Goal: Task Accomplishment & Management: Manage account settings

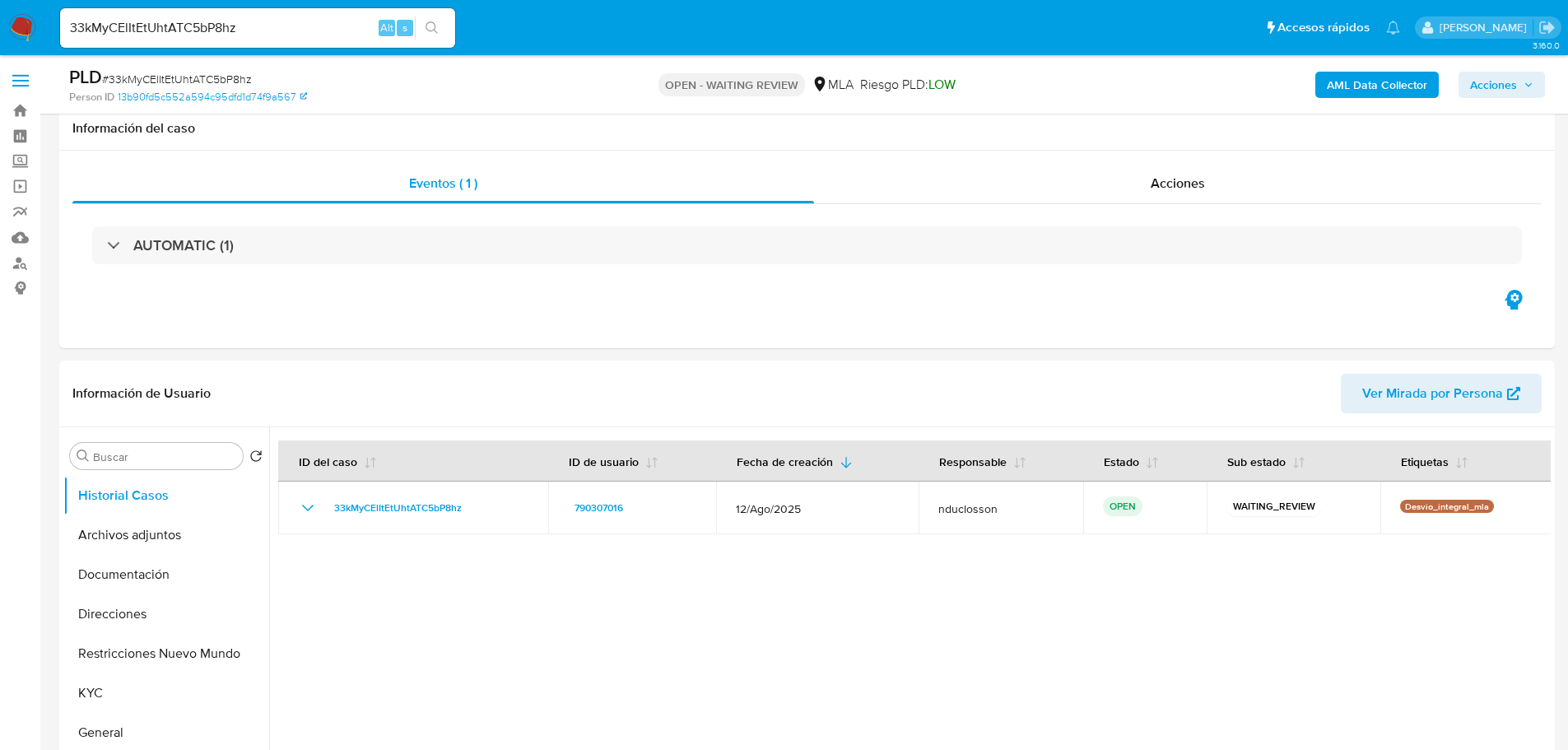
select select "10"
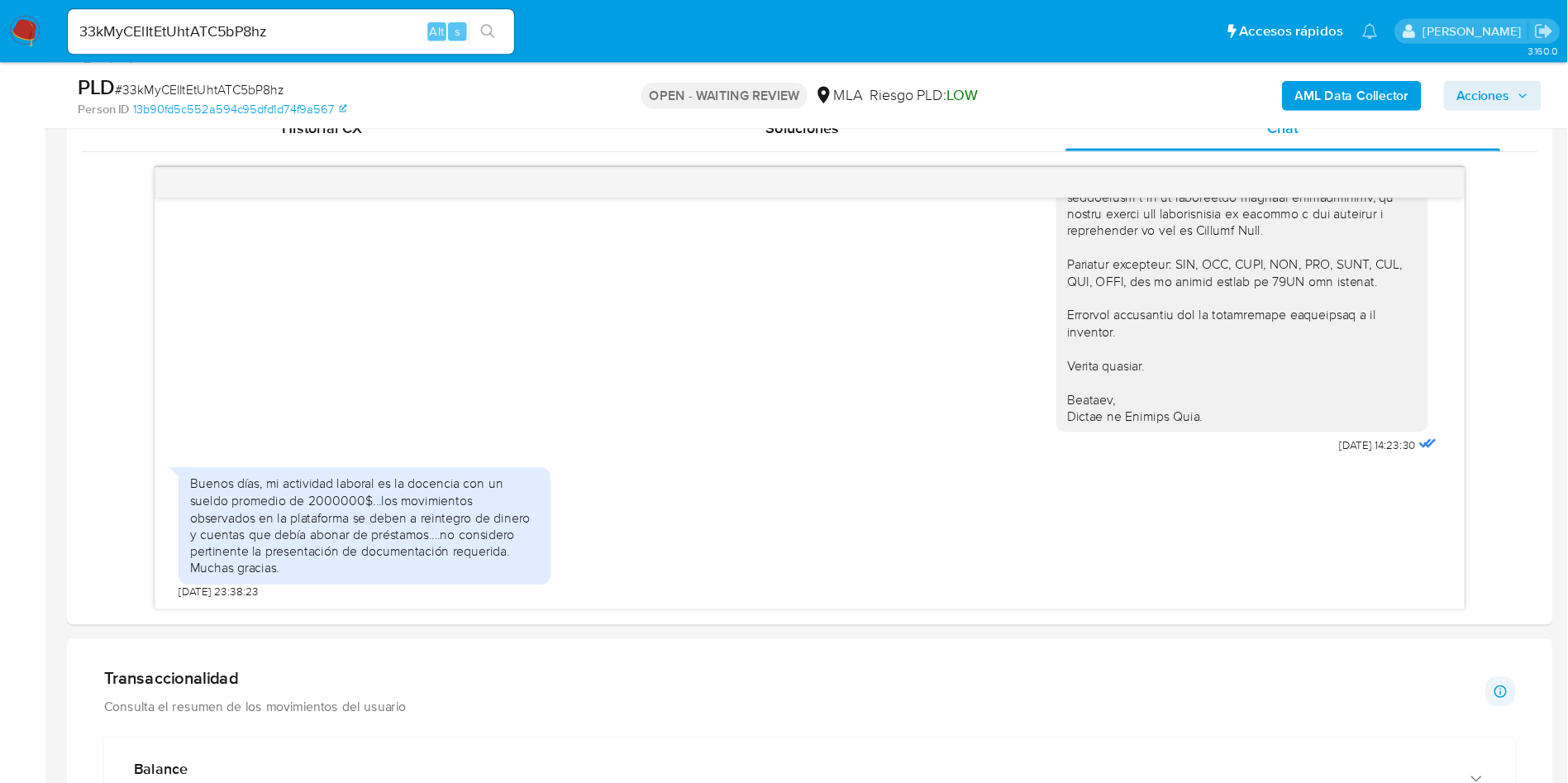
scroll to position [1653, 0]
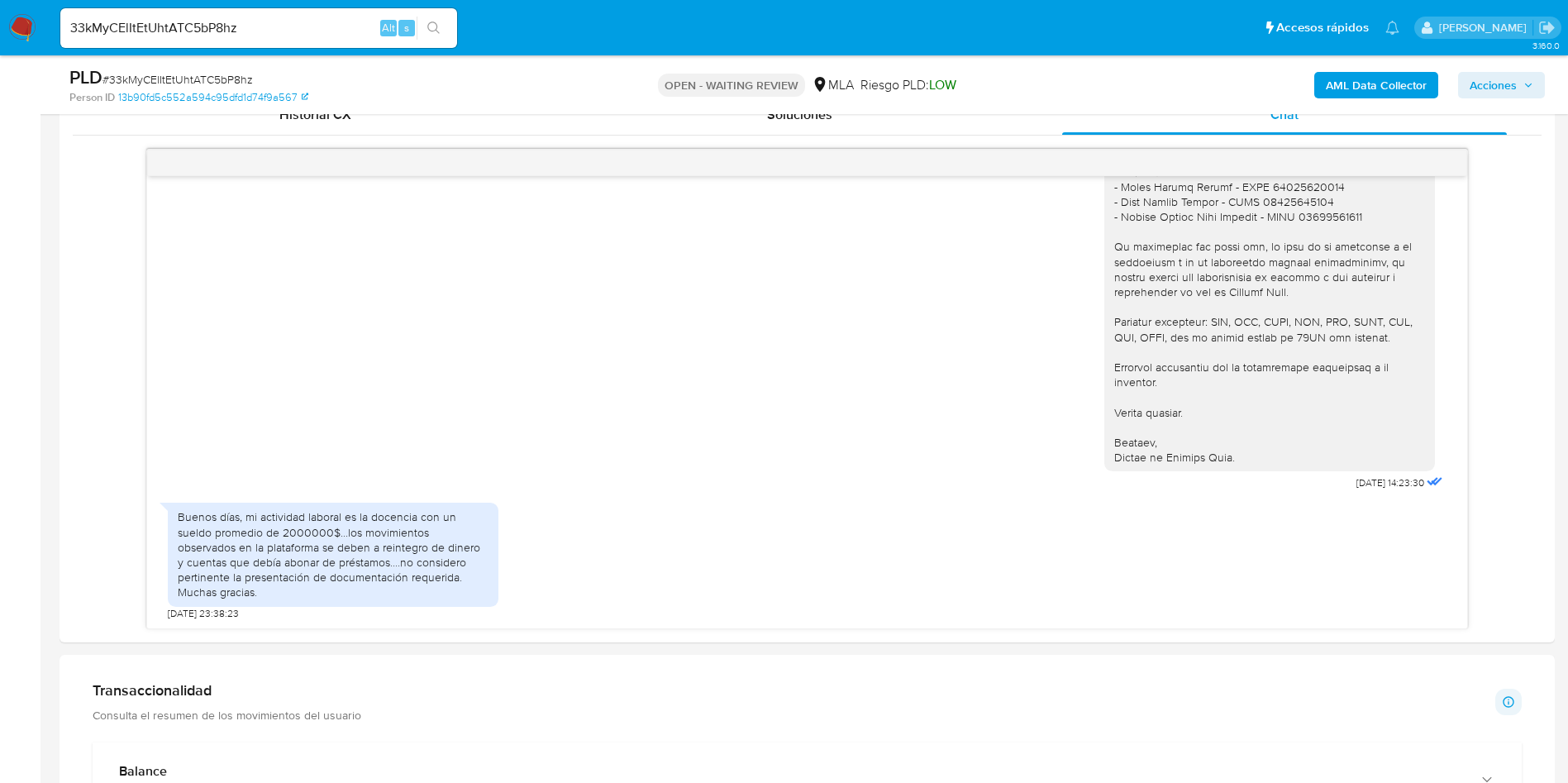
drag, startPoint x: 855, startPoint y: 1, endPoint x: 519, endPoint y: 665, distance: 744.2
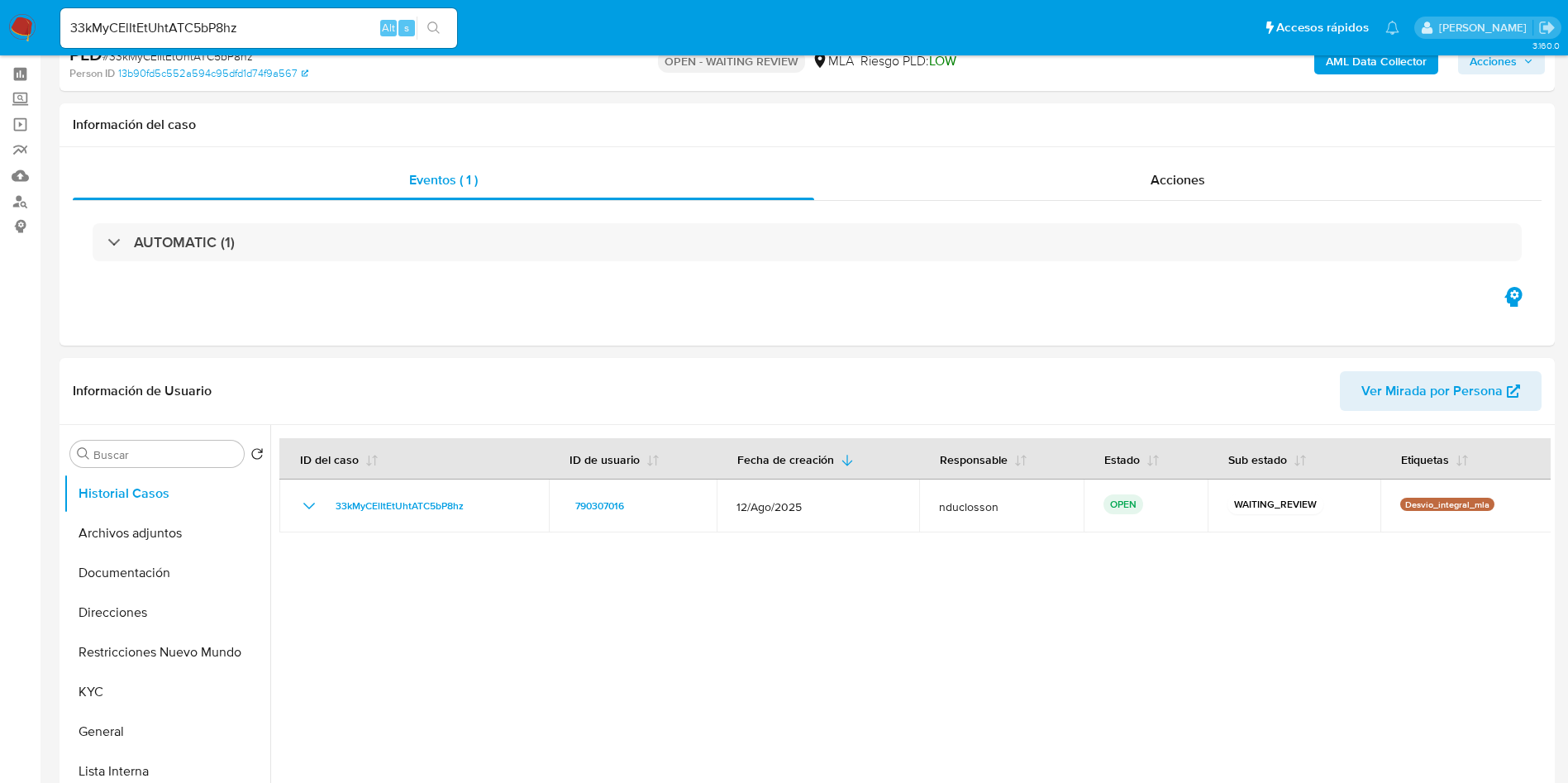
scroll to position [0, 0]
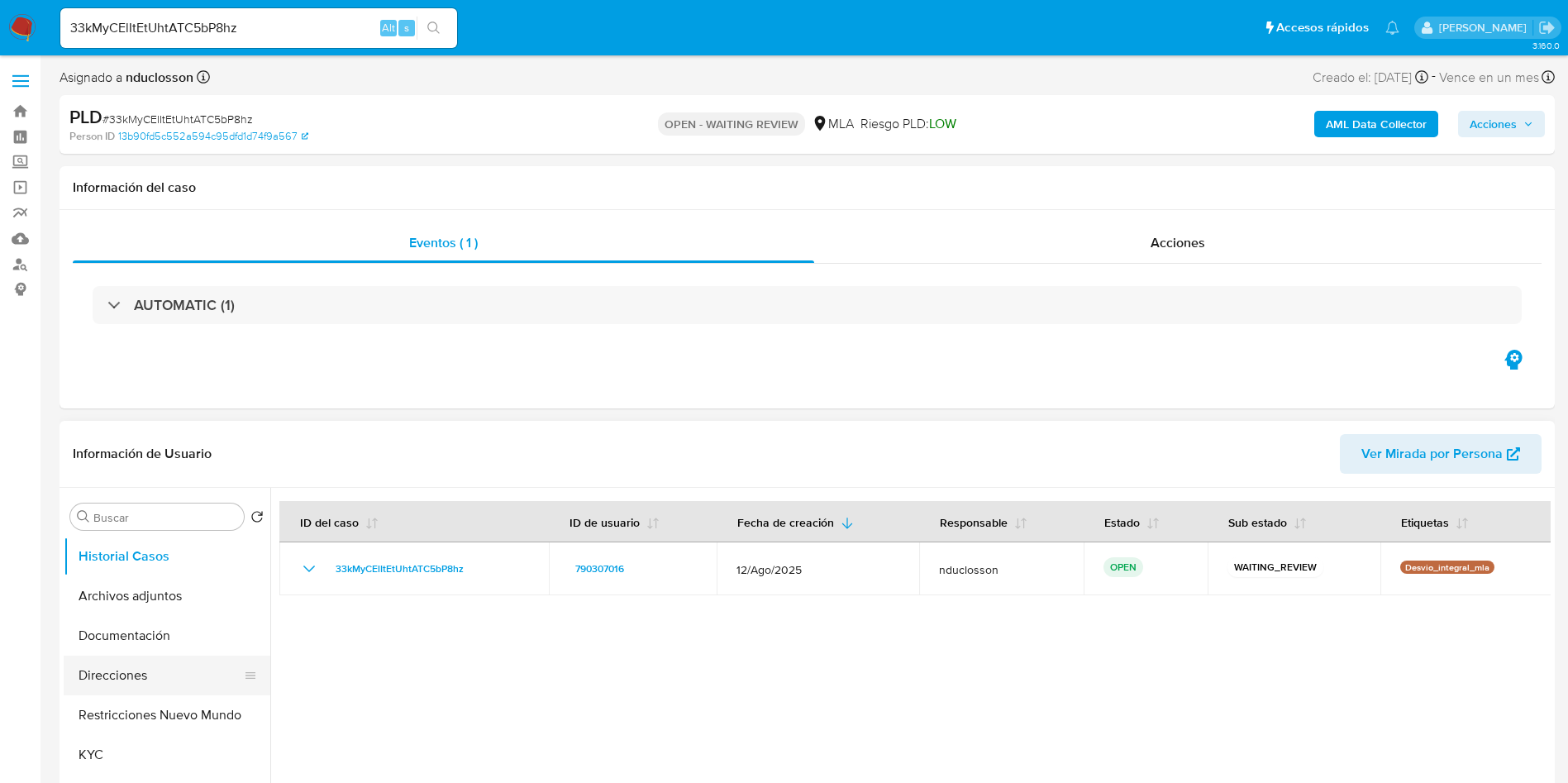
click at [139, 690] on button "Direcciones" at bounding box center [160, 676] width 193 height 40
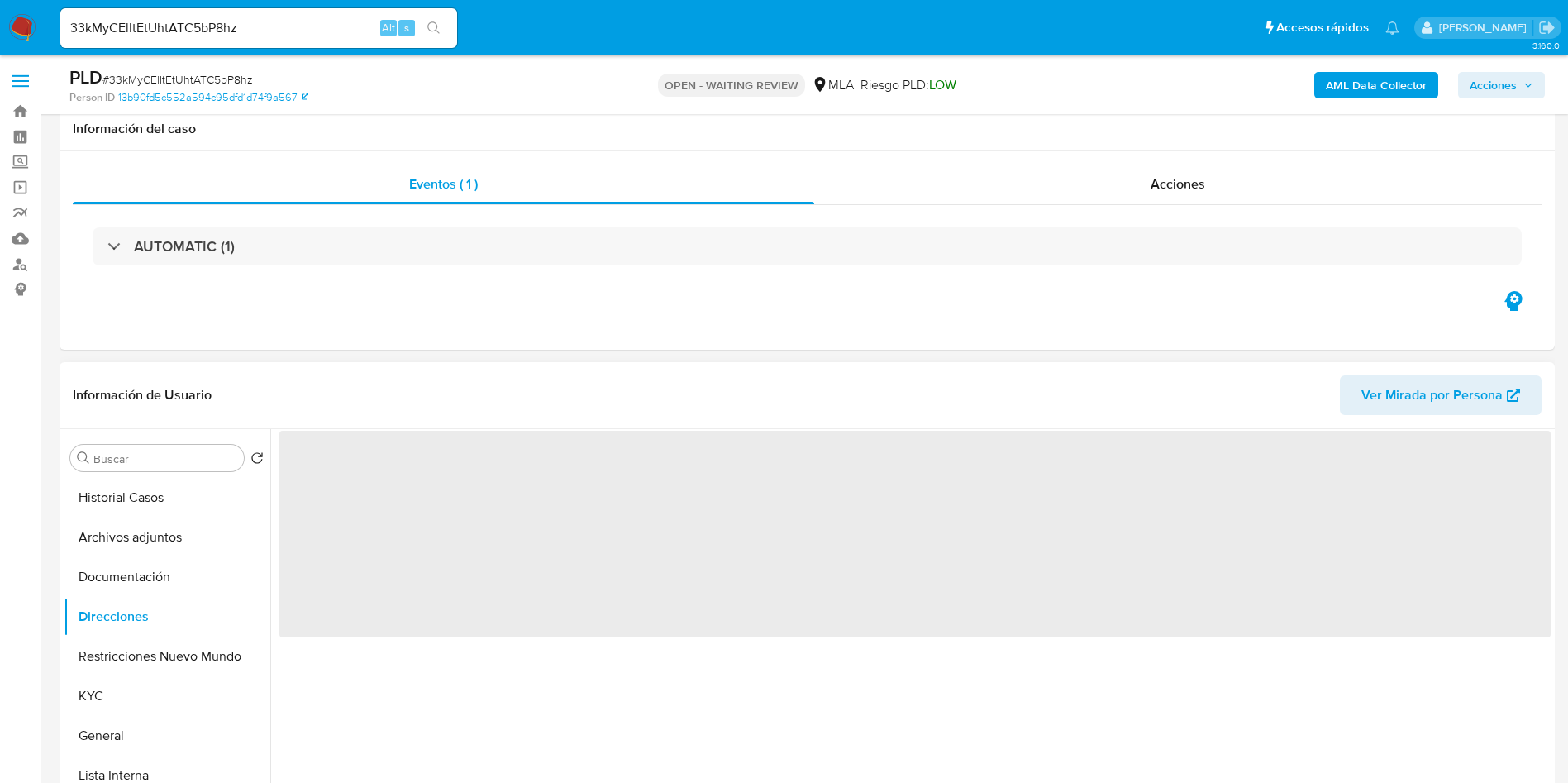
scroll to position [248, 0]
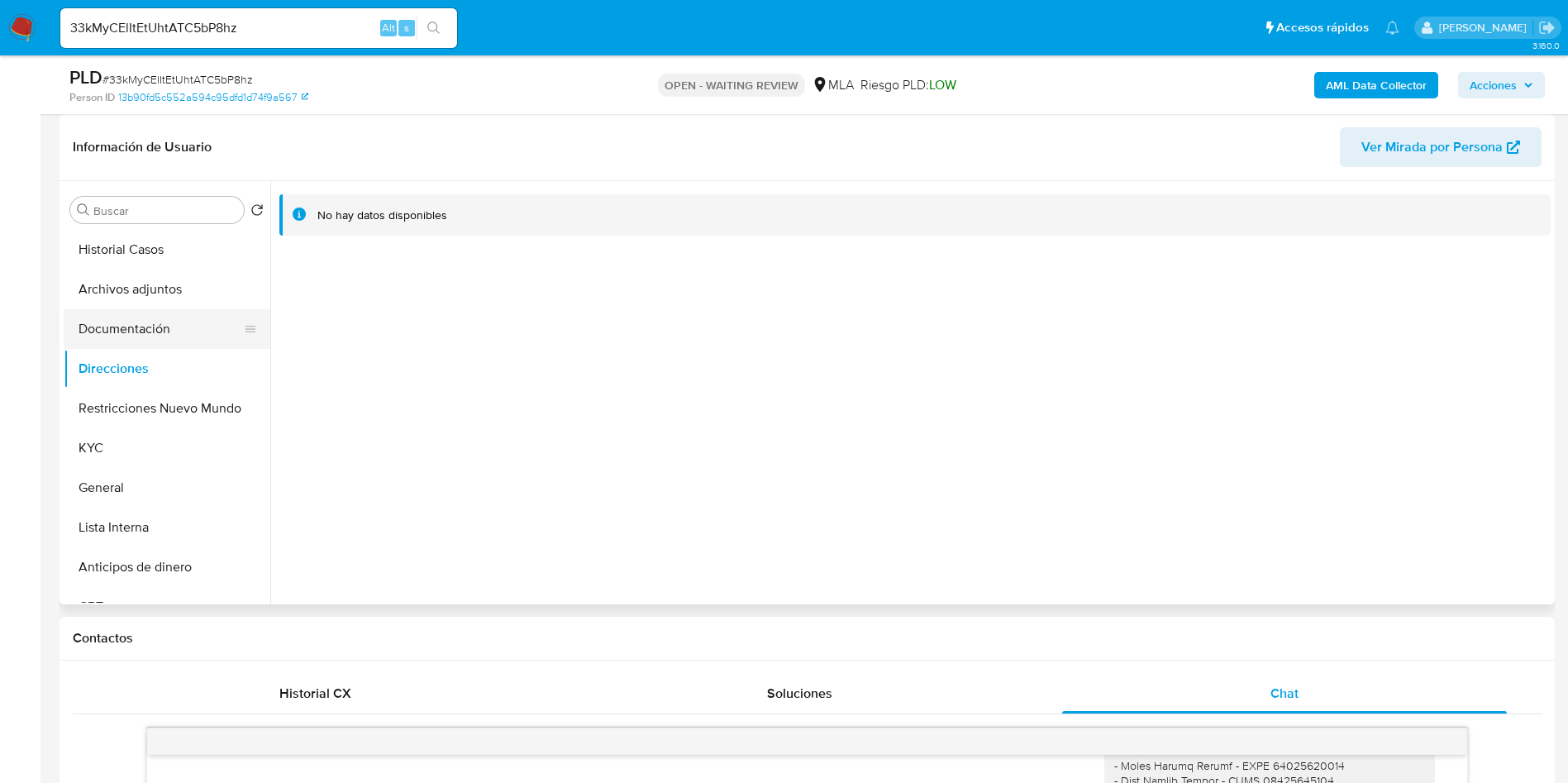
click at [152, 322] on button "Documentación" at bounding box center [160, 329] width 193 height 40
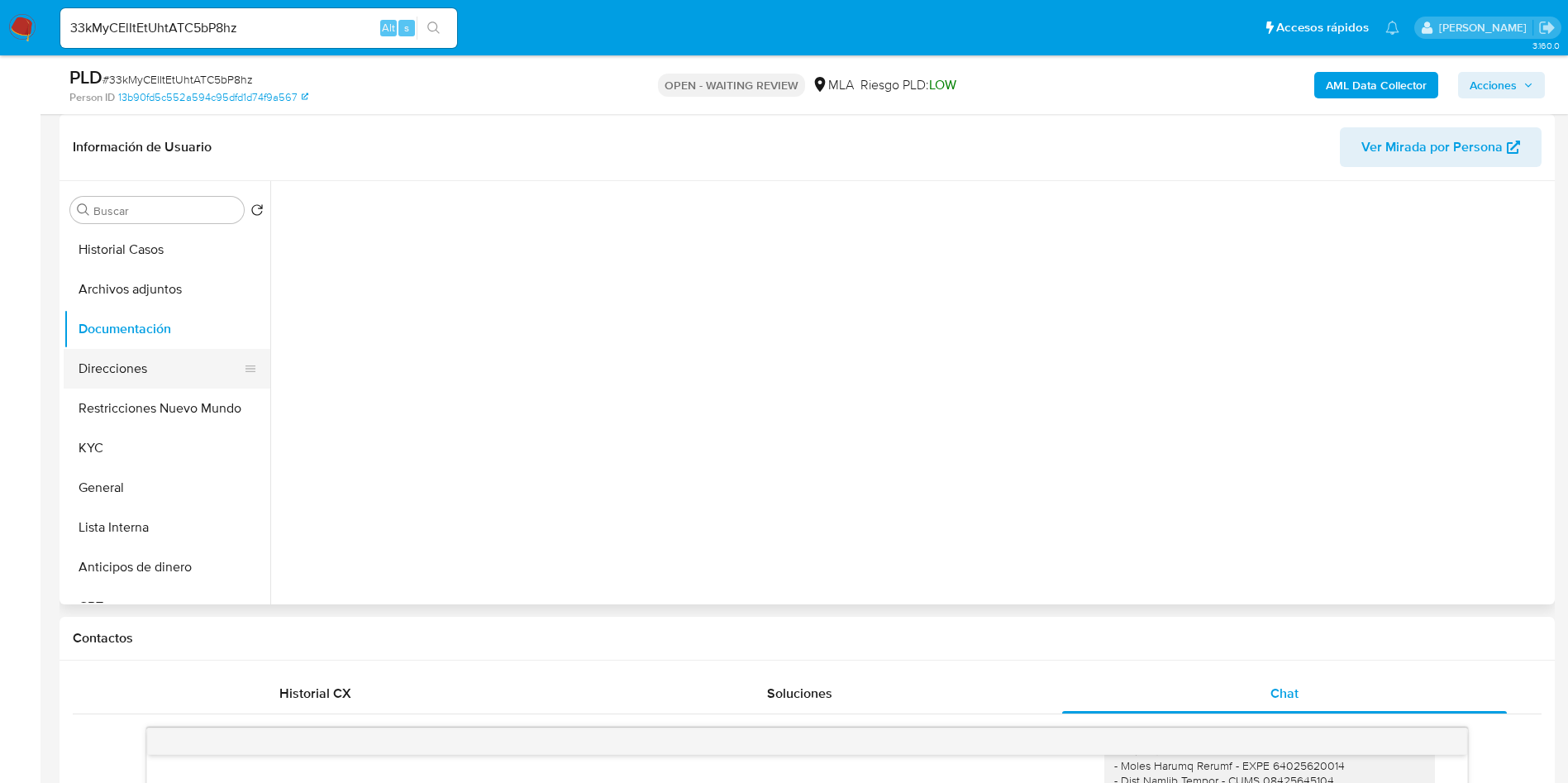
click at [148, 366] on button "Direcciones" at bounding box center [160, 368] width 193 height 40
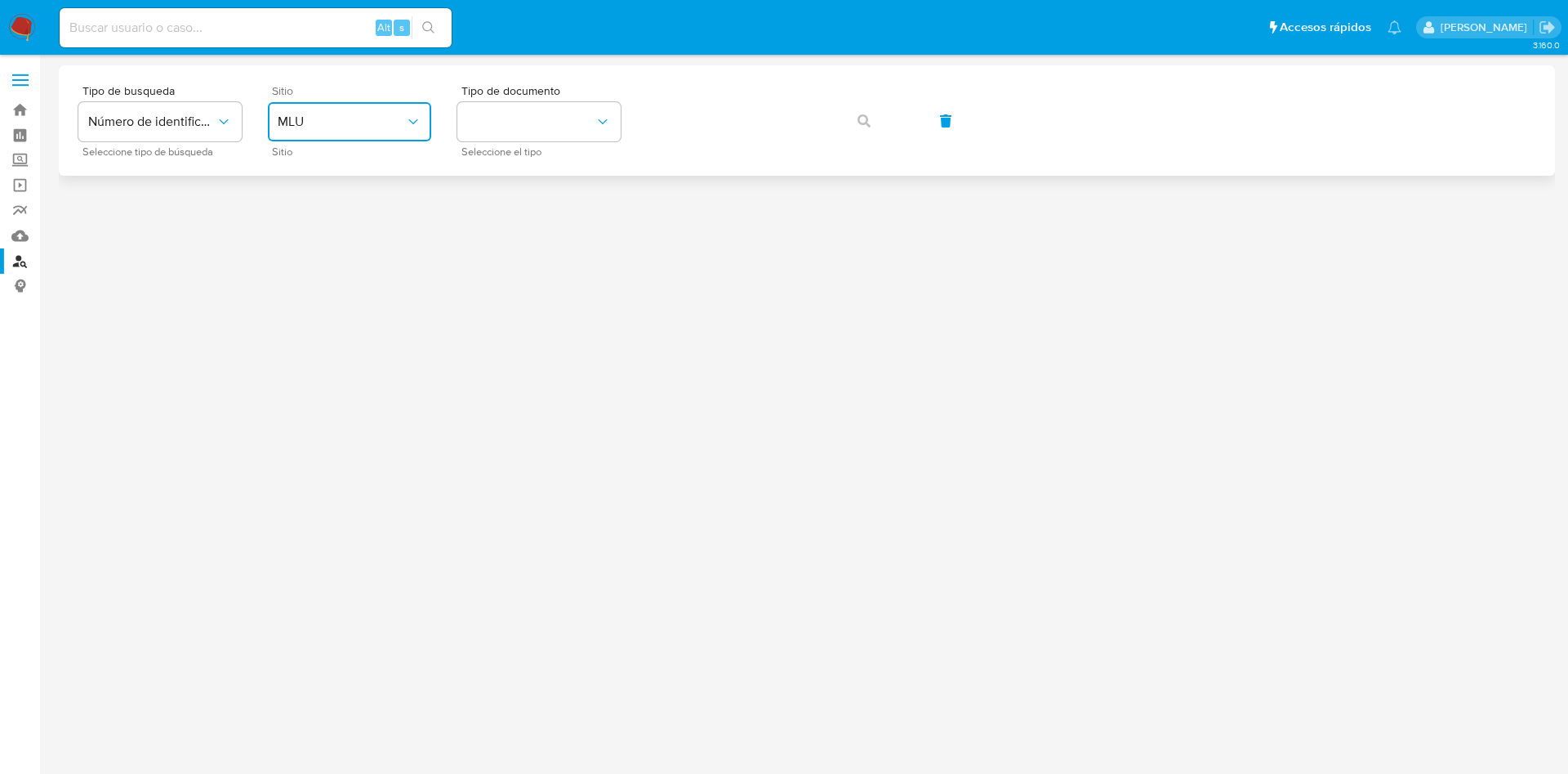
click at [336, 117] on span "MLU" at bounding box center [342, 121] width 127 height 16
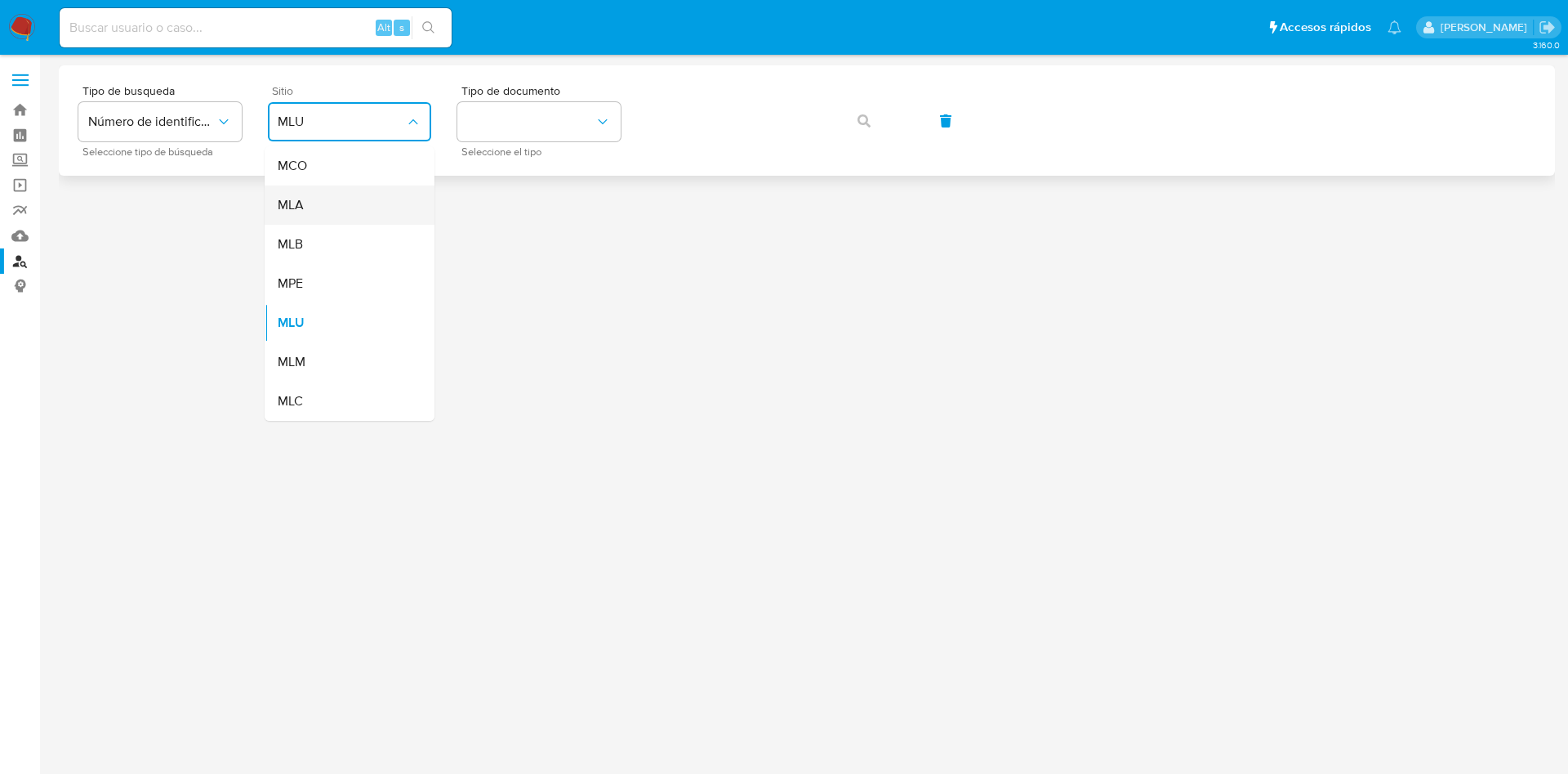
drag, startPoint x: 332, startPoint y: 183, endPoint x: 333, endPoint y: 223, distance: 40.0
click at [333, 223] on ul "MCO MLA MLB MPE MLU MLM MLC" at bounding box center [349, 283] width 170 height 275
click at [333, 223] on div "MLA" at bounding box center [345, 205] width 134 height 40
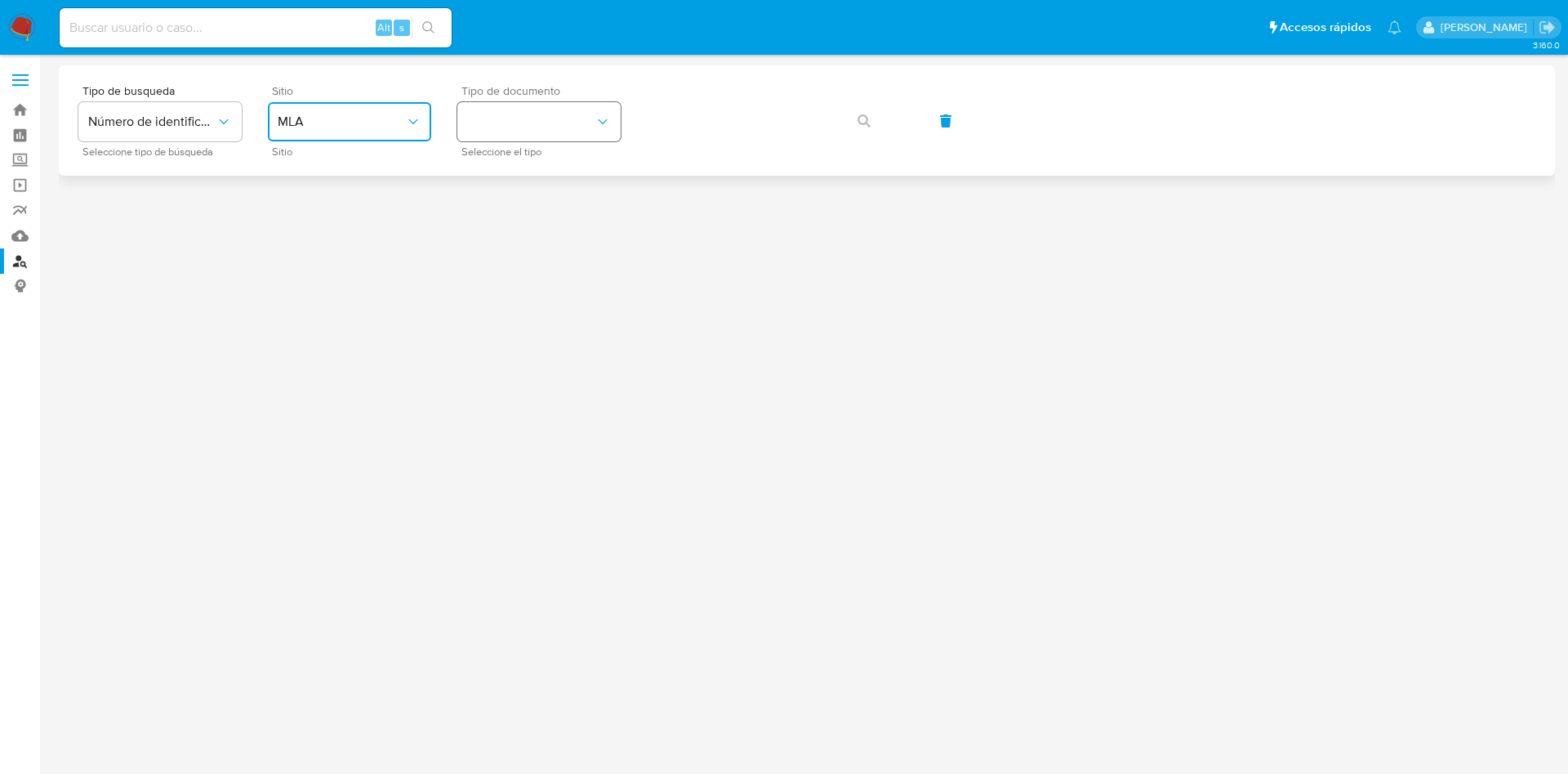
click at [507, 104] on button "identificationType" at bounding box center [539, 122] width 164 height 40
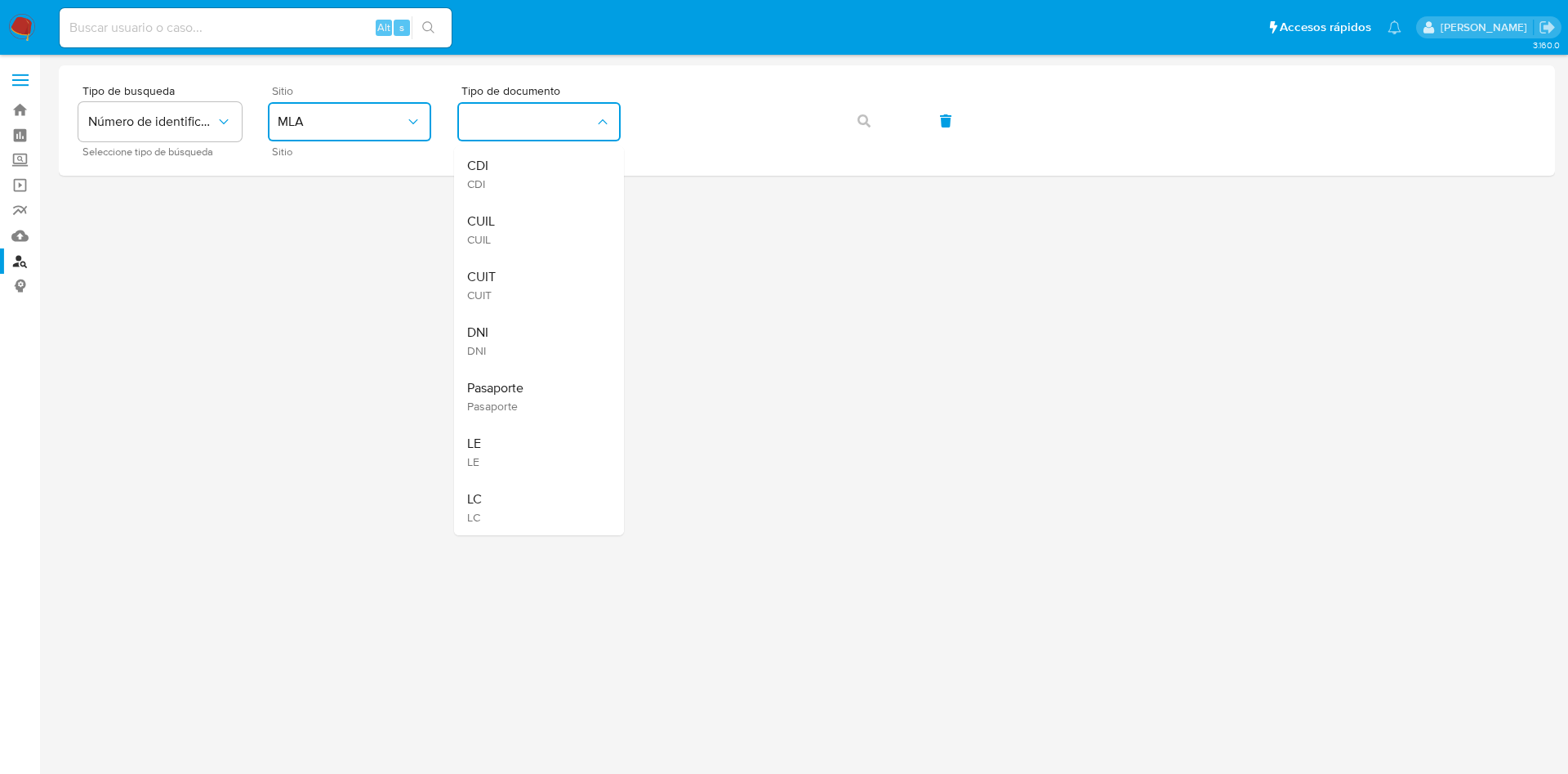
click at [551, 217] on div "CUIL CUIL" at bounding box center [534, 229] width 134 height 56
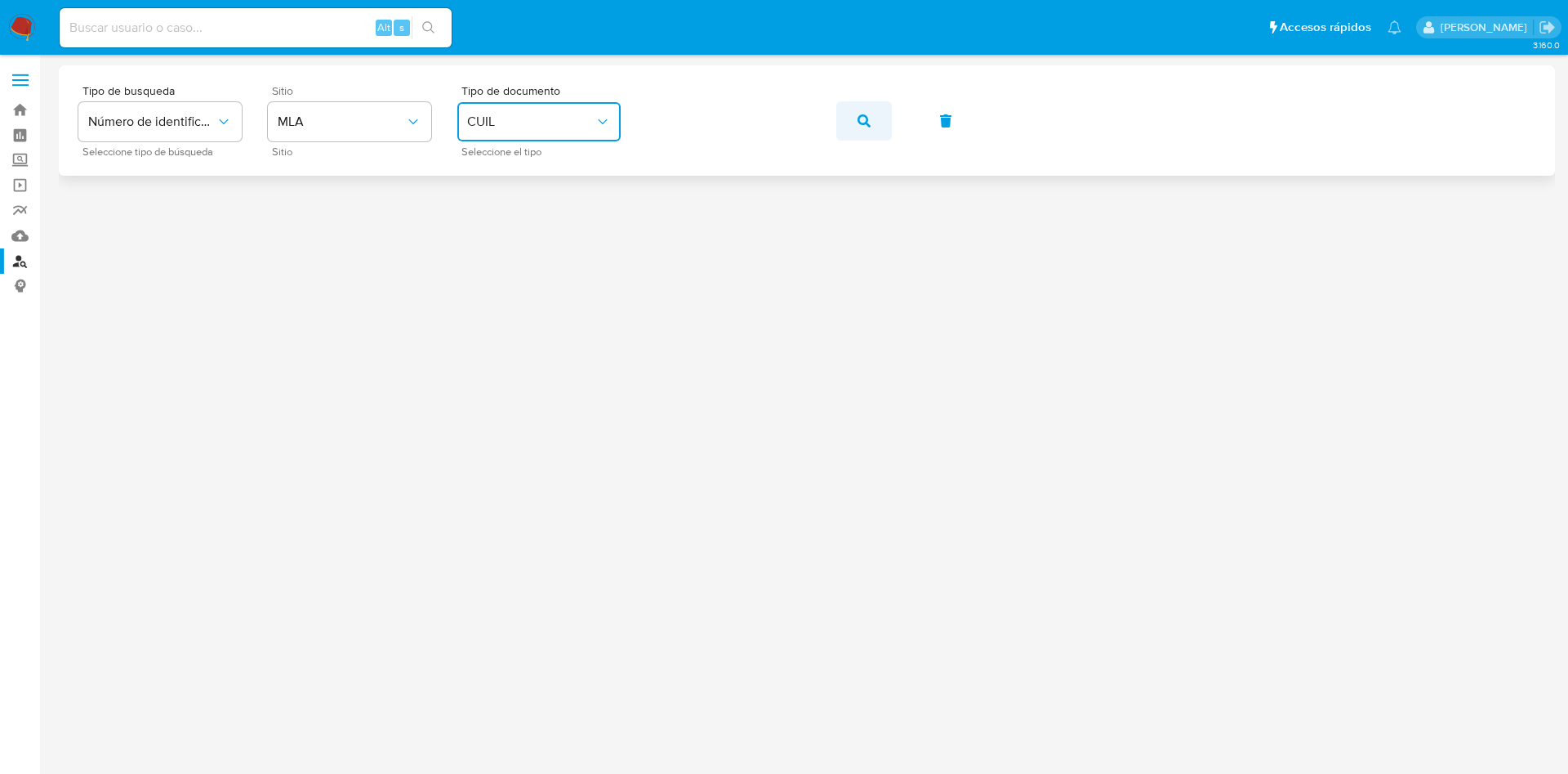
click at [849, 114] on button "button" at bounding box center [864, 121] width 56 height 40
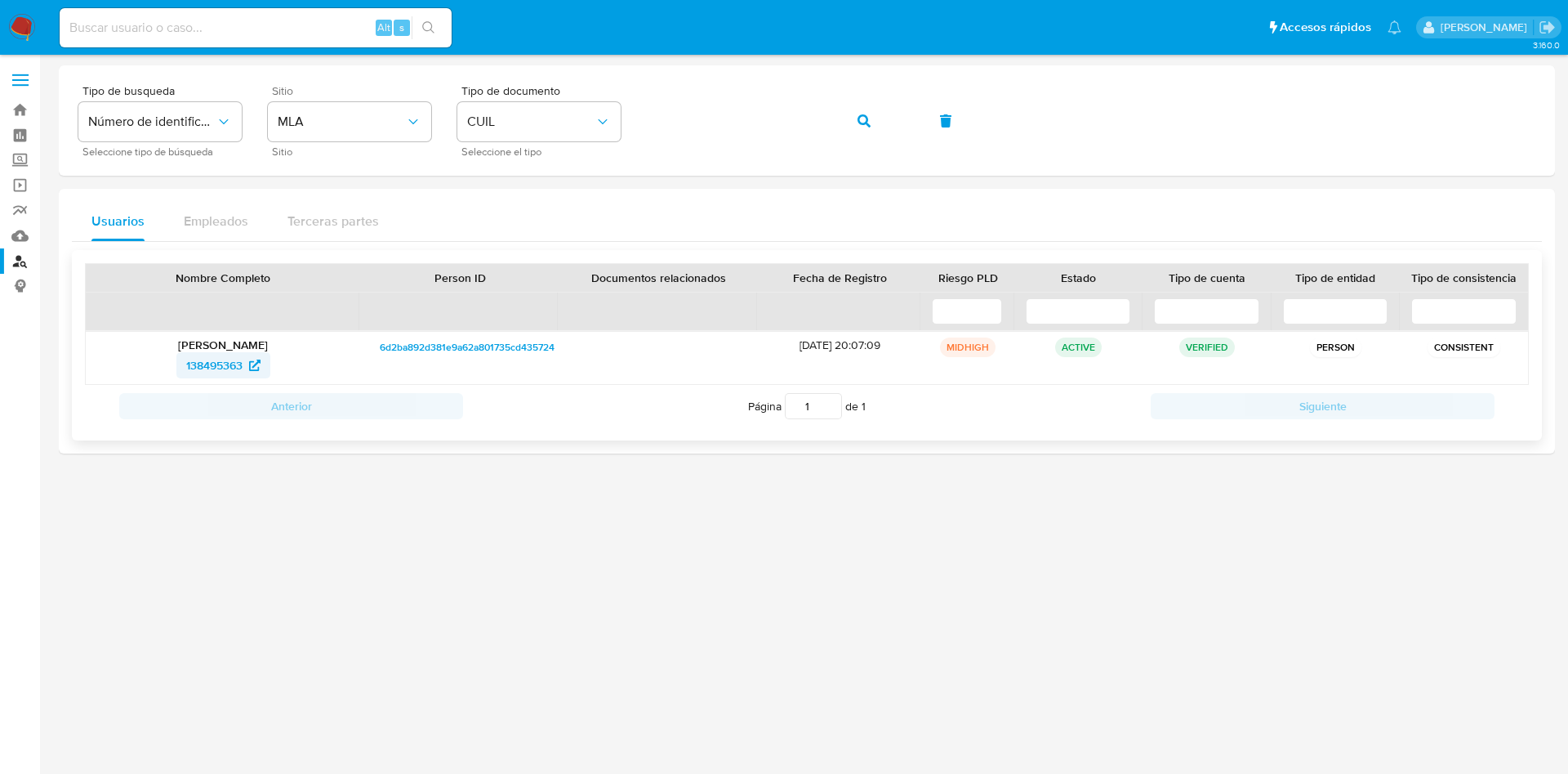
click at [213, 364] on span "138495363" at bounding box center [213, 365] width 56 height 26
click at [868, 115] on icon "button" at bounding box center [863, 121] width 13 height 13
click at [234, 366] on span "541624626" at bounding box center [213, 365] width 56 height 26
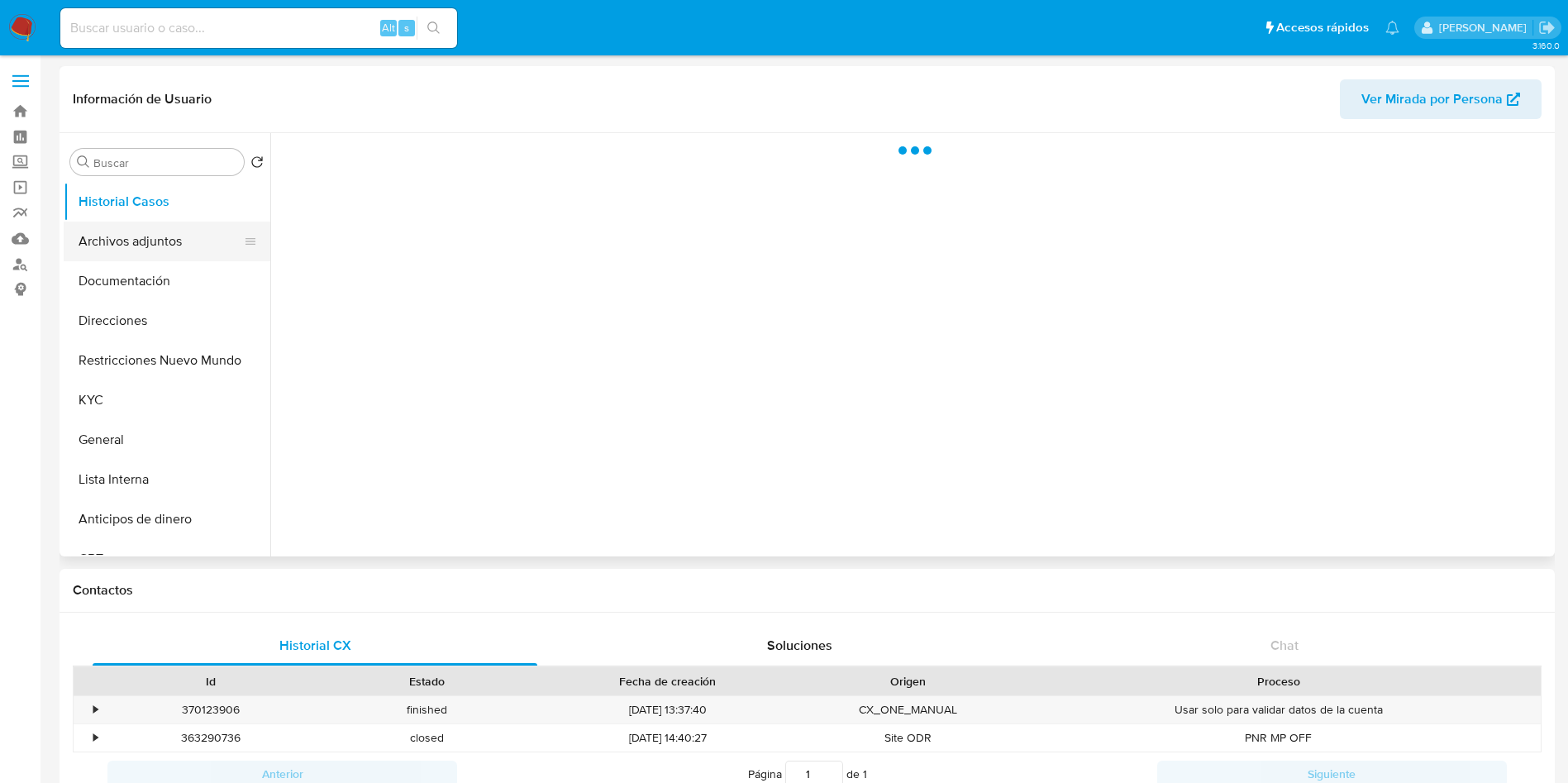
select select "10"
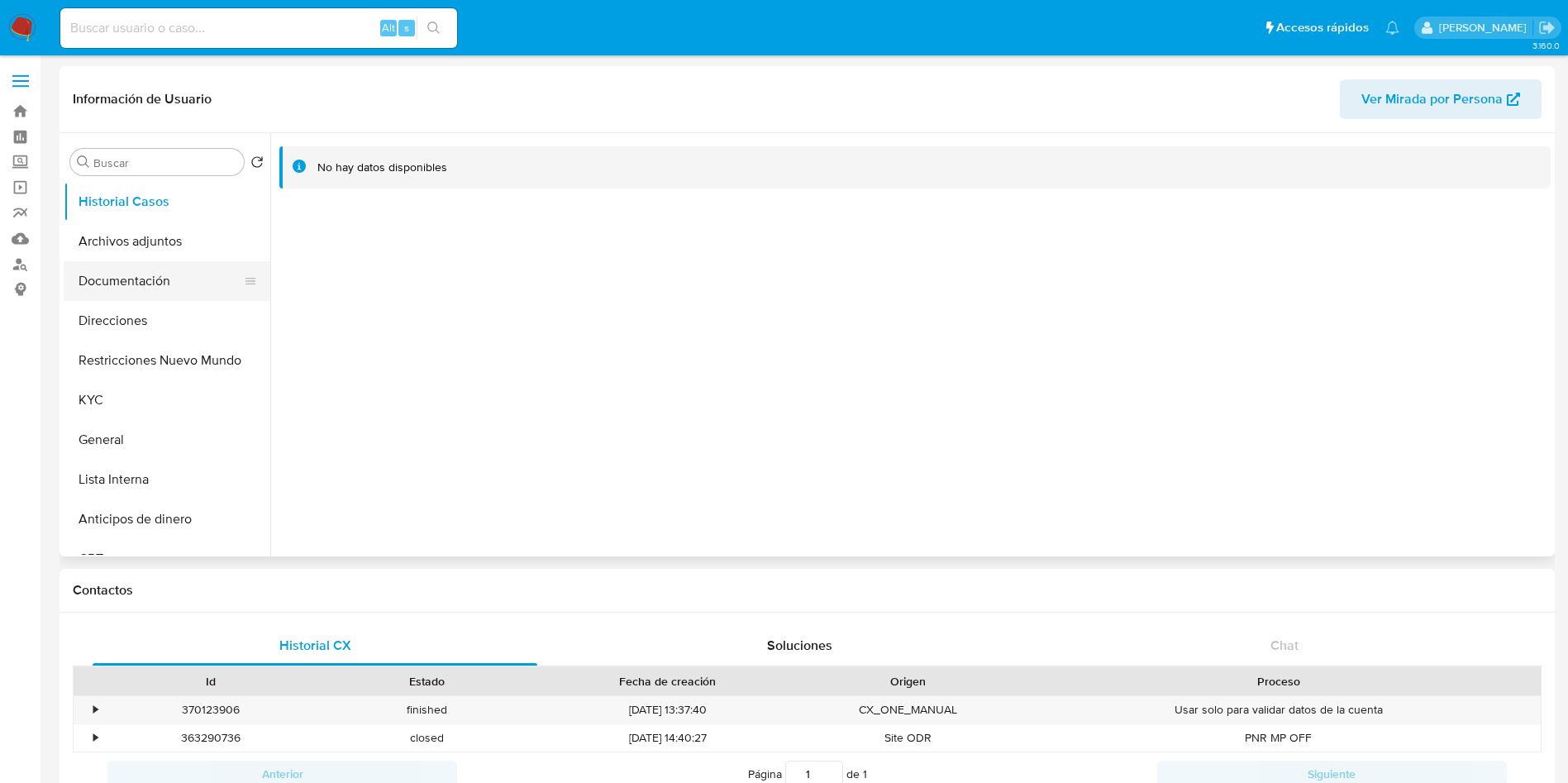
click at [126, 284] on button "Documentación" at bounding box center [160, 281] width 193 height 40
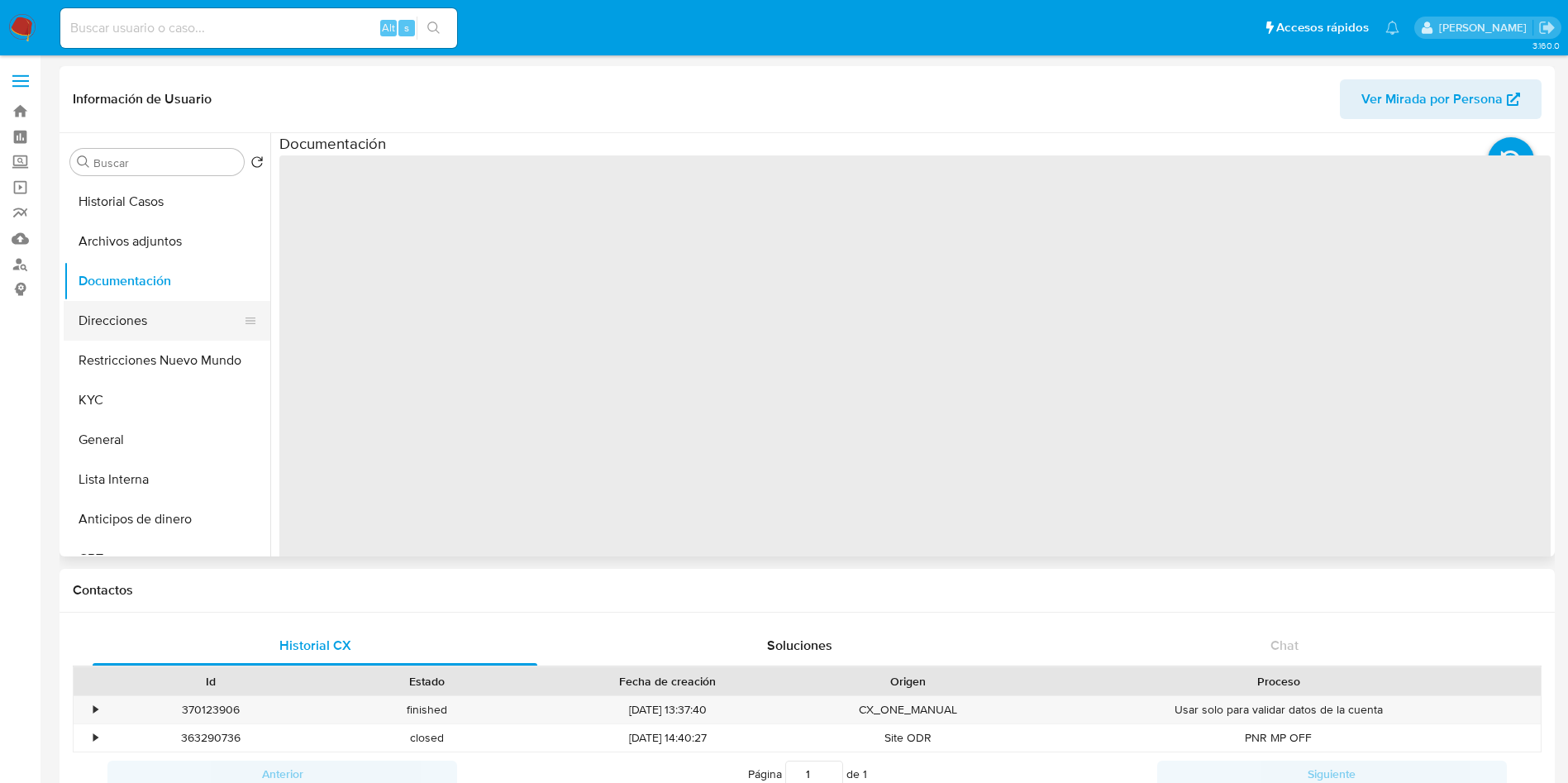
click at [118, 317] on button "Direcciones" at bounding box center [160, 321] width 193 height 40
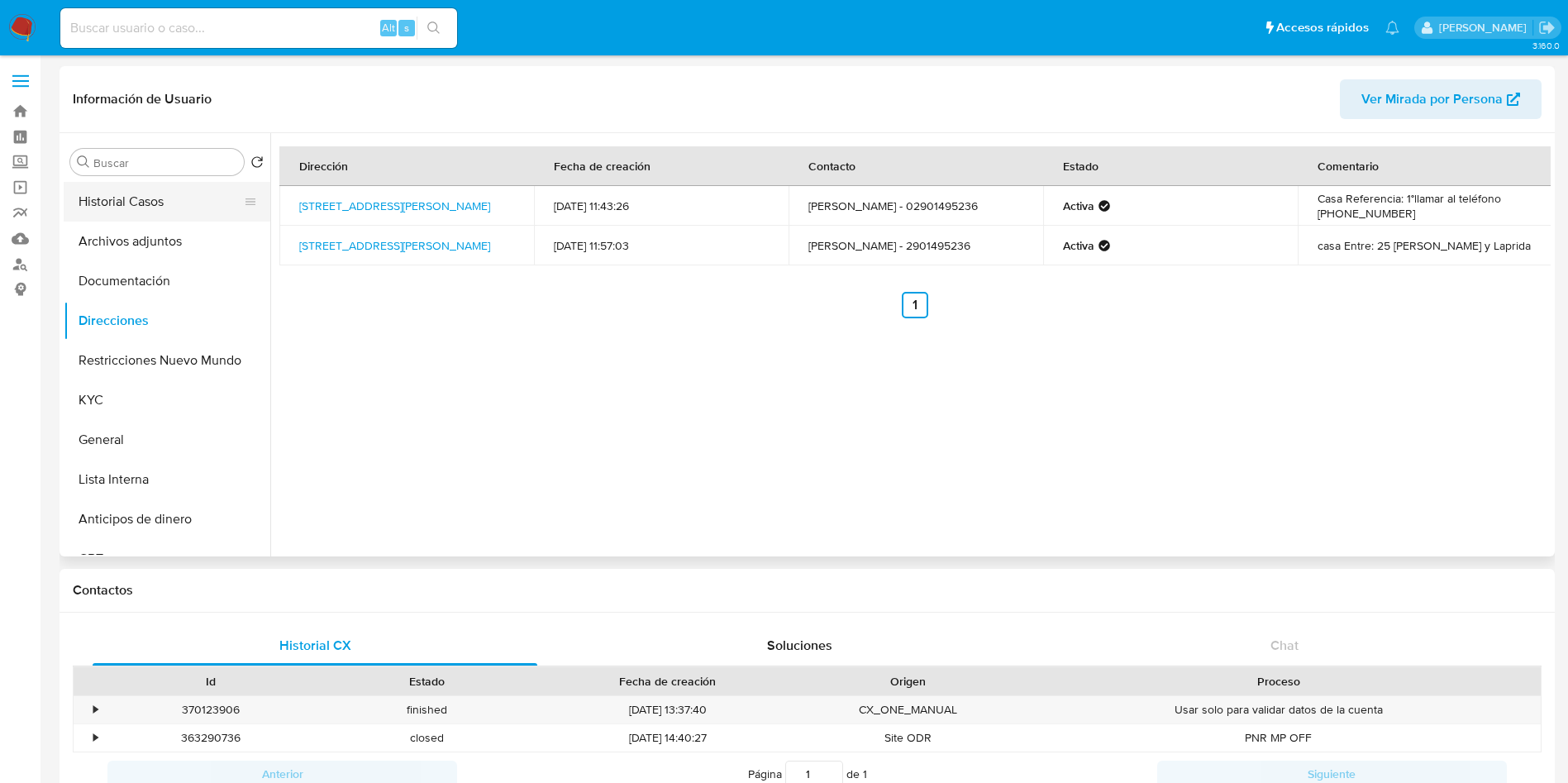
click at [161, 210] on button "Historial Casos" at bounding box center [160, 202] width 193 height 40
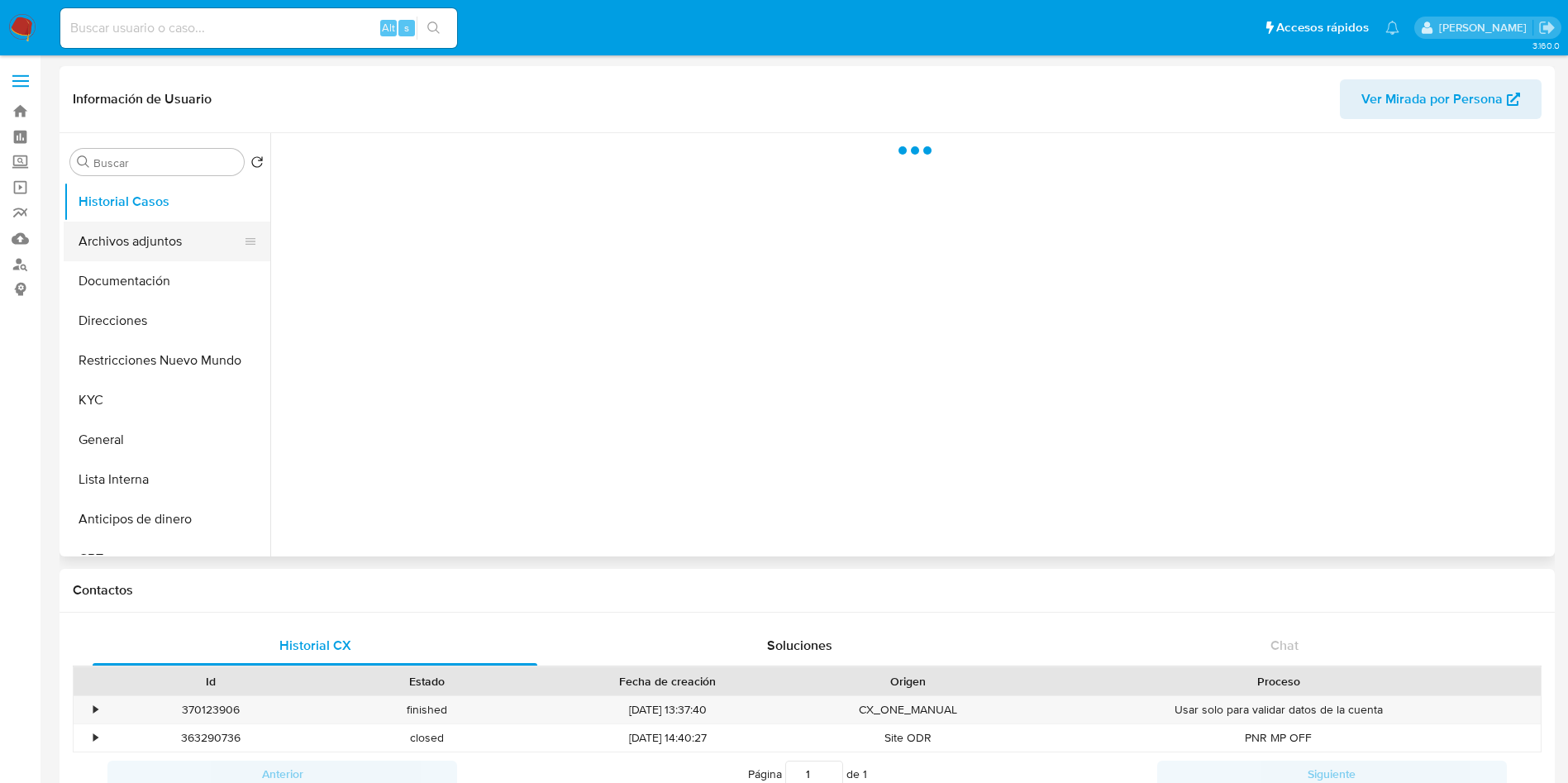
click at [142, 244] on button "Archivos adjuntos" at bounding box center [160, 241] width 193 height 40
click at [154, 347] on button "Restricciones Nuevo Mundo" at bounding box center [160, 361] width 193 height 40
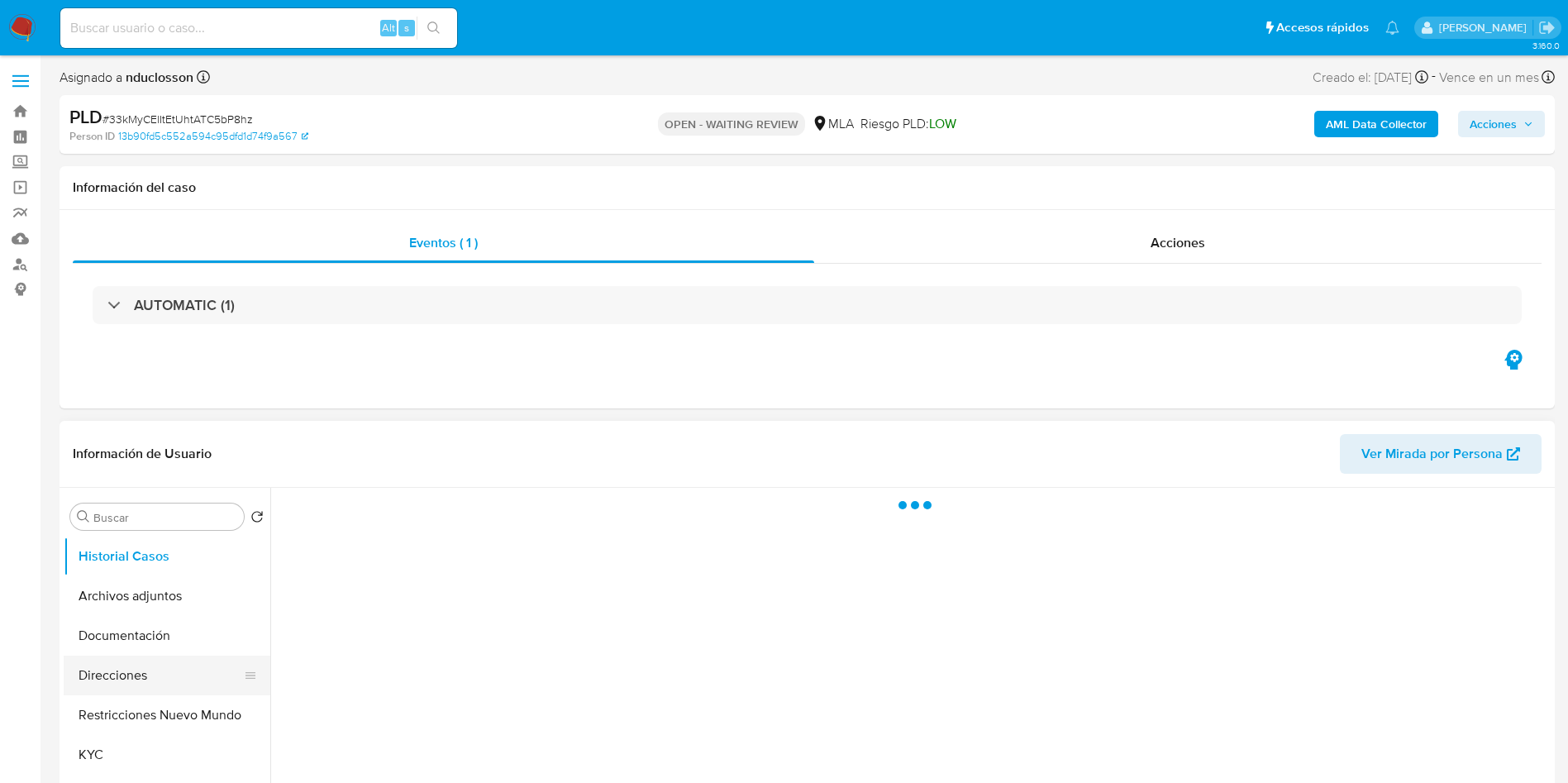
select select "10"
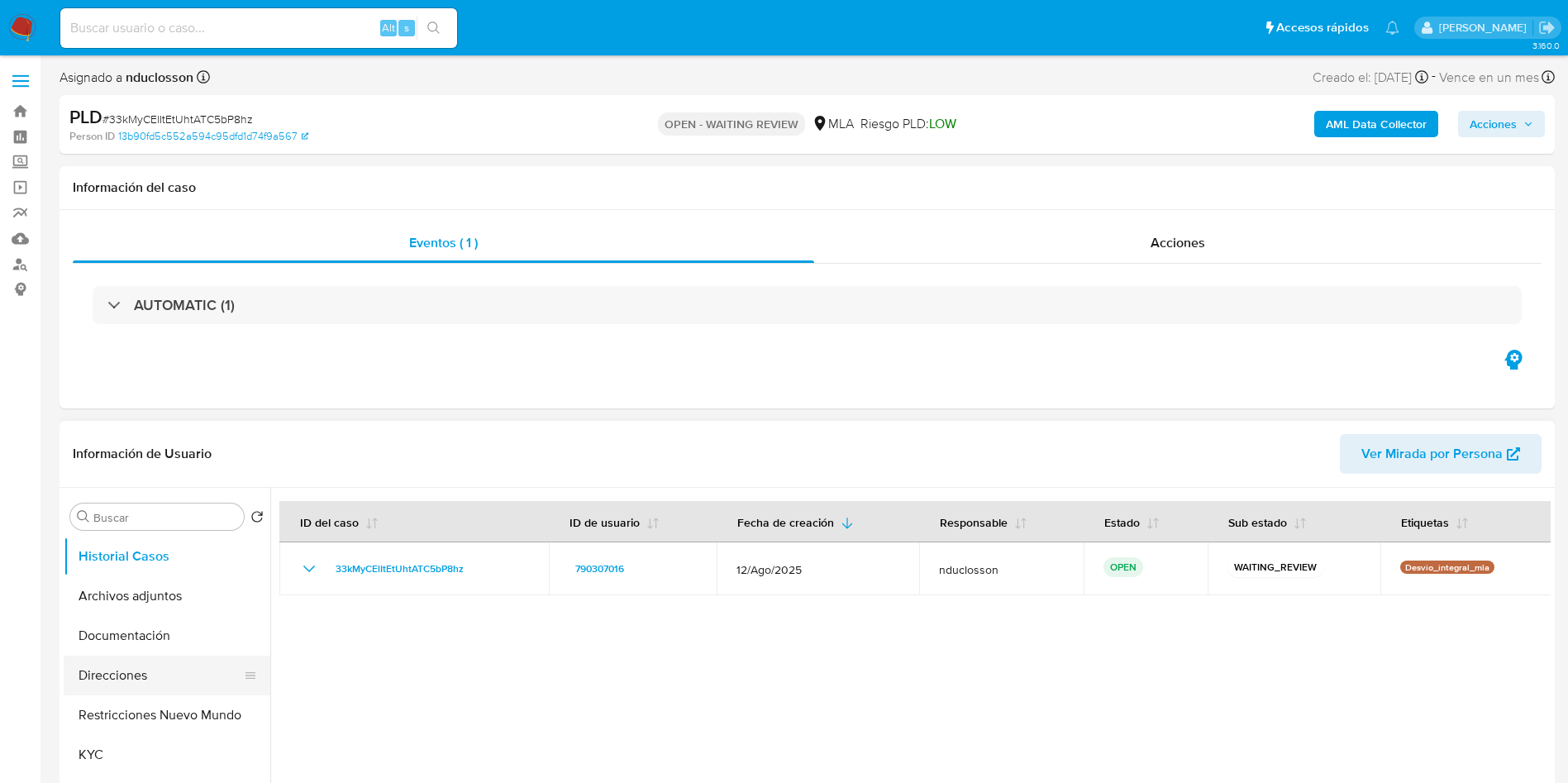
click at [139, 688] on button "Direcciones" at bounding box center [160, 676] width 193 height 40
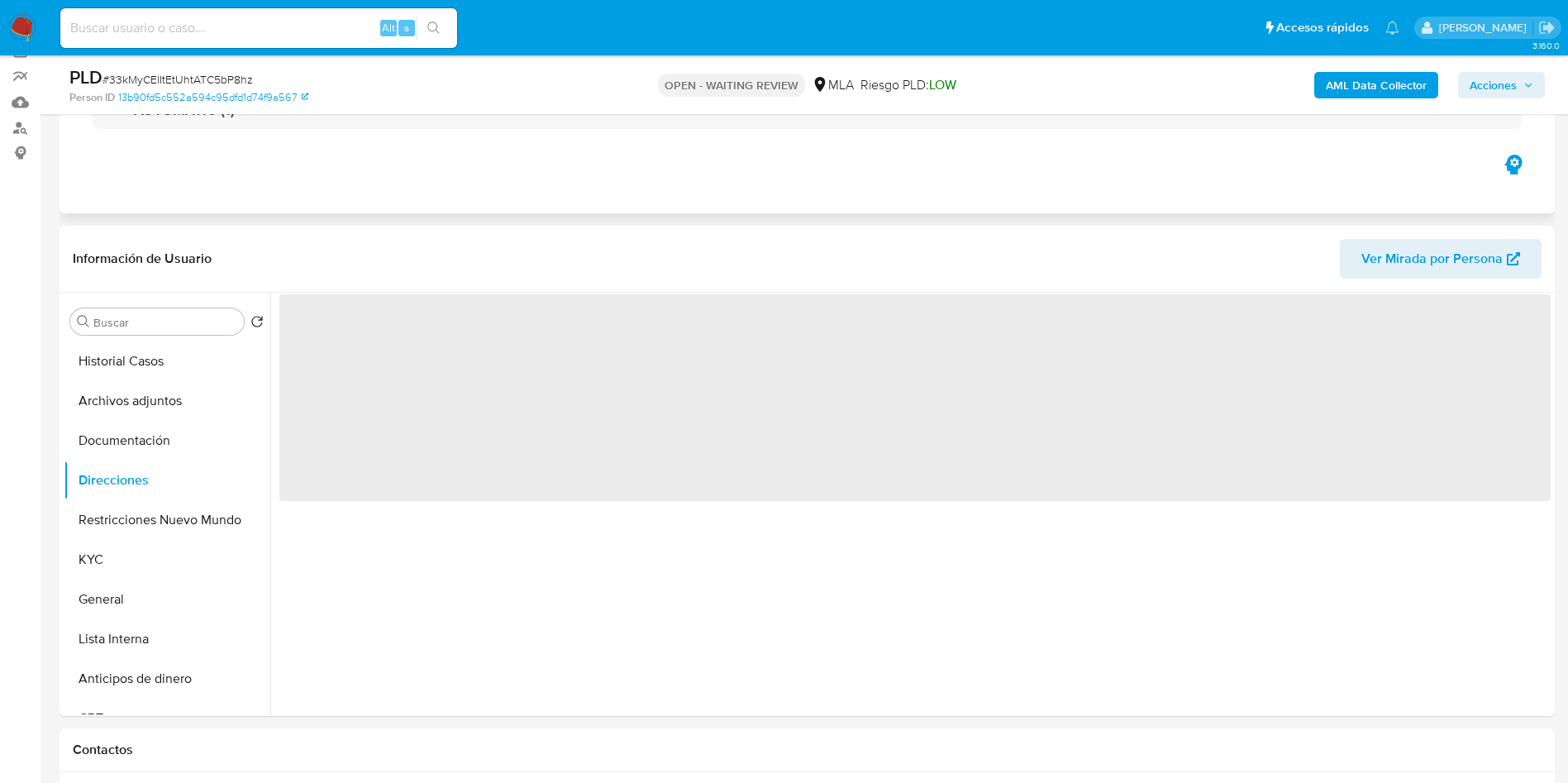
scroll to position [248, 0]
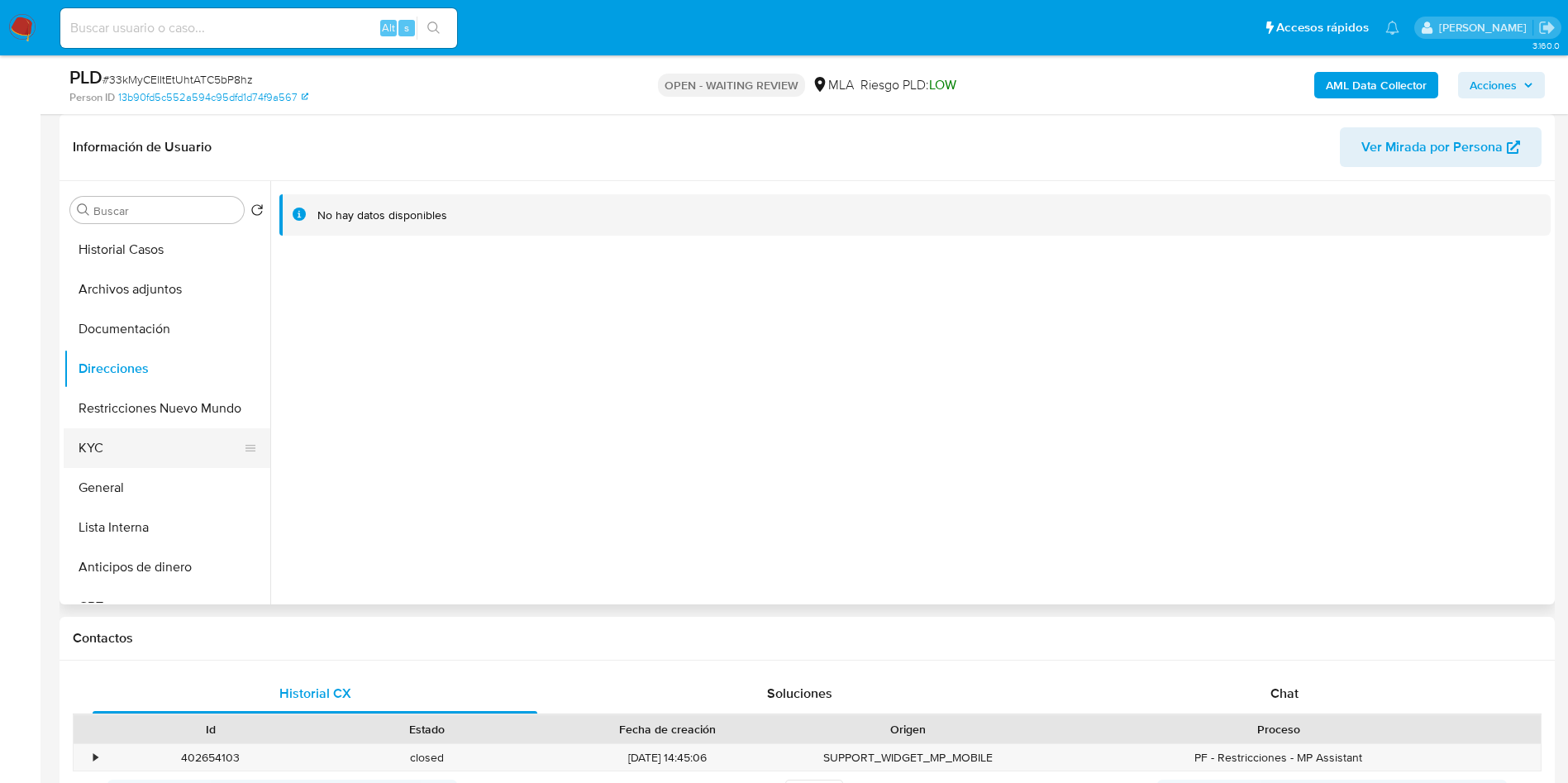
click at [143, 455] on button "KYC" at bounding box center [160, 449] width 193 height 40
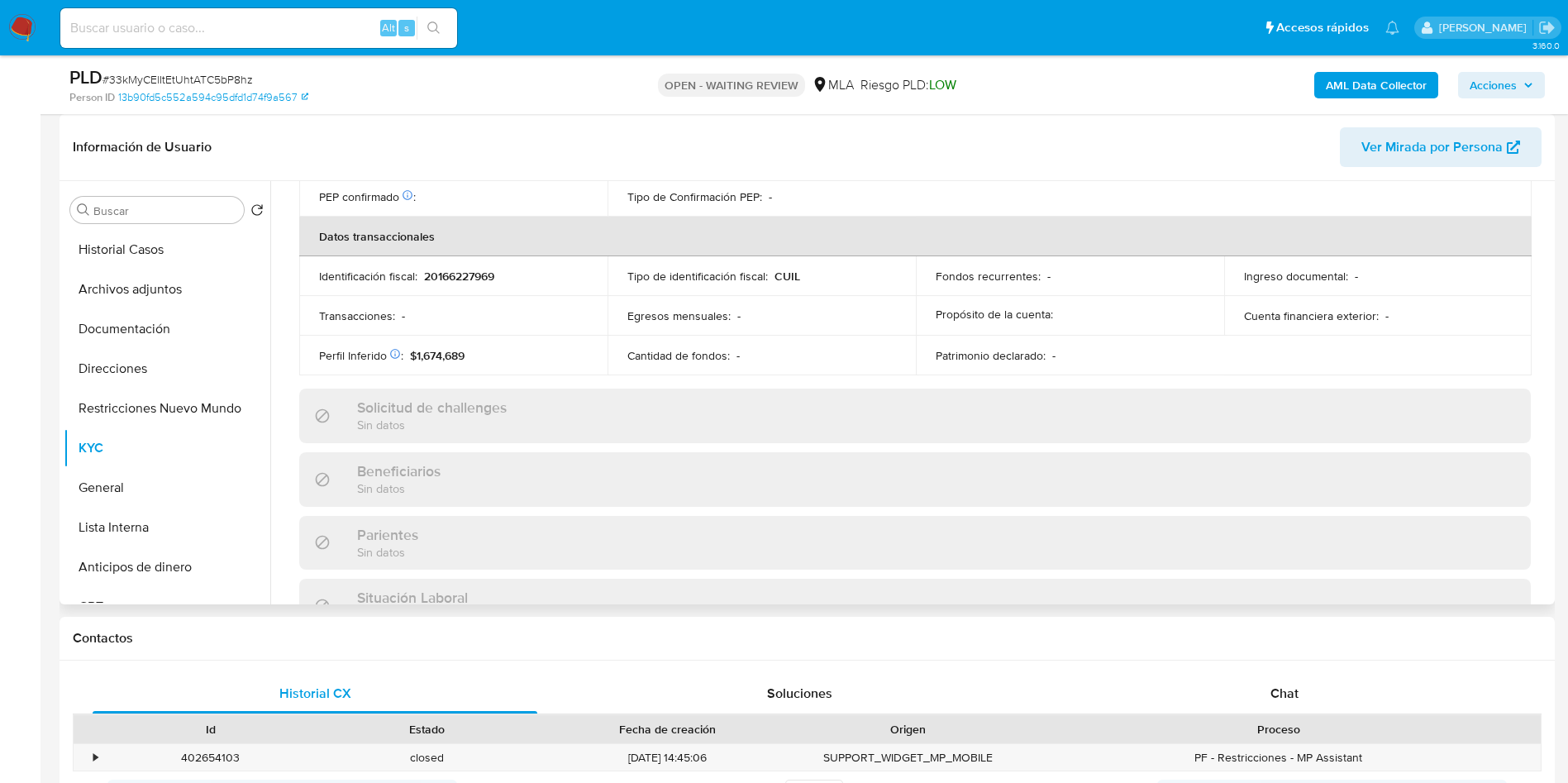
scroll to position [855, 0]
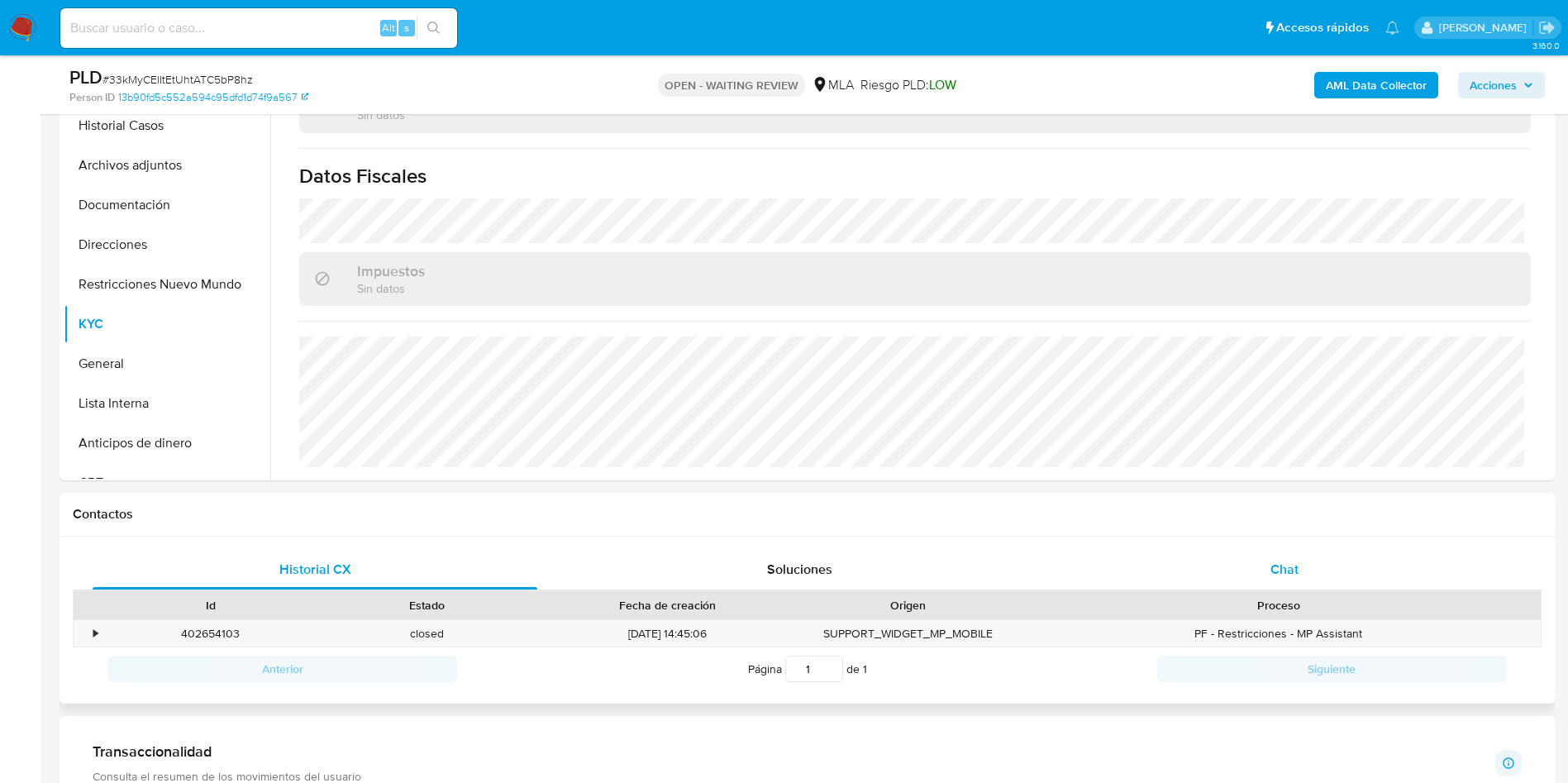
click at [1289, 573] on span "Chat" at bounding box center [1285, 569] width 28 height 19
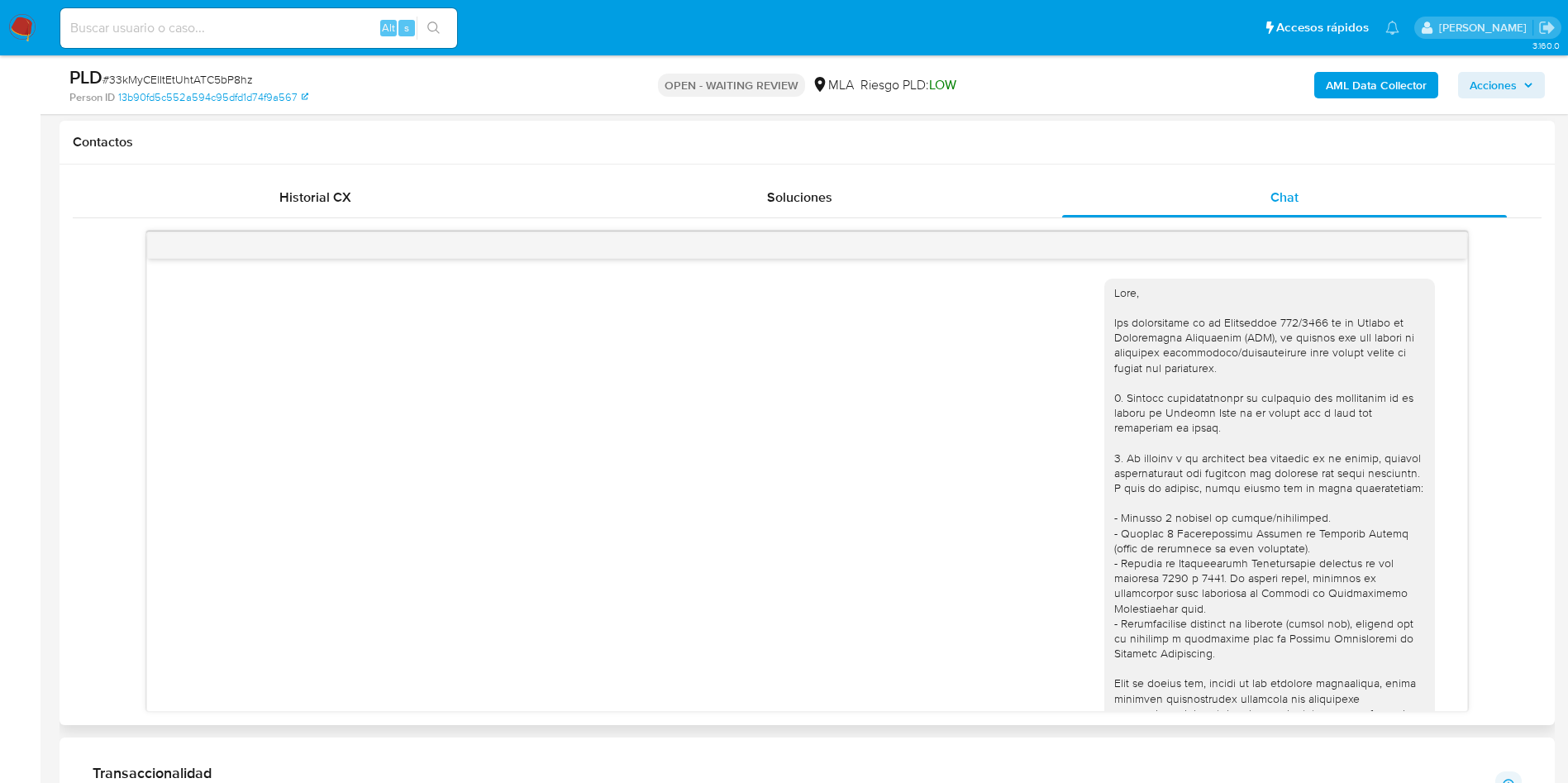
scroll to position [1653, 0]
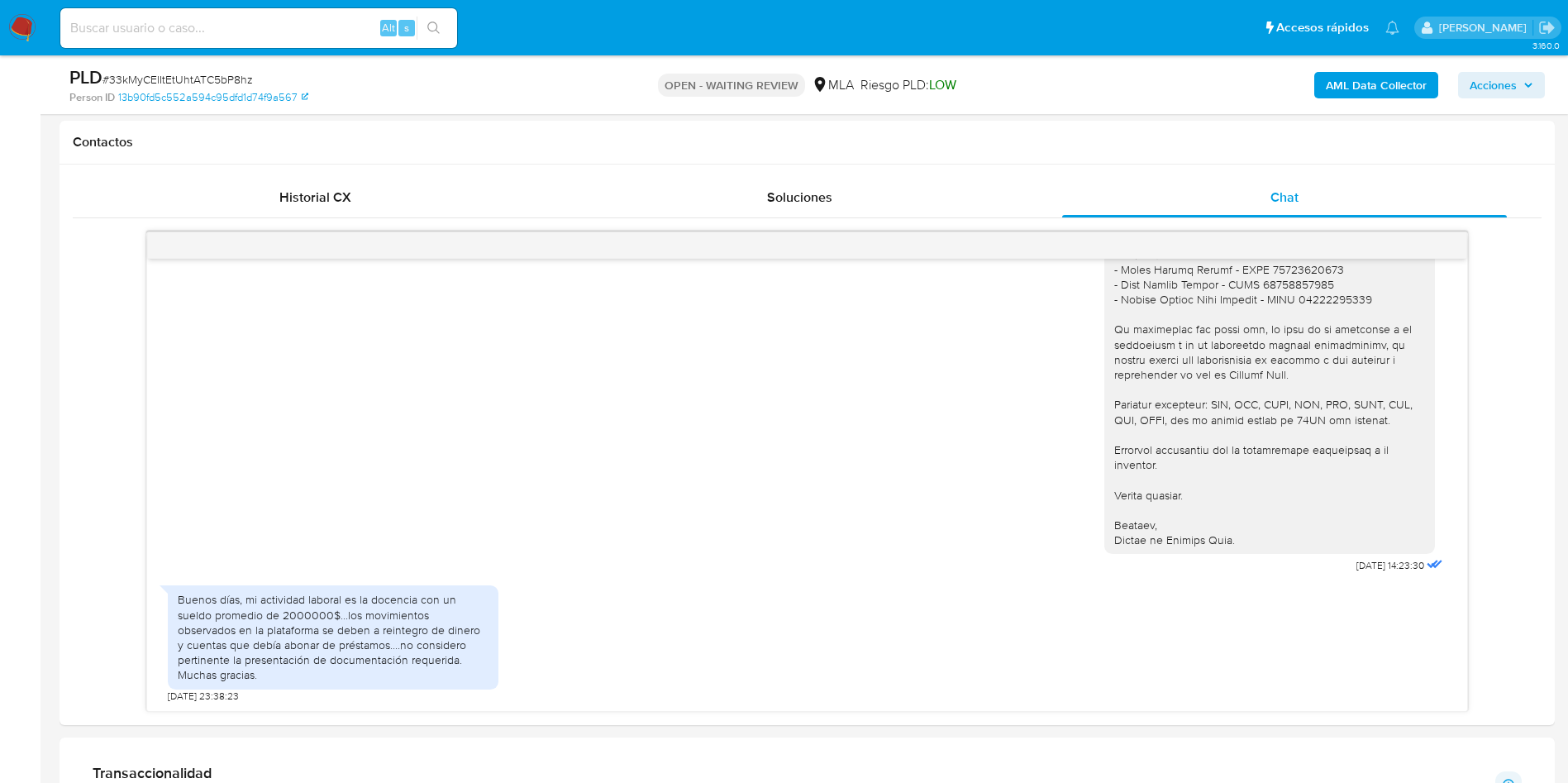
click at [223, 80] on span "# 33kMyCElItEtUhtATC5bP8hz" at bounding box center [178, 79] width 151 height 17
copy span "33kMyCElItEtUhtATC5bP8hz"
click at [164, 71] on span "# 33kMyCElItEtUhtATC5bP8hz" at bounding box center [178, 79] width 151 height 17
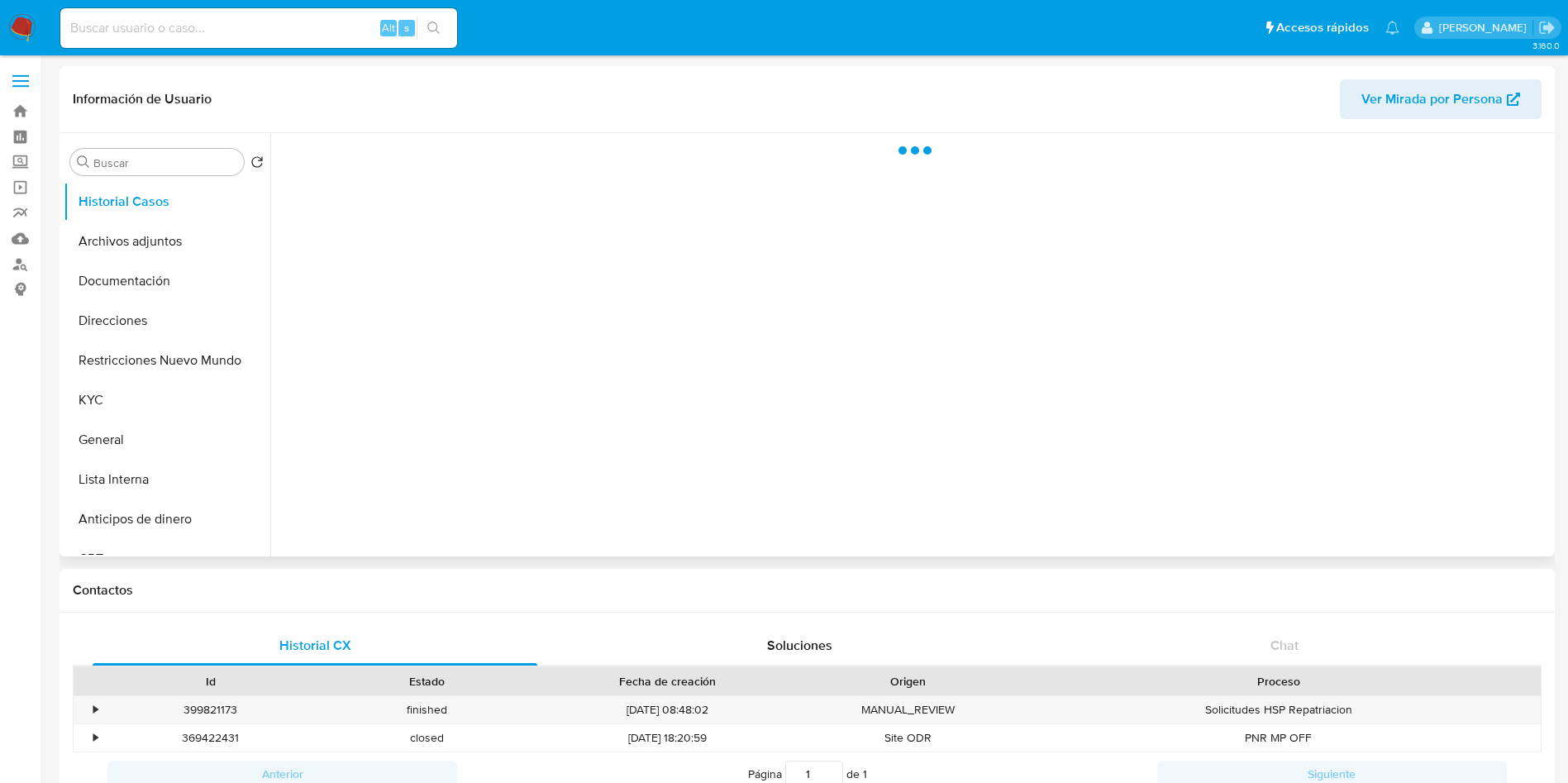
select select "10"
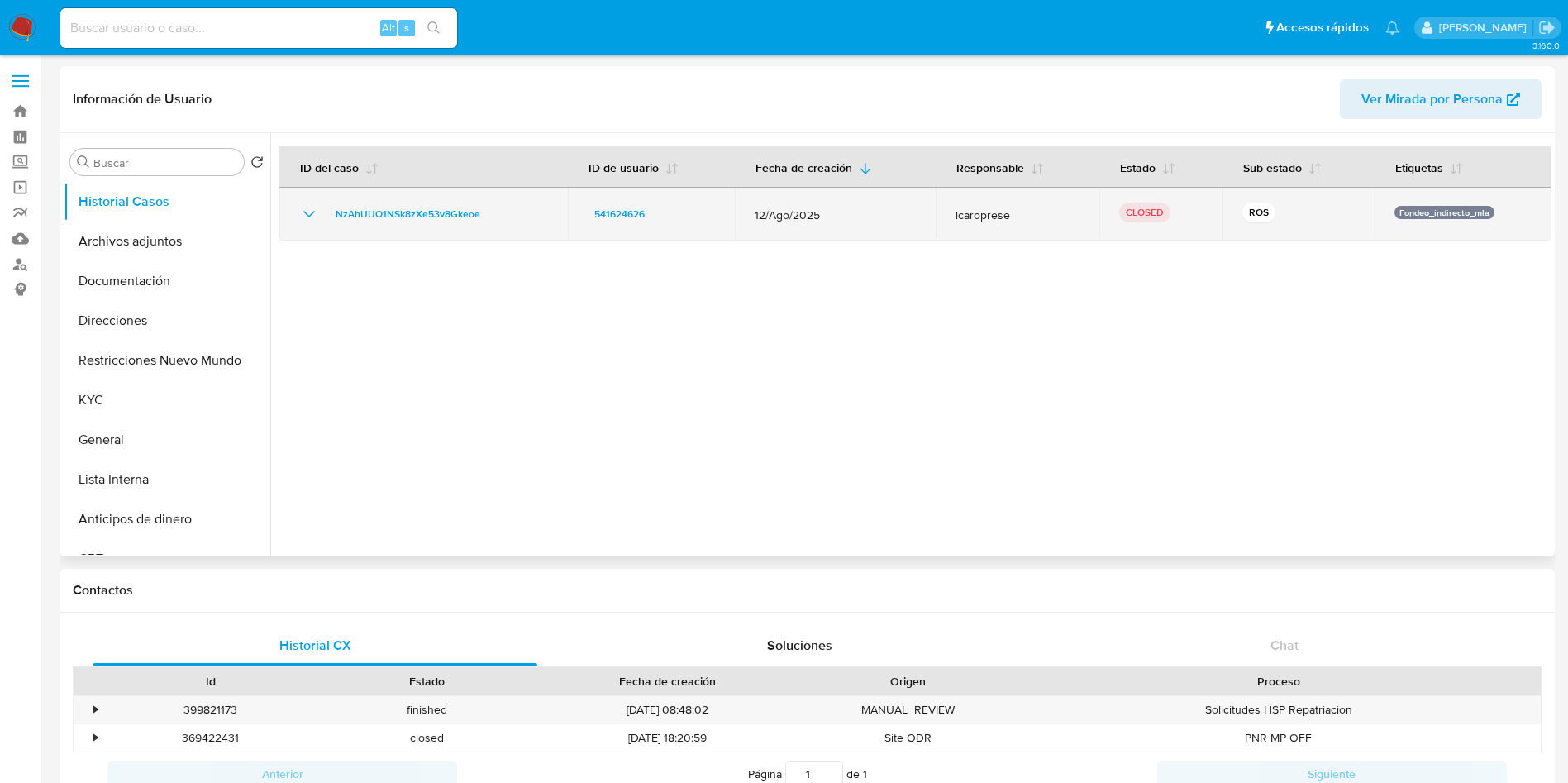
click at [300, 211] on icon "Mostrar/Ocultar" at bounding box center [309, 213] width 20 height 20
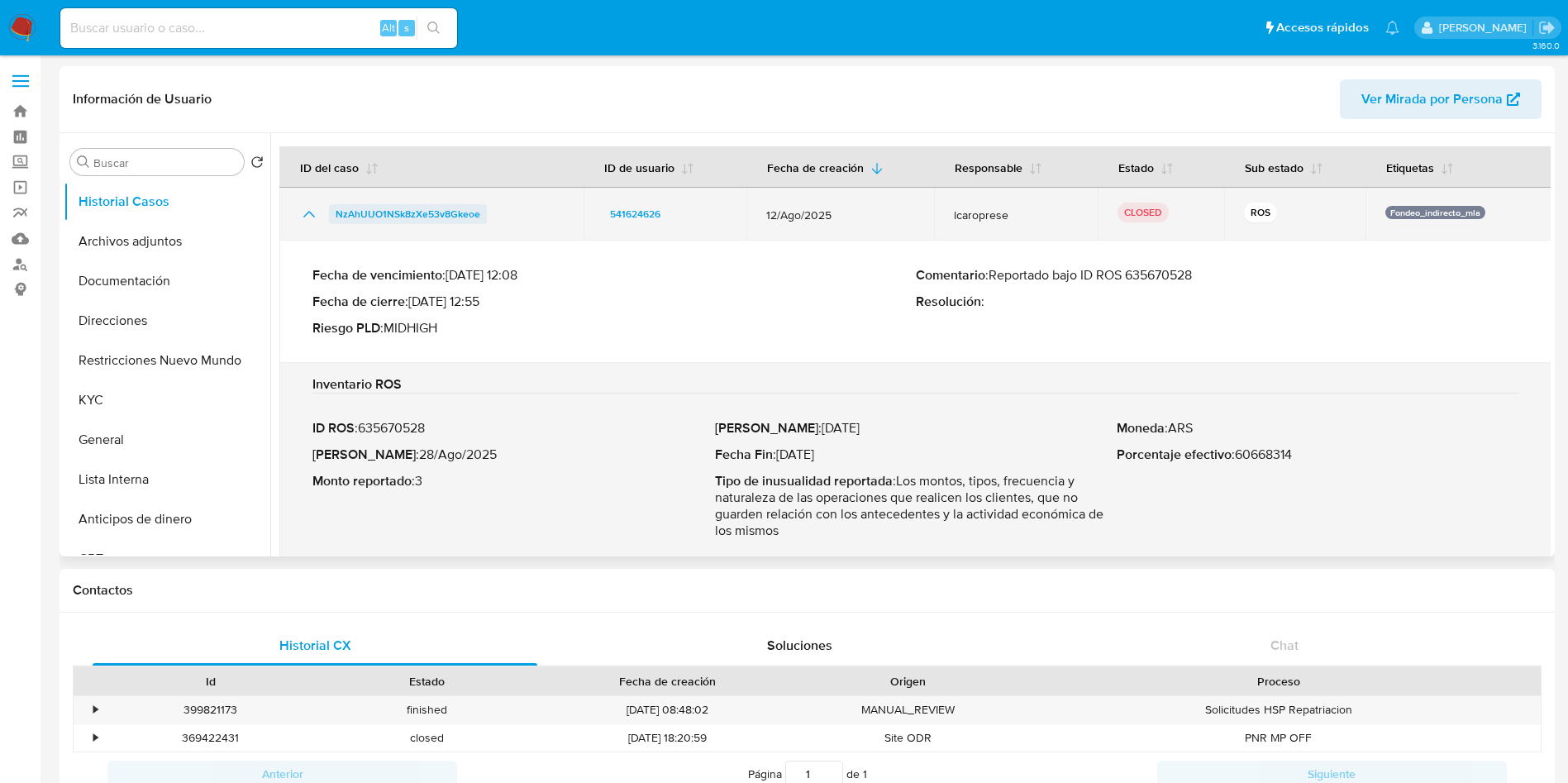
click at [390, 213] on span "NzAhUUO1NSk8zXe53v8Gkeoe" at bounding box center [408, 213] width 145 height 20
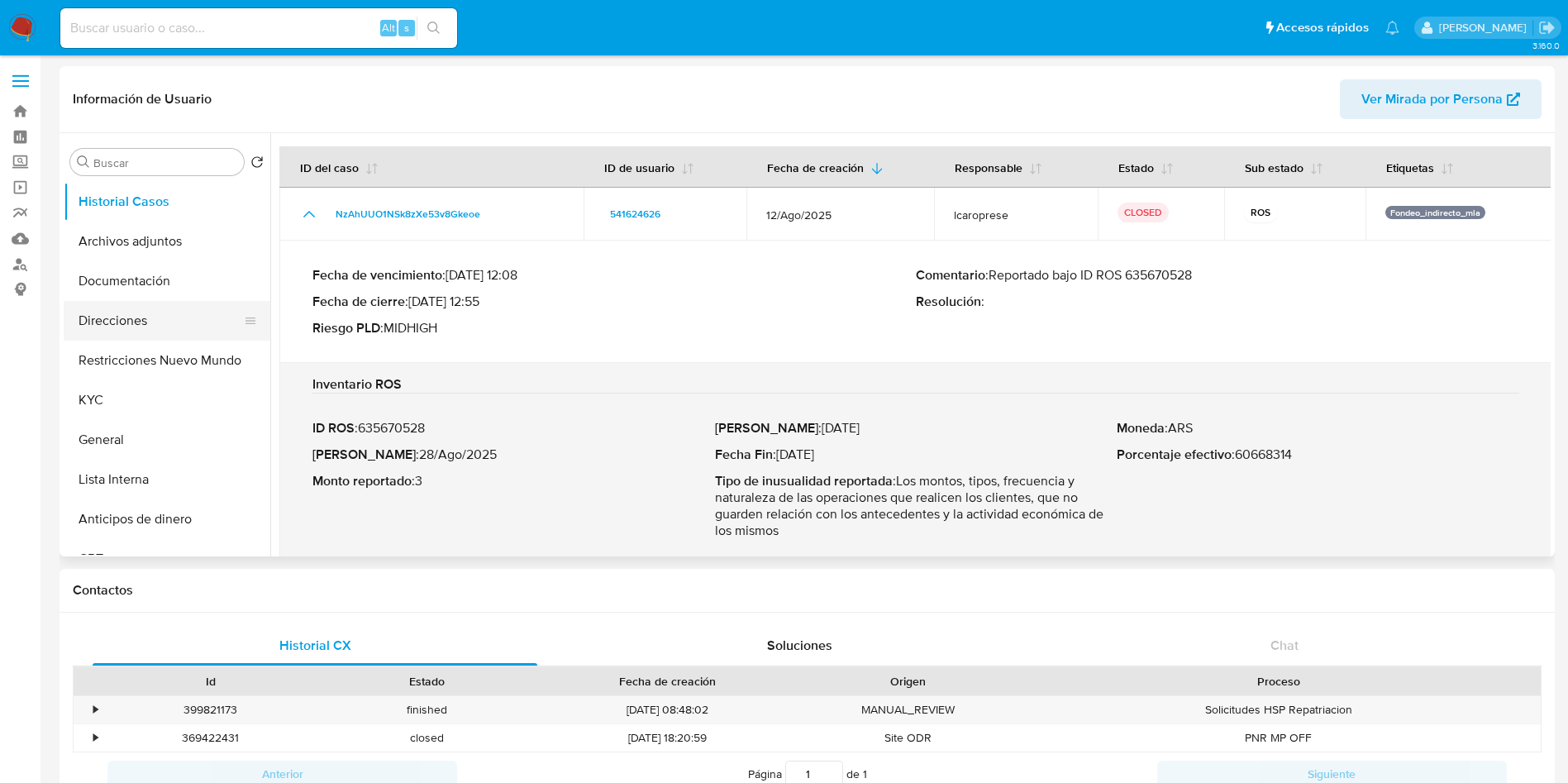
click at [122, 330] on button "Direcciones" at bounding box center [160, 321] width 193 height 40
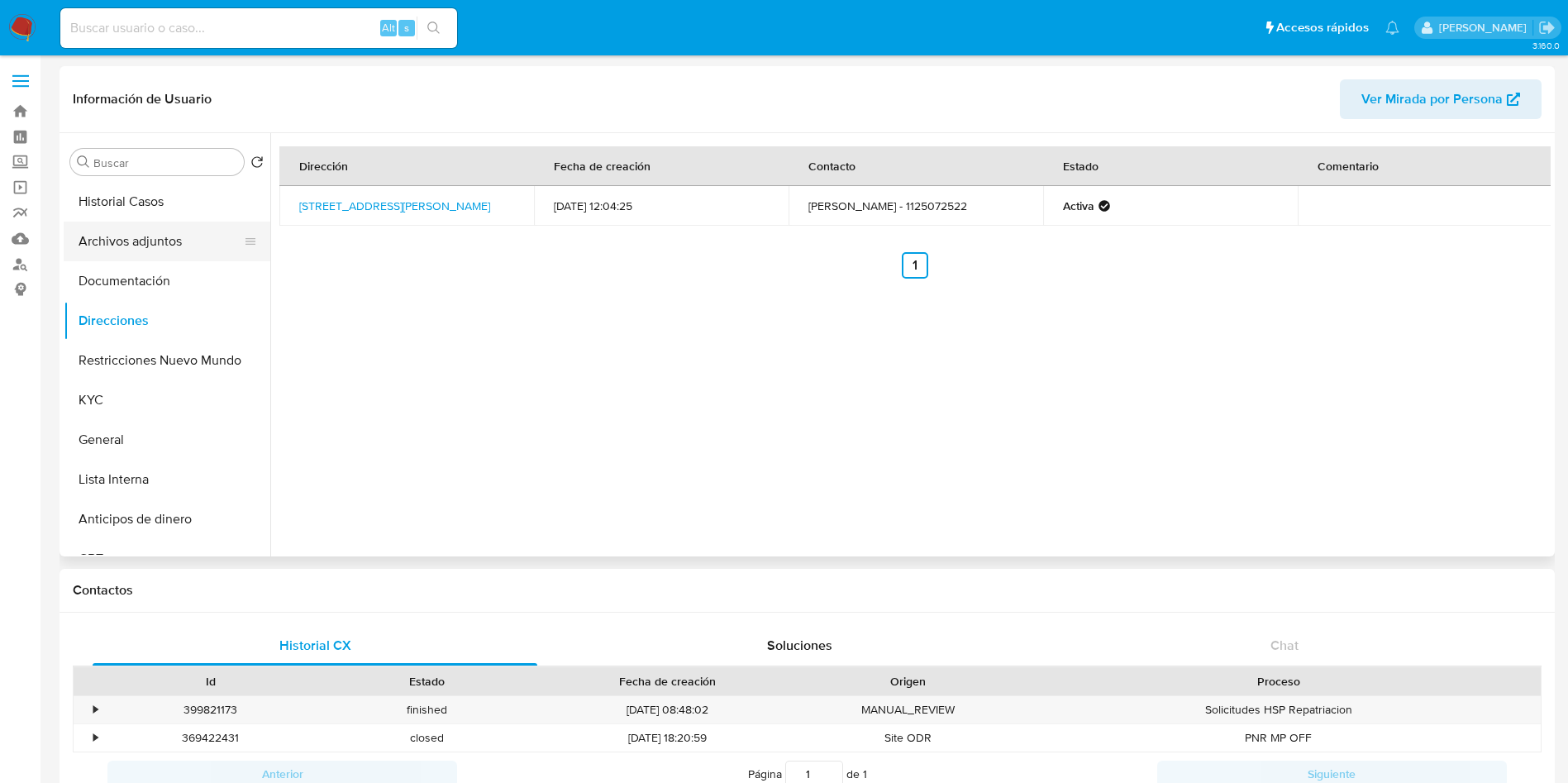
click at [157, 246] on button "Archivos adjuntos" at bounding box center [160, 241] width 193 height 40
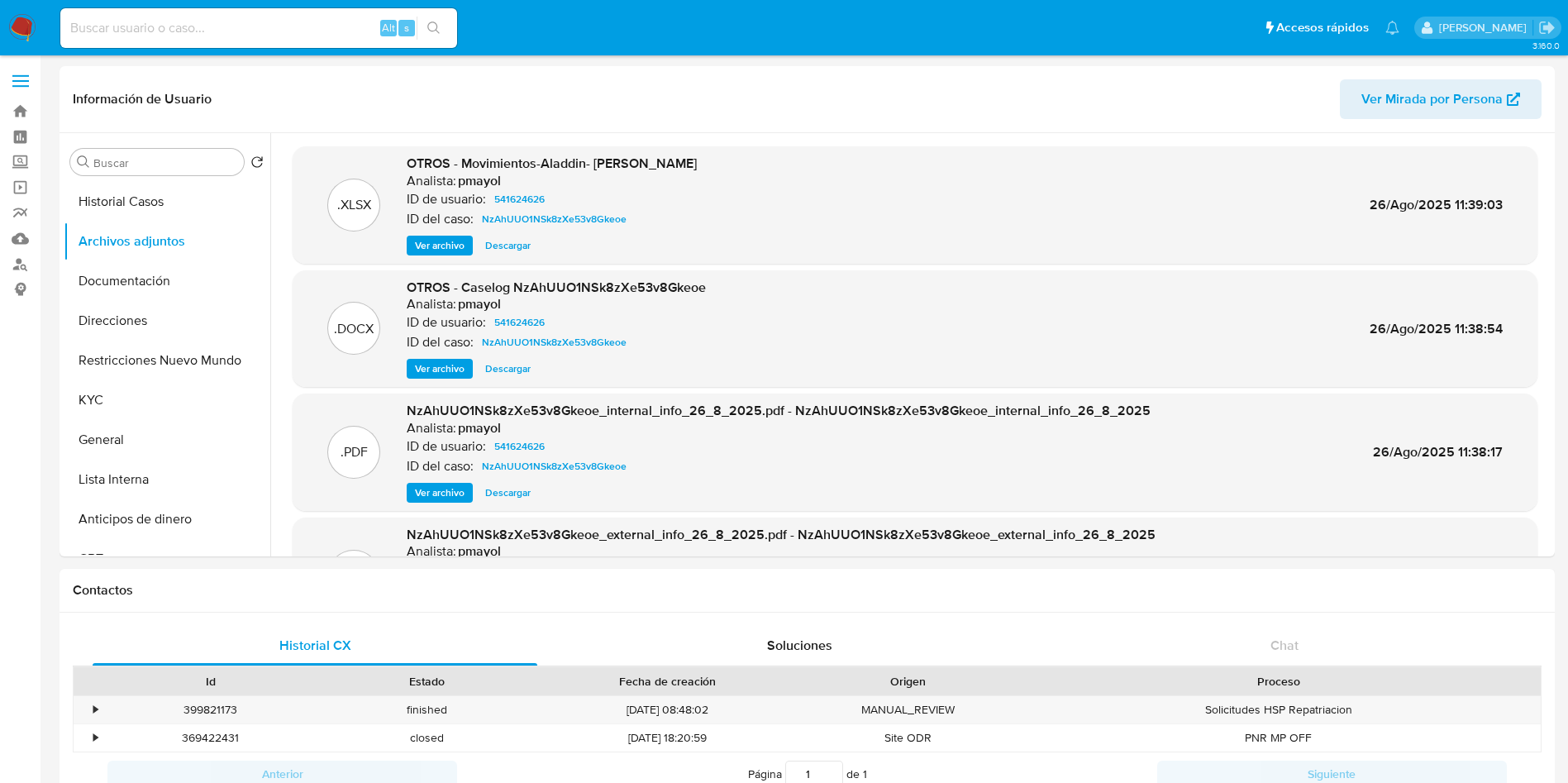
drag, startPoint x: 458, startPoint y: 368, endPoint x: 753, endPoint y: 30, distance: 448.6
click at [457, 368] on span "Ver archivo" at bounding box center [439, 368] width 50 height 17
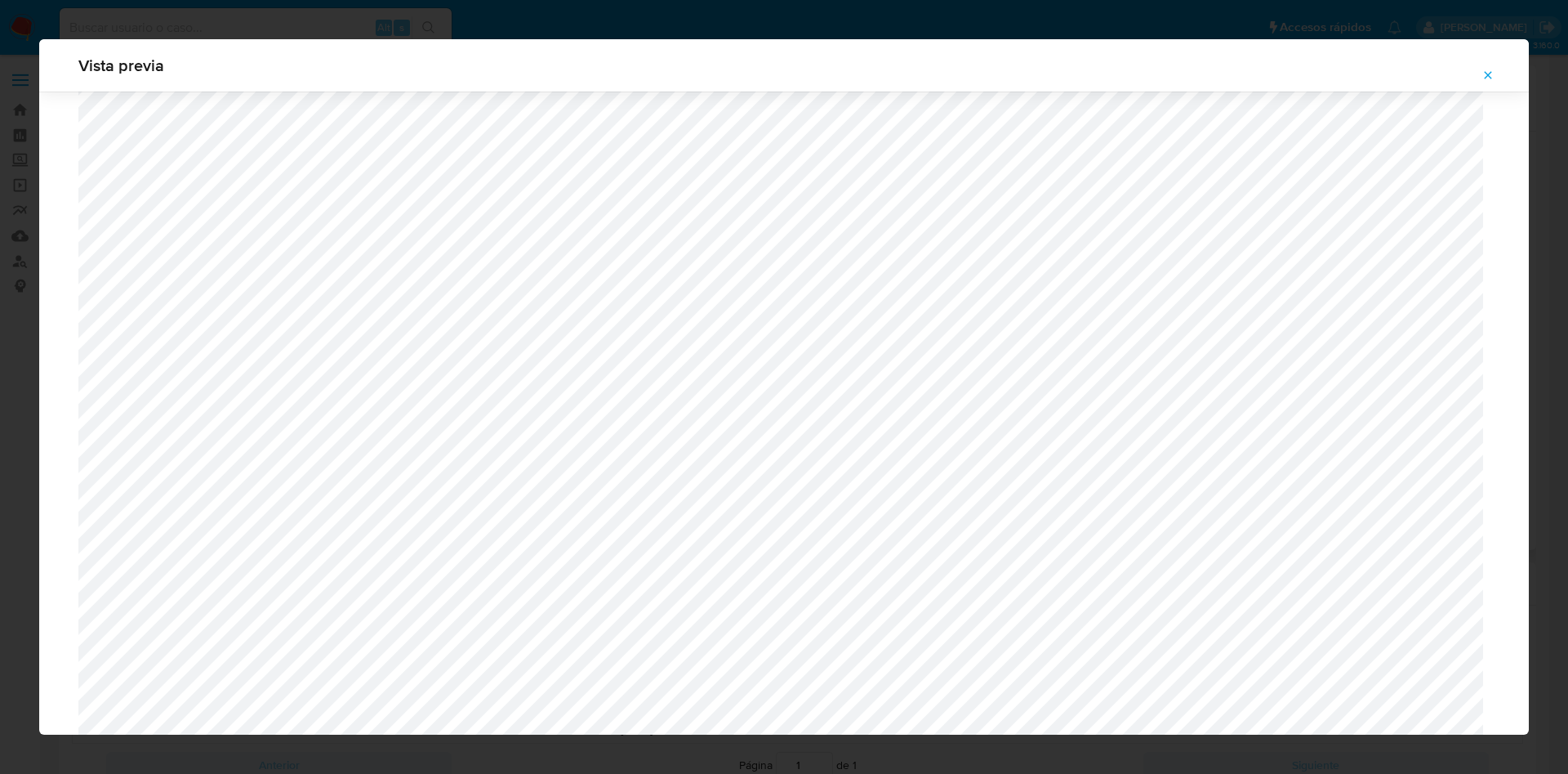
scroll to position [1683, 0]
click at [841, 28] on div "Vista previa" at bounding box center [784, 387] width 1568 height 774
click at [715, 19] on div "Vista previa" at bounding box center [784, 387] width 1568 height 774
click at [525, 13] on div "Vista previa" at bounding box center [784, 387] width 1568 height 774
click at [18, 20] on div "Vista previa" at bounding box center [784, 387] width 1568 height 774
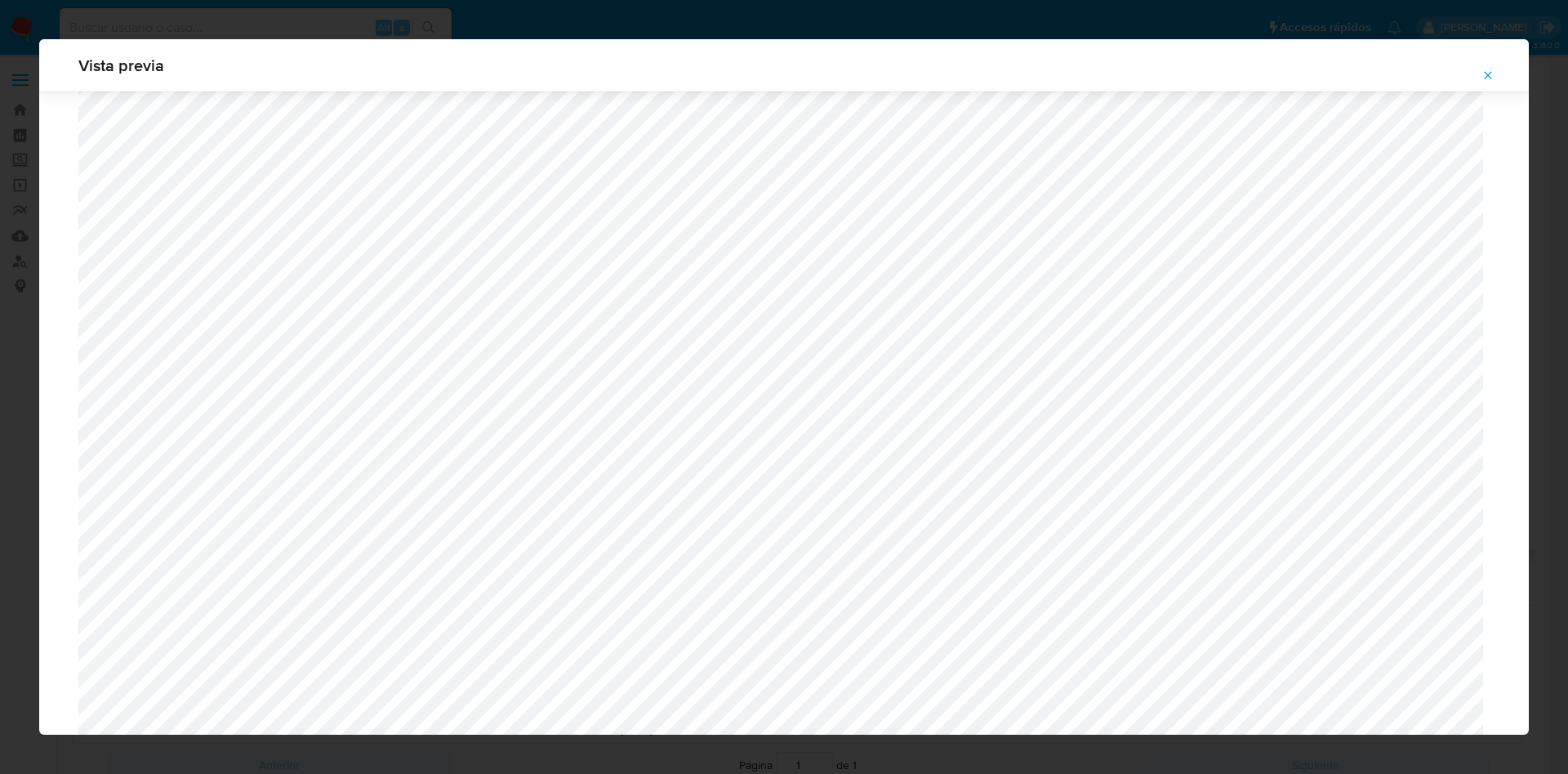
click at [1485, 77] on icon "Attachment preview" at bounding box center [1488, 75] width 8 height 8
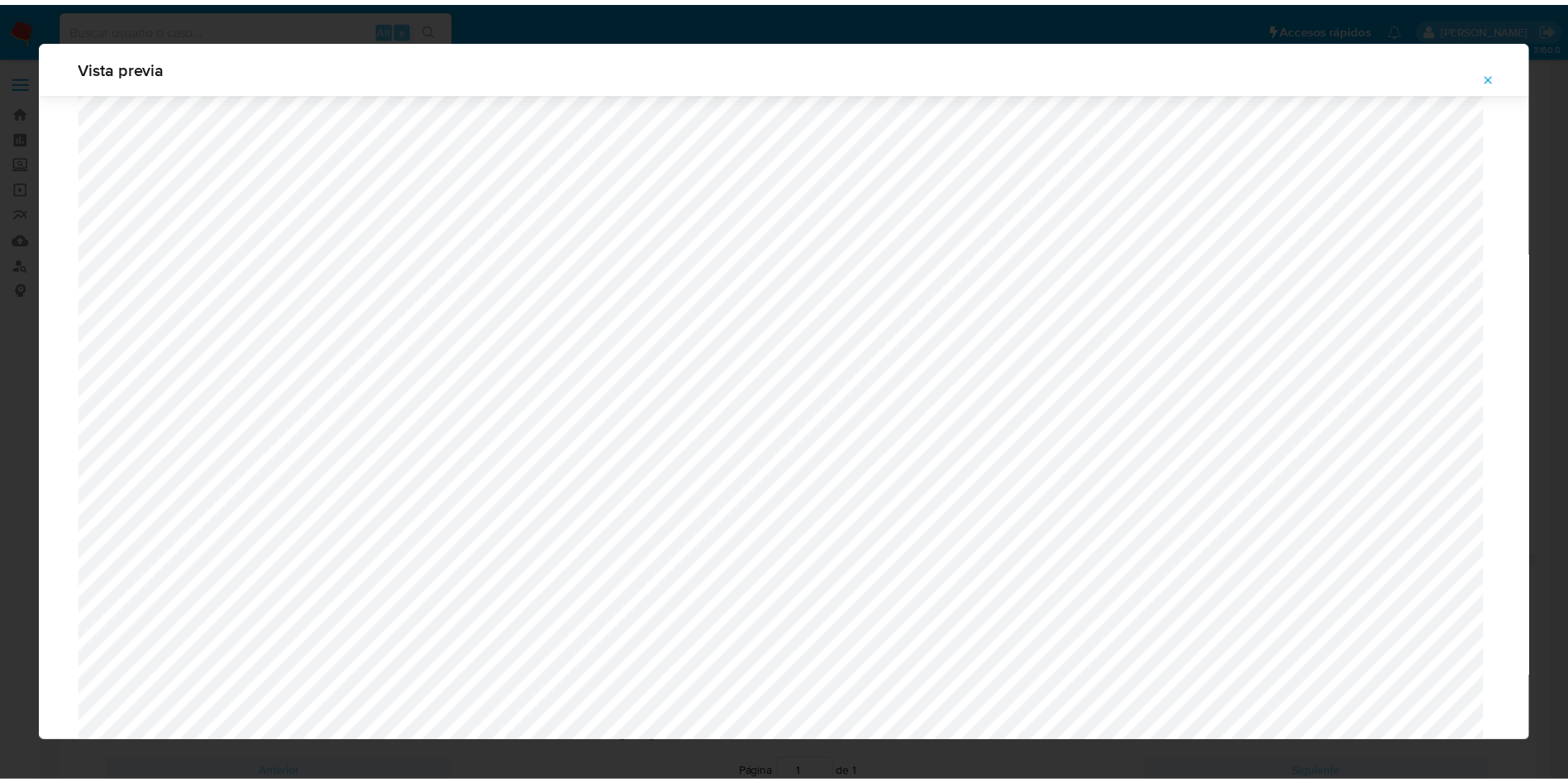
scroll to position [0, 0]
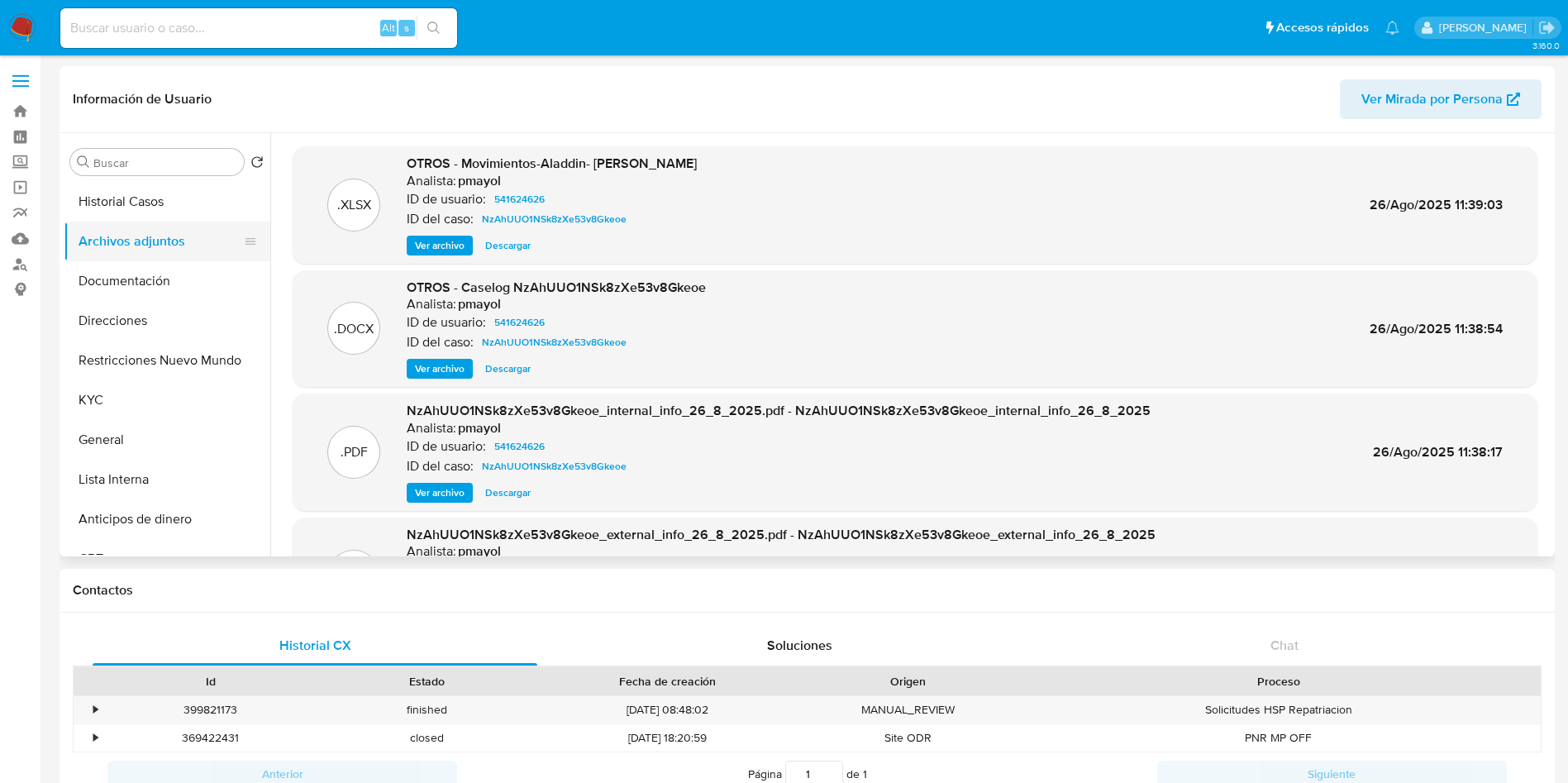
click at [145, 221] on button "Archivos adjuntos" at bounding box center [160, 241] width 193 height 40
click at [145, 202] on button "Historial Casos" at bounding box center [160, 202] width 193 height 40
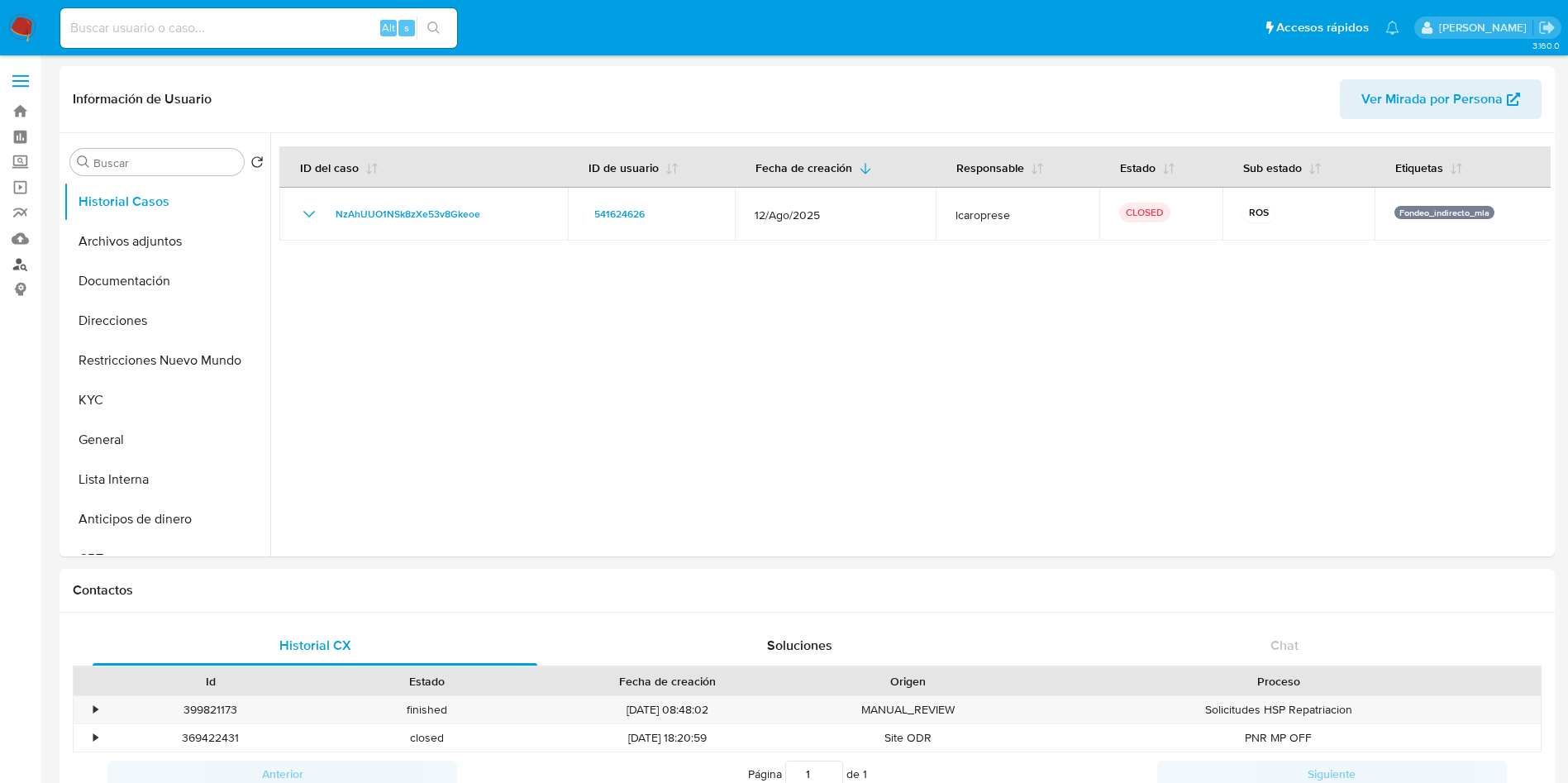
click at [13, 260] on link "Buscador de personas" at bounding box center [98, 263] width 197 height 25
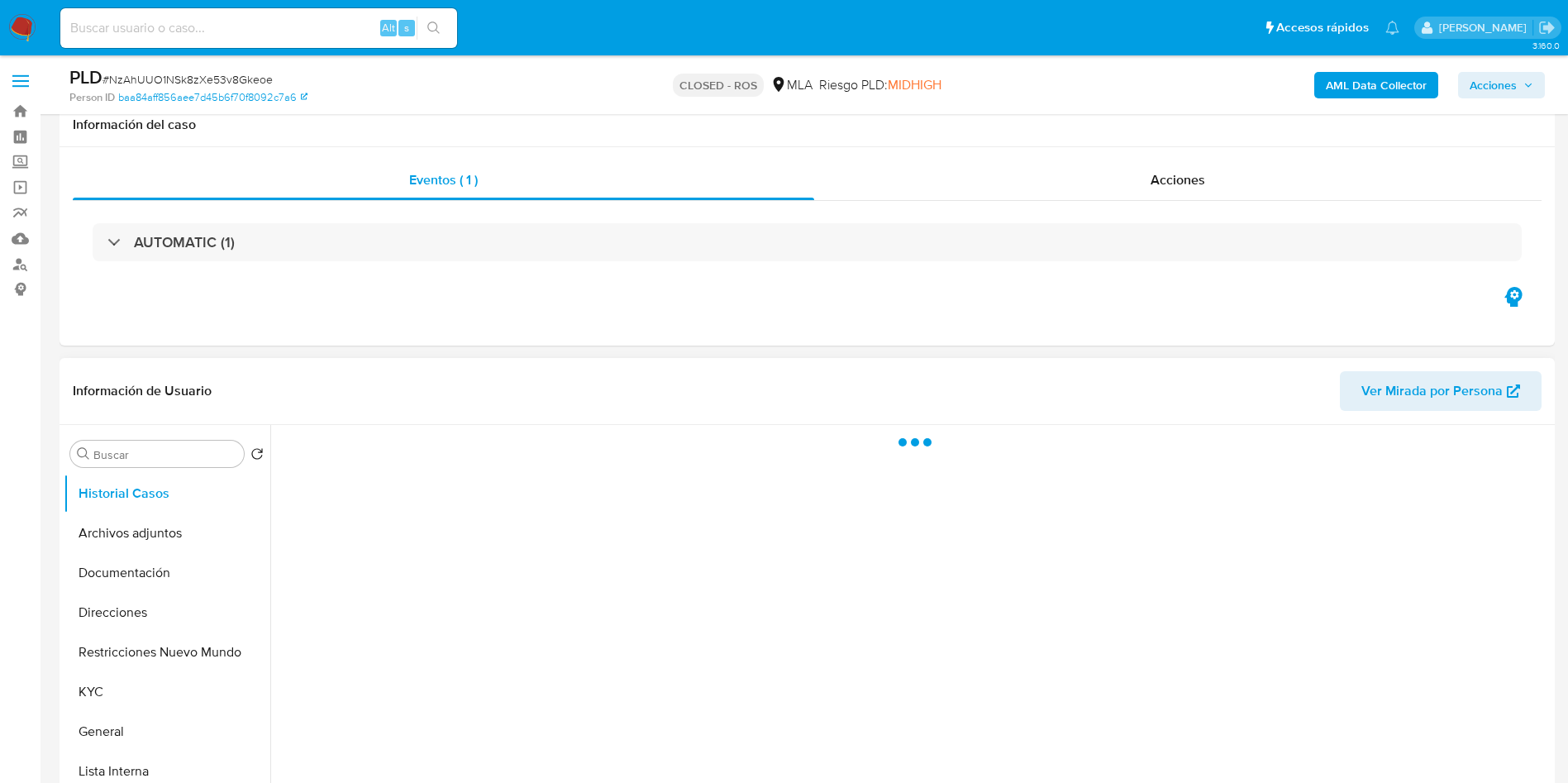
scroll to position [372, 0]
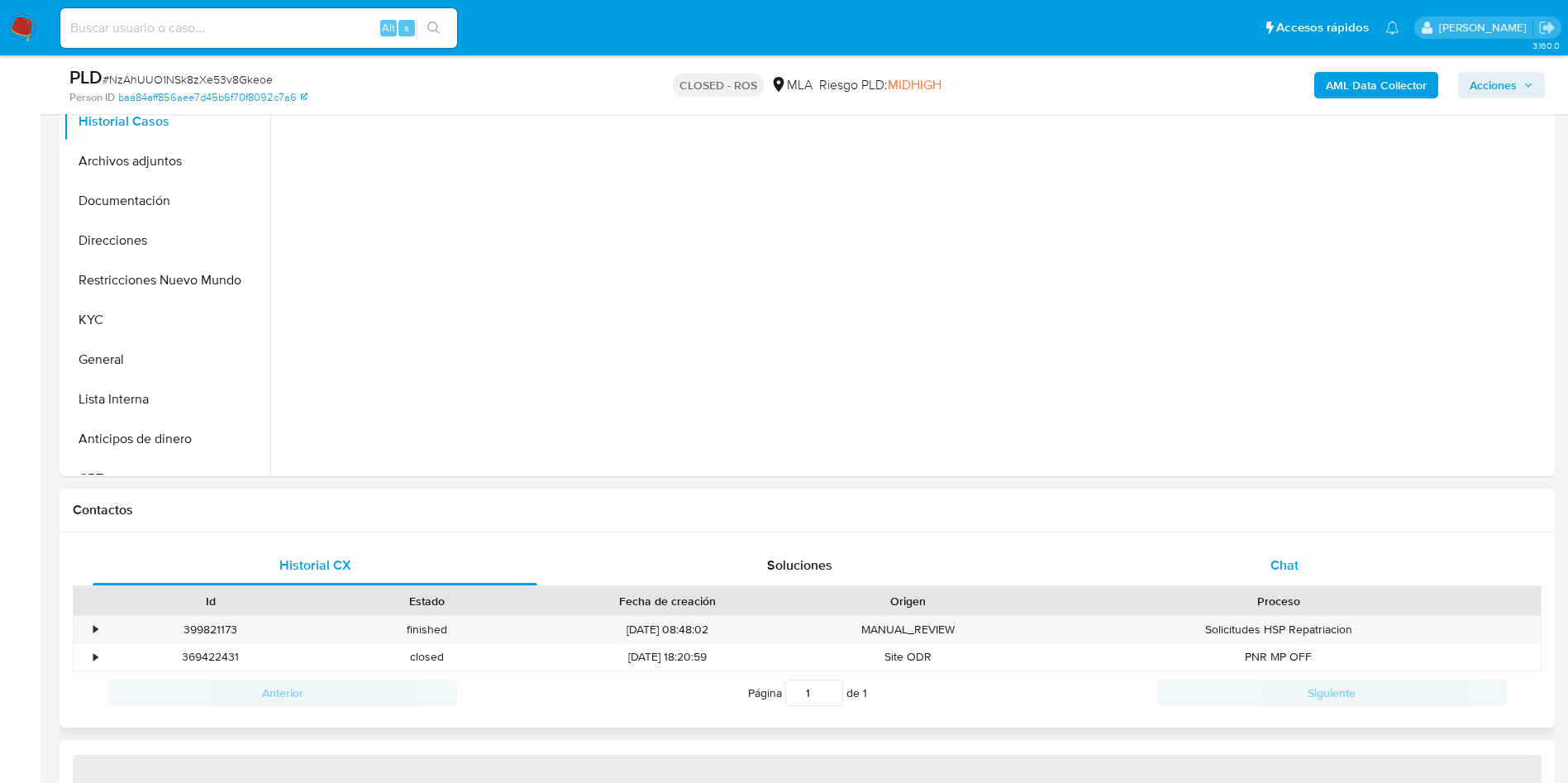
select select "10"
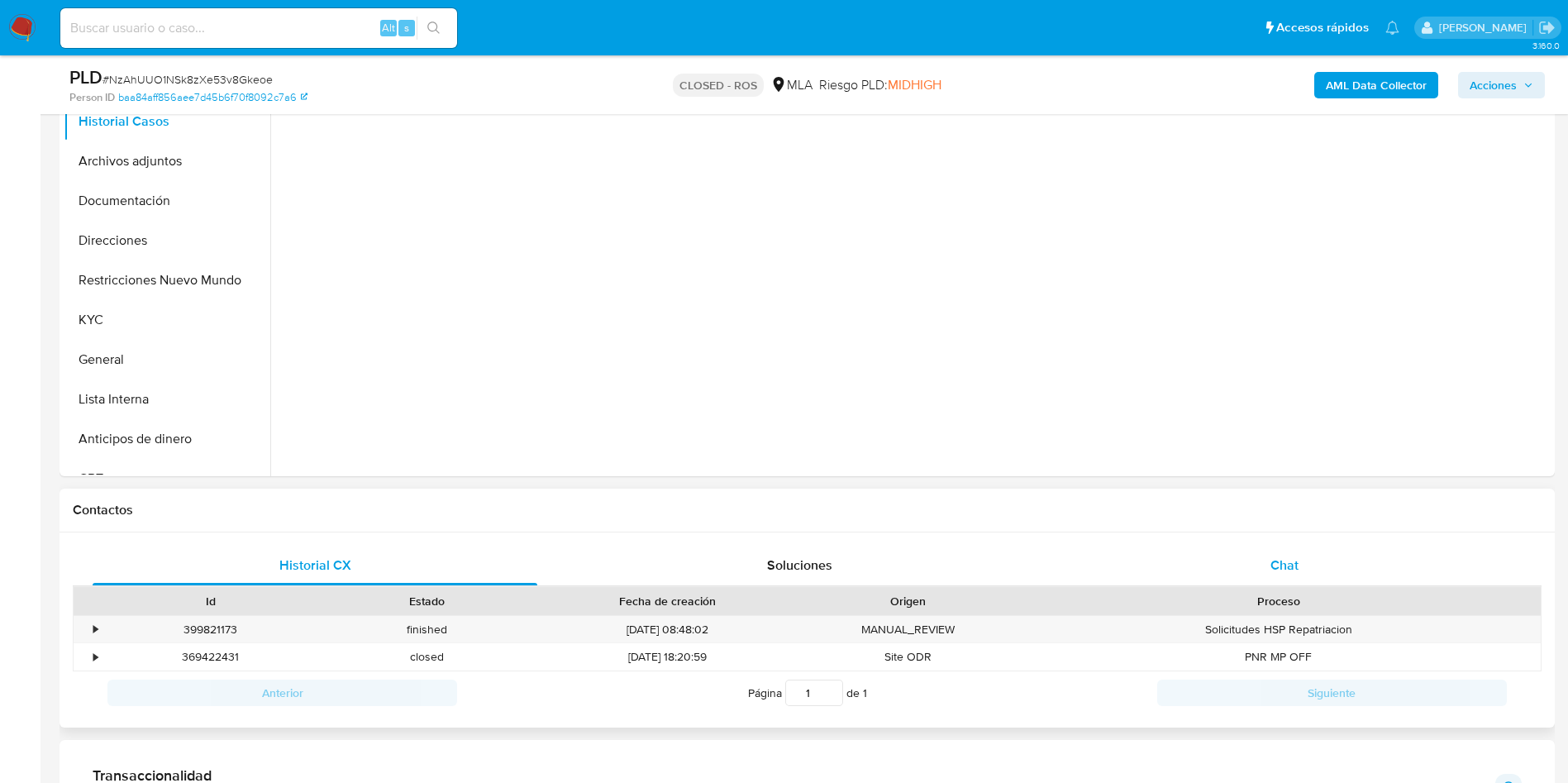
click at [1239, 564] on div "Chat" at bounding box center [1284, 565] width 445 height 40
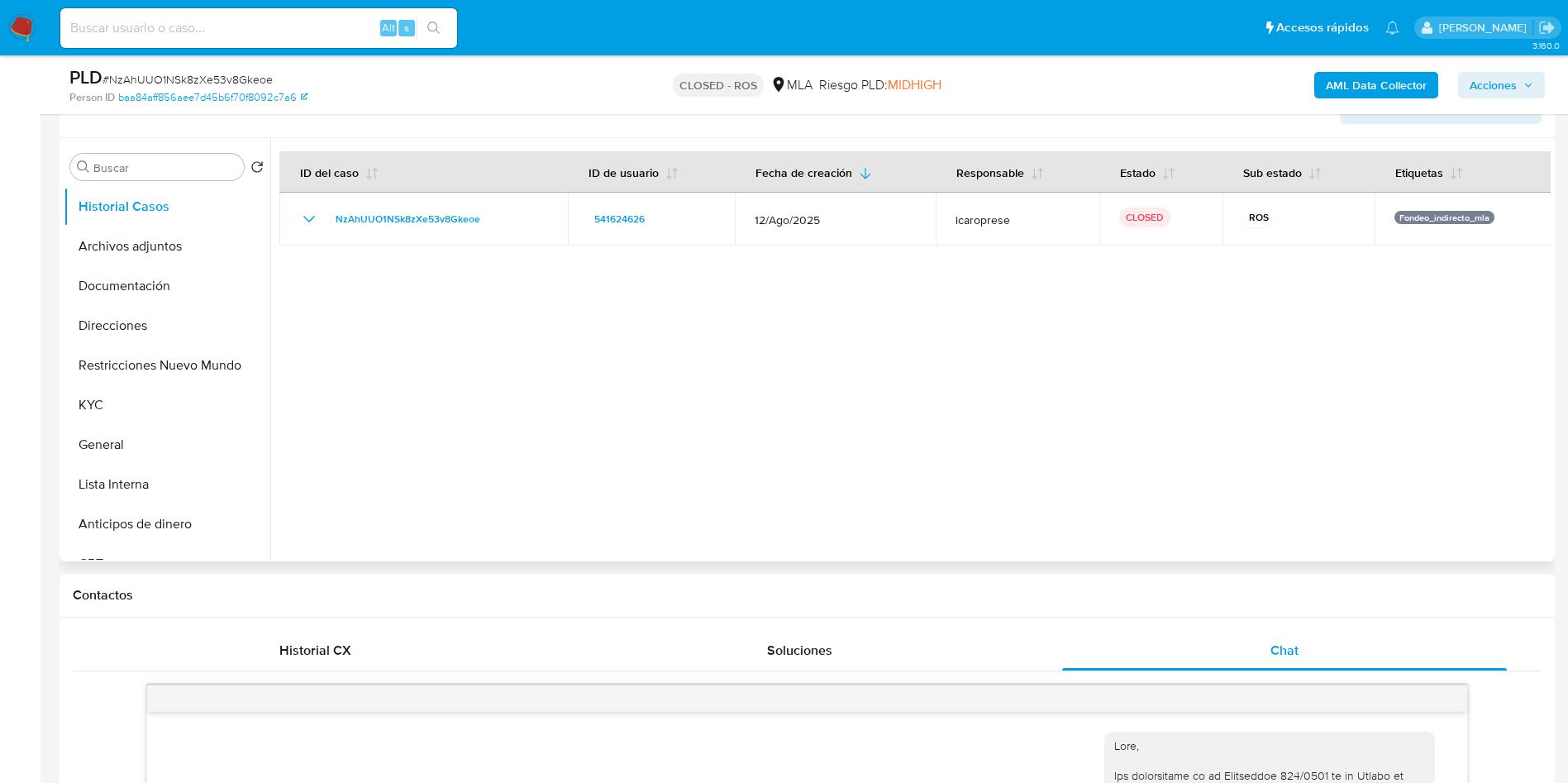
scroll to position [248, 0]
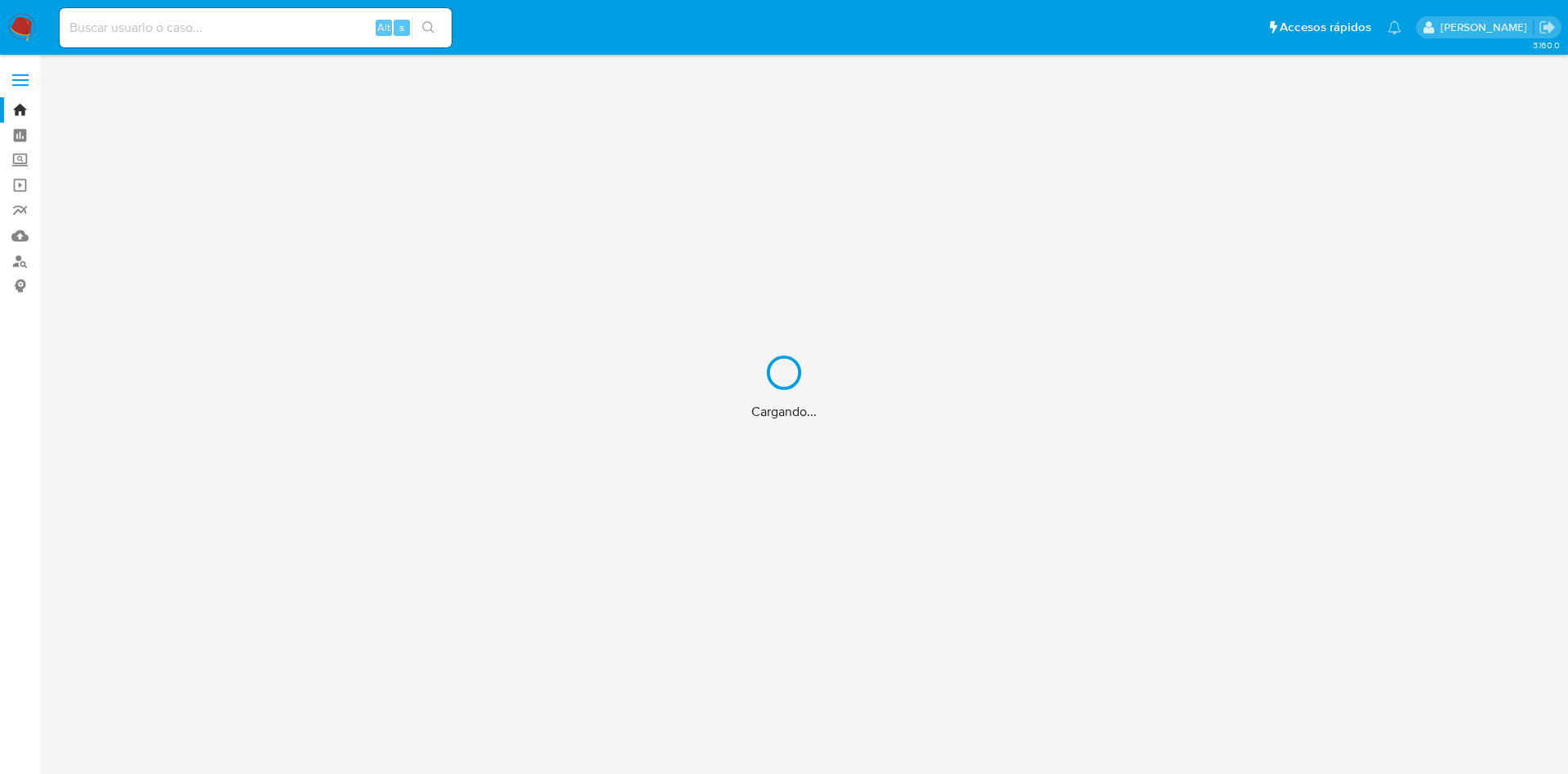
click at [174, 25] on div "Cargando..." at bounding box center [784, 387] width 1568 height 774
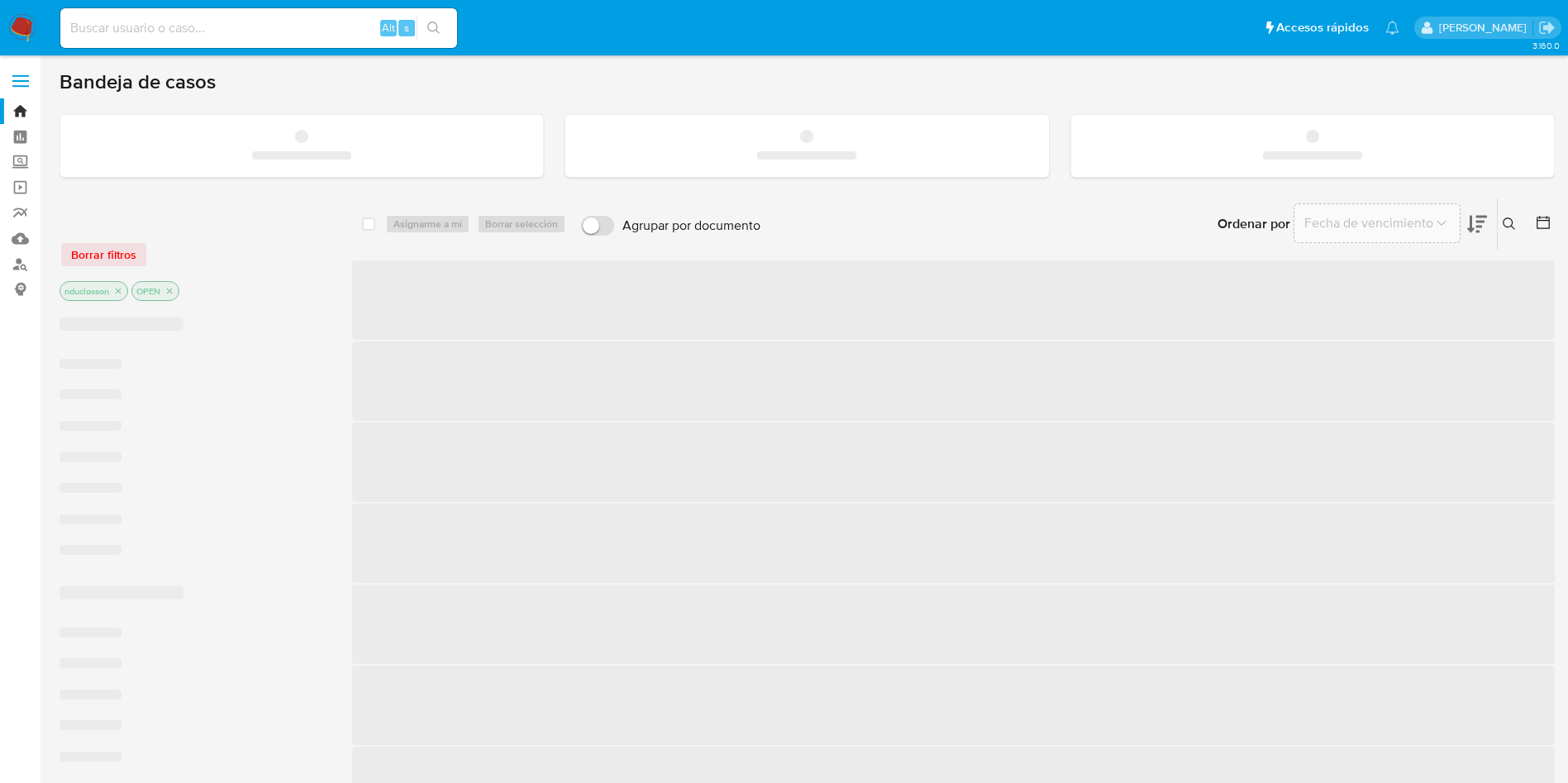
click at [170, 25] on input at bounding box center [259, 28] width 397 height 22
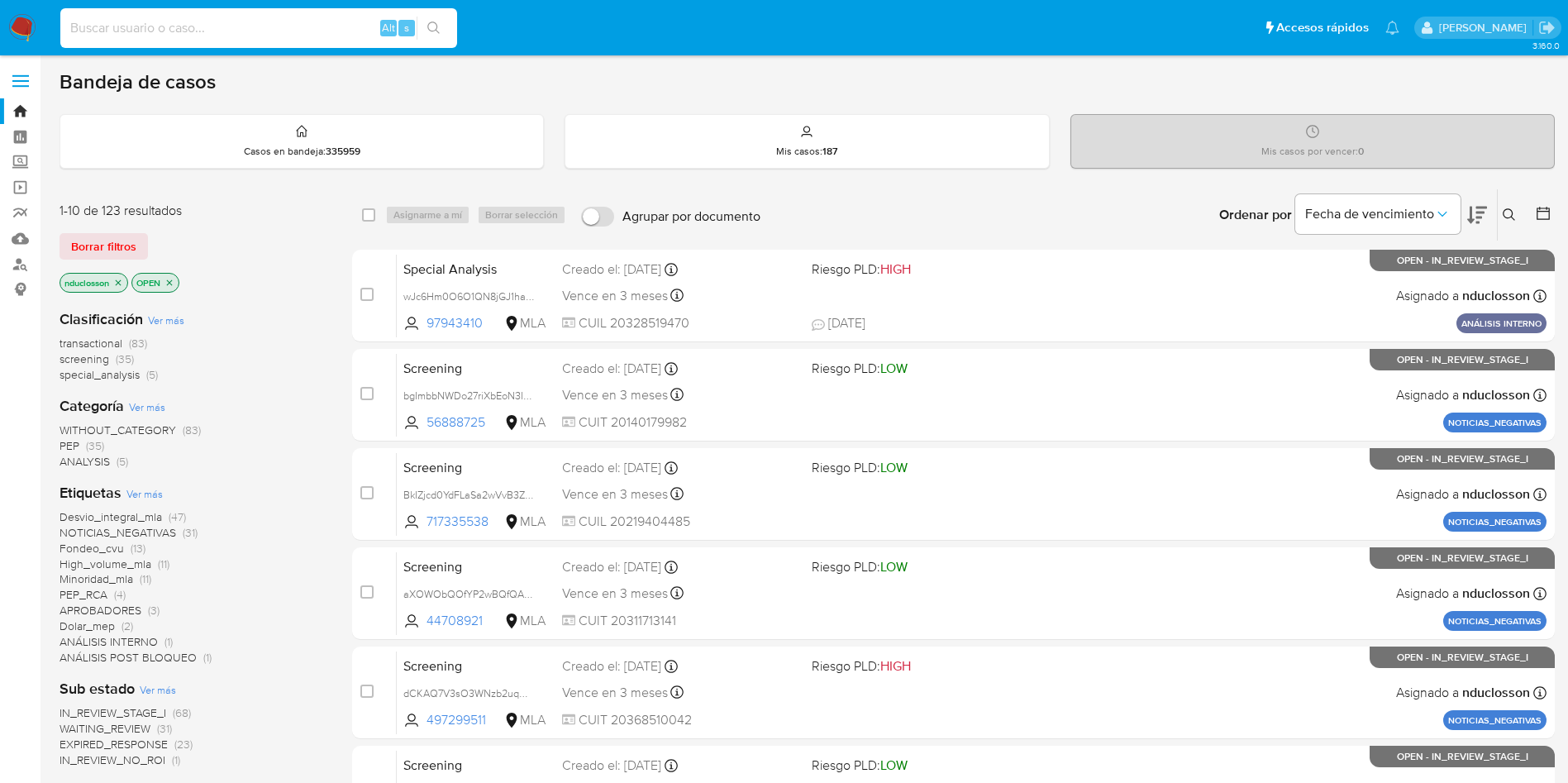
paste input "ogSYeaUGZPDoQImYZikSGxjo"
type input "ogSYeaUGZPDoQImYZikSGxjo"
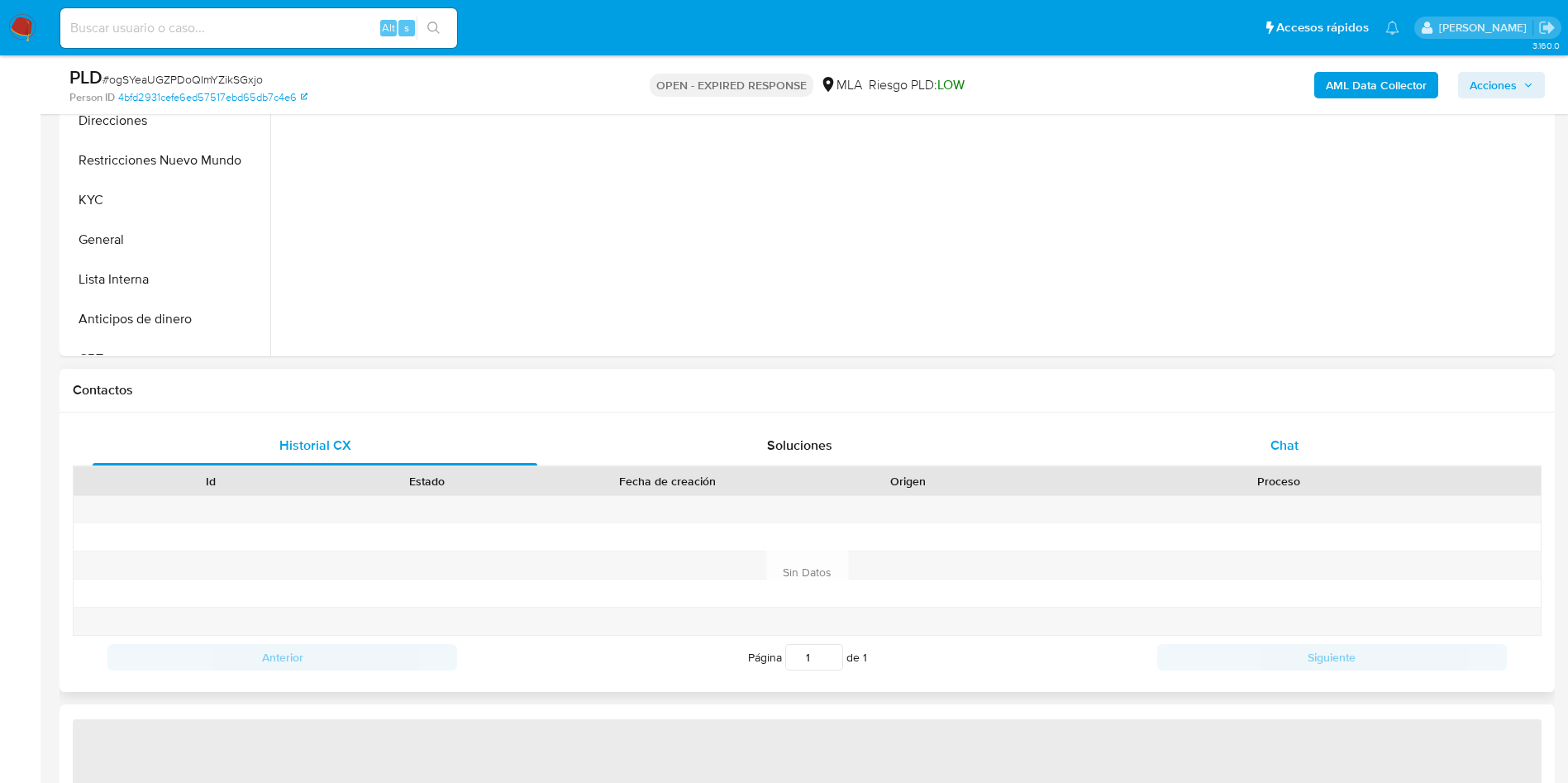
click at [1280, 452] on span "Chat" at bounding box center [1285, 445] width 28 height 19
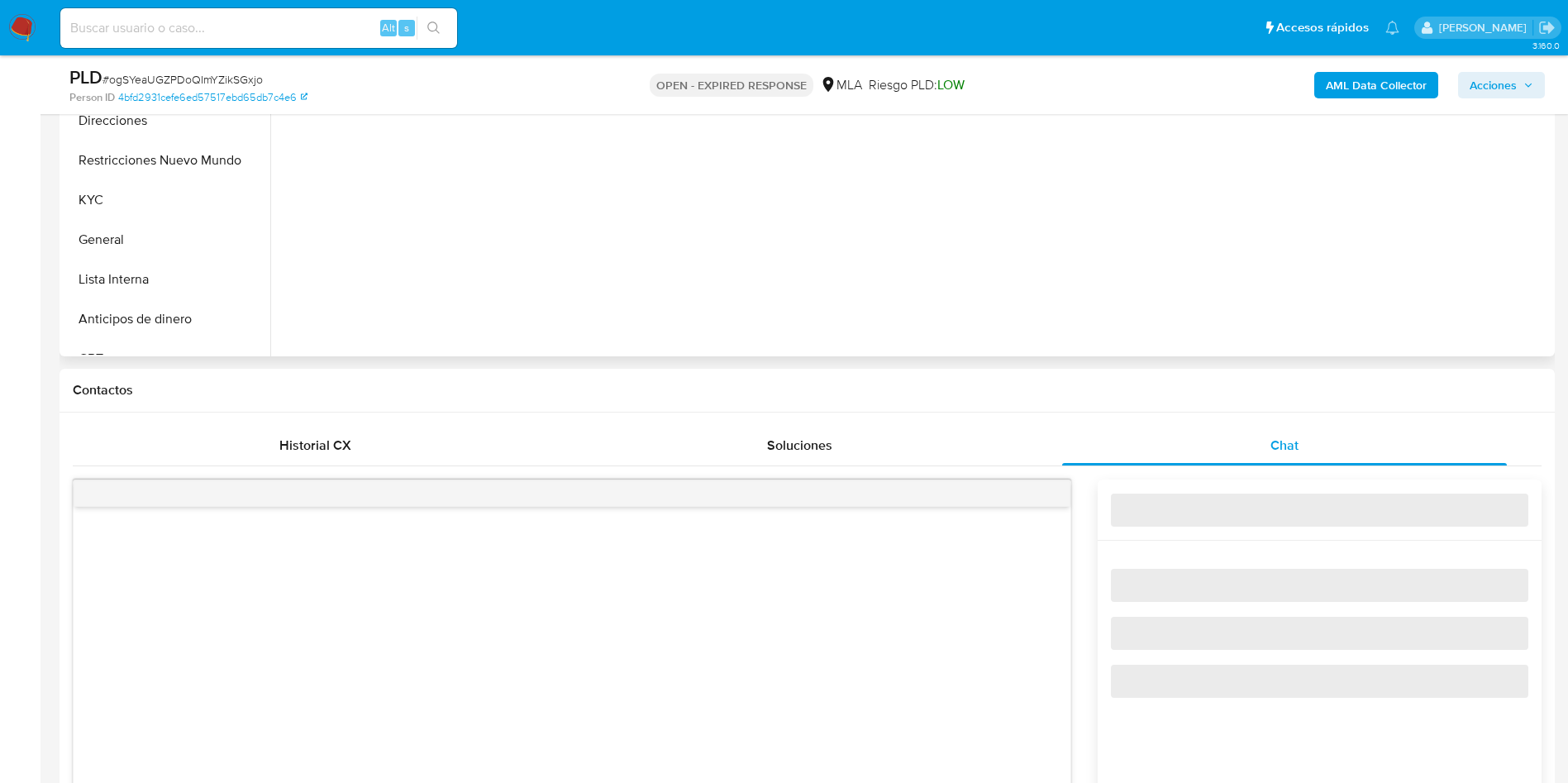
select select "10"
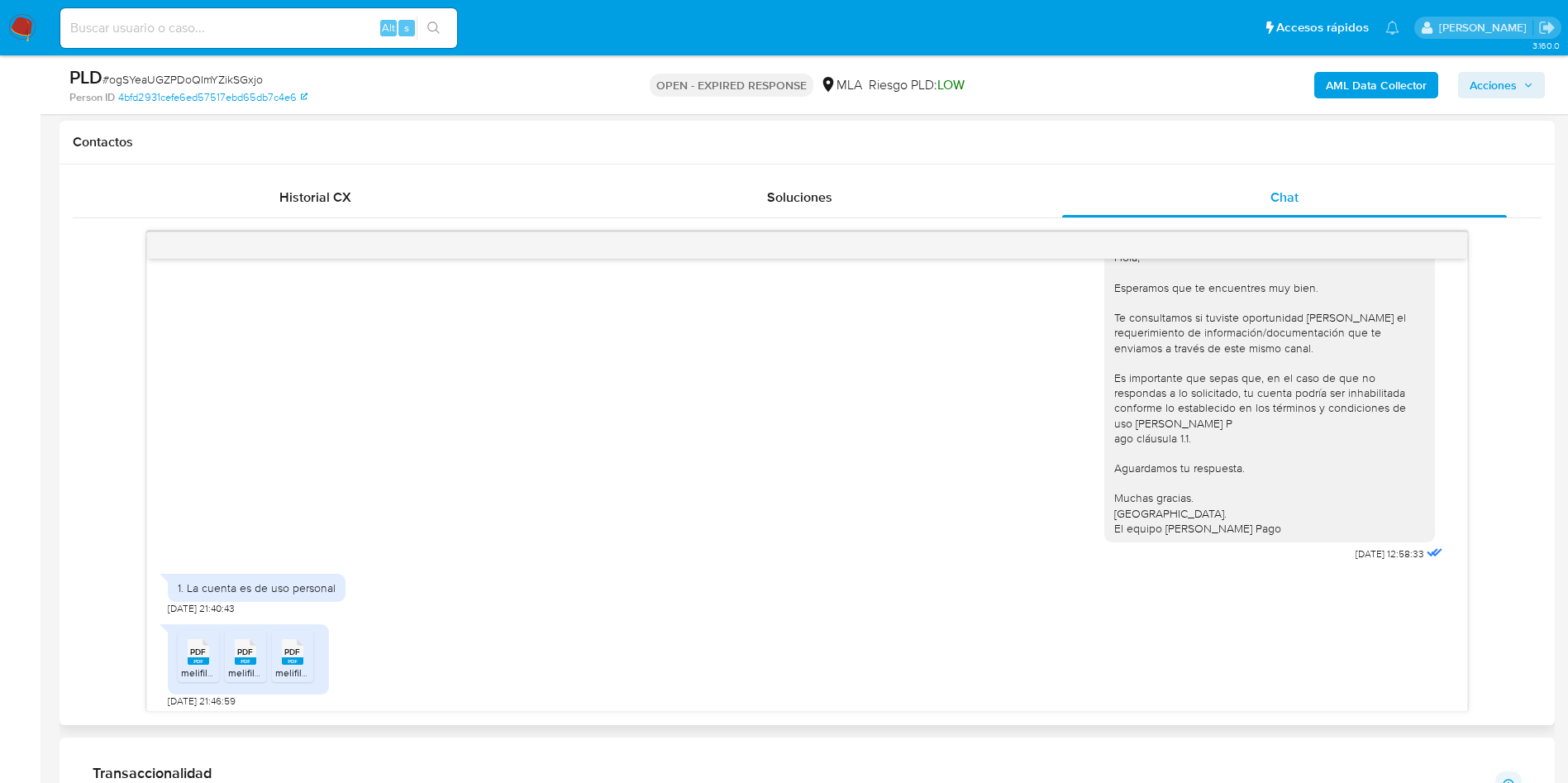
scroll to position [854, 0]
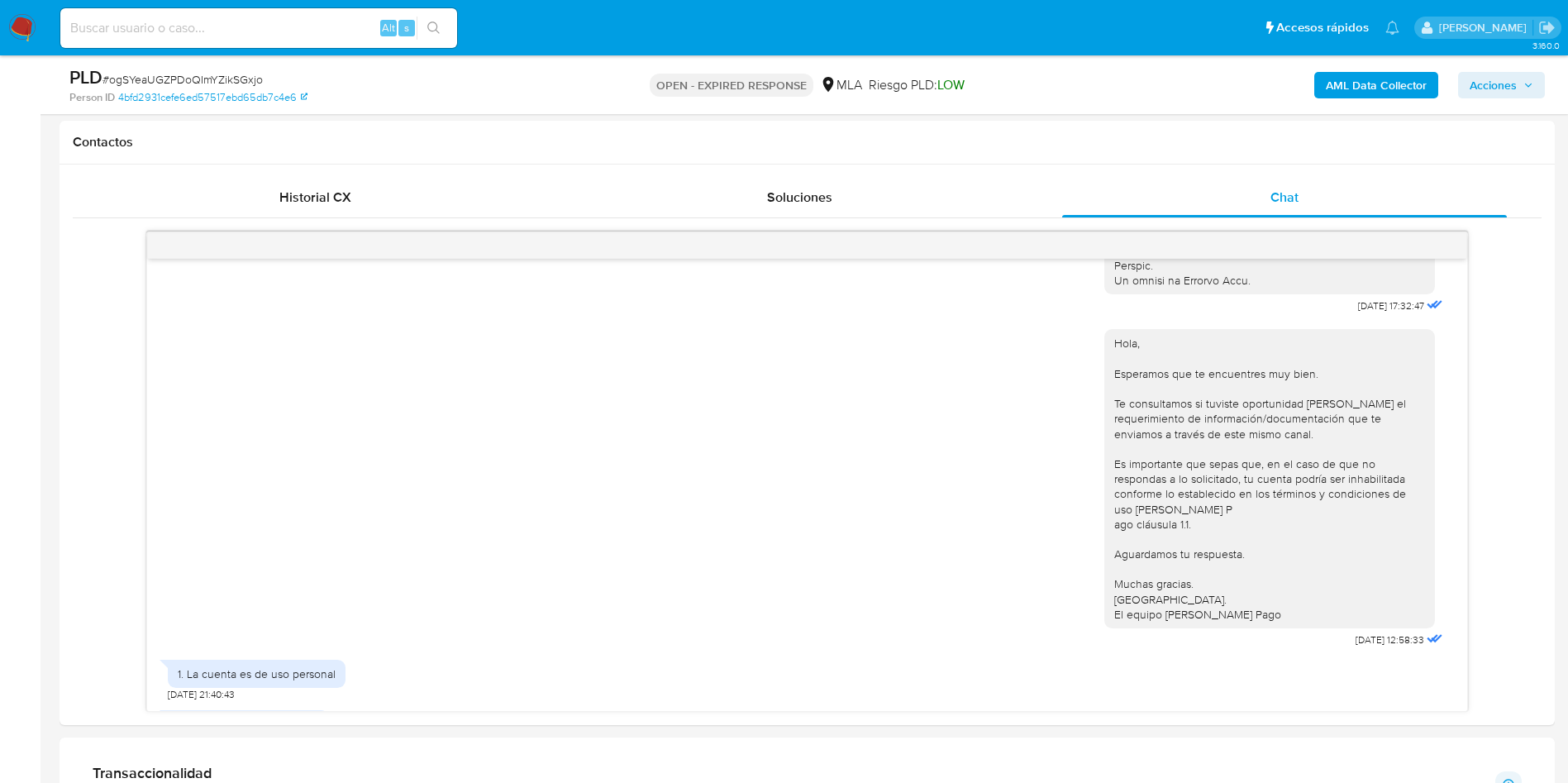
click at [199, 29] on input at bounding box center [259, 28] width 397 height 22
paste input "lvqSbdzXeFzTxyRzefasdsxS"
type input "lvqSbdzXeFzTxyRzefasdsxS"
click at [446, 13] on div "lvqSbdzXeFzTxyRzefasdsxS Alt s" at bounding box center [259, 28] width 397 height 40
click at [442, 40] on div "lvqSbdzXeFzTxyRzefasdsxS Alt s" at bounding box center [259, 28] width 397 height 40
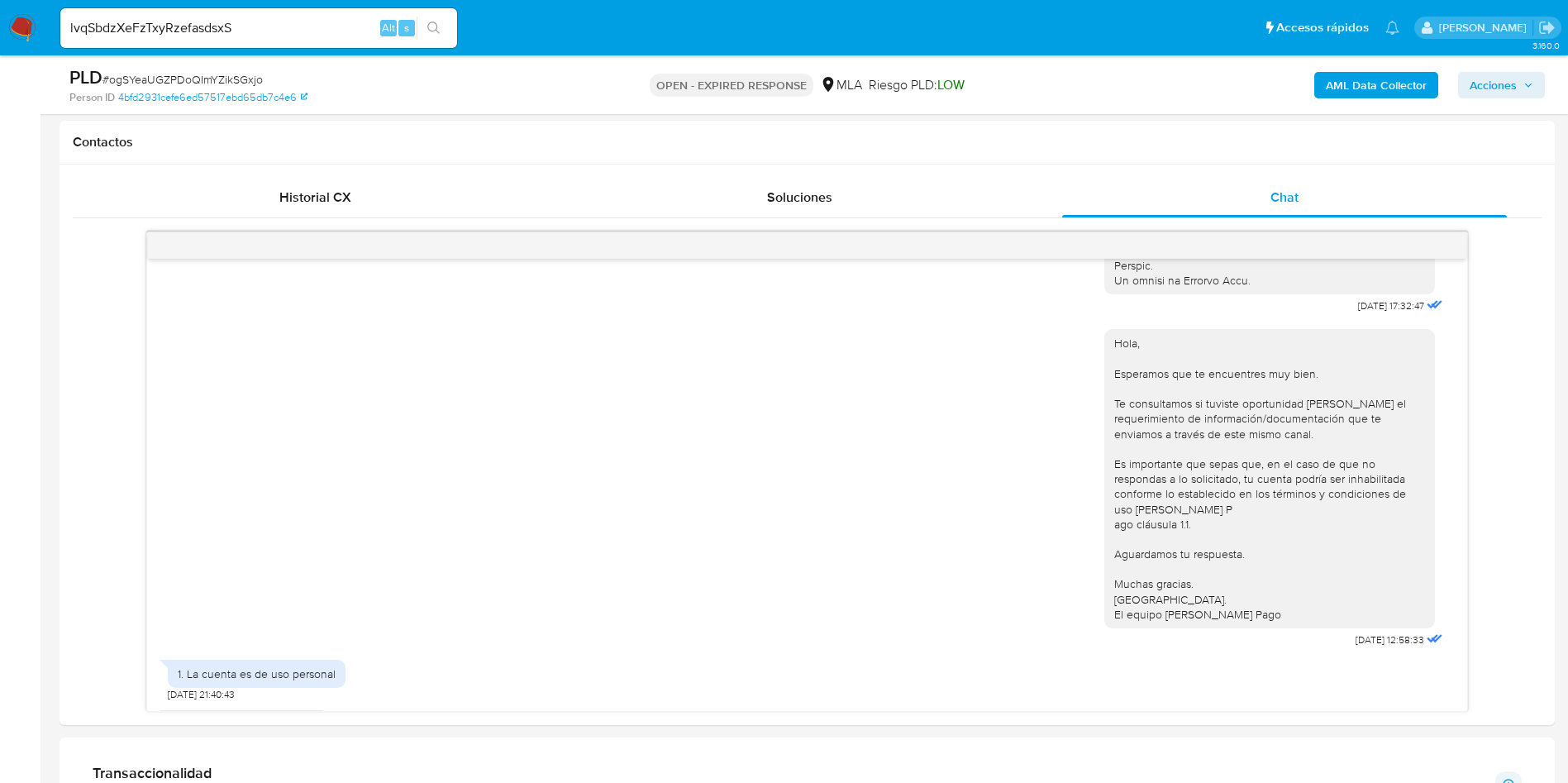
click at [430, 28] on icon "search-icon" at bounding box center [434, 28] width 13 height 13
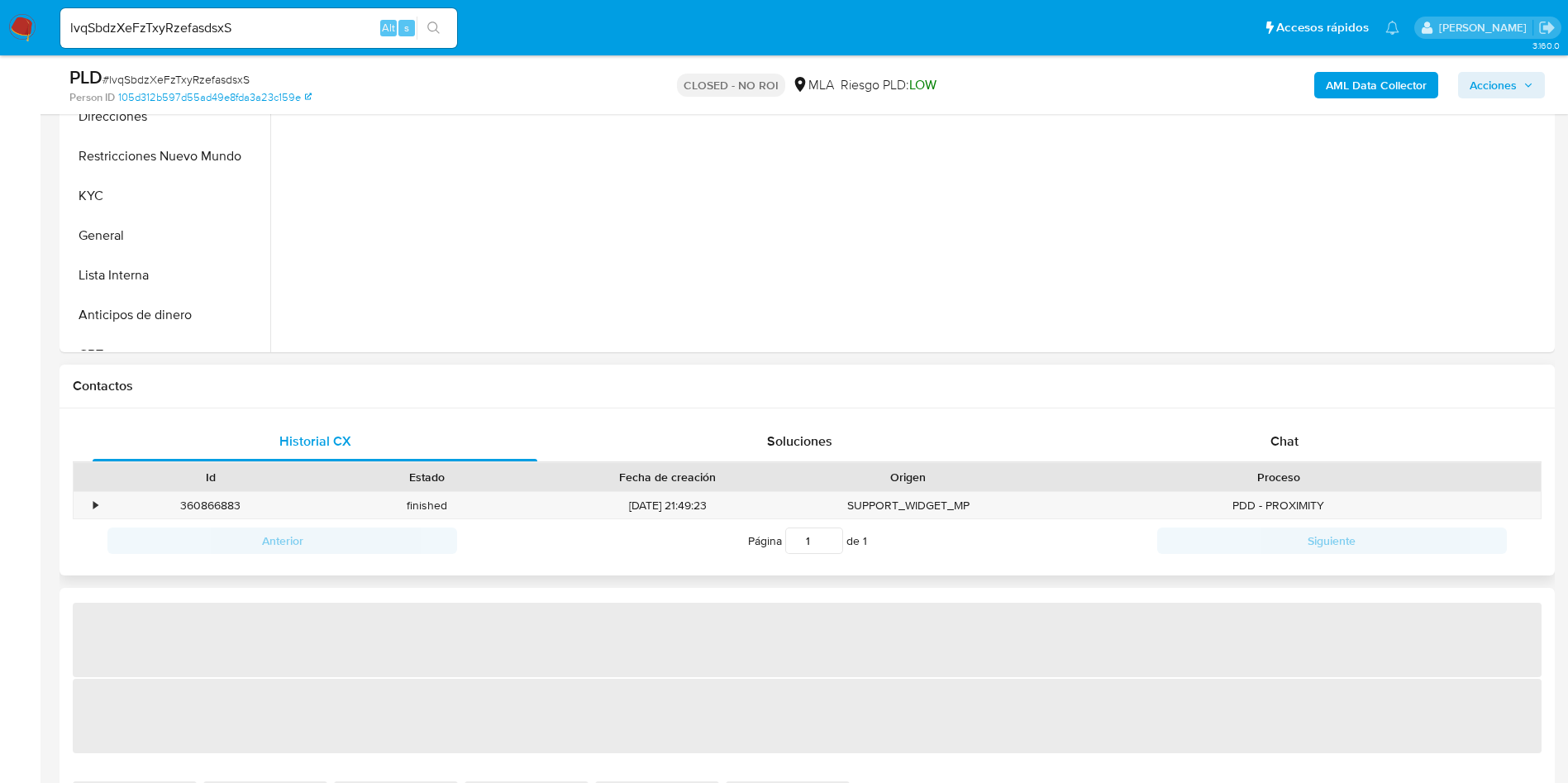
click at [1206, 404] on div "Contactos" at bounding box center [807, 387] width 1496 height 44
select select "10"
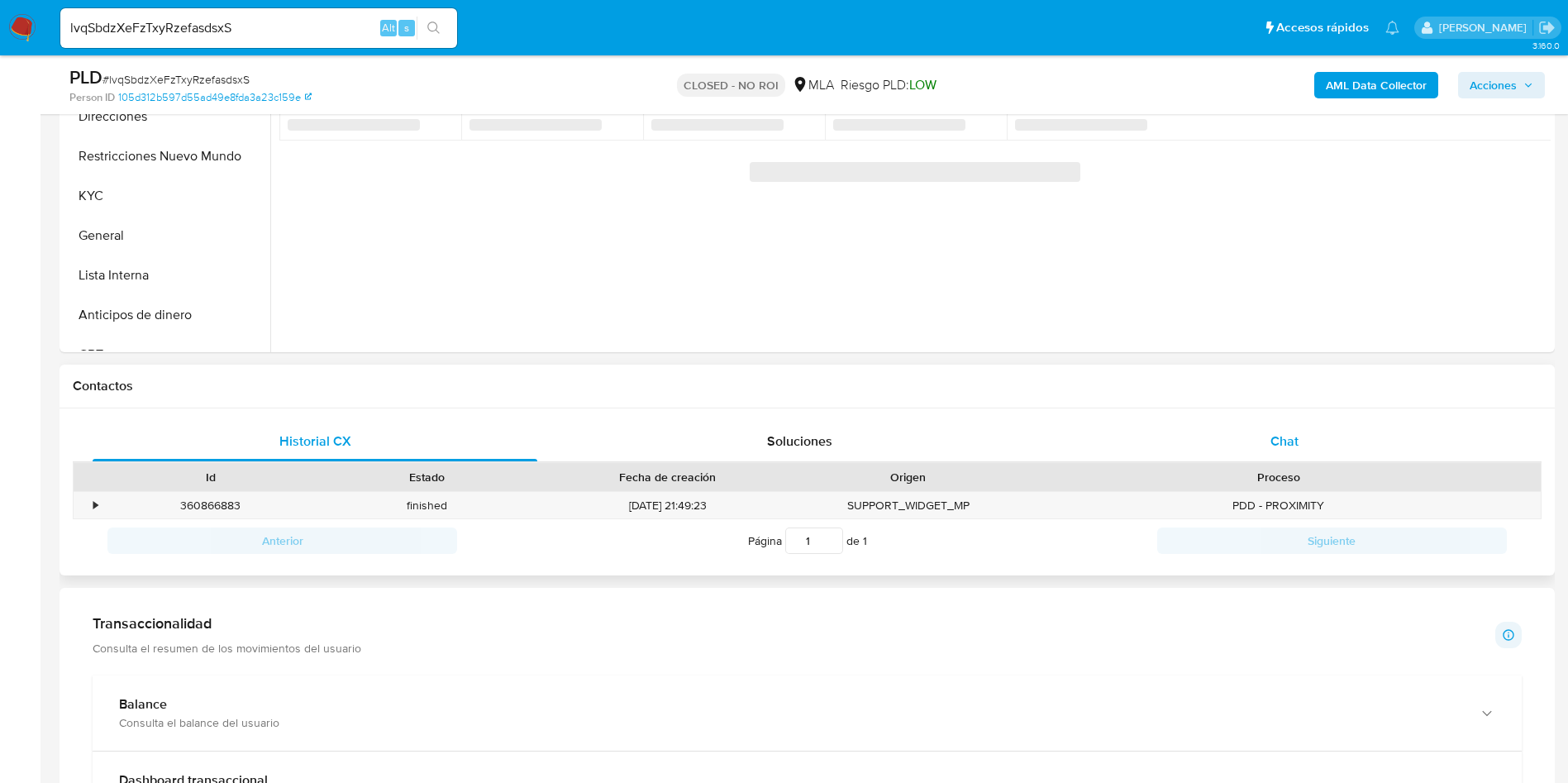
click at [1233, 455] on div "Chat" at bounding box center [1284, 442] width 445 height 40
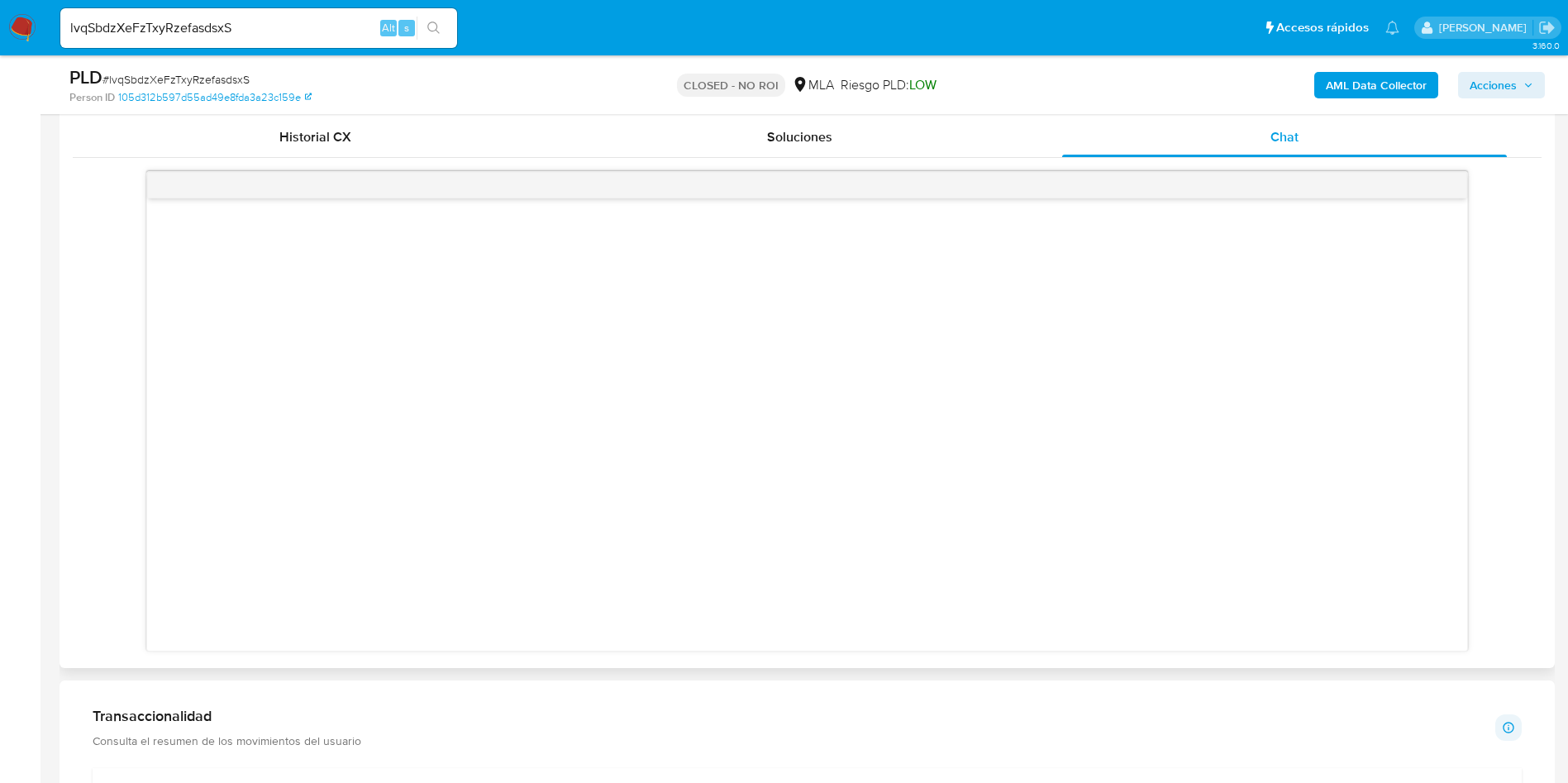
scroll to position [744, 0]
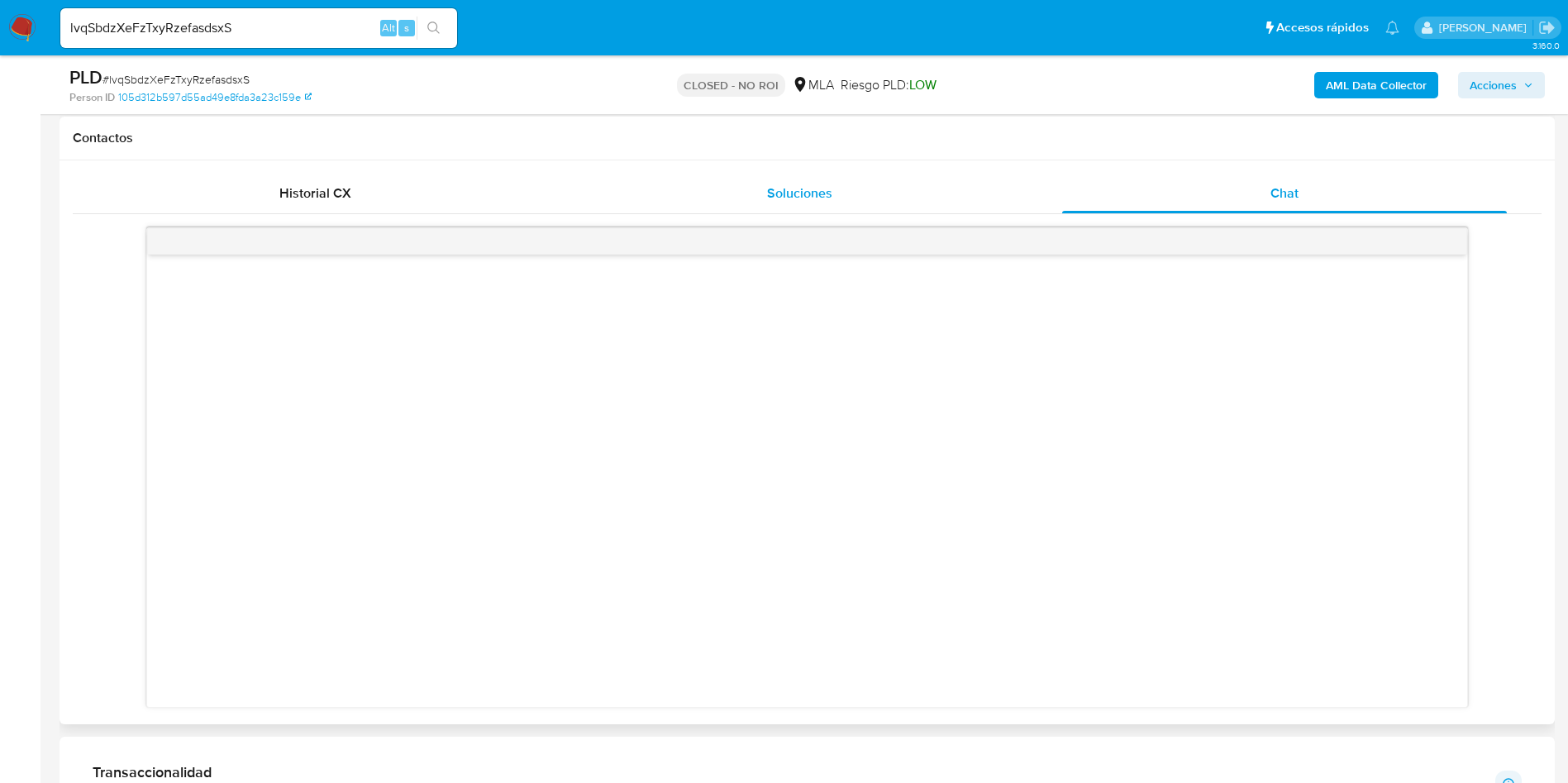
click at [819, 192] on span "Soluciones" at bounding box center [800, 193] width 65 height 19
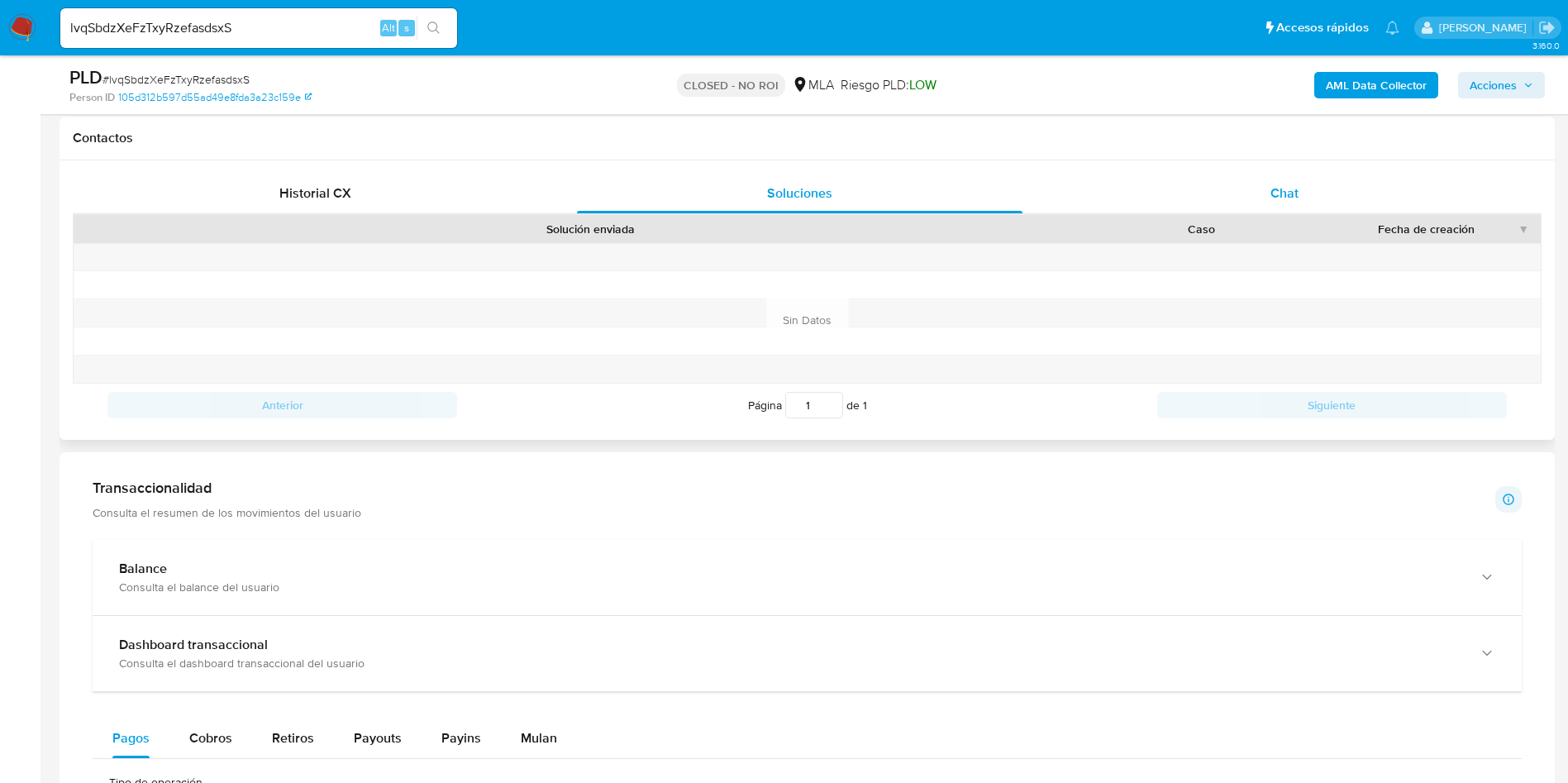
click at [1254, 203] on div "Chat" at bounding box center [1284, 193] width 445 height 40
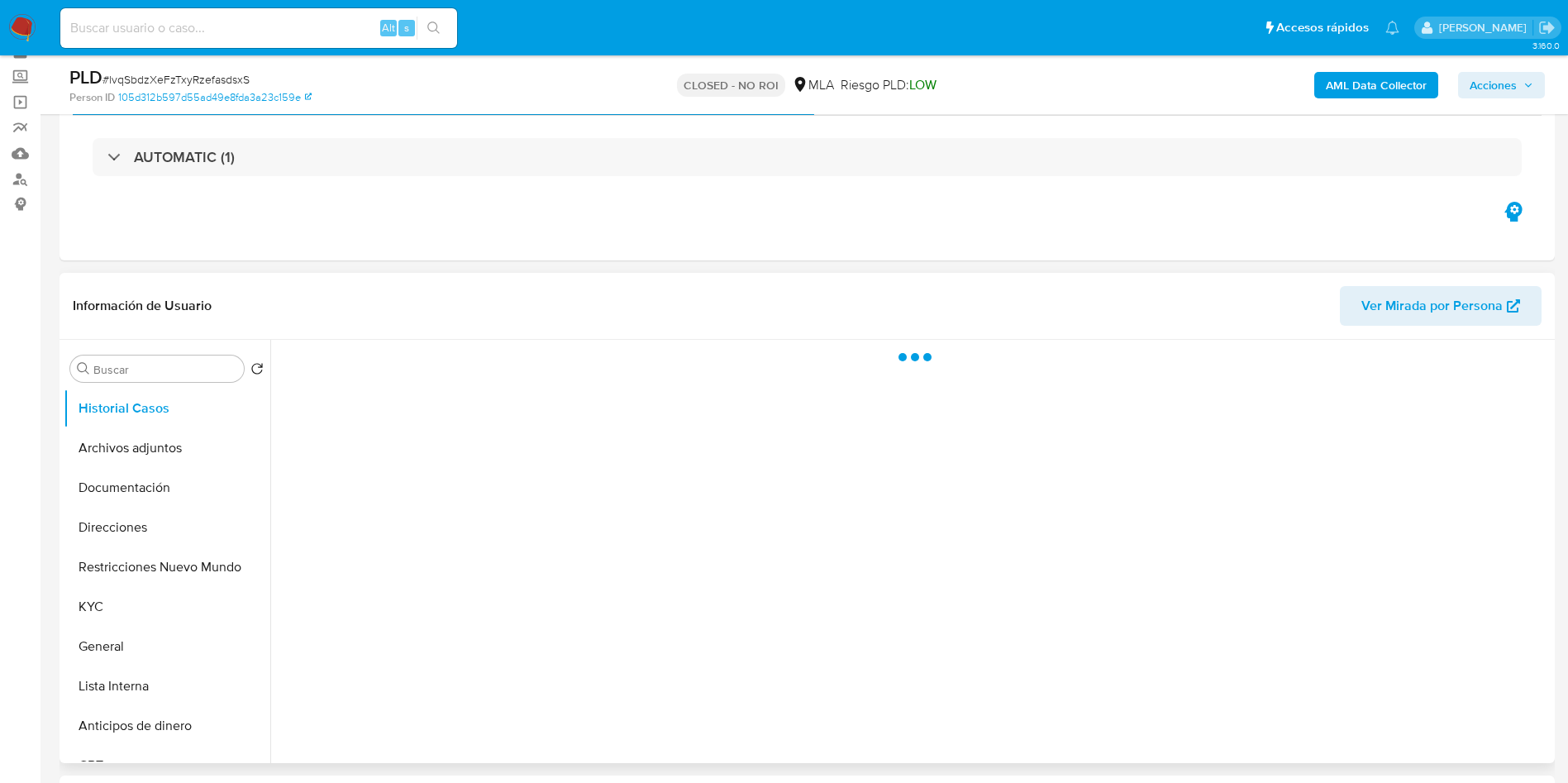
scroll to position [124, 0]
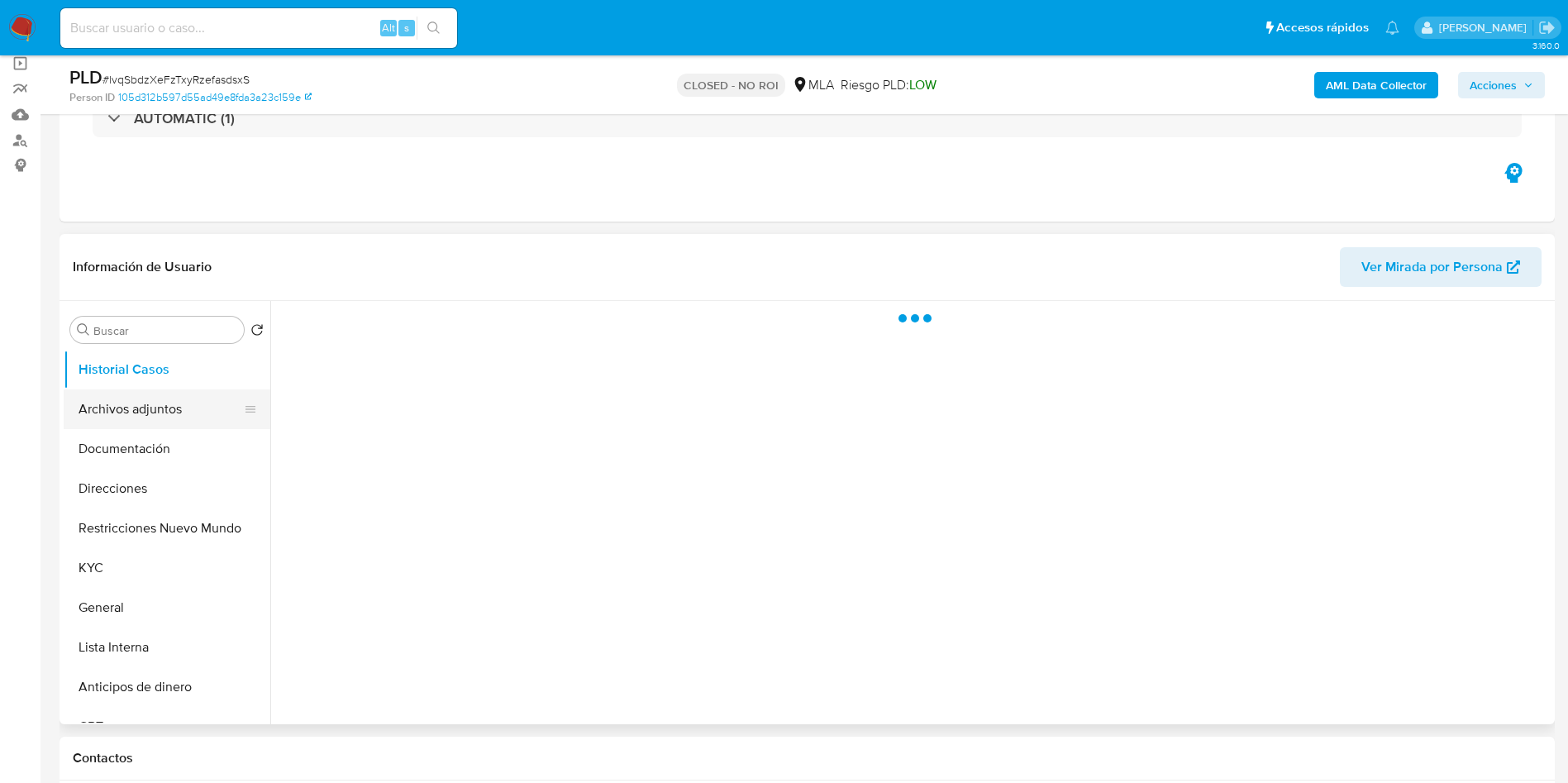
select select "10"
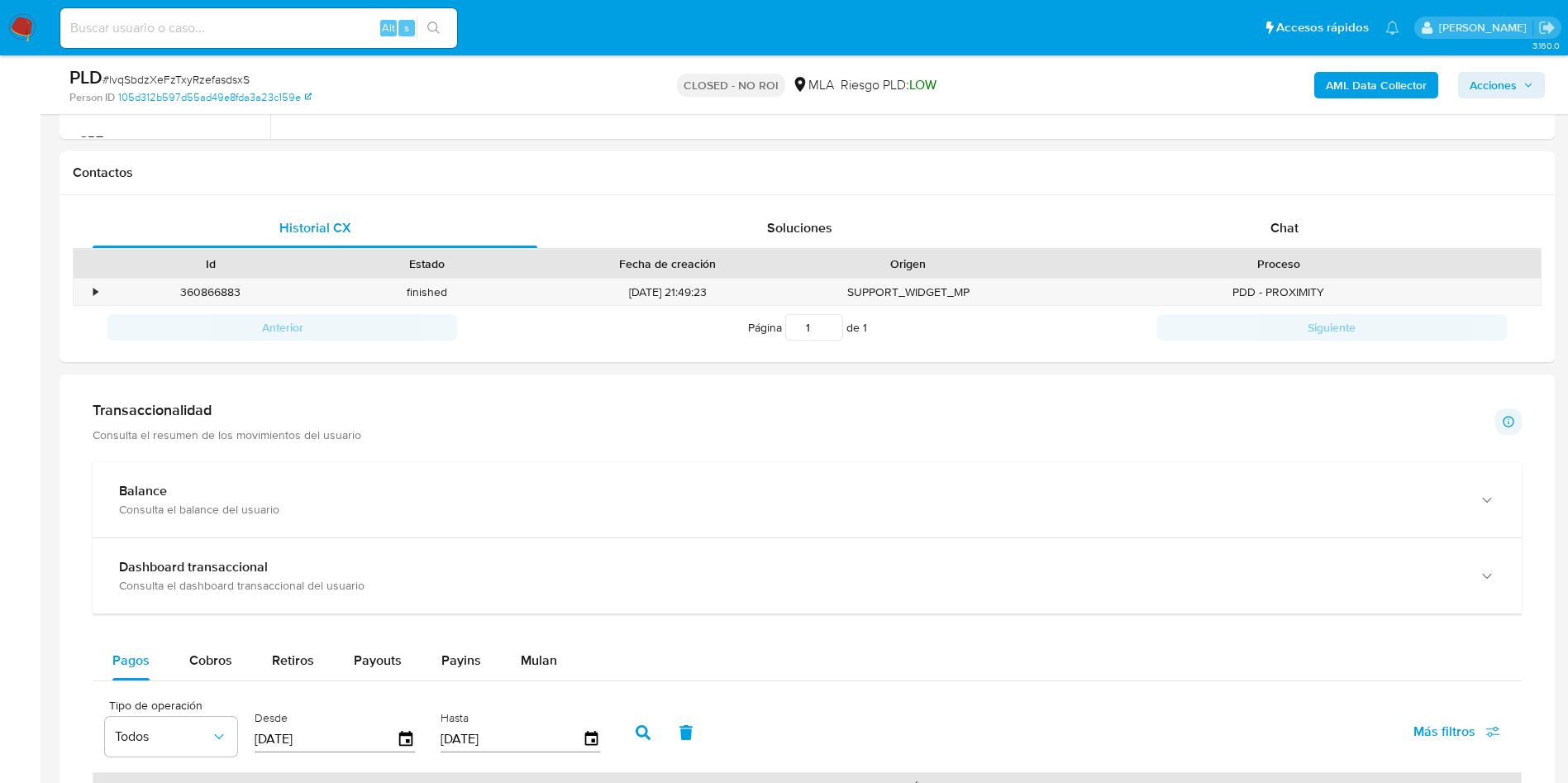
scroll to position [620, 0]
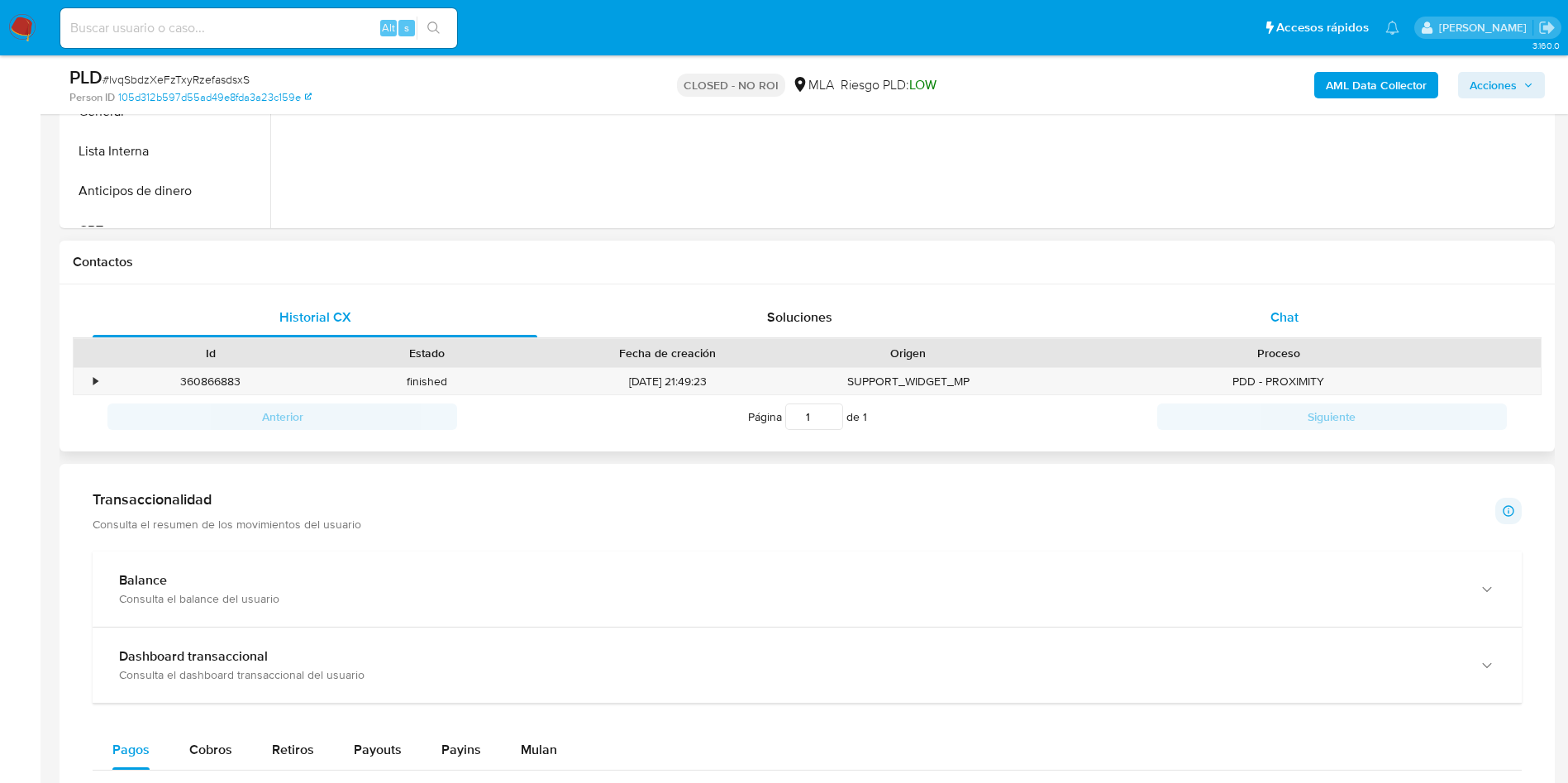
click at [1294, 329] on div "Chat" at bounding box center [1284, 318] width 445 height 40
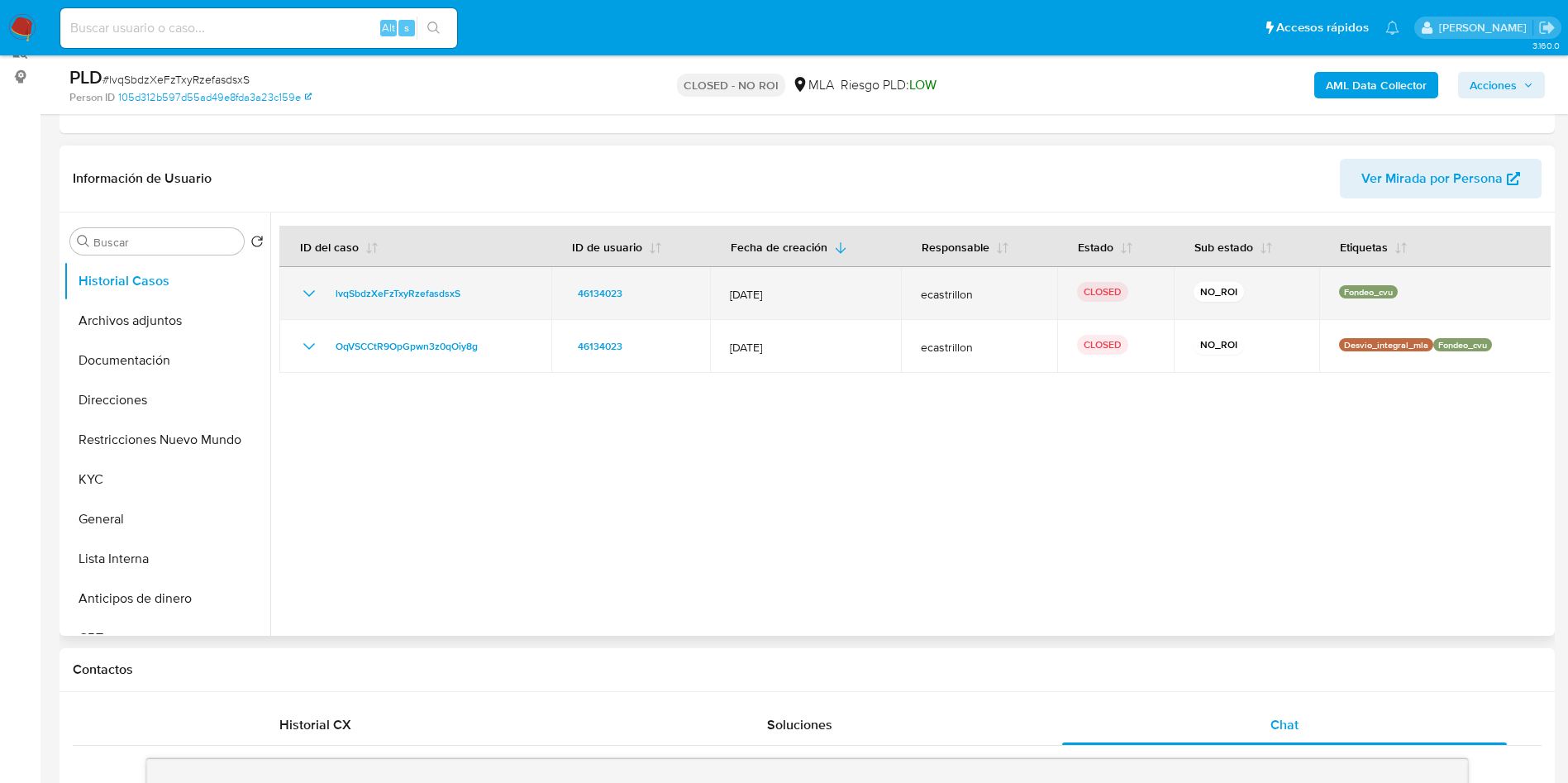
scroll to position [124, 0]
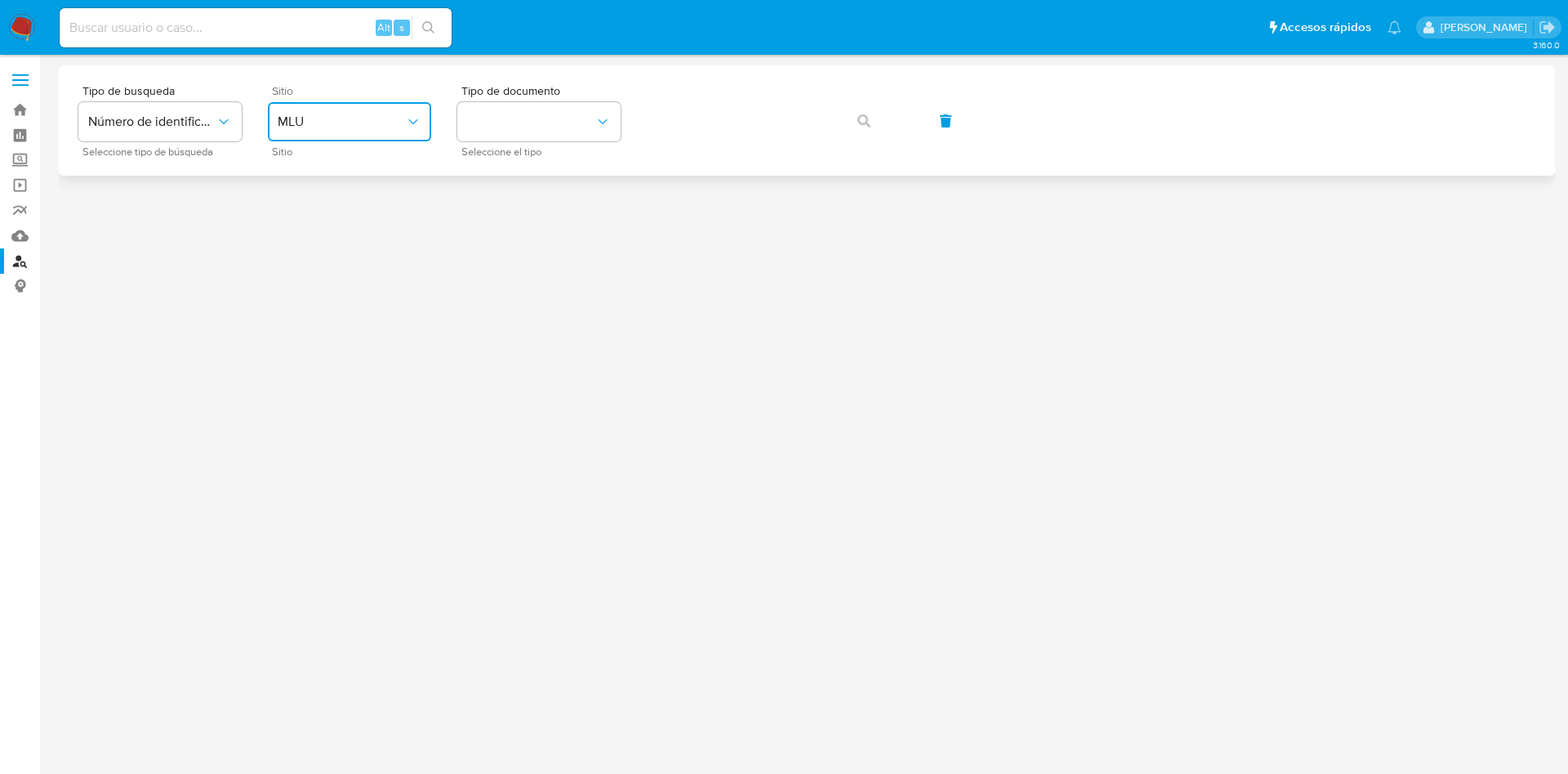
click at [368, 127] on span "MLU" at bounding box center [342, 121] width 127 height 16
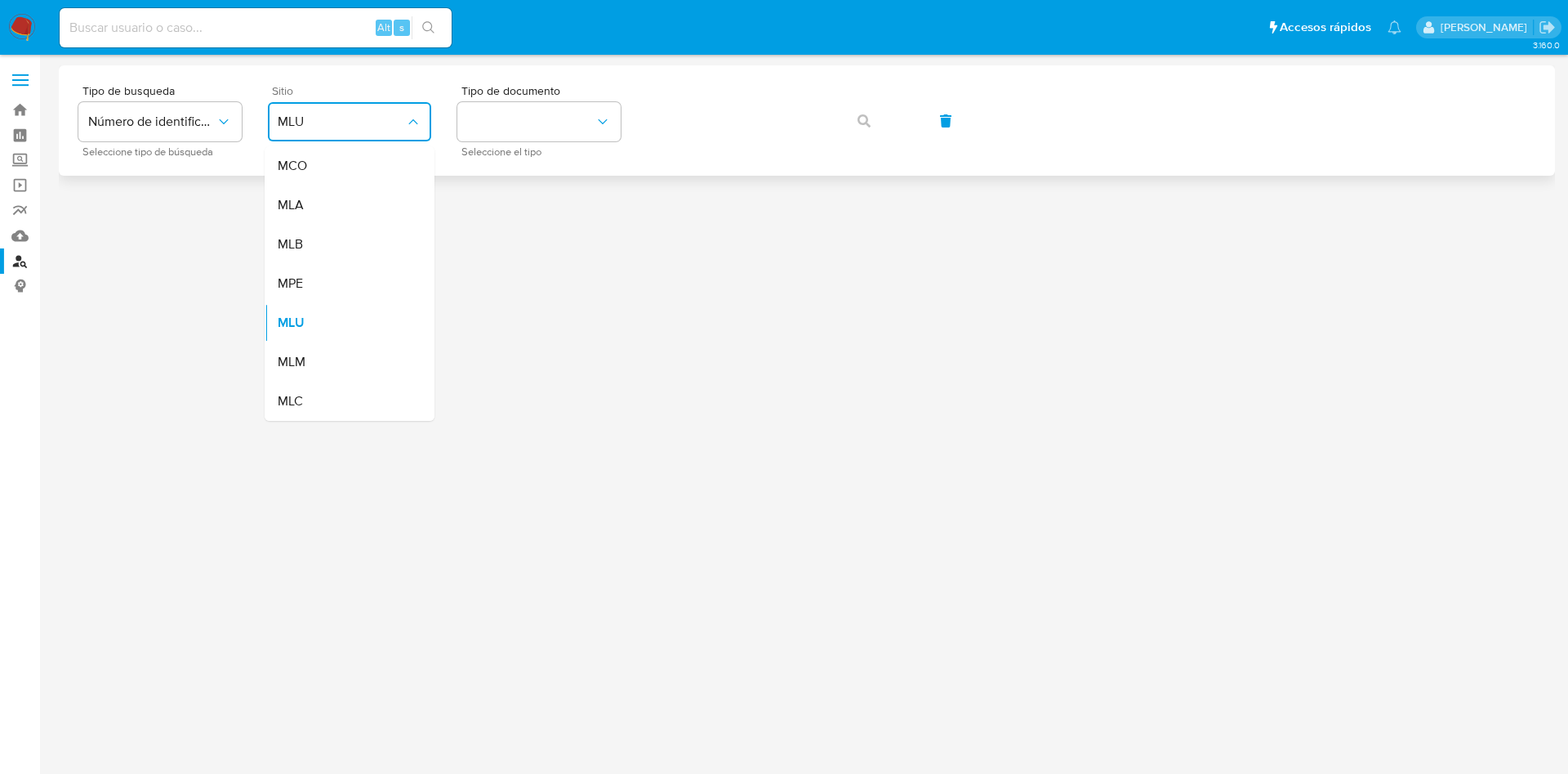
click at [342, 226] on div "MLB" at bounding box center [345, 245] width 134 height 40
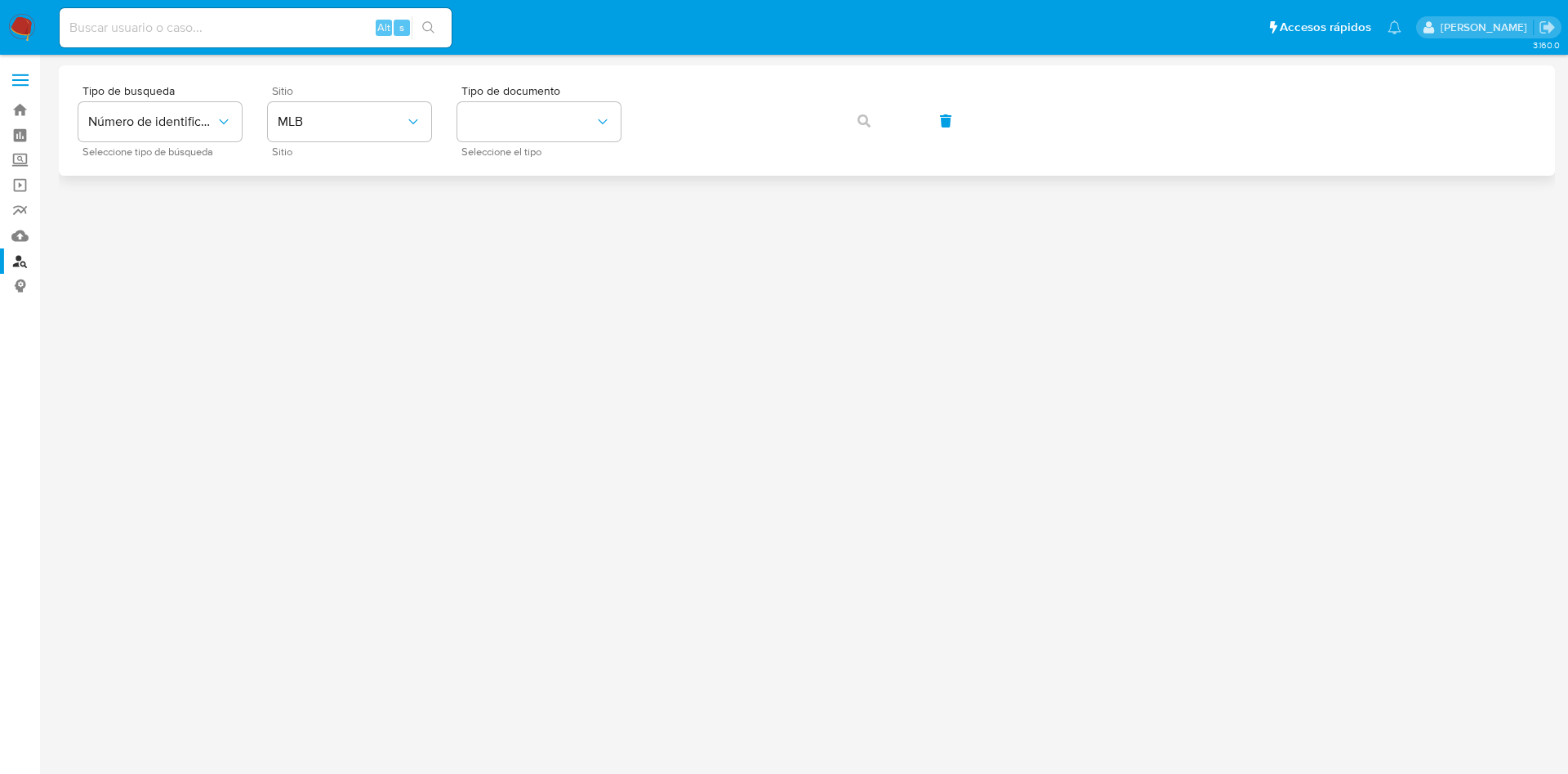
click at [343, 142] on div "Sitio MLB Sitio" at bounding box center [349, 121] width 164 height 71
click at [340, 118] on span "MLB" at bounding box center [342, 121] width 127 height 16
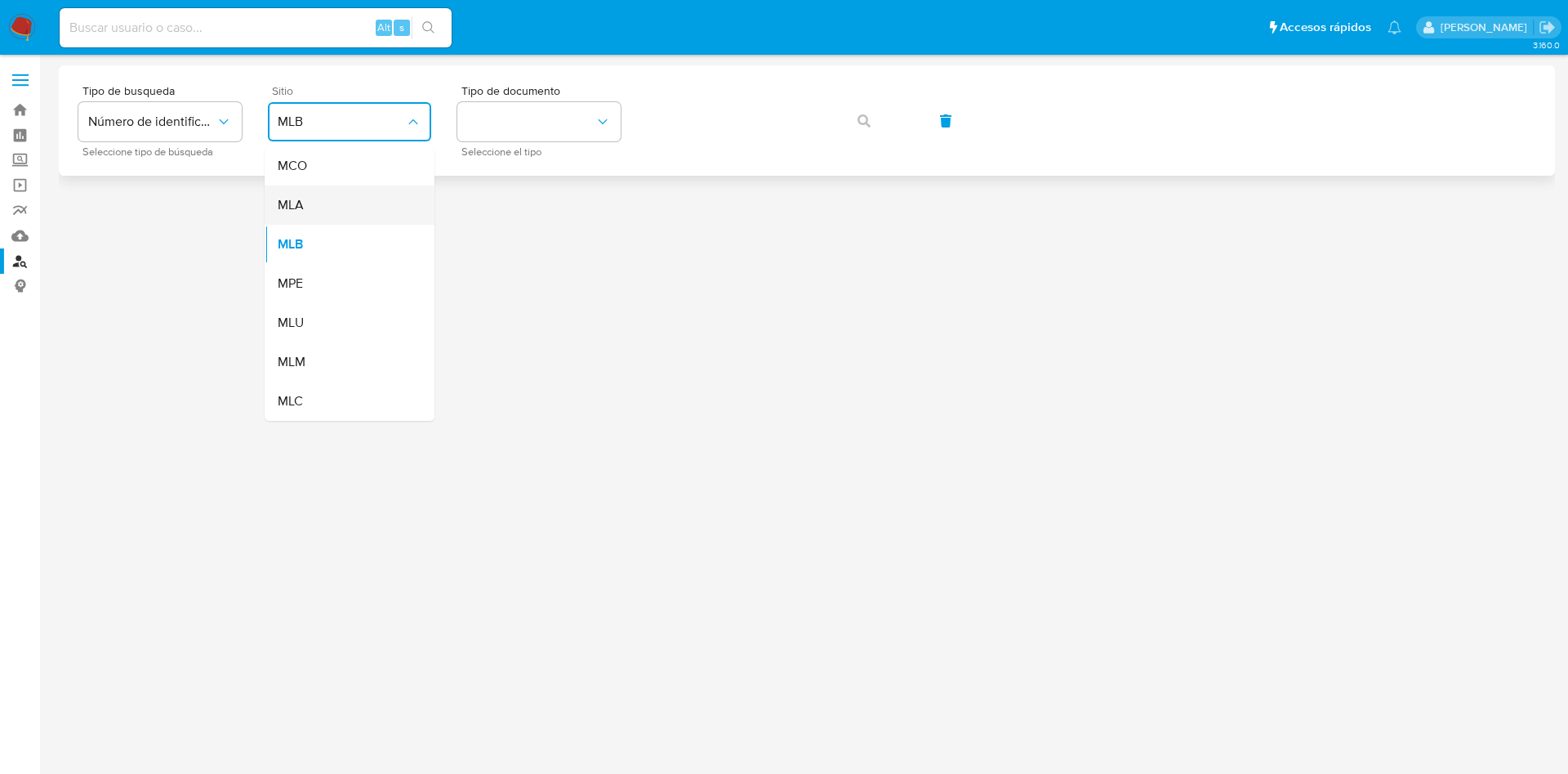
click at [298, 207] on ul "MCO MLA MLB MPE MLU MLM MLC" at bounding box center [349, 283] width 170 height 275
click at [298, 207] on span "MLA" at bounding box center [291, 205] width 26 height 16
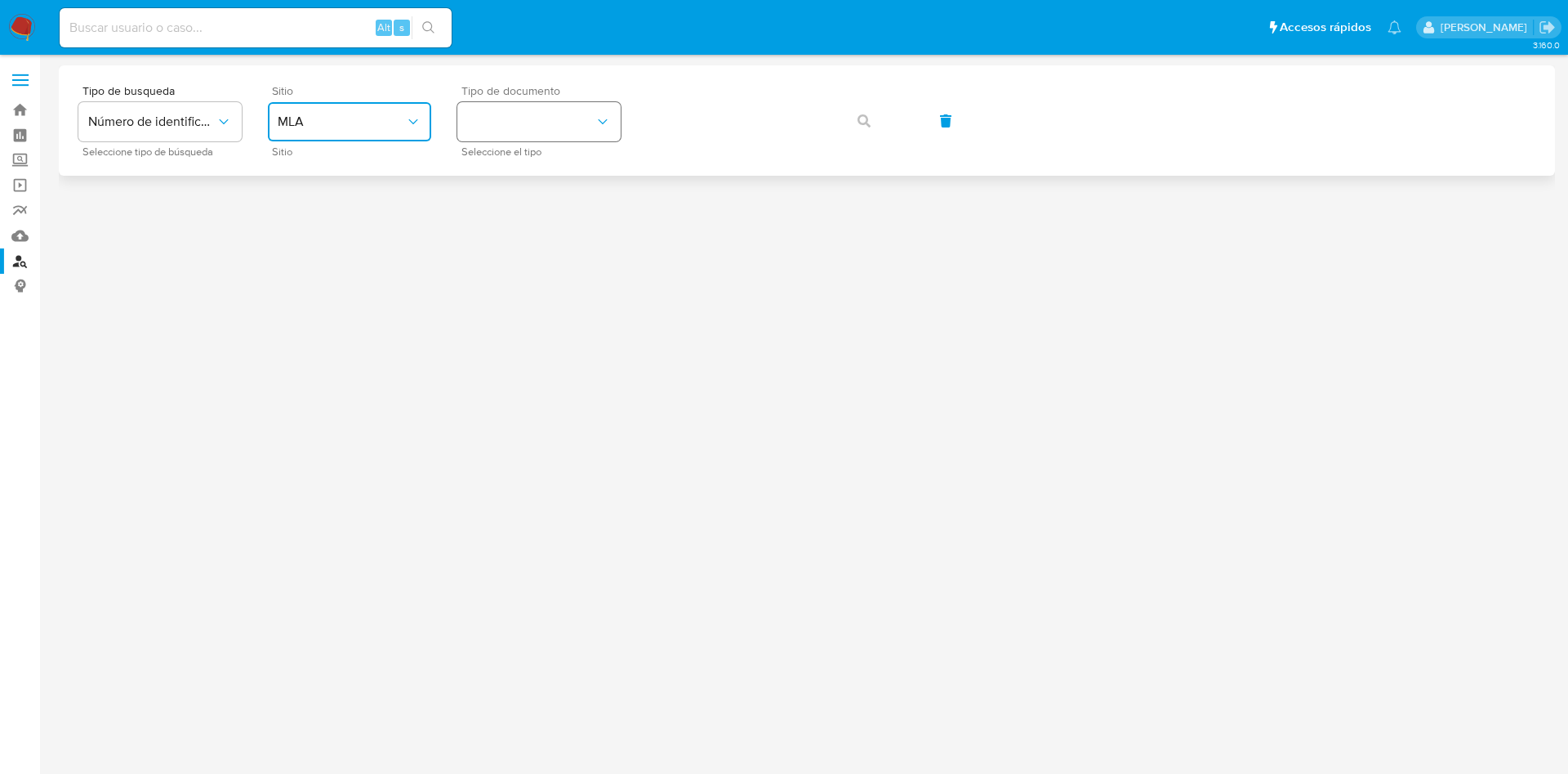
click at [478, 121] on button "identificationType" at bounding box center [539, 122] width 164 height 40
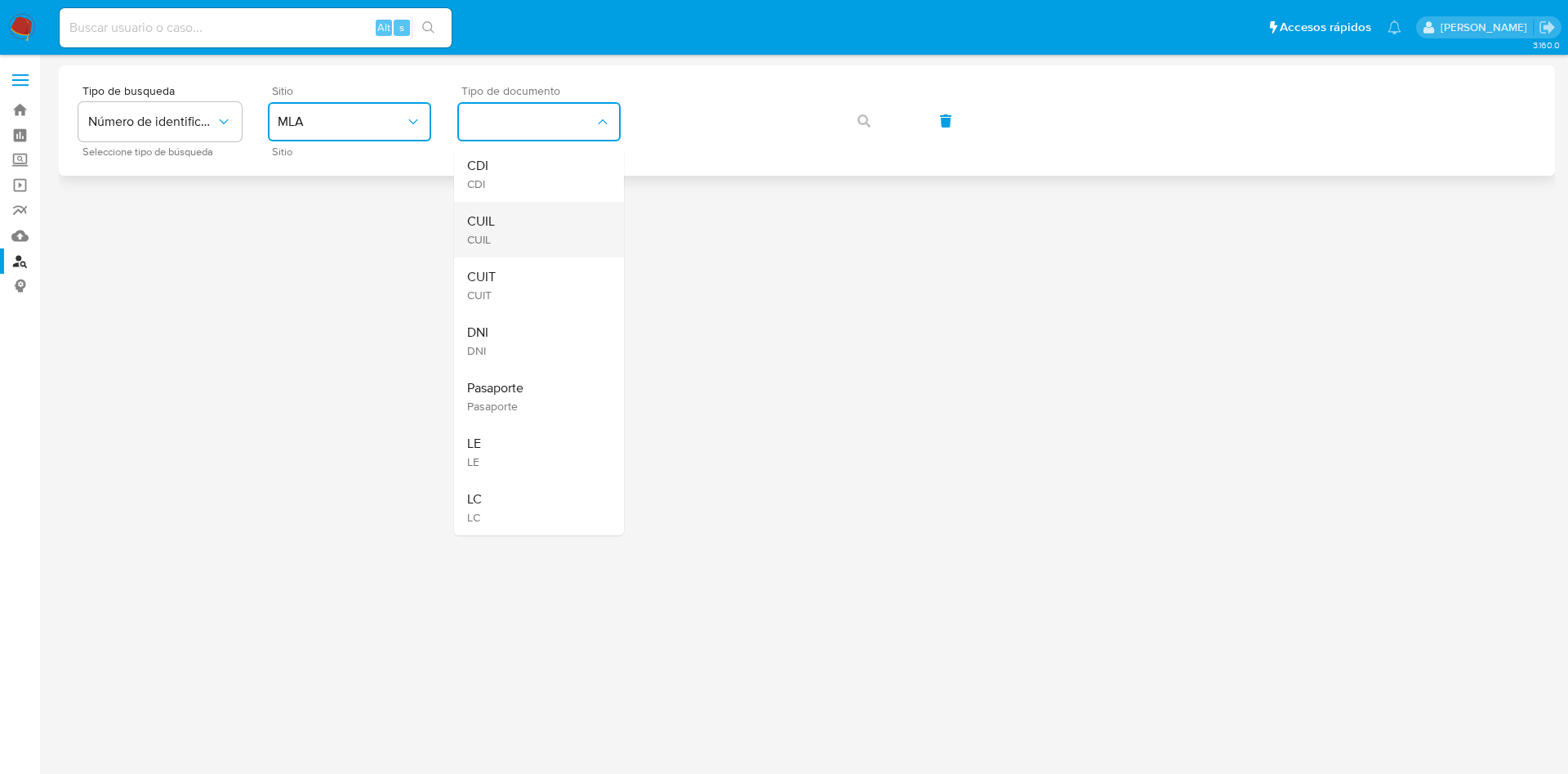
click at [503, 207] on div "CUIL CUIL" at bounding box center [534, 229] width 134 height 56
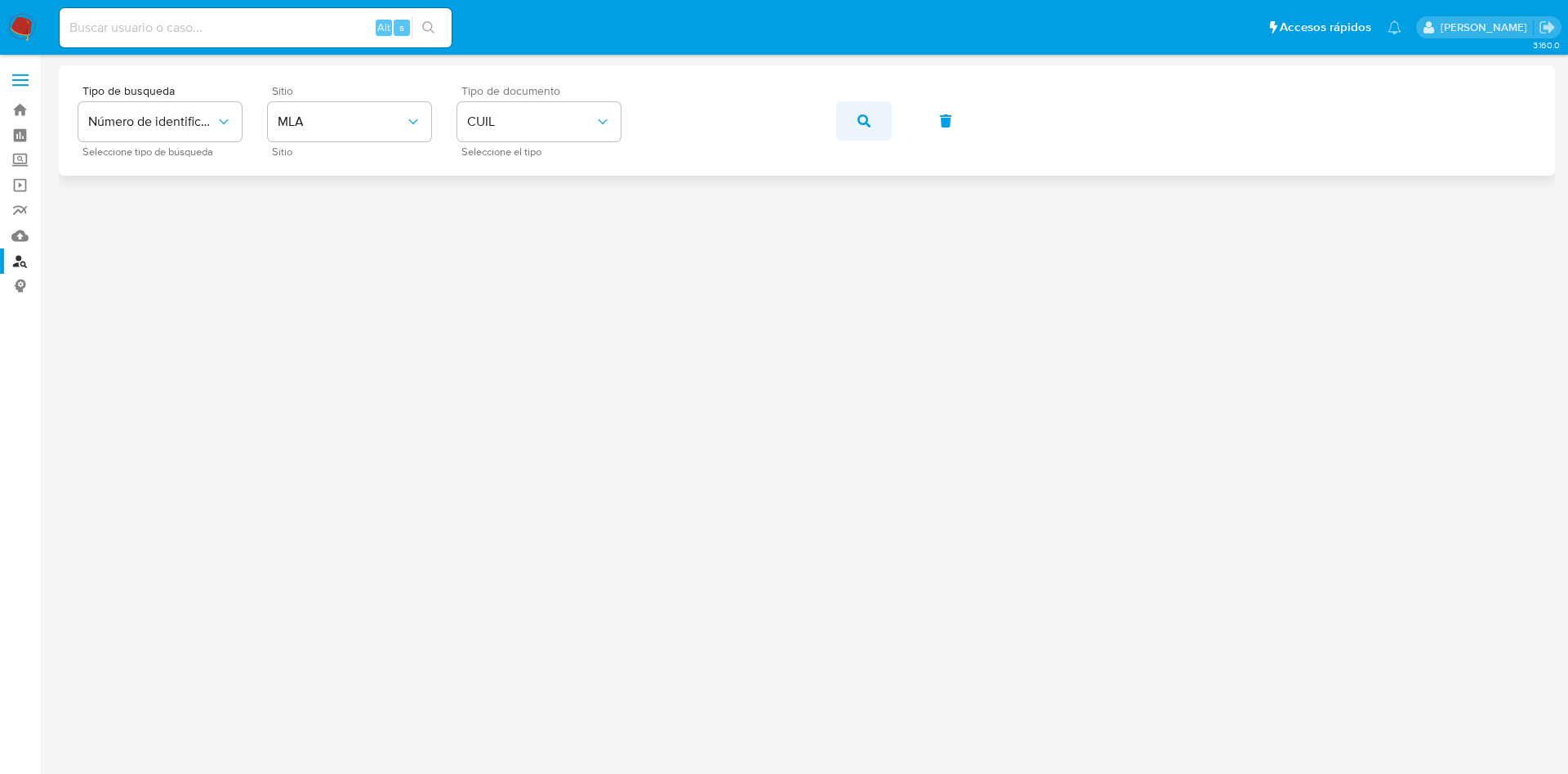
click at [849, 124] on button "button" at bounding box center [864, 121] width 56 height 40
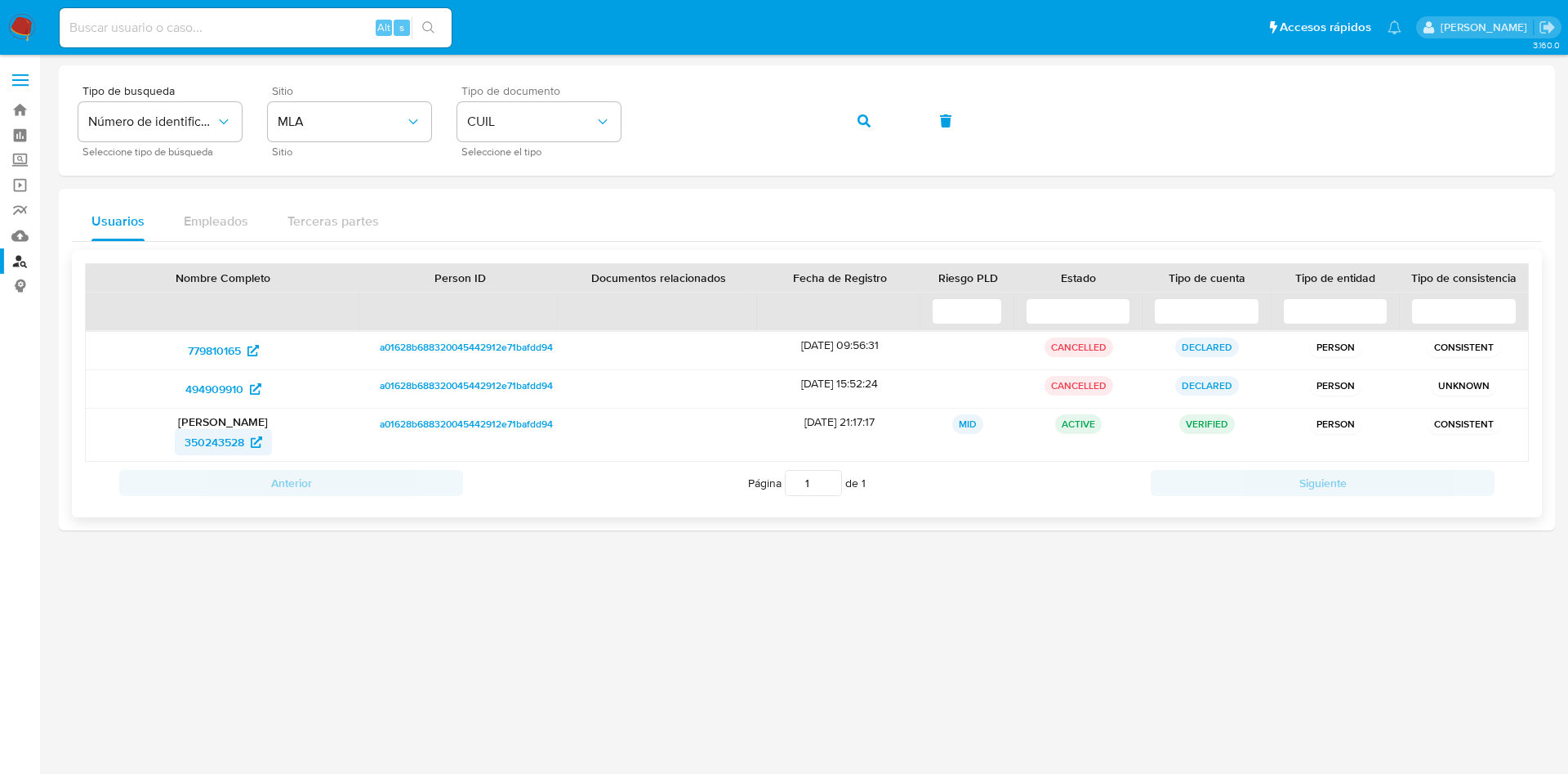
click at [202, 447] on span "350243528" at bounding box center [213, 442] width 59 height 26
click at [855, 120] on button "button" at bounding box center [864, 121] width 56 height 40
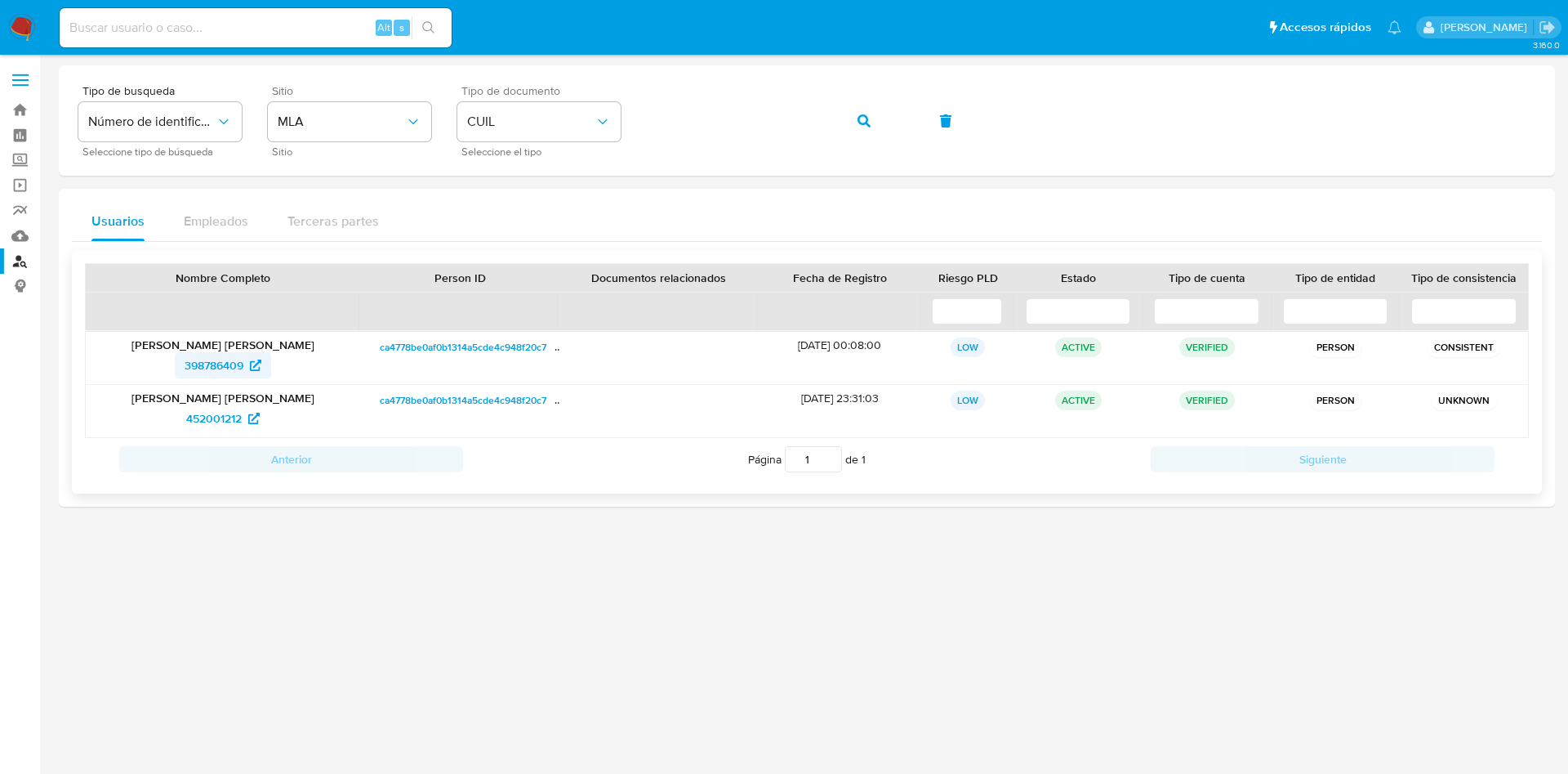
click at [244, 356] on span "398786409" at bounding box center [213, 365] width 59 height 26
click at [195, 426] on span "452001212" at bounding box center [213, 418] width 56 height 26
click at [21, 15] on img at bounding box center [22, 28] width 28 height 28
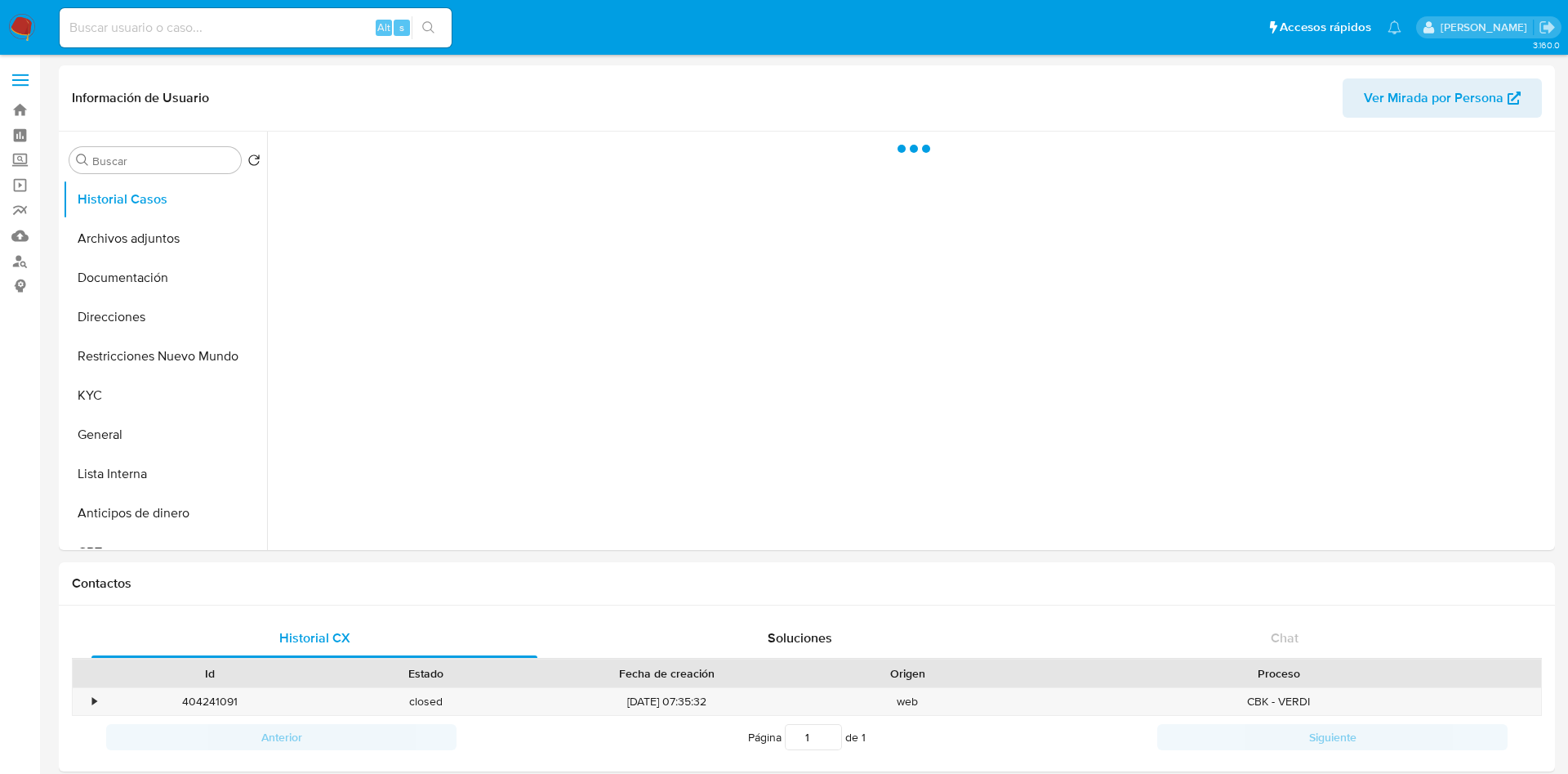
select select "10"
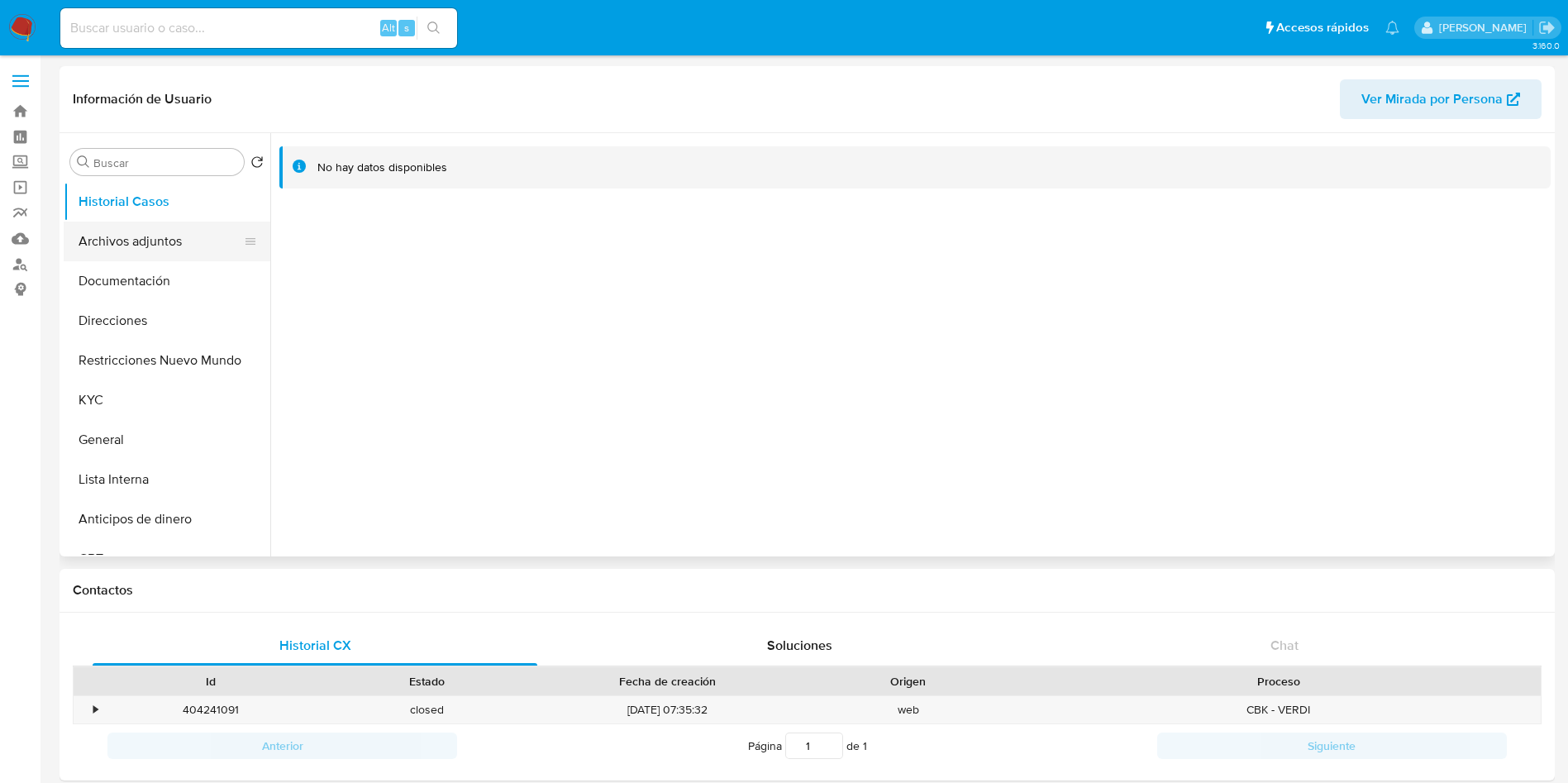
click at [83, 240] on button "Archivos adjuntos" at bounding box center [160, 241] width 193 height 40
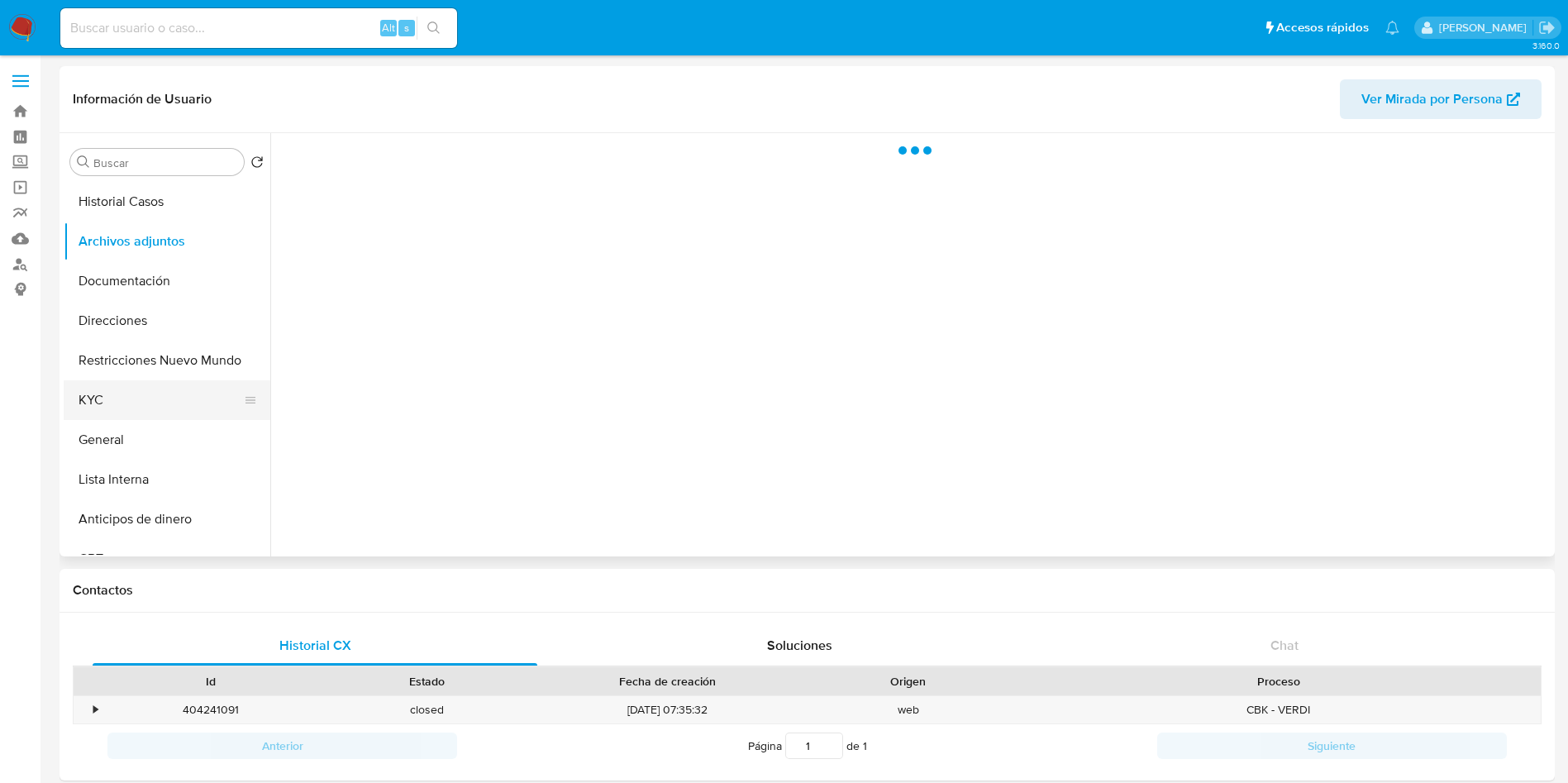
click at [159, 398] on button "KYC" at bounding box center [160, 401] width 193 height 40
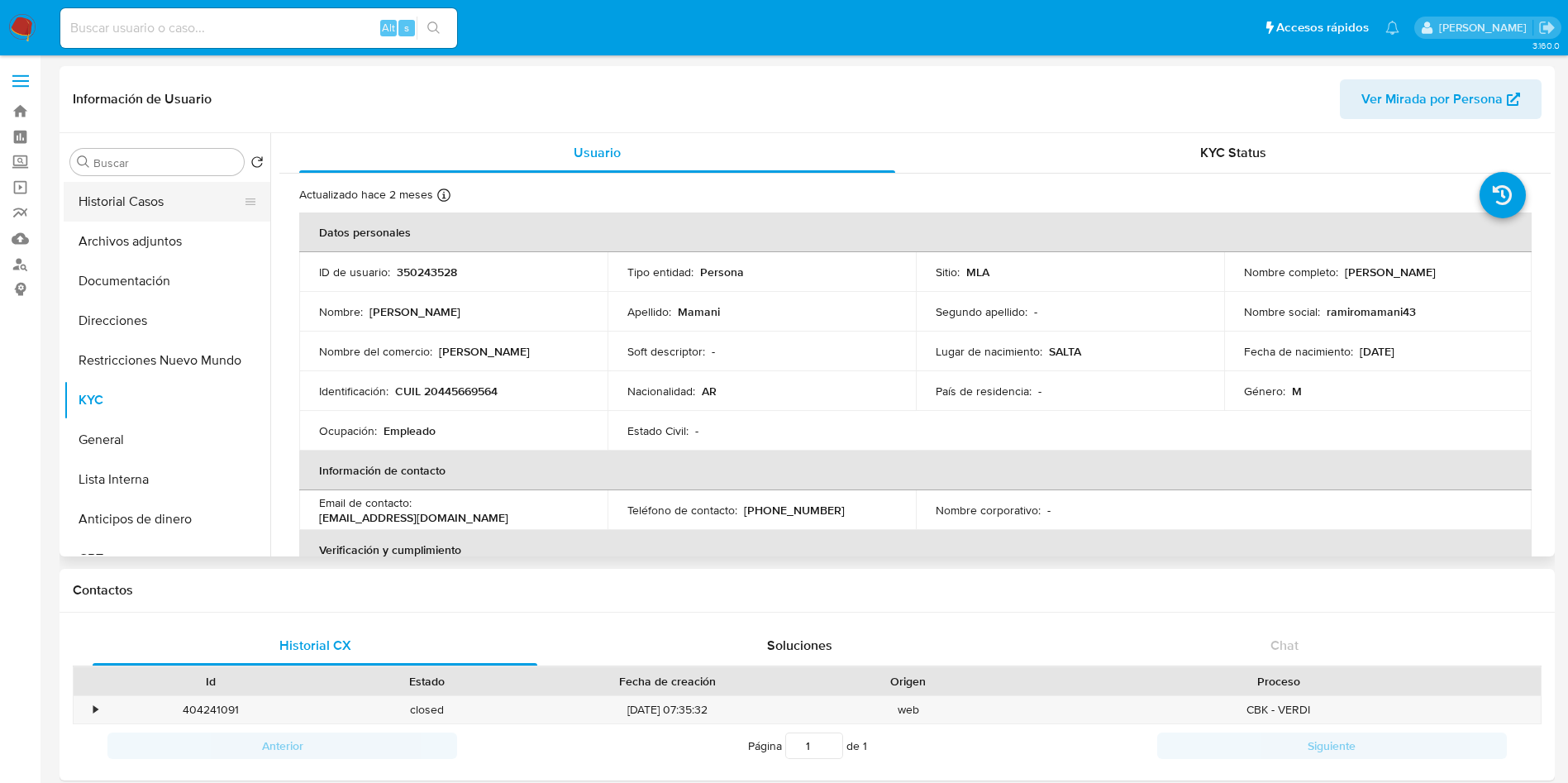
click at [94, 191] on button "Historial Casos" at bounding box center [160, 202] width 193 height 40
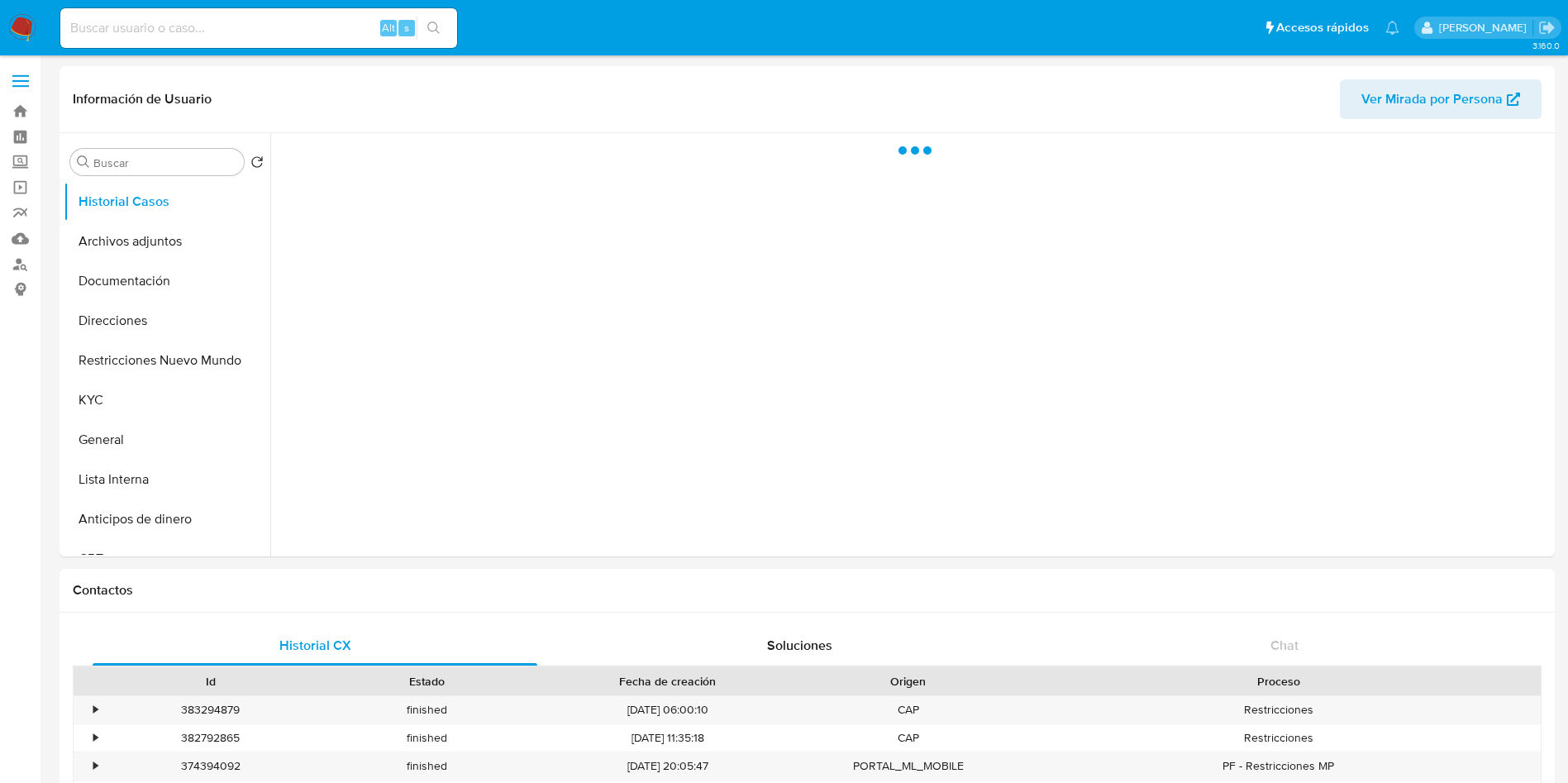
select select "10"
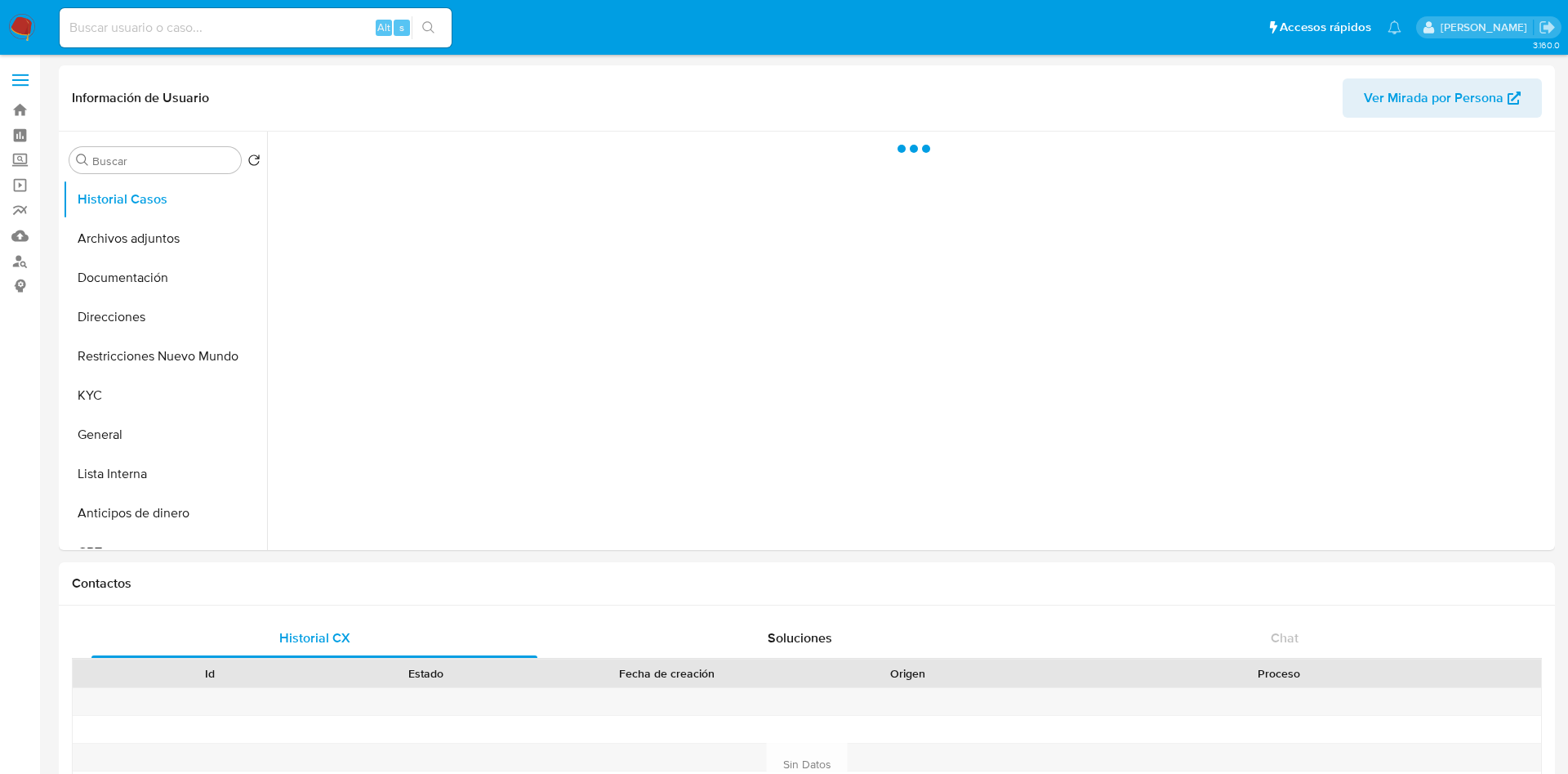
select select "10"
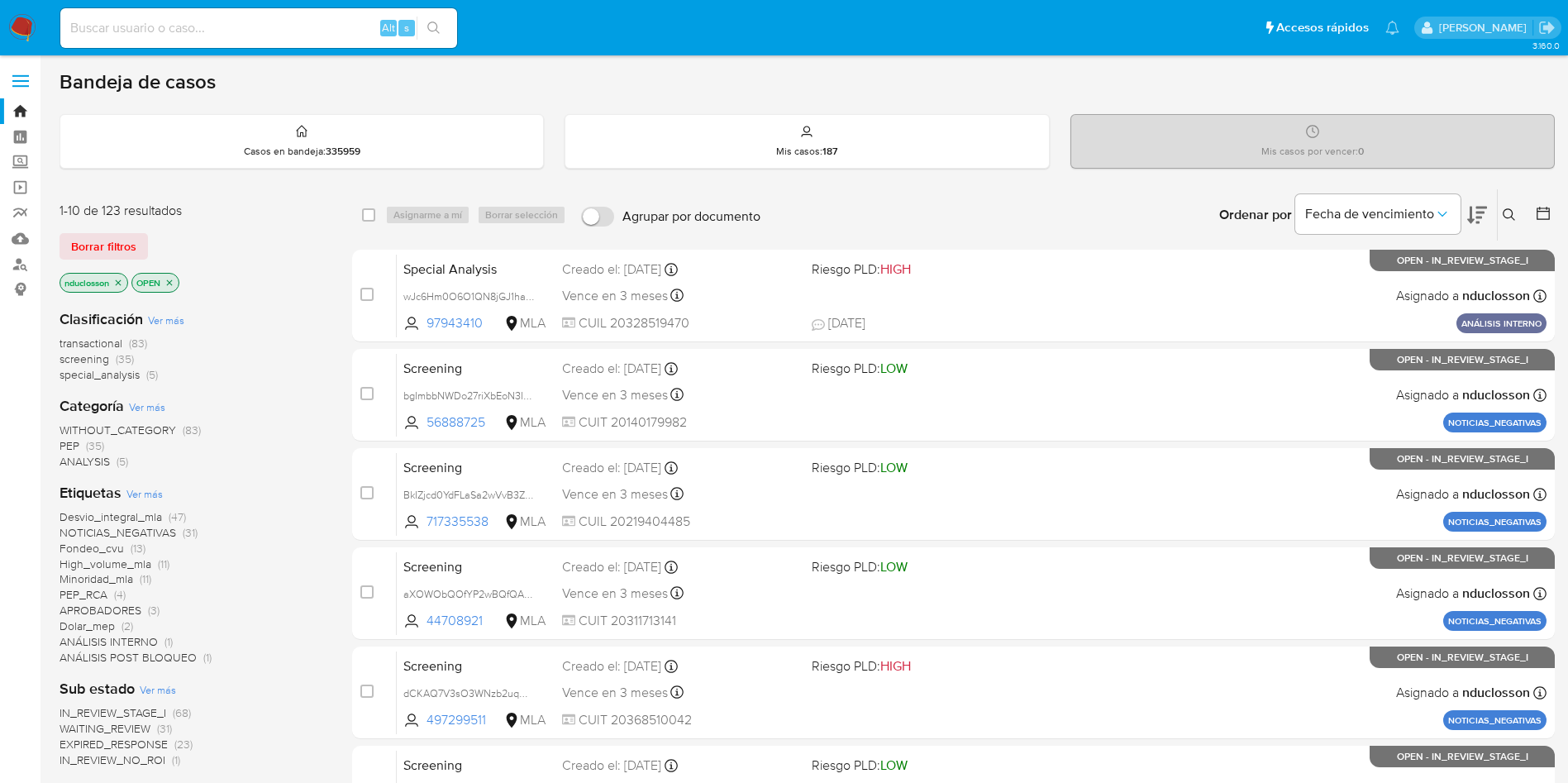
click at [1515, 212] on icon at bounding box center [1509, 214] width 13 height 13
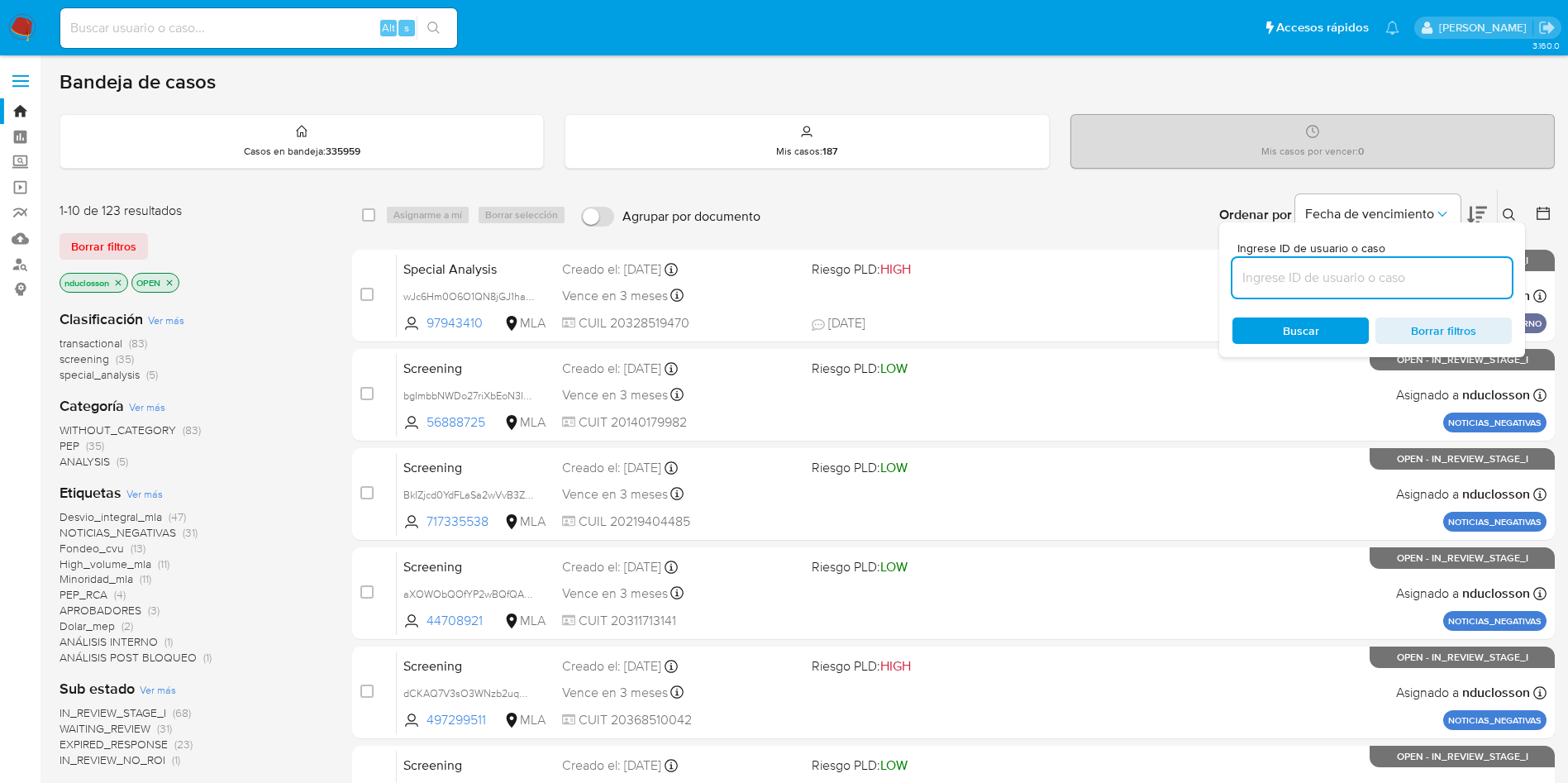
click at [1267, 280] on input at bounding box center [1372, 278] width 280 height 22
type input "33kMyCElItEtUhtATC5bP8hz"
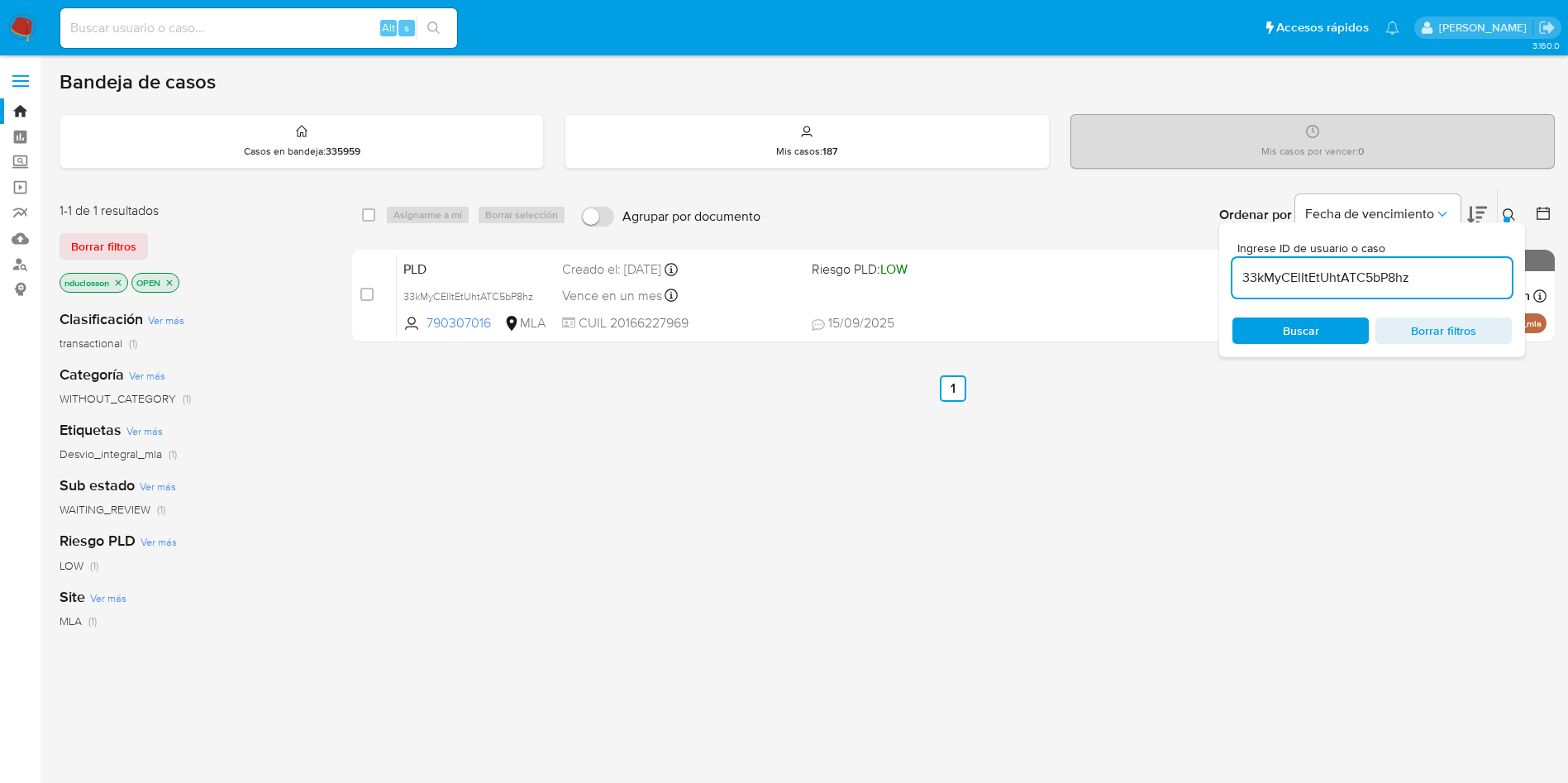
click at [376, 210] on div "select-all-cases-checkbox" at bounding box center [372, 214] width 20 height 20
click at [372, 212] on input "checkbox" at bounding box center [368, 214] width 13 height 13
checkbox input "true"
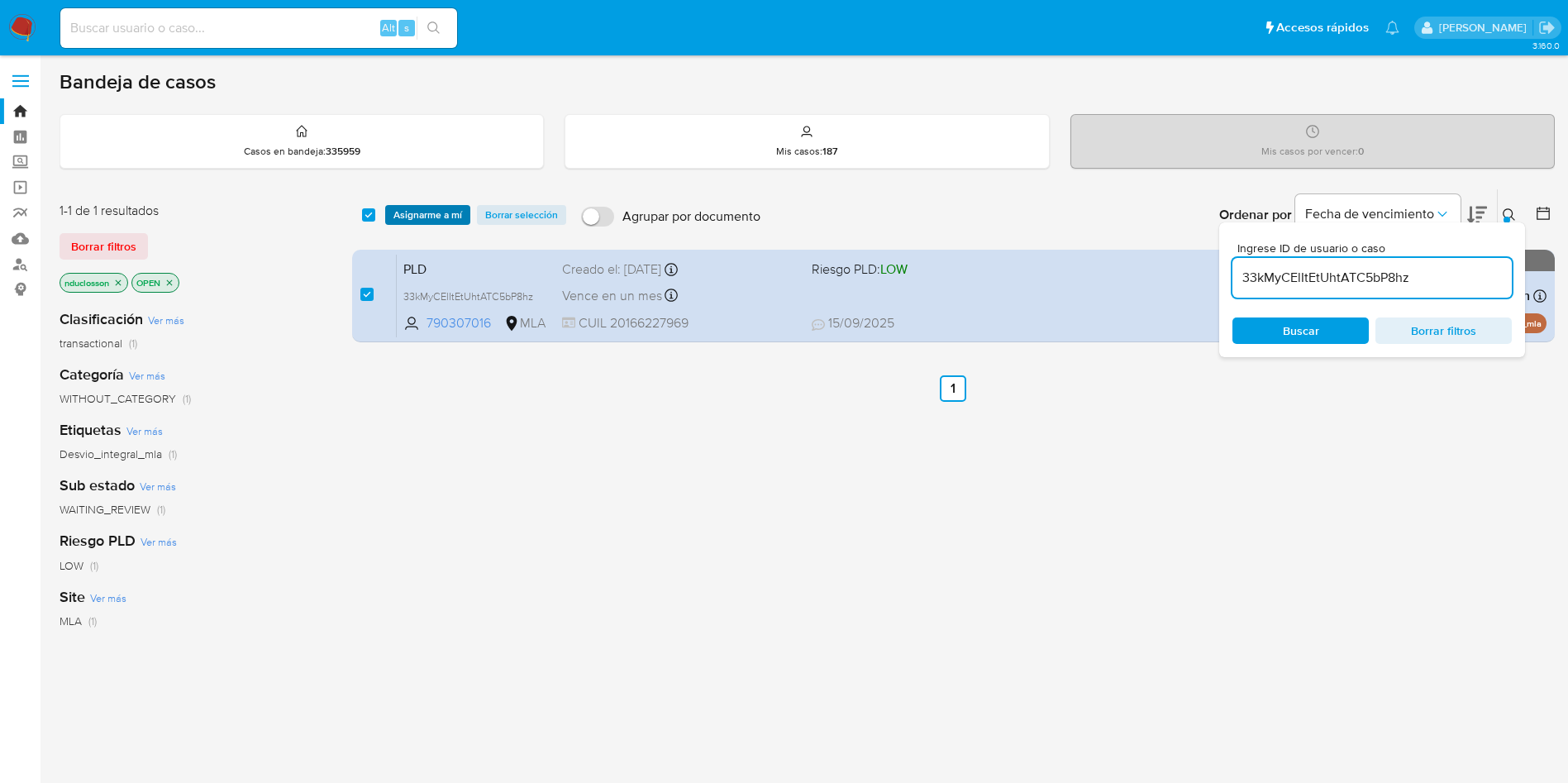
click at [409, 206] on span "Asignarme a mí" at bounding box center [428, 214] width 69 height 17
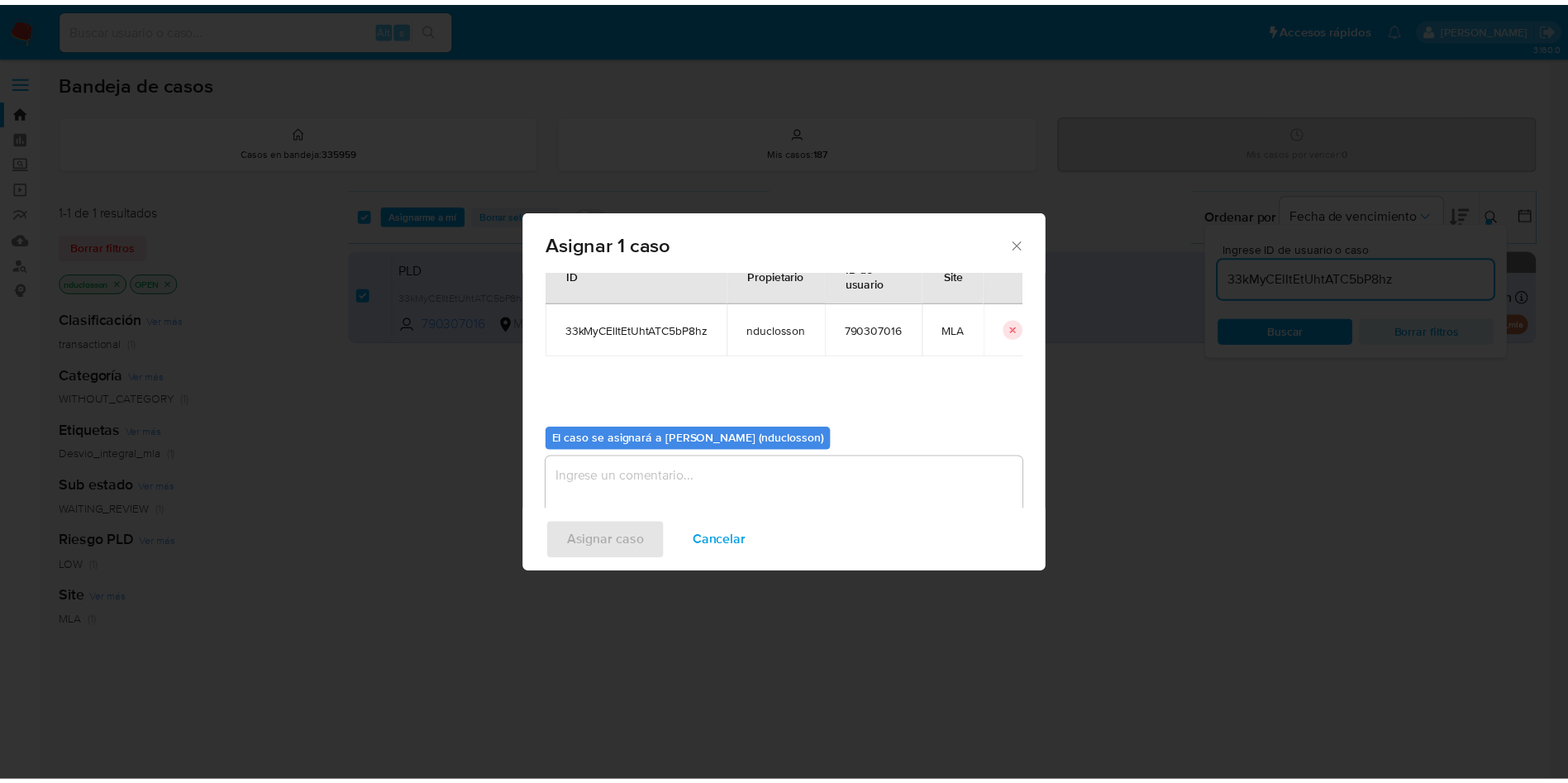
scroll to position [86, 0]
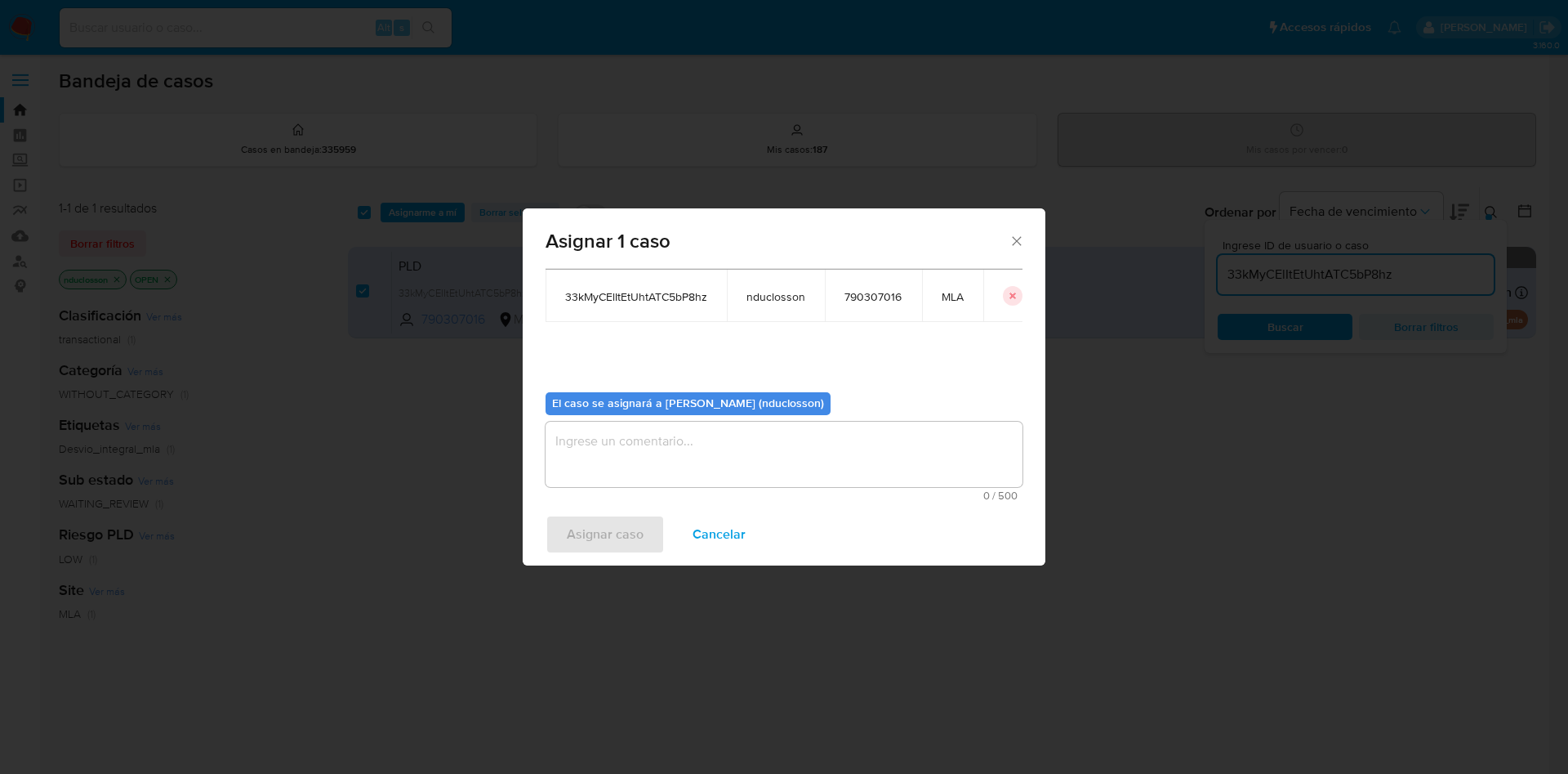
click at [577, 436] on textarea "assign-modal" at bounding box center [784, 455] width 477 height 65
click at [610, 517] on span "Asignar caso" at bounding box center [605, 535] width 77 height 36
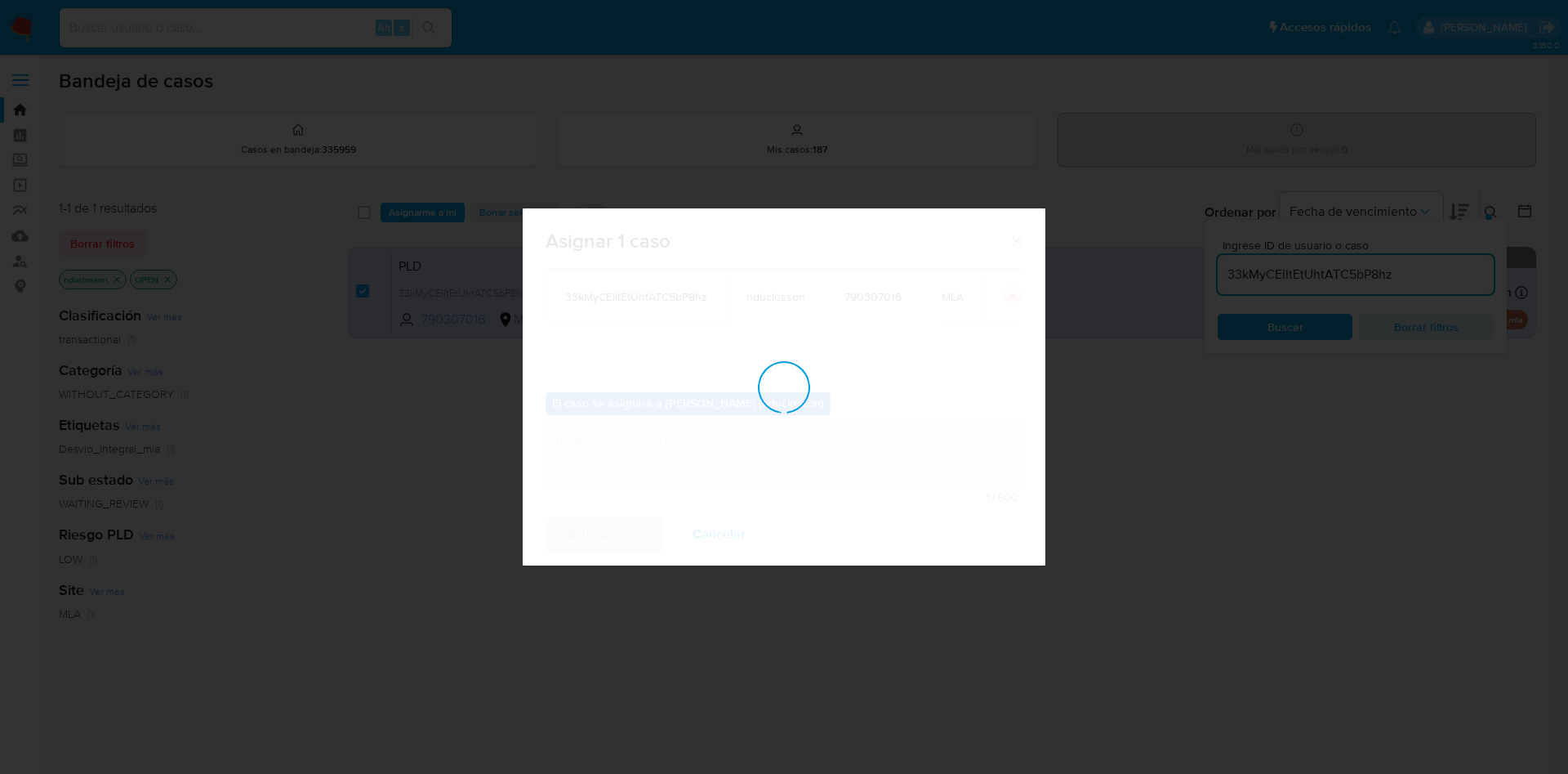
checkbox input "false"
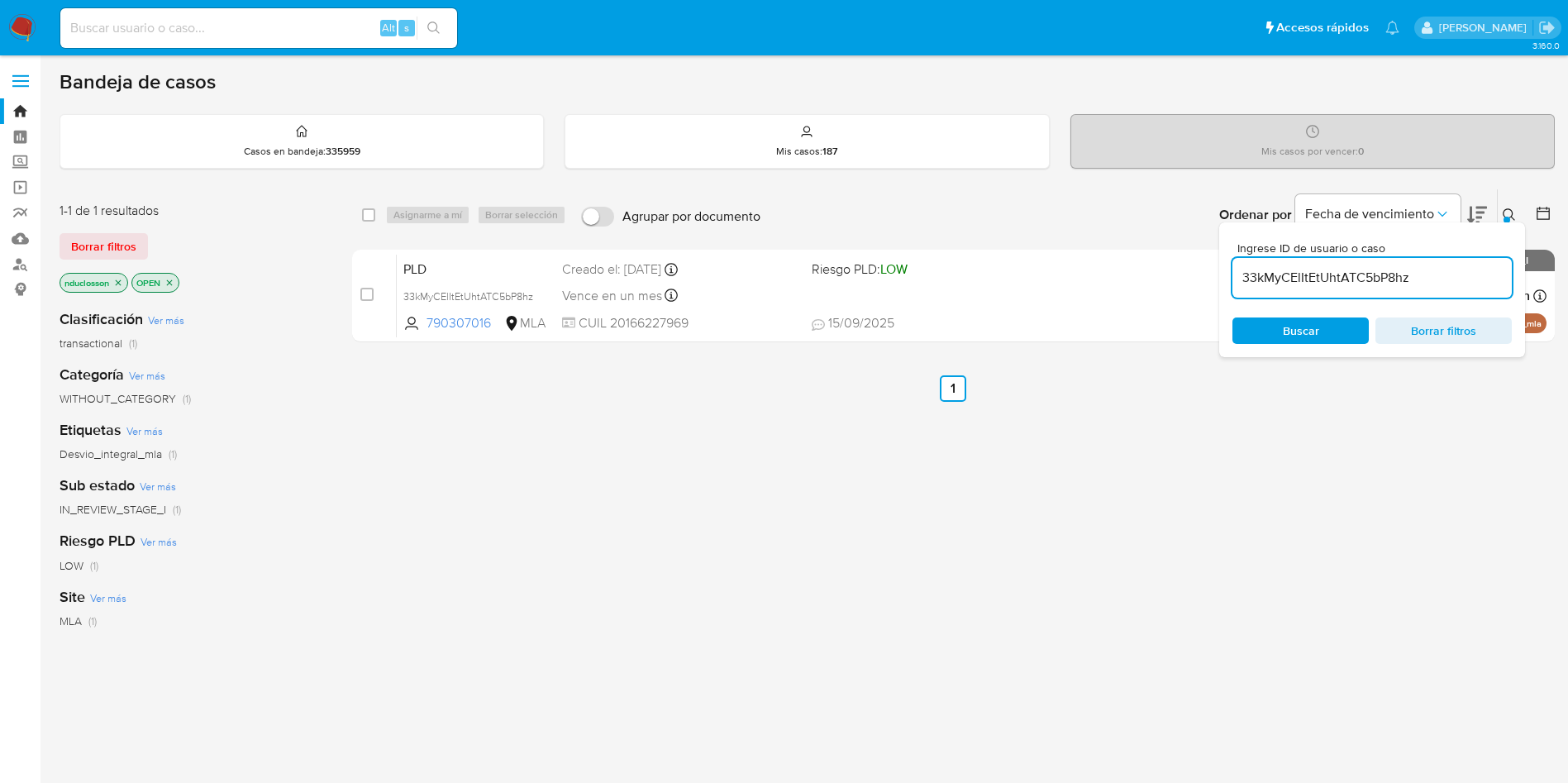
click at [1270, 289] on div "33kMyCElItEtUhtATC5bP8hz" at bounding box center [1372, 278] width 280 height 40
click at [1285, 280] on input "33kMyCElItEtUhtATC5bP8hz" at bounding box center [1372, 278] width 280 height 22
paste input "Q57dpENhOYtbsZvt5cFqx2Nj"
type input "Q57dpENhOYtbsZvt5cFqx2Nj"
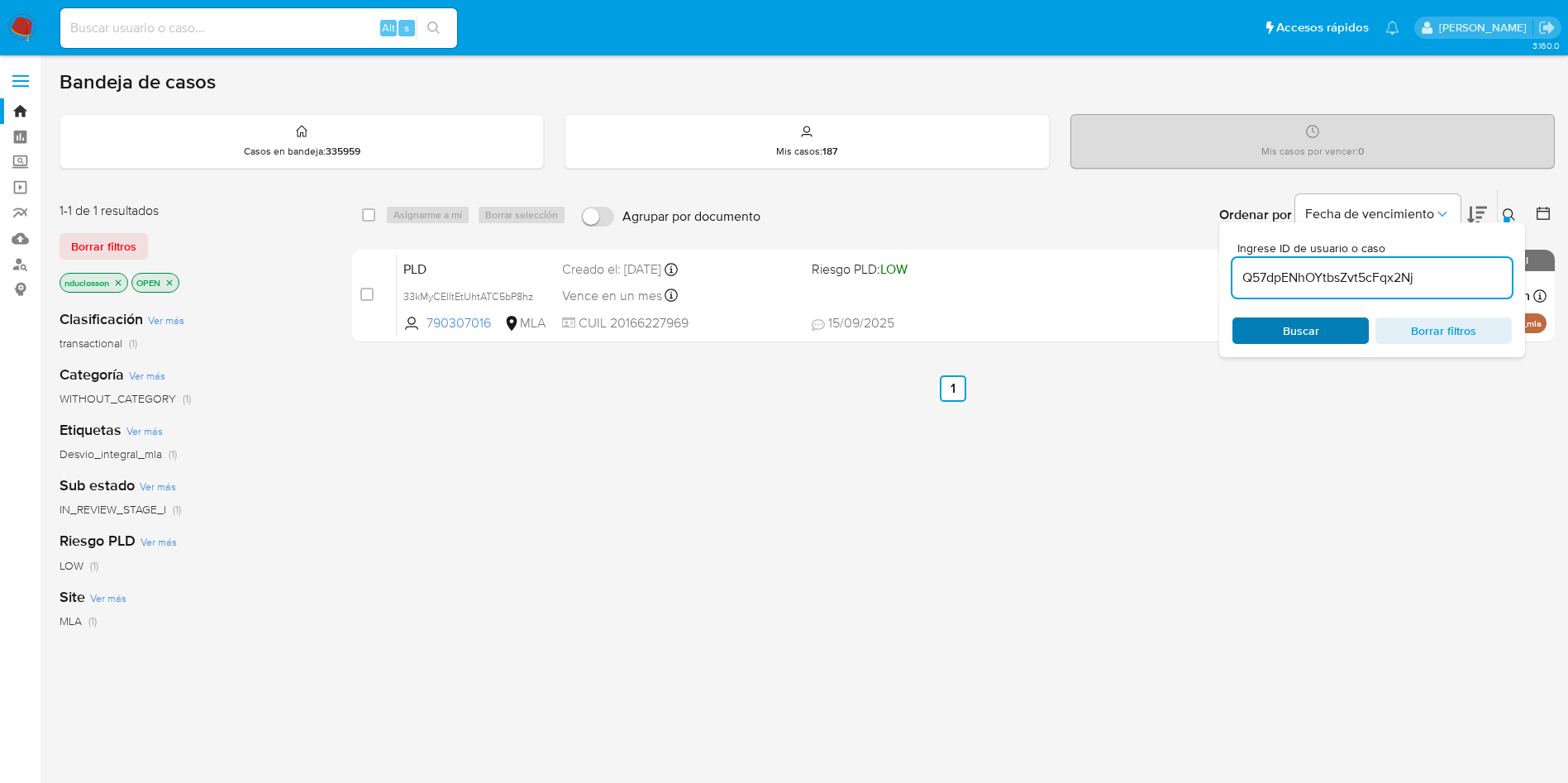
click at [1263, 332] on span "Buscar" at bounding box center [1301, 330] width 113 height 24
click at [1256, 265] on div "Q57dpENhOYtbsZvt5cFqx2Nj" at bounding box center [1372, 278] width 280 height 40
click at [1265, 273] on input "Q57dpENhOYtbsZvt5cFqx2Nj" at bounding box center [1372, 278] width 280 height 22
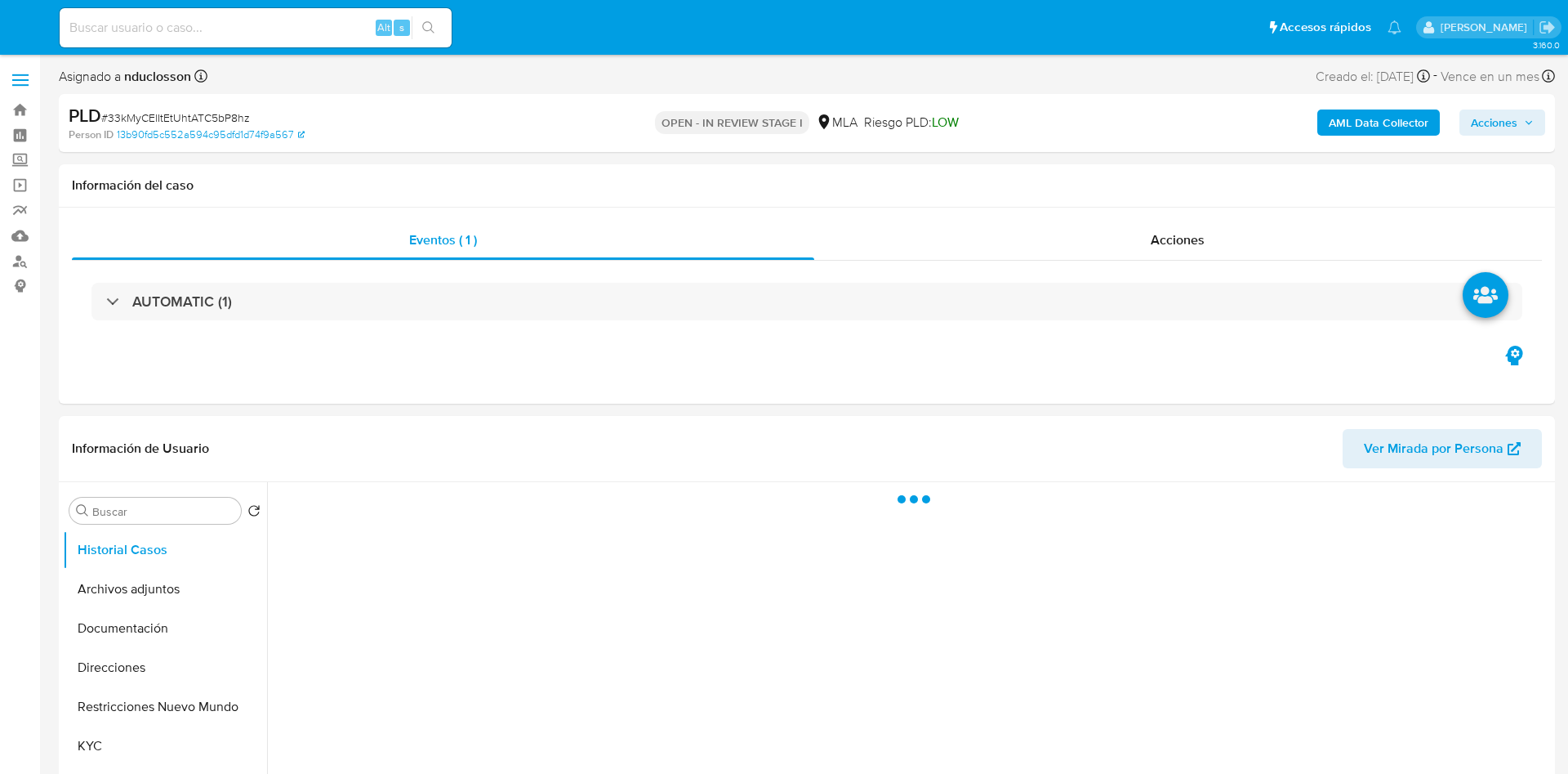
select select "10"
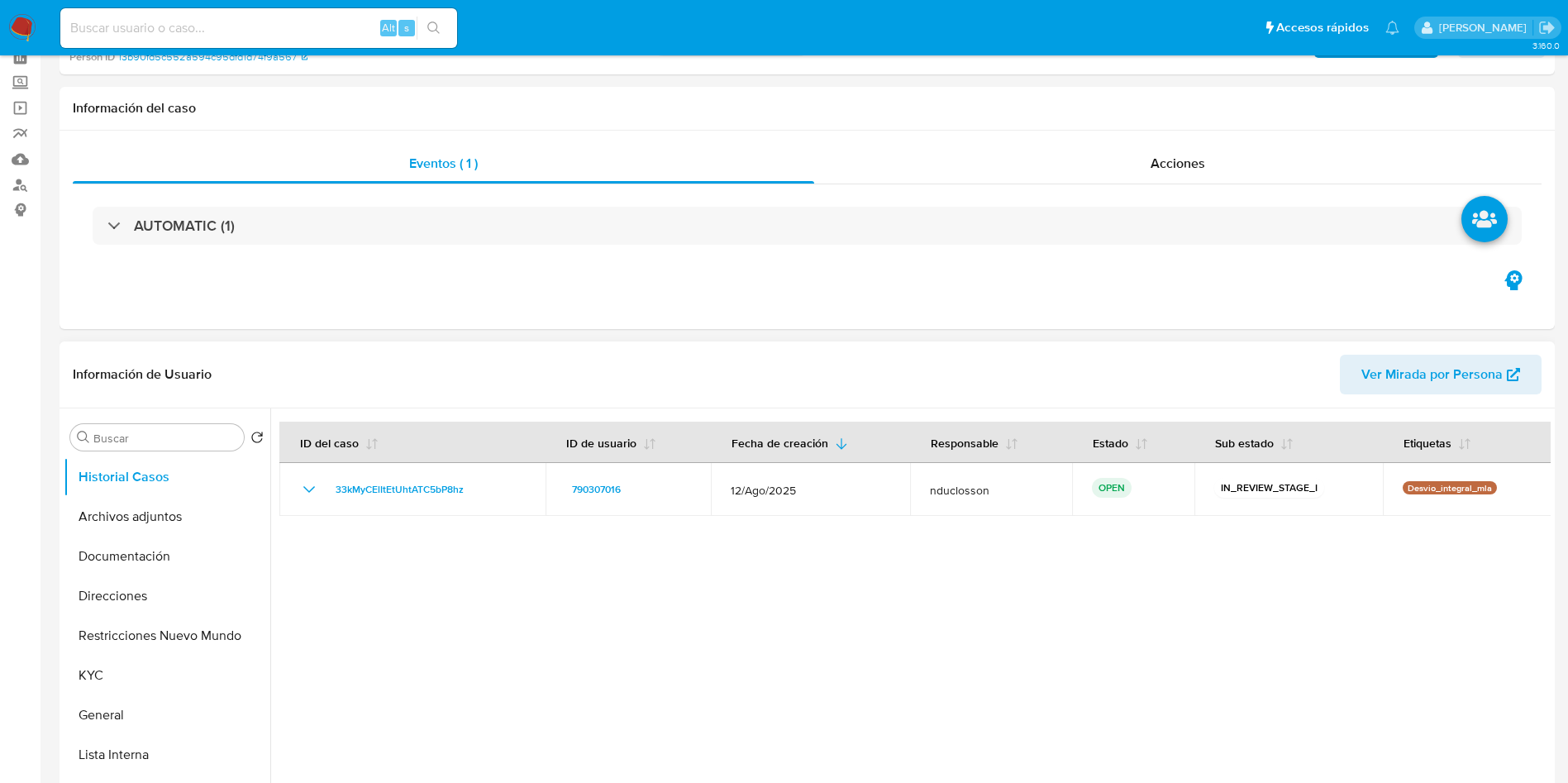
scroll to position [372, 0]
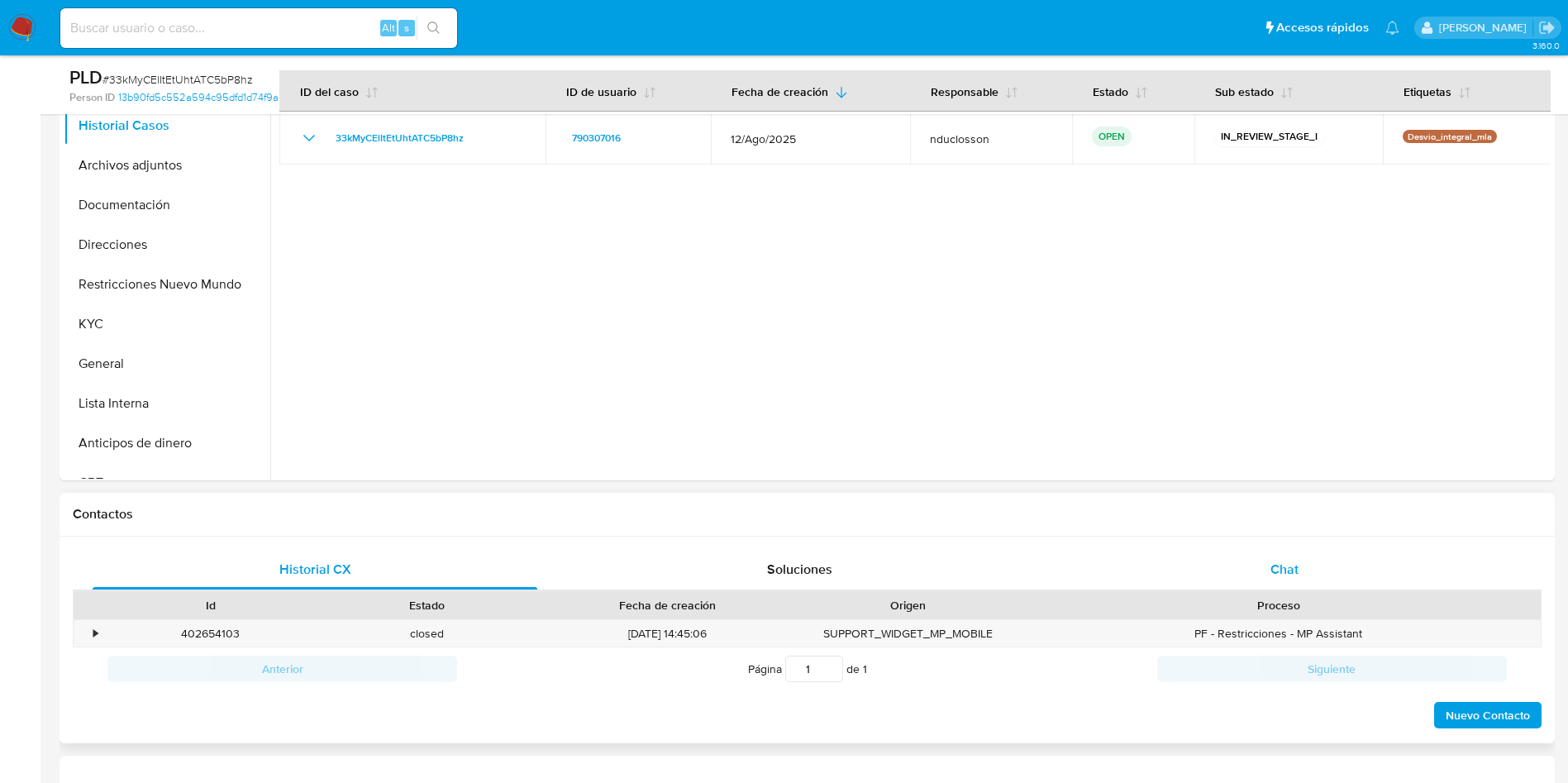
click at [1294, 551] on div "Chat" at bounding box center [1284, 570] width 445 height 40
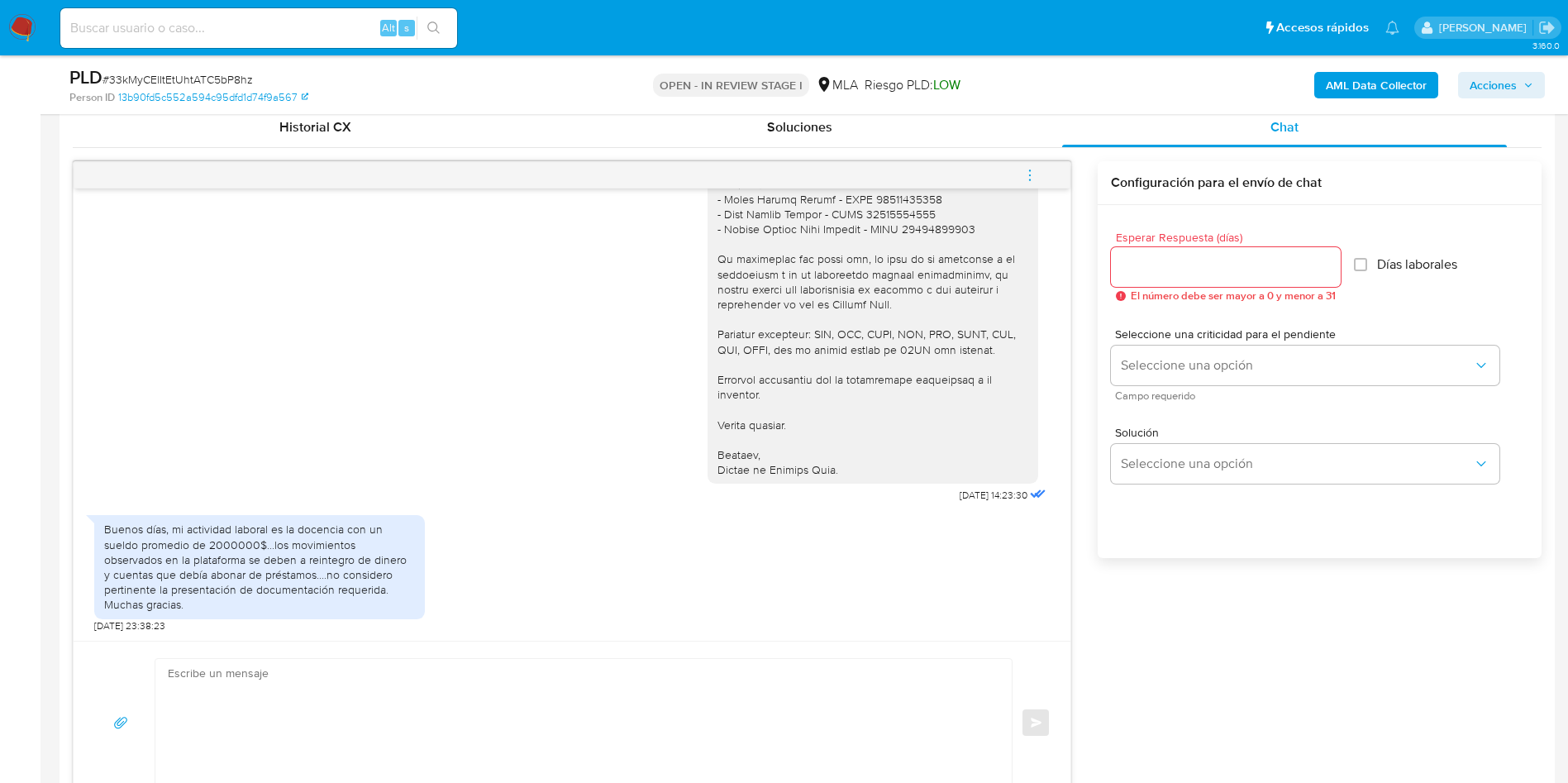
scroll to position [867, 0]
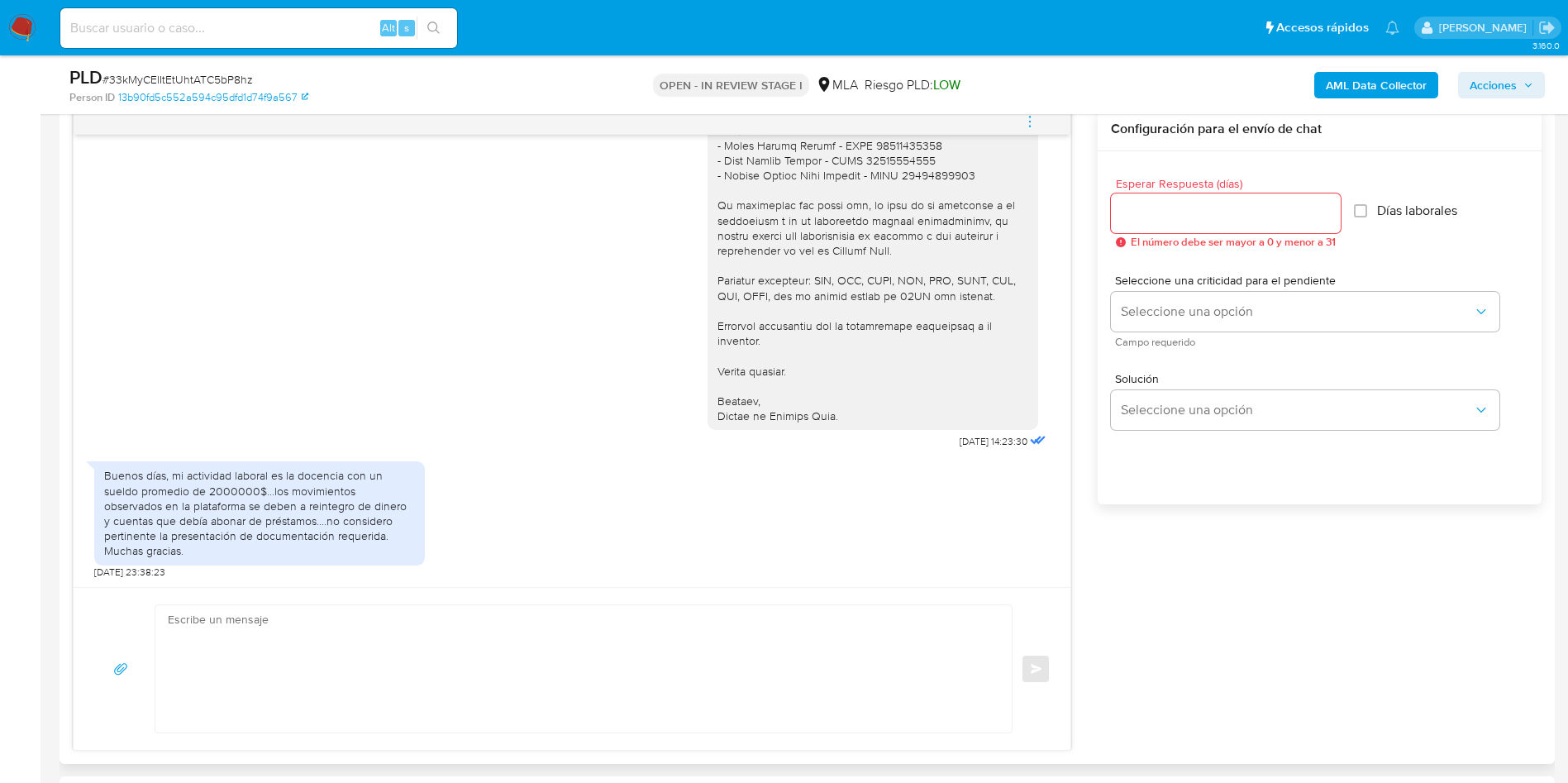
click at [604, 670] on textarea at bounding box center [579, 669] width 823 height 127
paste textarea "Lore Ipsum, Dolors ametcon adi el seddoeius. Te incididu, utlaboreetd mag ali e…"
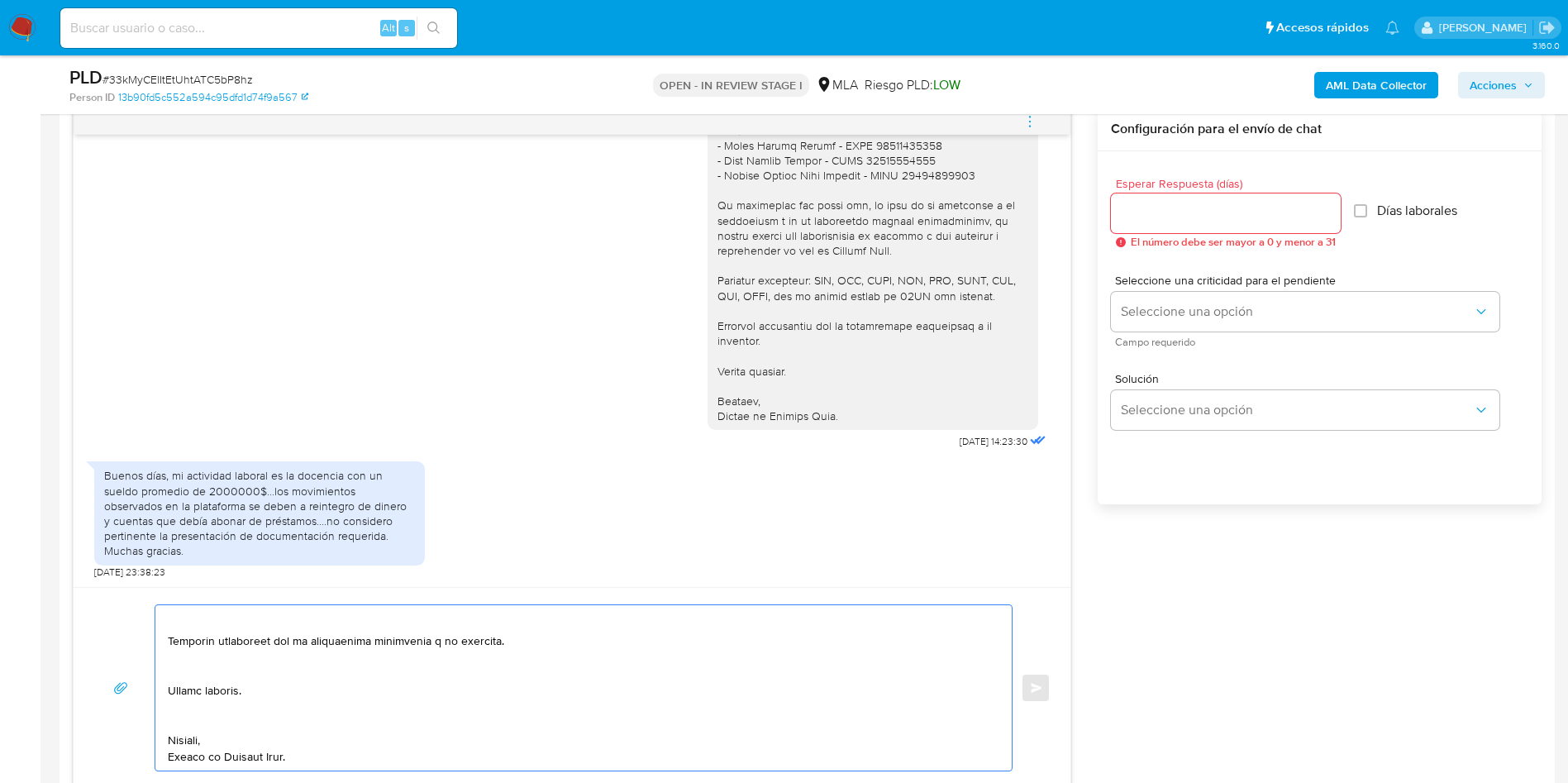
click at [222, 713] on textarea at bounding box center [579, 688] width 823 height 165
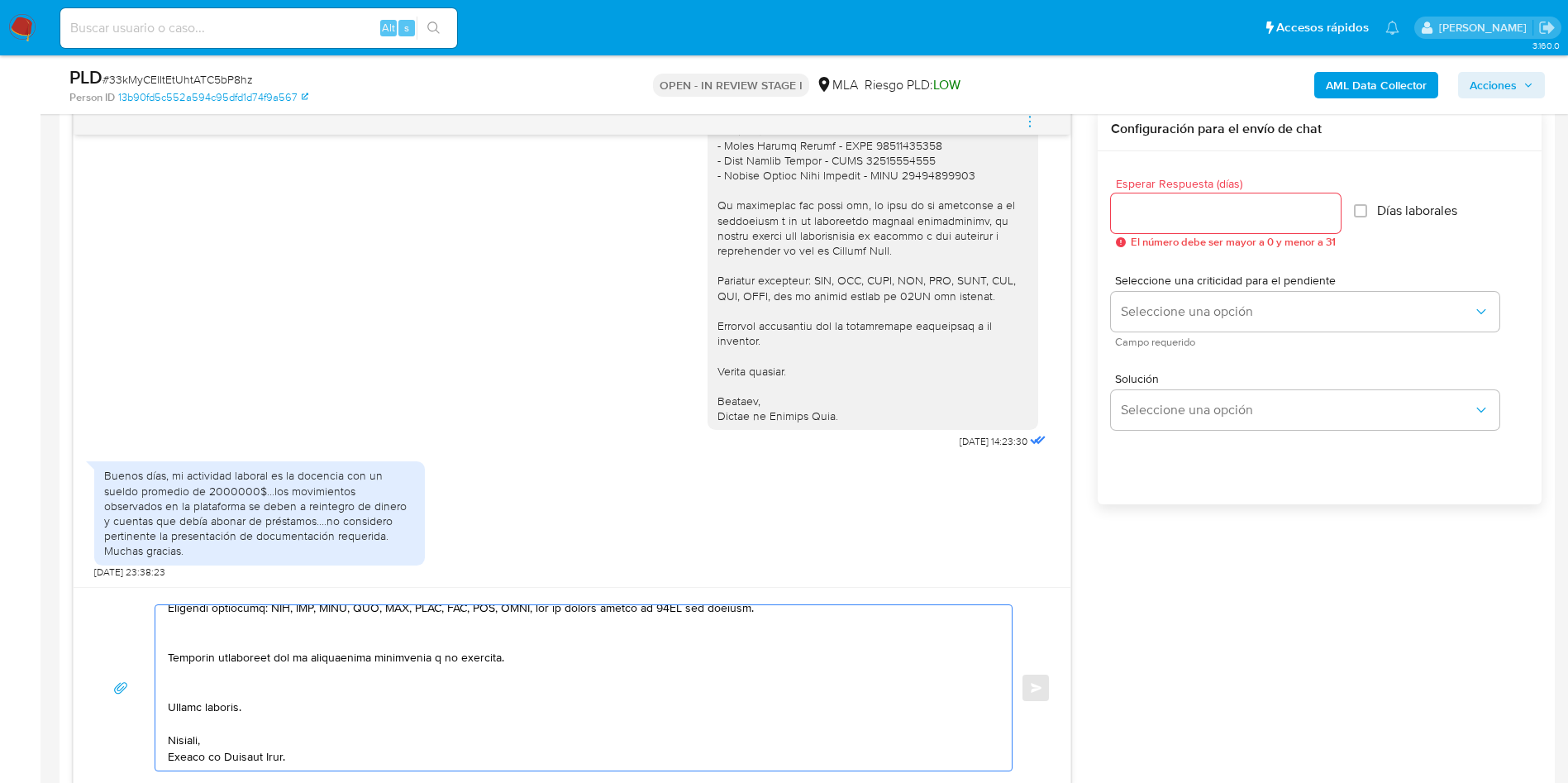
click at [186, 695] on textarea at bounding box center [579, 688] width 823 height 165
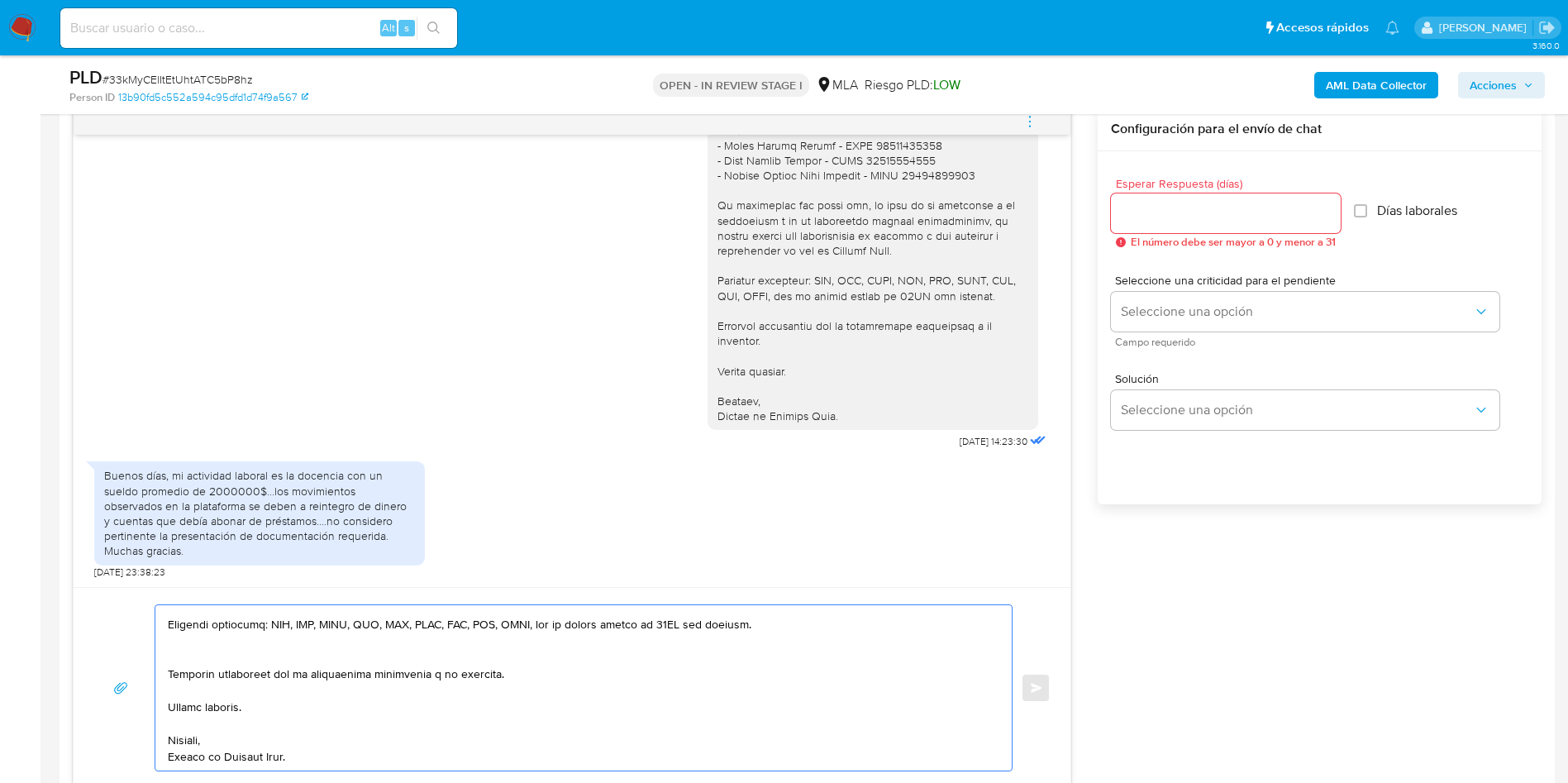
click at [173, 657] on textarea at bounding box center [579, 688] width 823 height 165
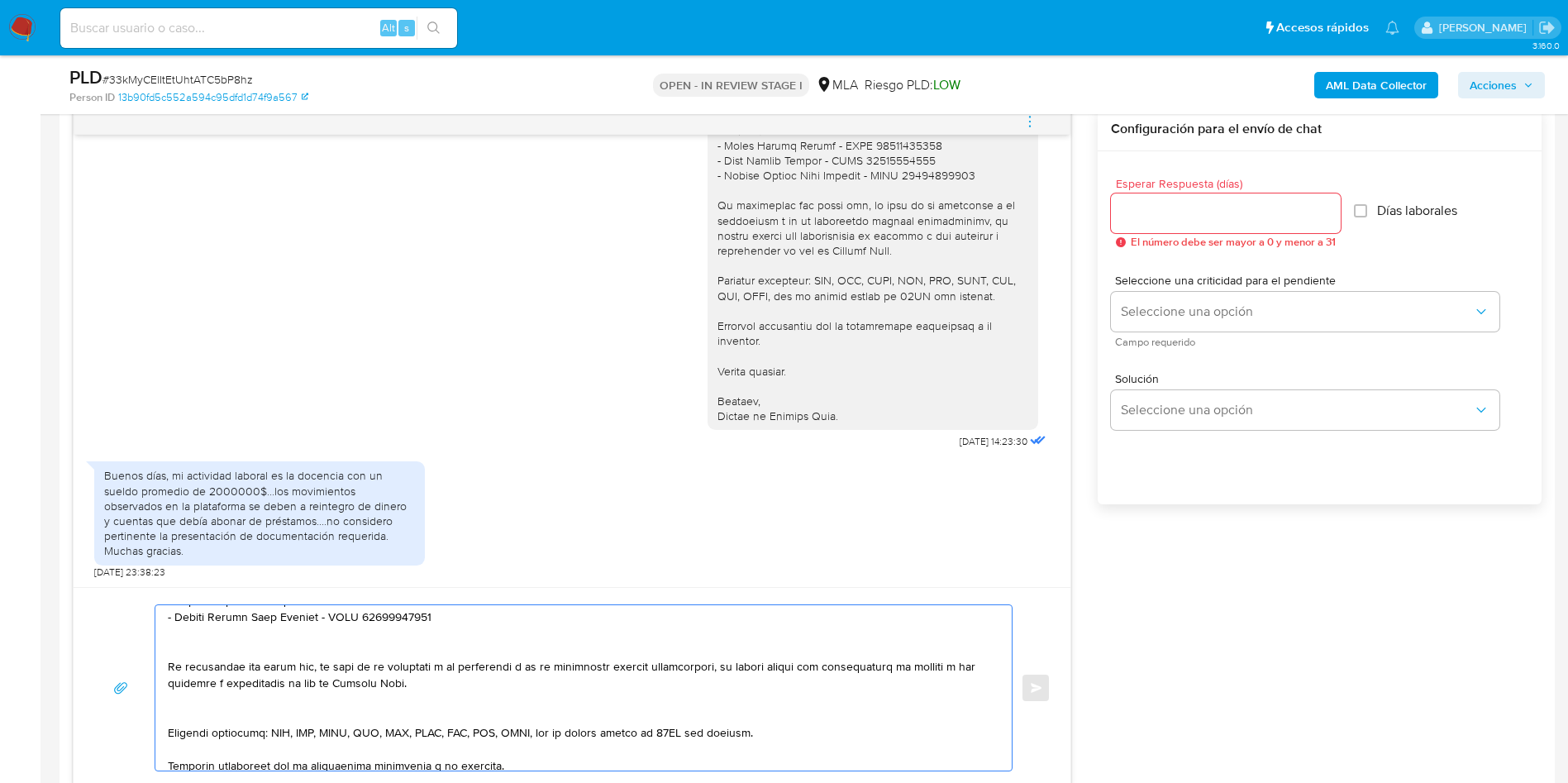
scroll to position [334, 0]
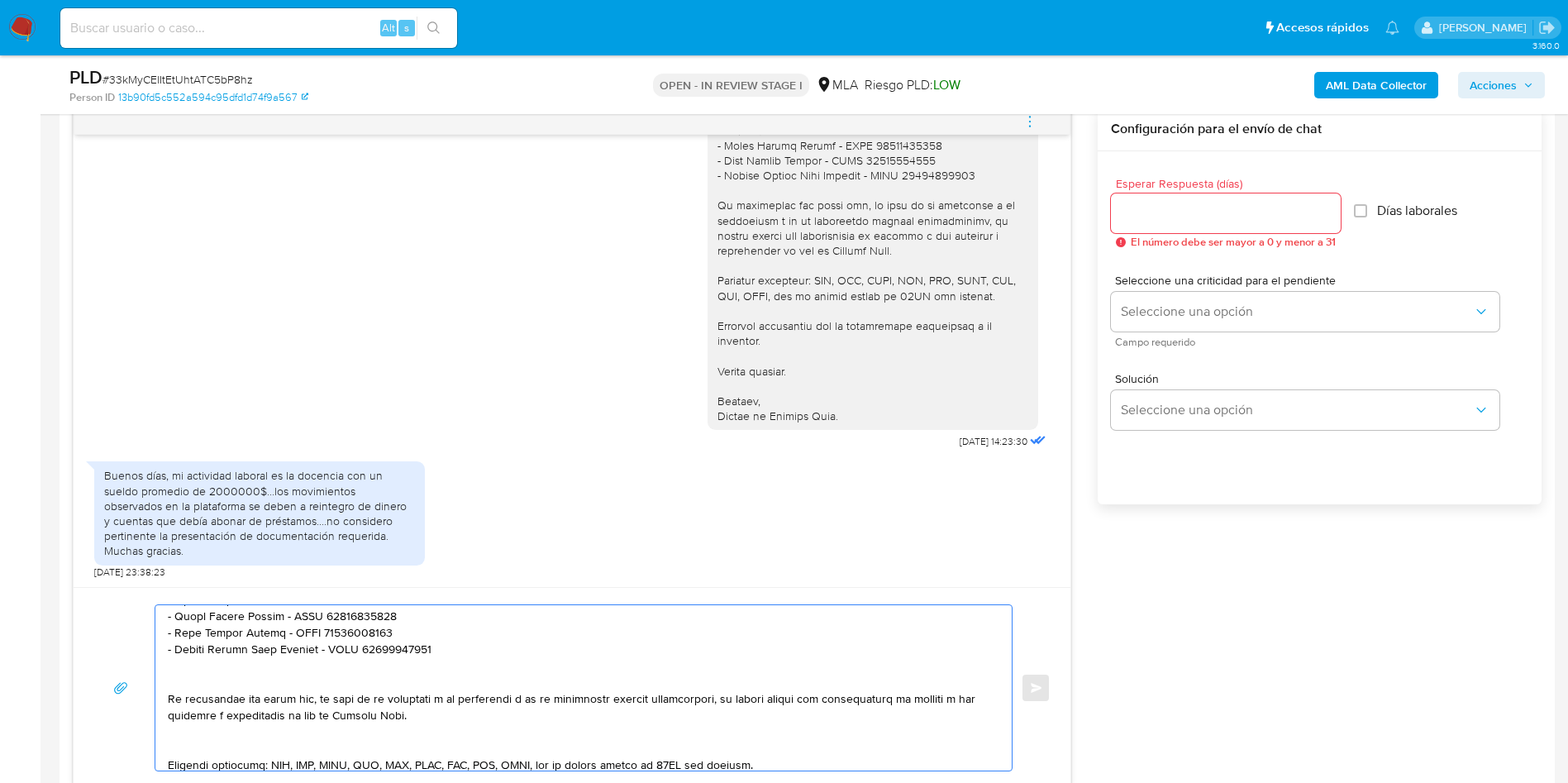
click at [194, 763] on textarea at bounding box center [579, 688] width 823 height 165
click at [185, 750] on textarea at bounding box center [579, 688] width 823 height 165
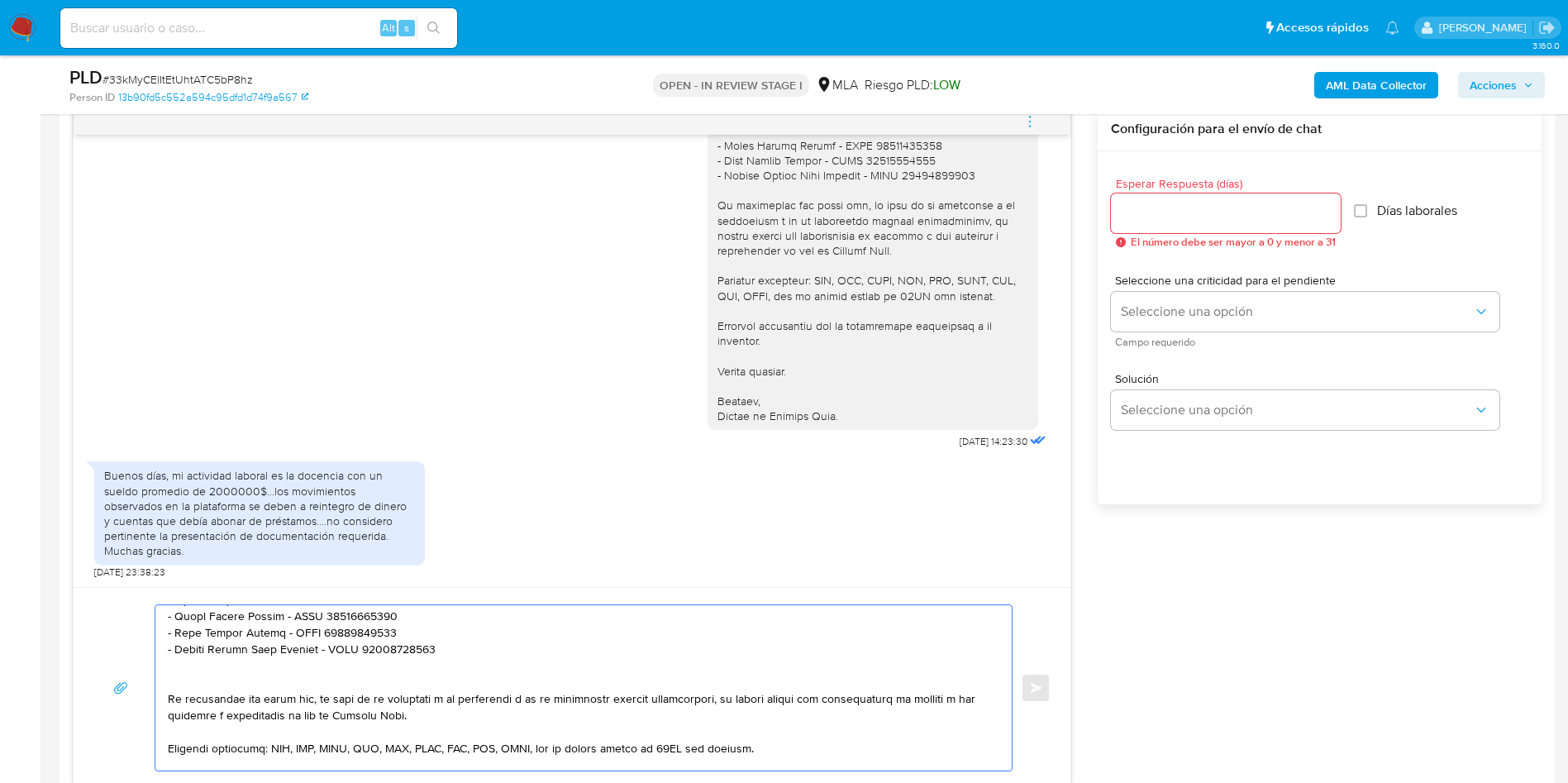
click at [202, 672] on textarea at bounding box center [579, 688] width 823 height 165
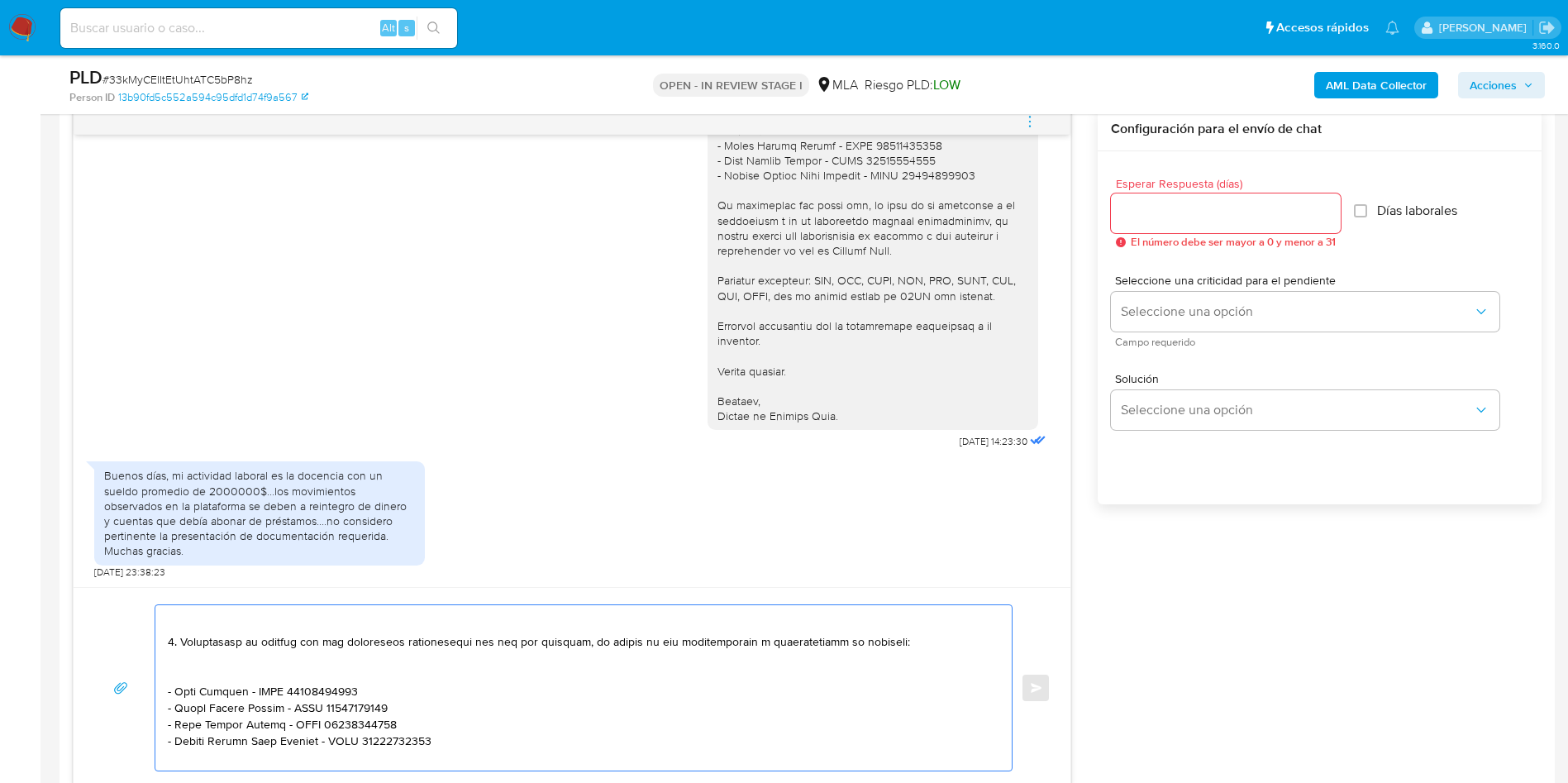
scroll to position [210, 0]
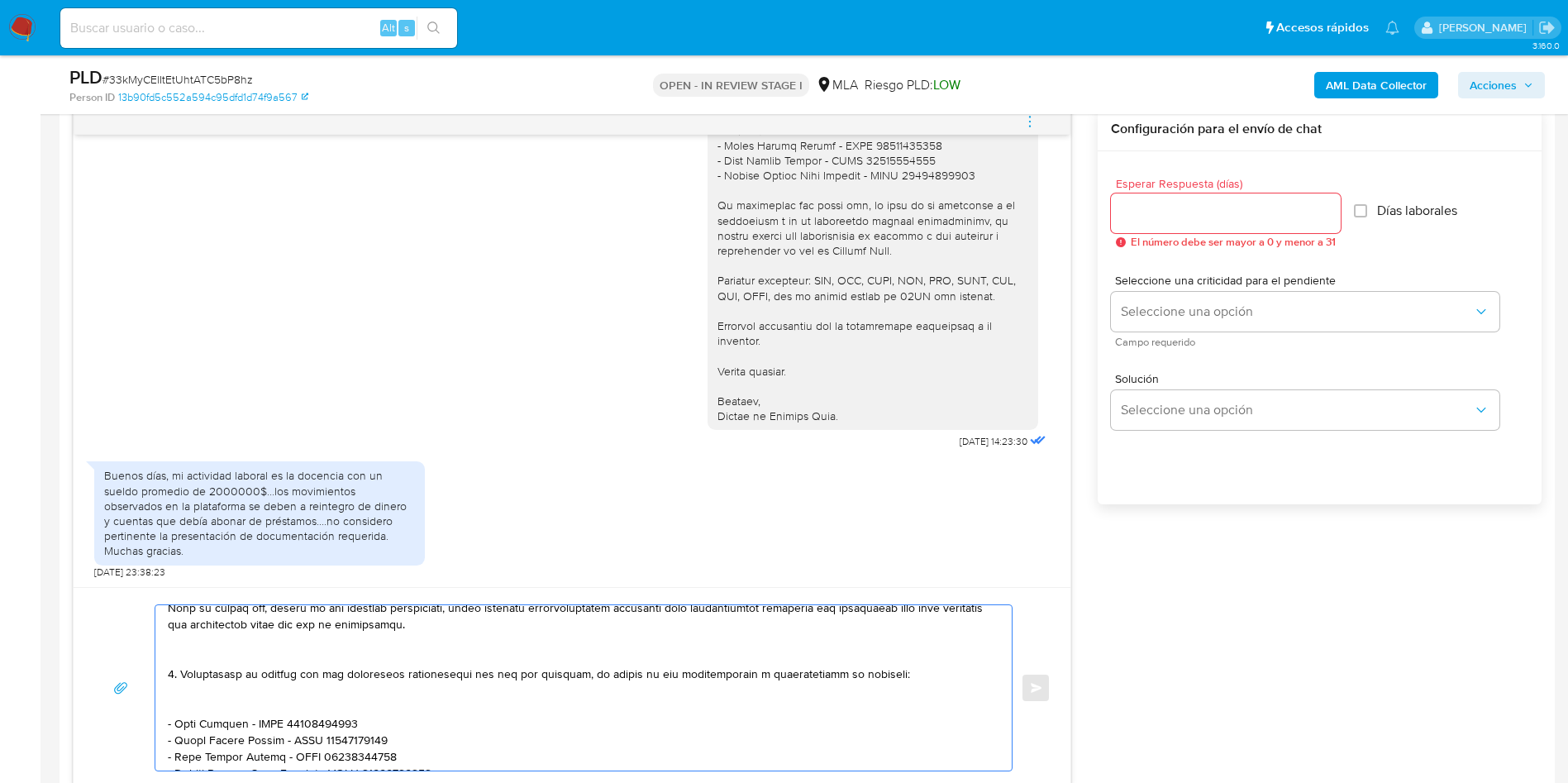
click at [260, 701] on textarea at bounding box center [579, 688] width 823 height 165
click at [217, 656] on textarea at bounding box center [579, 688] width 823 height 165
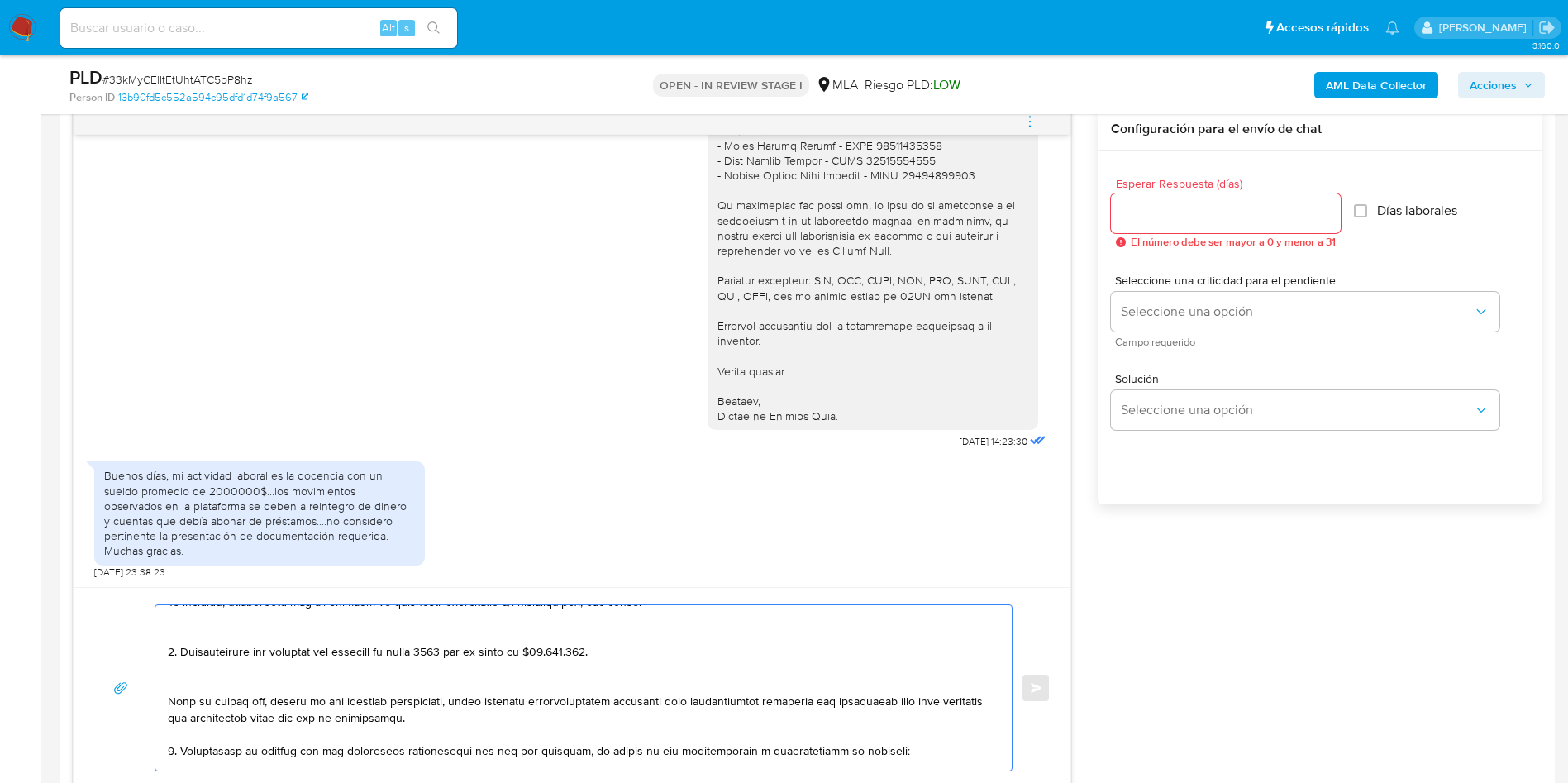
scroll to position [86, 0]
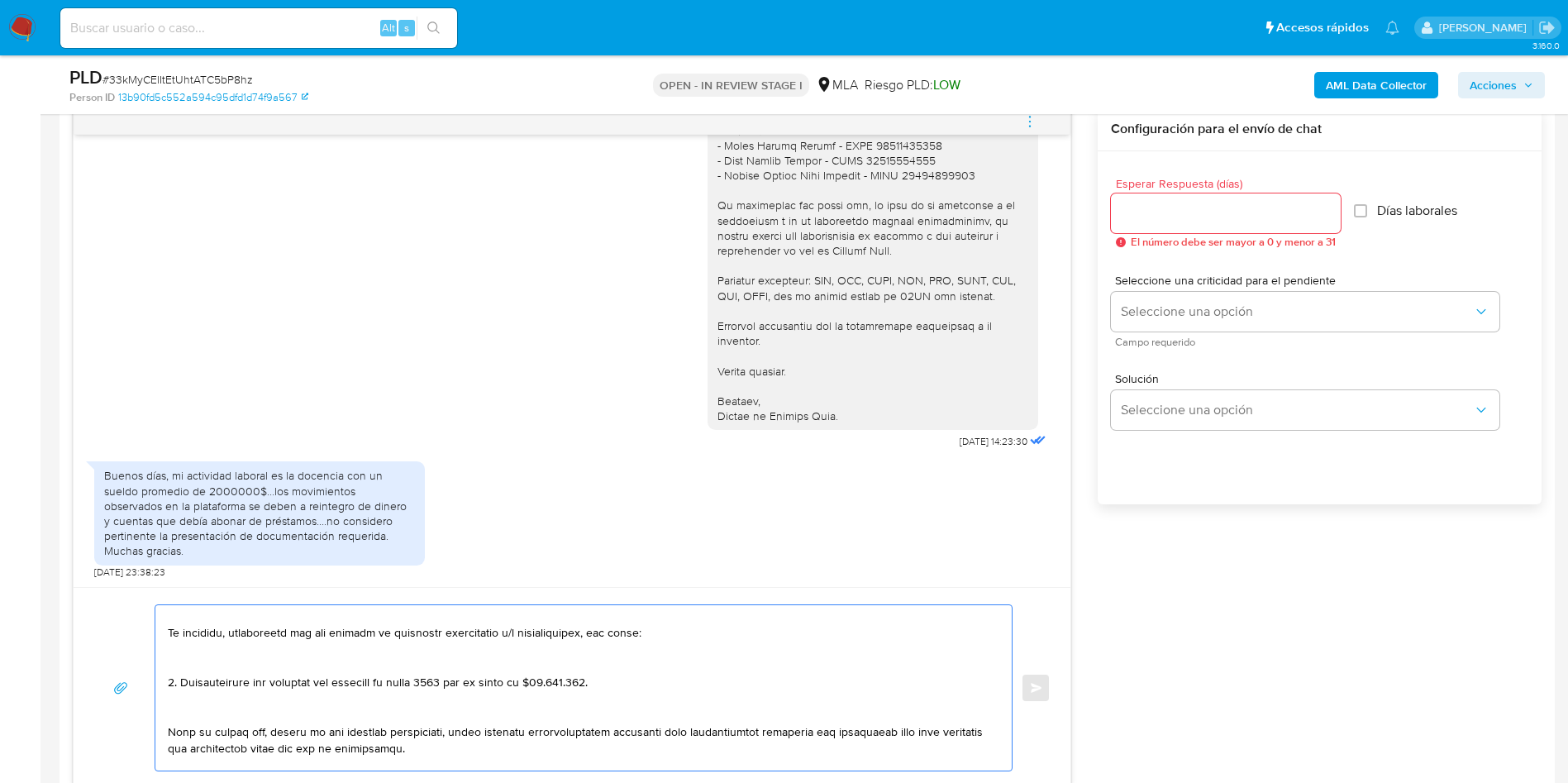
click at [199, 719] on textarea at bounding box center [579, 688] width 823 height 165
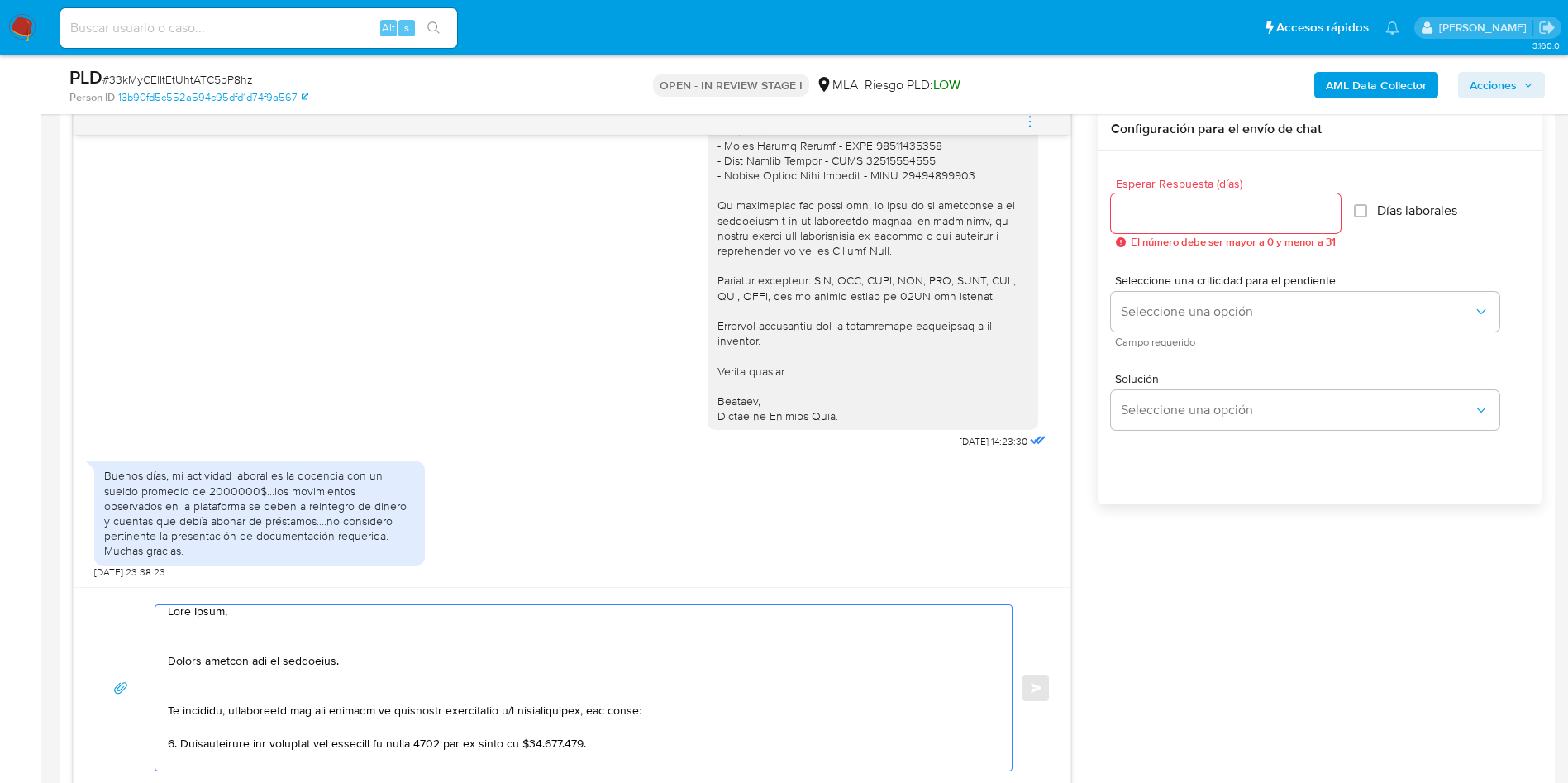
scroll to position [0, 0]
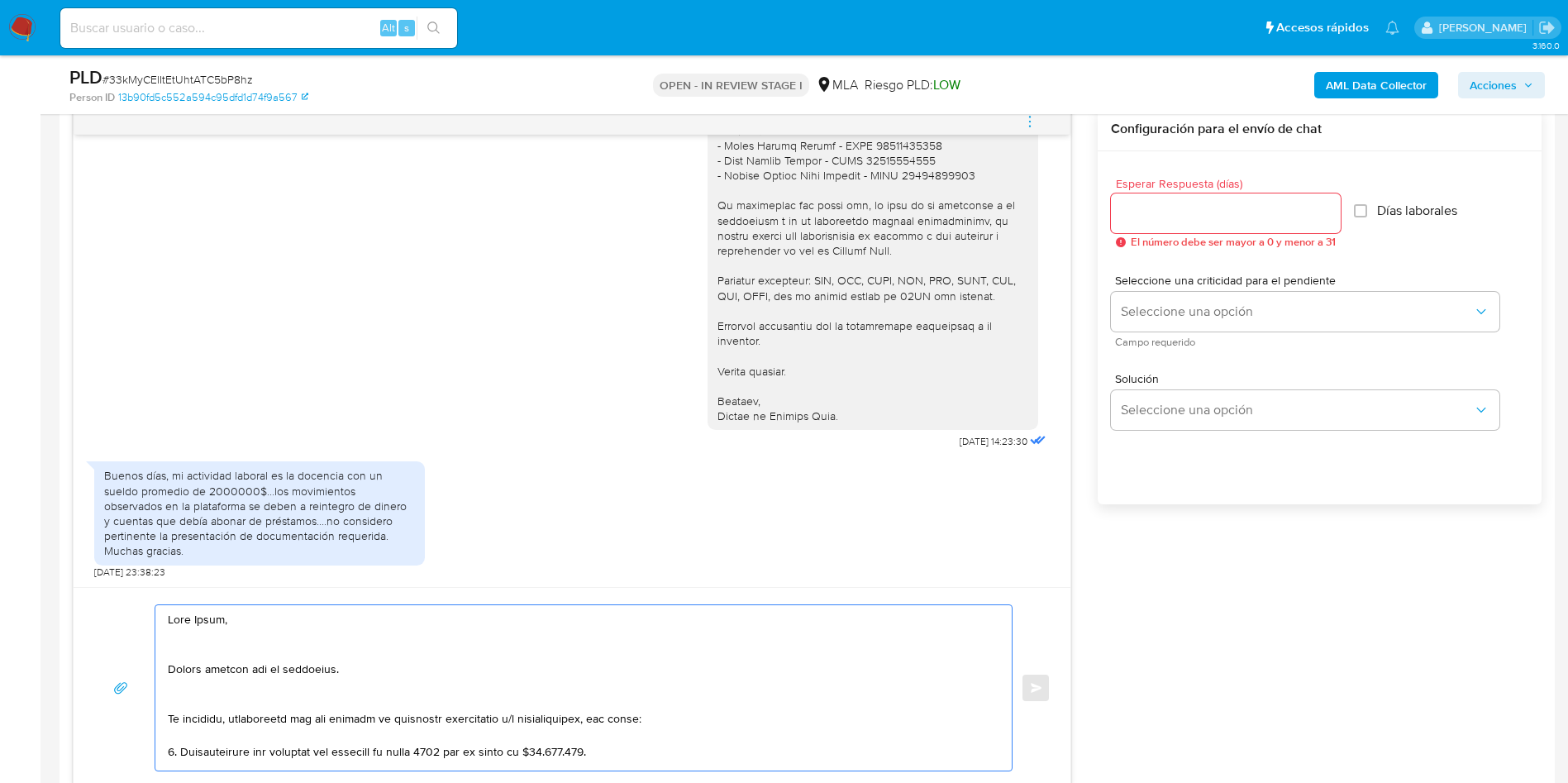
click at [182, 710] on textarea at bounding box center [579, 688] width 823 height 165
click at [201, 706] on textarea at bounding box center [579, 688] width 823 height 165
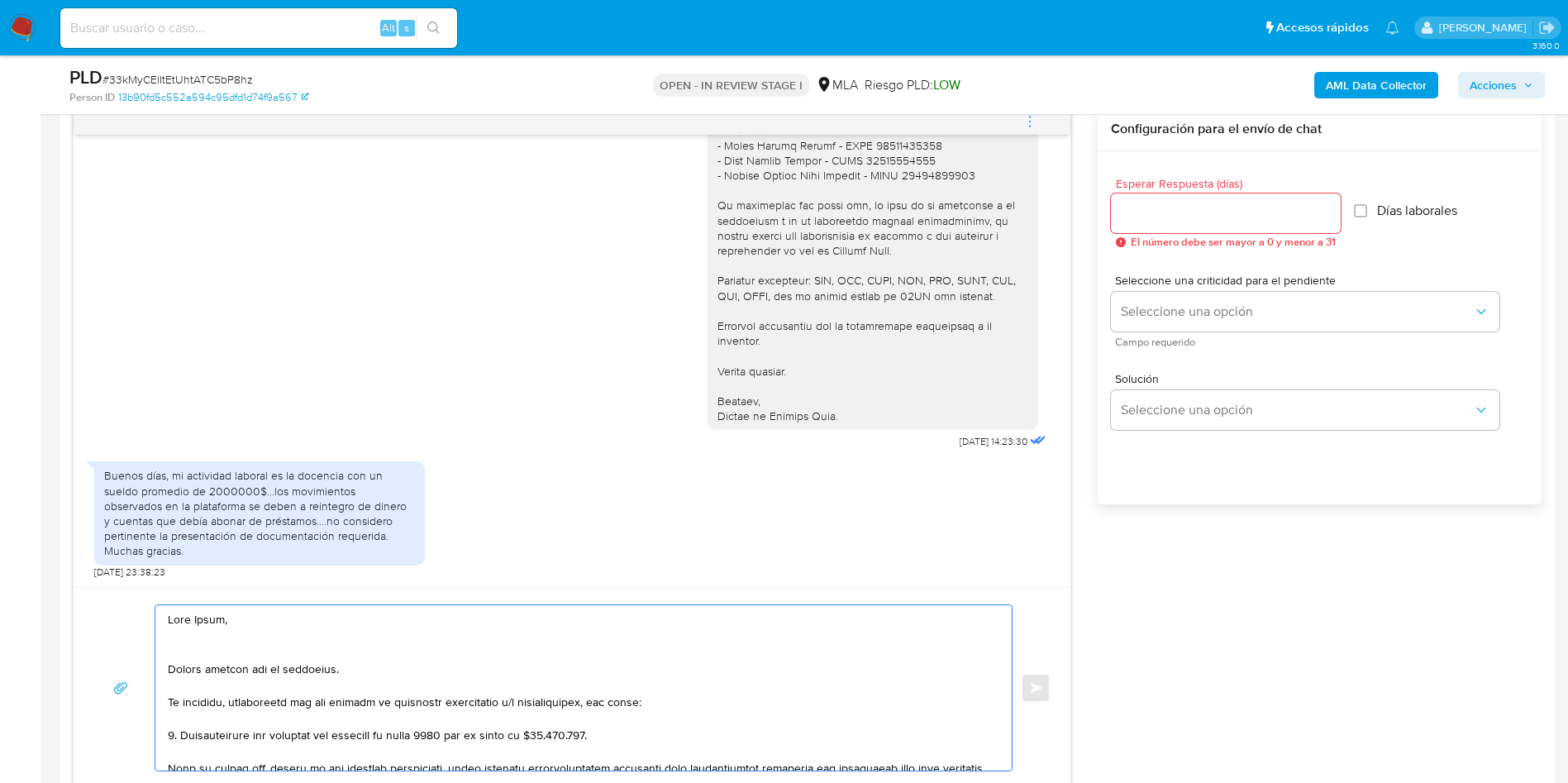
click at [192, 651] on textarea at bounding box center [579, 688] width 823 height 165
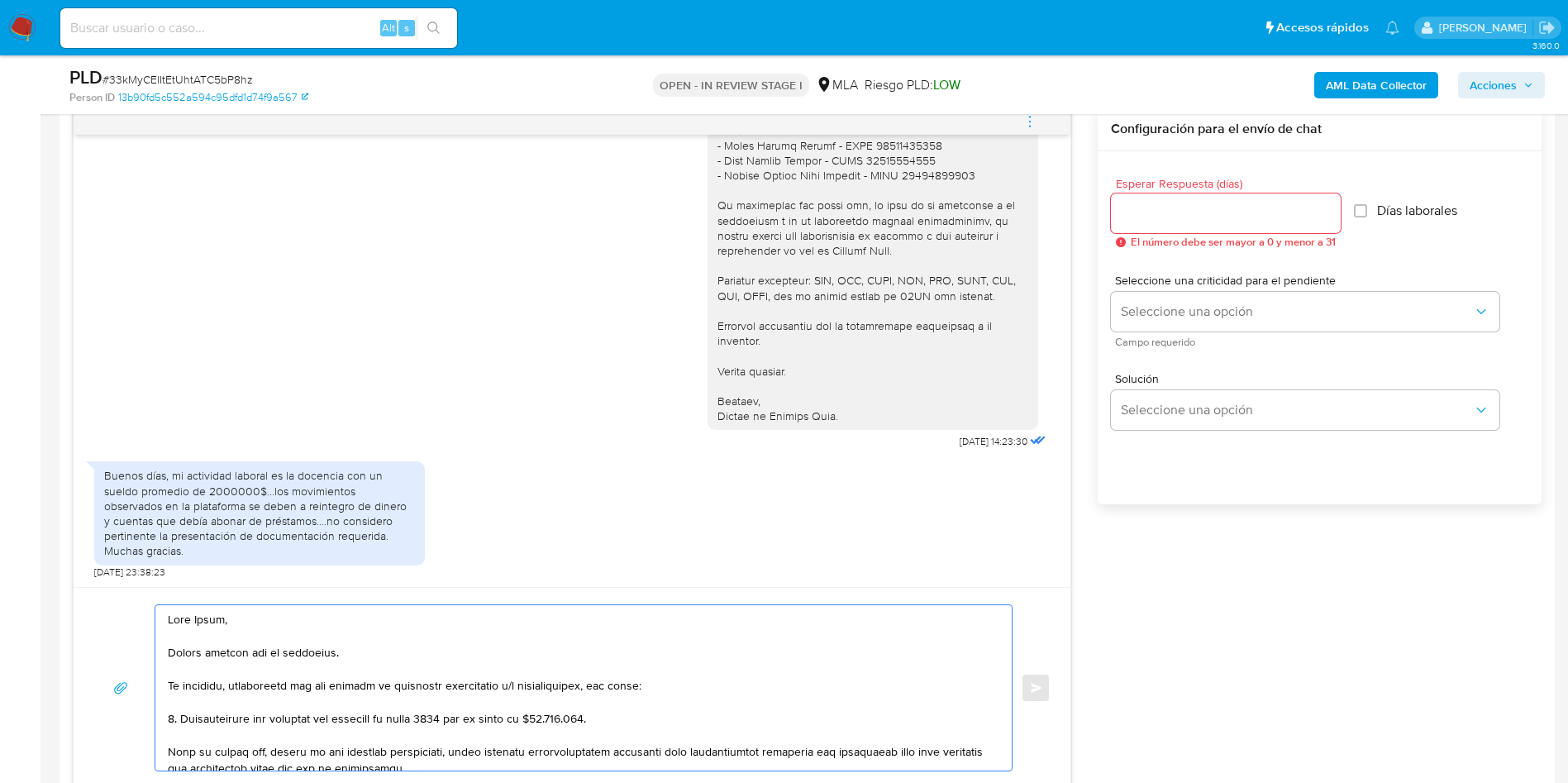
type textarea "Lore Ipsum, Dolors ametcon adi el seddoeius. Te incididu, utlaboreetd mag ali e…"
click at [1204, 218] on input "Esperar Respuesta (días)" at bounding box center [1226, 213] width 230 height 22
type input "1"
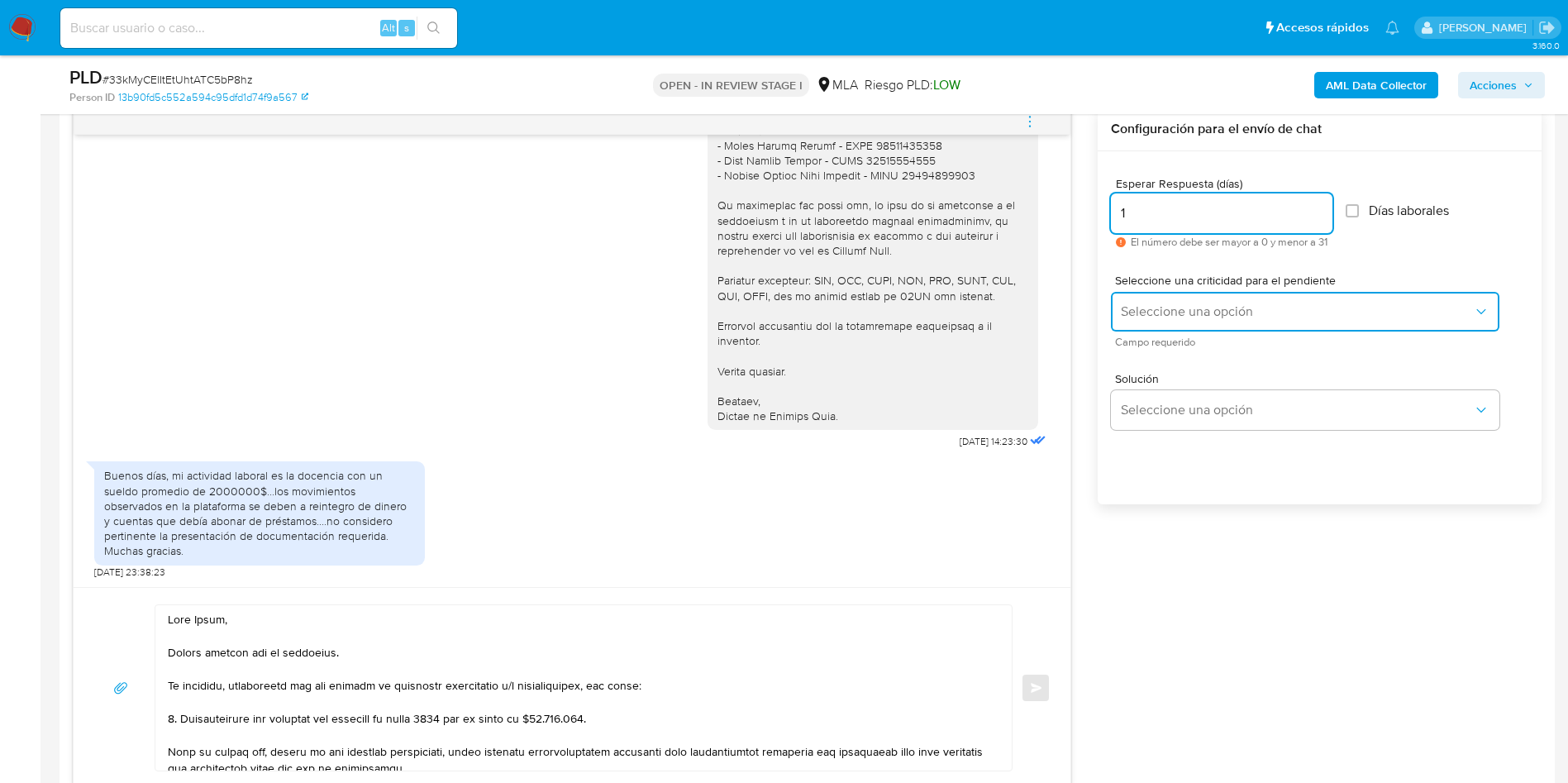
click at [1155, 327] on button "Seleccione una opción" at bounding box center [1305, 312] width 389 height 40
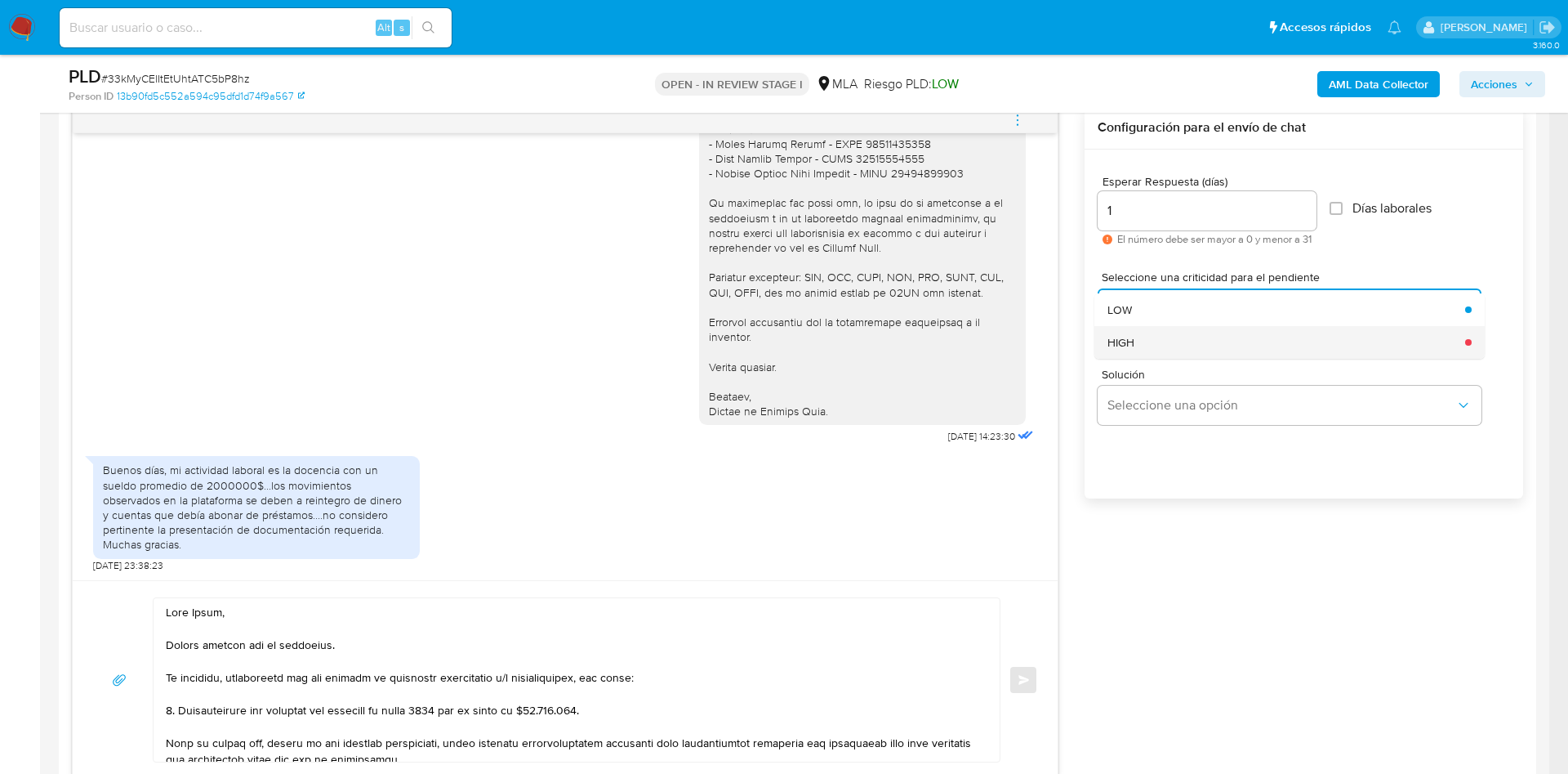
click at [1145, 344] on div "HIGH" at bounding box center [1281, 343] width 348 height 33
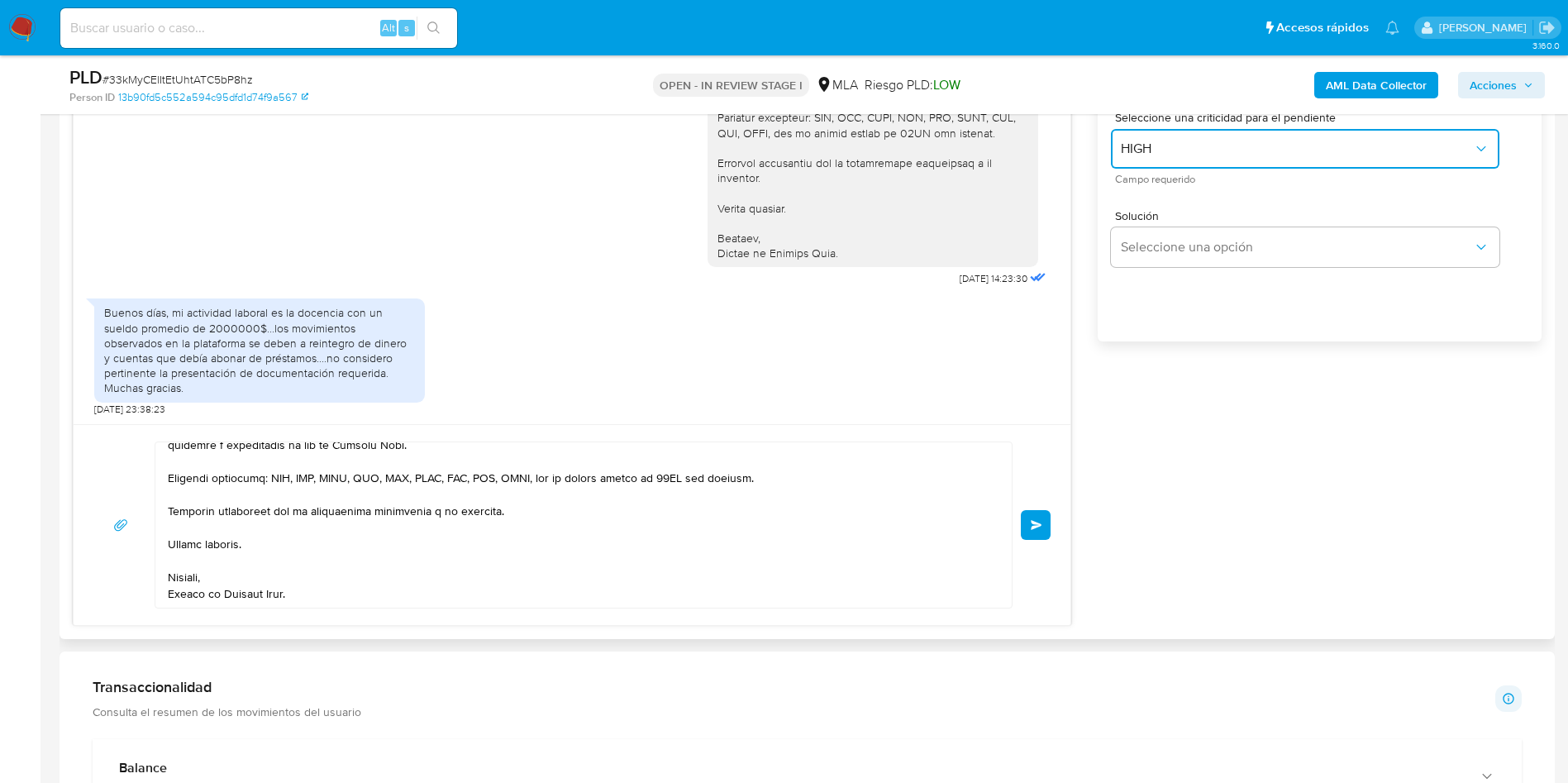
scroll to position [992, 0]
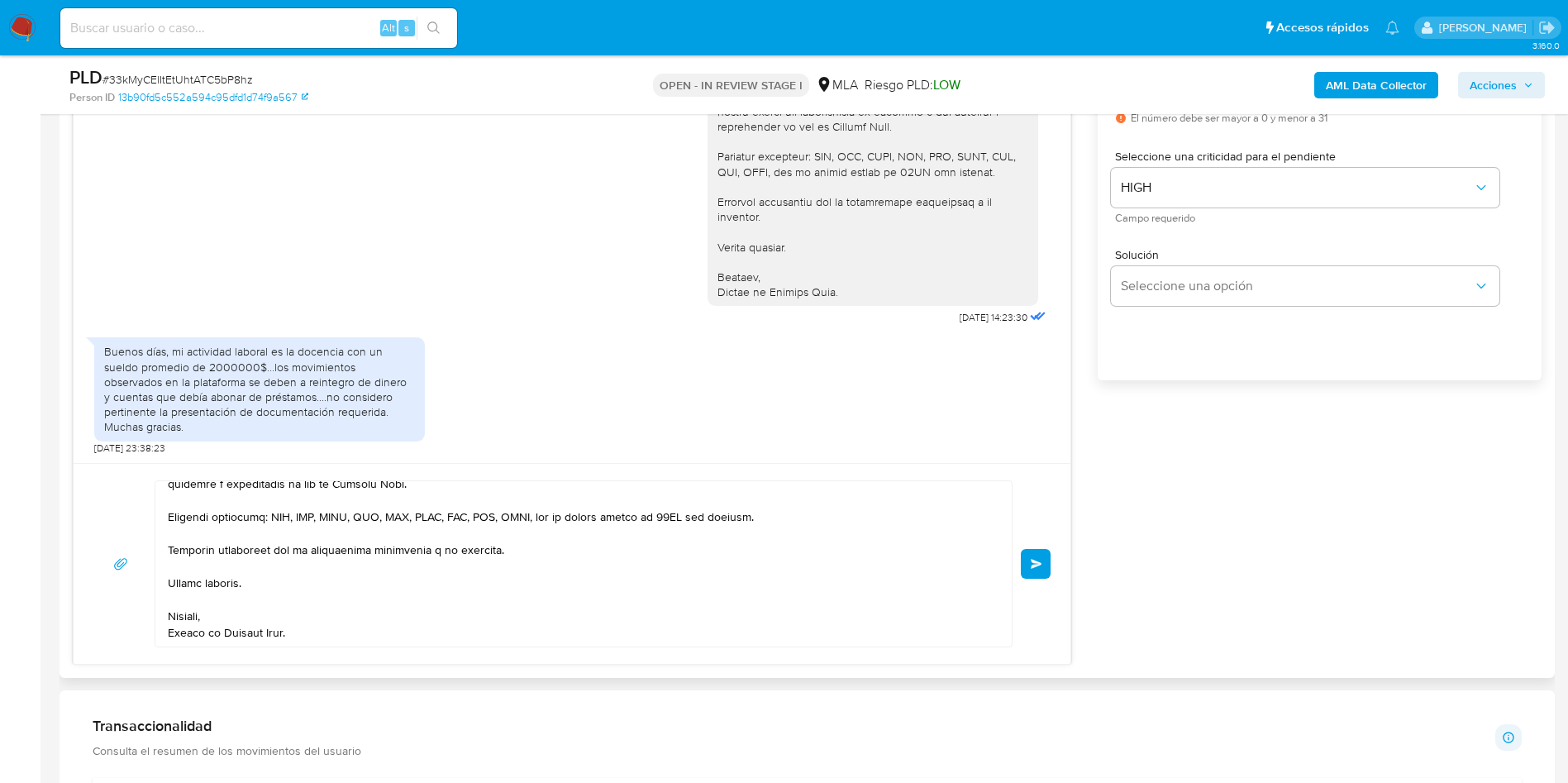
click at [1045, 555] on button "Enviar" at bounding box center [1036, 564] width 30 height 30
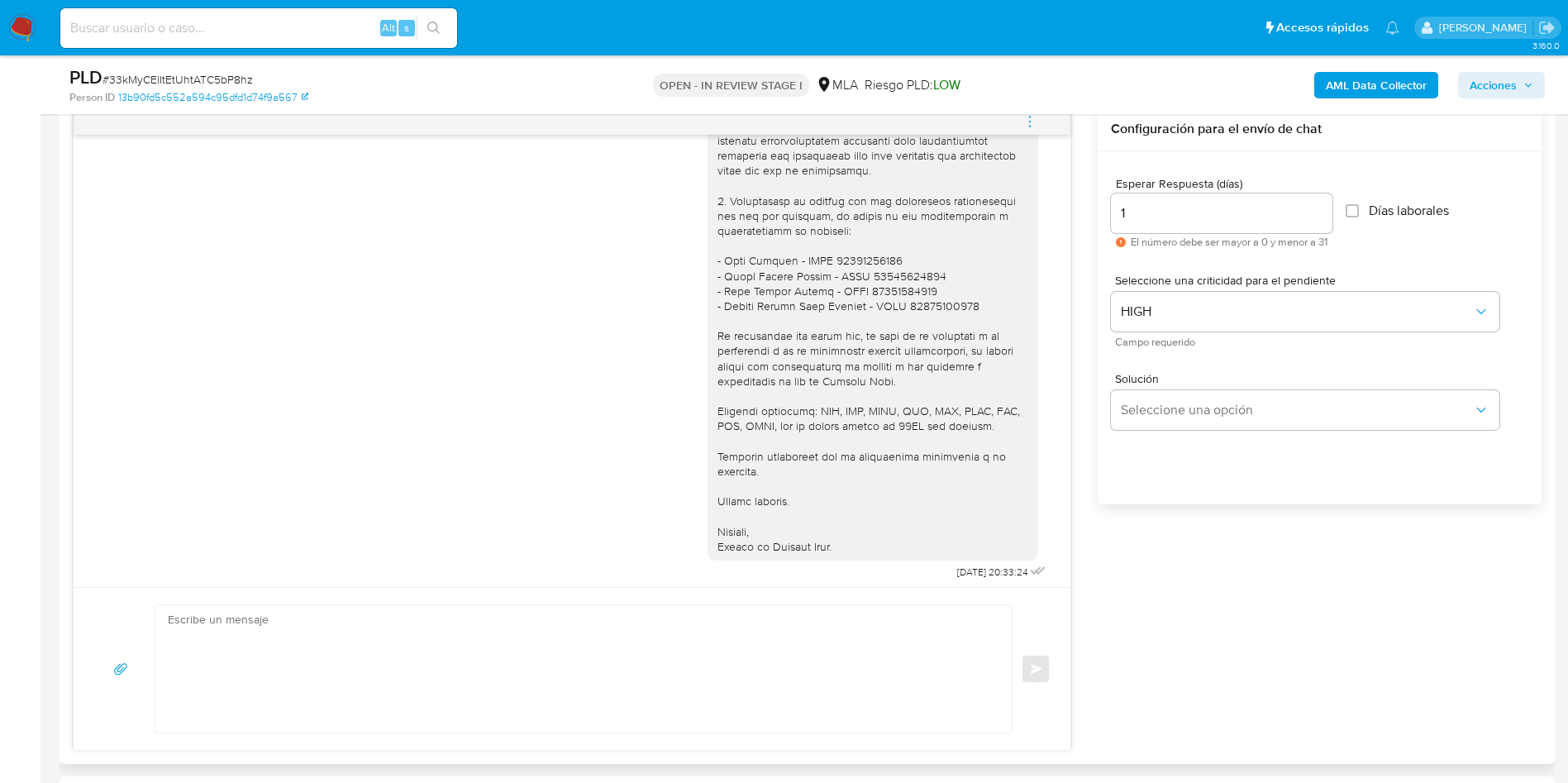
scroll to position [2287, 0]
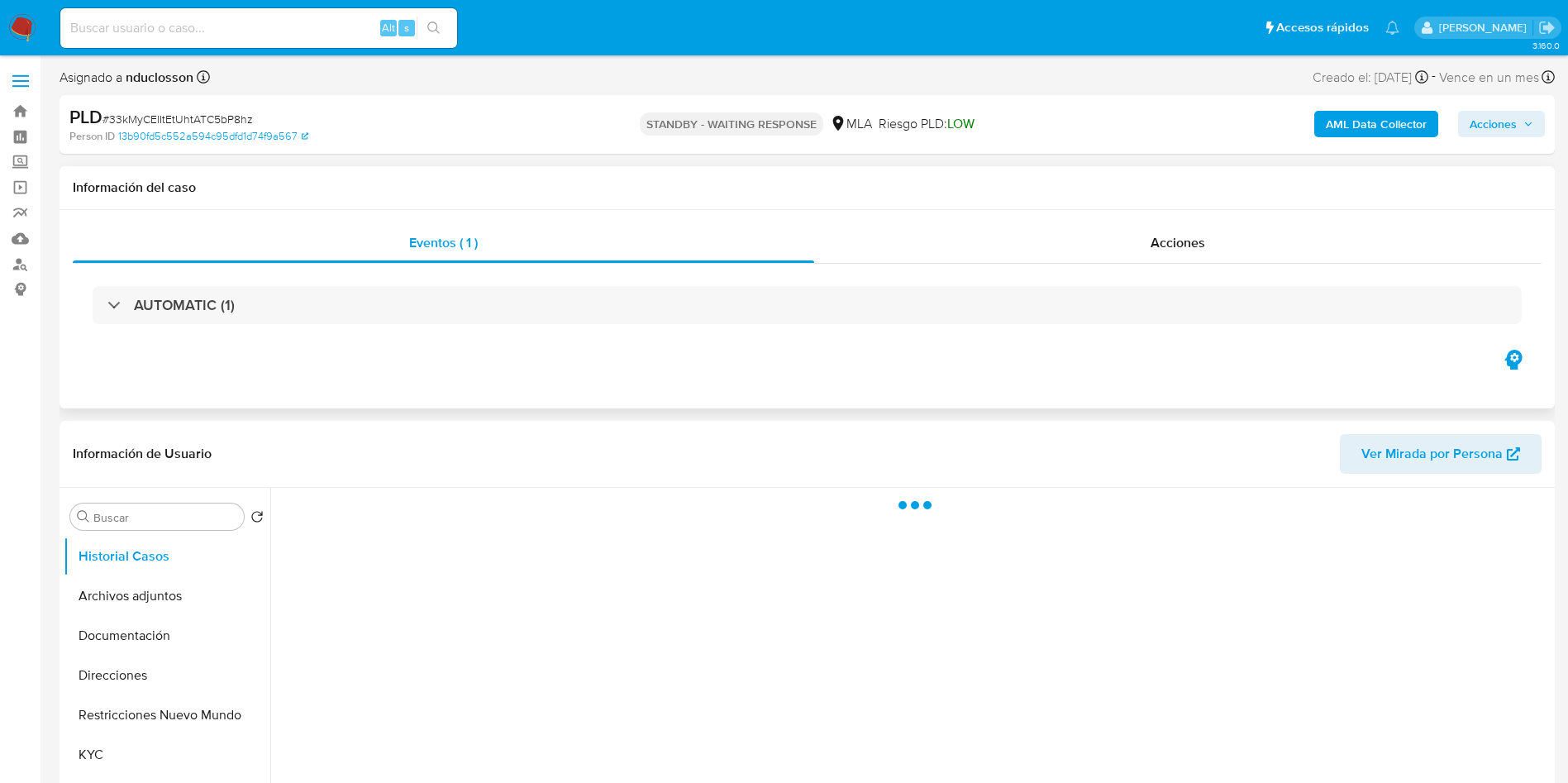
select select "10"
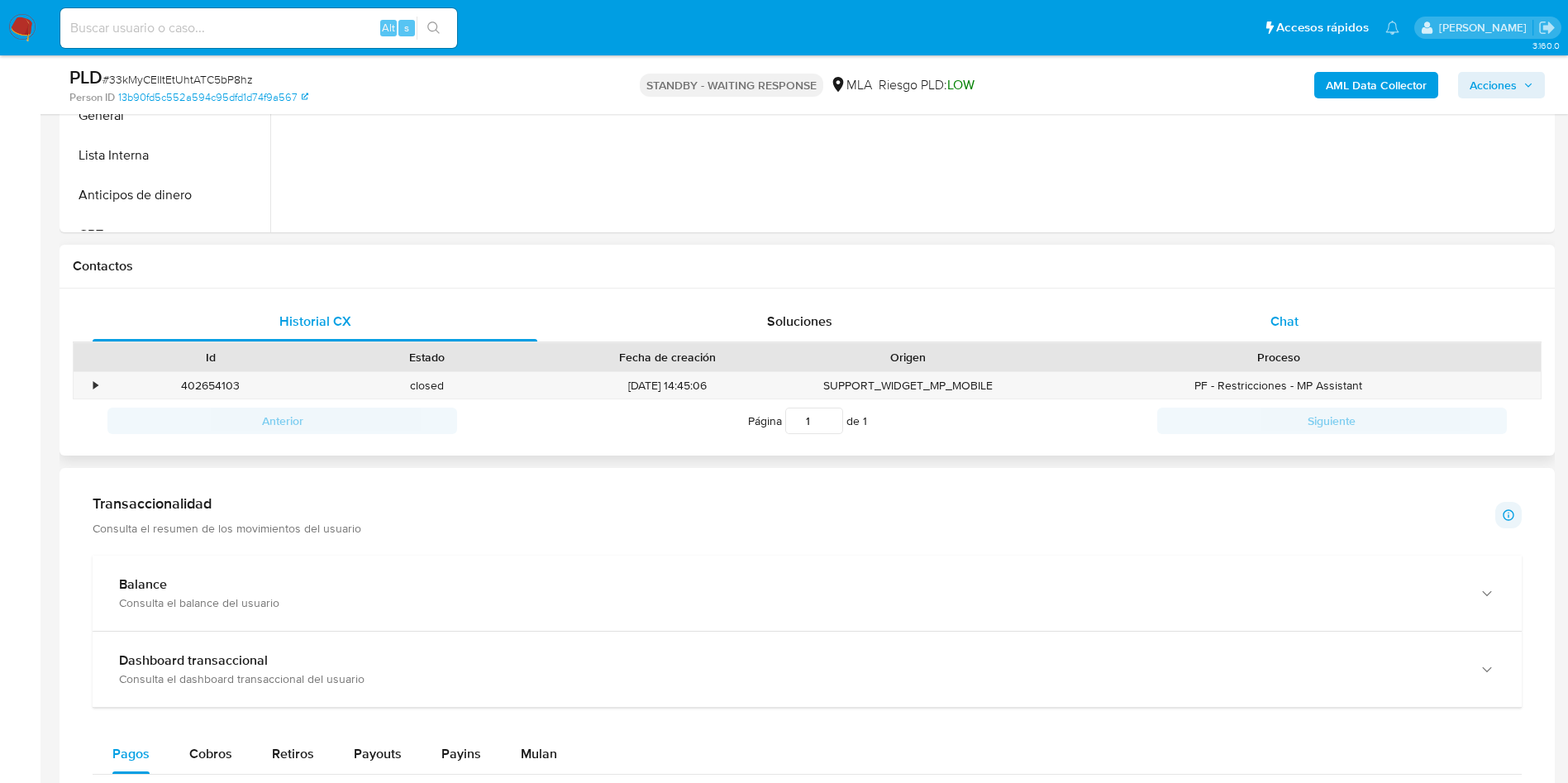
click at [1297, 313] on span "Chat" at bounding box center [1285, 321] width 28 height 19
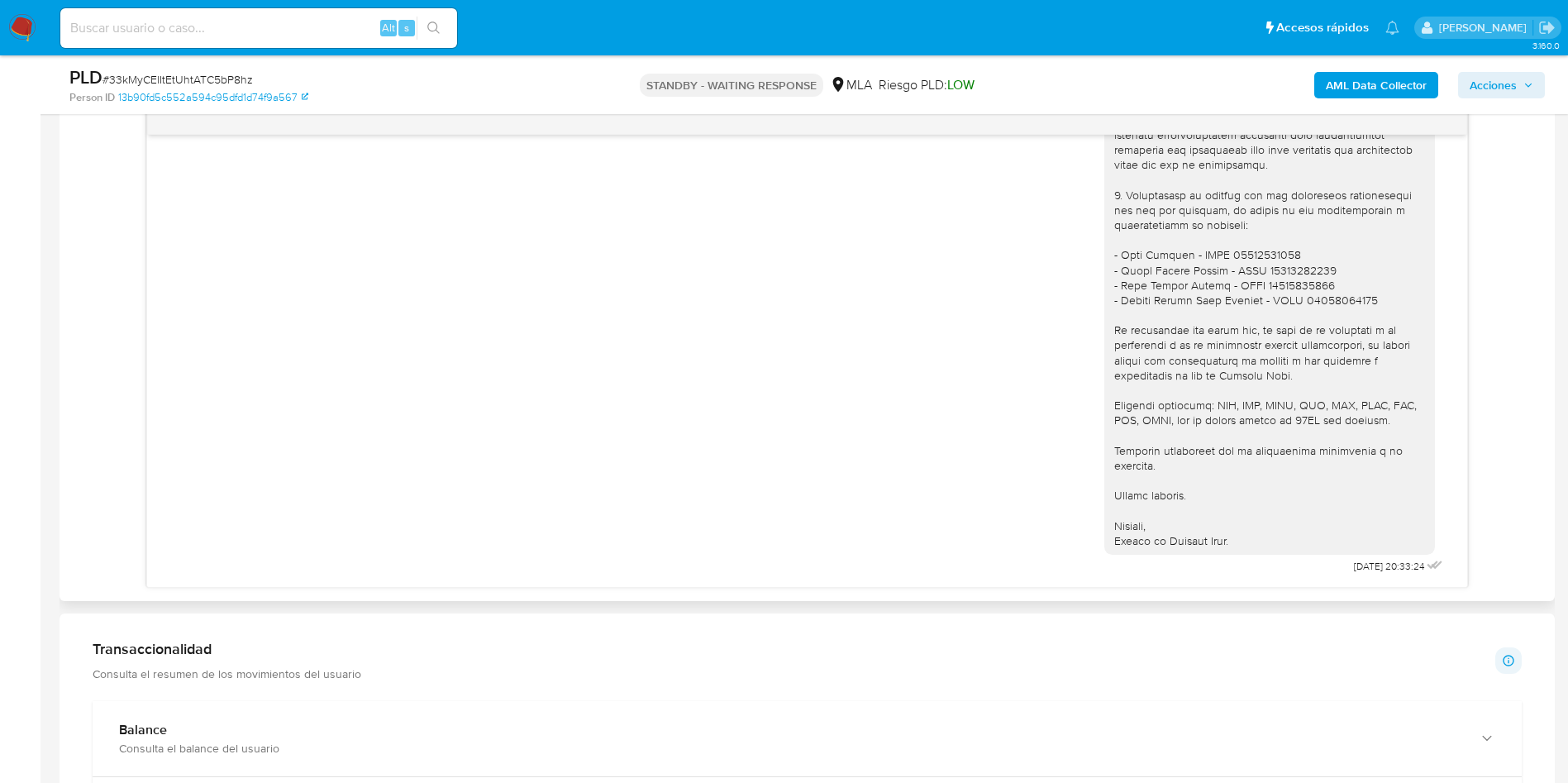
scroll to position [1791, 0]
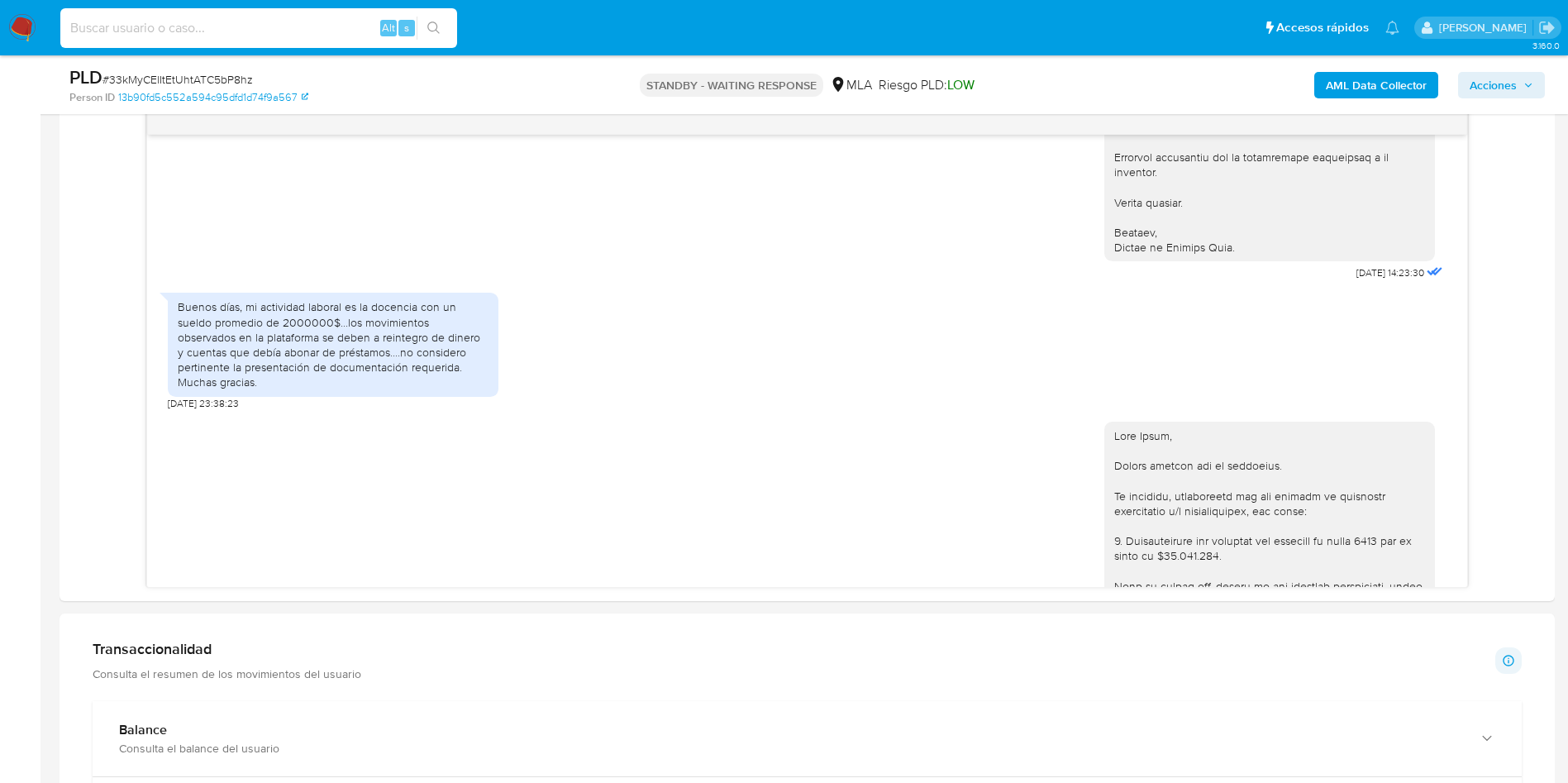
click at [243, 32] on input at bounding box center [259, 28] width 397 height 22
paste input "JwlmX1PNehpgsbaQihdZfvZT"
type input "JwlmX1PNehpgsbaQihdZfvZT"
click at [432, 40] on div "JwlmX1PNehpgsbaQihdZfvZT Alt s" at bounding box center [259, 28] width 397 height 40
click at [431, 36] on button "search-icon" at bounding box center [433, 28] width 34 height 24
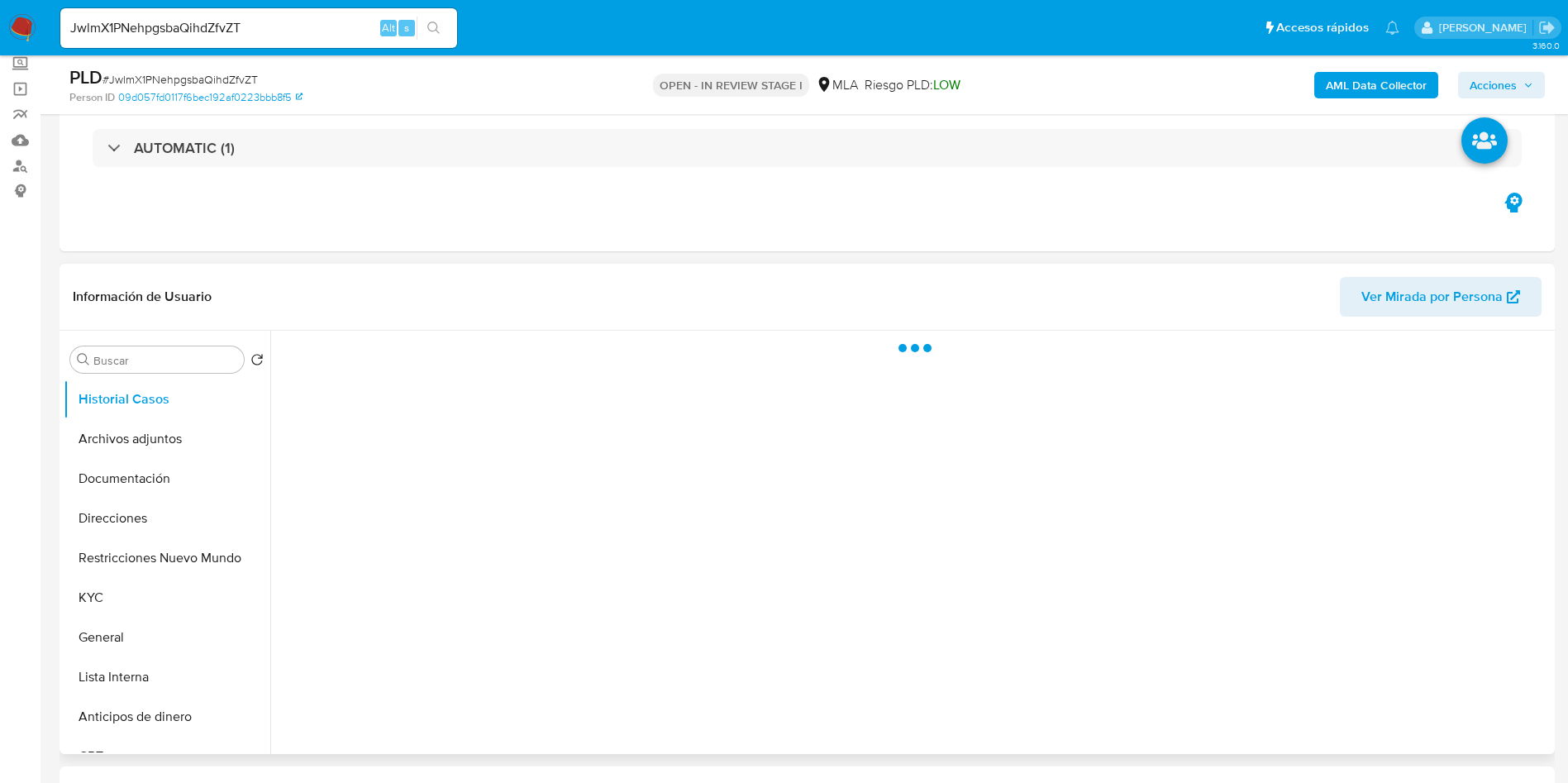
scroll to position [248, 0]
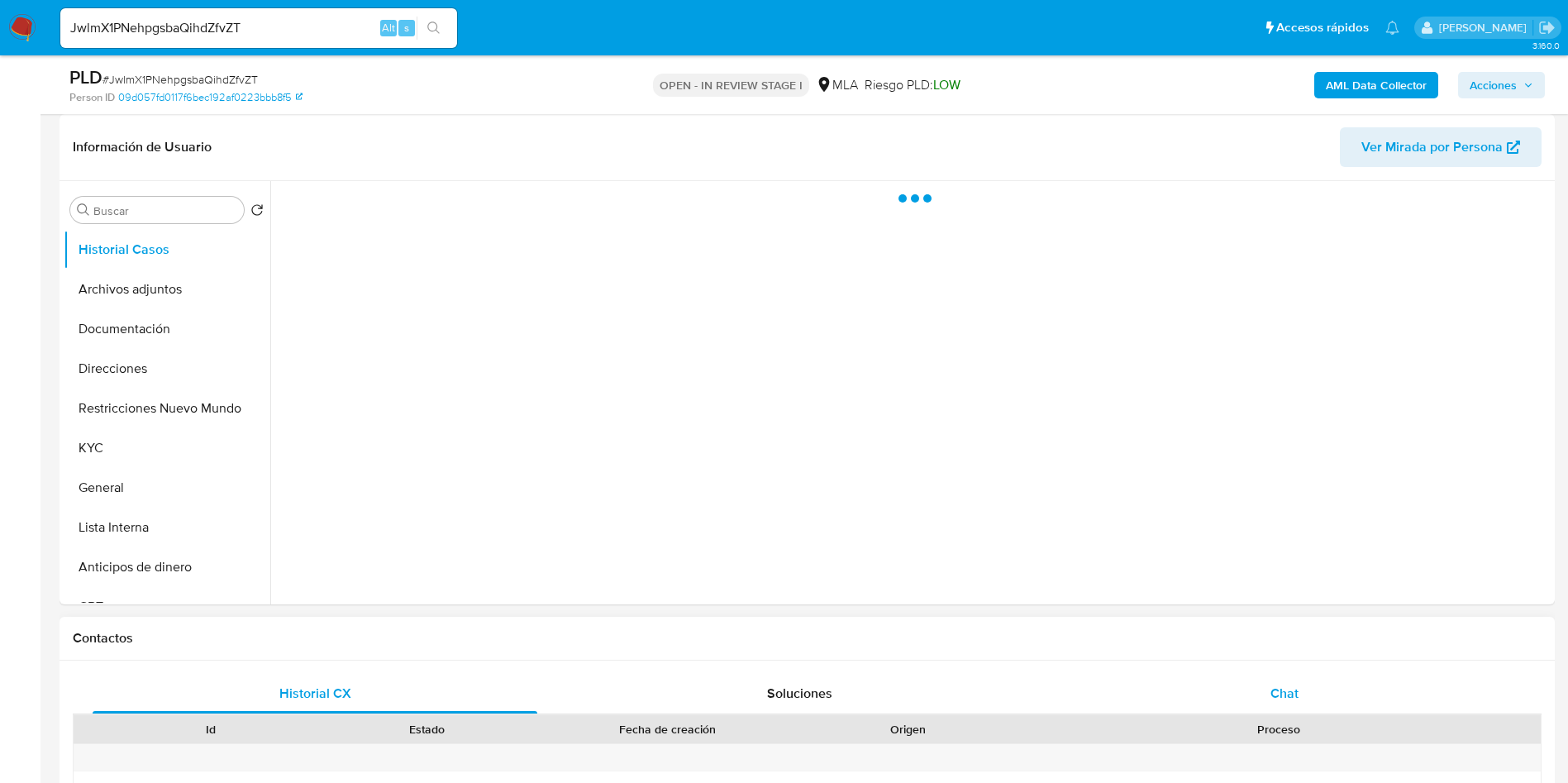
select select "10"
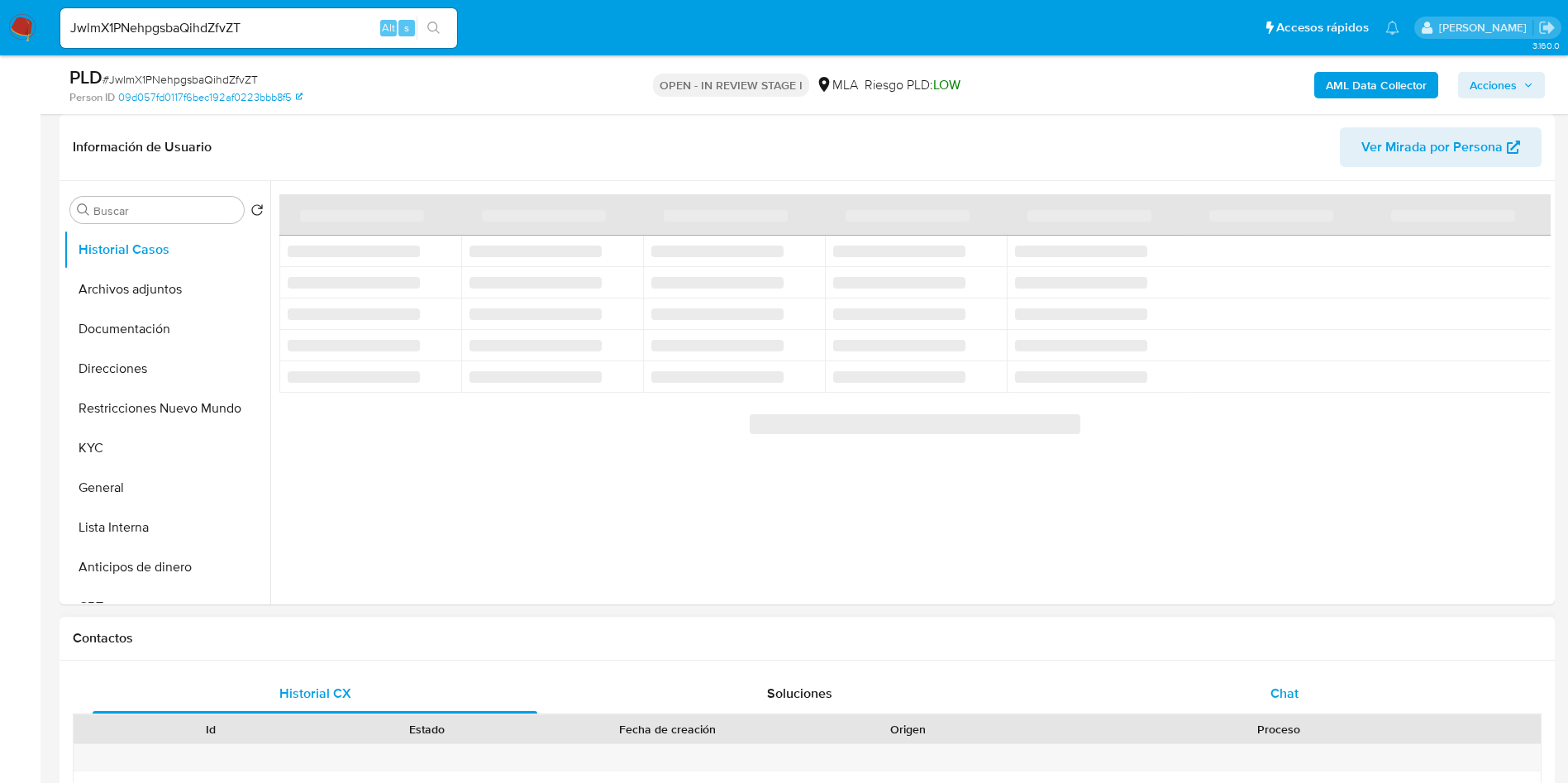
click at [1328, 693] on div "Chat" at bounding box center [1284, 693] width 445 height 40
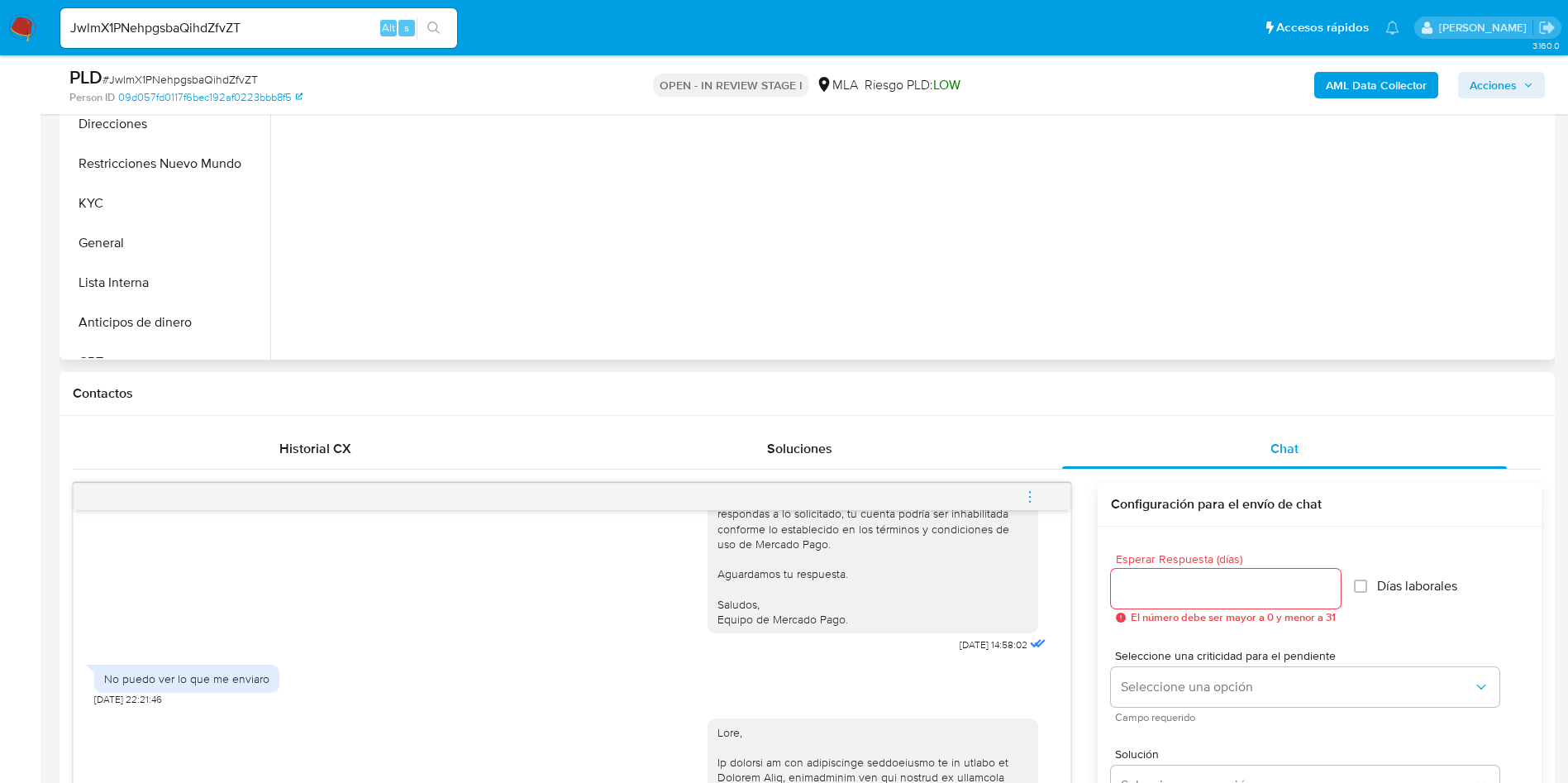
scroll to position [372, 0]
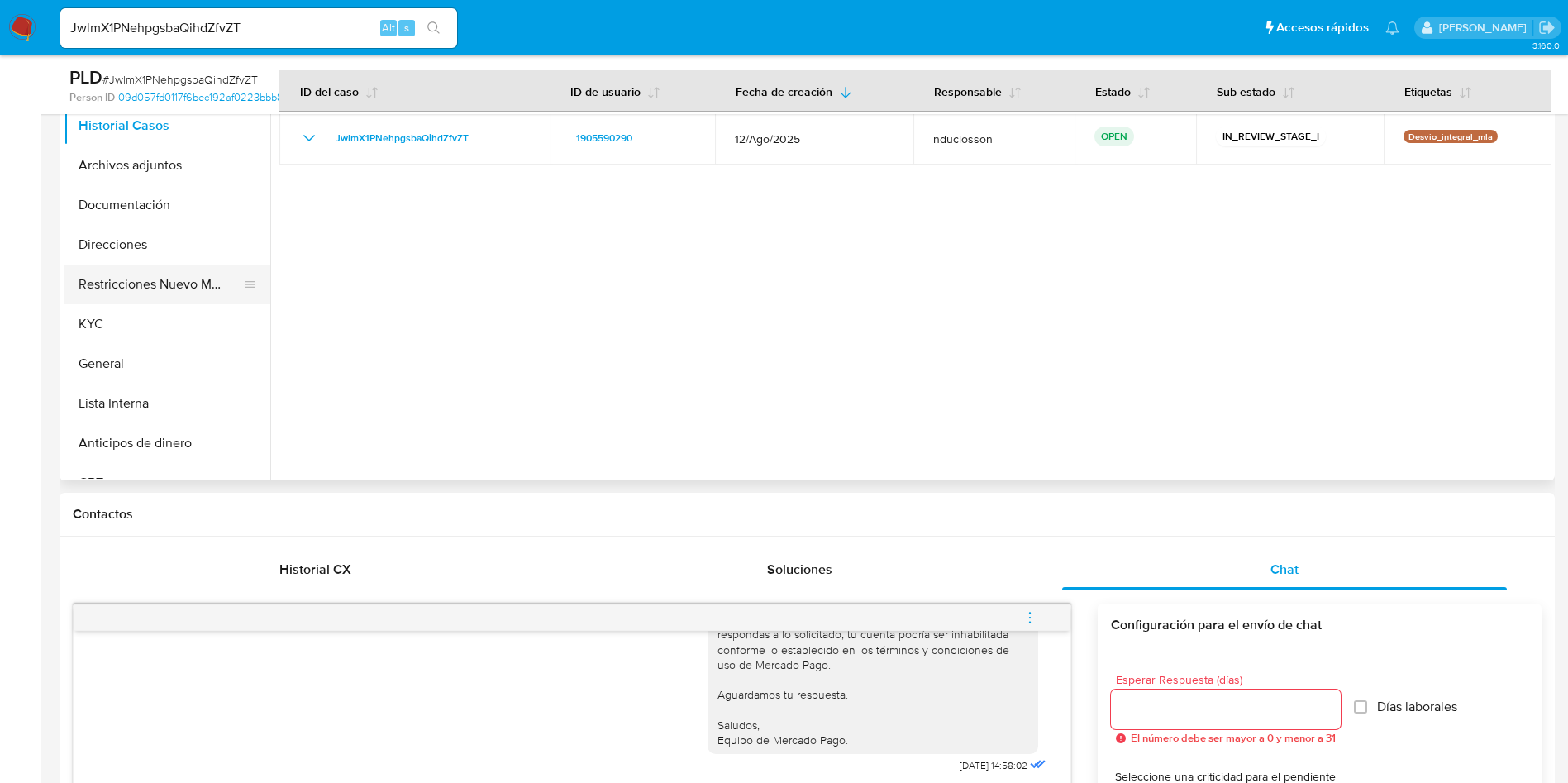
click at [164, 278] on button "Restricciones Nuevo Mundo" at bounding box center [160, 285] width 193 height 40
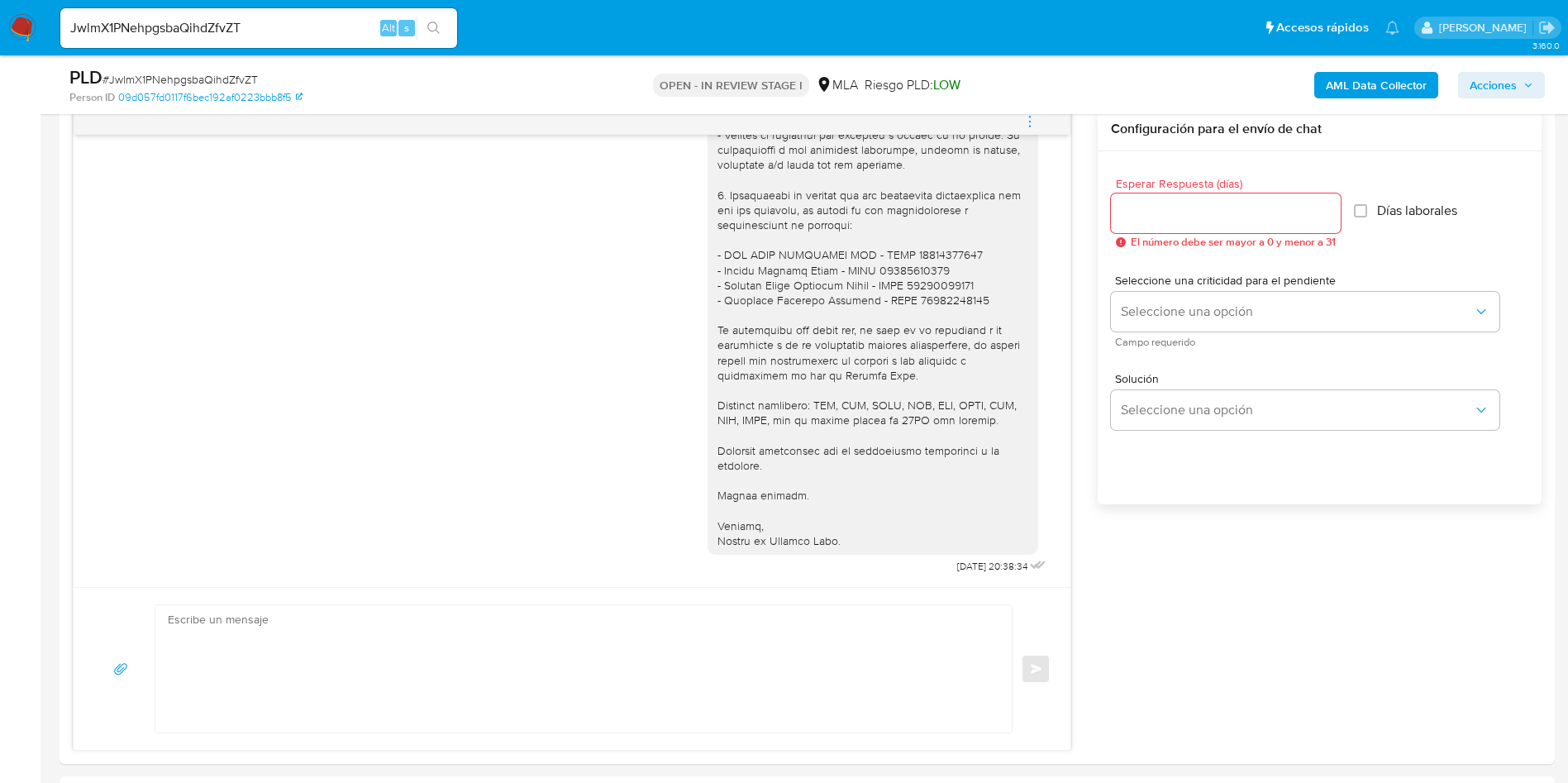
scroll to position [992, 0]
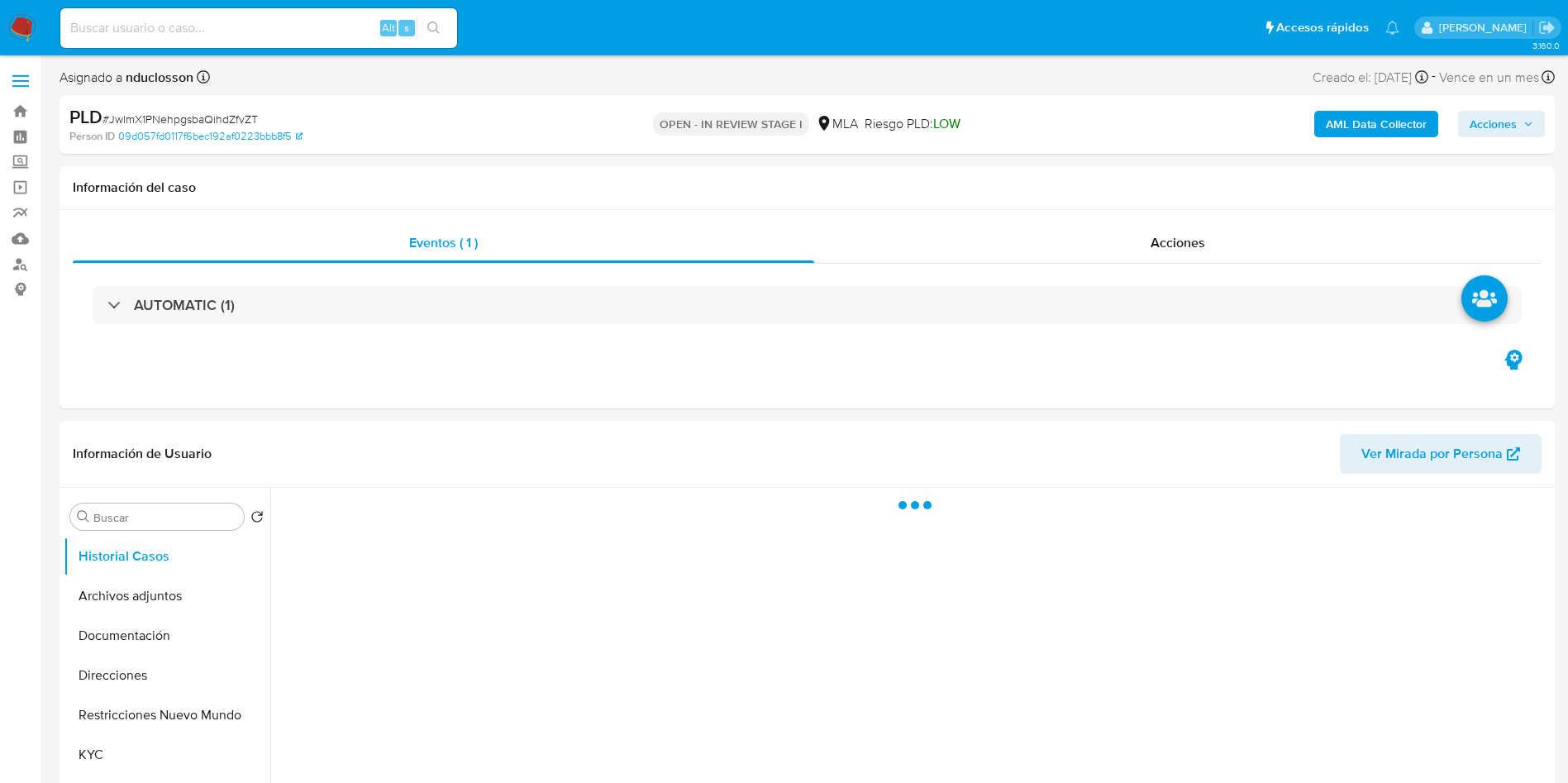
select select "10"
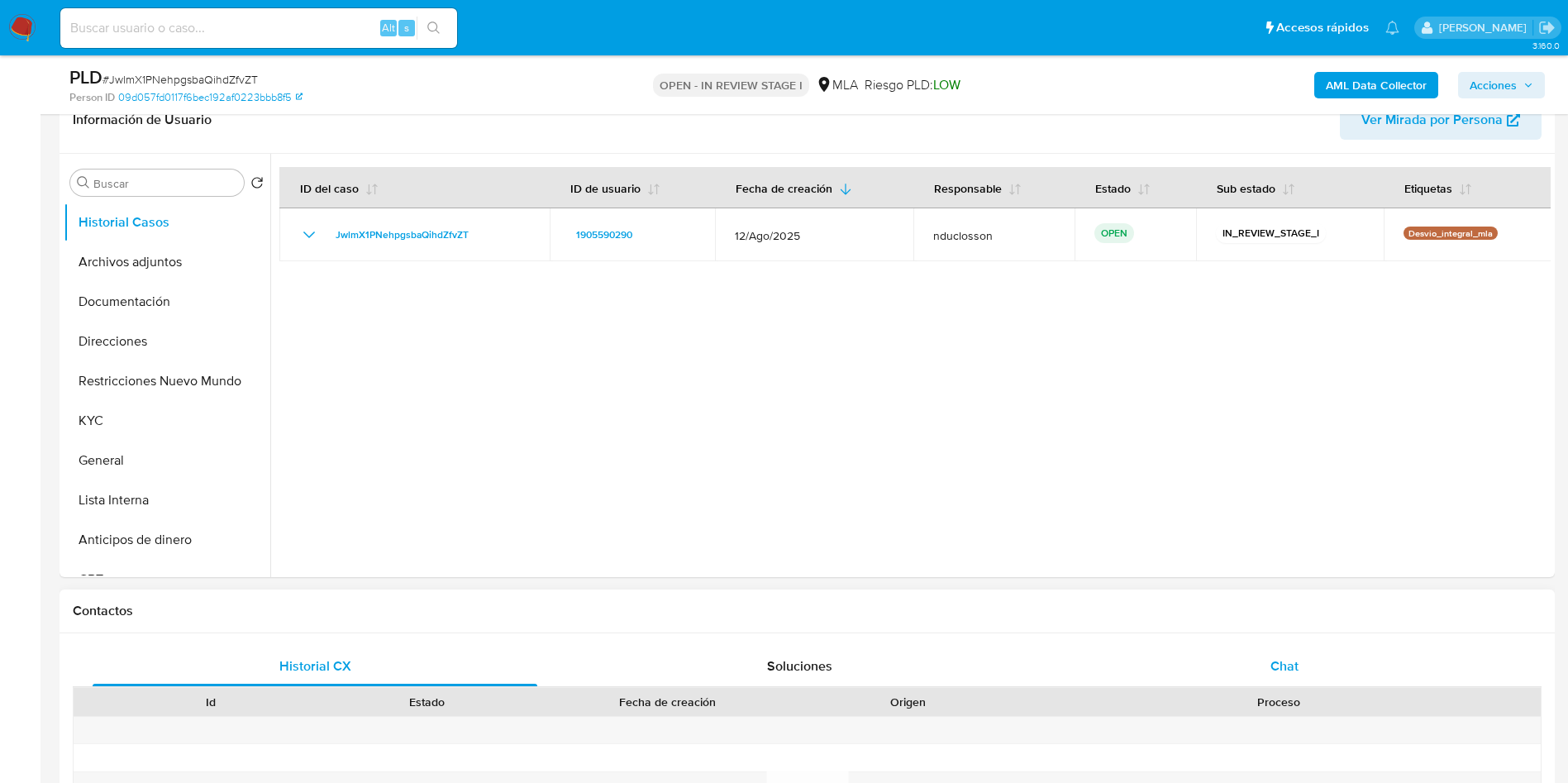
scroll to position [496, 0]
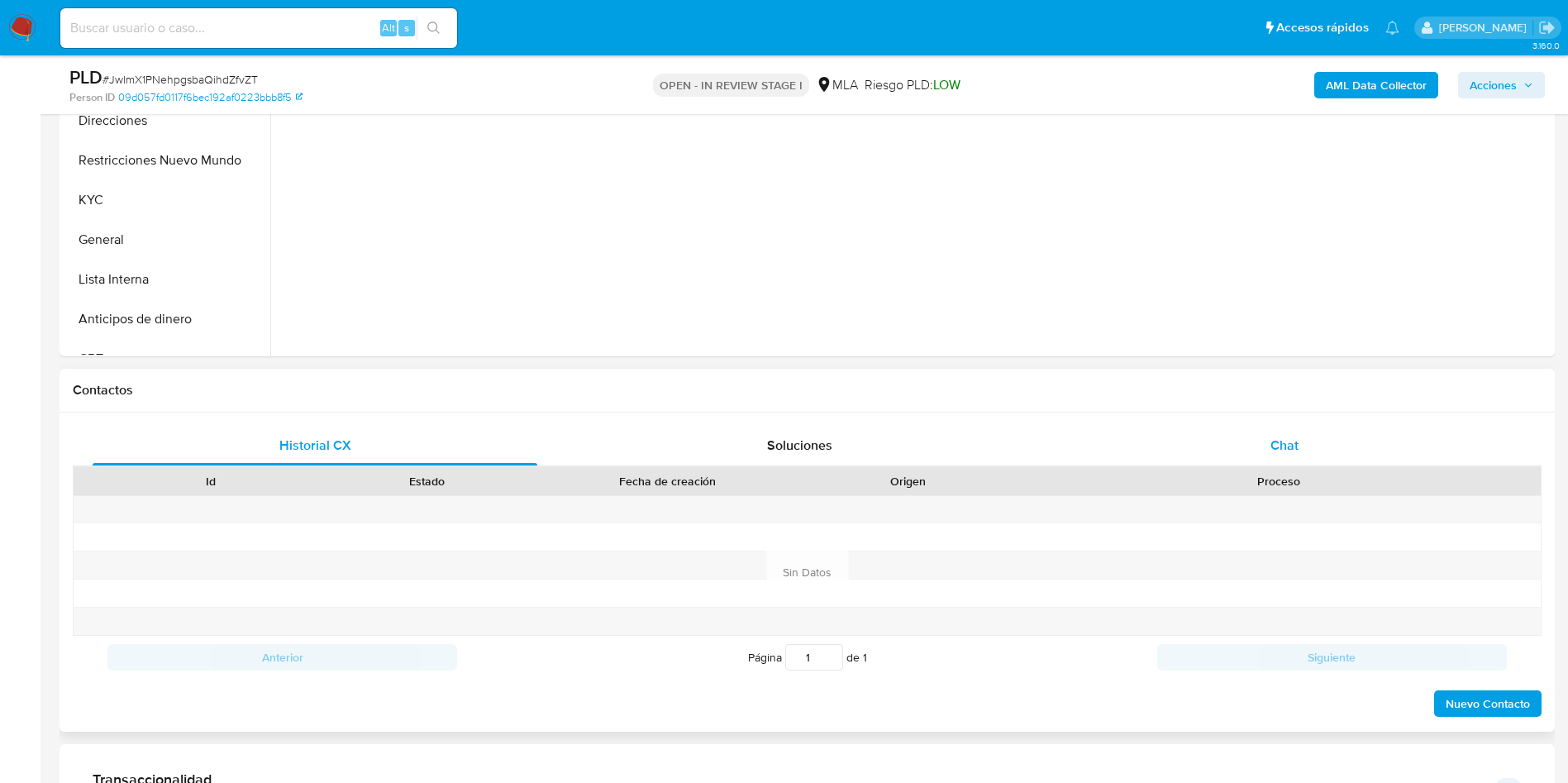
click at [1198, 456] on div "Chat" at bounding box center [1284, 446] width 445 height 40
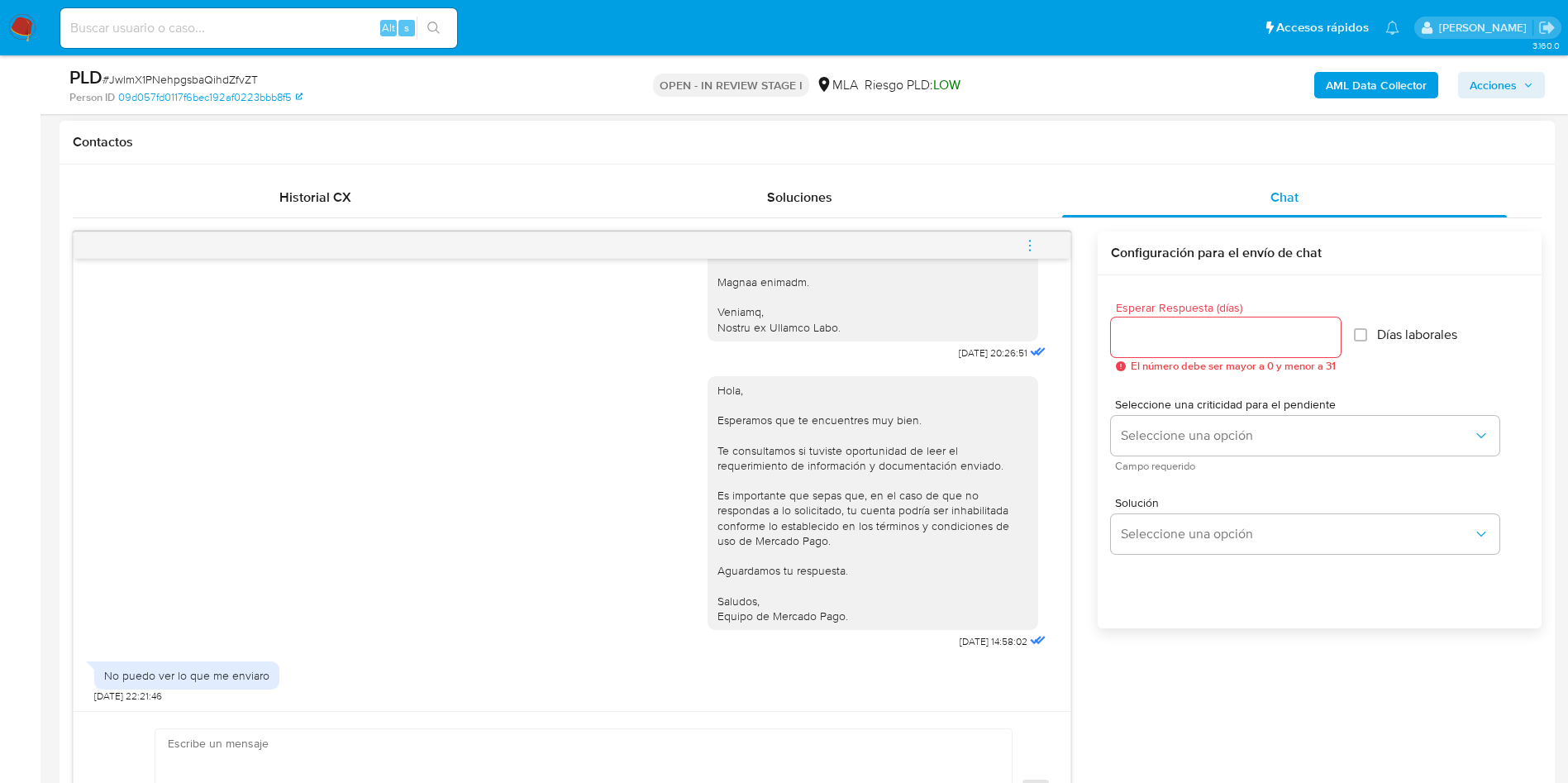
scroll to position [1963, 0]
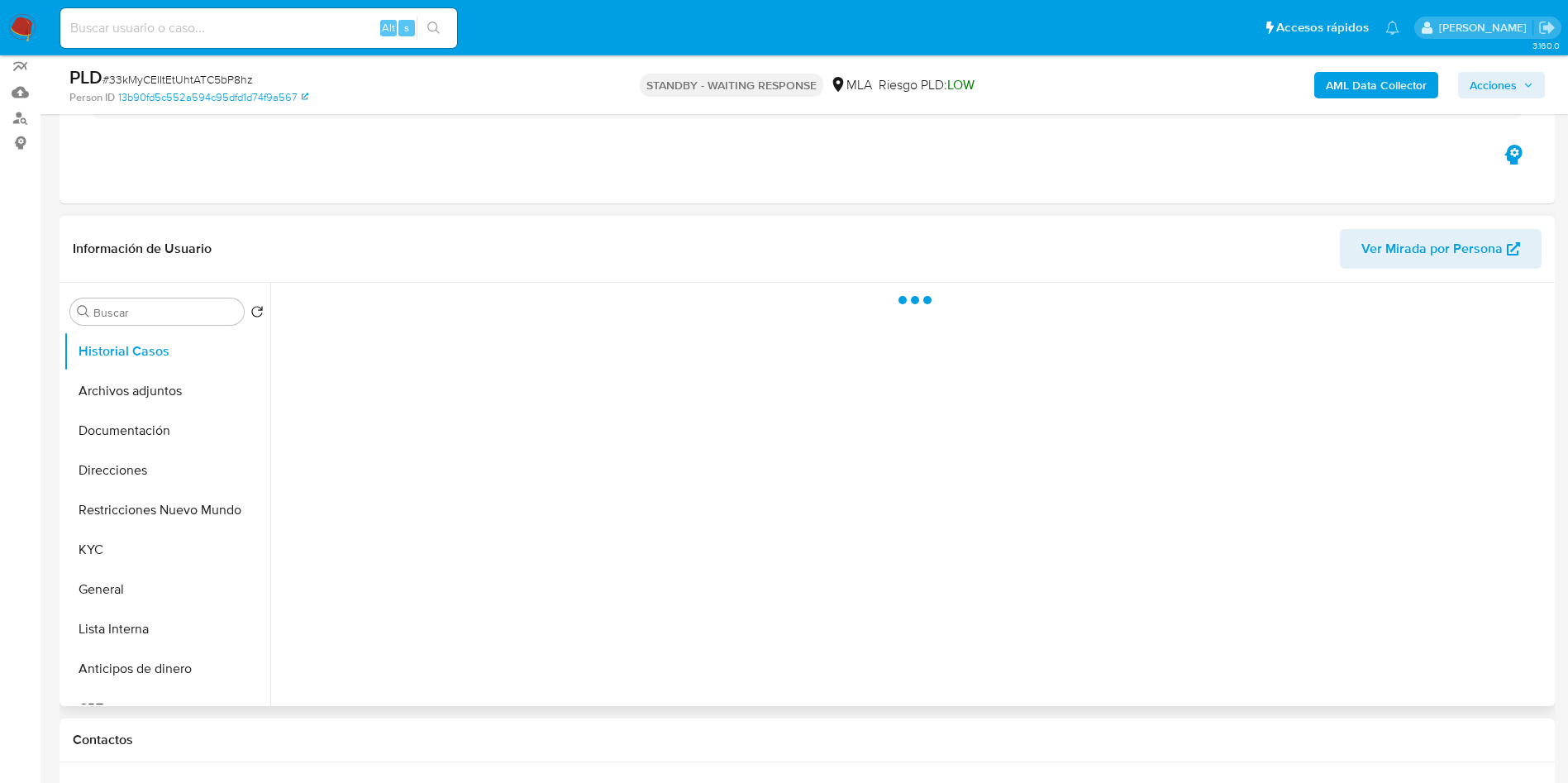
scroll to position [248, 0]
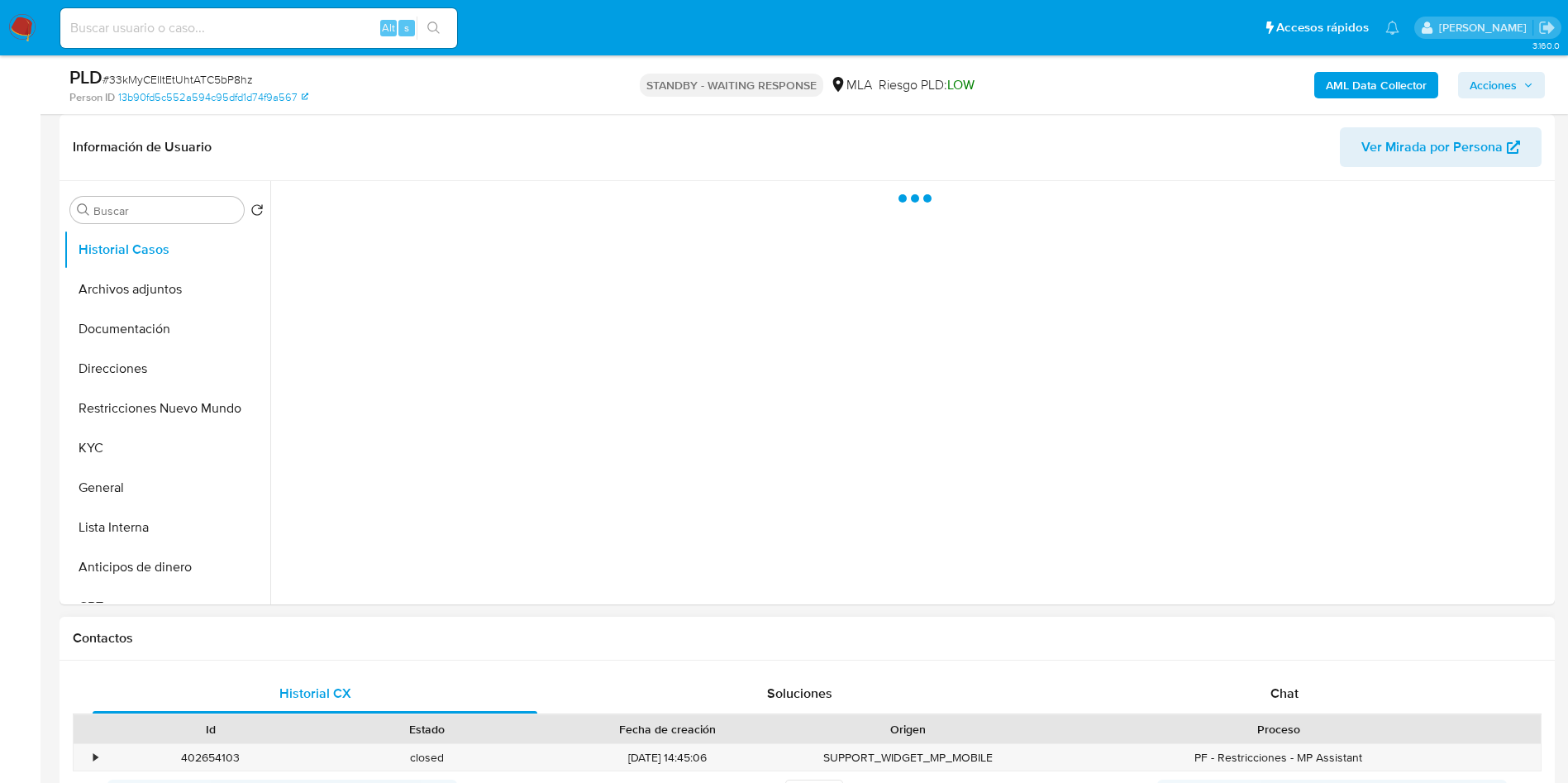
select select "10"
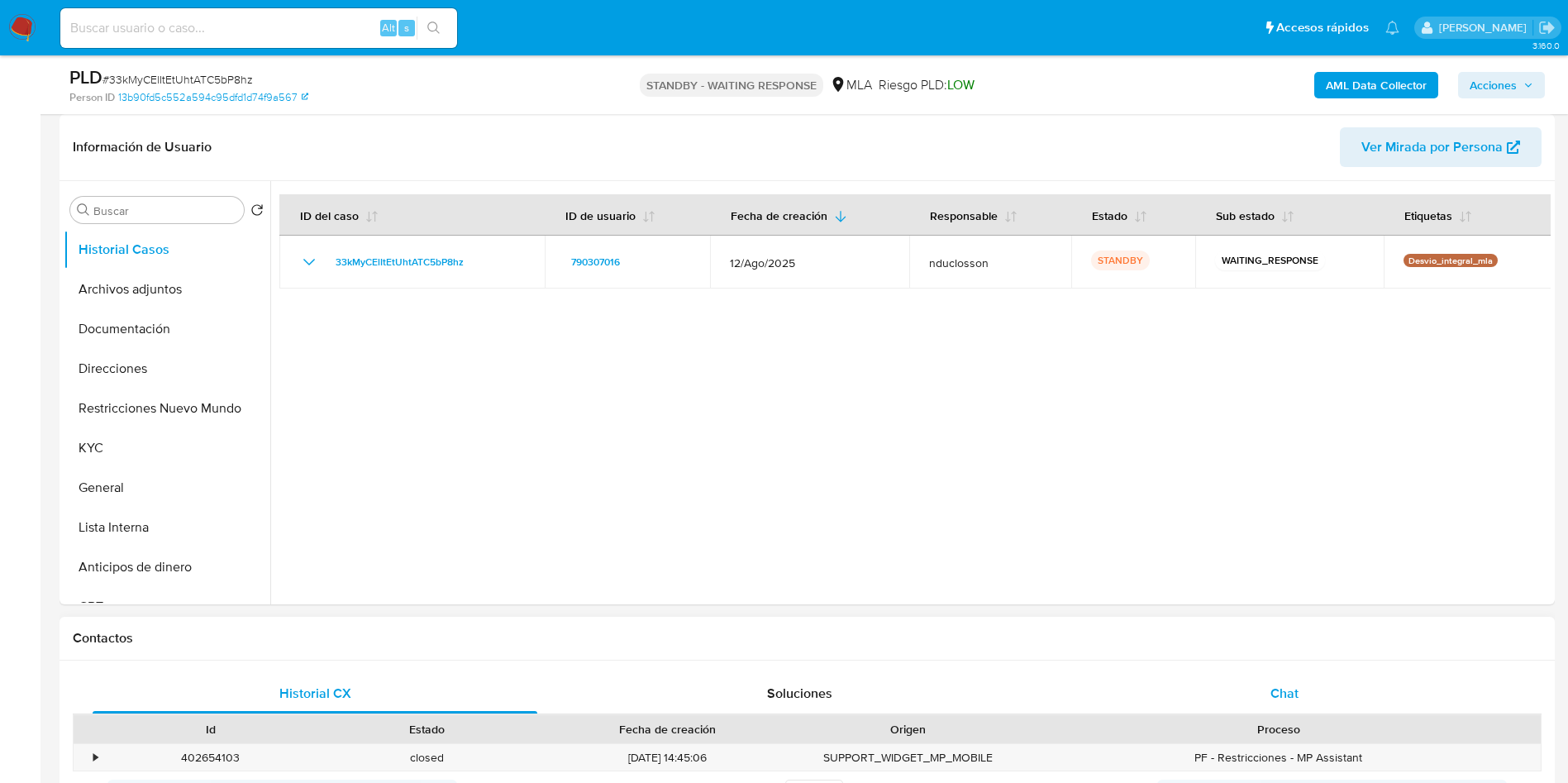
click at [1308, 706] on div "Chat" at bounding box center [1284, 693] width 445 height 40
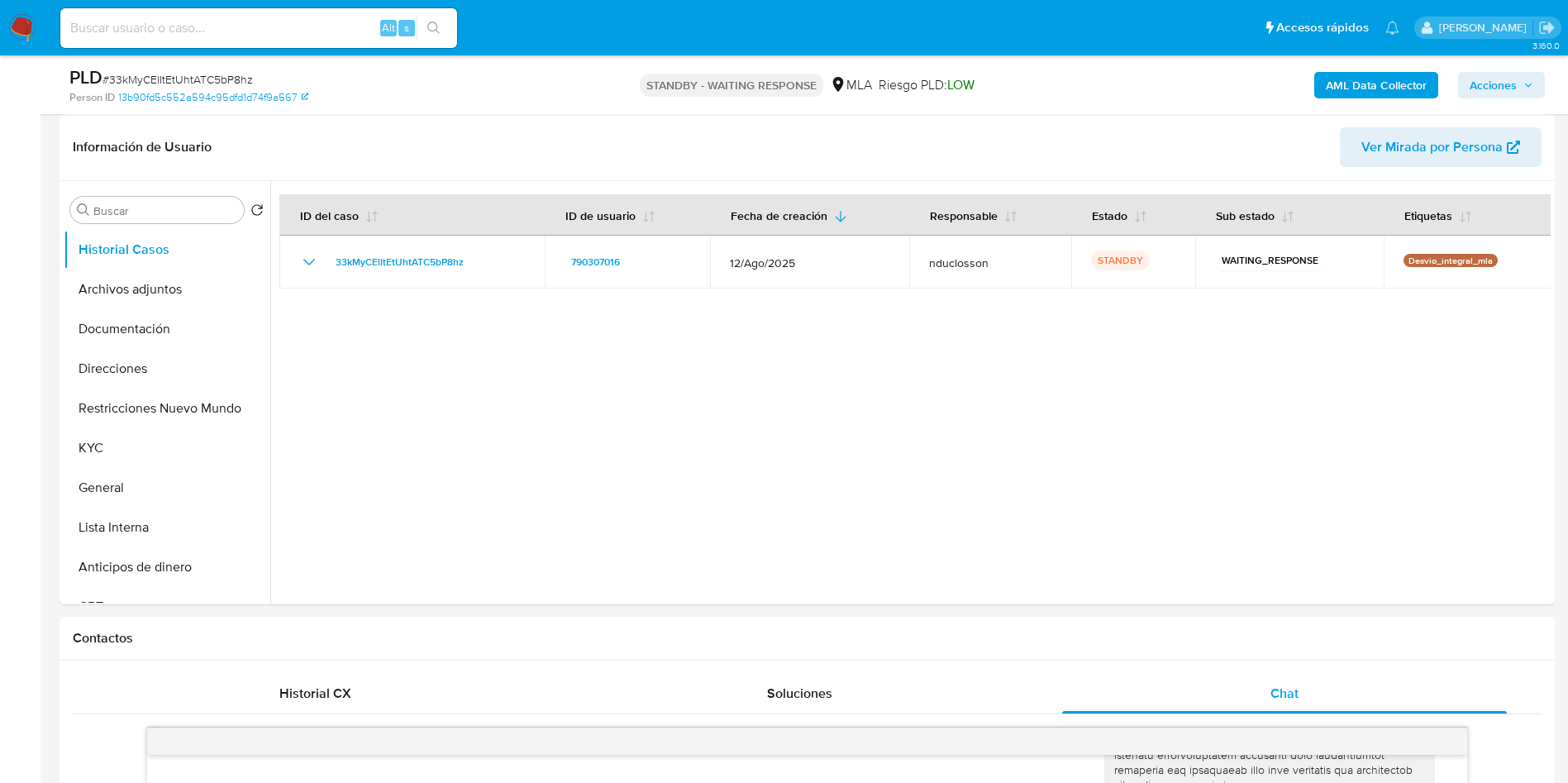
click at [244, 34] on input at bounding box center [259, 28] width 397 height 22
paste input "Q57dpENhOYtbsZvt5cFqx2Nj"
type input "Q57dpENhOYtbsZvt5cFqx2Nj"
click at [438, 24] on icon "search-icon" at bounding box center [434, 28] width 13 height 13
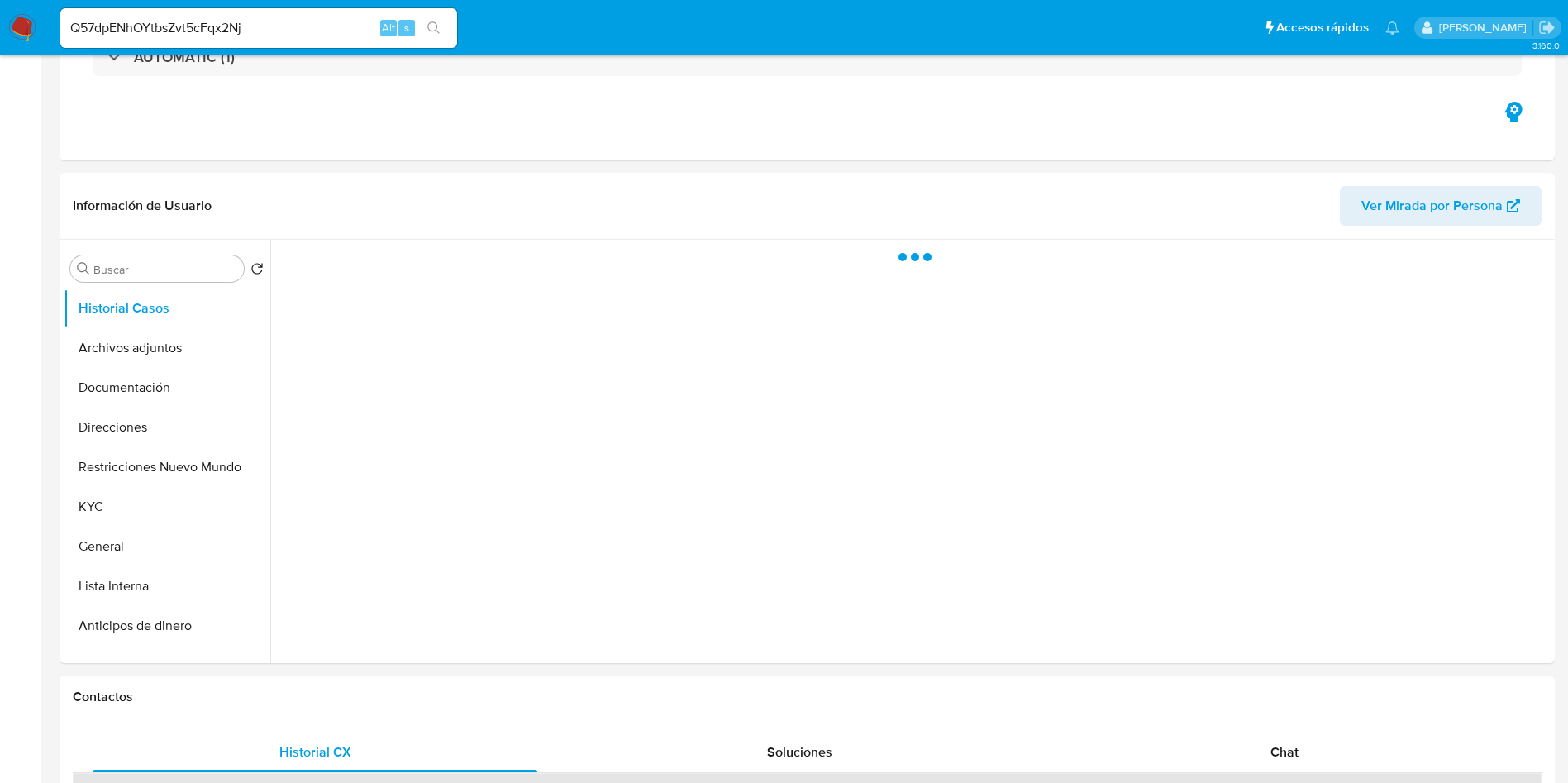
select select "10"
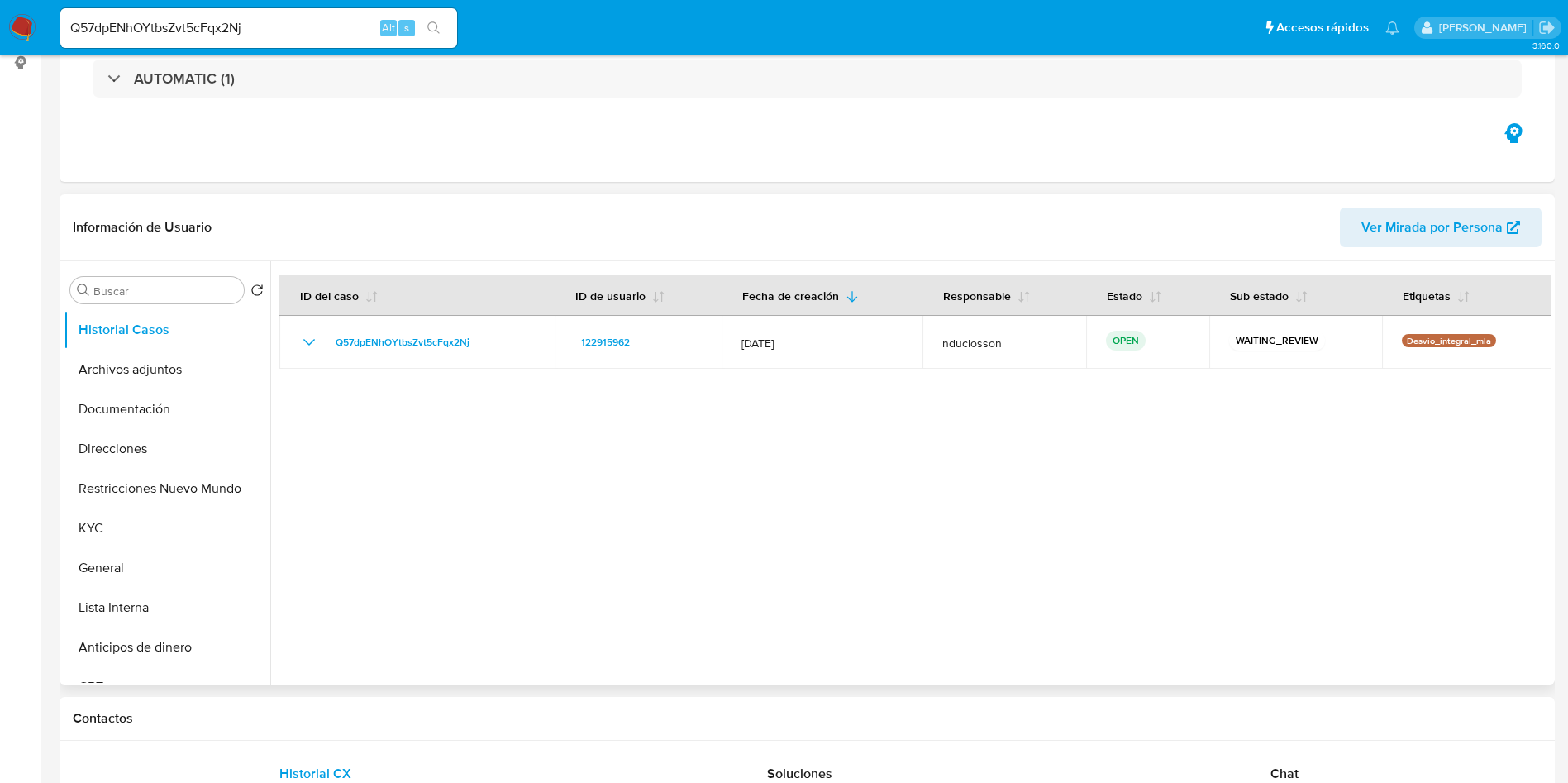
scroll to position [496, 0]
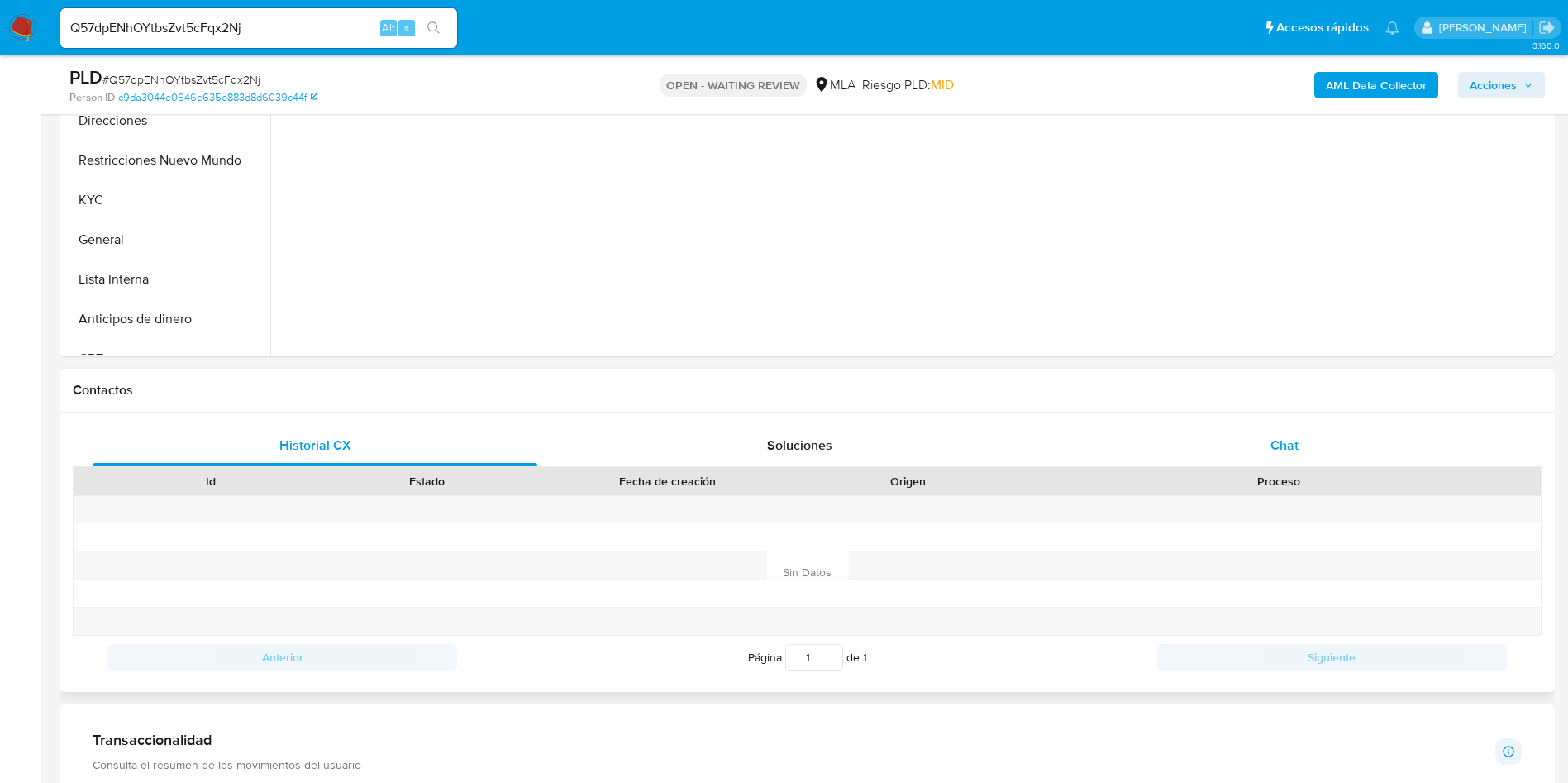
click at [1281, 433] on div "Chat" at bounding box center [1284, 446] width 445 height 40
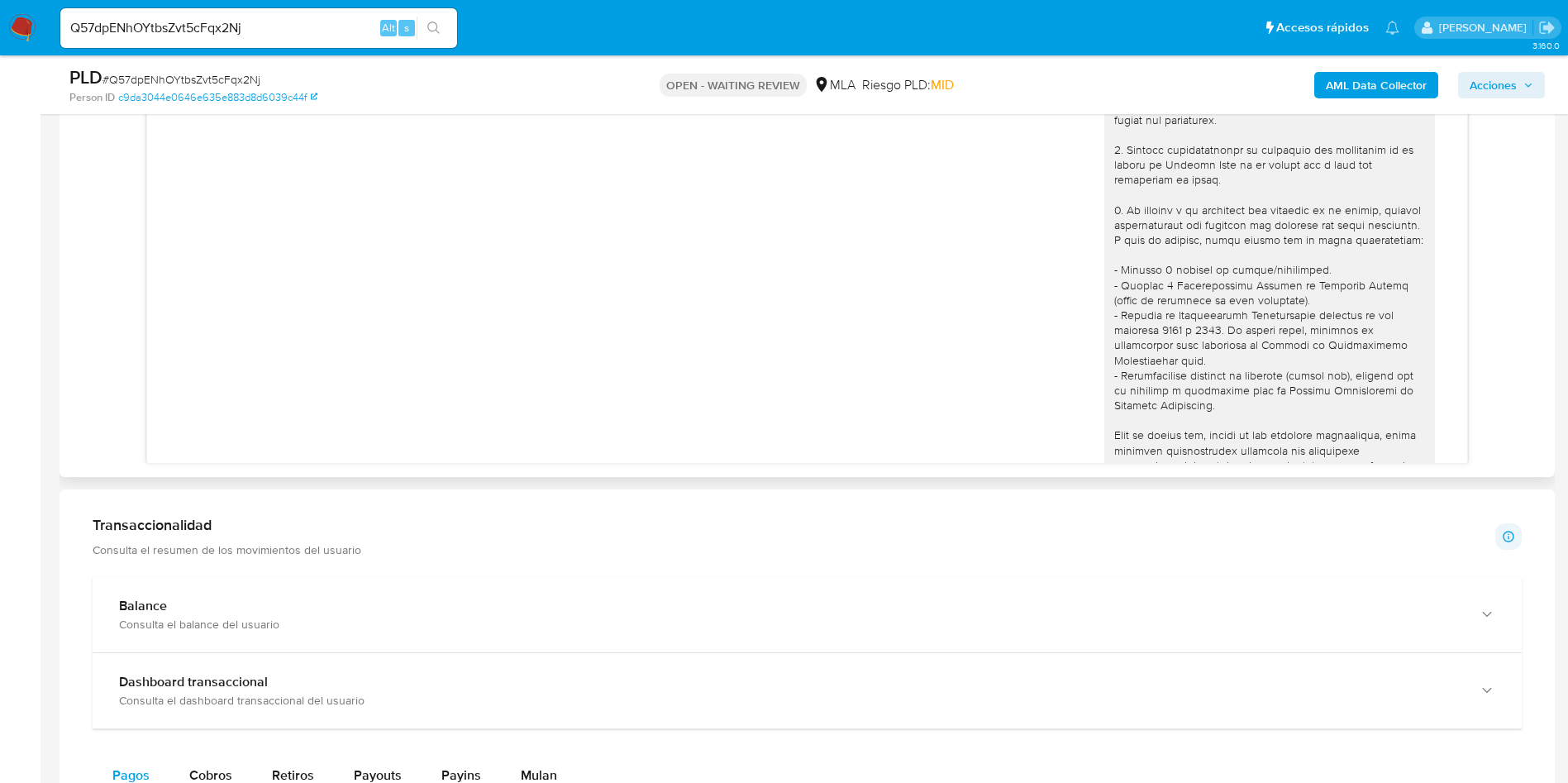
scroll to position [1455, 0]
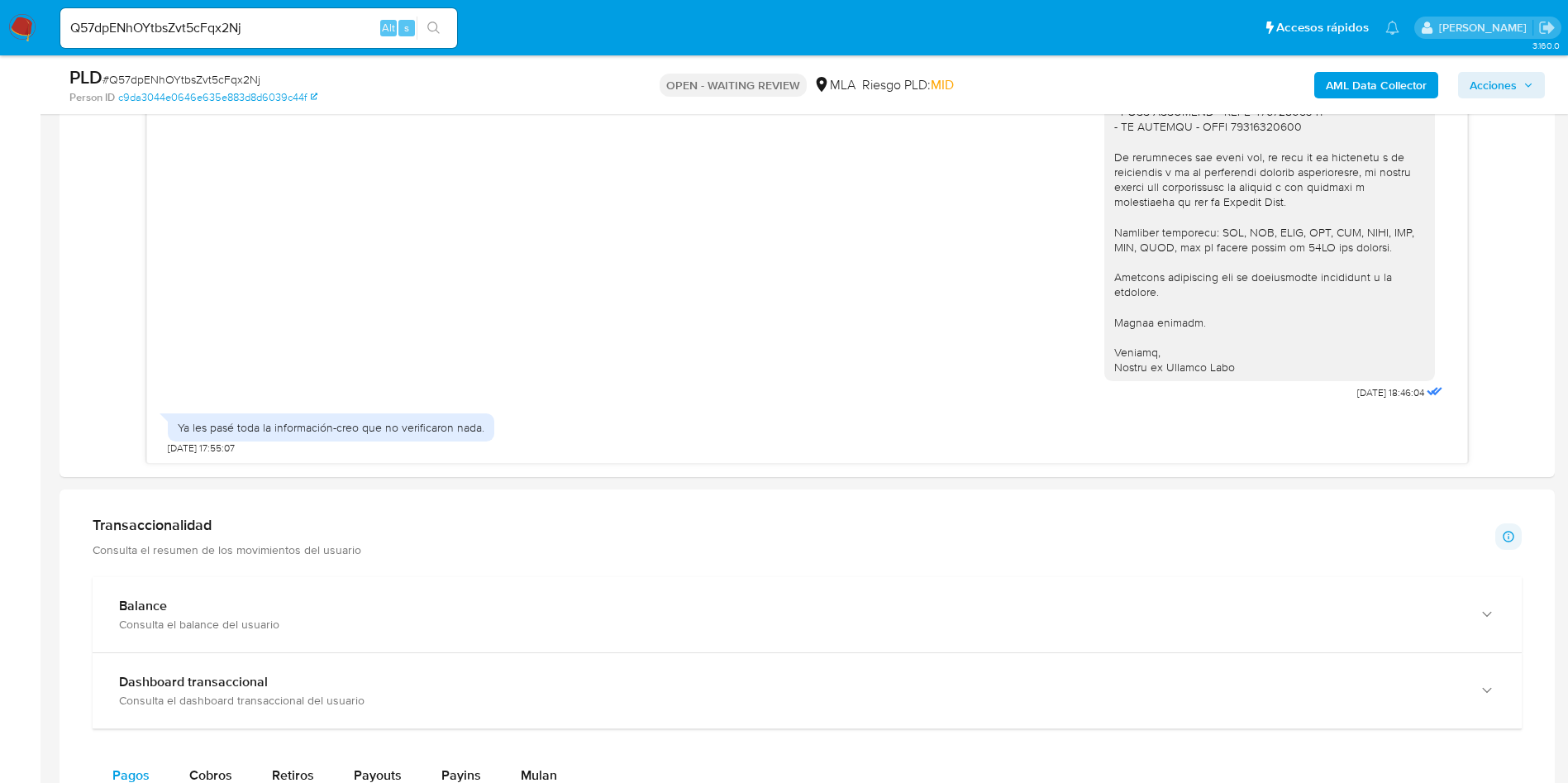
click at [183, 82] on span "# Q57dpENhOYtbsZvt5cFqx2Nj" at bounding box center [181, 79] width 158 height 17
copy span "Q57dpENhOYtbsZvt5cFqx2Nj"
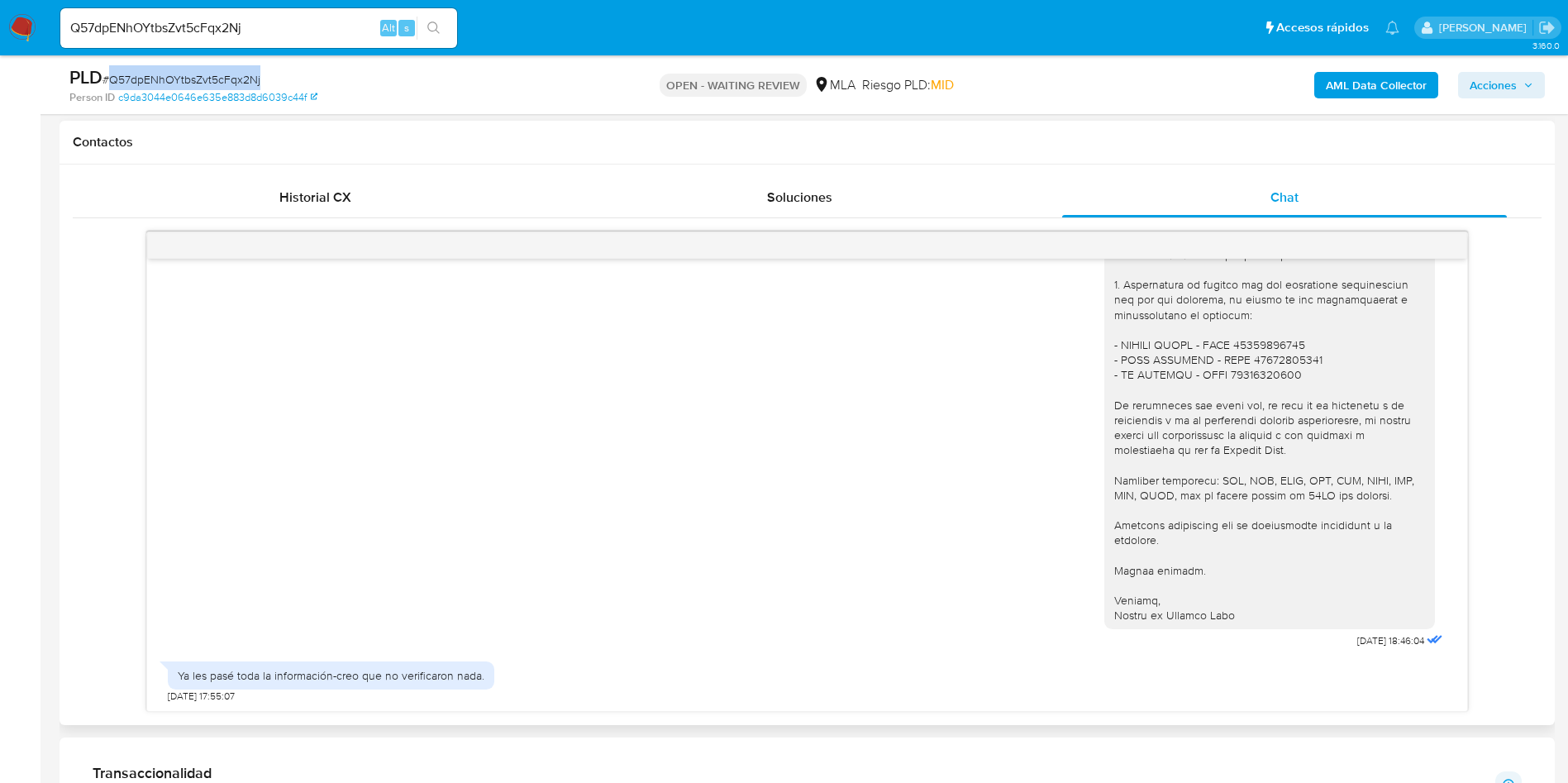
scroll to position [1455, 0]
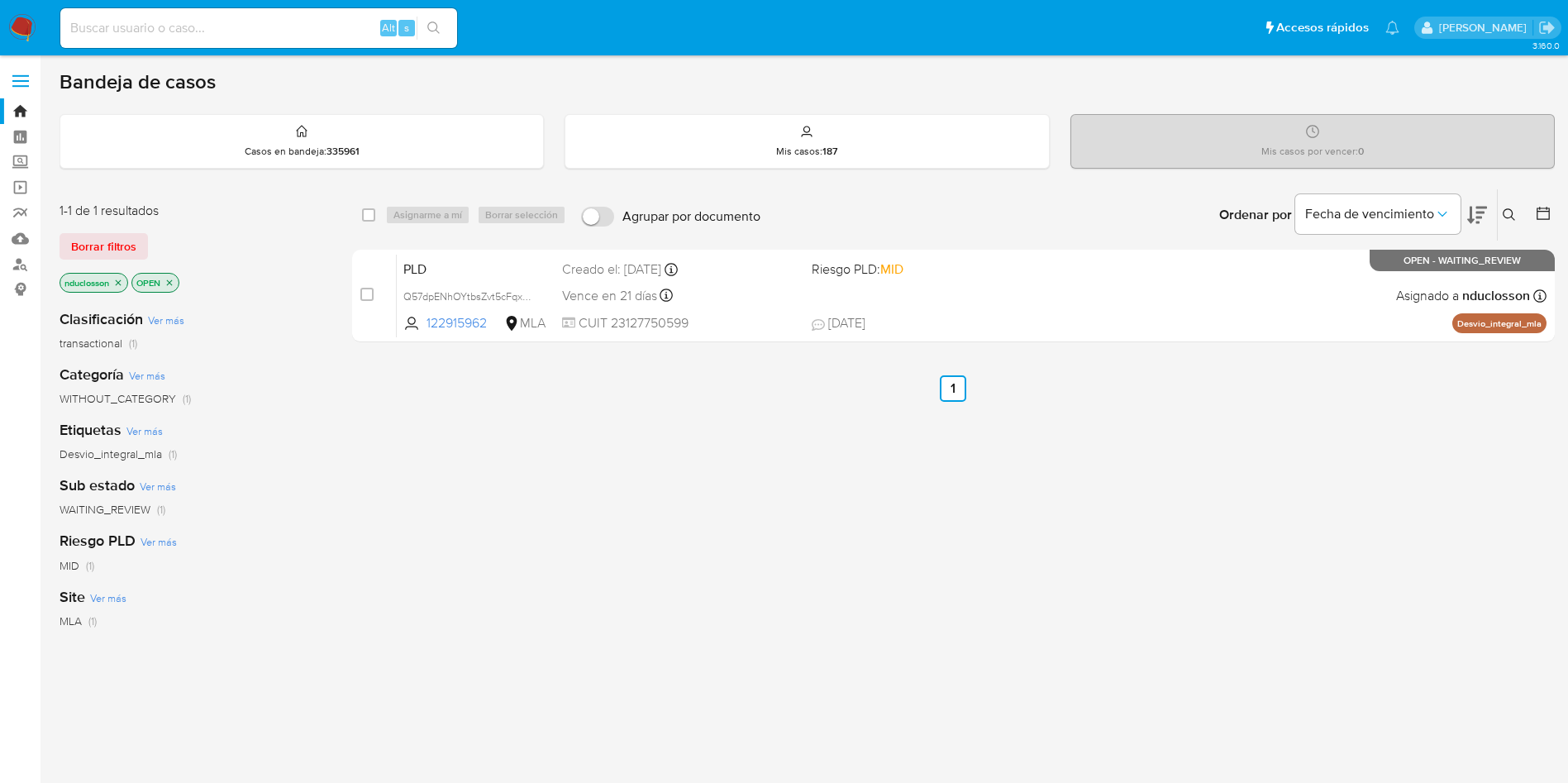
click at [1519, 211] on button at bounding box center [1511, 214] width 27 height 20
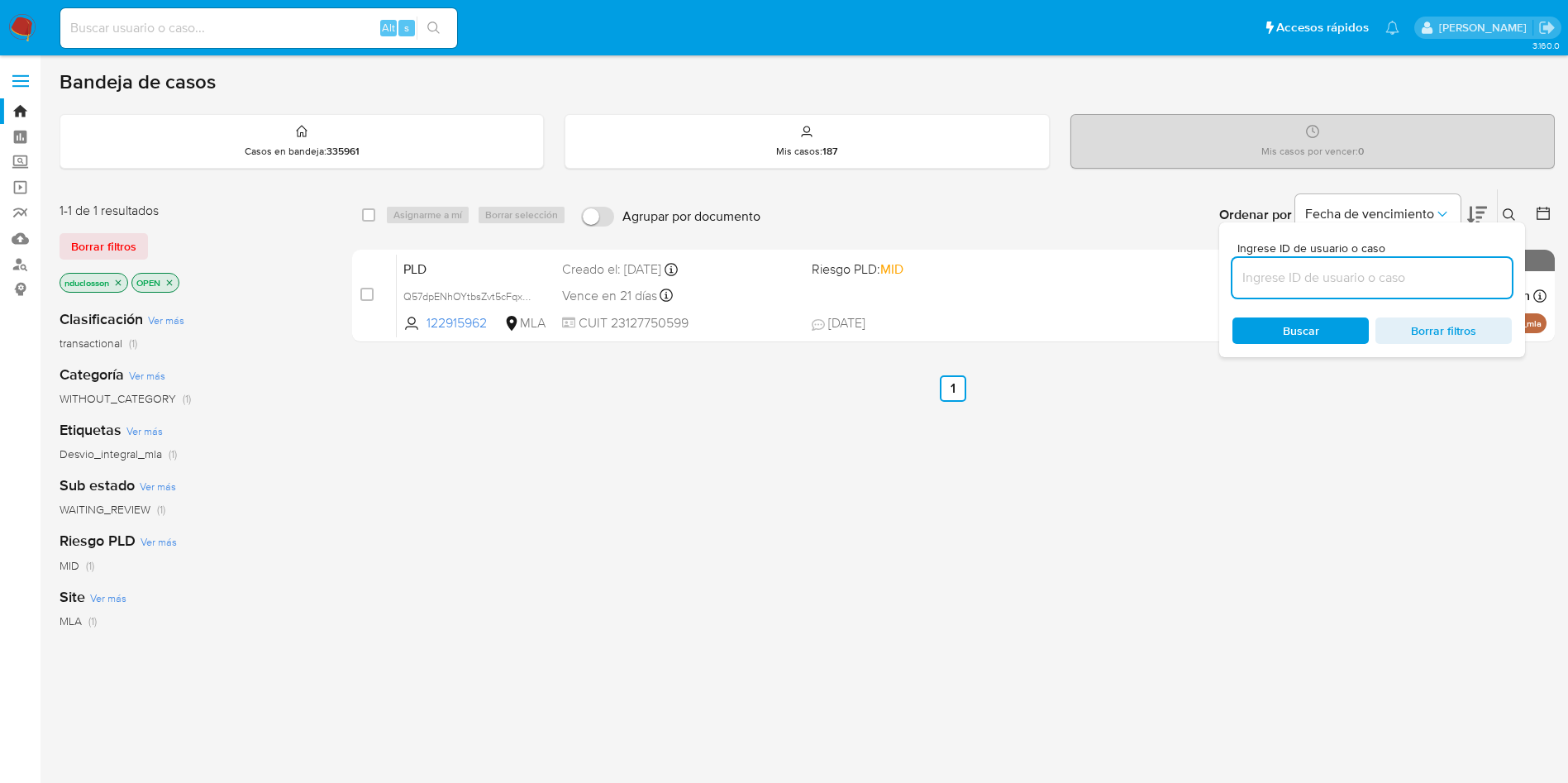
click at [1348, 285] on input at bounding box center [1372, 278] width 280 height 22
type input "Q57dpENhOYtbsZvt5cFqx2Nj"
click at [1287, 326] on span "Buscar" at bounding box center [1301, 330] width 37 height 26
click at [9, 257] on link "Buscador de personas" at bounding box center [98, 263] width 197 height 25
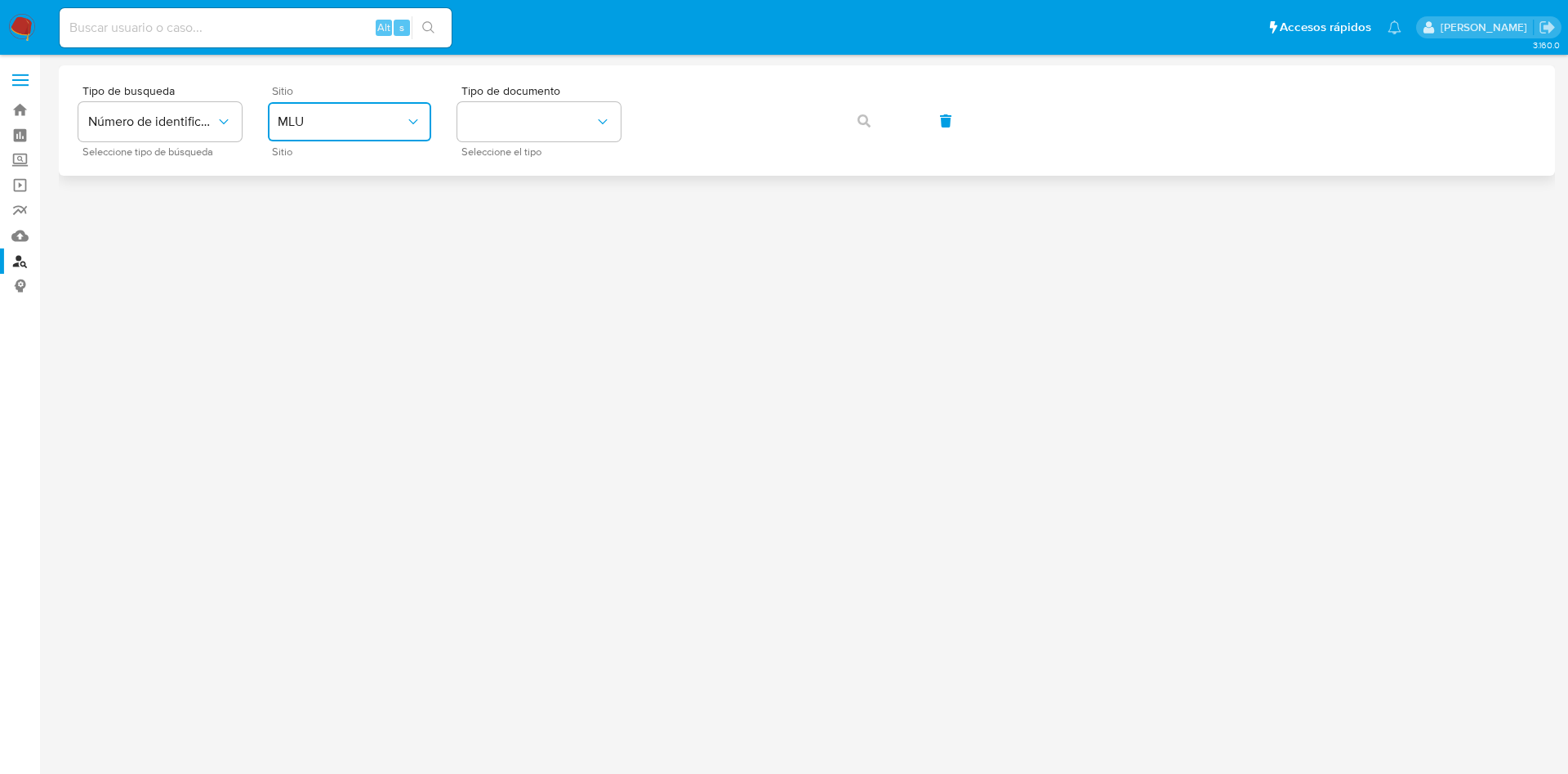
click at [373, 114] on span "MLU" at bounding box center [342, 121] width 127 height 16
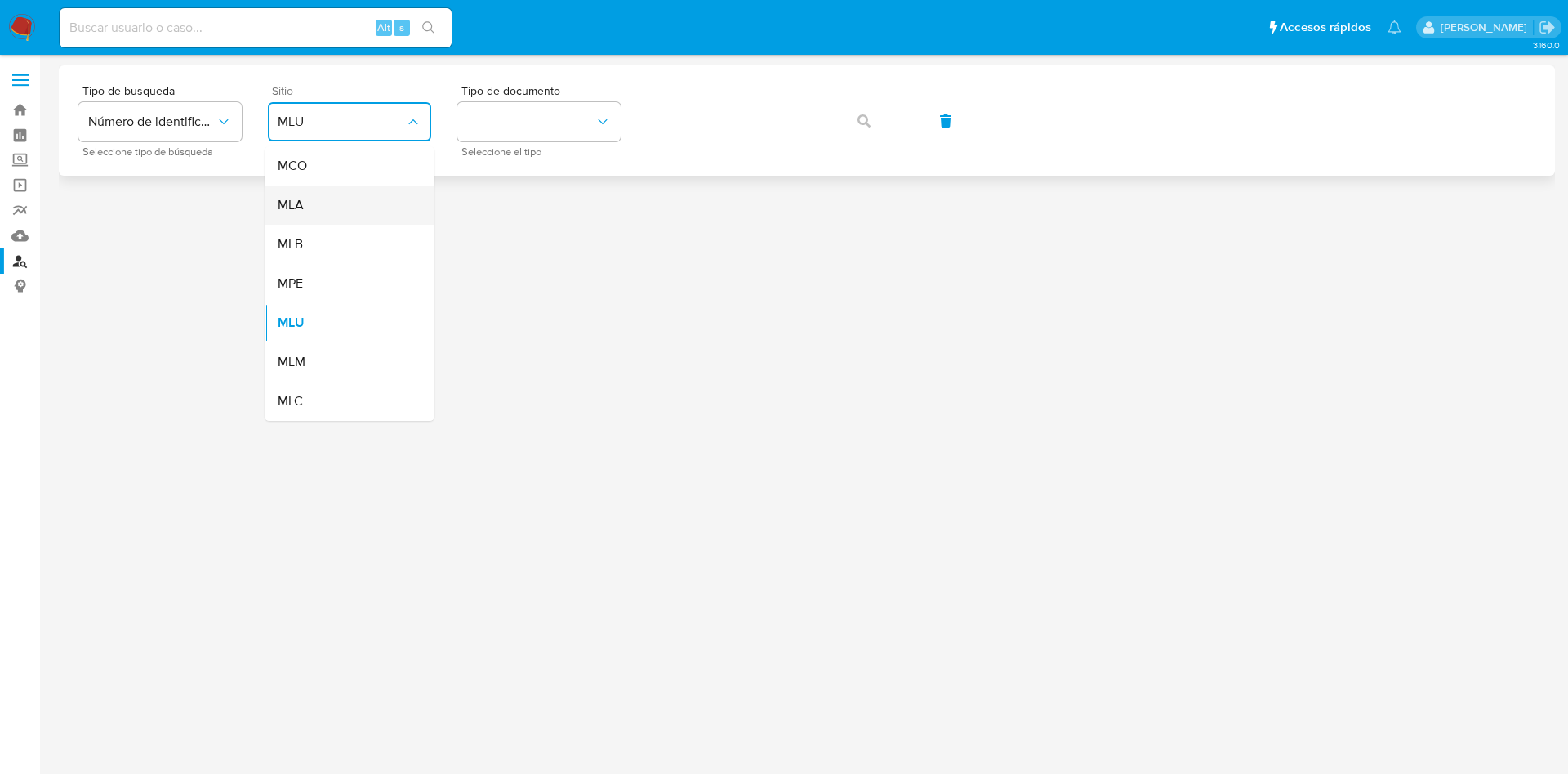
click at [322, 197] on div "MLA" at bounding box center [345, 205] width 134 height 40
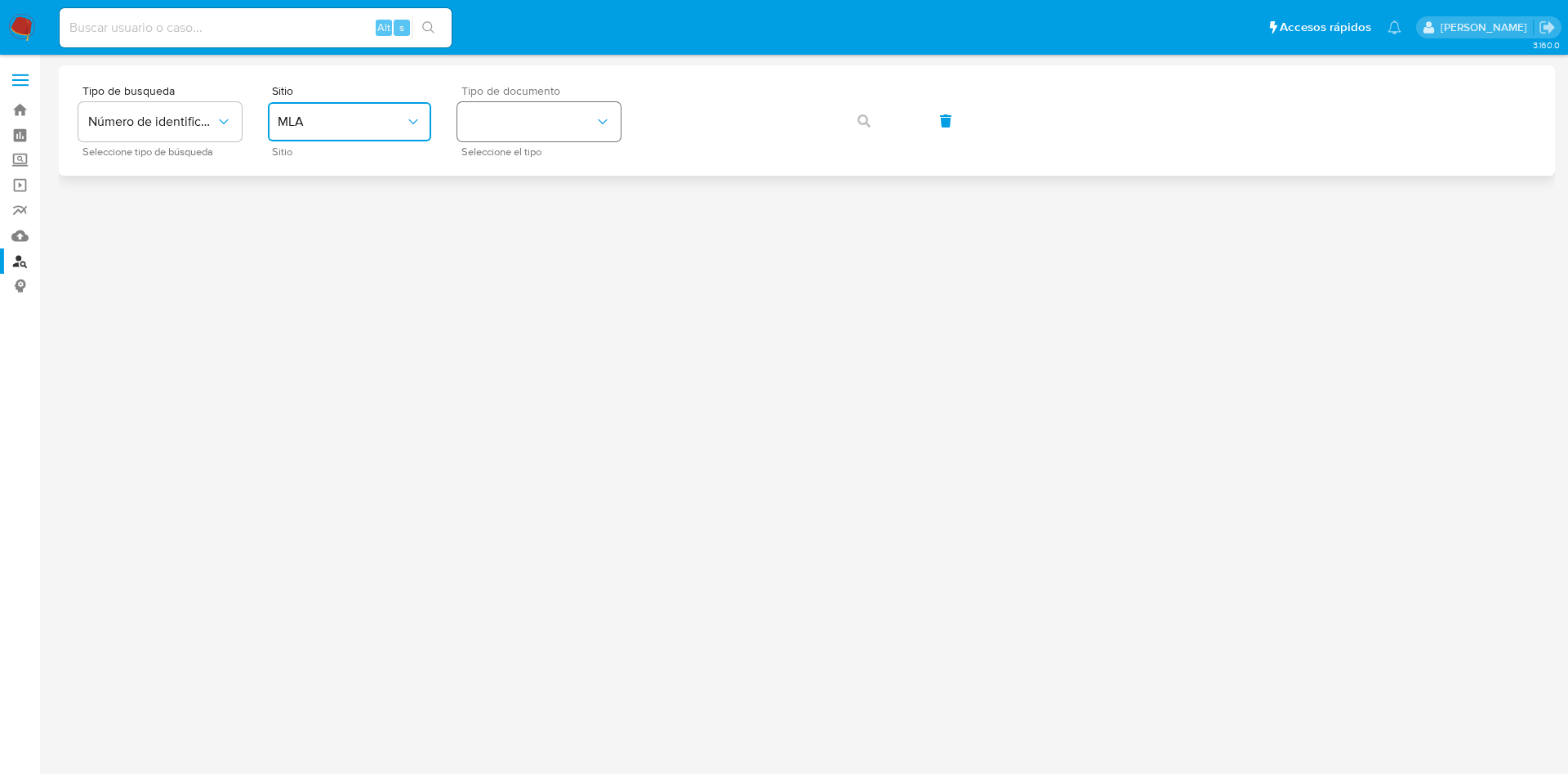
click at [559, 117] on button "identificationType" at bounding box center [539, 122] width 164 height 40
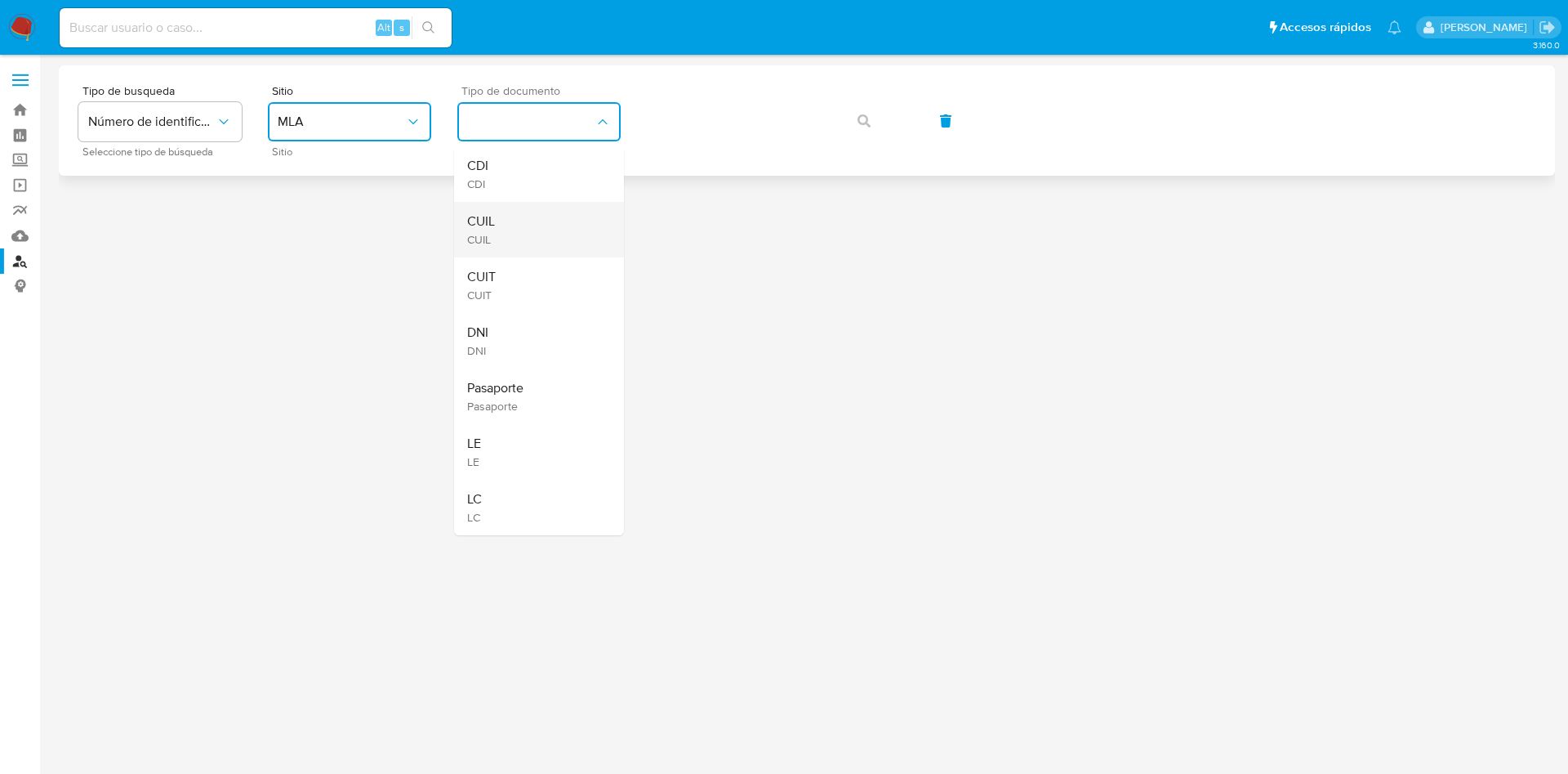
click at [541, 210] on div "CUIL CUIL" at bounding box center [534, 229] width 134 height 56
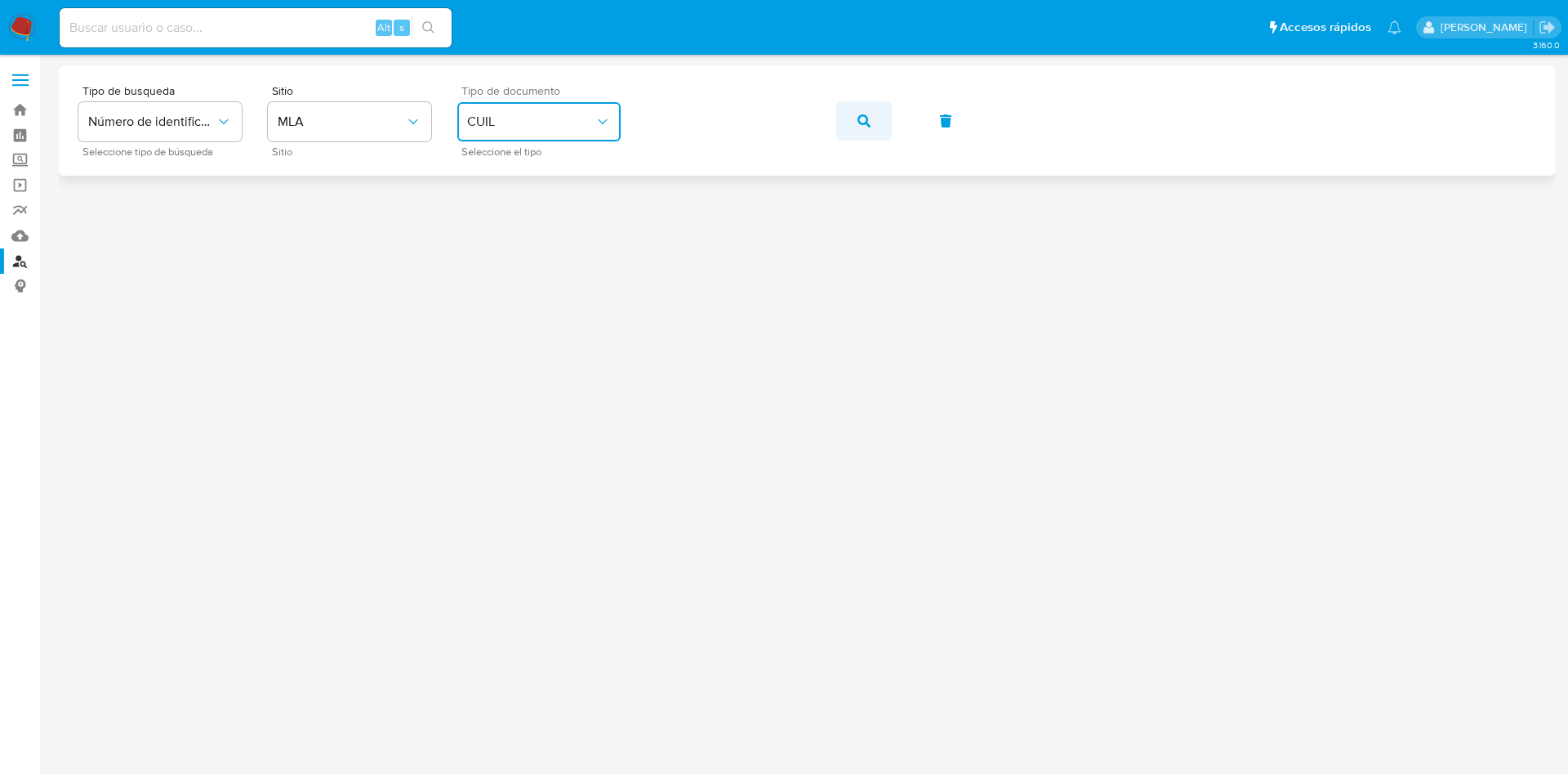
click at [871, 121] on button "button" at bounding box center [864, 121] width 56 height 40
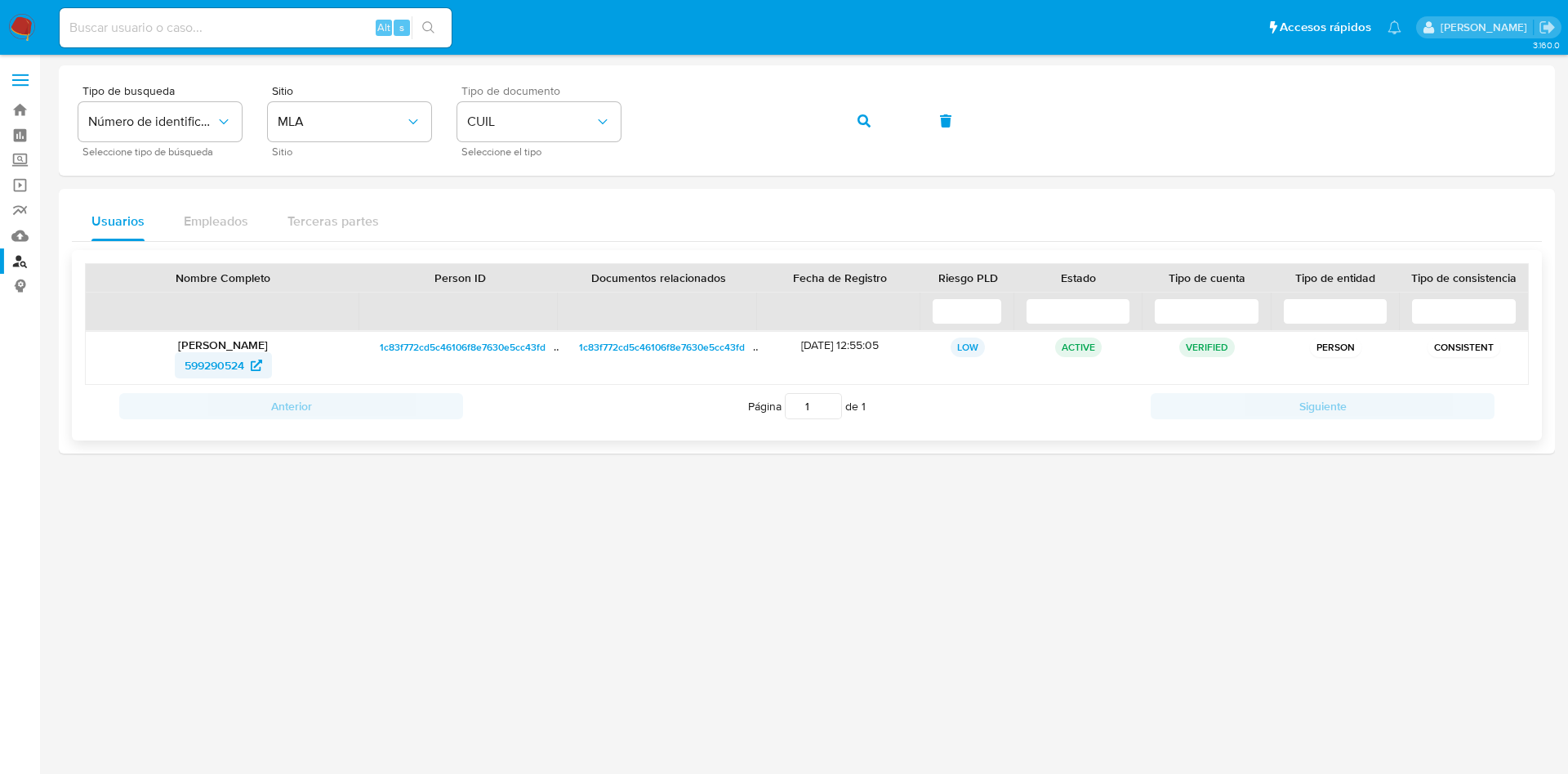
click at [213, 365] on span "599290524" at bounding box center [213, 365] width 59 height 26
click at [861, 115] on icon "button" at bounding box center [863, 121] width 13 height 13
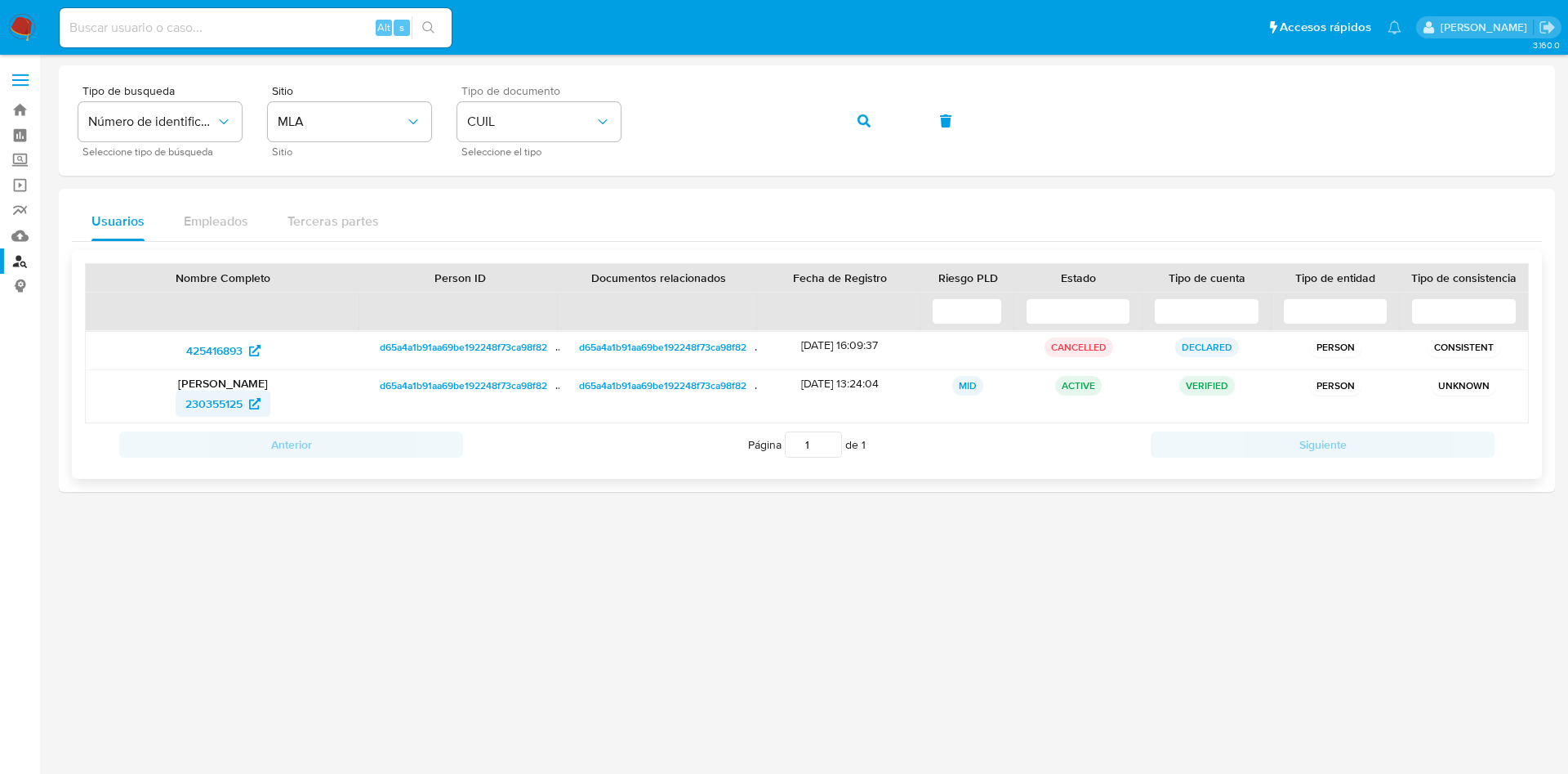
click at [201, 405] on span "230355125" at bounding box center [213, 404] width 57 height 26
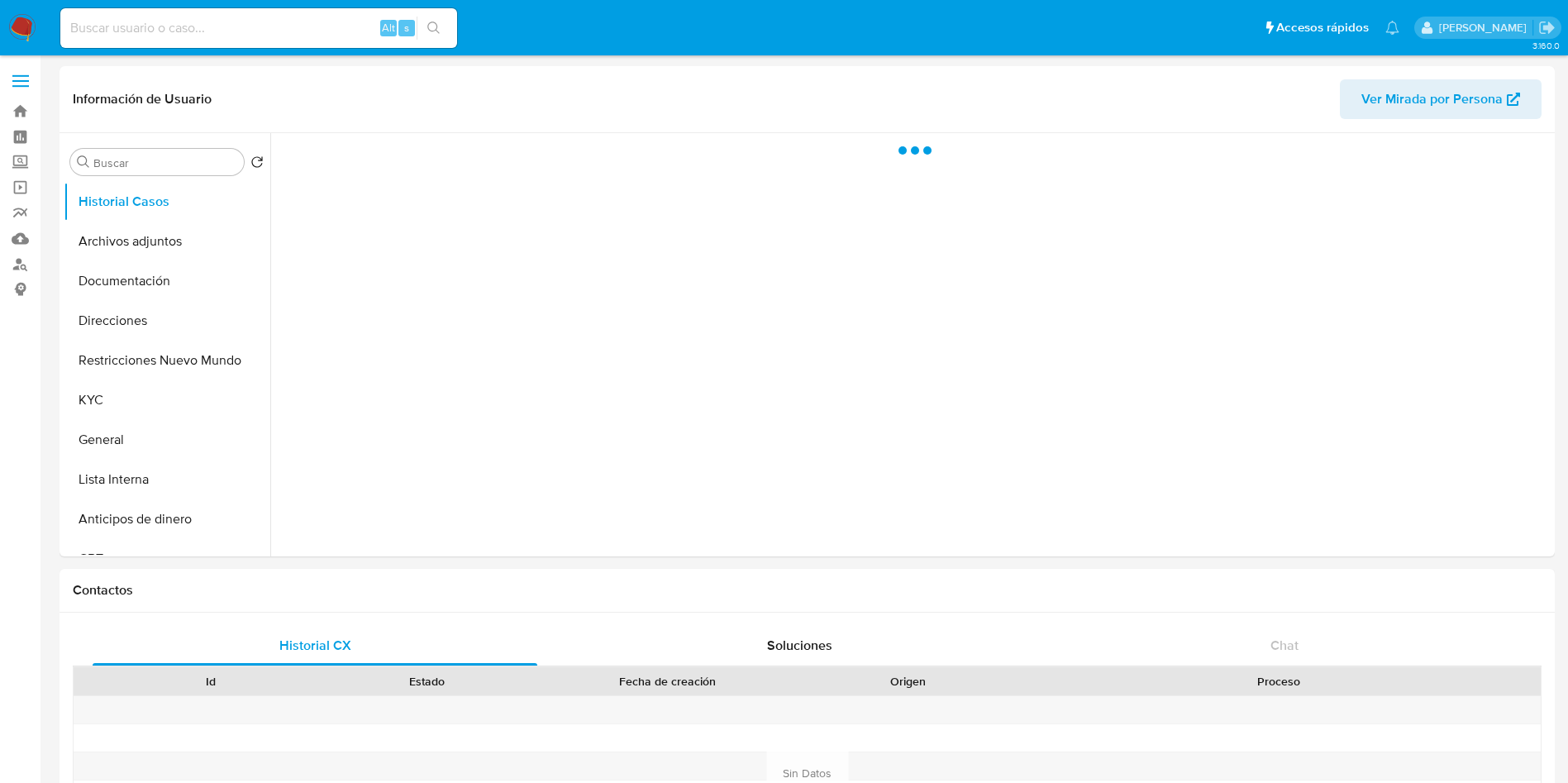
select select "10"
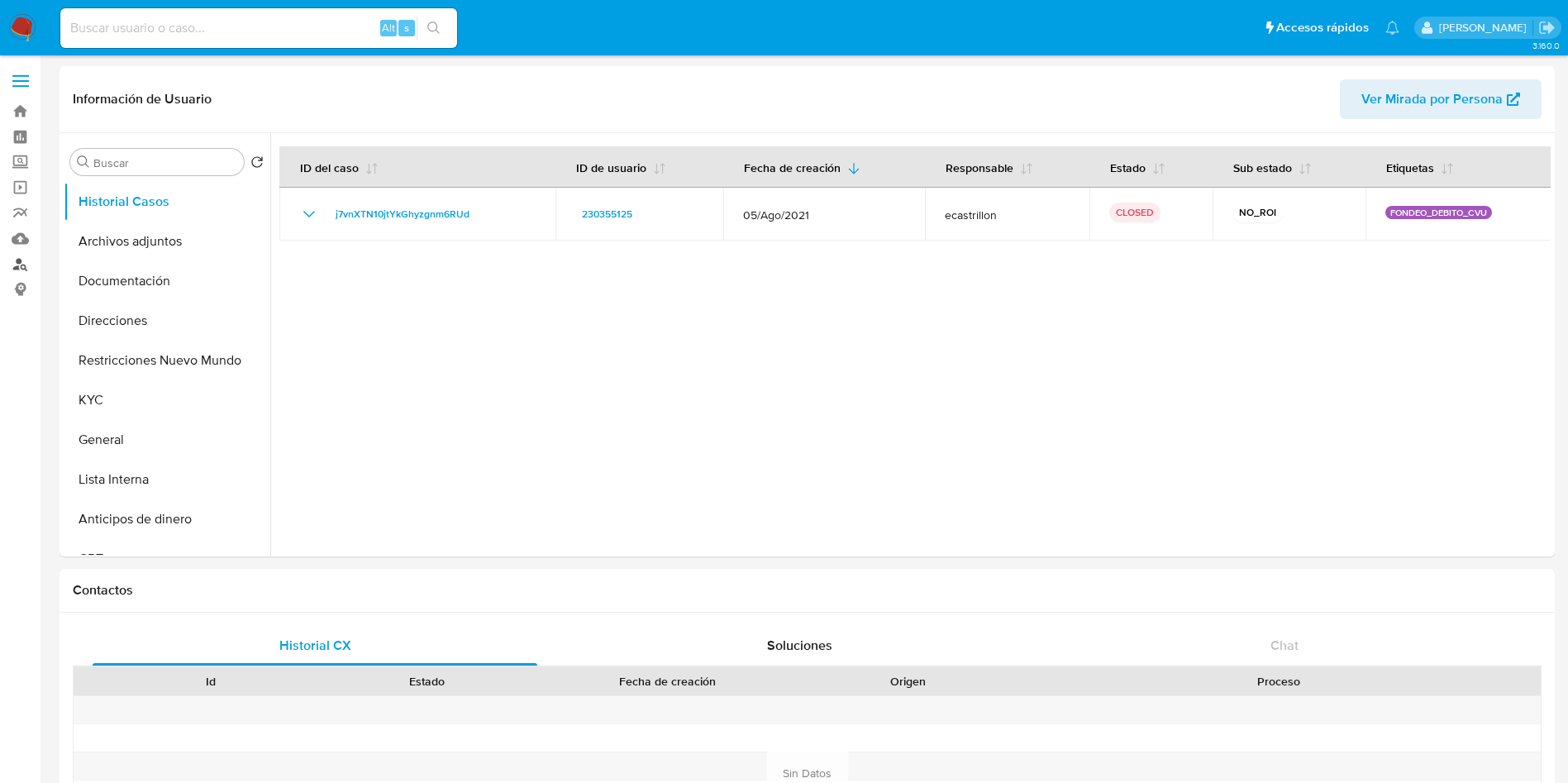
click at [10, 264] on link "Buscador de personas" at bounding box center [98, 263] width 197 height 25
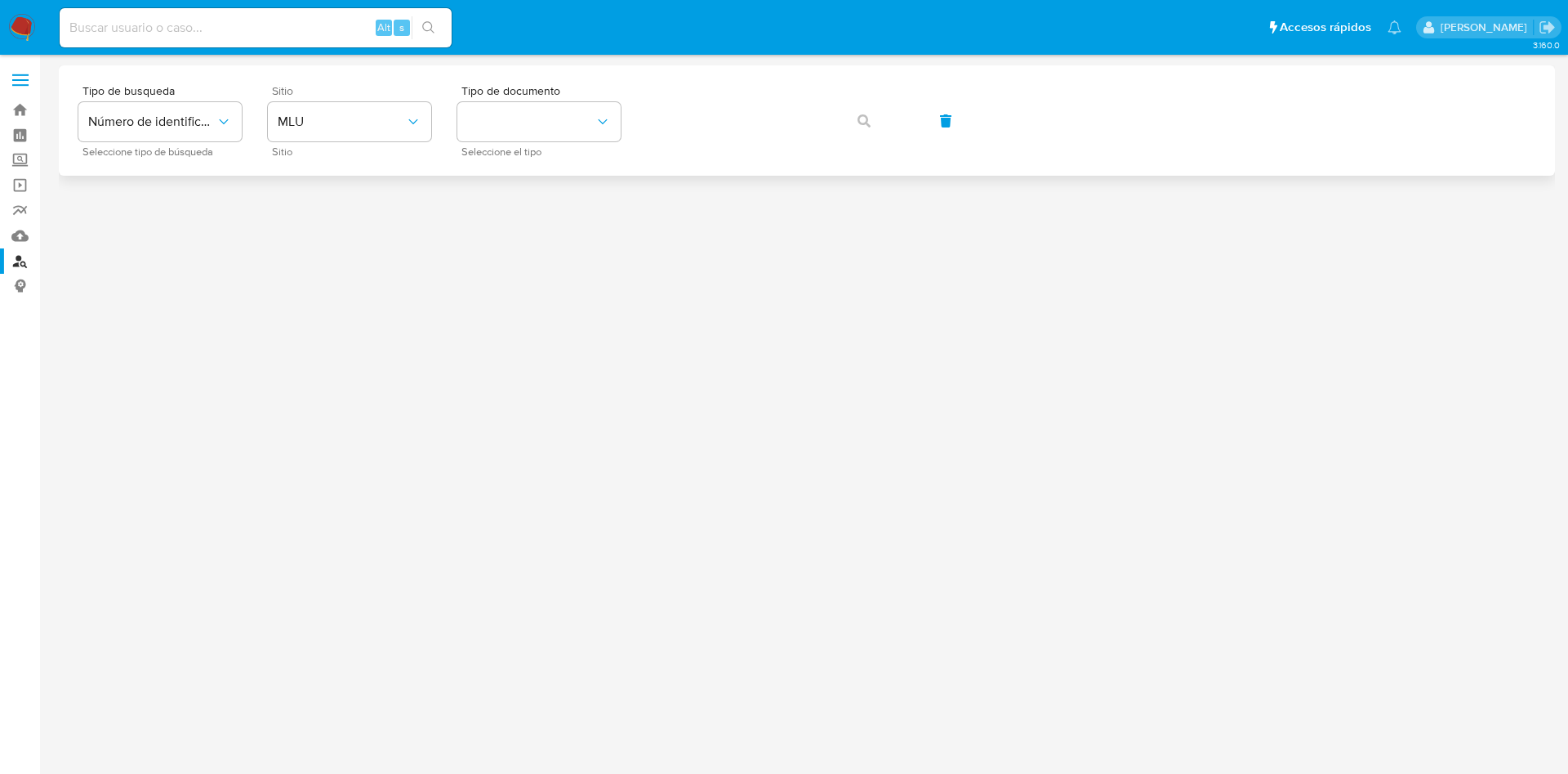
click at [309, 96] on span "Sitio" at bounding box center [354, 90] width 164 height 11
click at [324, 136] on button "MLU" at bounding box center [349, 122] width 164 height 40
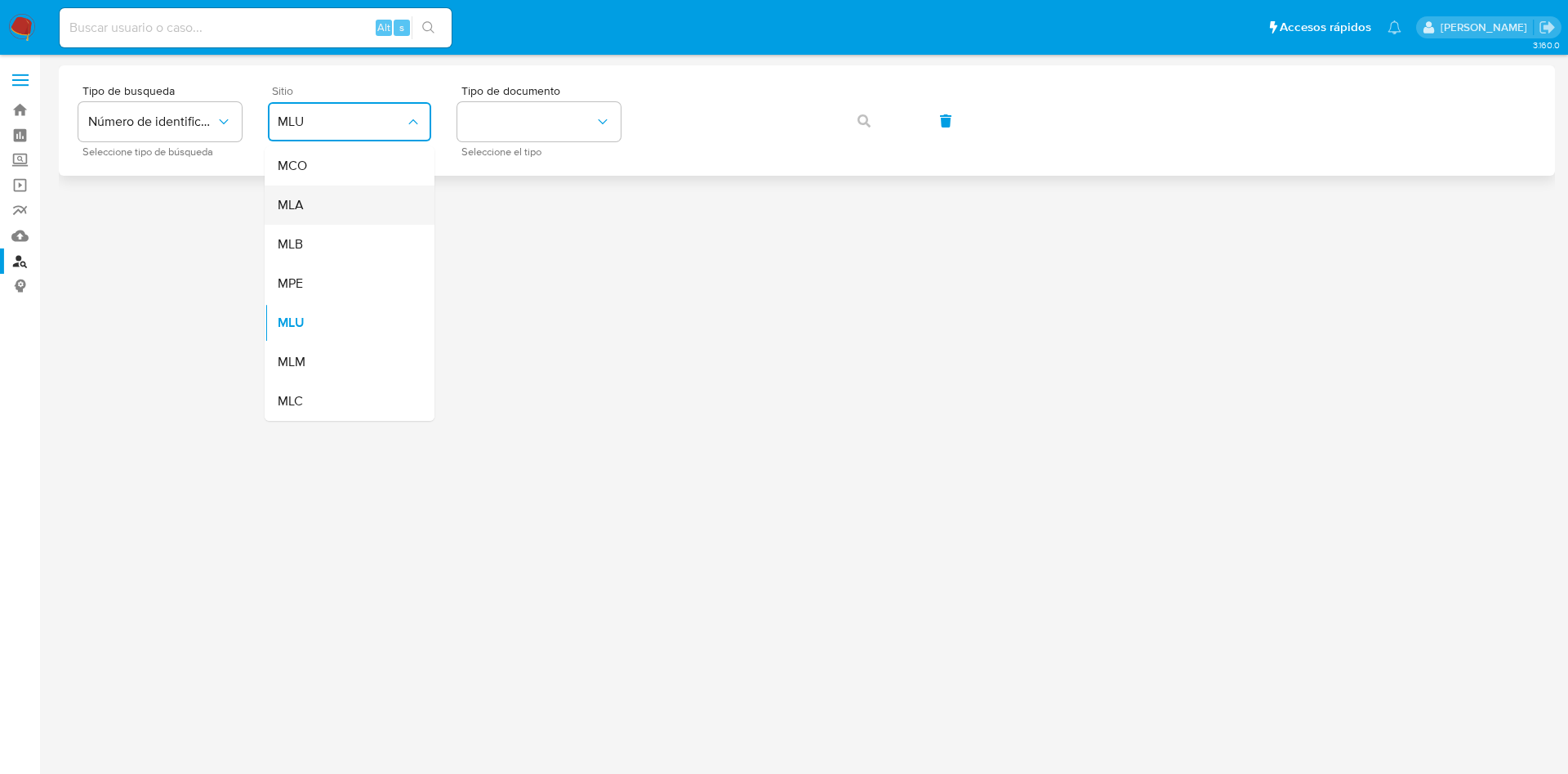
click at [305, 189] on div "MLA" at bounding box center [345, 205] width 134 height 40
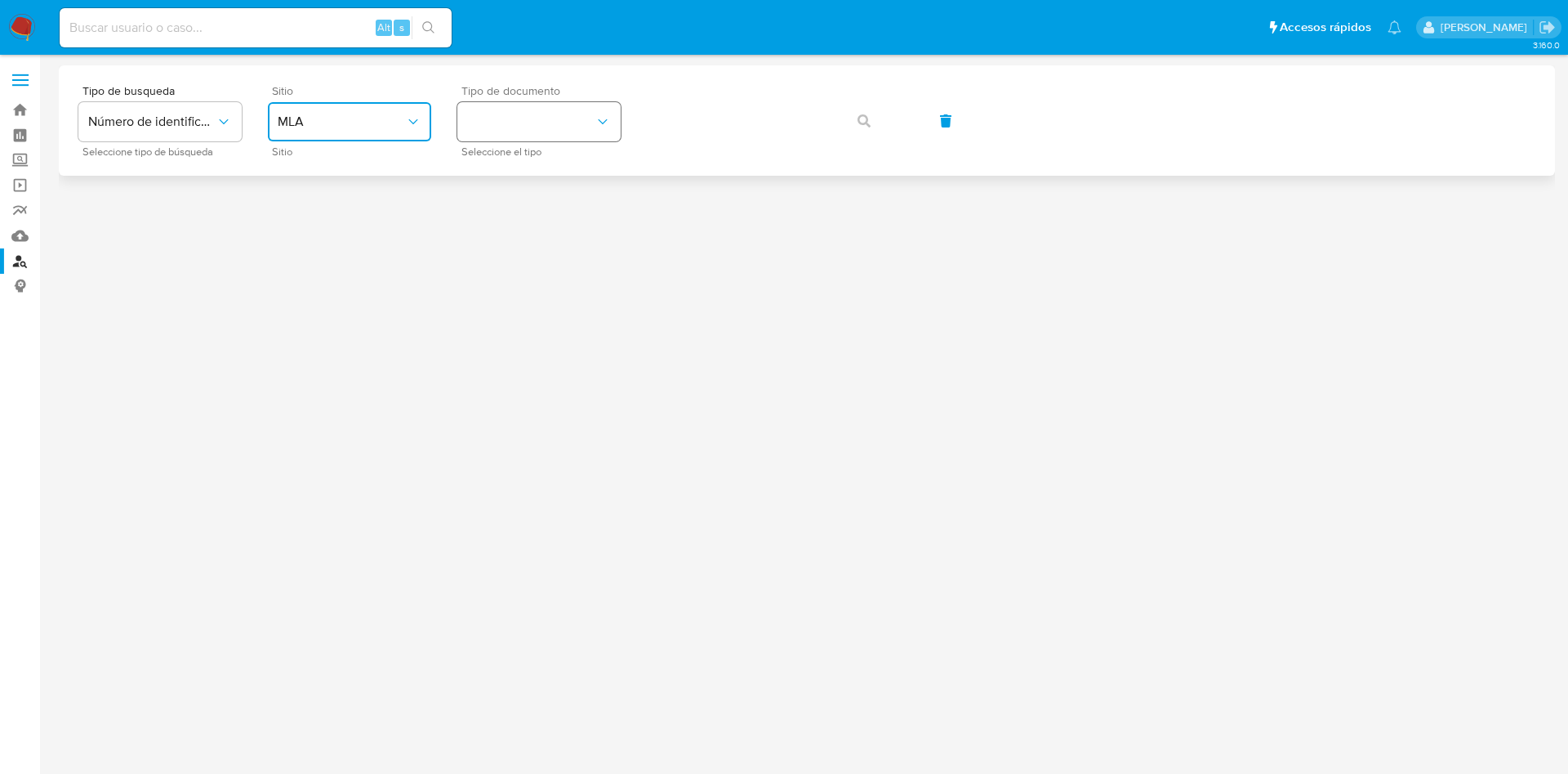
click at [560, 115] on button "identificationType" at bounding box center [539, 122] width 164 height 40
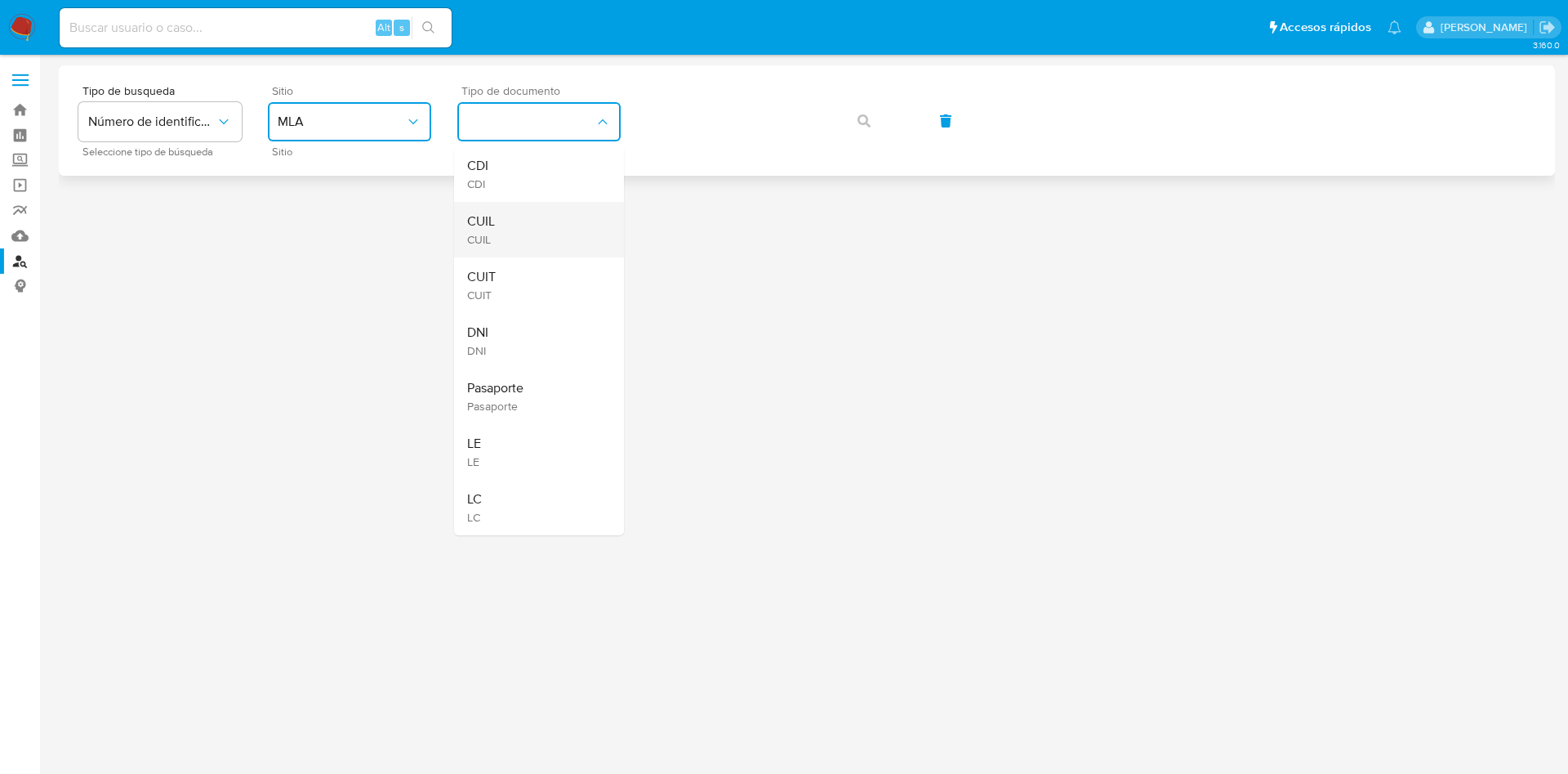
click at [527, 217] on div "CUIL CUIL" at bounding box center [534, 229] width 134 height 56
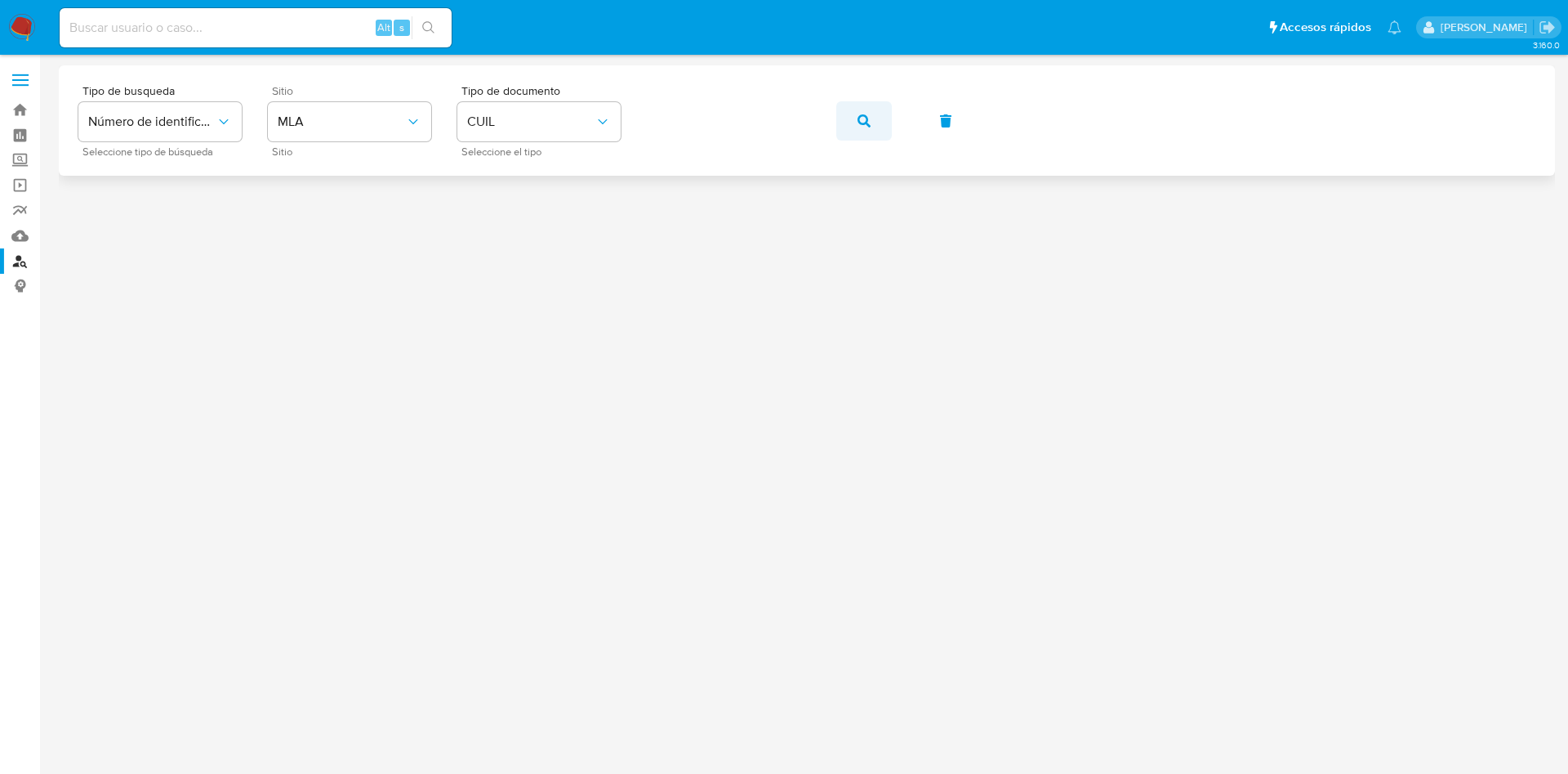
click at [867, 139] on button "button" at bounding box center [864, 121] width 56 height 40
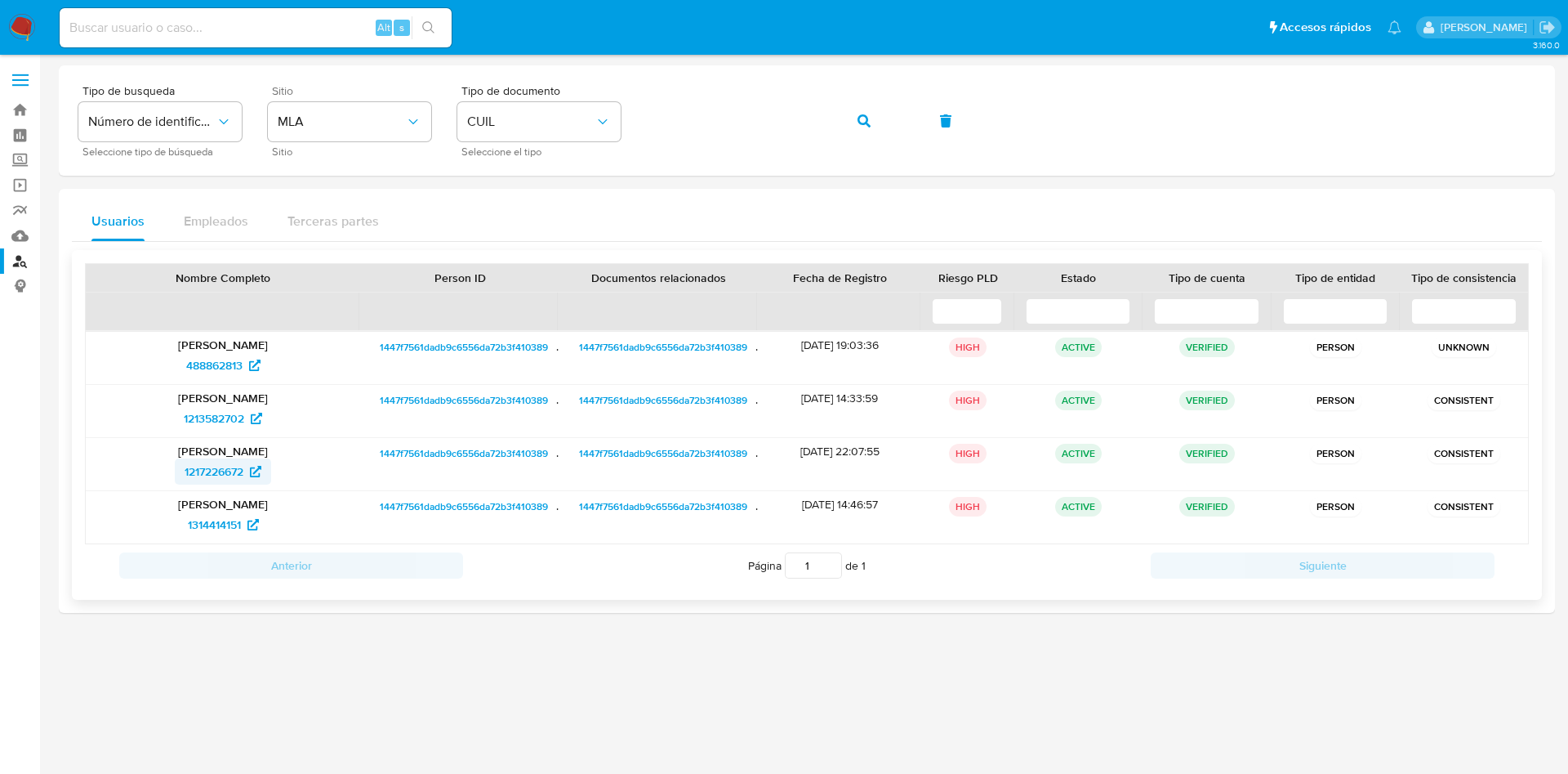
click at [210, 463] on span "1217226672" at bounding box center [213, 471] width 59 height 26
click at [22, 21] on img at bounding box center [22, 28] width 28 height 28
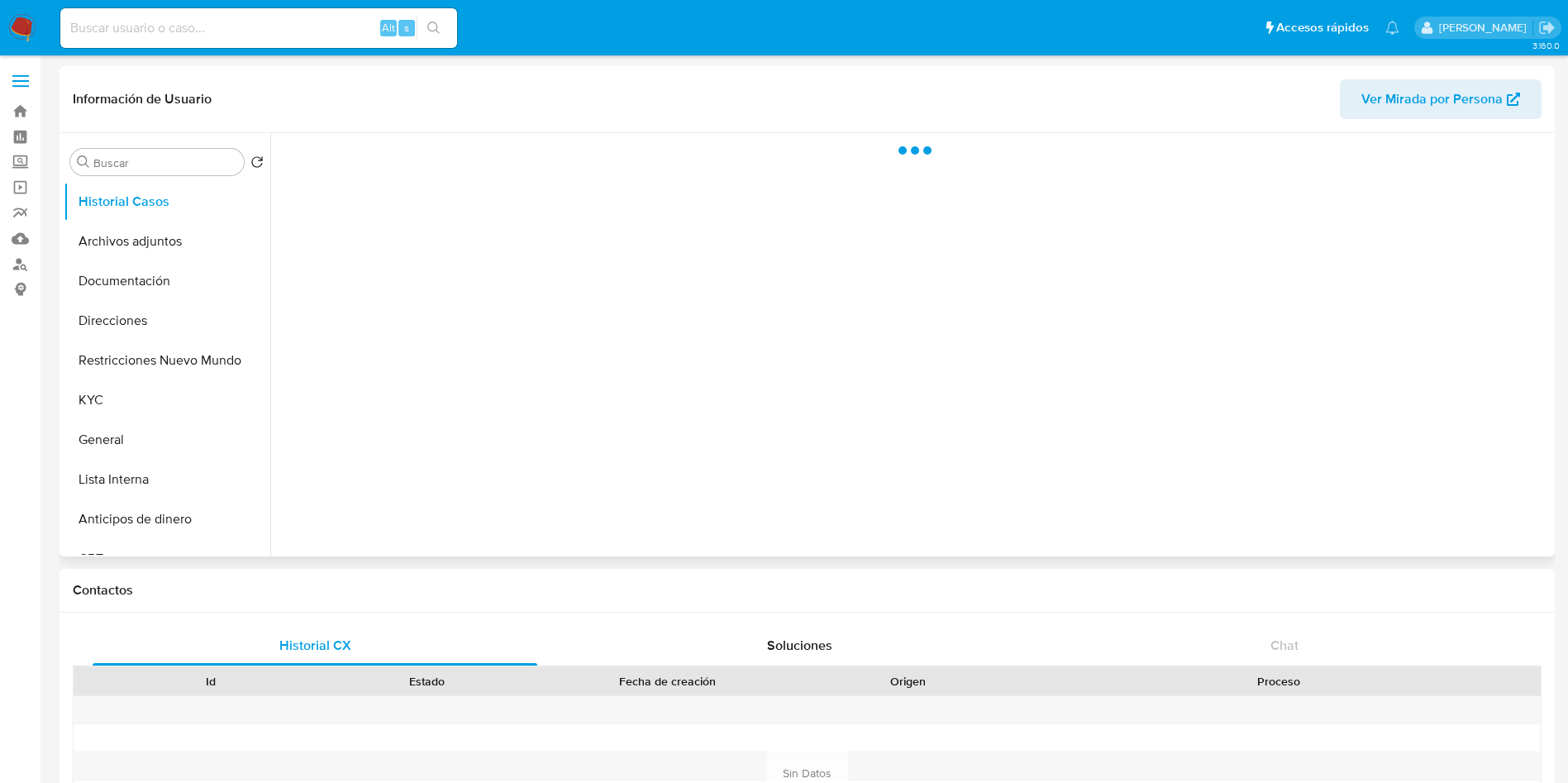
select select "10"
click at [1416, 107] on span "Ver Mirada por Persona" at bounding box center [1432, 99] width 141 height 40
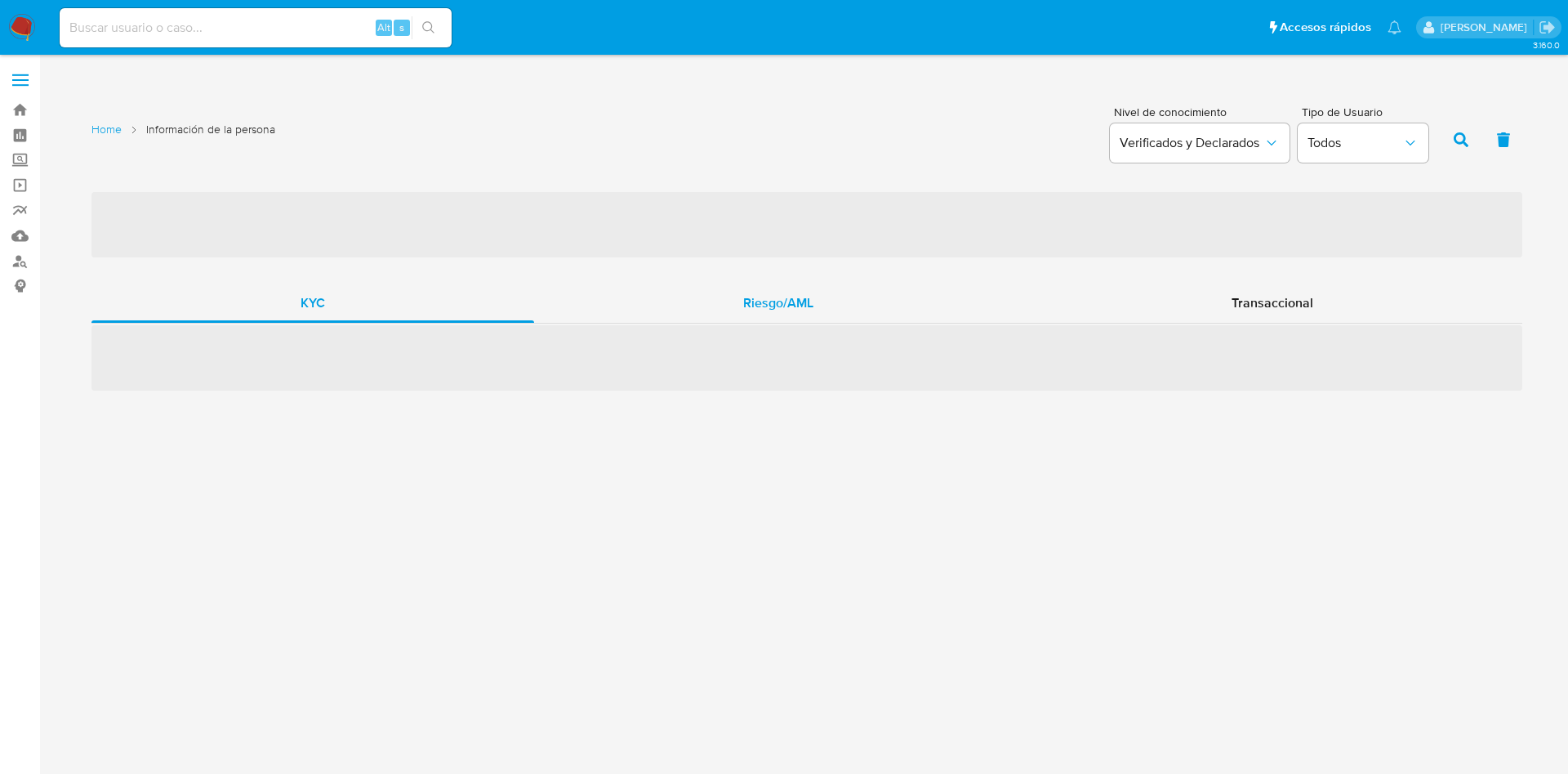
click at [854, 313] on div "Riesgo/AML" at bounding box center [778, 303] width 488 height 40
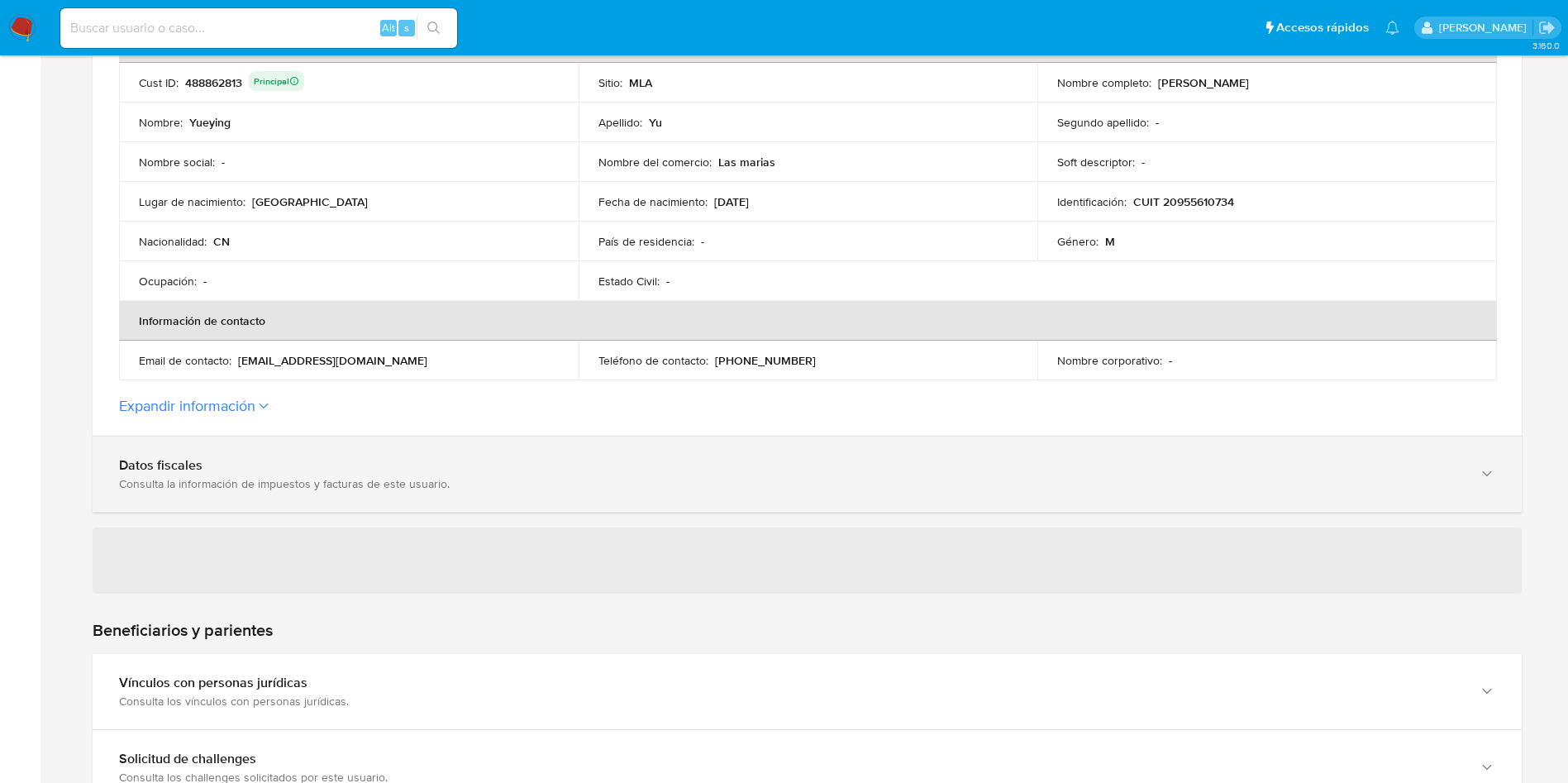
scroll to position [372, 0]
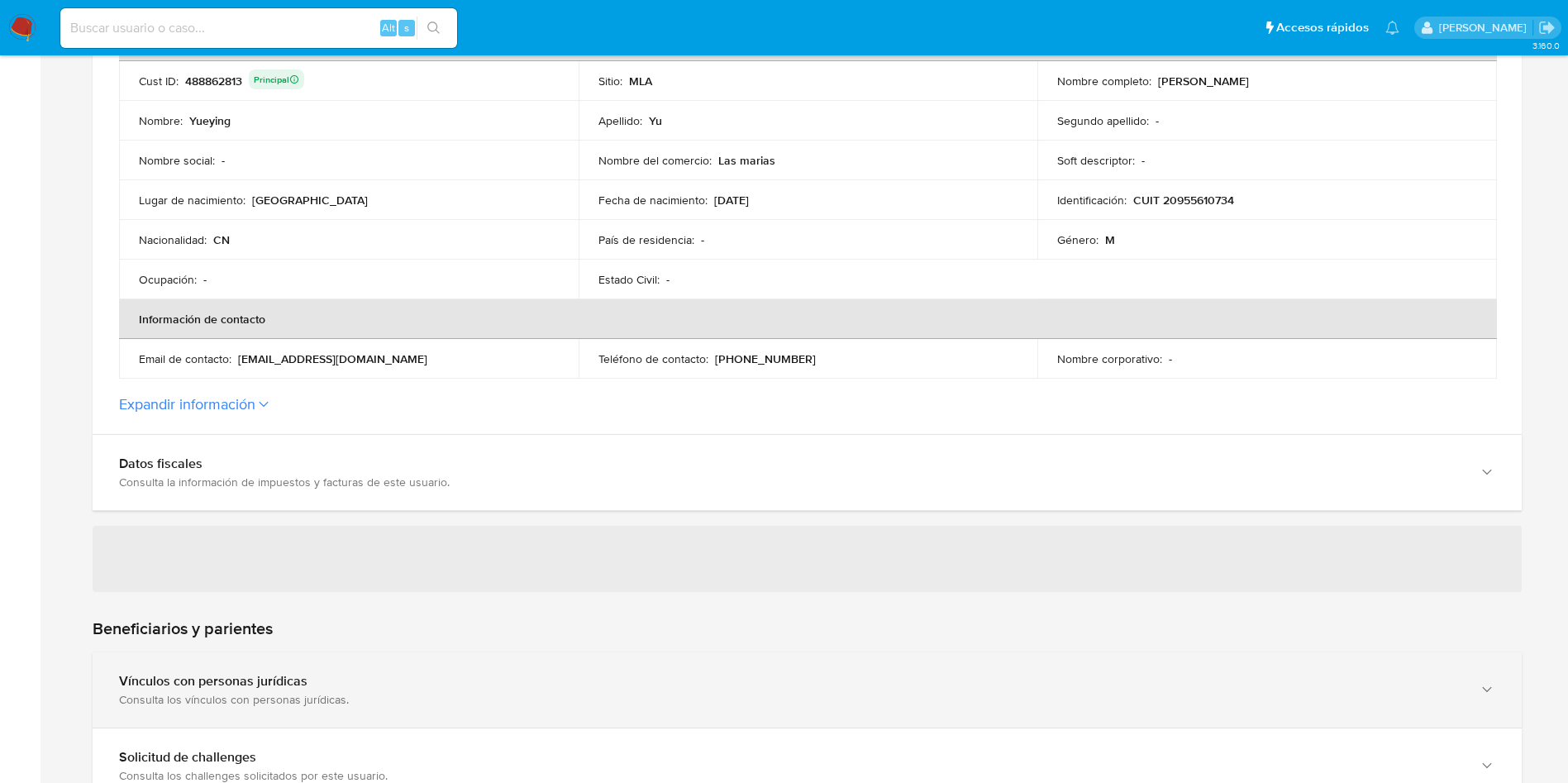
click at [383, 680] on div "Vínculos con personas jurídicas" at bounding box center [791, 680] width 1343 height 17
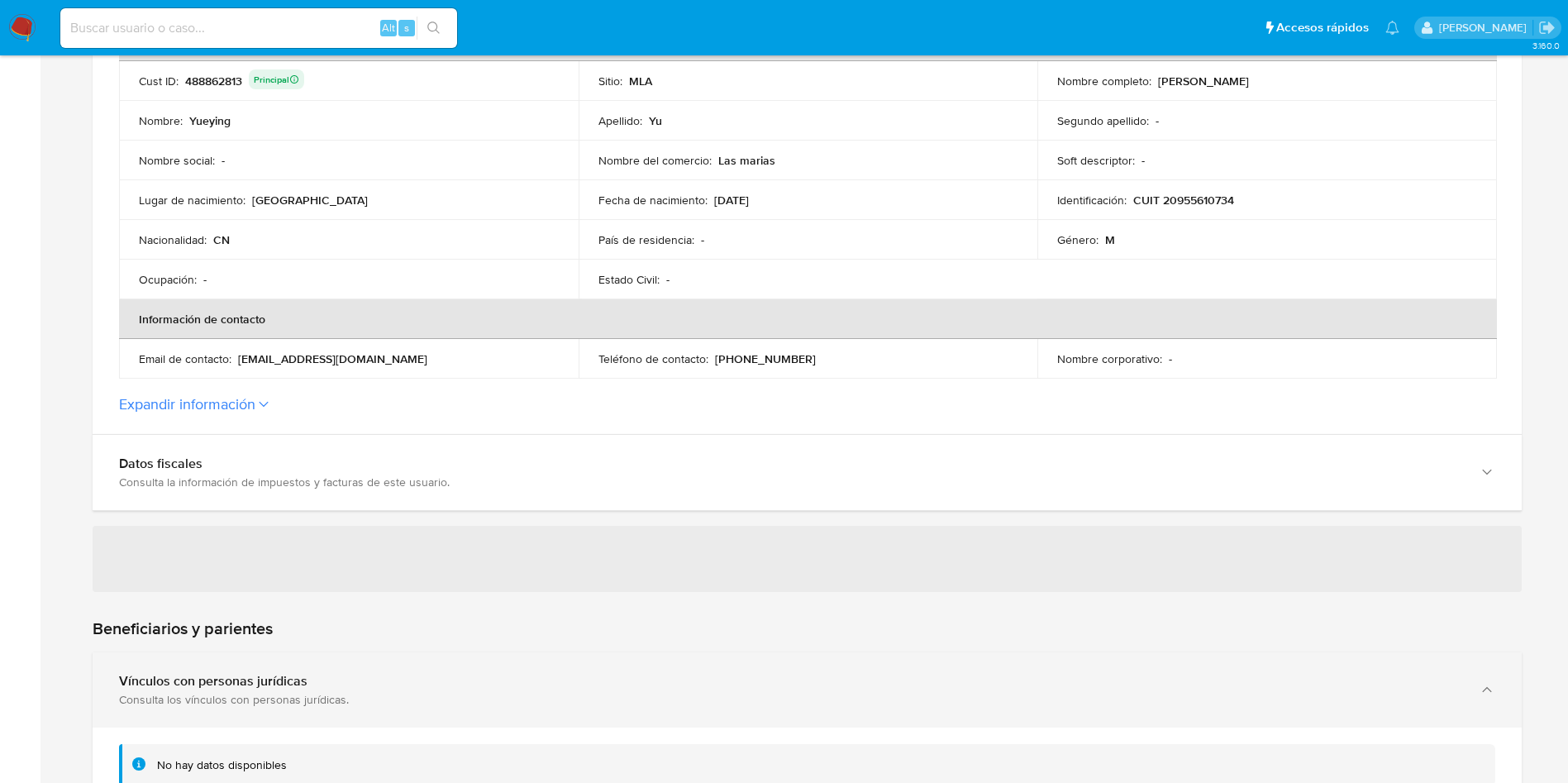
click at [383, 757] on div "No hay datos disponibles" at bounding box center [819, 765] width 1325 height 16
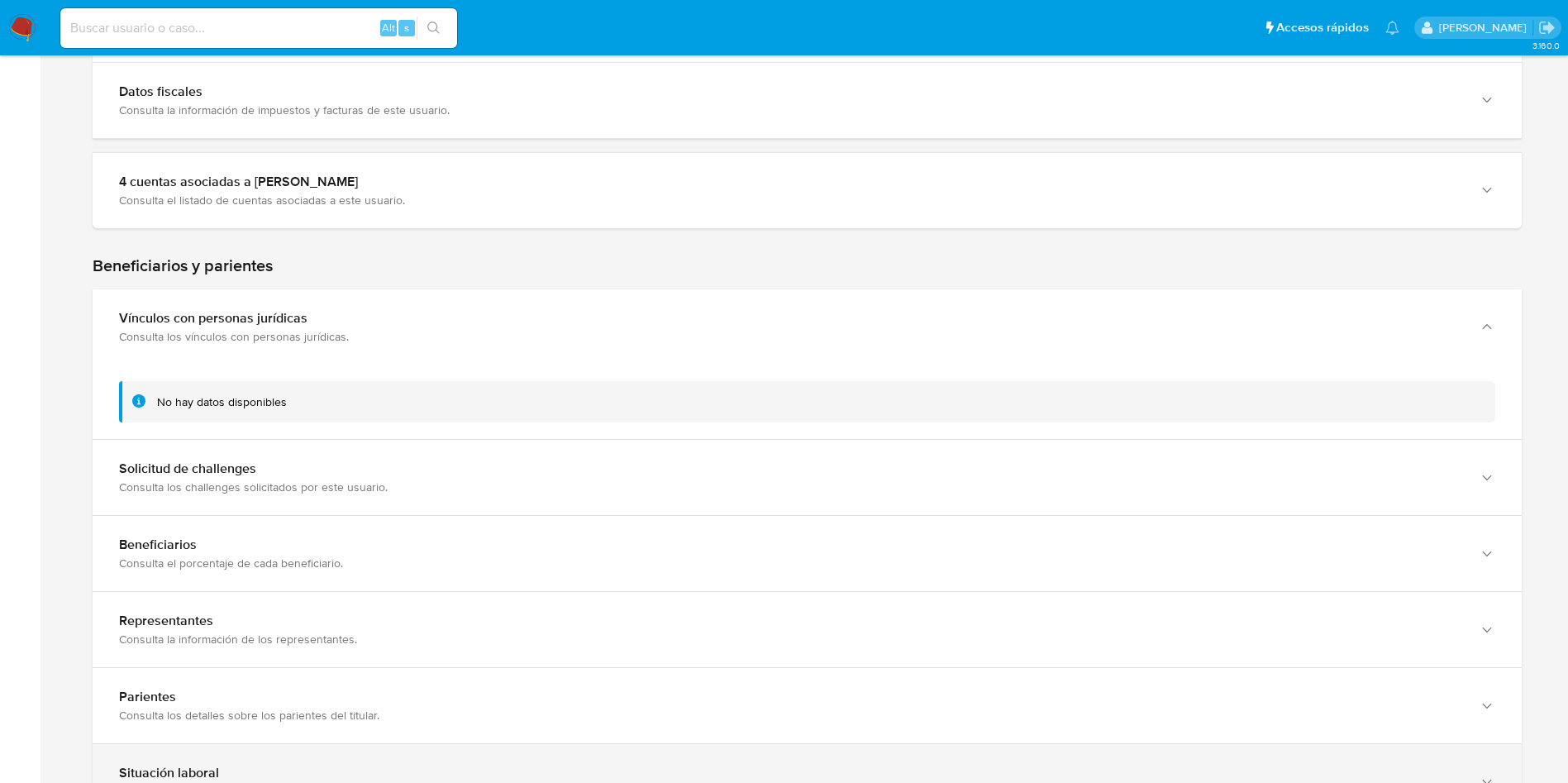
scroll to position [1116, 0]
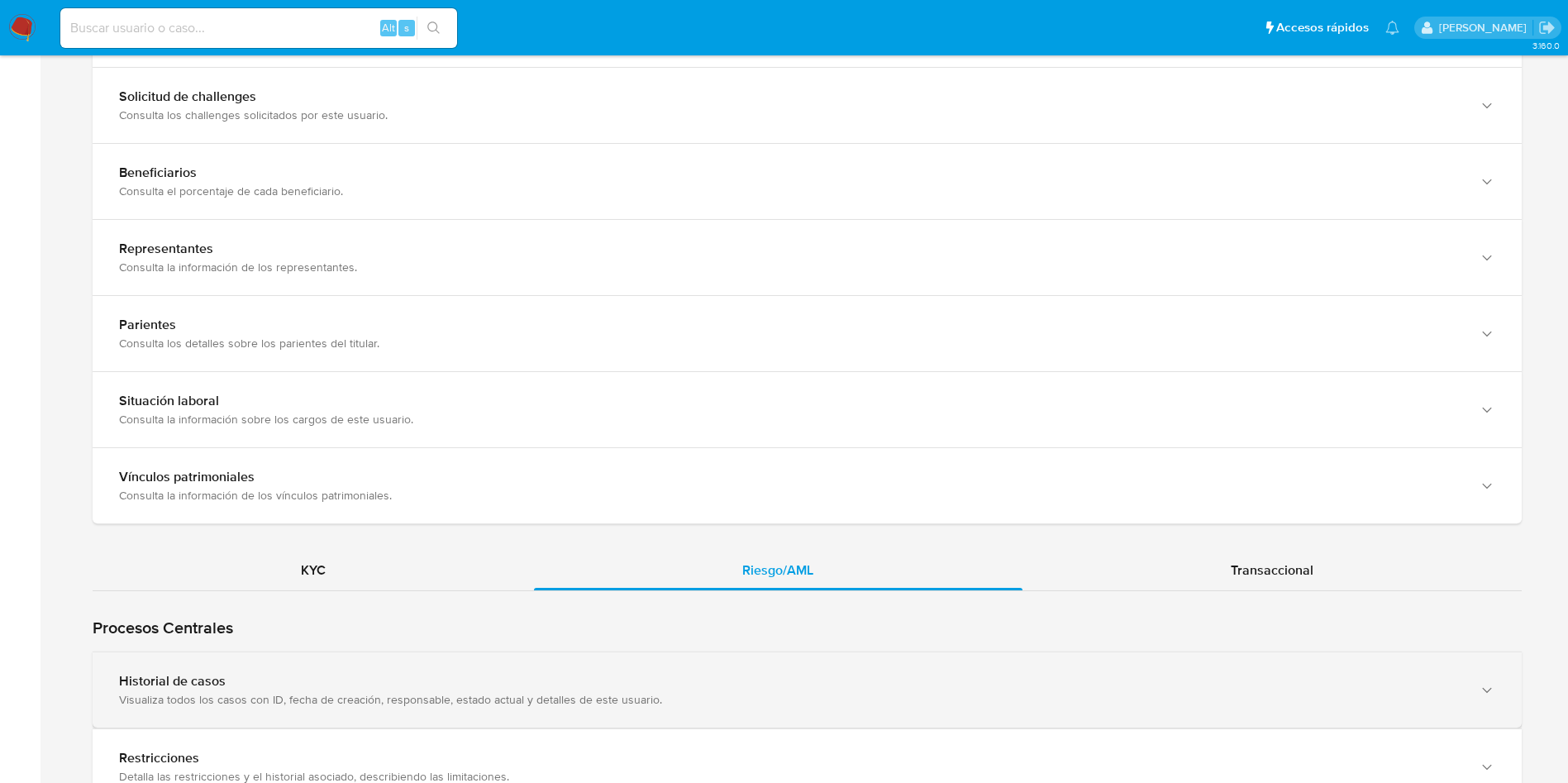
click at [393, 721] on div "Historial de casos Visualiza todos los casos con ID, fecha de creación, respons…" at bounding box center [807, 690] width 1429 height 75
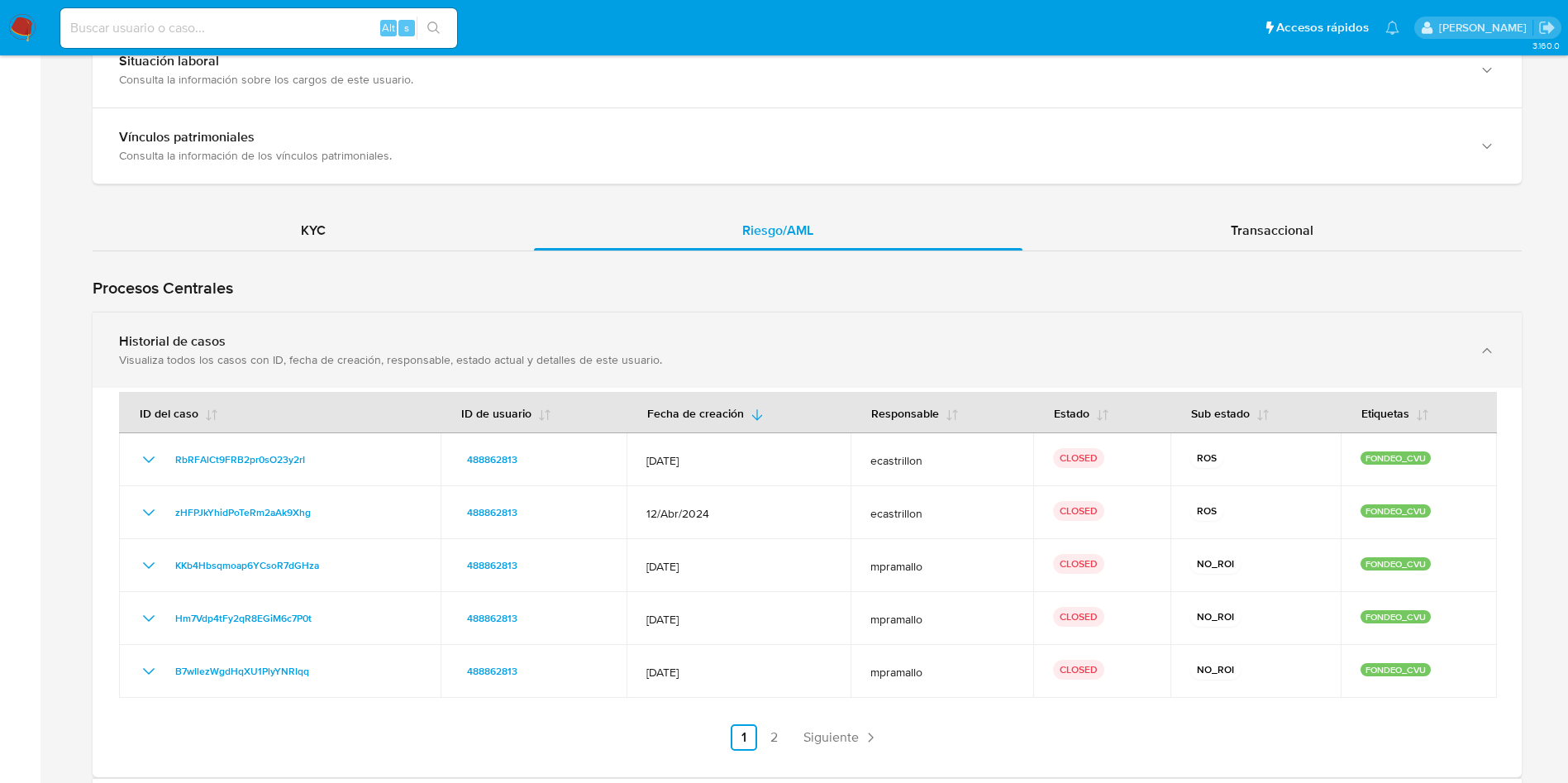
scroll to position [1488, 0]
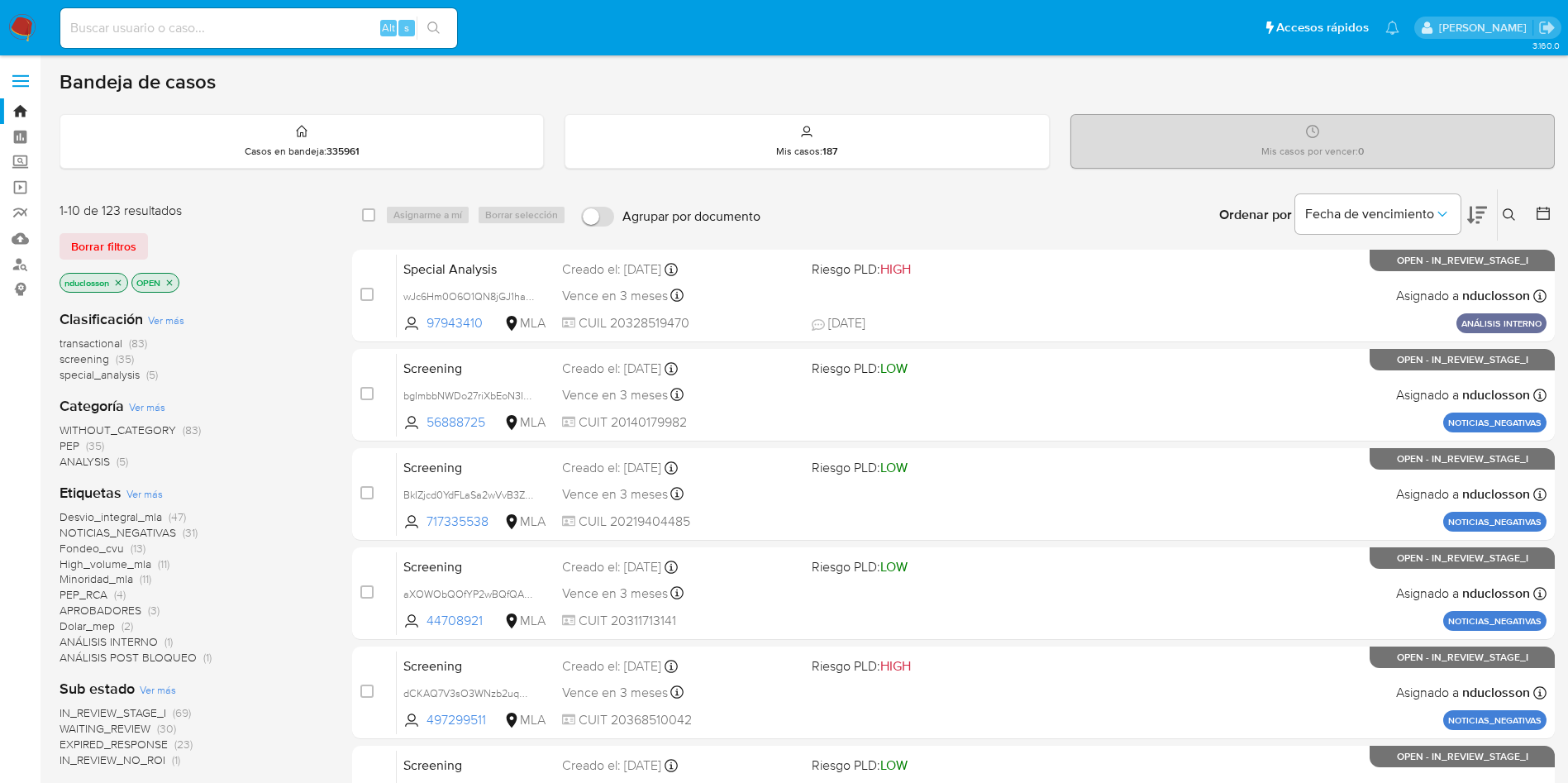
click at [1514, 213] on icon at bounding box center [1509, 214] width 13 height 13
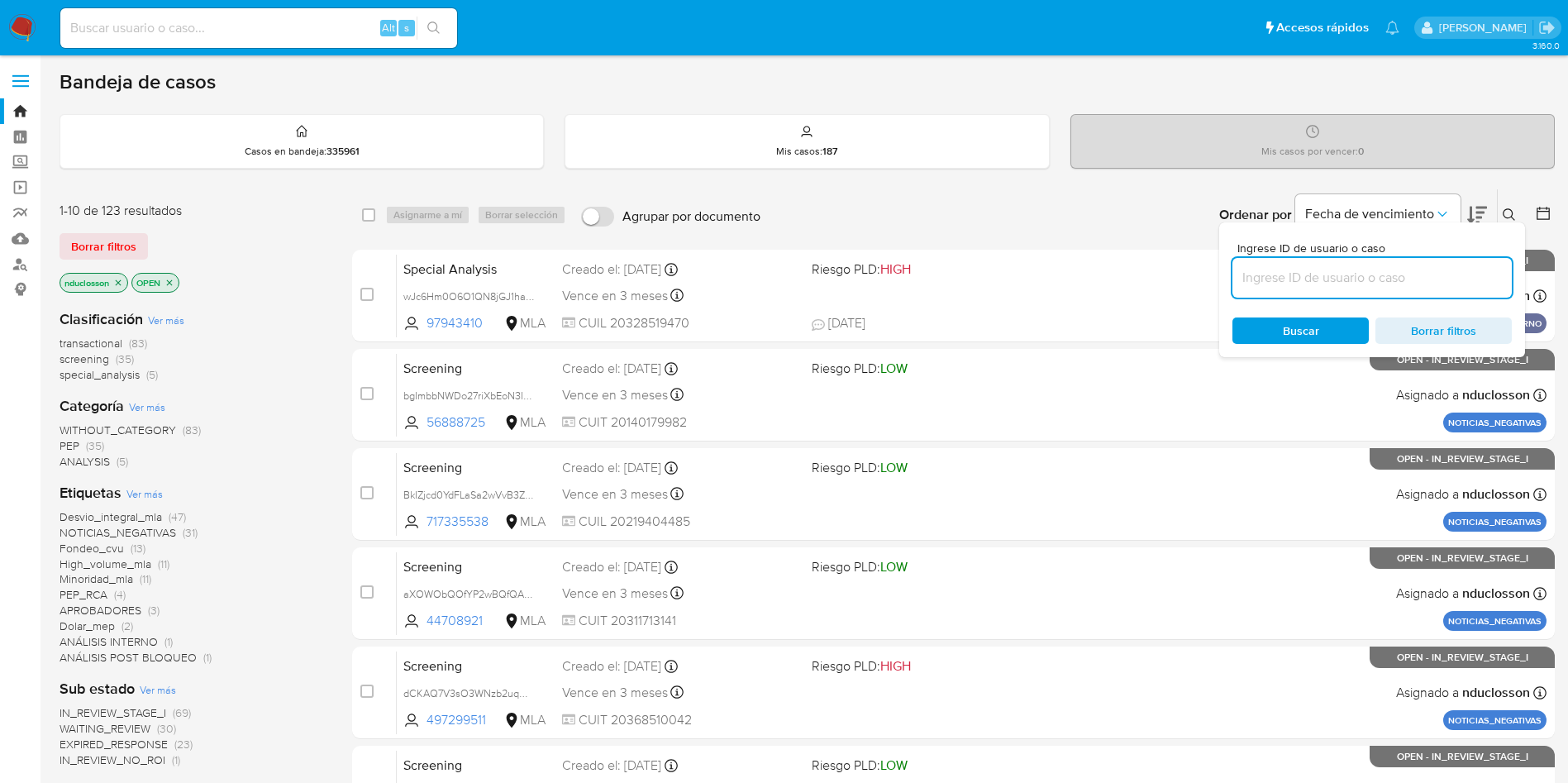
click at [1312, 273] on input at bounding box center [1372, 278] width 280 height 22
type input "Q57dpENhOYtbsZvt5cFqx2Nj"
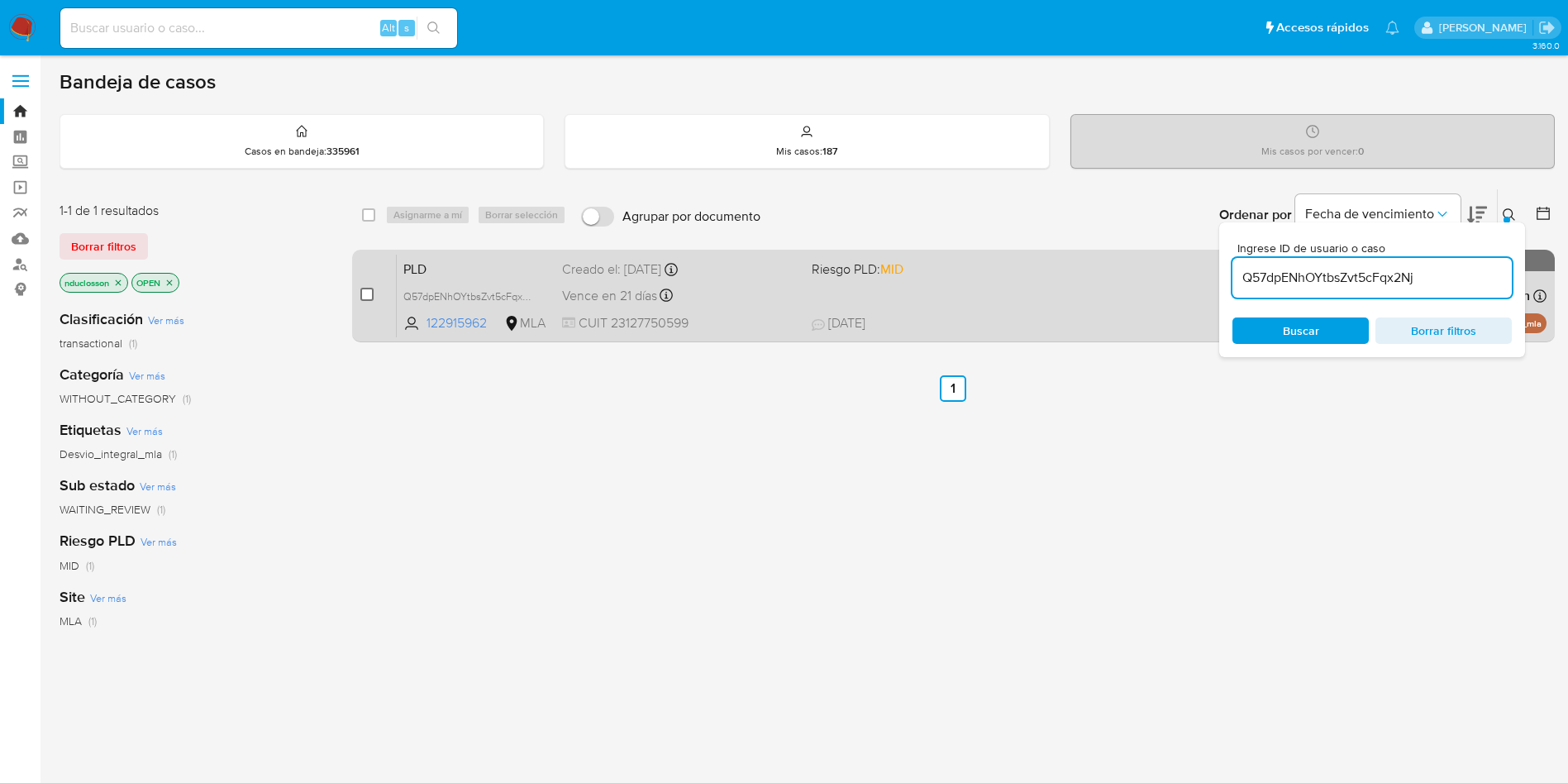
click at [369, 298] on input "checkbox" at bounding box center [367, 294] width 13 height 13
checkbox input "true"
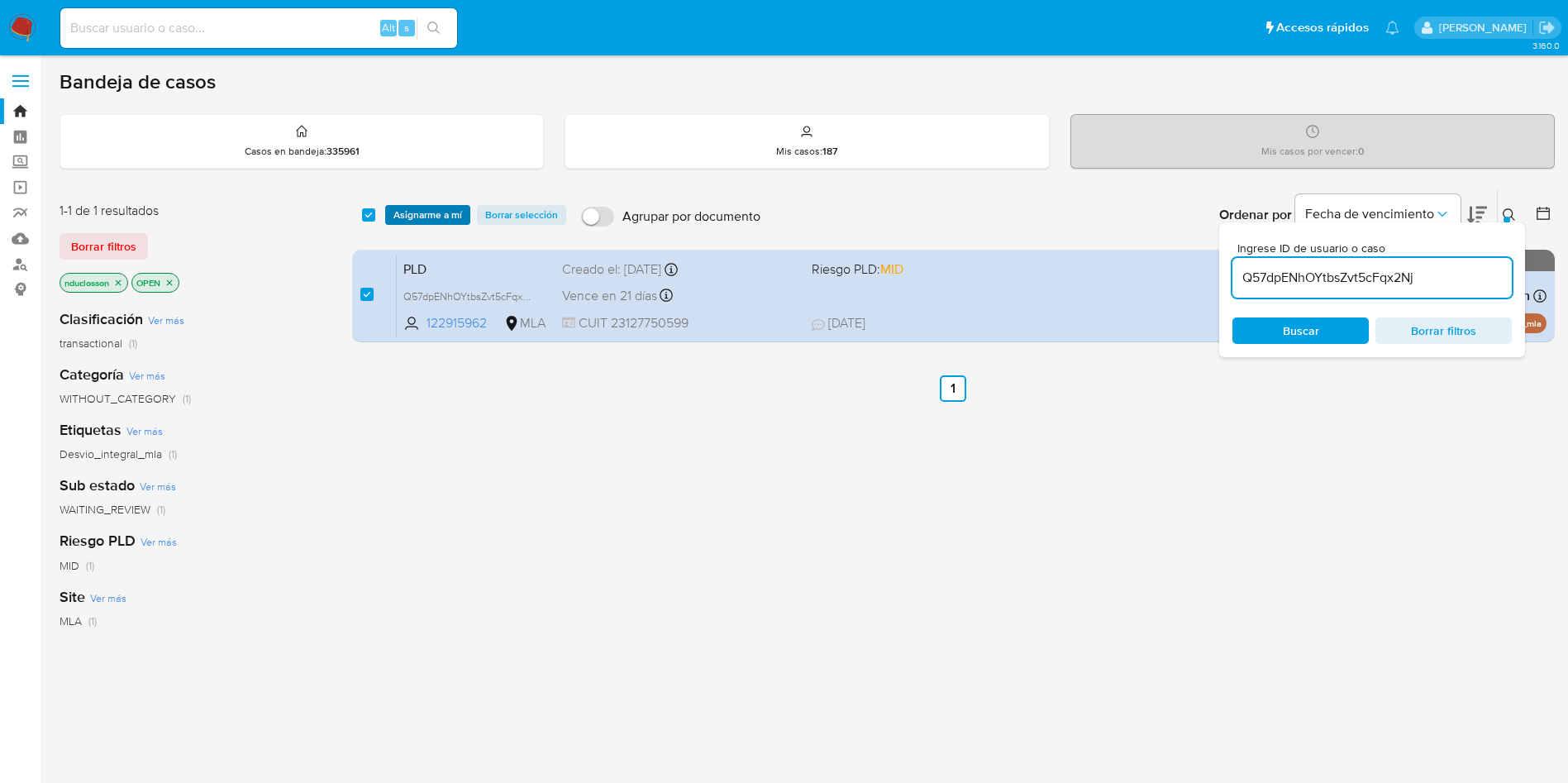
click at [414, 216] on span "Asignarme a mí" at bounding box center [428, 214] width 69 height 17
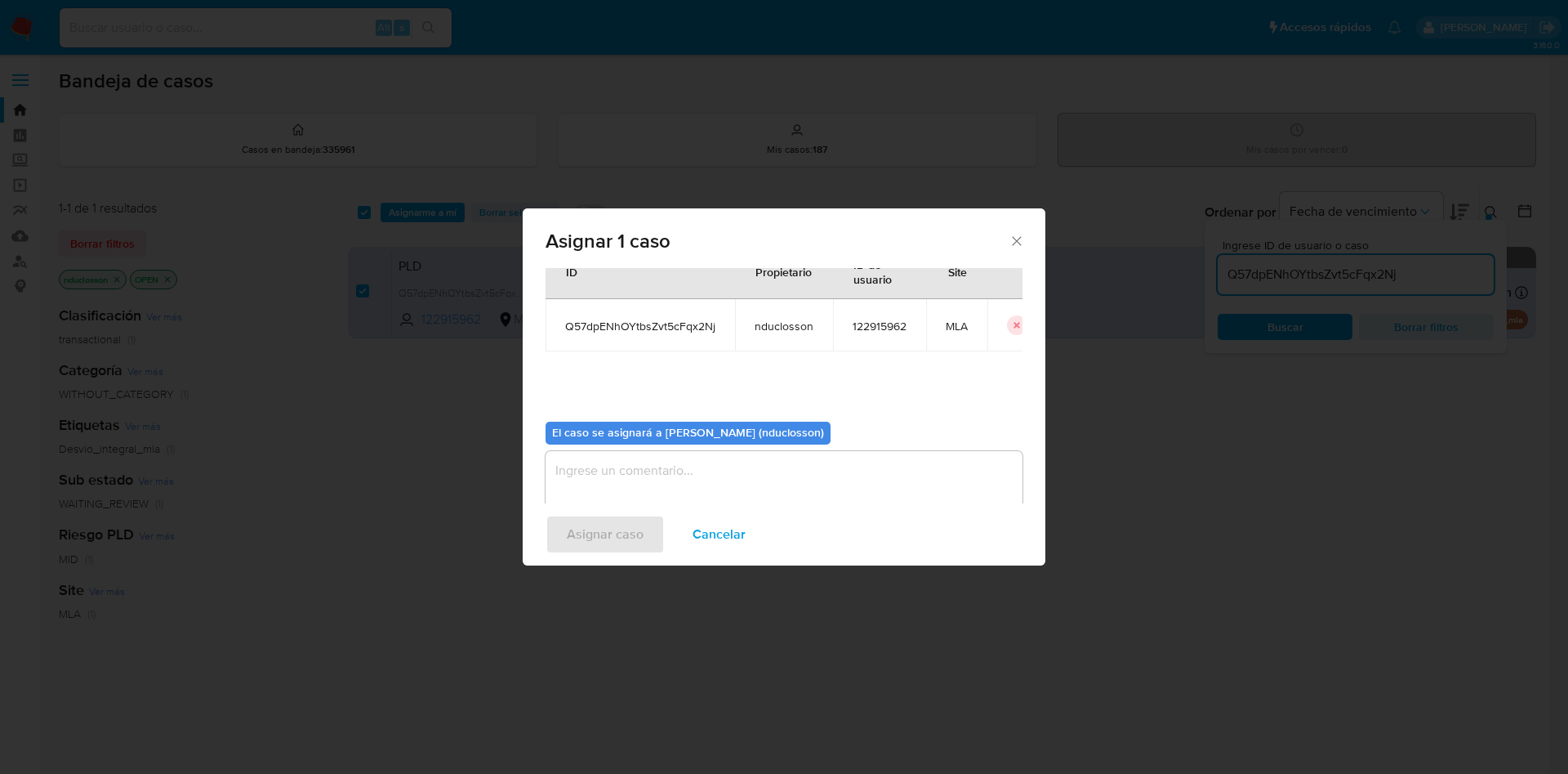
scroll to position [85, 0]
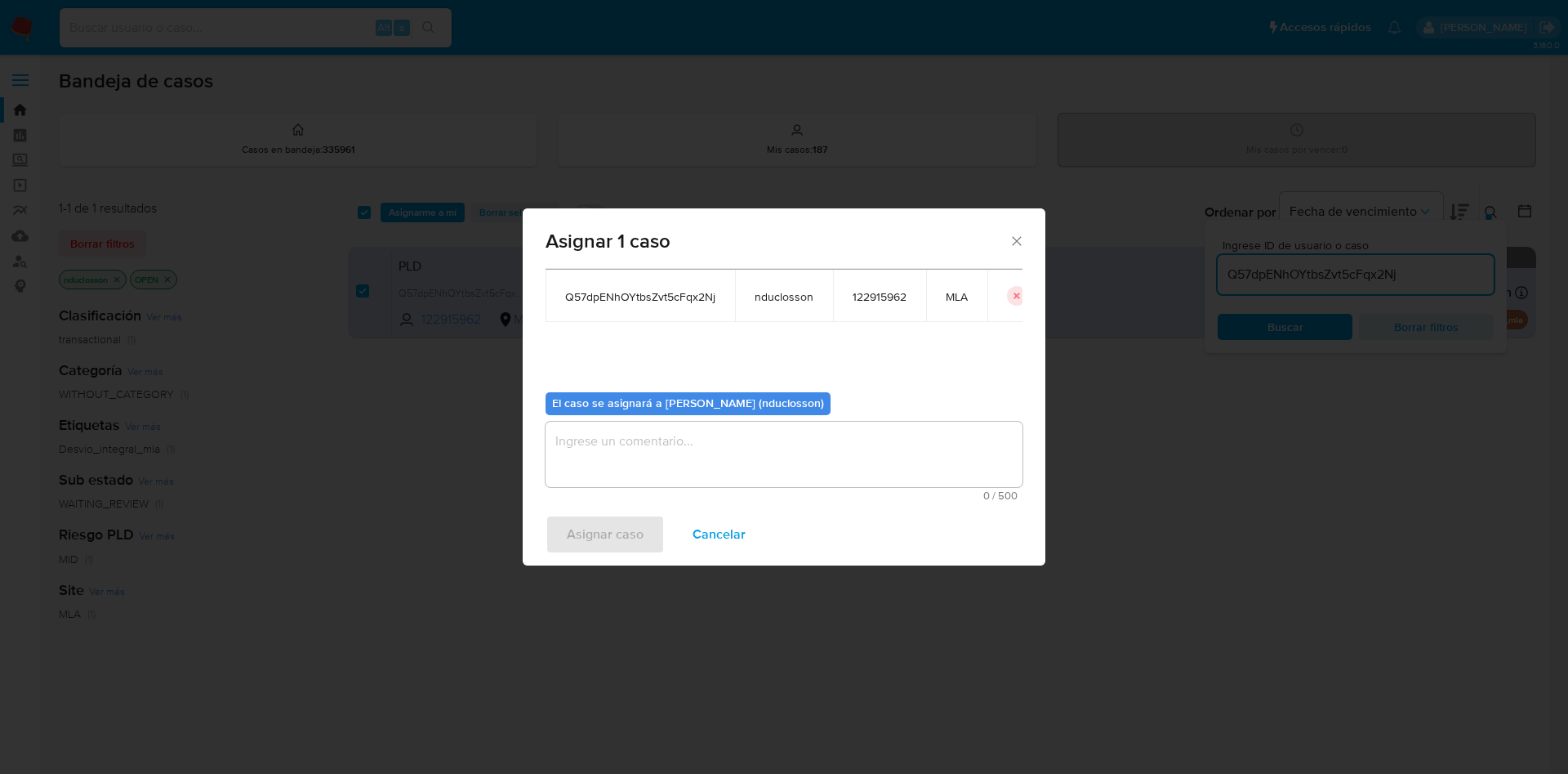
click at [771, 484] on textarea "assign-modal" at bounding box center [784, 455] width 477 height 65
click at [616, 523] on span "Asignar caso" at bounding box center [605, 535] width 77 height 36
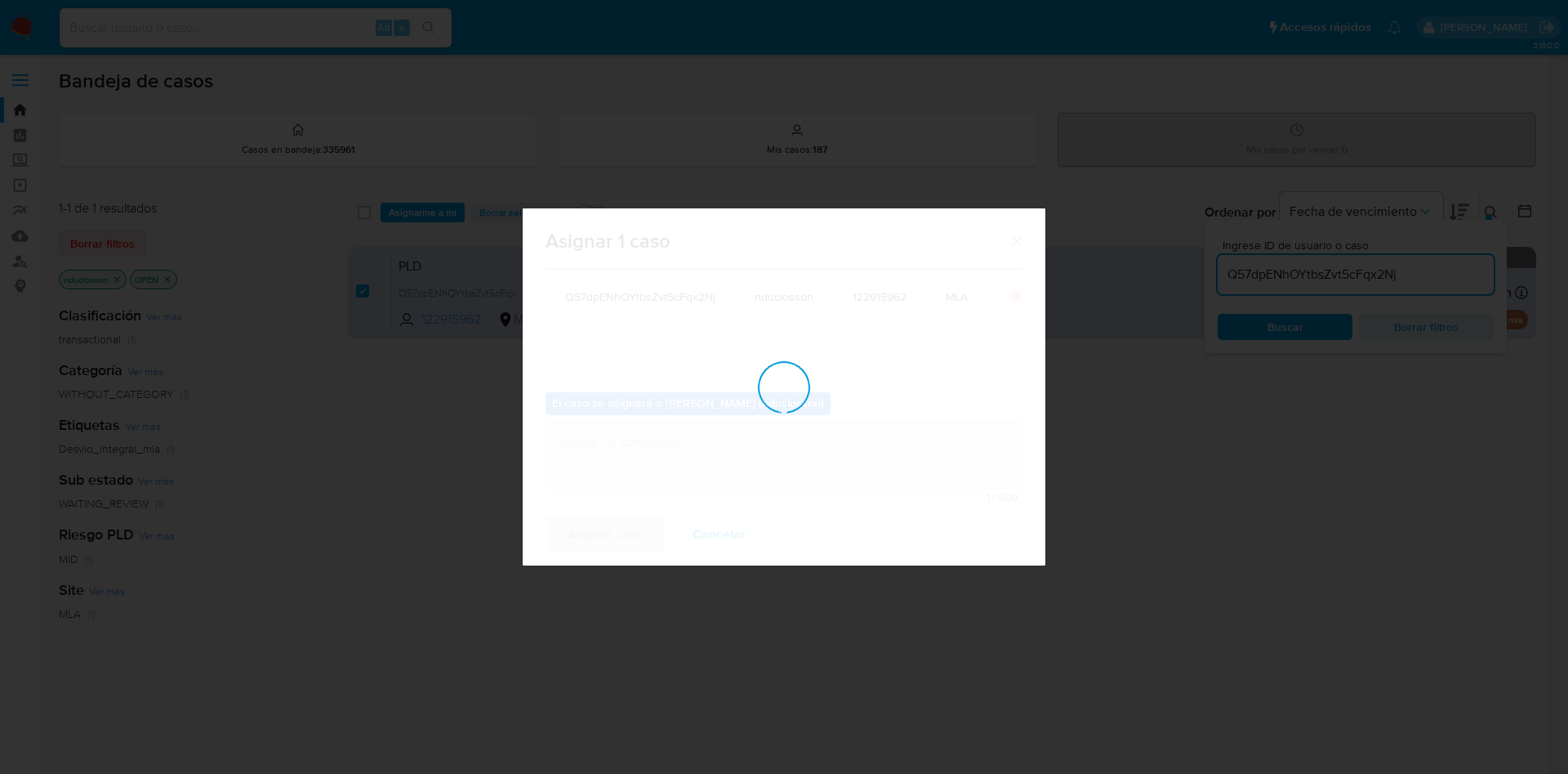
checkbox input "false"
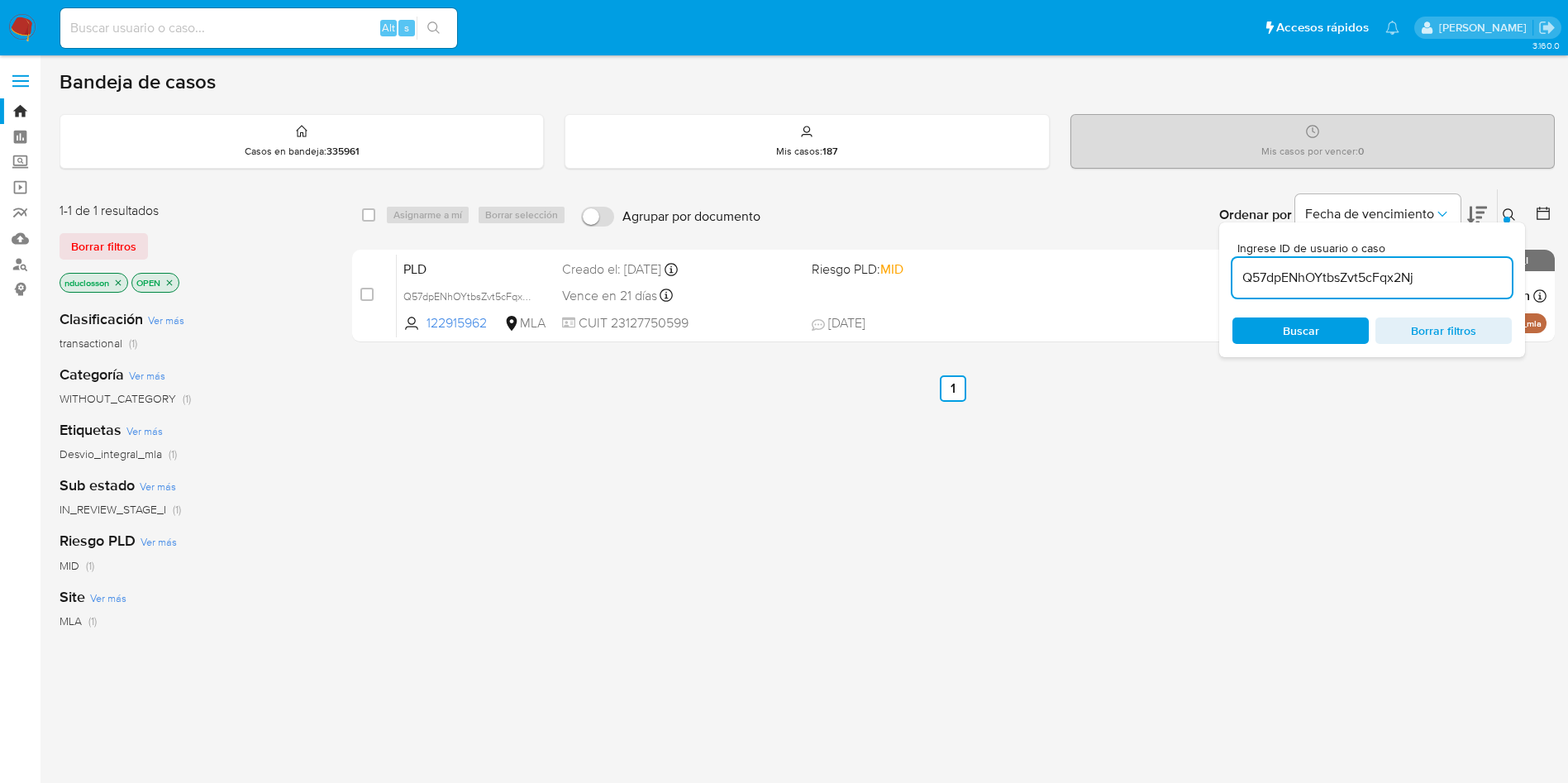
click at [1315, 281] on input "Q57dpENhOYtbsZvt5cFqx2Nj" at bounding box center [1372, 278] width 280 height 22
paste input "iyfgEZy50PClBbZzOsz94D6h"
type input "iyfgEZy50PClBbZzOsz94D6h"
click at [1292, 328] on span "Buscar" at bounding box center [1301, 330] width 37 height 26
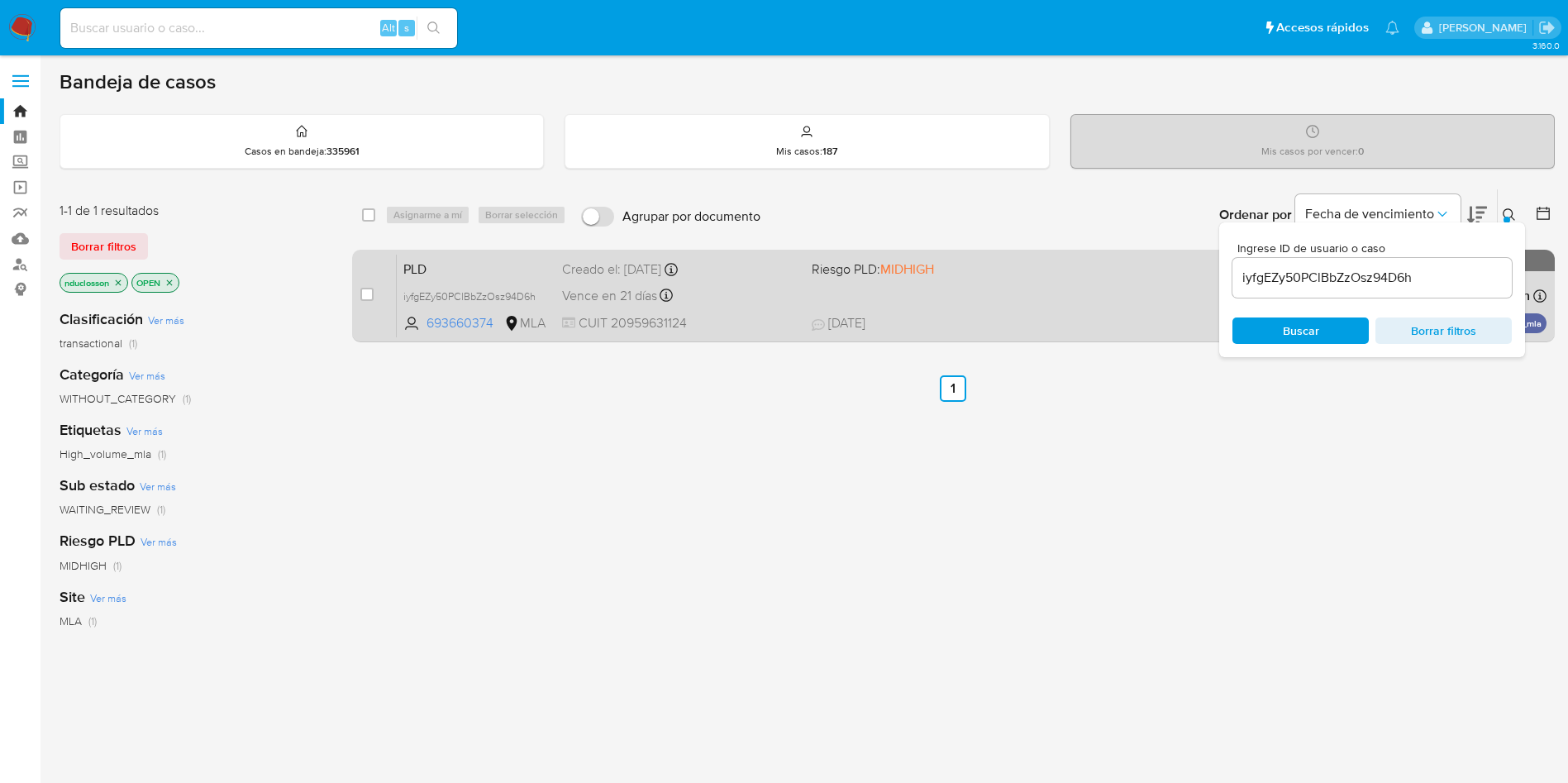
click at [355, 296] on div "case-item-checkbox No es posible asignar el caso PLD iyfgEZy50PClBbZzOsz94D6h 6…" at bounding box center [953, 296] width 1203 height 92
click at [370, 296] on input "checkbox" at bounding box center [367, 294] width 13 height 13
checkbox input "true"
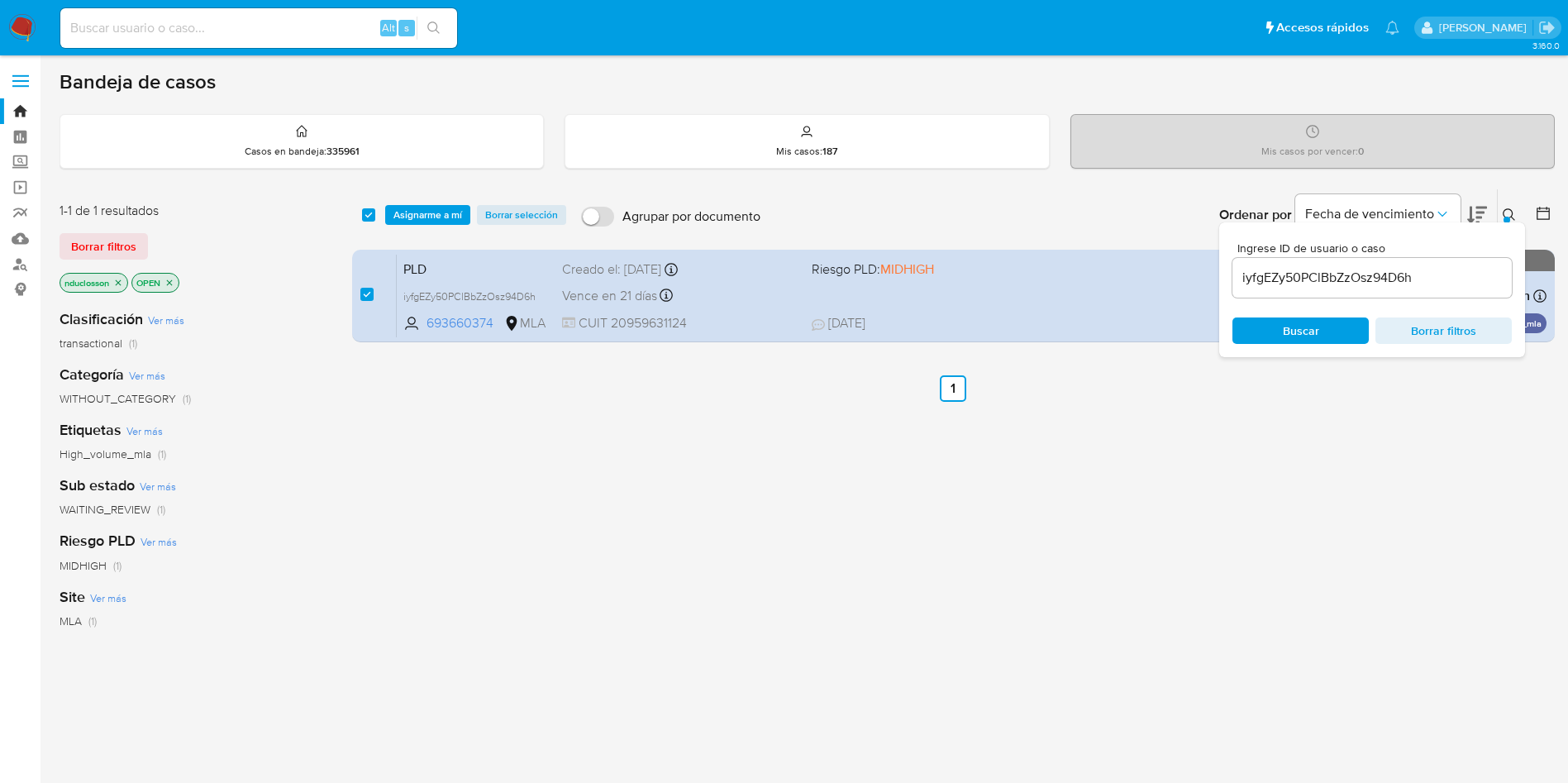
click at [429, 199] on div "select-all-cases-checkbox Asignarme a mí Borrar selección Agrupar por documento…" at bounding box center [953, 214] width 1203 height 51
click at [429, 214] on span "Asignarme a mí" at bounding box center [428, 214] width 69 height 17
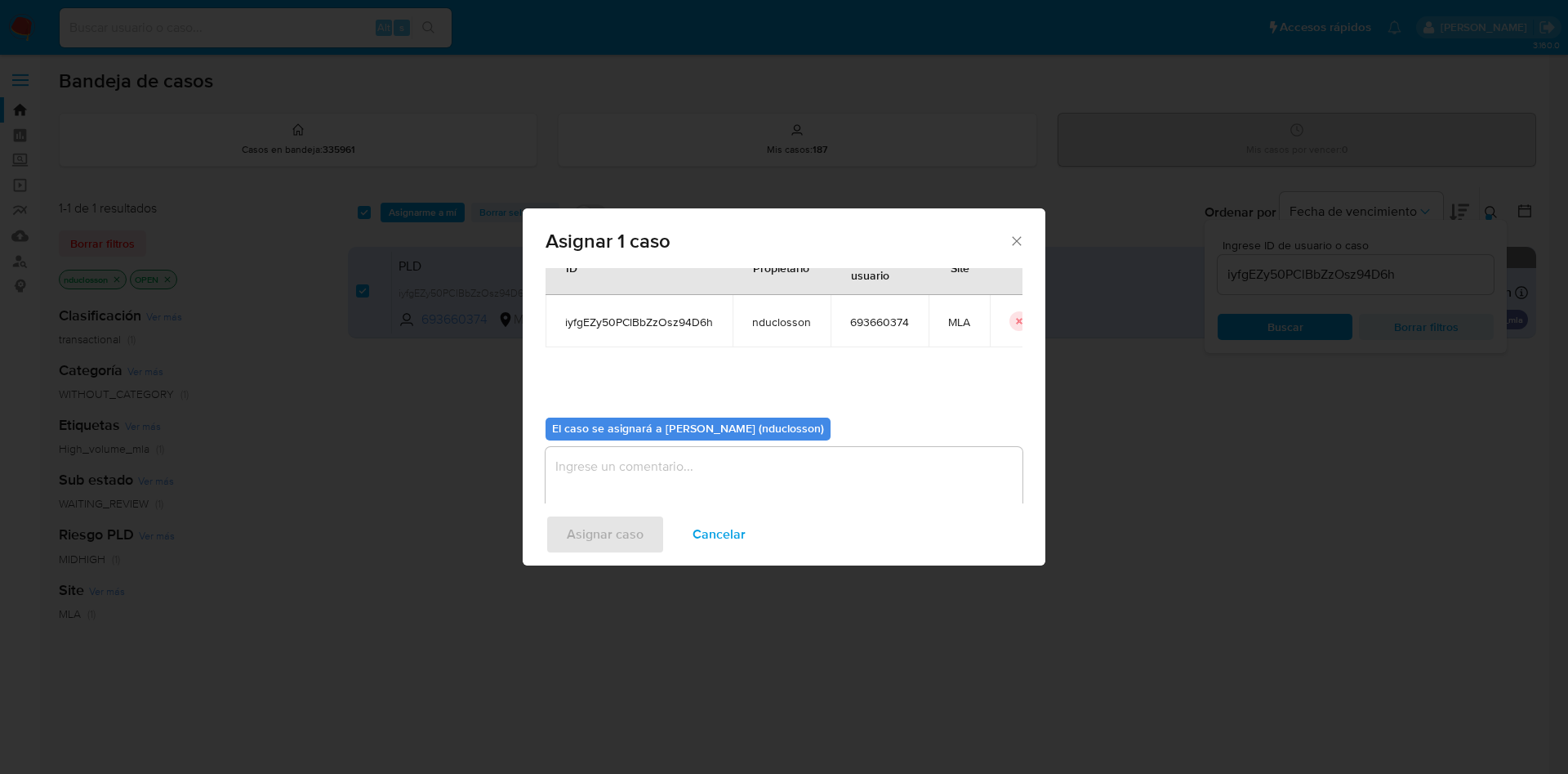
scroll to position [85, 0]
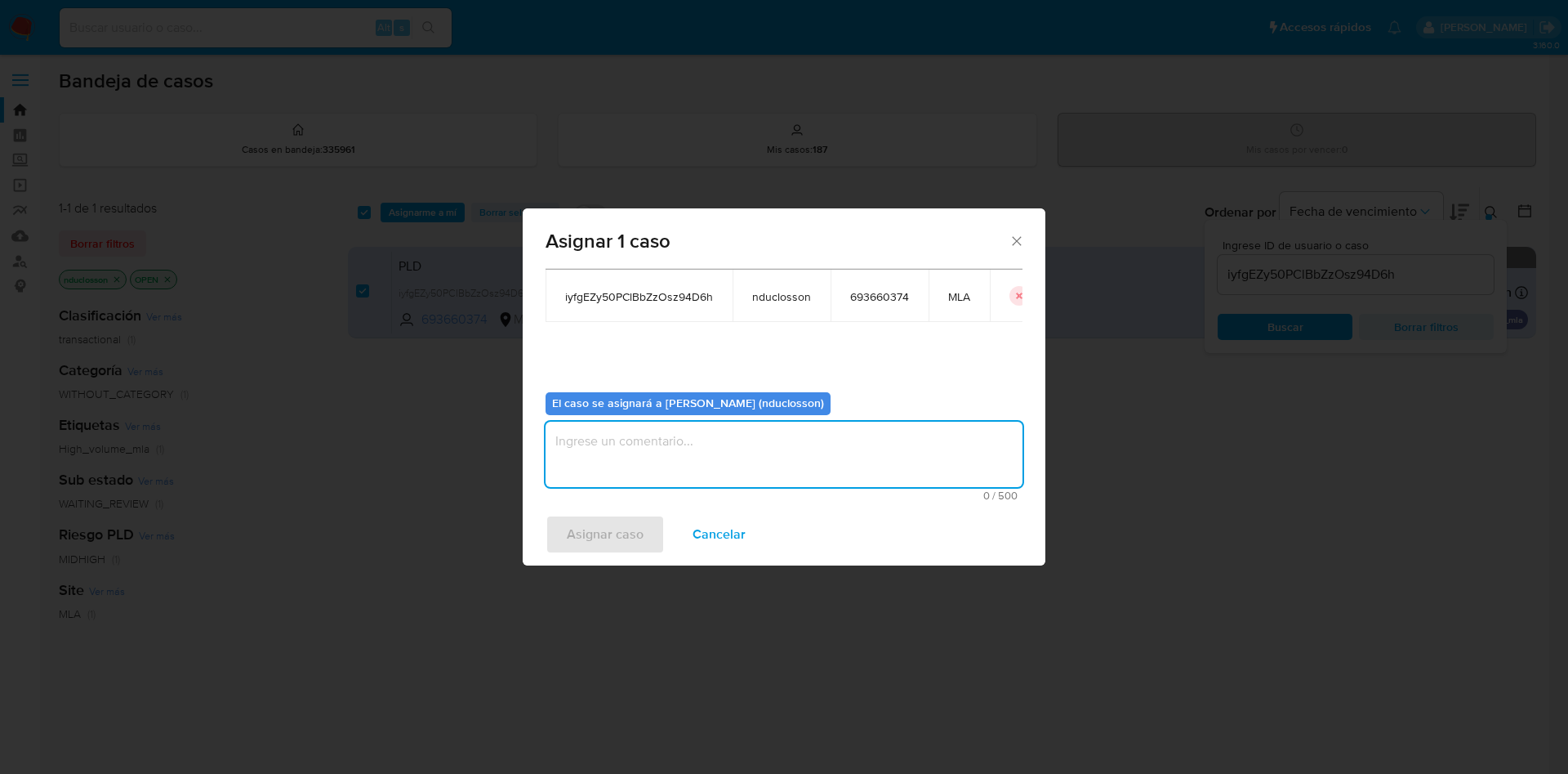
click at [620, 441] on textarea "assign-modal" at bounding box center [784, 455] width 477 height 65
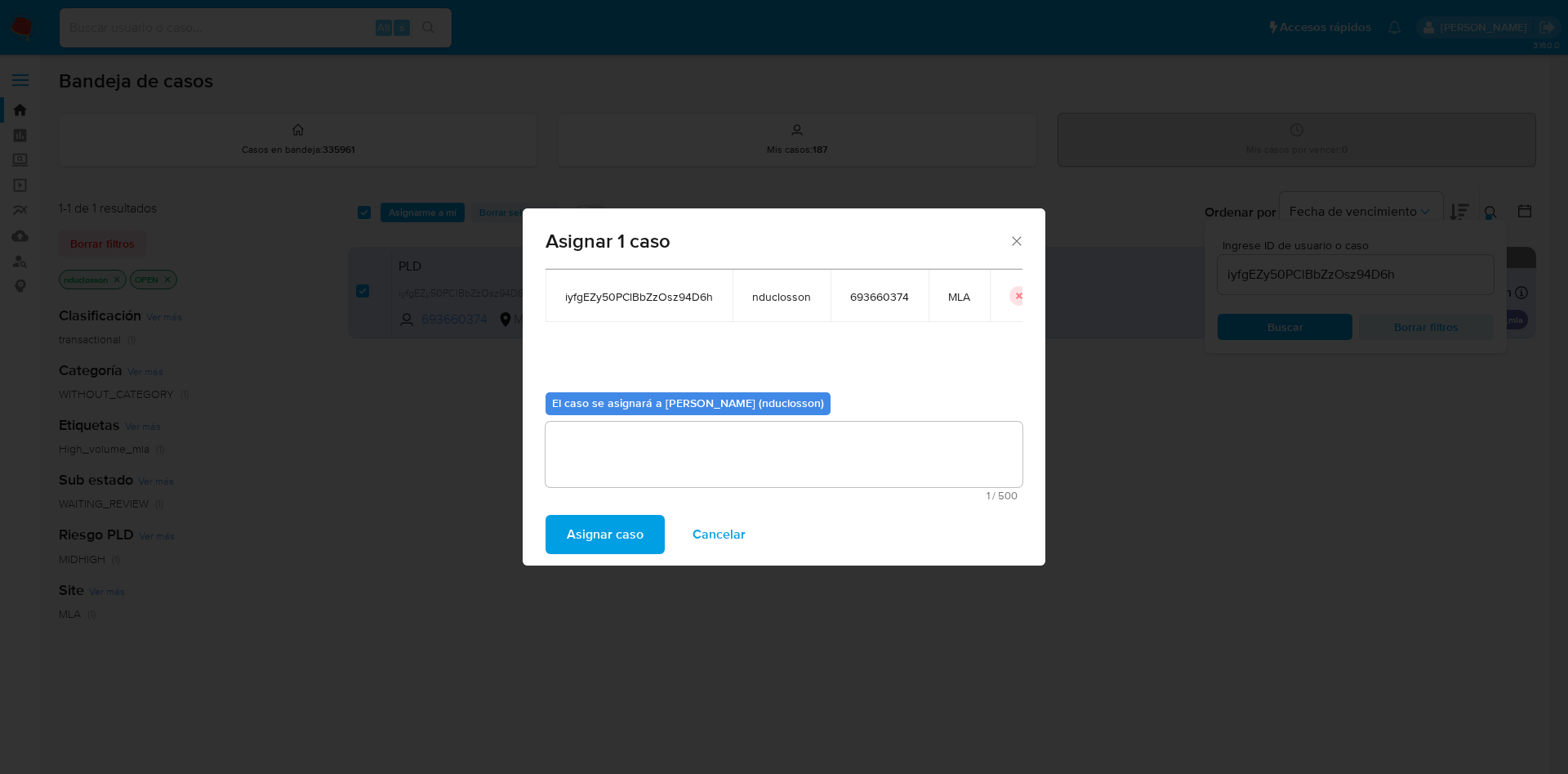
click at [610, 528] on span "Asignar caso" at bounding box center [605, 535] width 77 height 36
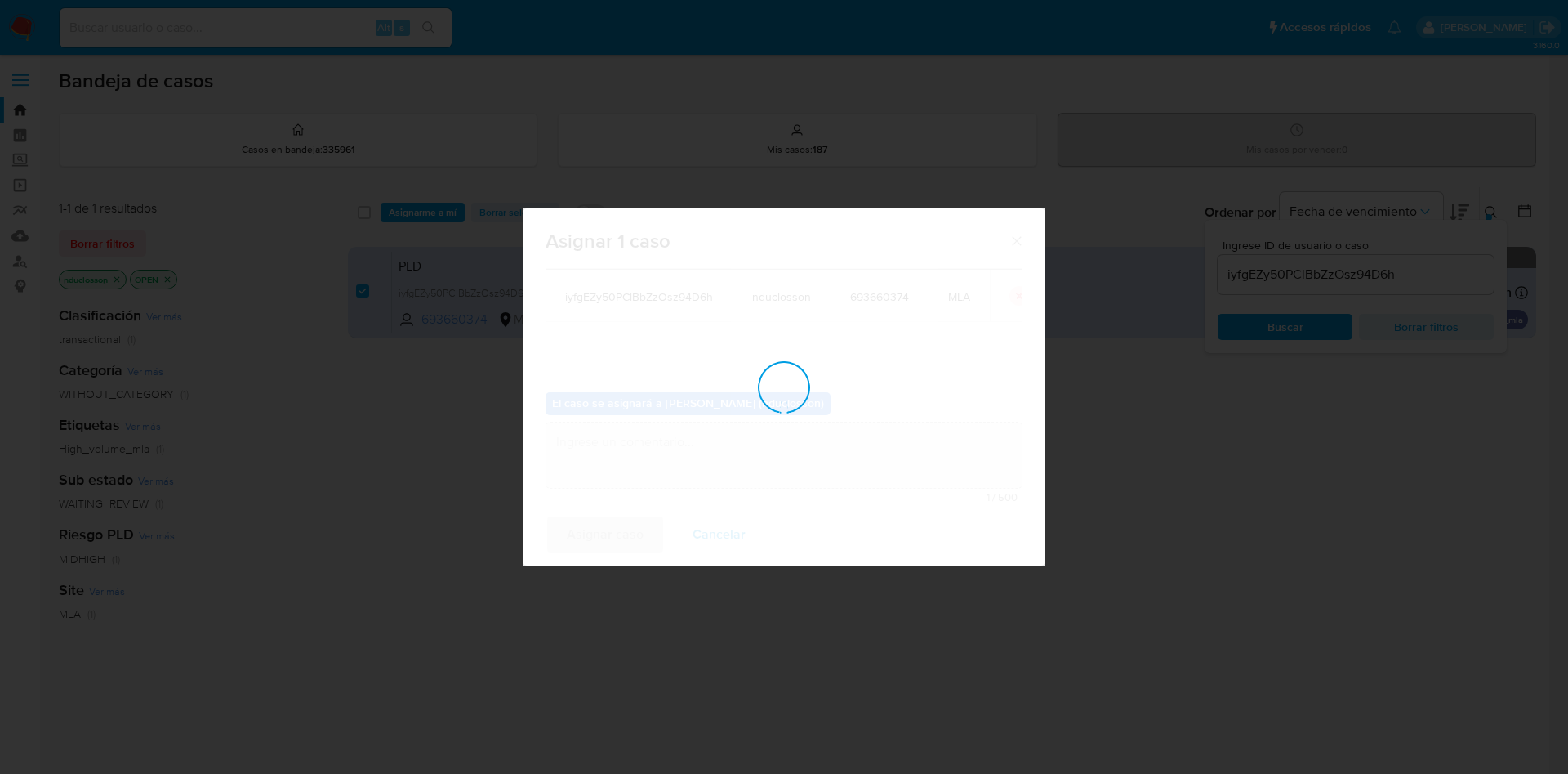
checkbox input "false"
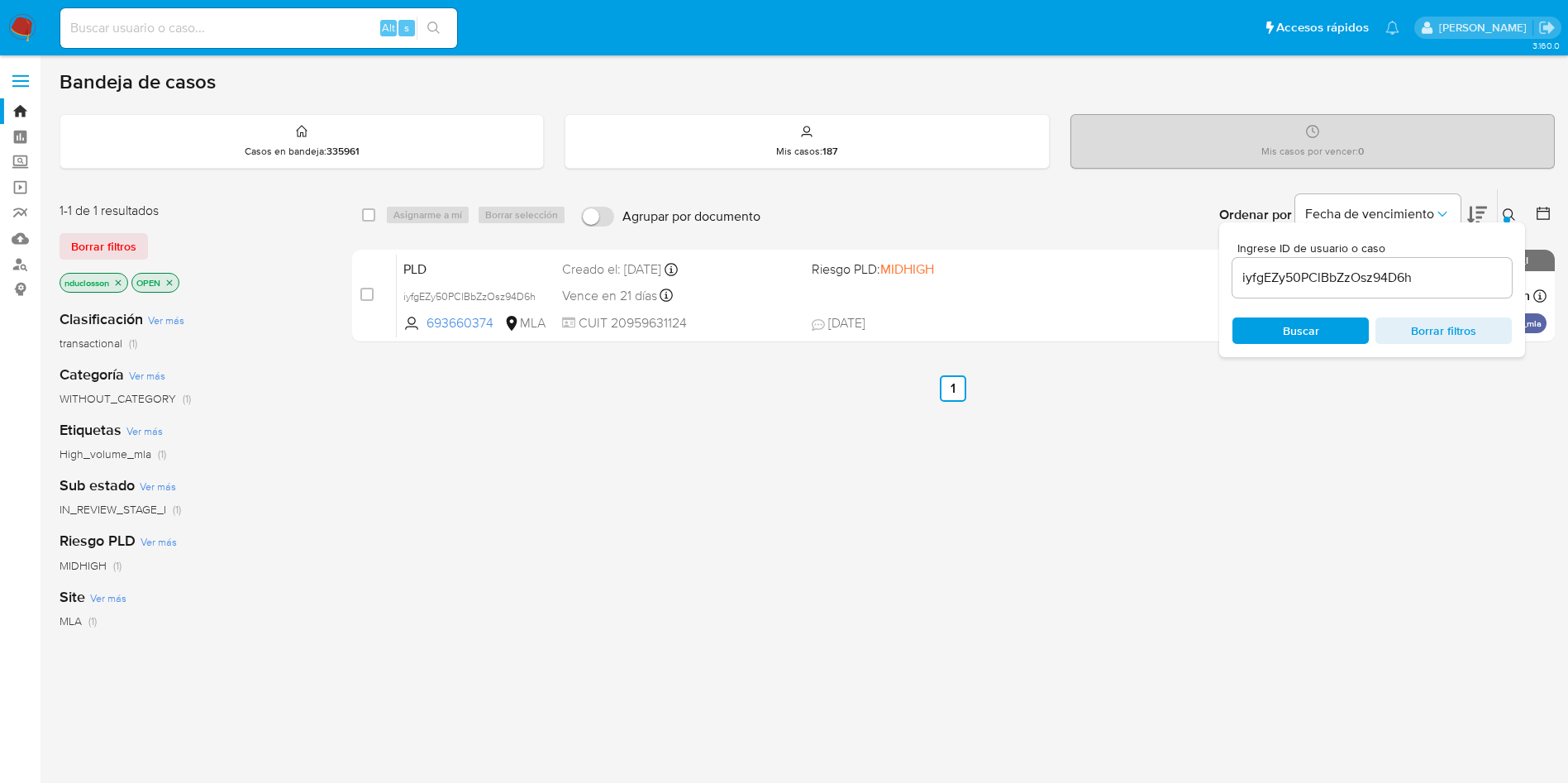
click at [1351, 287] on input "iyfgEZy50PClBbZzOsz94D6h" at bounding box center [1372, 278] width 280 height 22
click at [1350, 286] on input "iyfgEZy50PClBbZzOsz94D6h" at bounding box center [1372, 278] width 280 height 22
paste input "qx6GfqRGyER1bAluTAuWlza9"
type input "qx6GfqRGyER1bAluTAuWlza9"
click at [1321, 327] on span "Buscar" at bounding box center [1301, 330] width 113 height 24
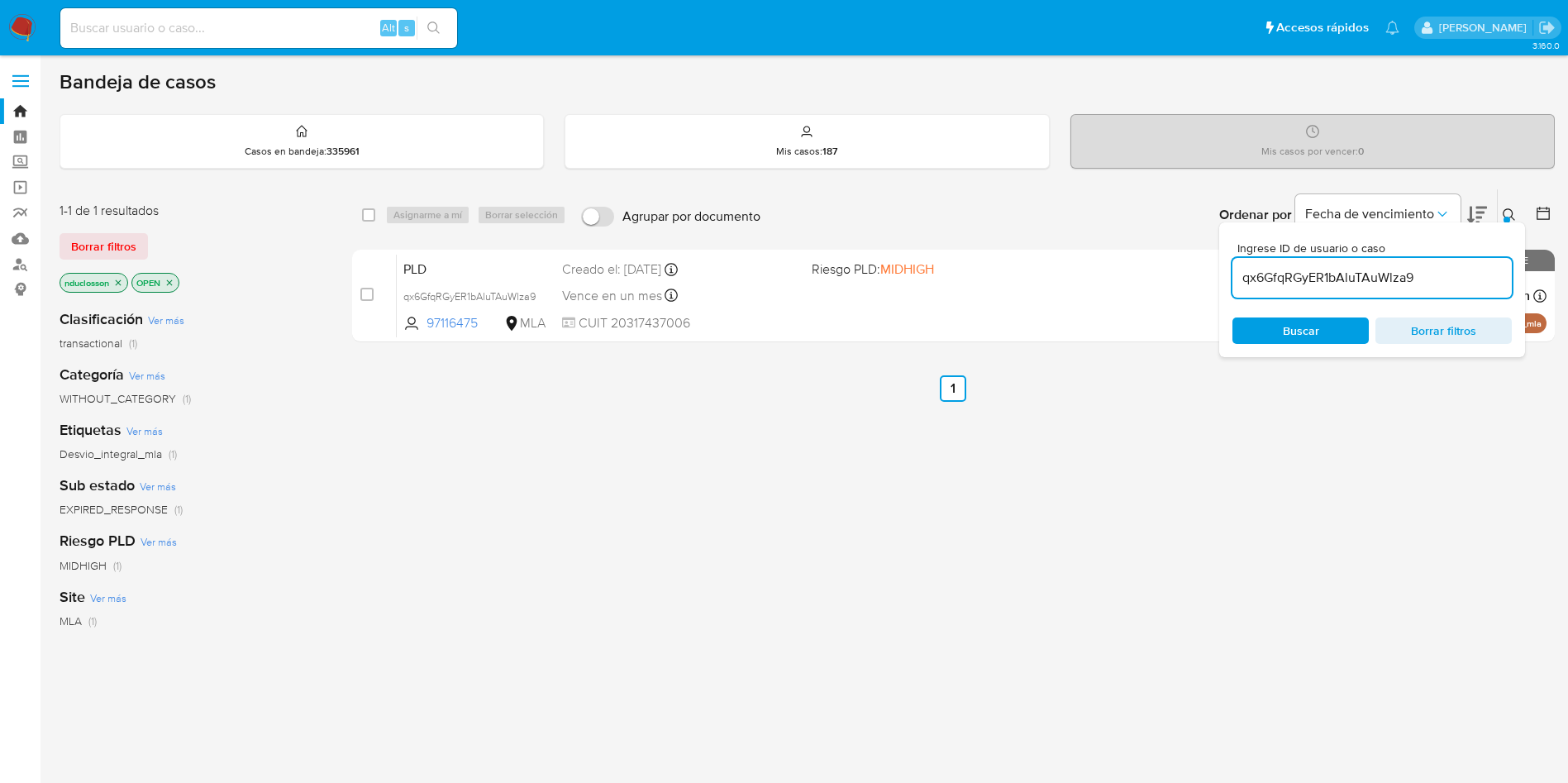
click at [1306, 272] on input "qx6GfqRGyER1bAluTAuWlza9" at bounding box center [1372, 278] width 280 height 22
click at [1287, 321] on span "Buscar" at bounding box center [1301, 330] width 37 height 26
click at [367, 223] on div "select-all-cases-checkbox" at bounding box center [372, 214] width 20 height 20
click at [367, 219] on input "checkbox" at bounding box center [368, 214] width 13 height 13
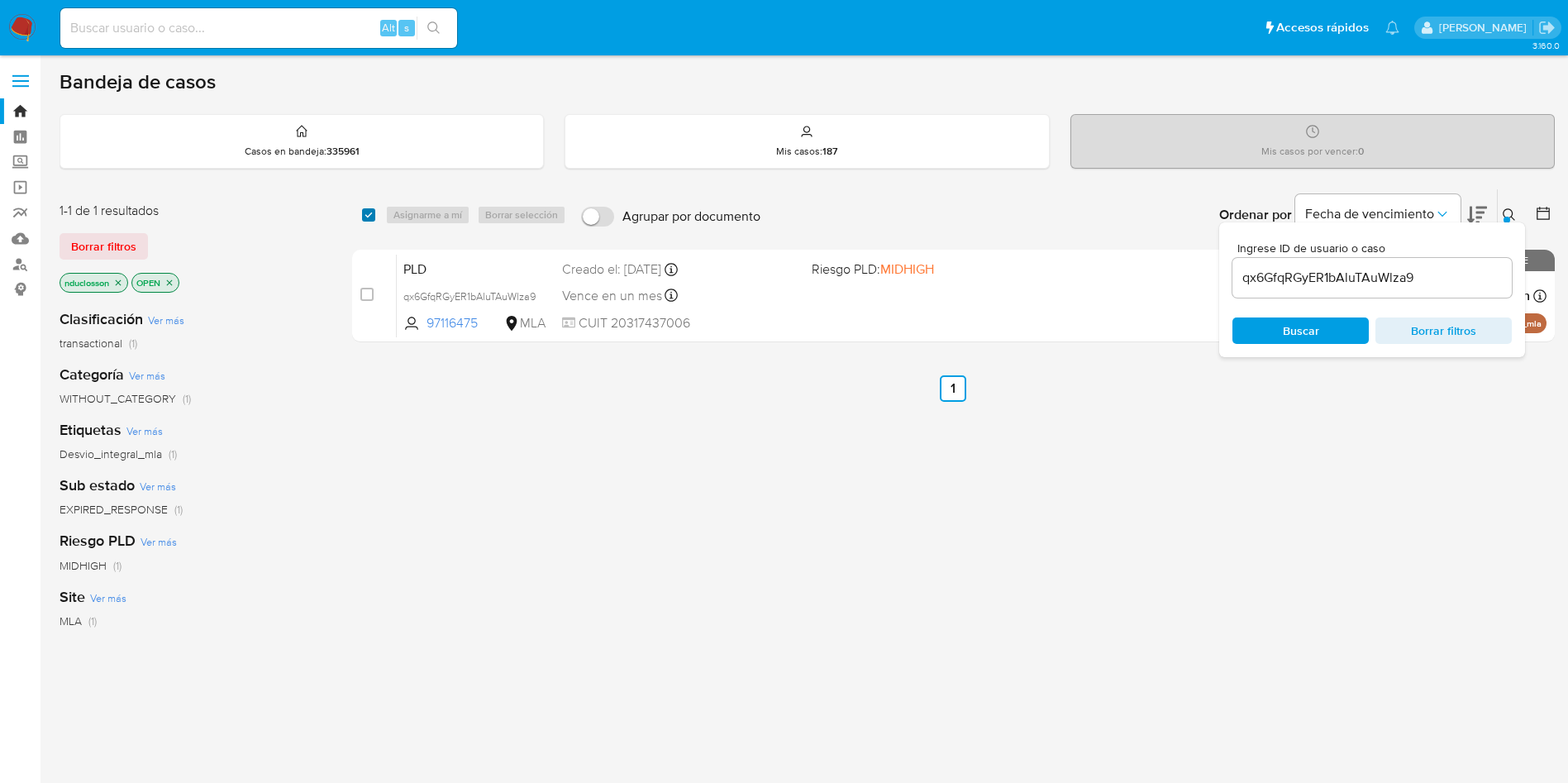
checkbox input "true"
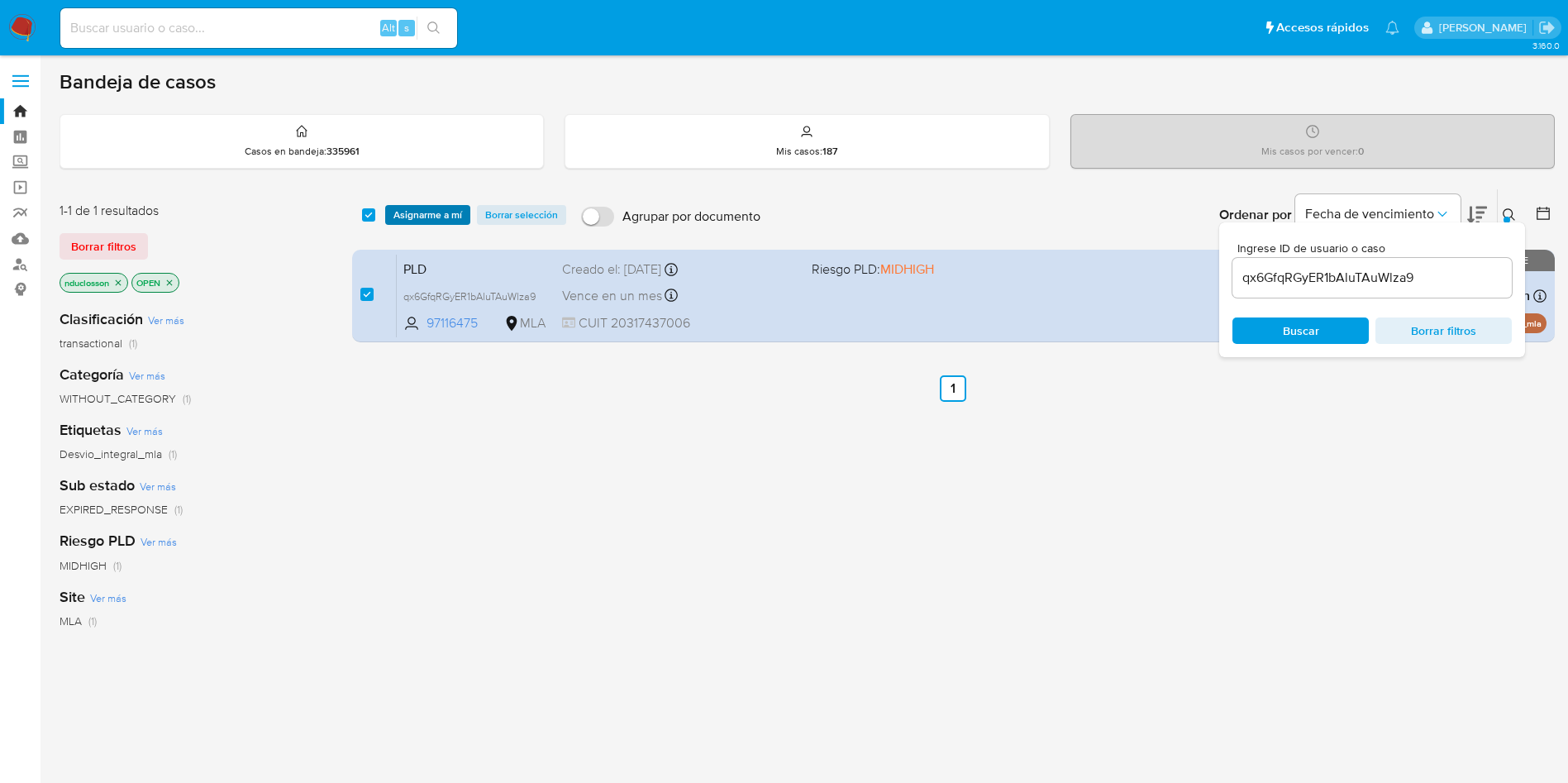
click at [392, 219] on button "Asignarme a mí" at bounding box center [428, 214] width 85 height 20
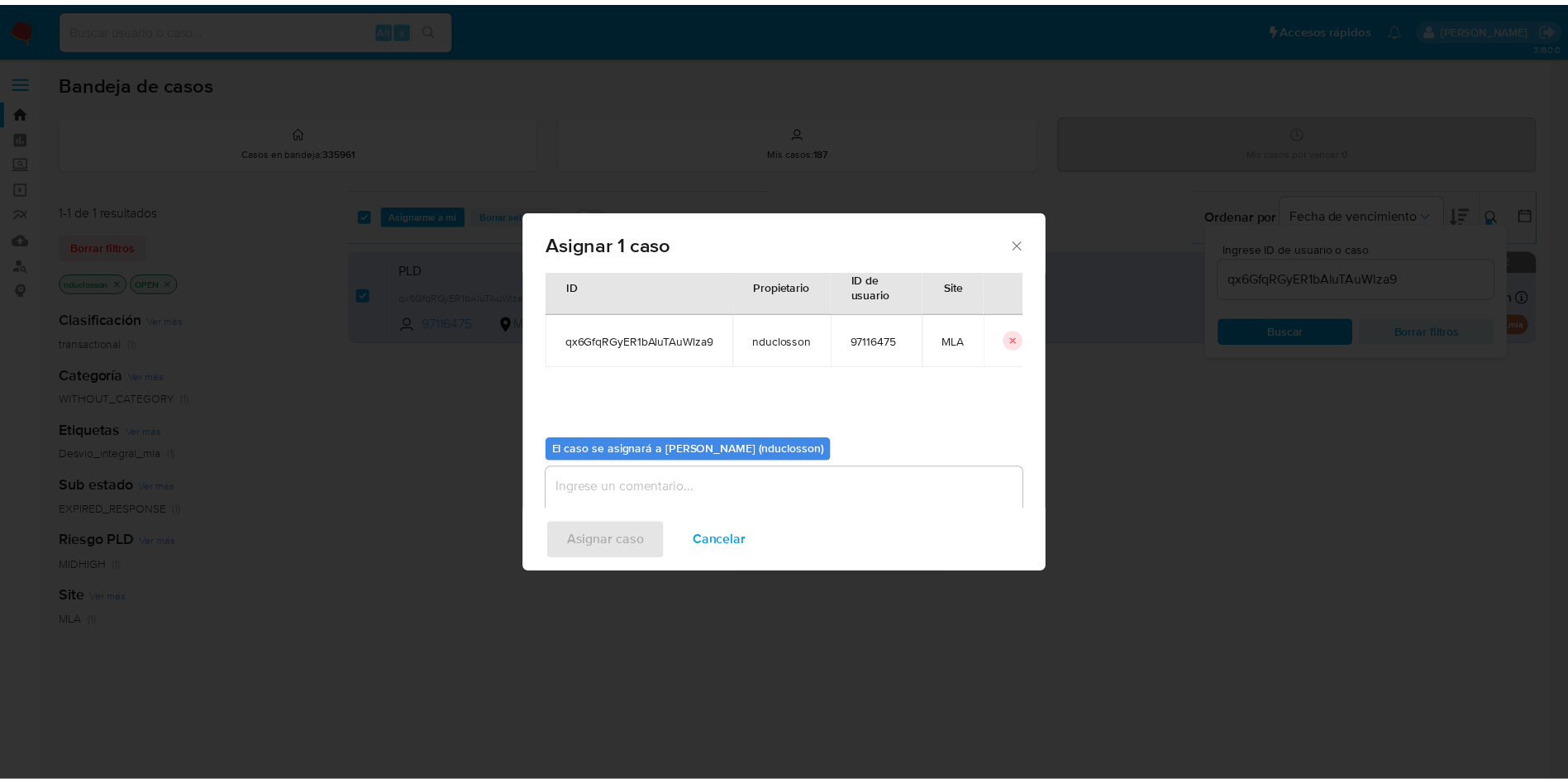
scroll to position [86, 0]
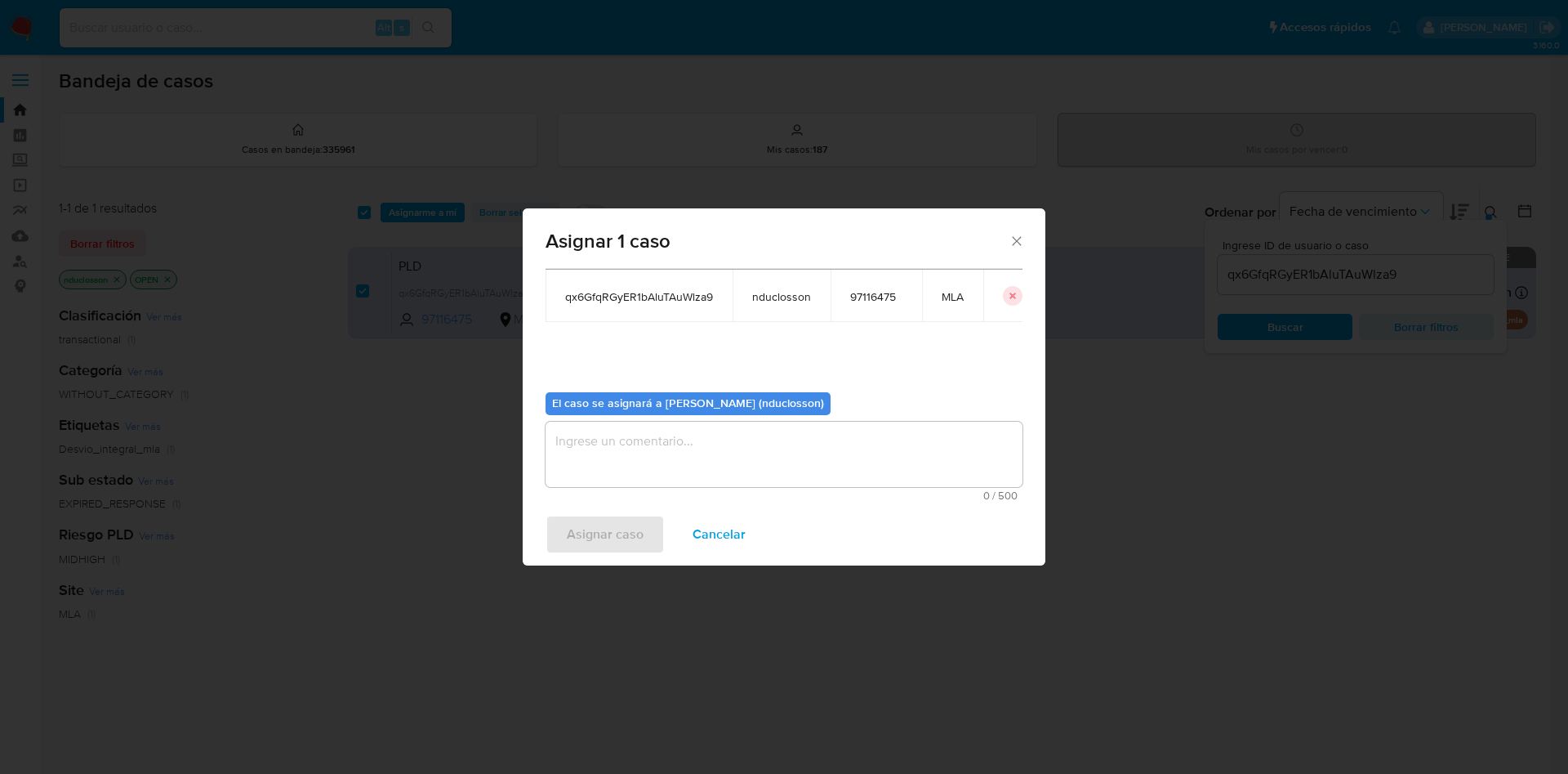
click at [651, 441] on textarea "assign-modal" at bounding box center [784, 455] width 477 height 65
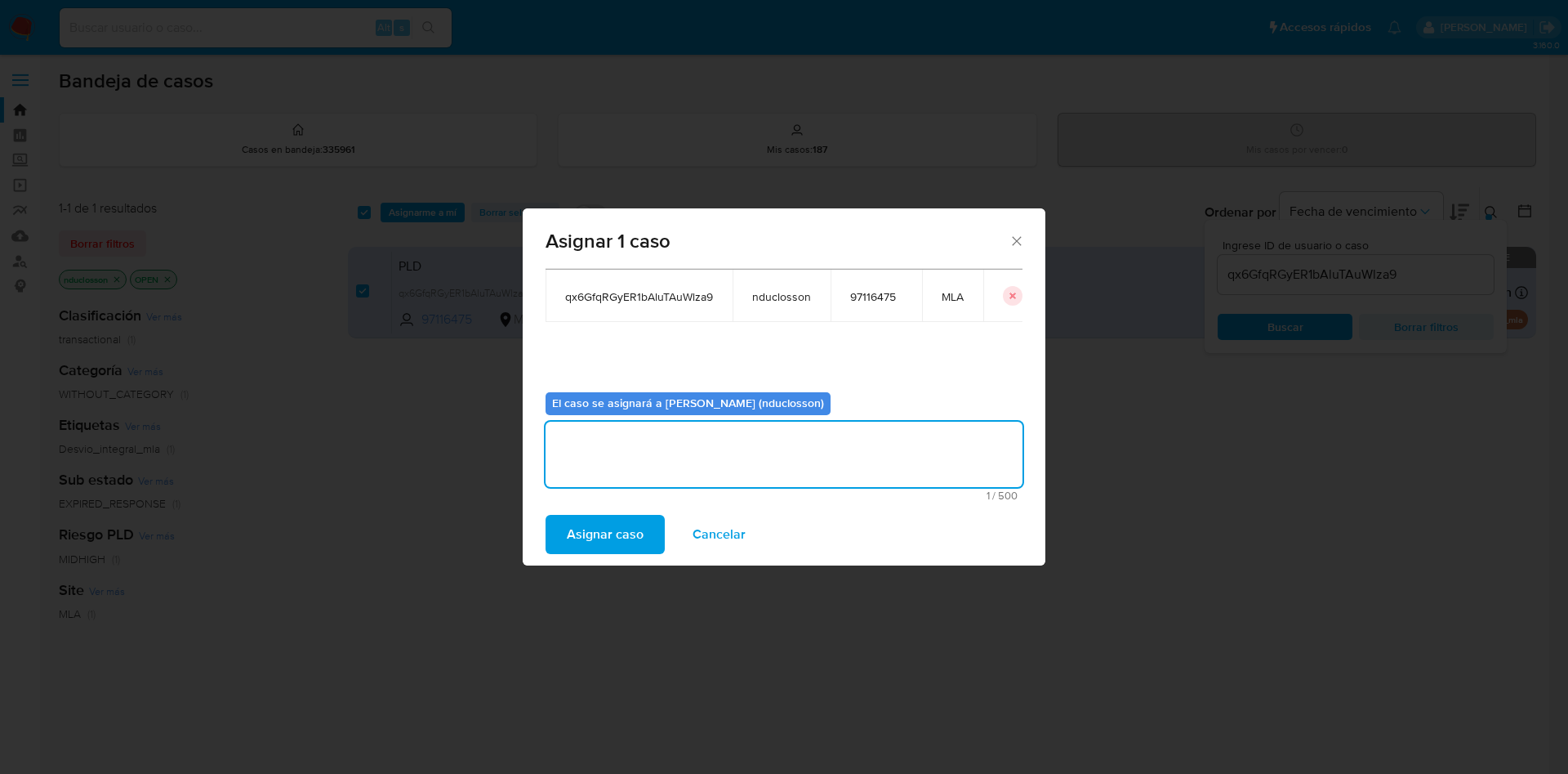
click at [605, 525] on span "Asignar caso" at bounding box center [605, 535] width 77 height 36
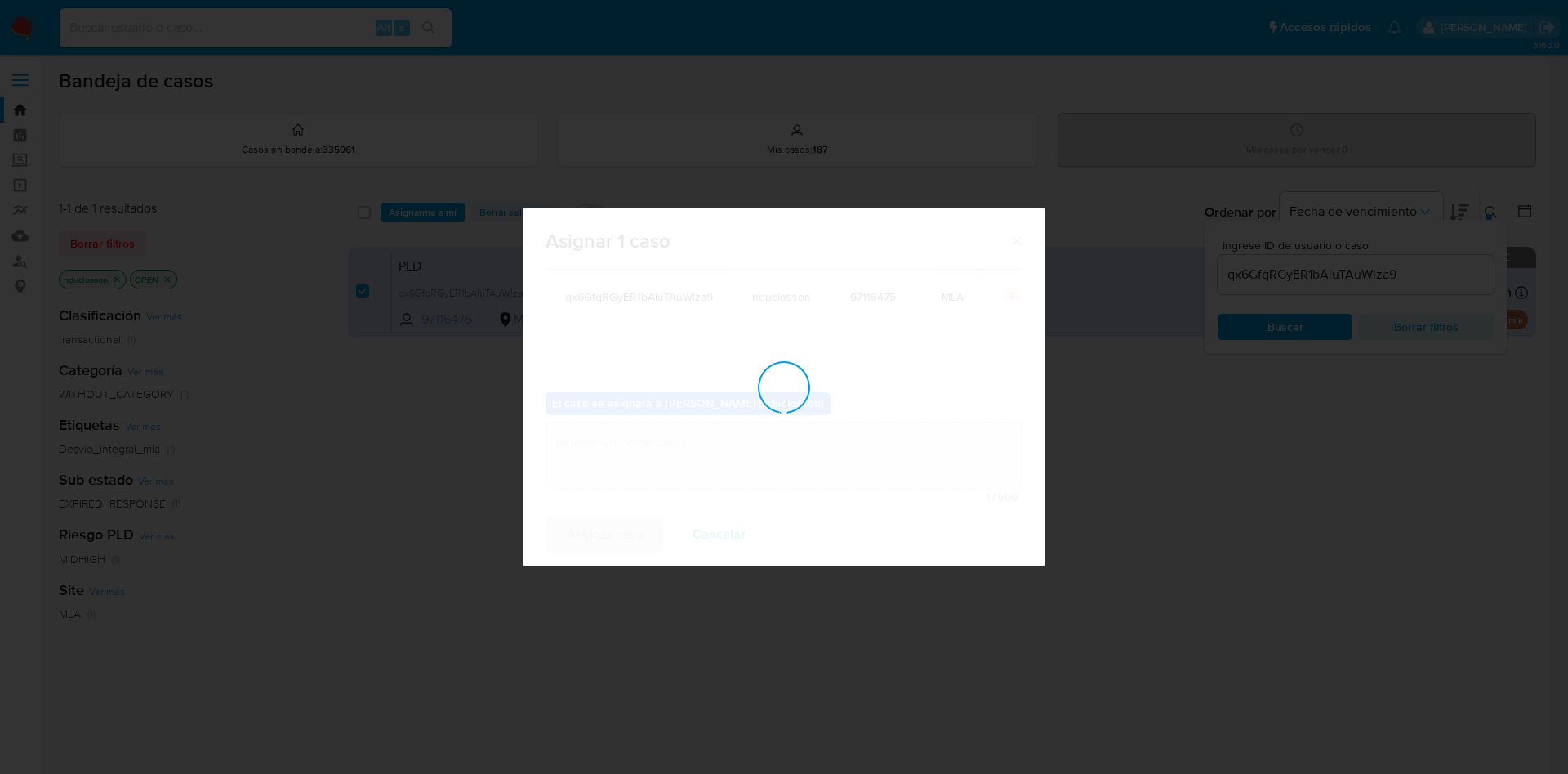
checkbox input "false"
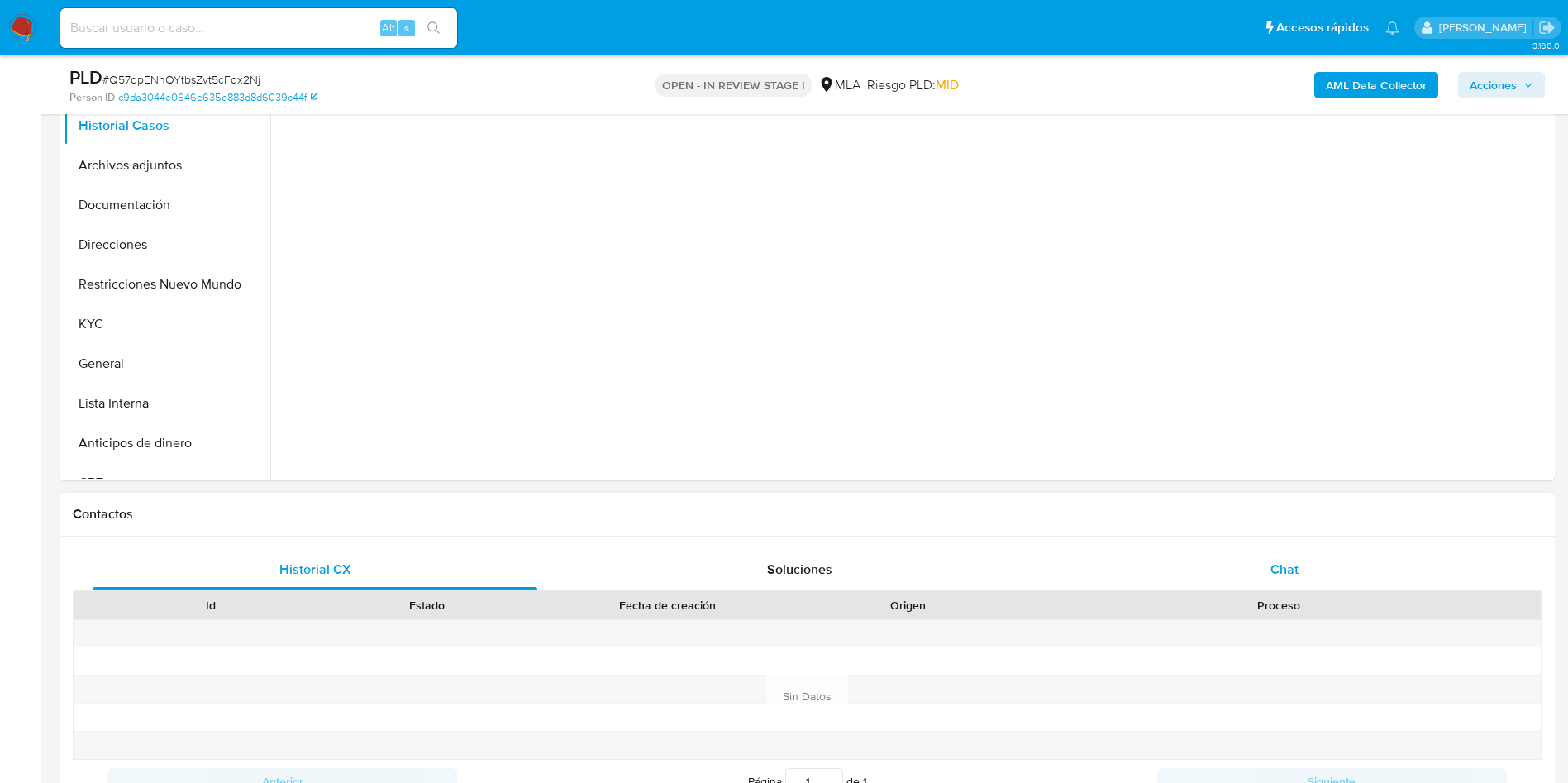
click at [1266, 564] on div "Chat" at bounding box center [1284, 570] width 445 height 40
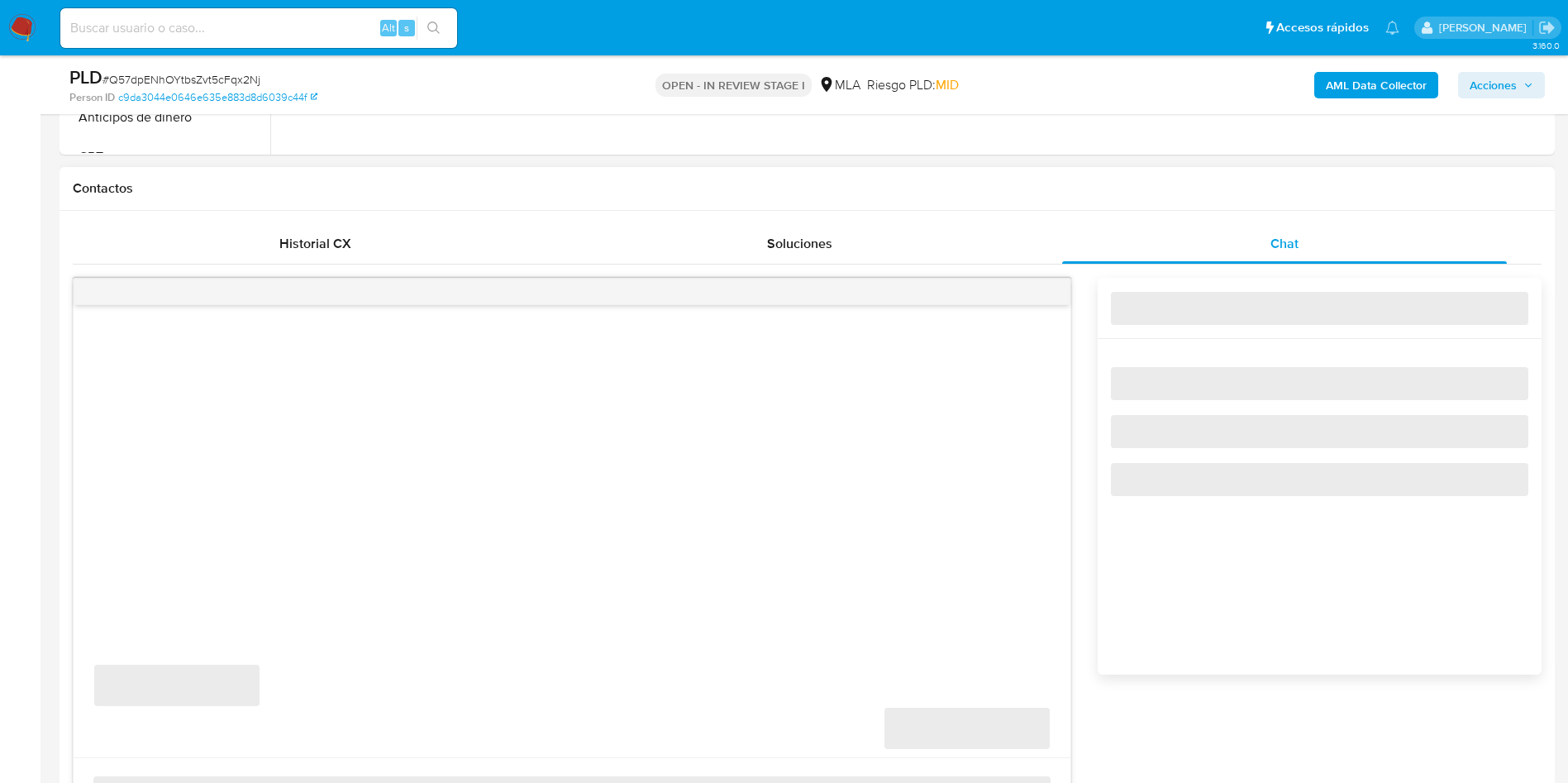
select select "10"
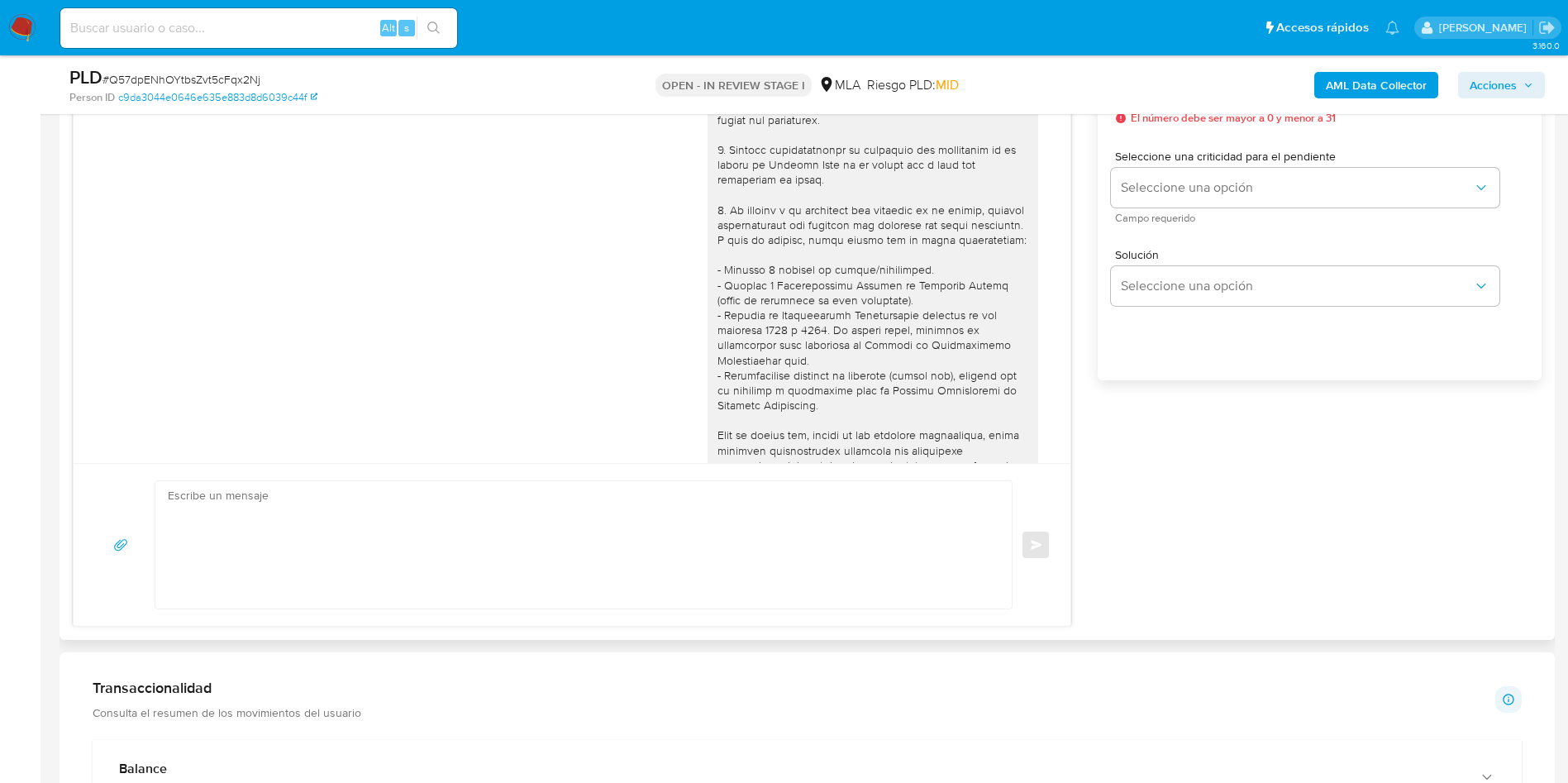
scroll to position [1455, 0]
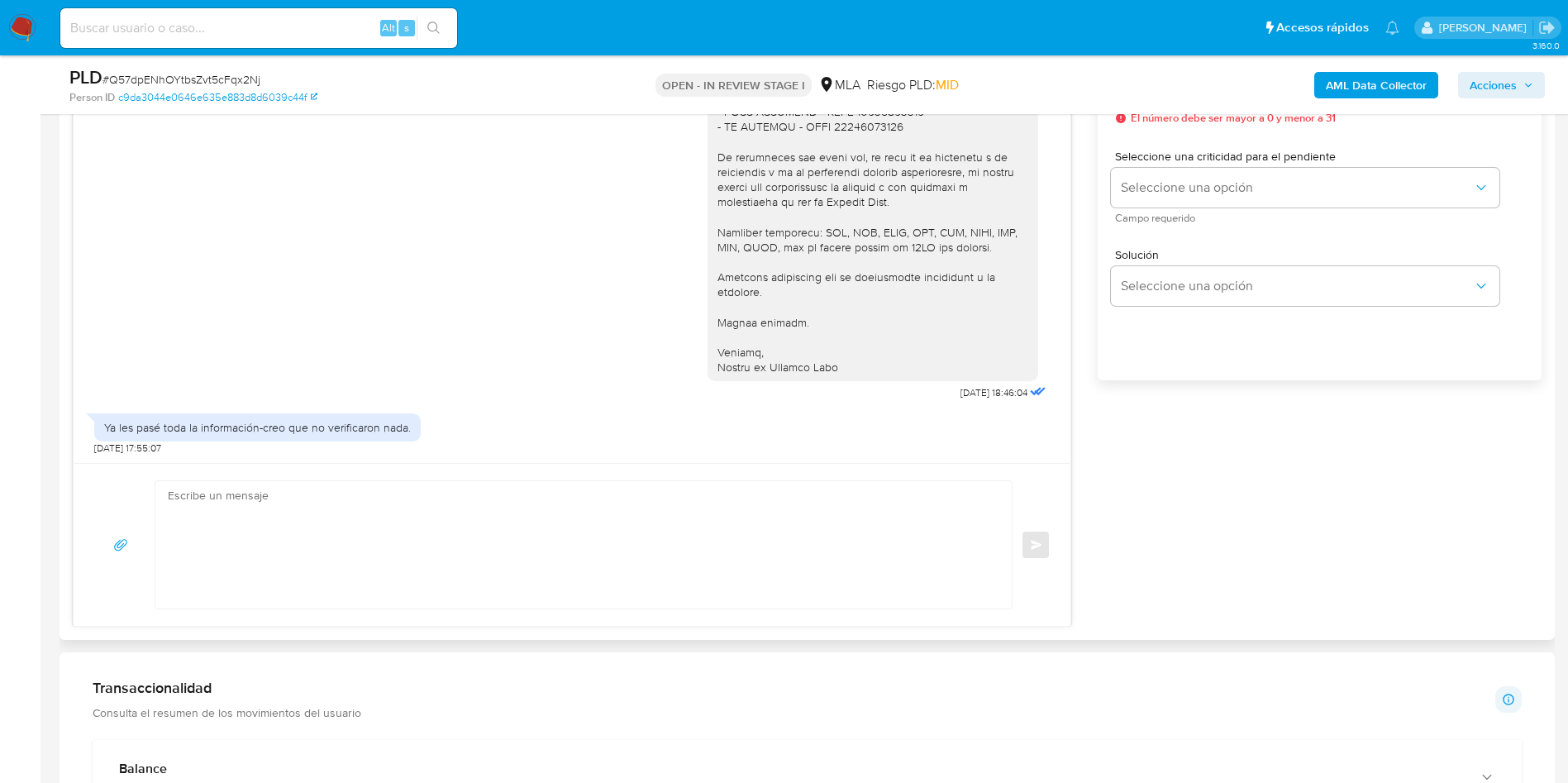
click at [595, 543] on textarea at bounding box center [579, 544] width 823 height 127
paste textarea "Hola Jose Luis, Muchas gracias por tu respuesta. No obstante, necesitamos que n…"
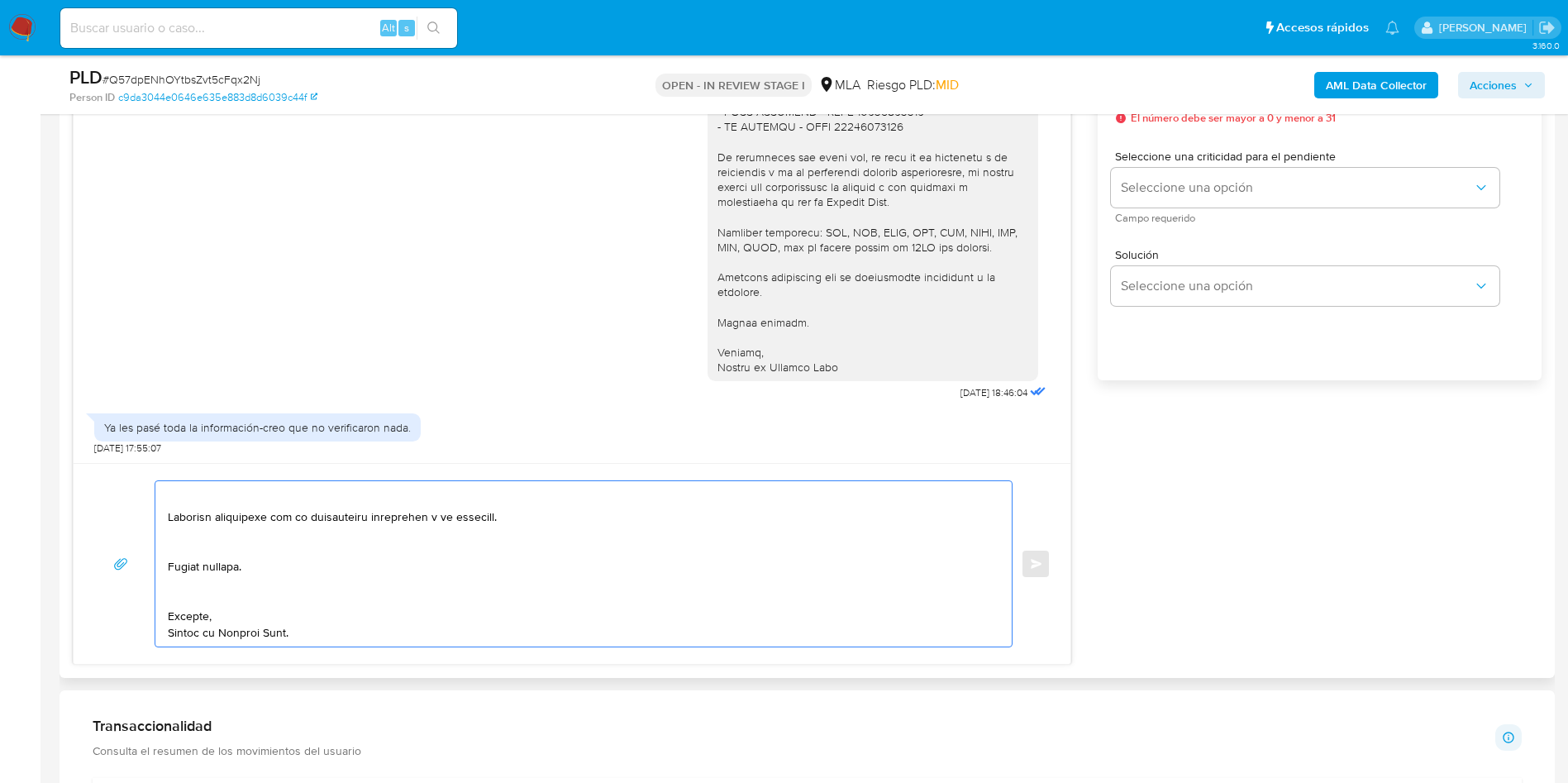
click at [169, 597] on textarea at bounding box center [579, 564] width 823 height 165
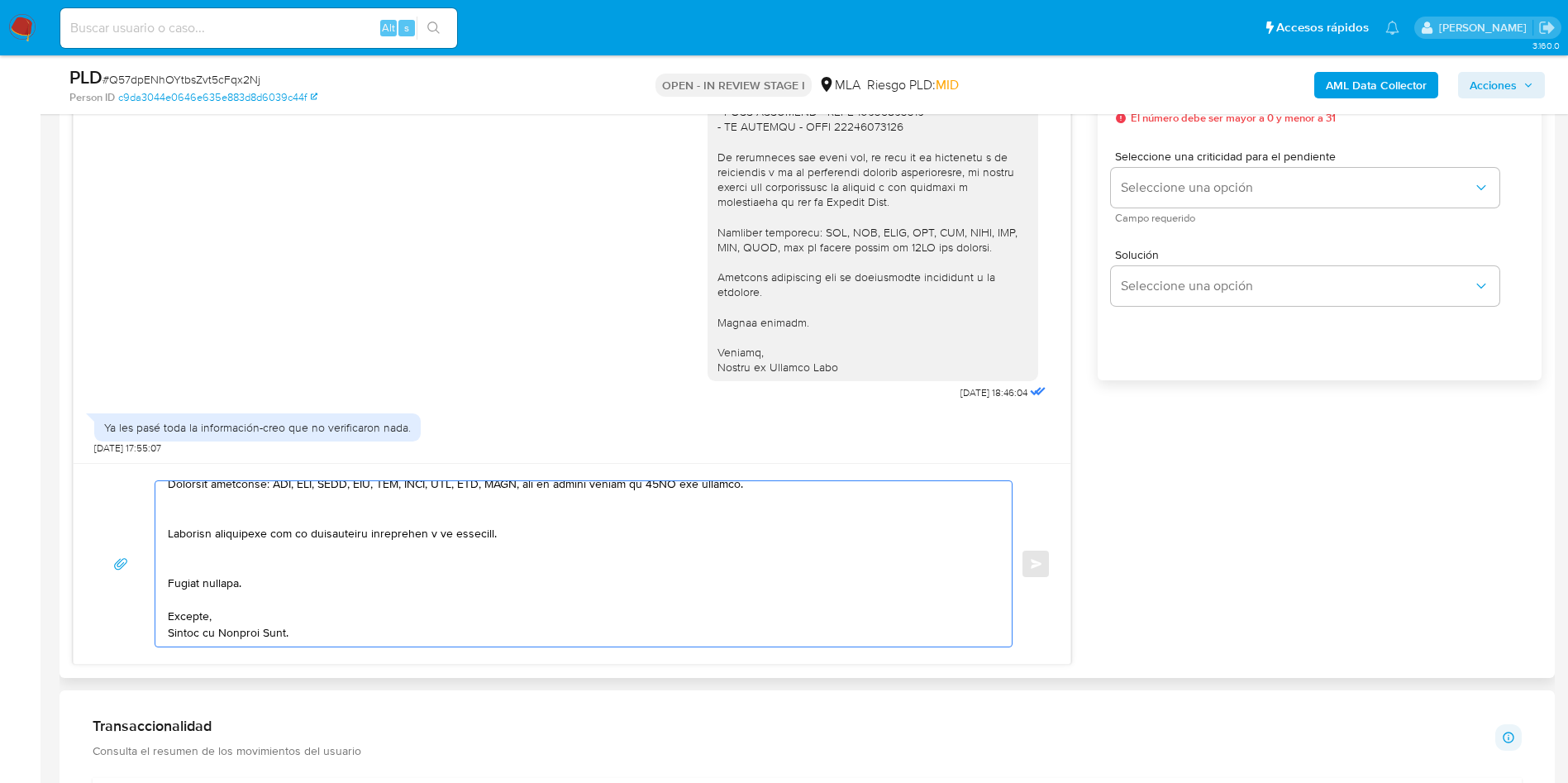
click at [186, 560] on textarea at bounding box center [579, 564] width 823 height 165
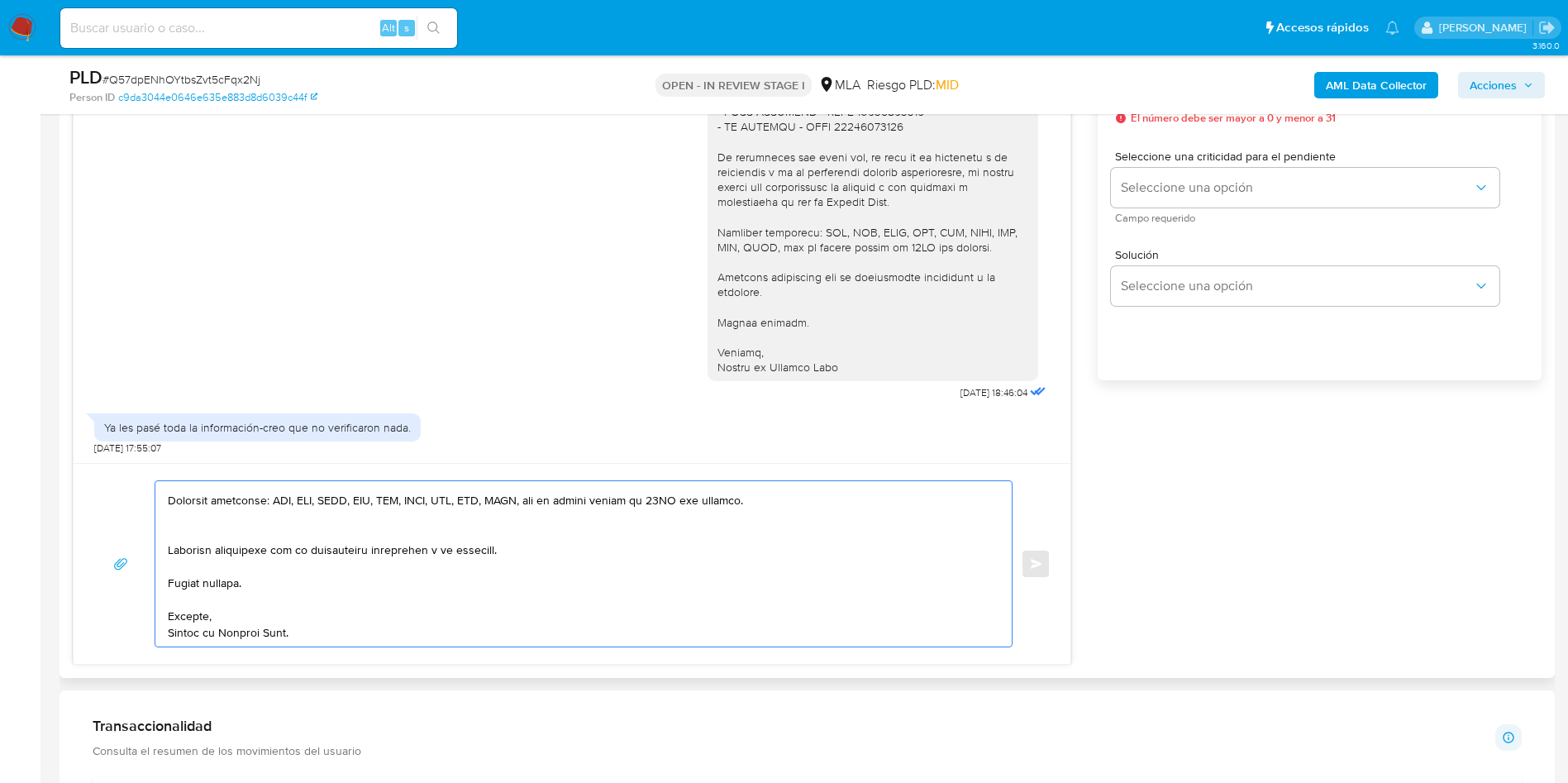
click at [168, 534] on textarea at bounding box center [579, 564] width 823 height 165
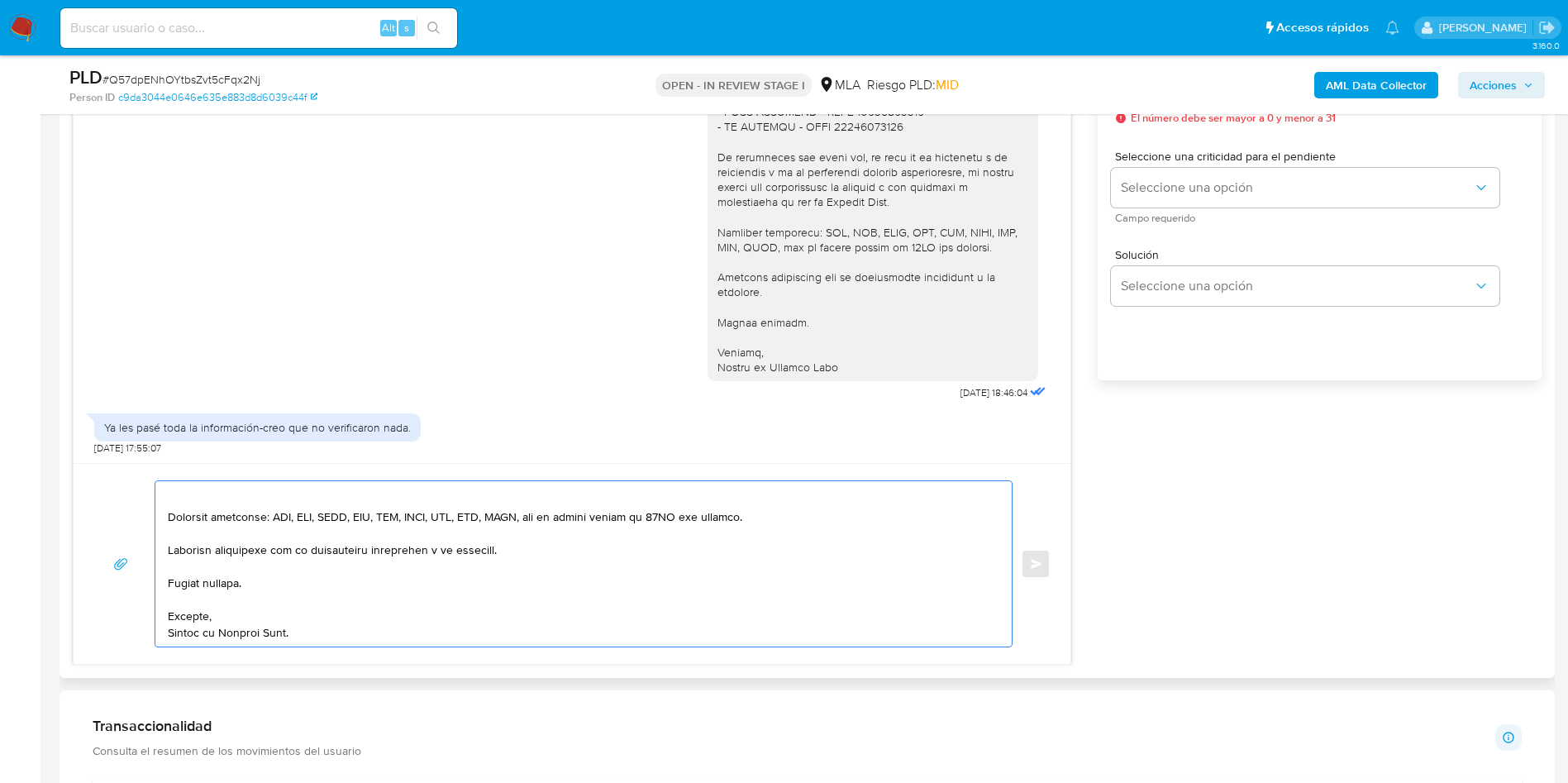
scroll to position [350, 0]
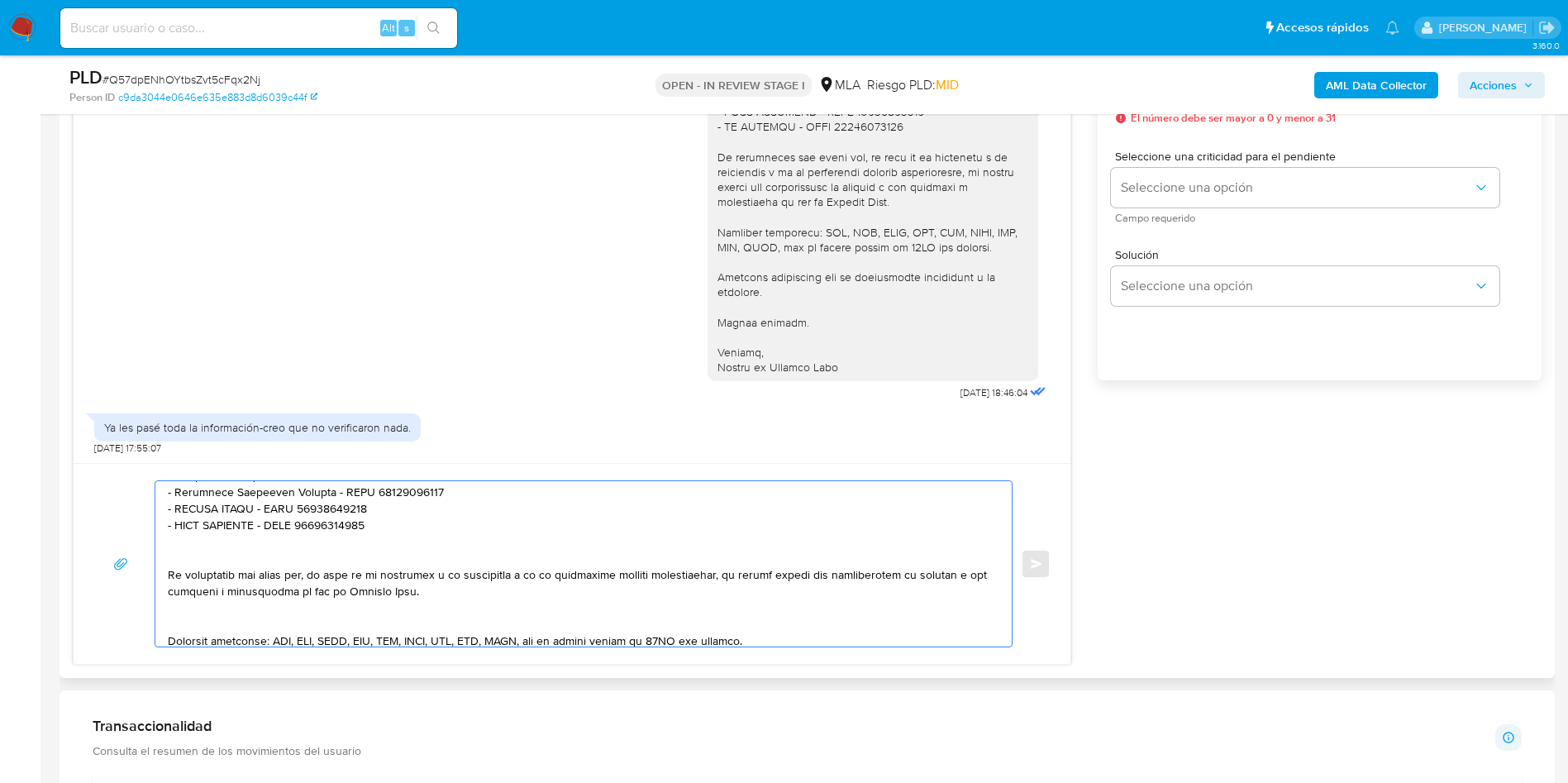
click at [196, 624] on textarea at bounding box center [579, 564] width 823 height 165
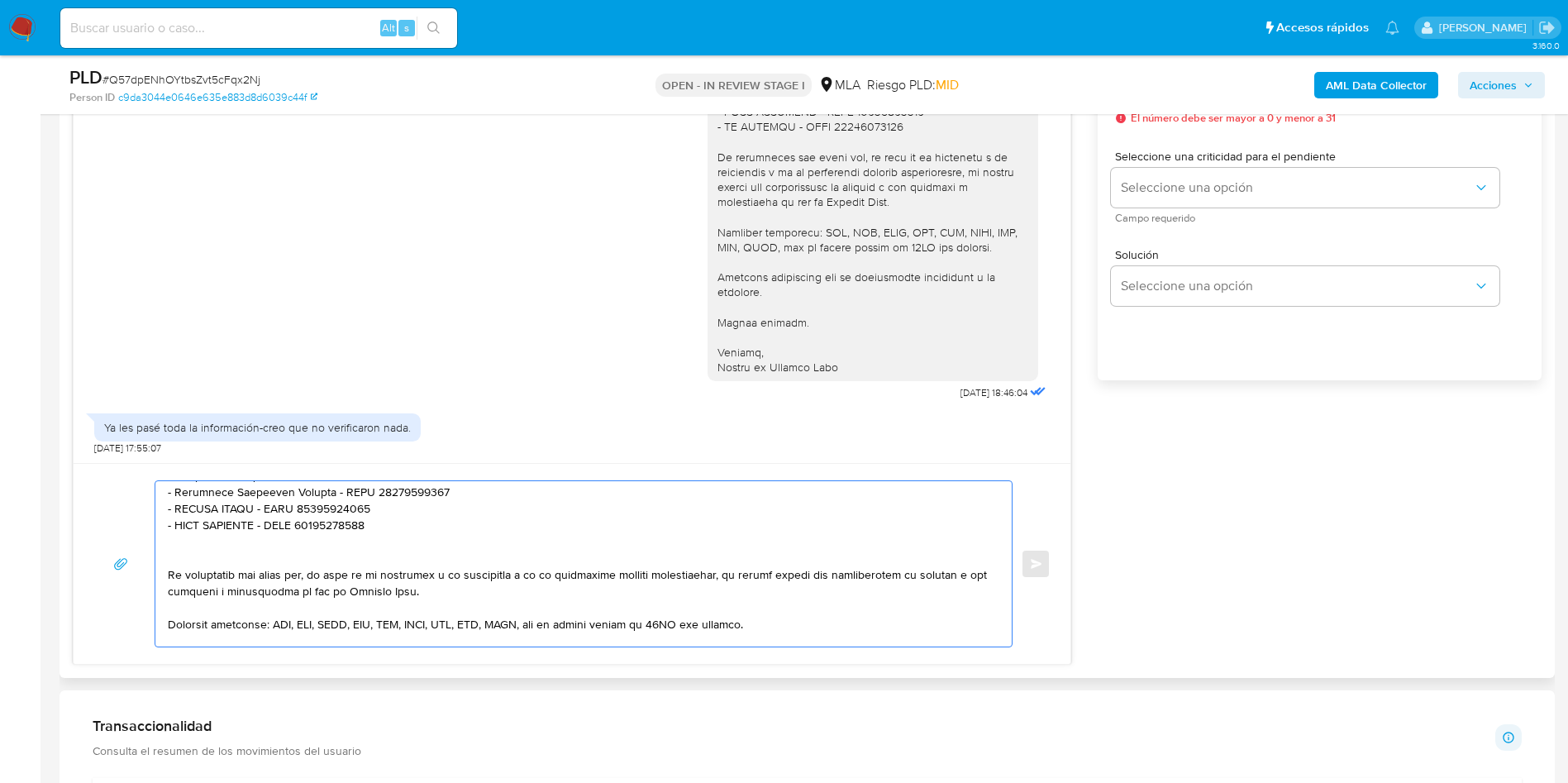
click at [205, 559] on textarea at bounding box center [579, 564] width 823 height 165
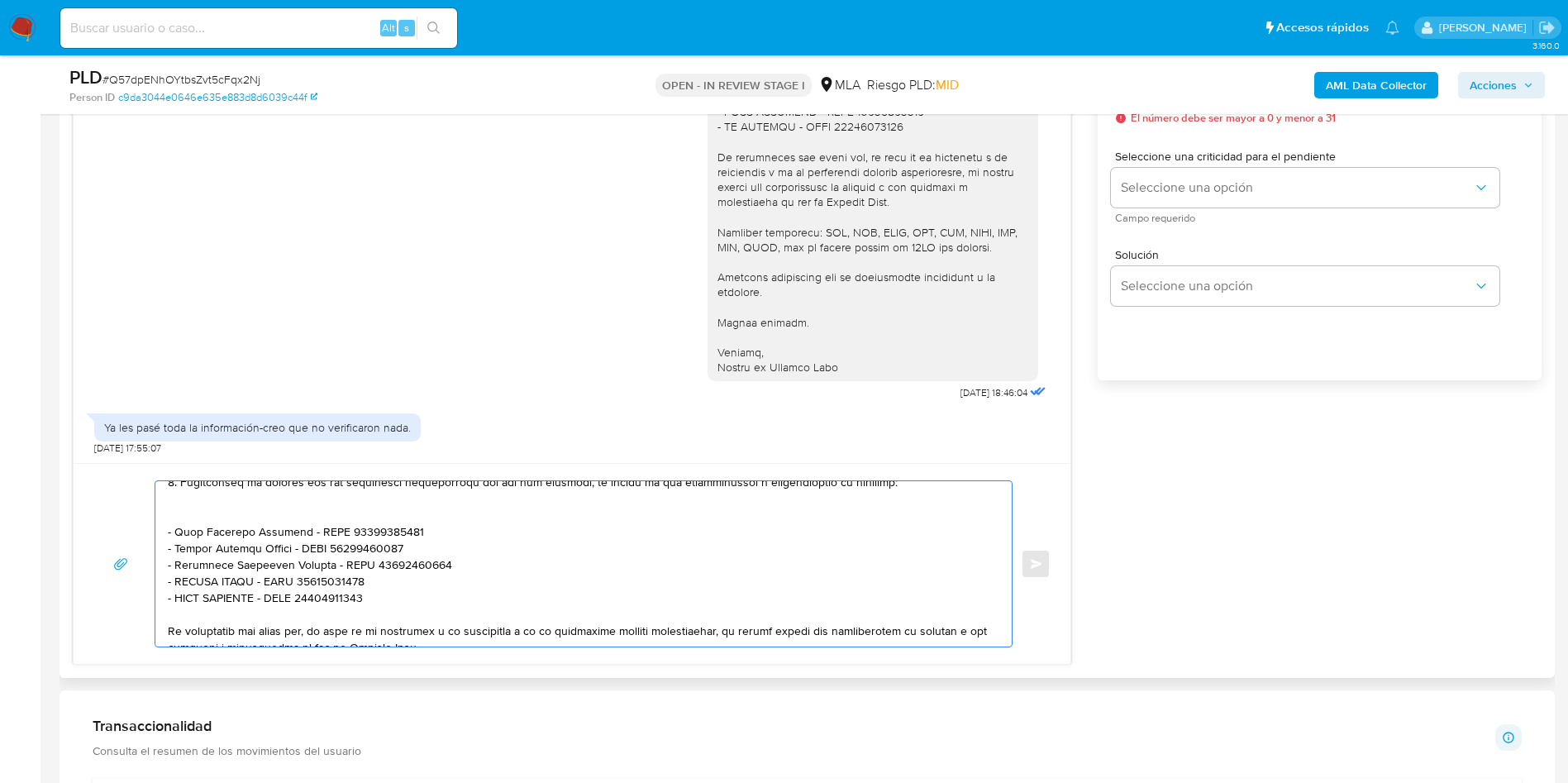
scroll to position [226, 0]
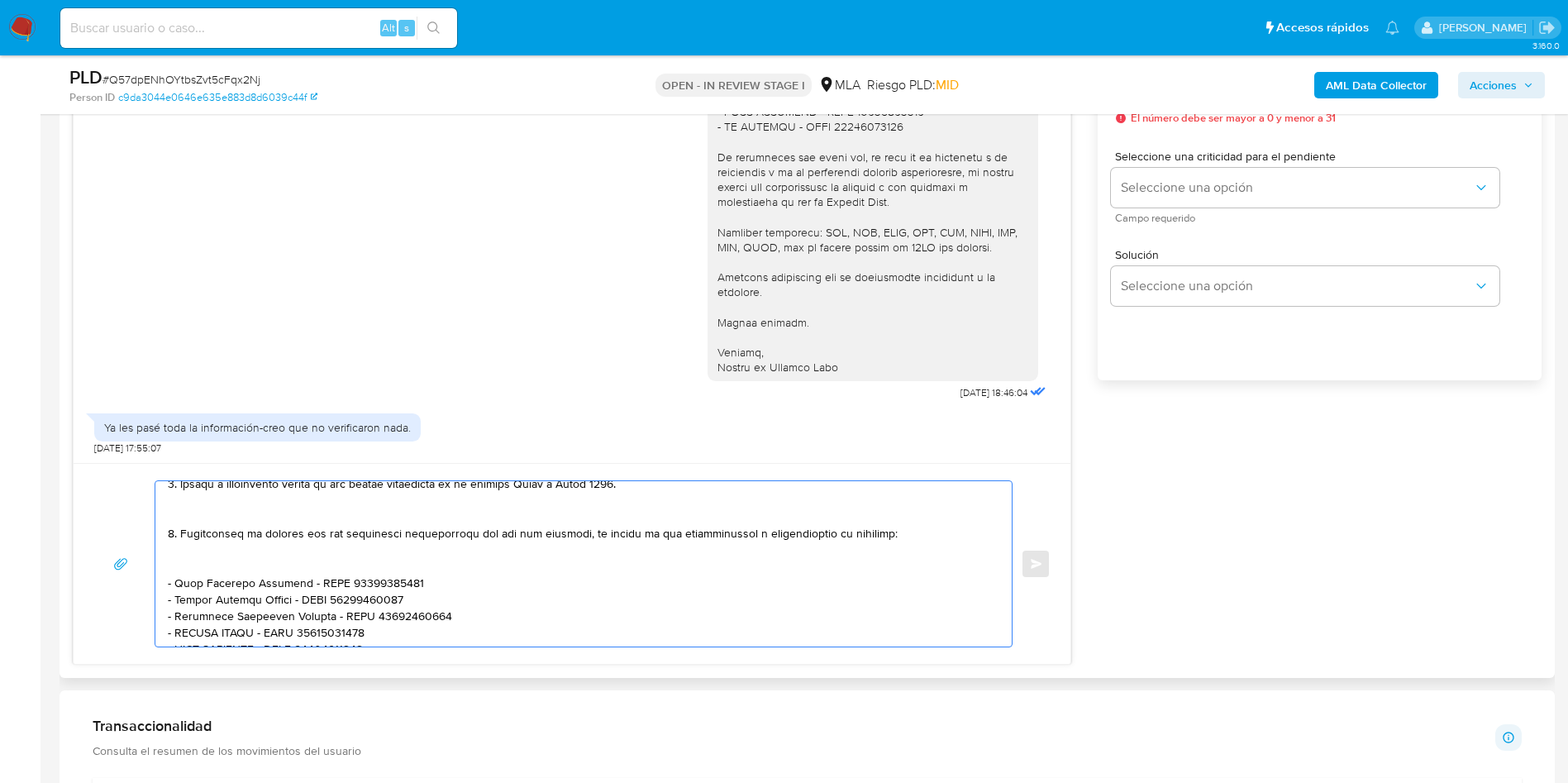
click at [208, 564] on textarea at bounding box center [579, 564] width 823 height 165
click at [187, 510] on textarea at bounding box center [579, 564] width 823 height 165
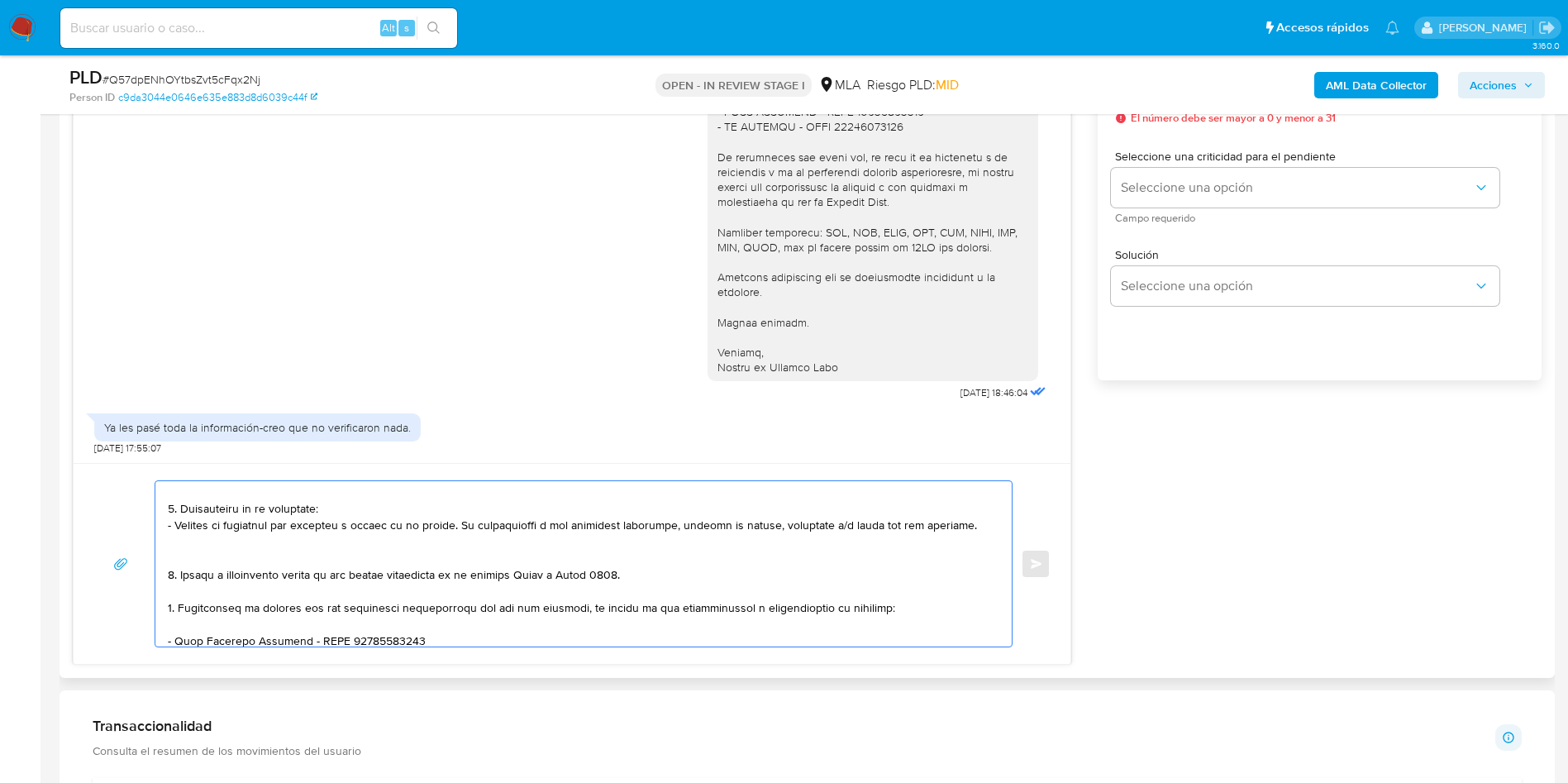
scroll to position [103, 0]
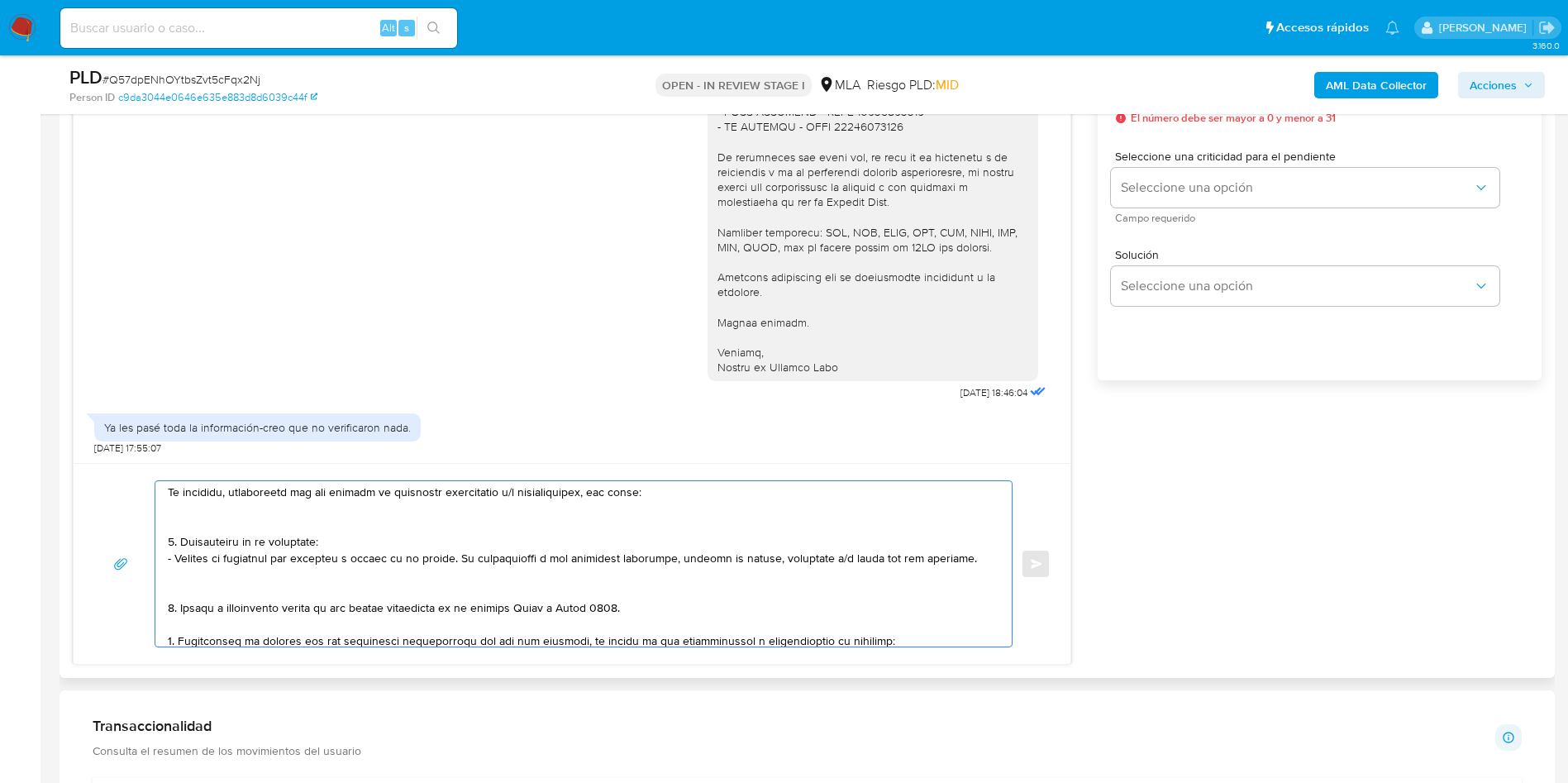
click at [197, 584] on textarea at bounding box center [579, 564] width 823 height 165
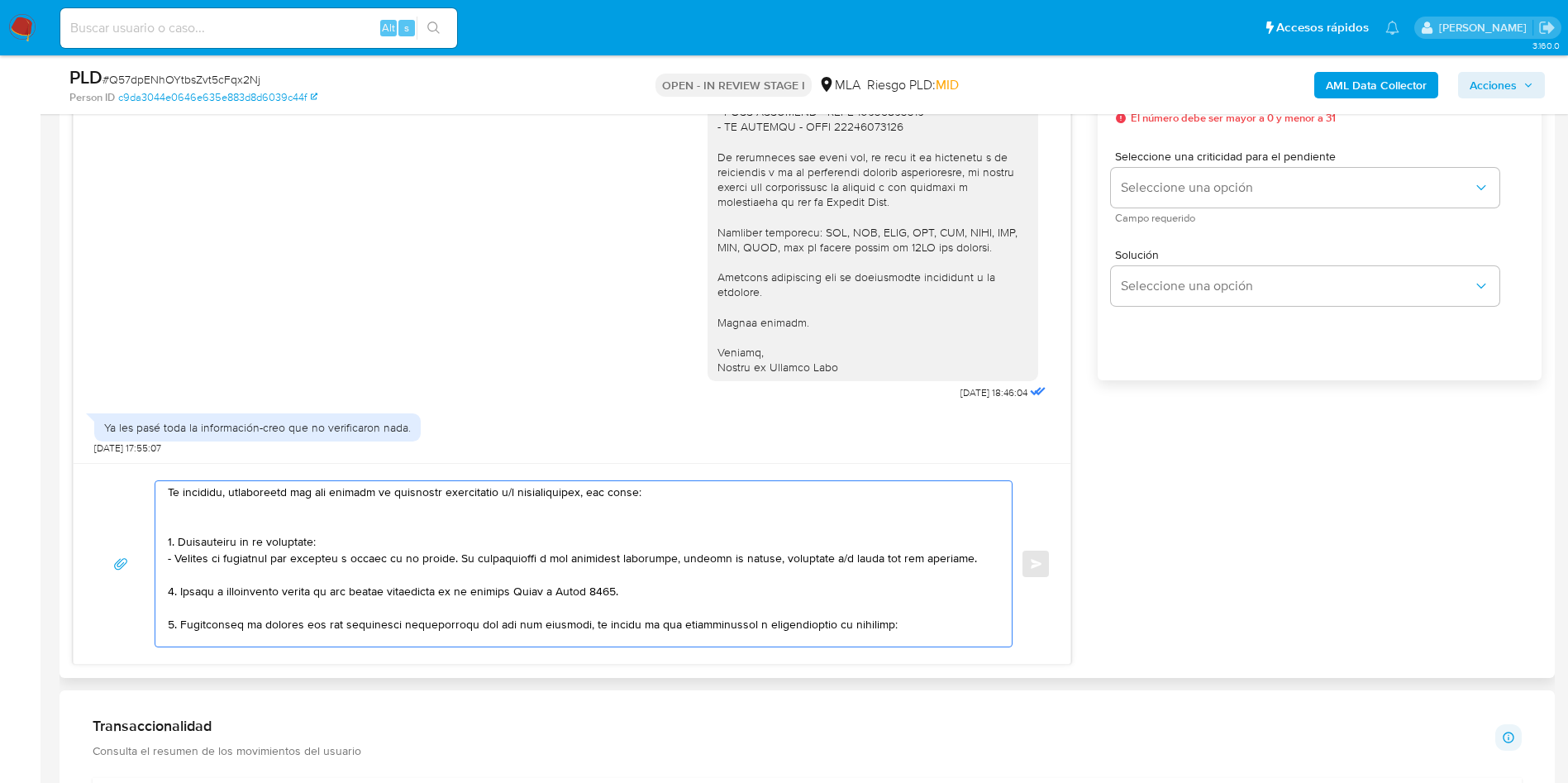
click at [200, 523] on textarea at bounding box center [579, 564] width 823 height 165
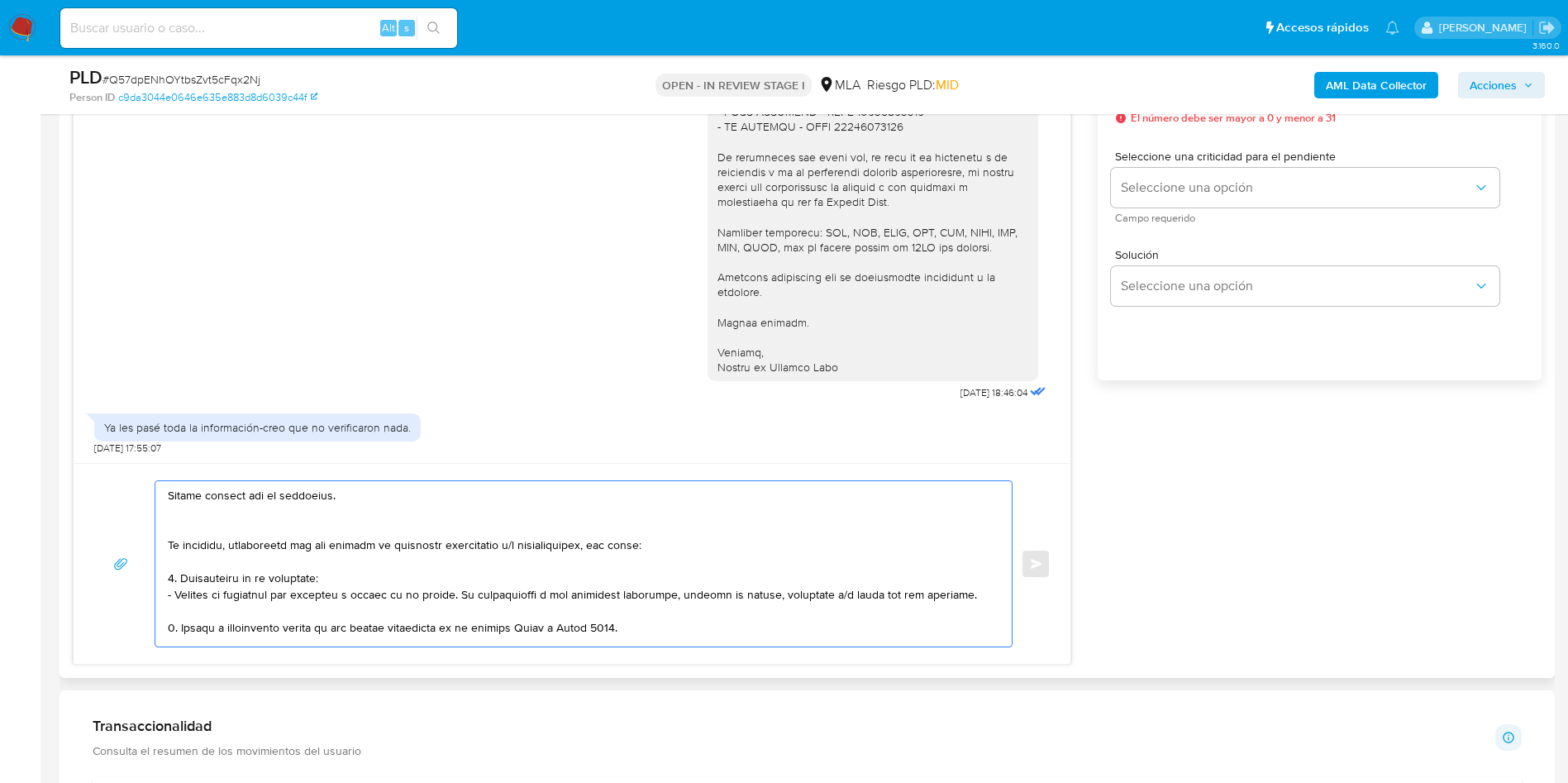
scroll to position [0, 0]
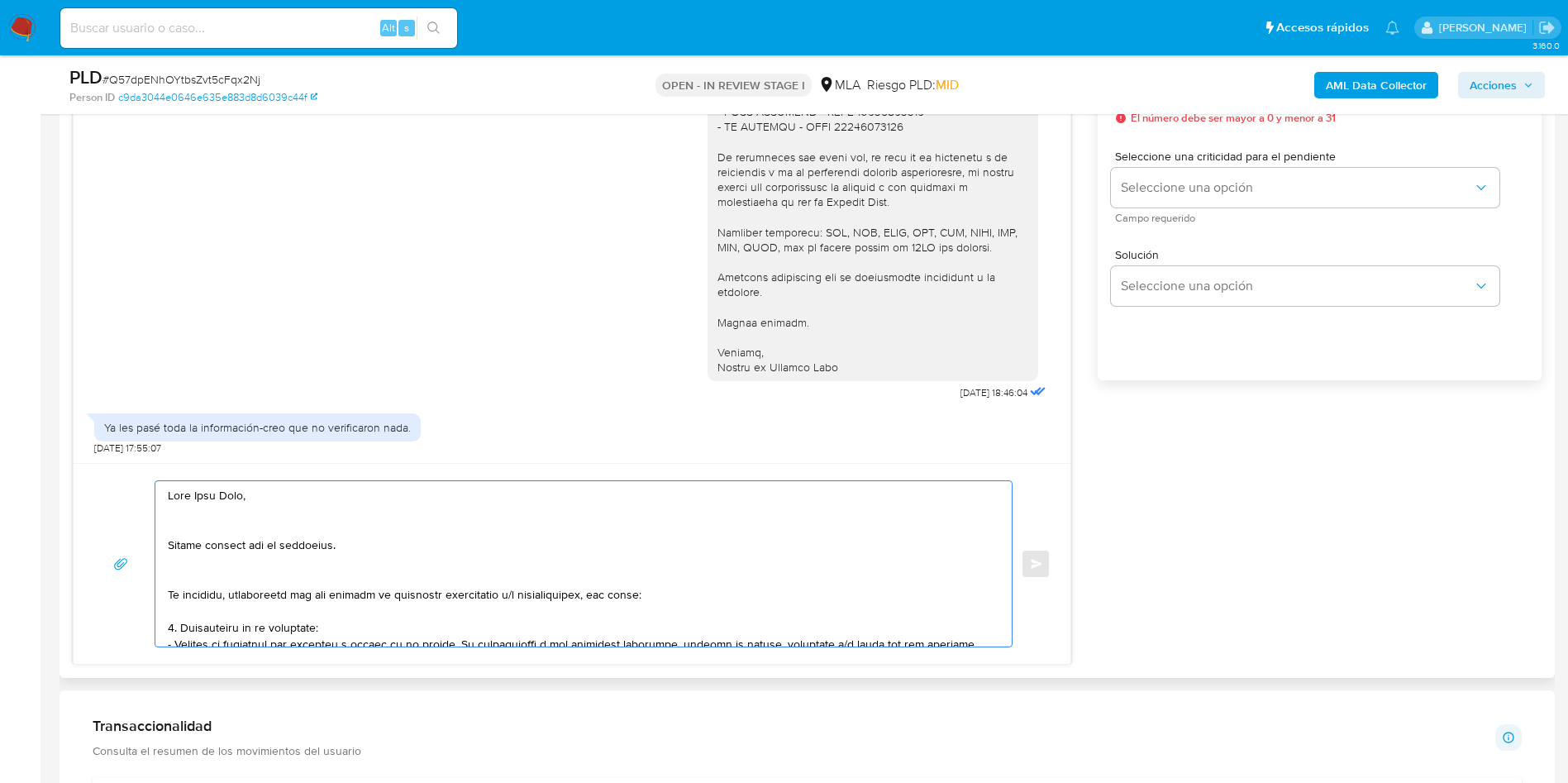
click at [199, 578] on textarea at bounding box center [579, 564] width 823 height 165
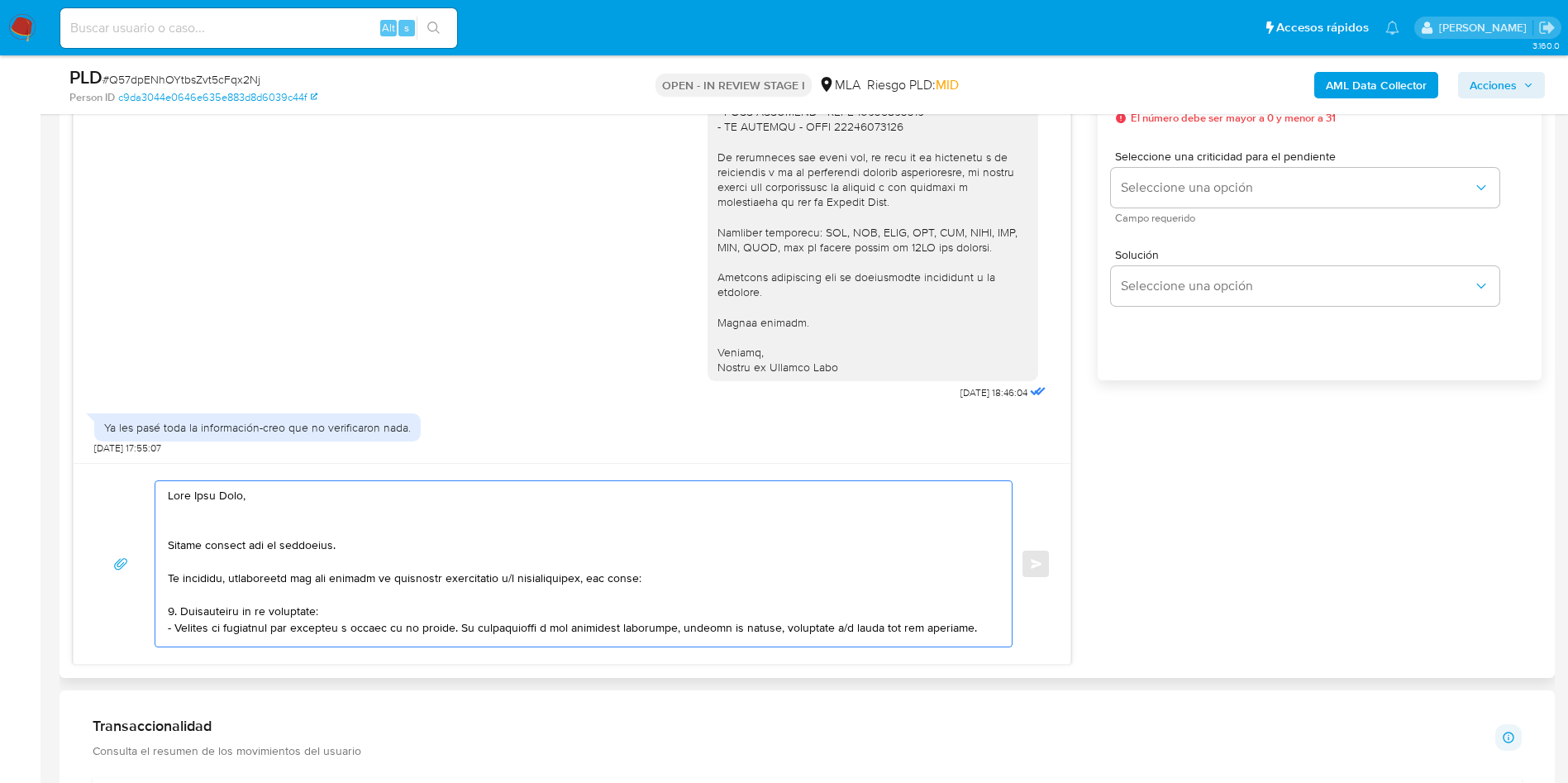
click at [193, 529] on textarea at bounding box center [579, 564] width 823 height 165
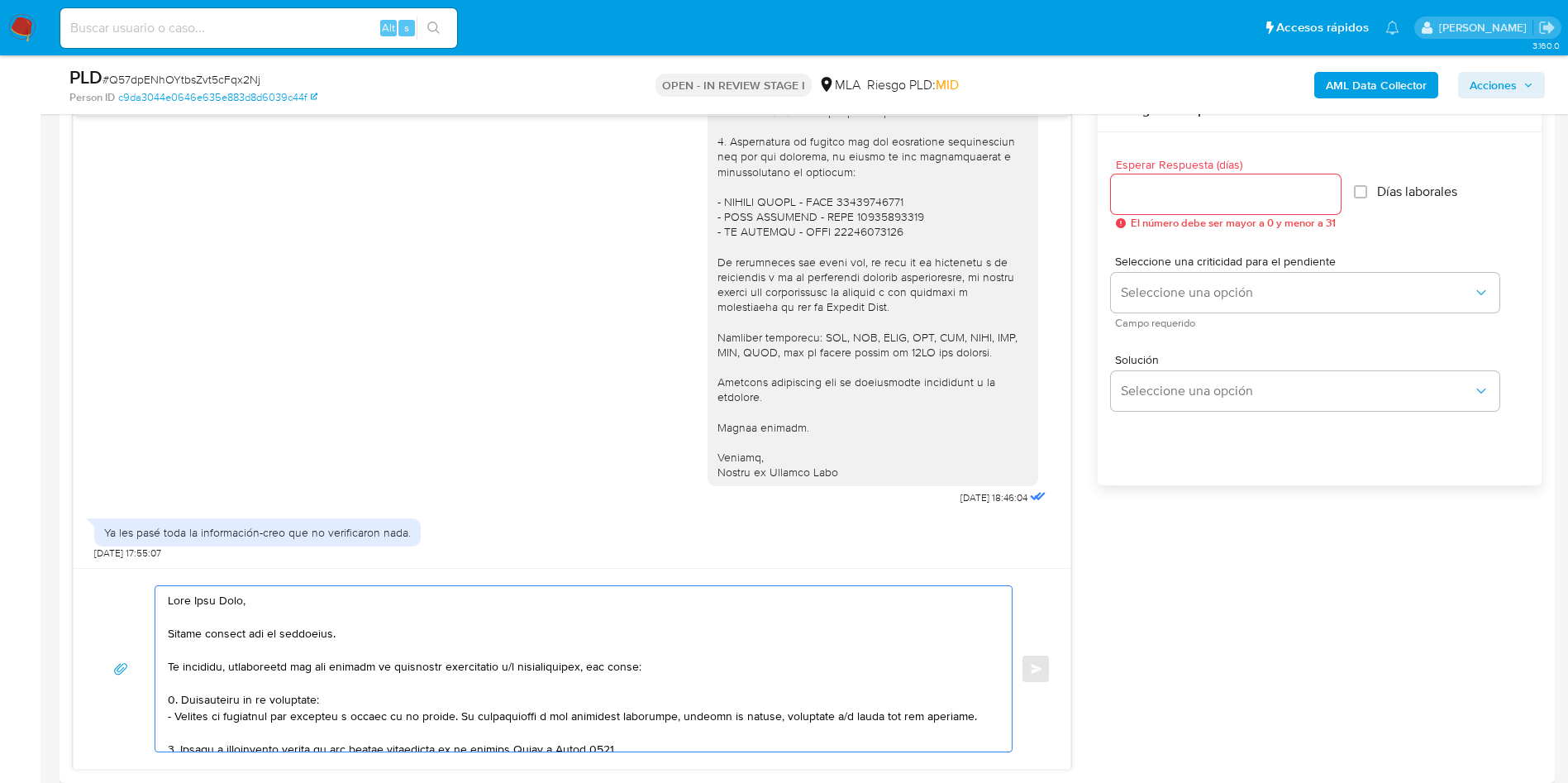
scroll to position [744, 0]
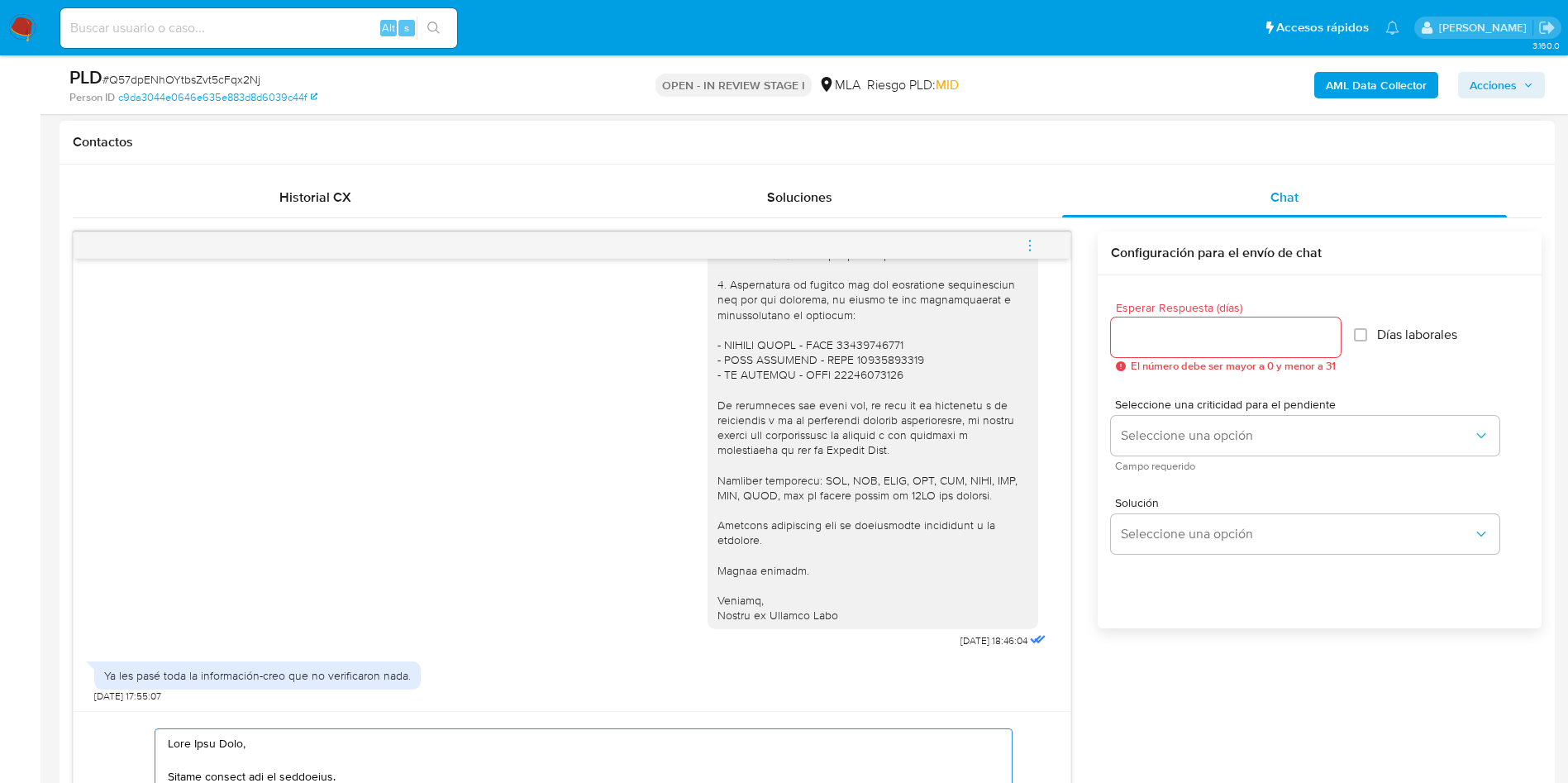
type textarea "Hola Jose Luis, Muchas gracias por tu respuesta. No obstante, necesitamos que n…"
click at [1199, 316] on div "Esperar Respuesta (días) El número debe ser mayor a 0 y menor a 31" at bounding box center [1226, 336] width 230 height 71
click at [1194, 337] on input "Esperar Respuesta (días)" at bounding box center [1226, 337] width 230 height 22
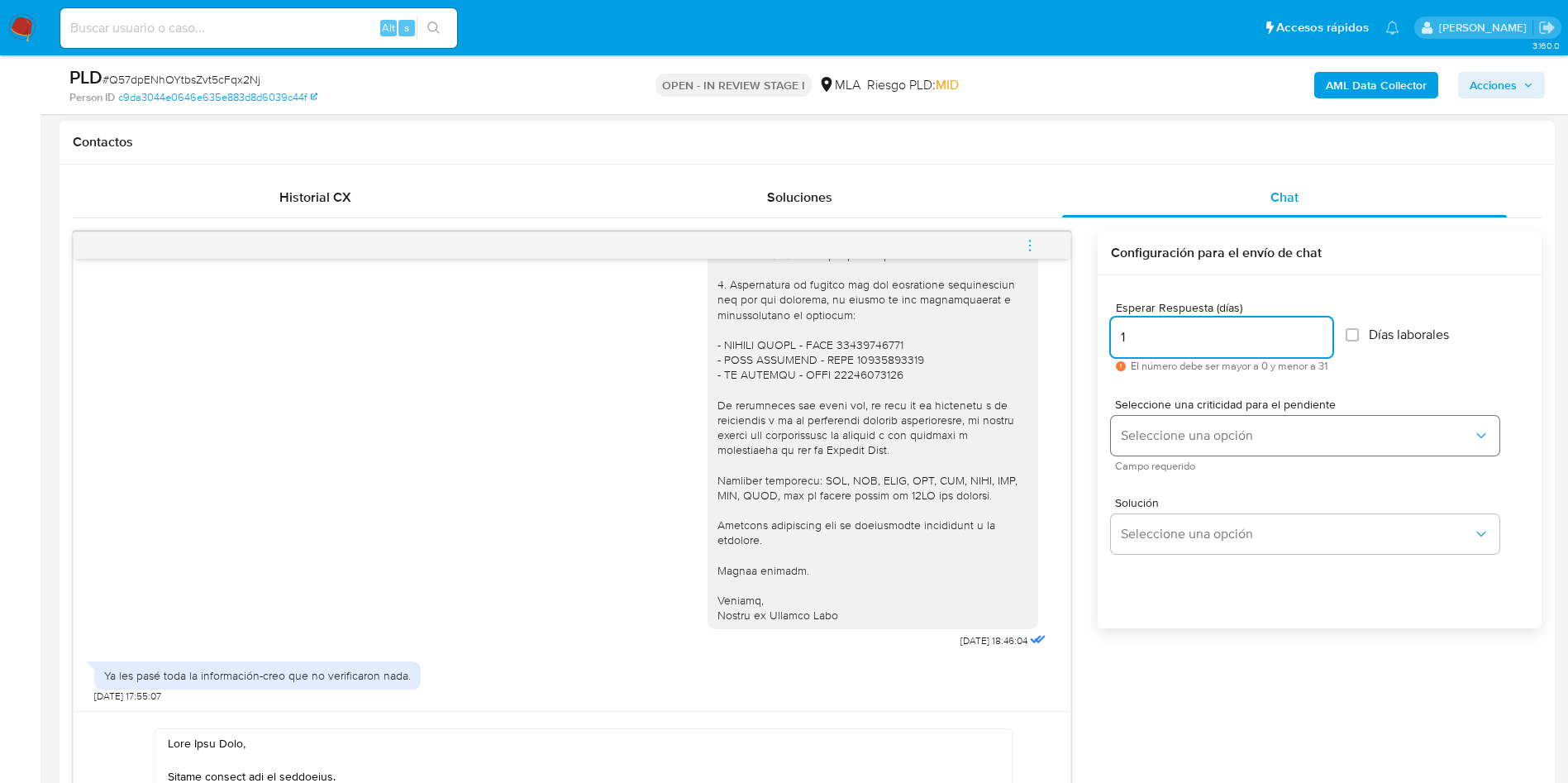
type input "1"
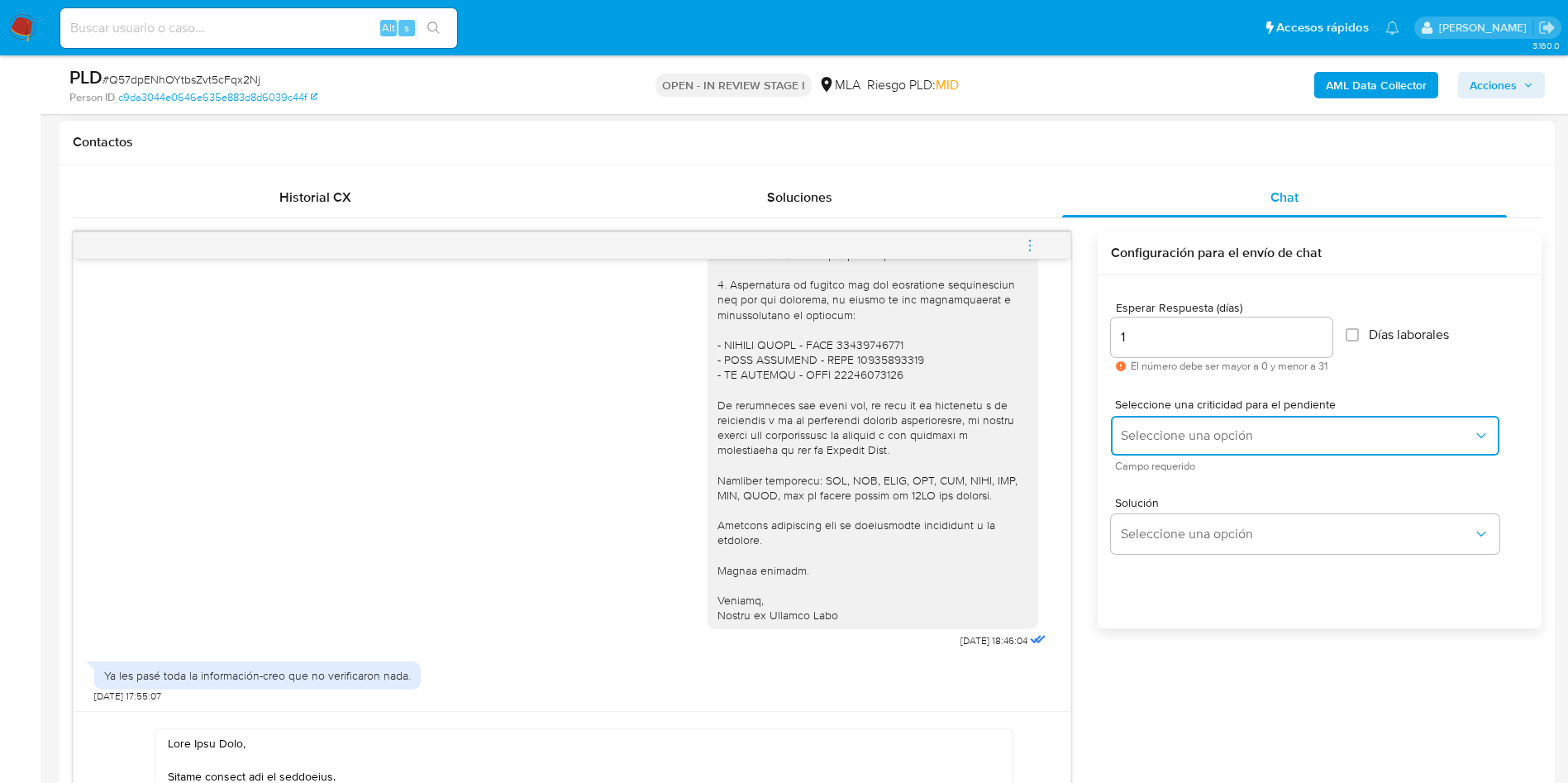
click at [1168, 438] on span "Seleccione una opción" at bounding box center [1297, 435] width 352 height 17
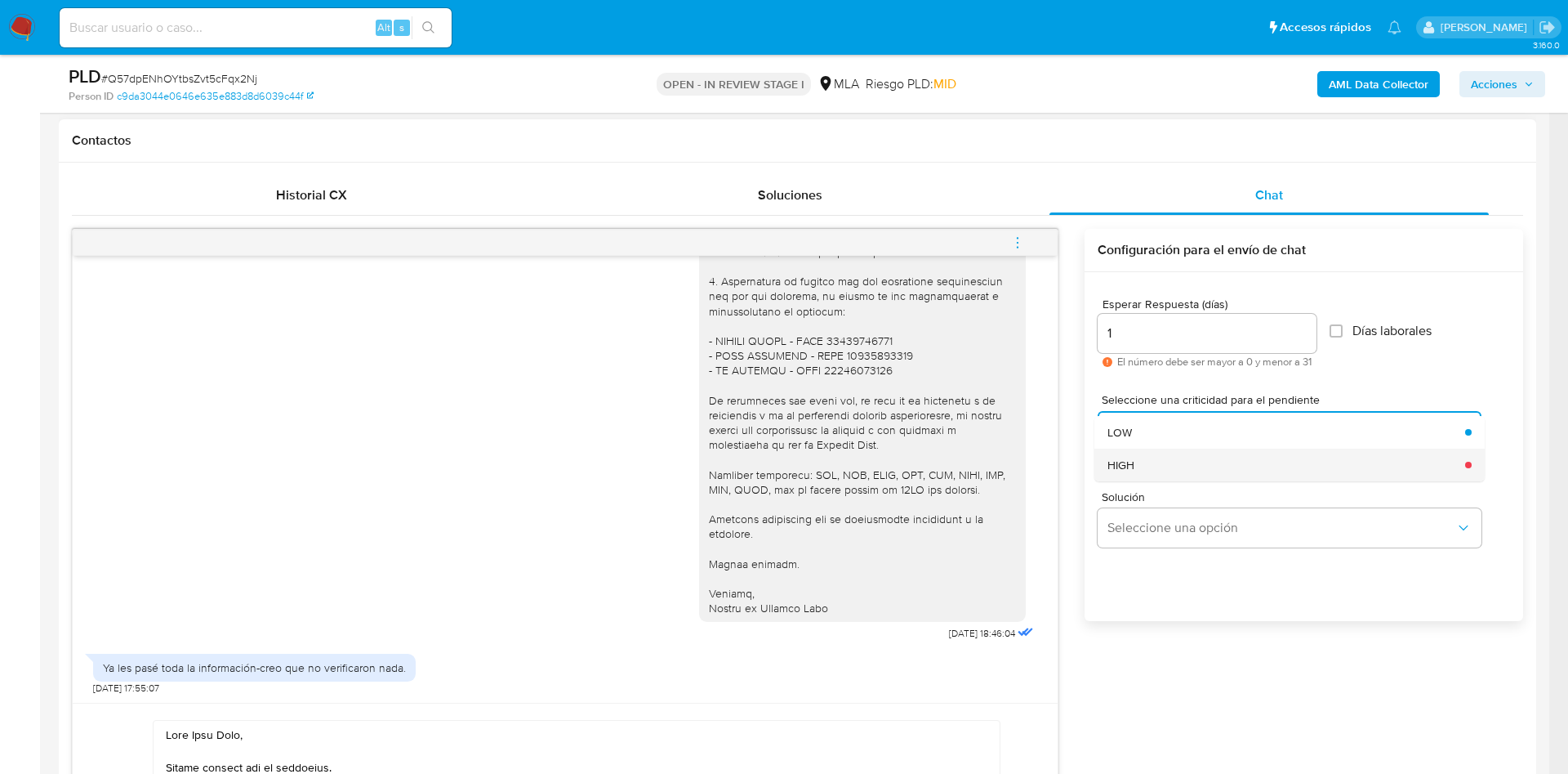
click at [1156, 469] on div "HIGH" at bounding box center [1281, 465] width 348 height 33
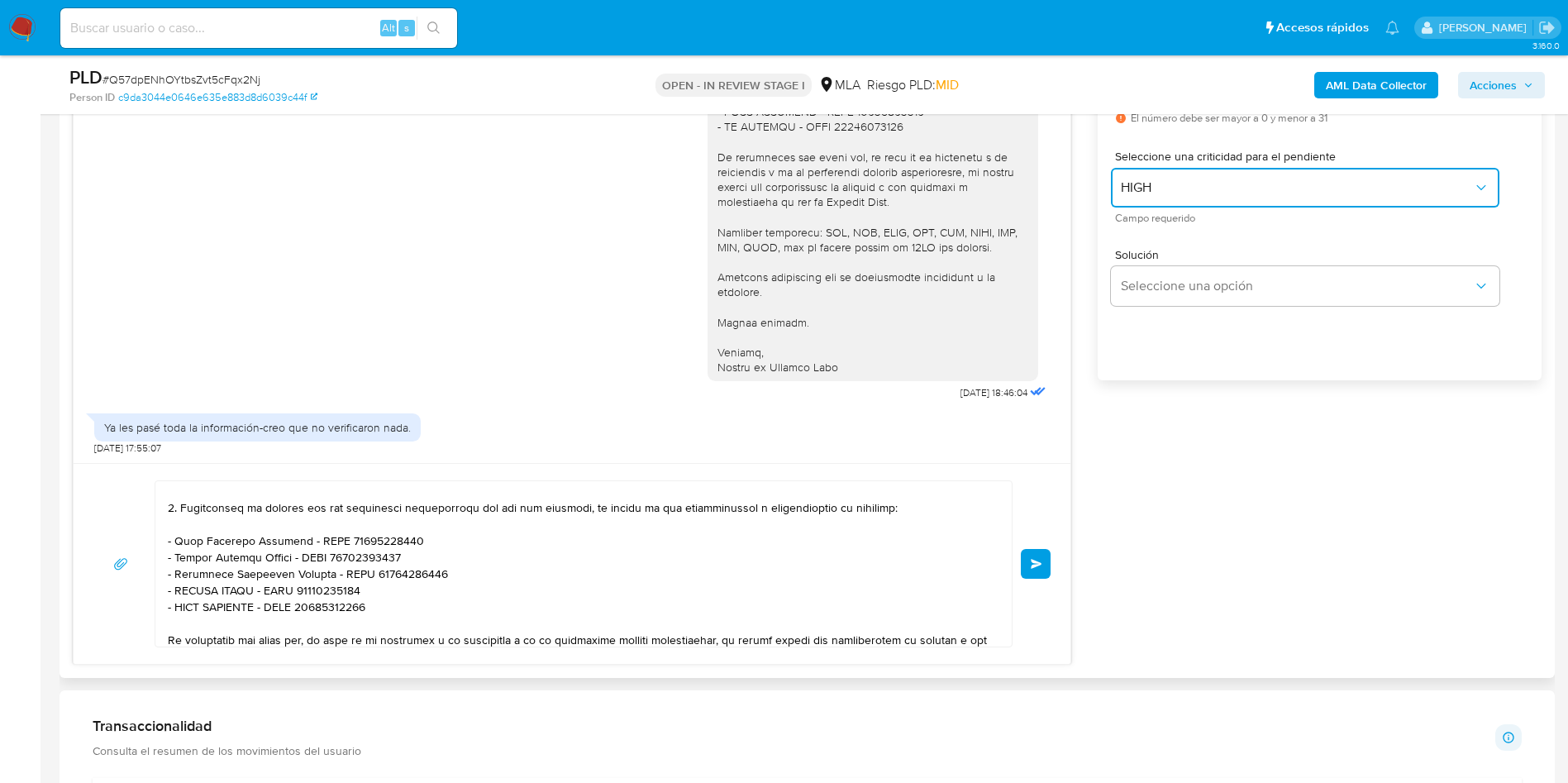
scroll to position [342, 0]
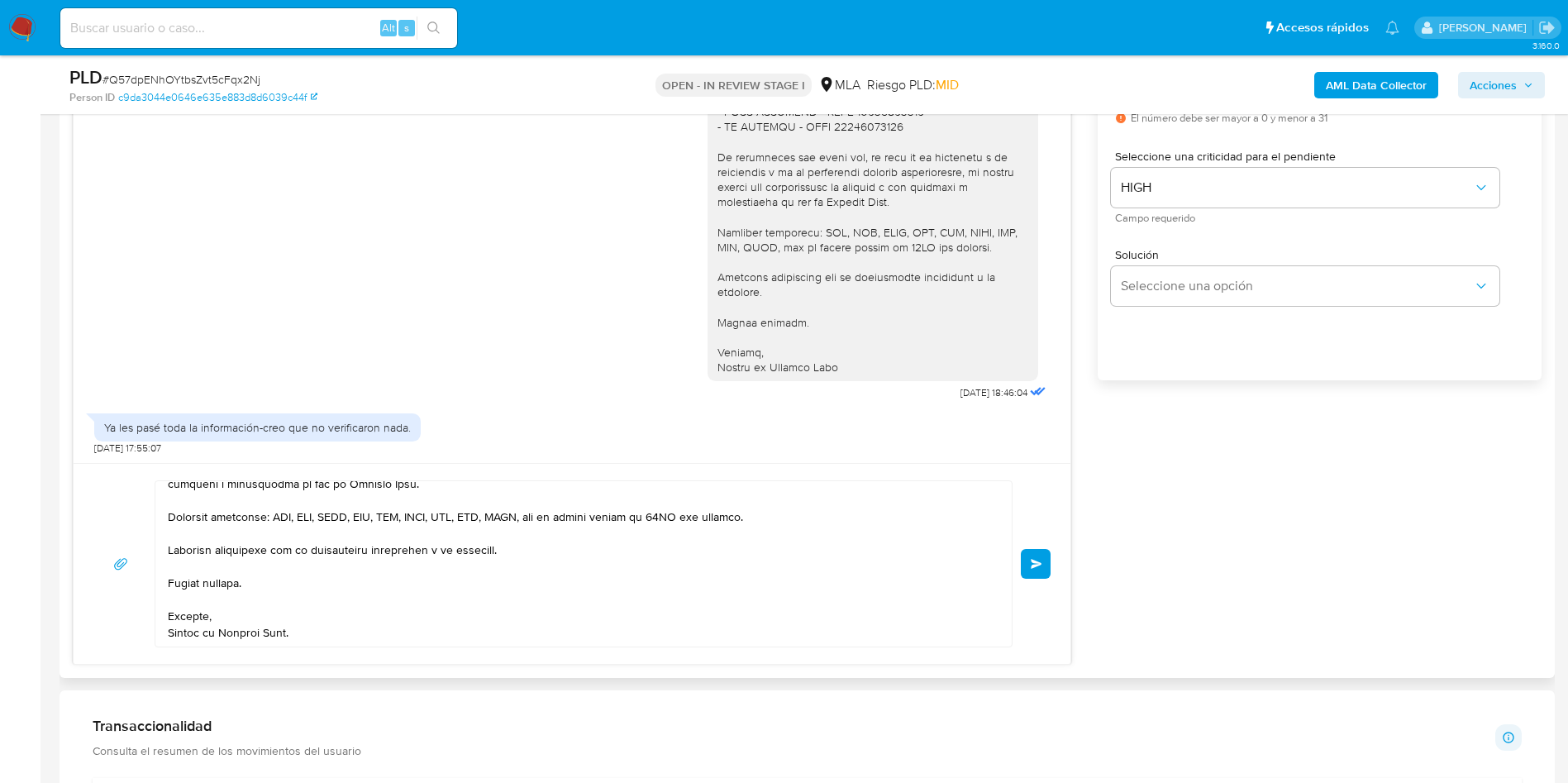
click at [1038, 559] on span "Enviar" at bounding box center [1036, 564] width 11 height 10
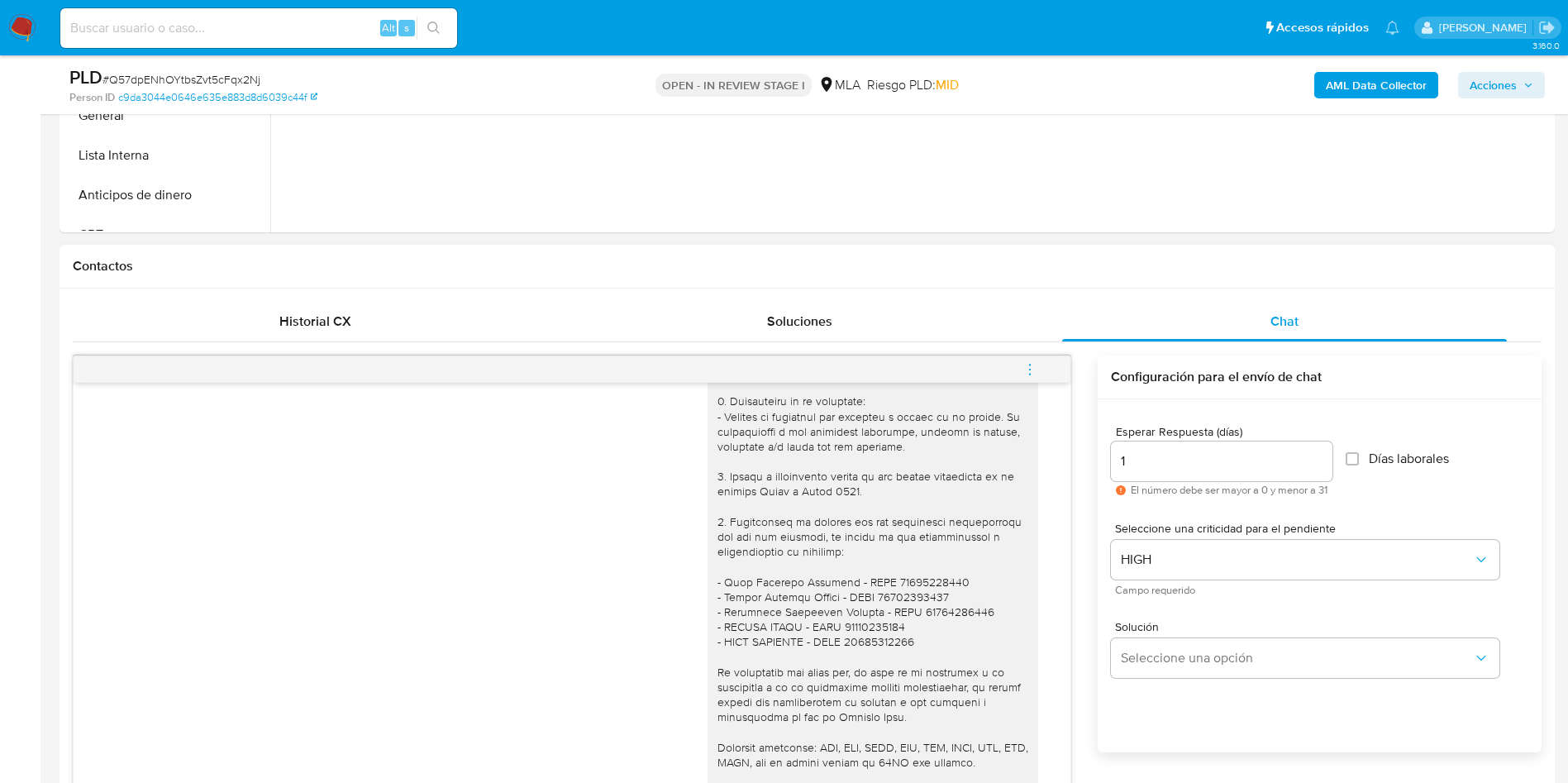
scroll to position [1857, 0]
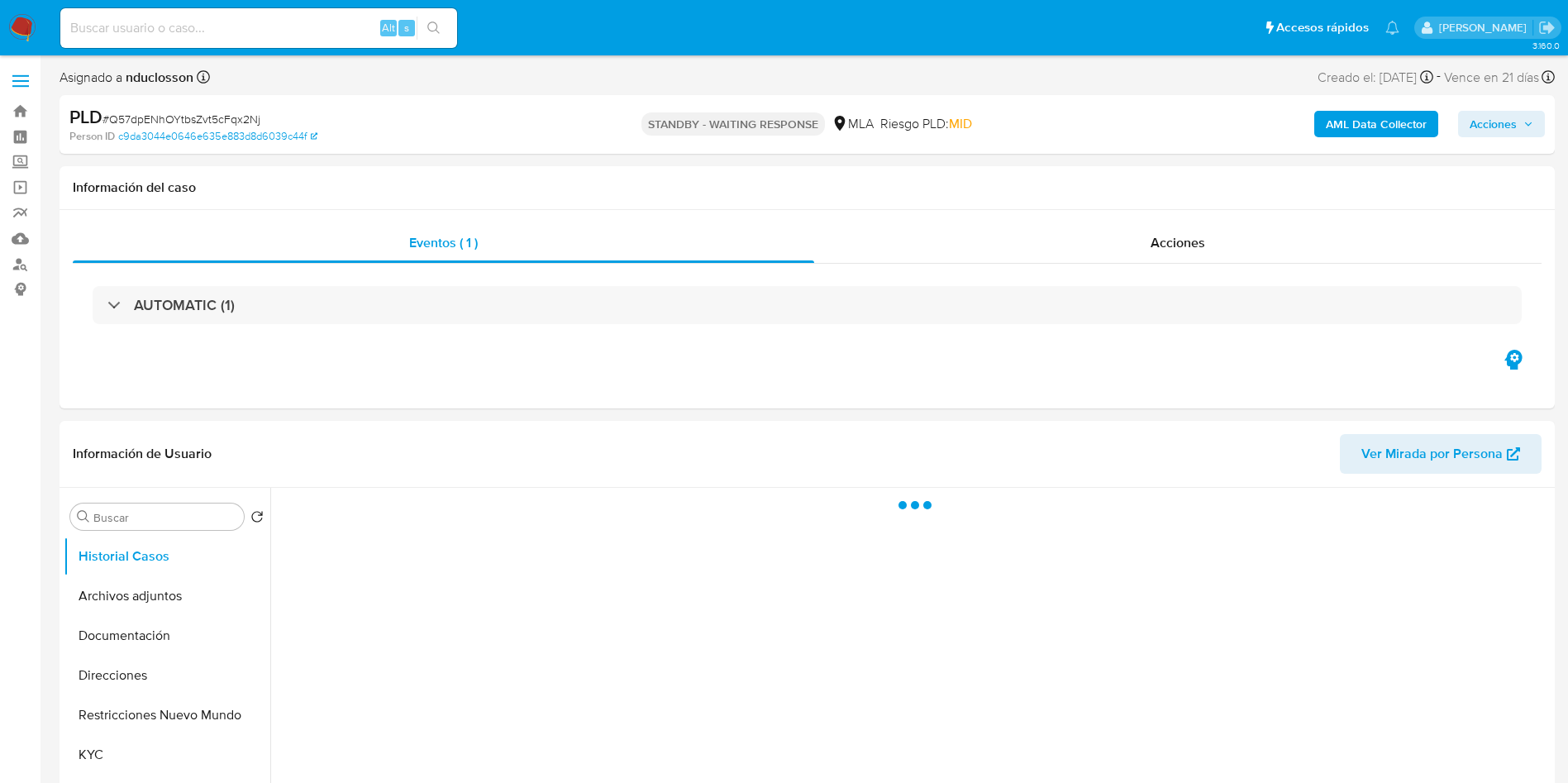
select select "10"
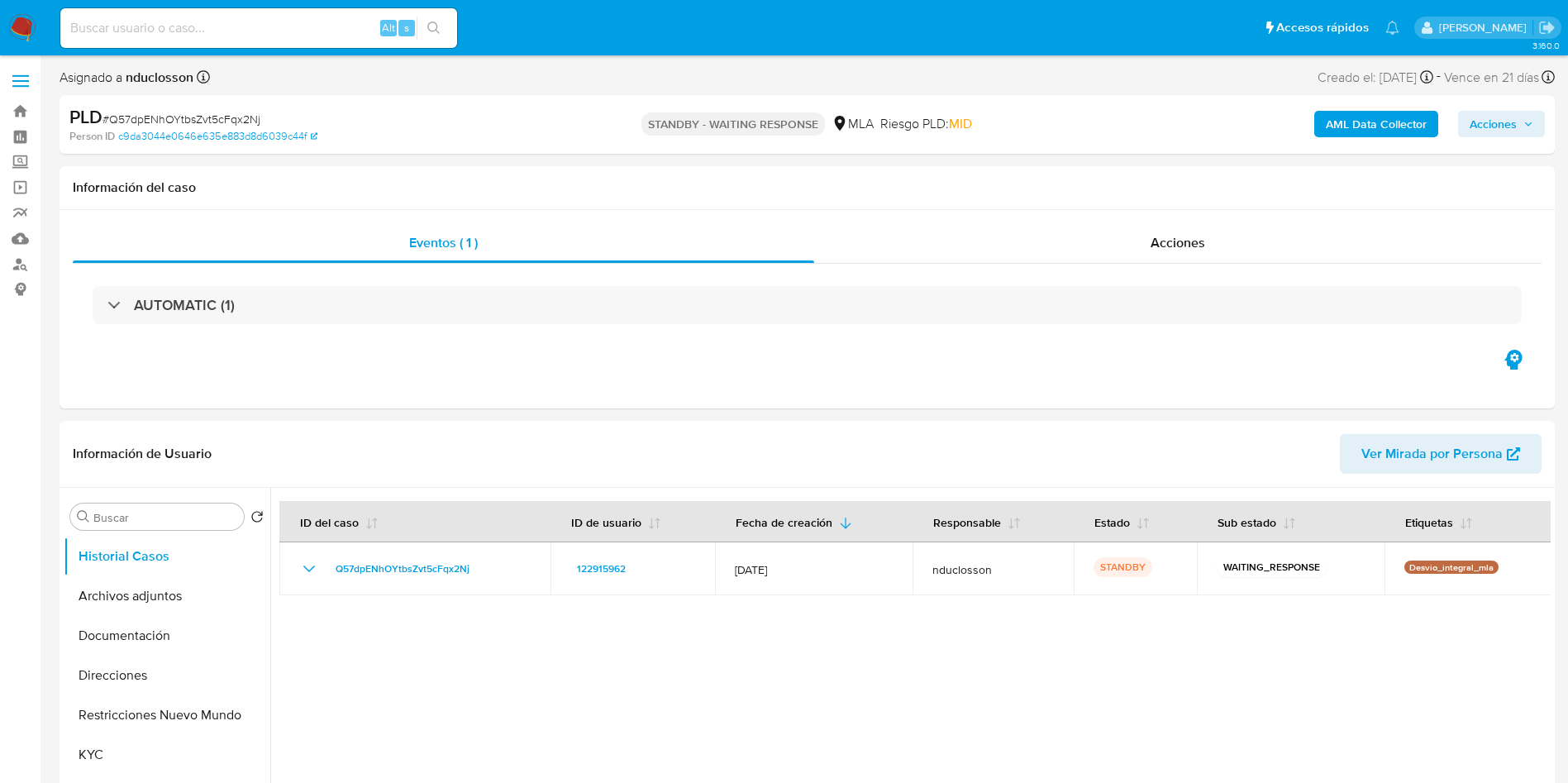
click at [177, 22] on input at bounding box center [259, 28] width 397 height 22
paste input "iyfgEZy50PClBbZzOsz94D6h"
type input "iyfgEZy50PClBbZzOsz94D6h"
click at [442, 34] on button "search-icon" at bounding box center [433, 28] width 34 height 24
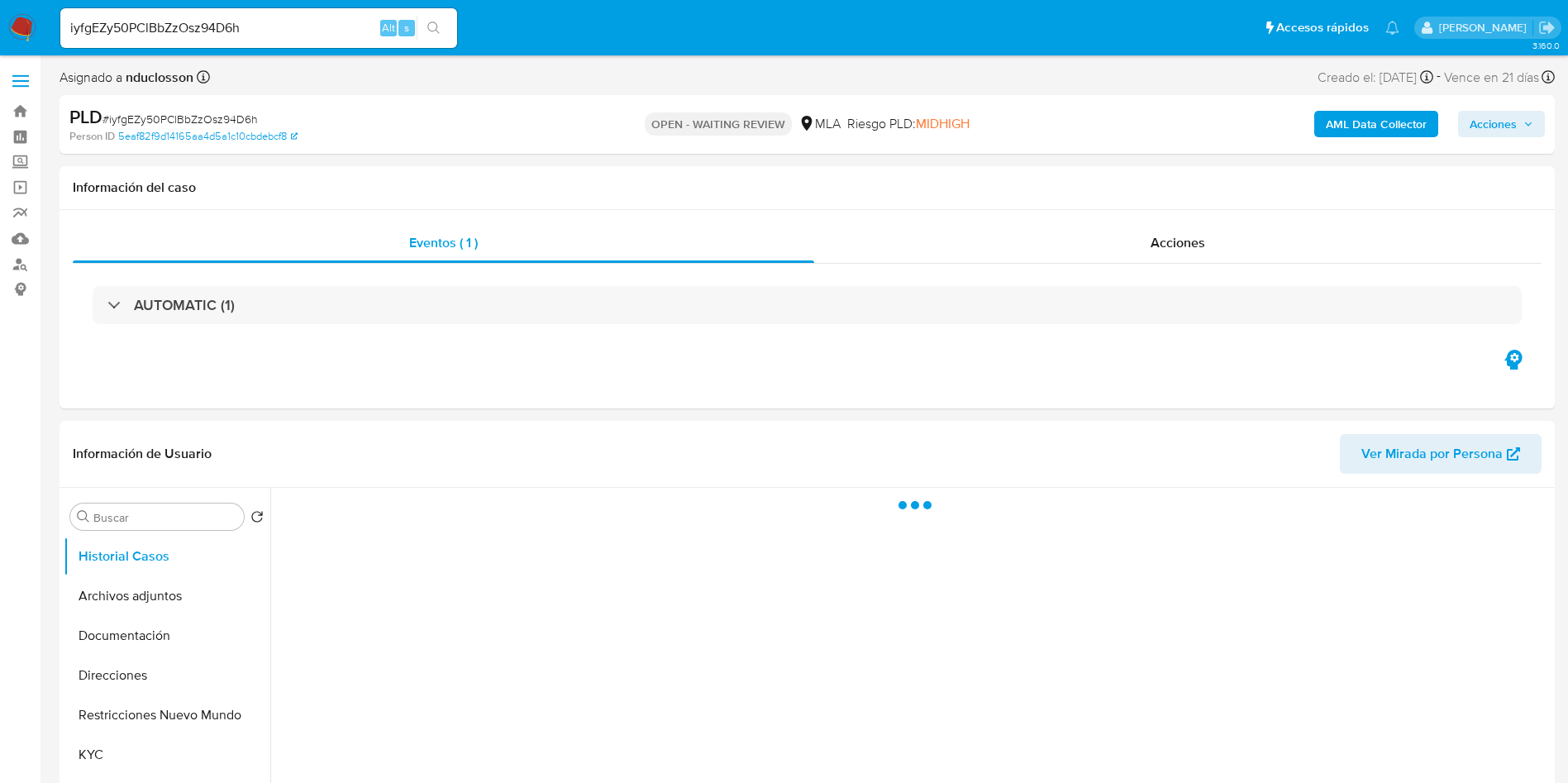
select select "10"
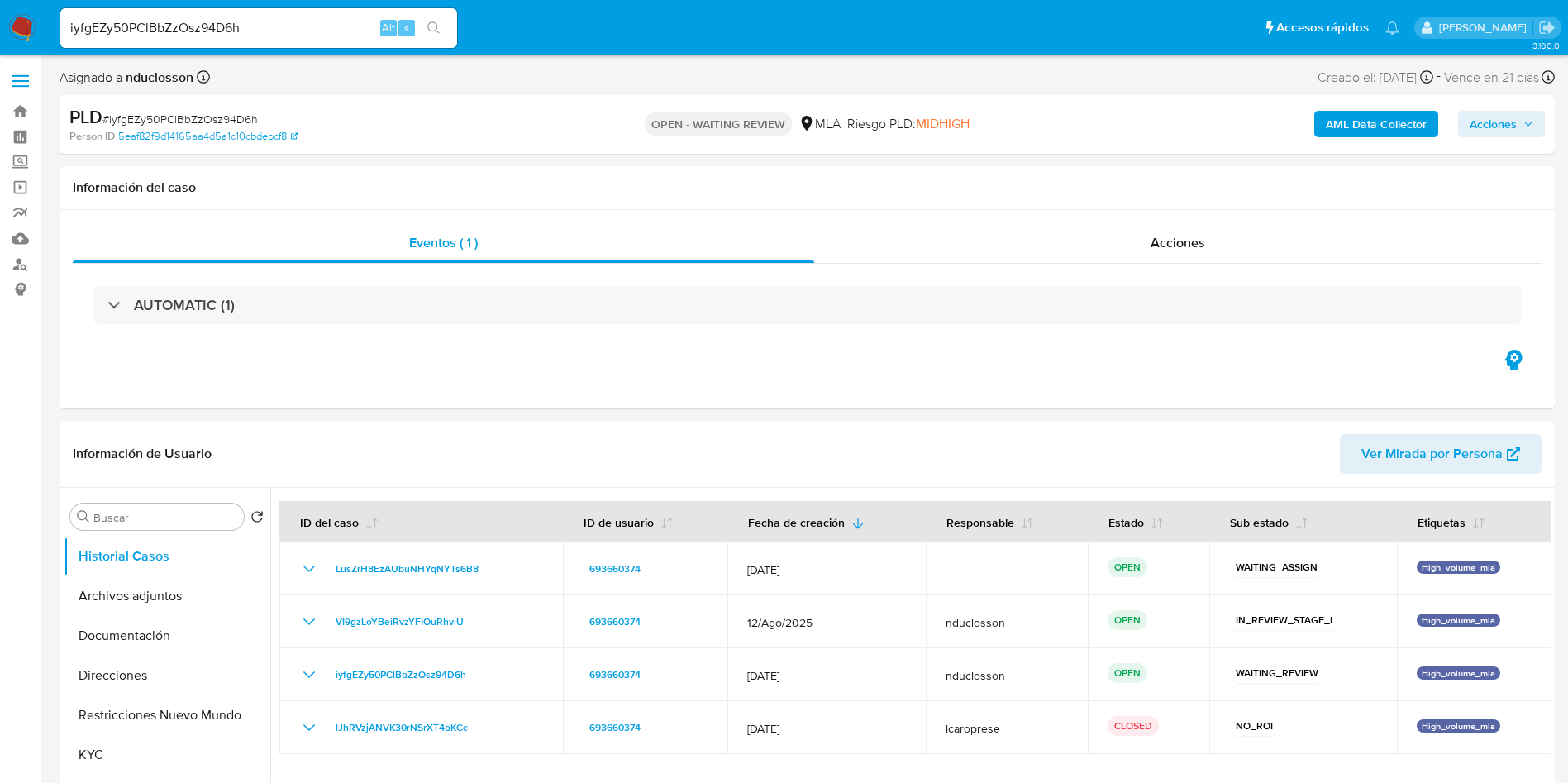
click at [122, 25] on input "iyfgEZy50PClBbZzOsz94D6h" at bounding box center [259, 28] width 397 height 22
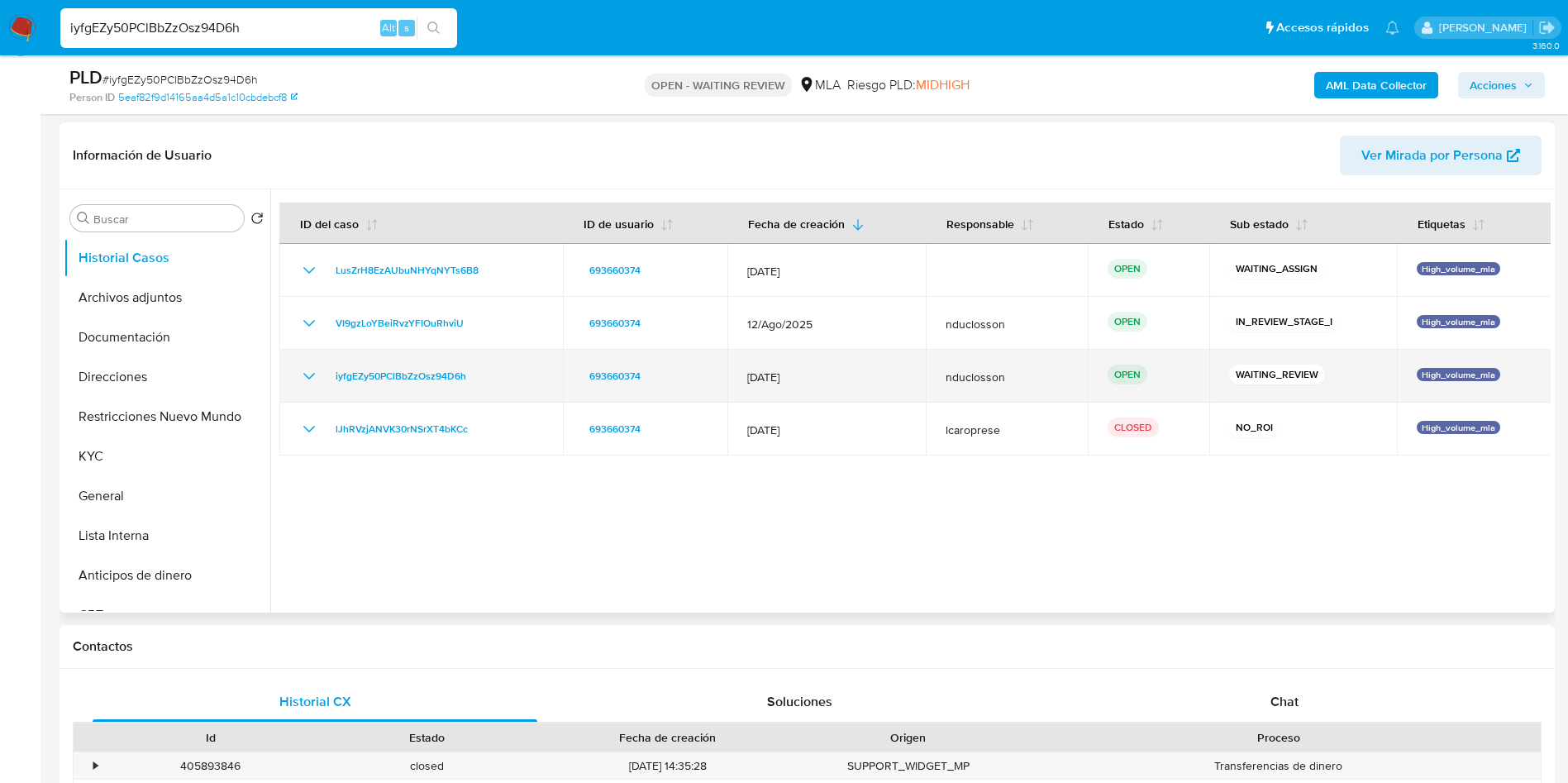
scroll to position [248, 0]
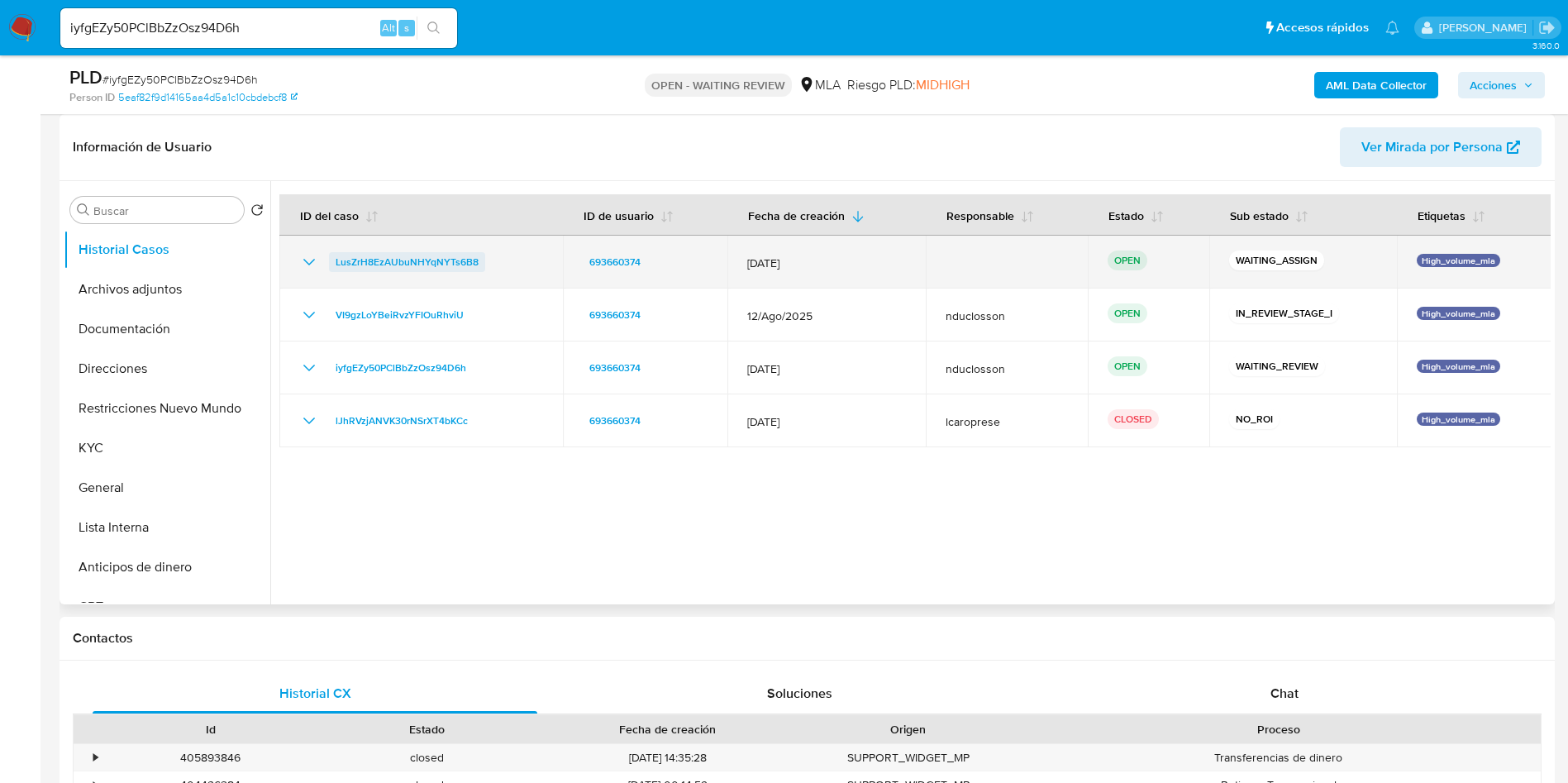
click at [382, 253] on span "LusZrH8EzAUbuNHYqNYTs6B8" at bounding box center [407, 261] width 143 height 20
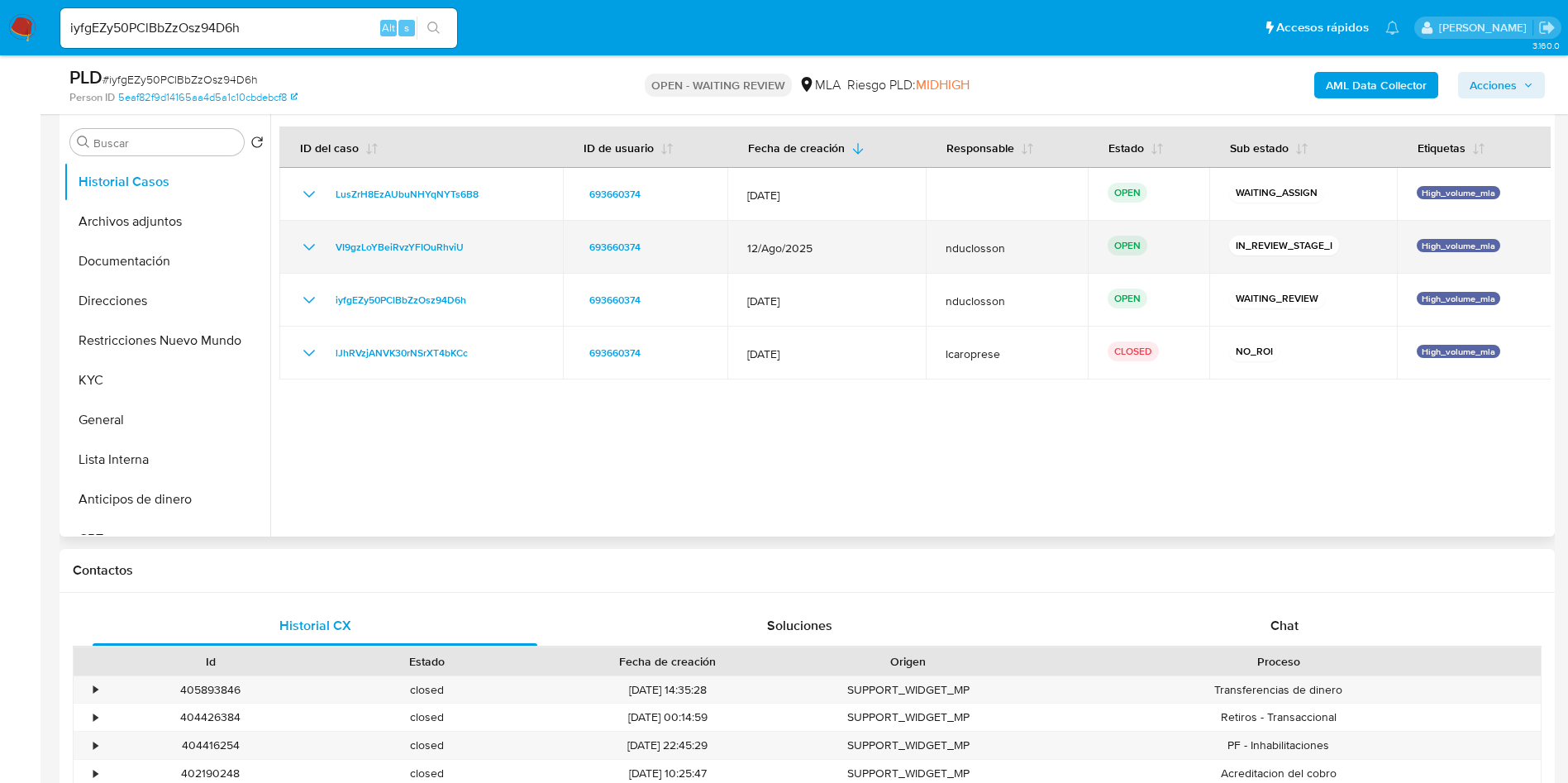
scroll to position [372, 0]
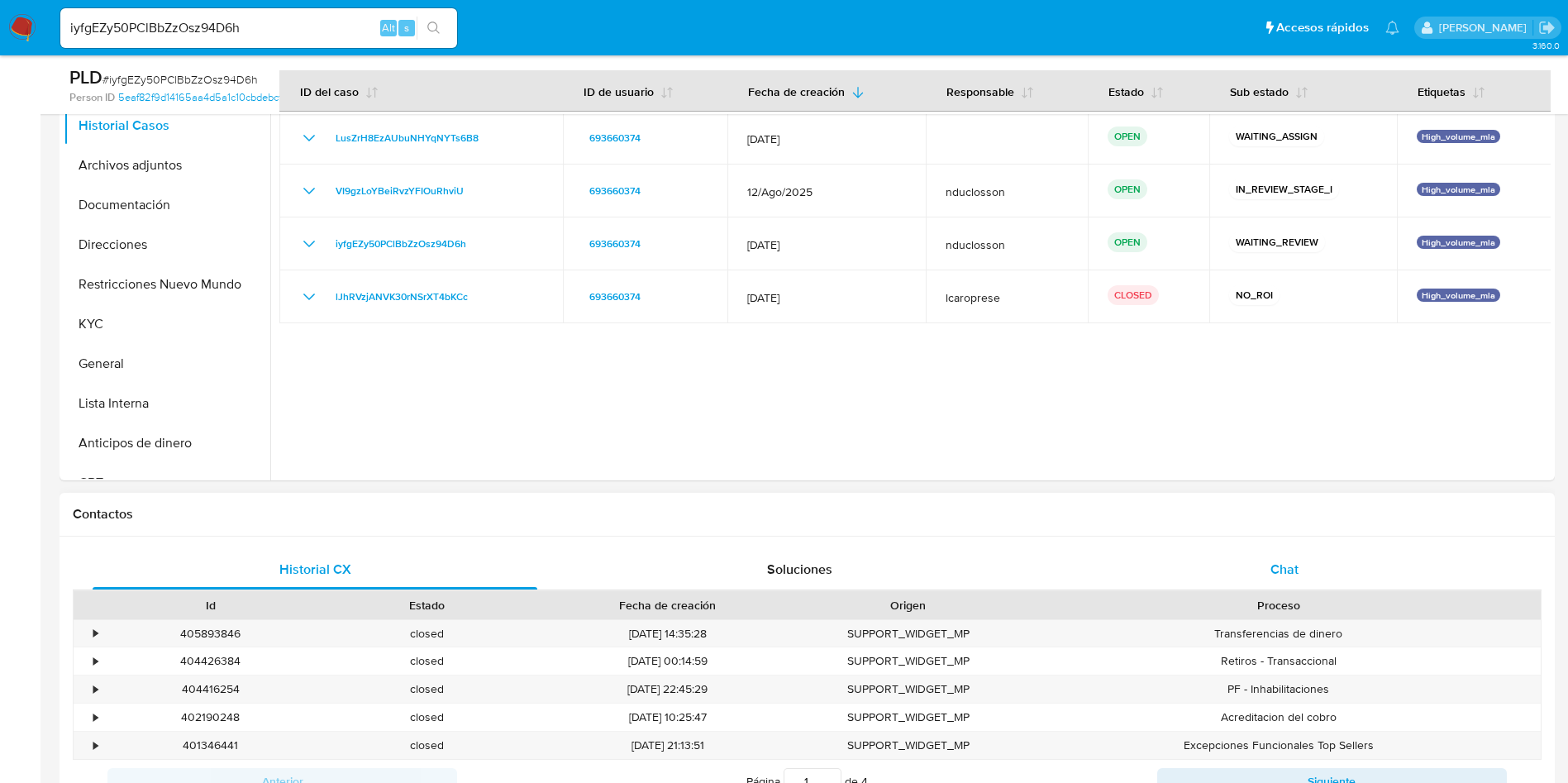
click at [1293, 563] on span "Chat" at bounding box center [1285, 569] width 28 height 19
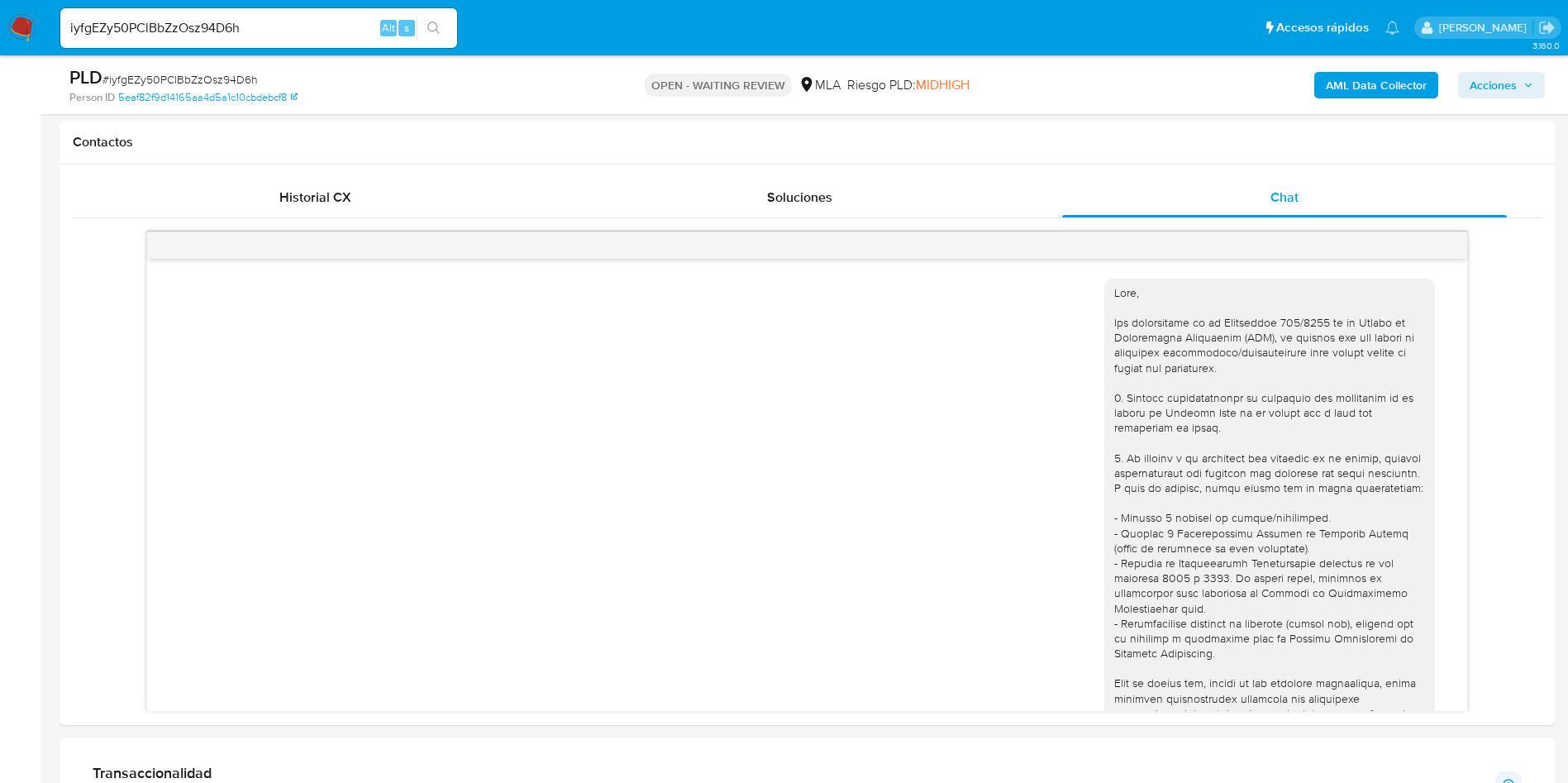
scroll to position [1335, 0]
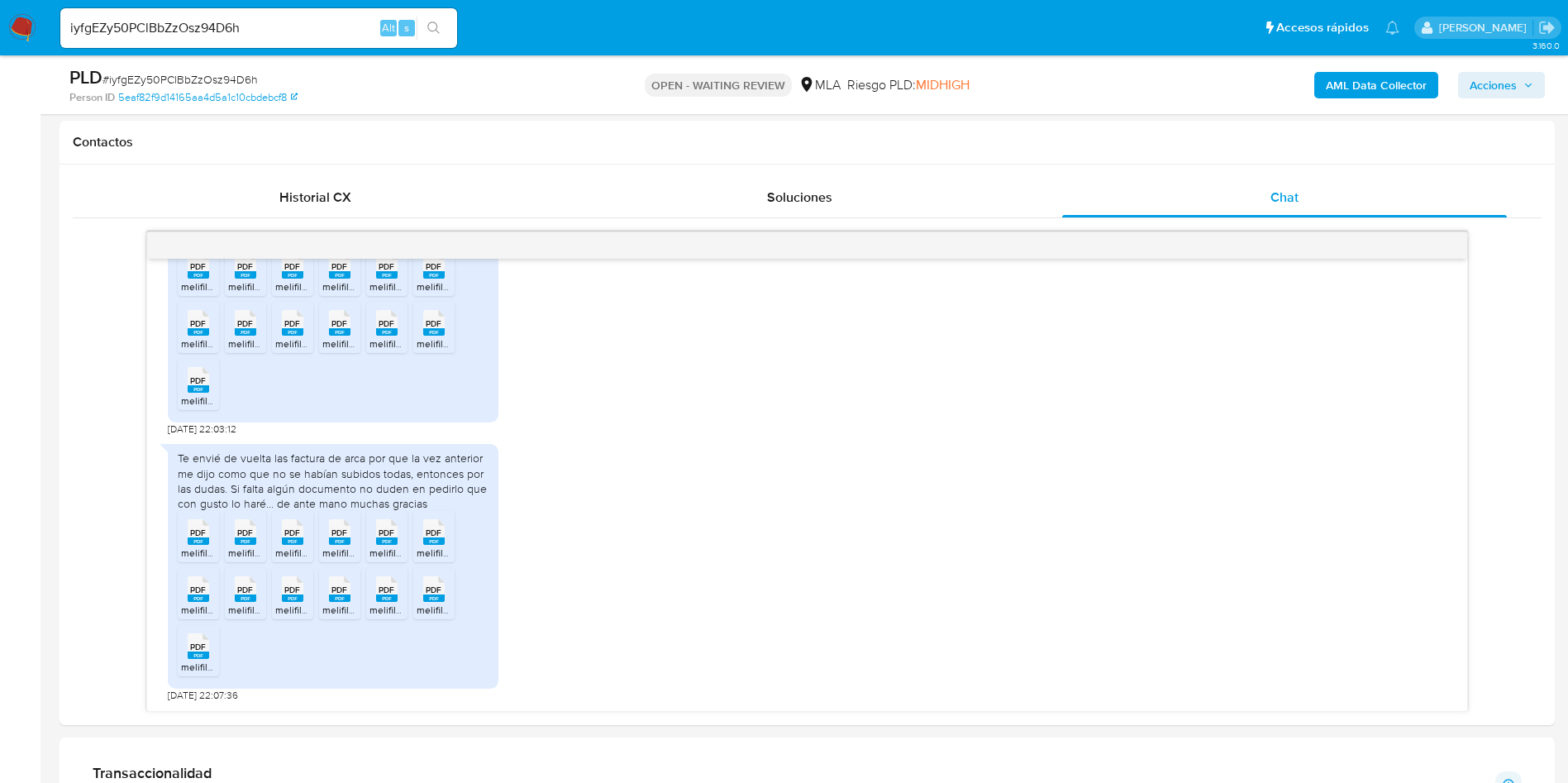
click at [183, 84] on span "# iyfgEZy50PClBbZzOsz94D6h" at bounding box center [180, 79] width 155 height 17
copy span "iyfgEZy50PClBbZzOsz94D6h"
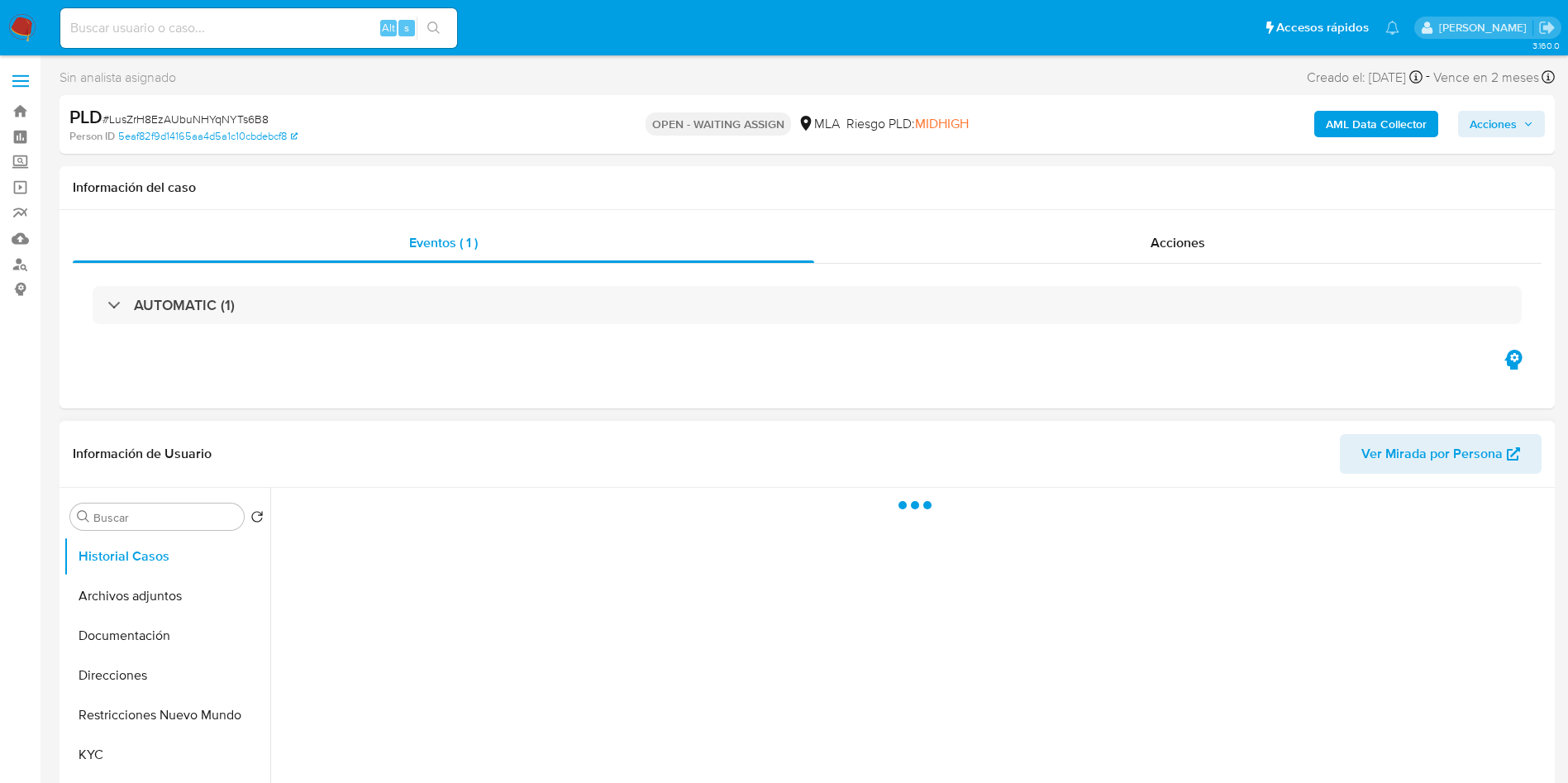
select select "10"
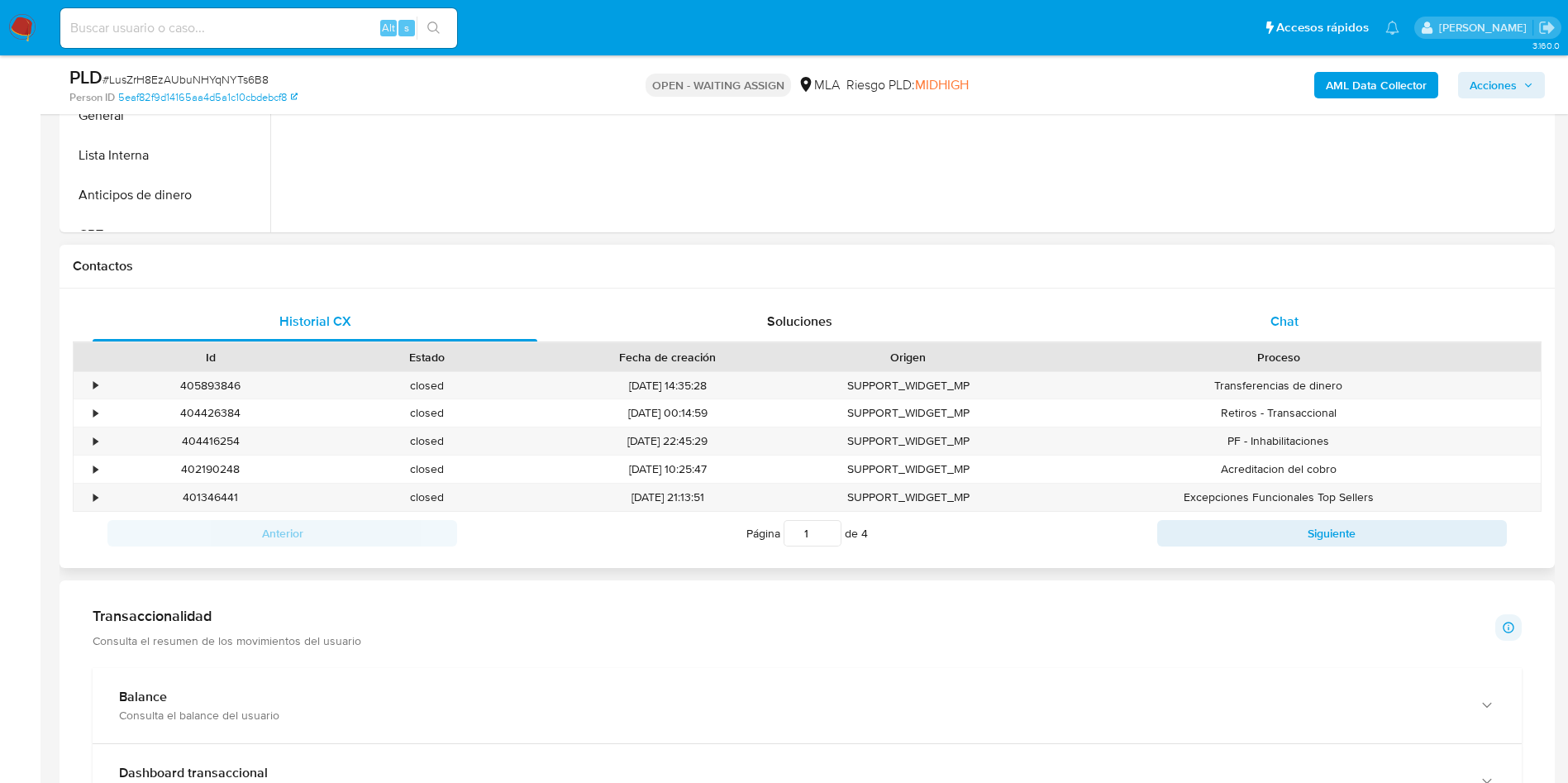
click at [1287, 328] on span "Chat" at bounding box center [1285, 321] width 28 height 19
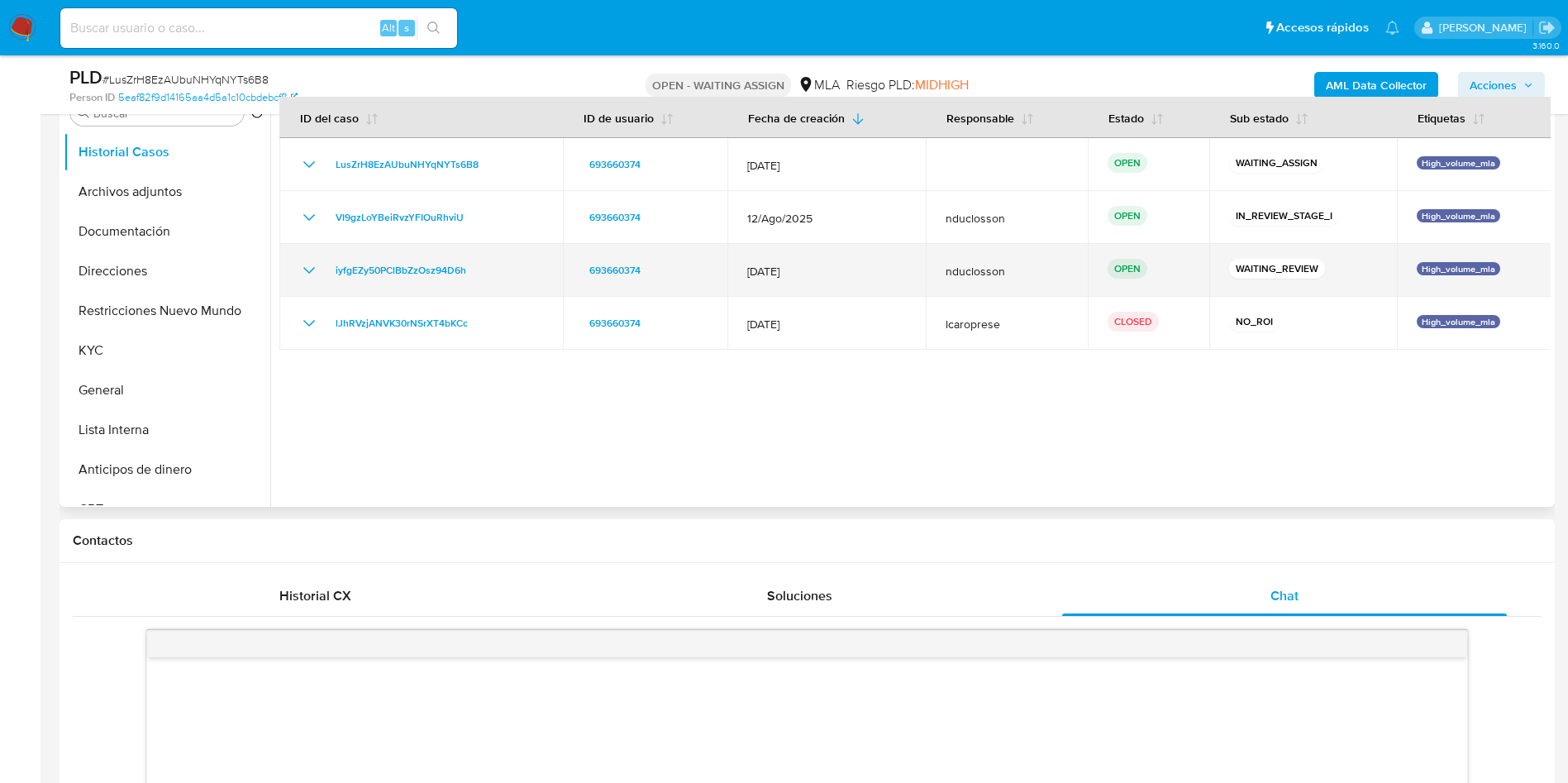
scroll to position [248, 0]
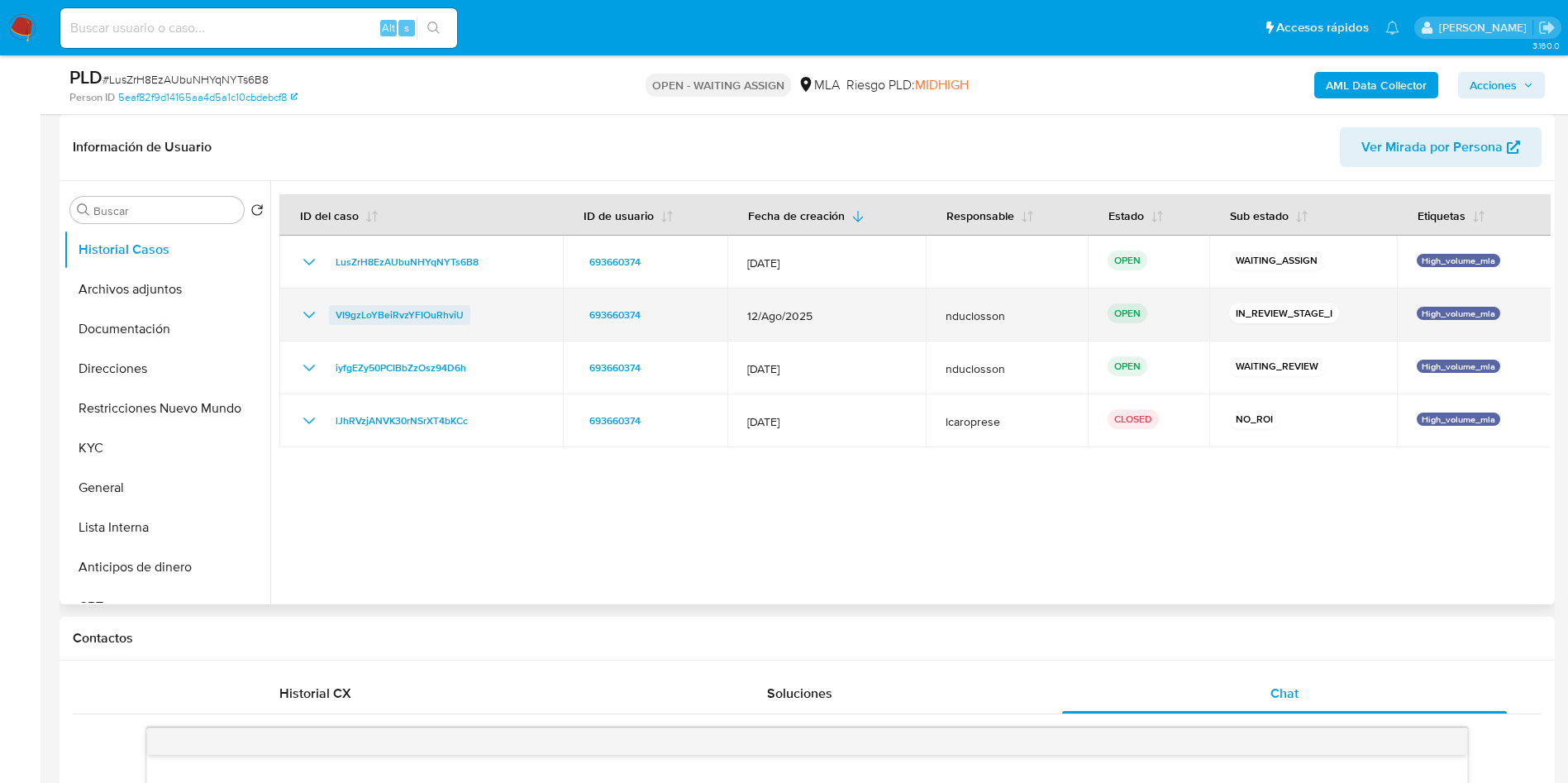
click at [409, 313] on span "VI9gzLoYBeiRvzYFIOuRhviU" at bounding box center [399, 314] width 128 height 20
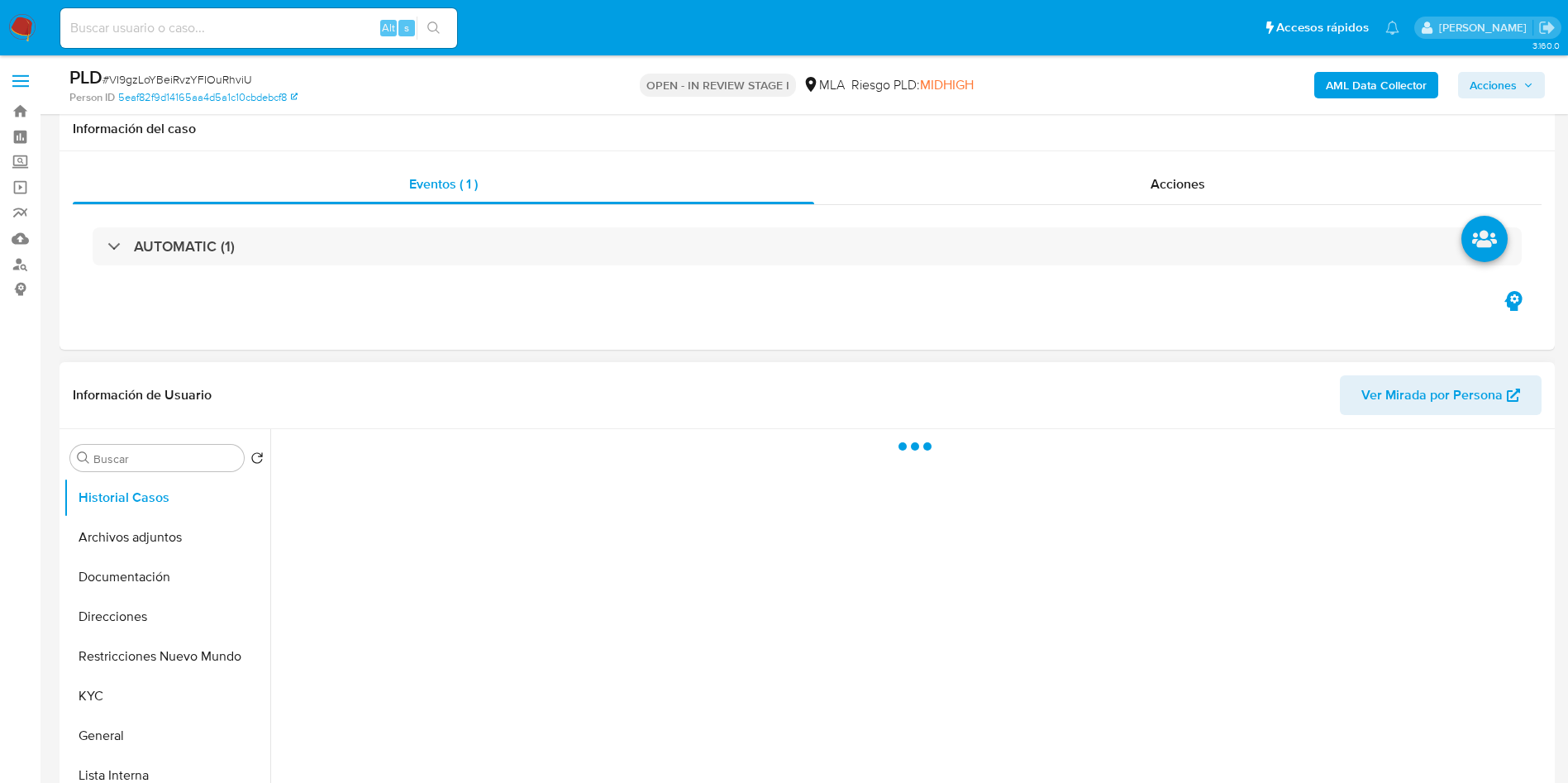
scroll to position [248, 0]
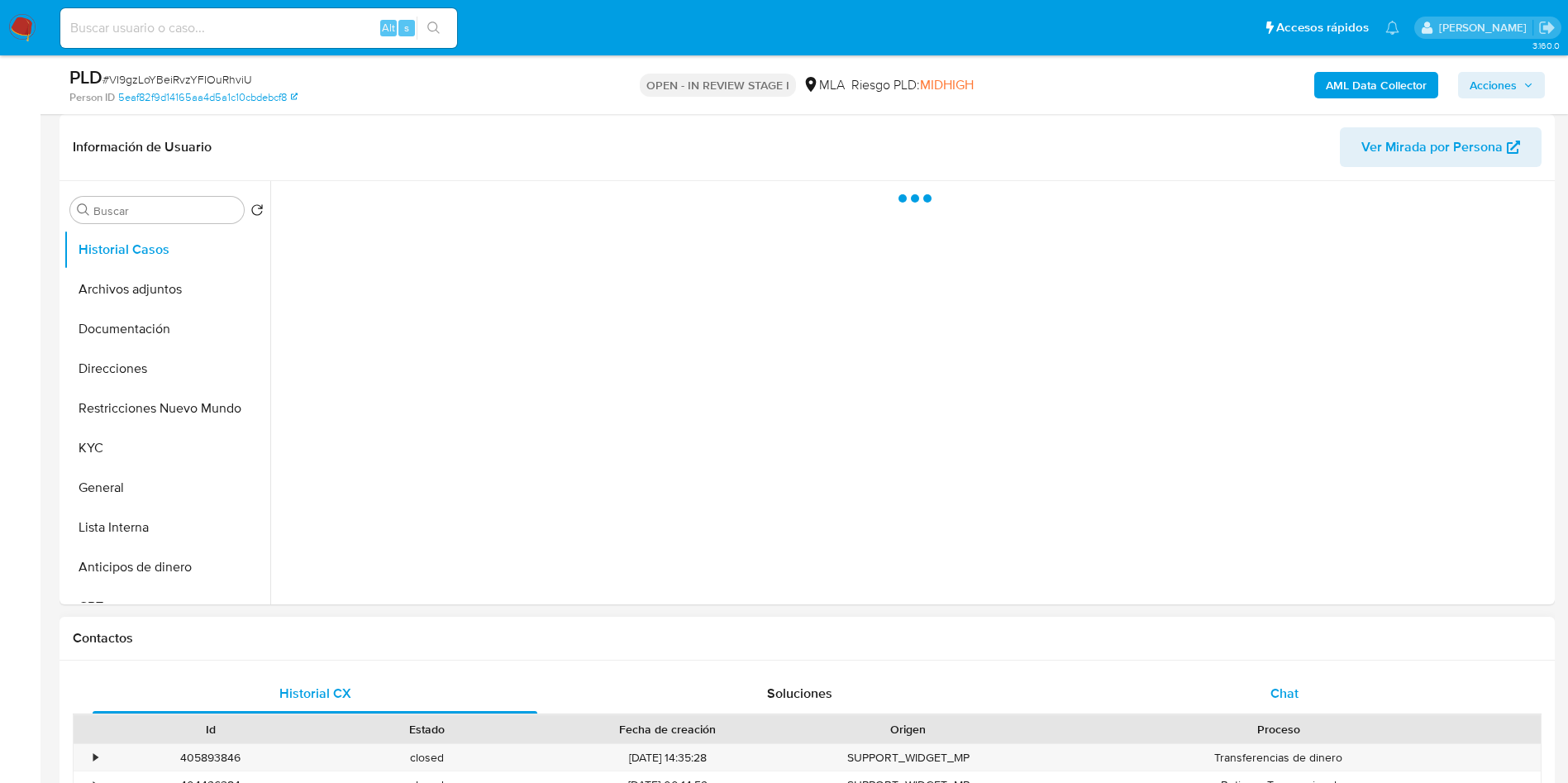
select select "10"
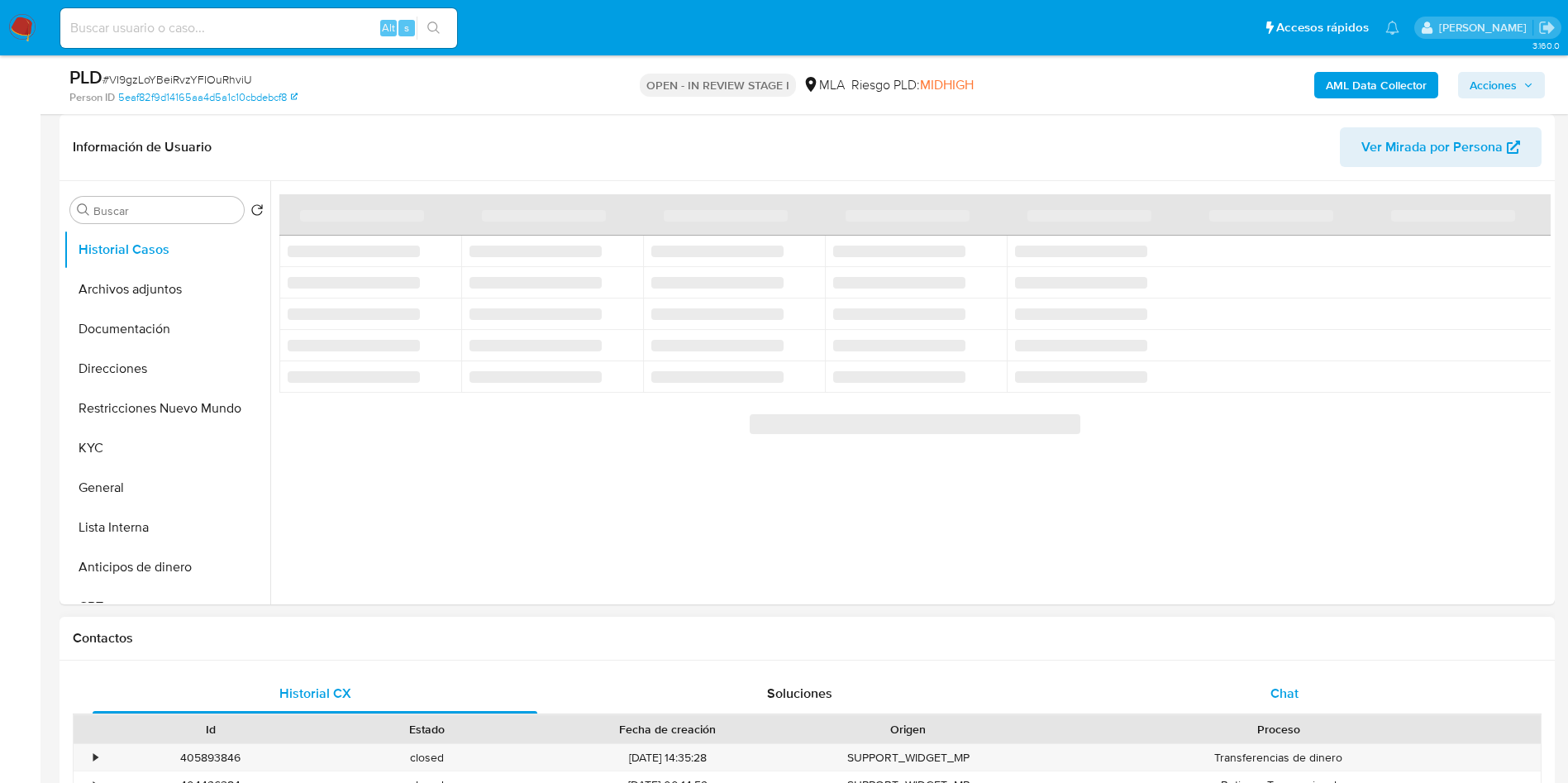
click at [1286, 708] on div "Chat" at bounding box center [1284, 693] width 445 height 40
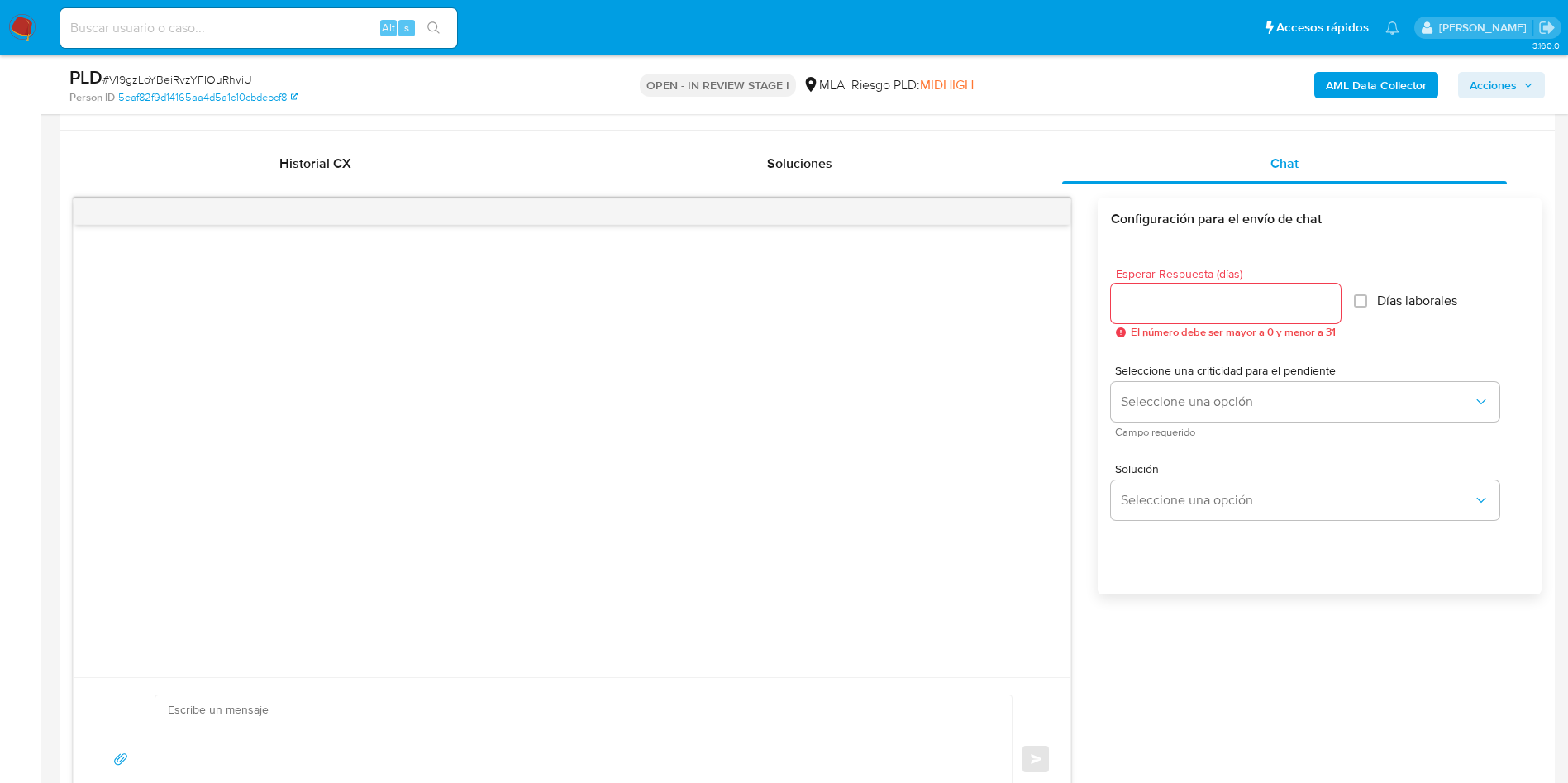
scroll to position [867, 0]
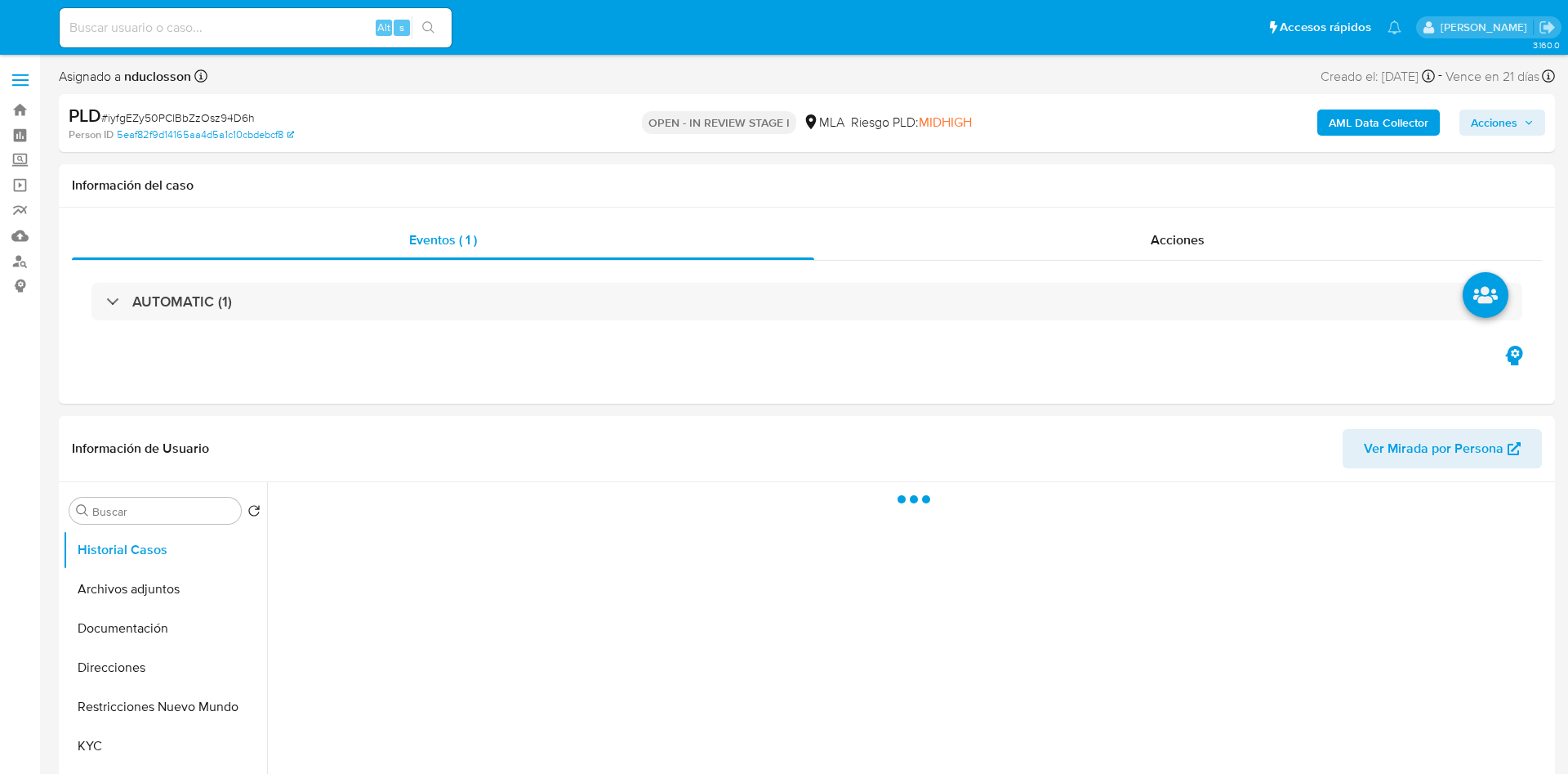
select select "10"
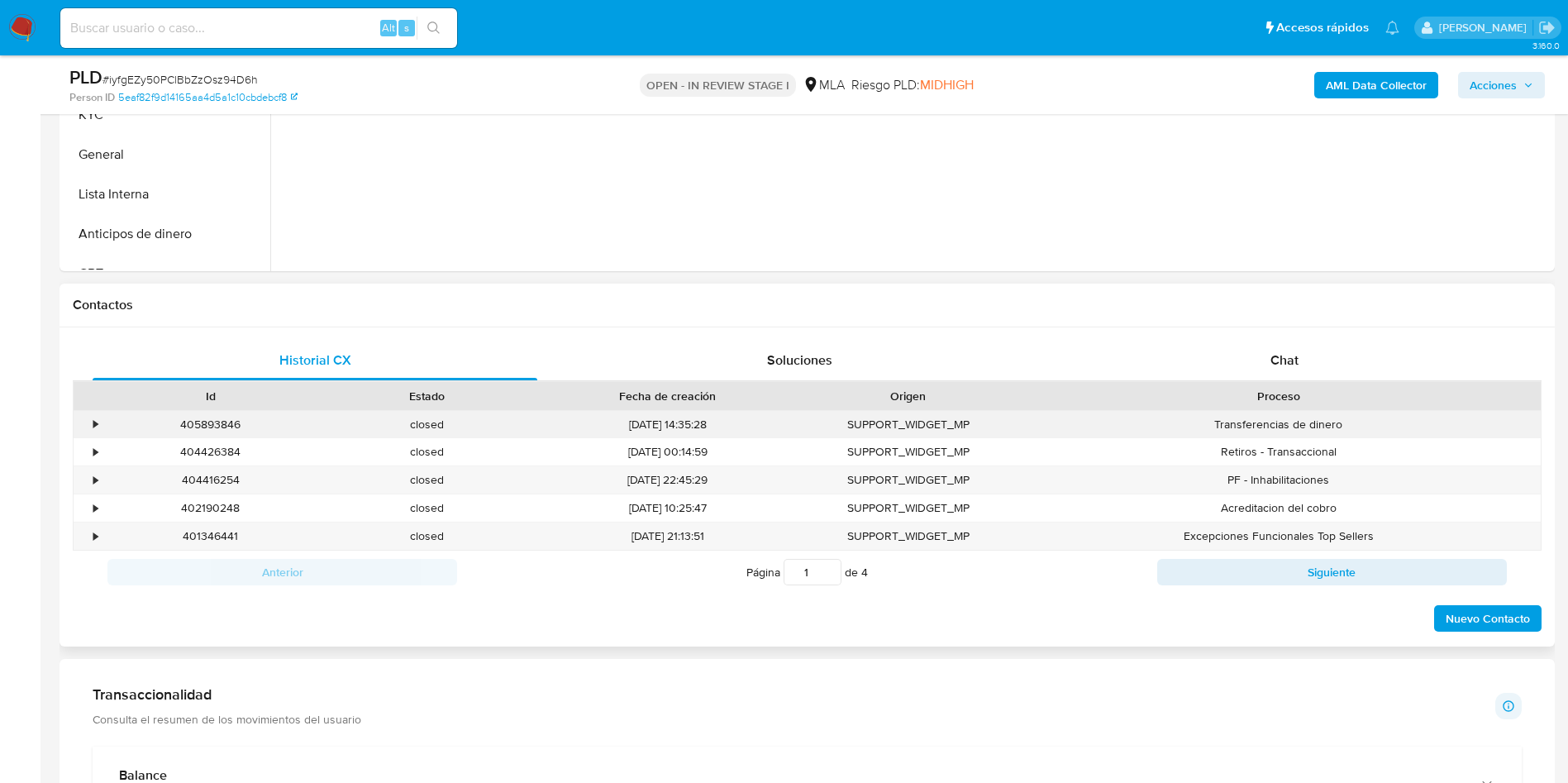
scroll to position [620, 0]
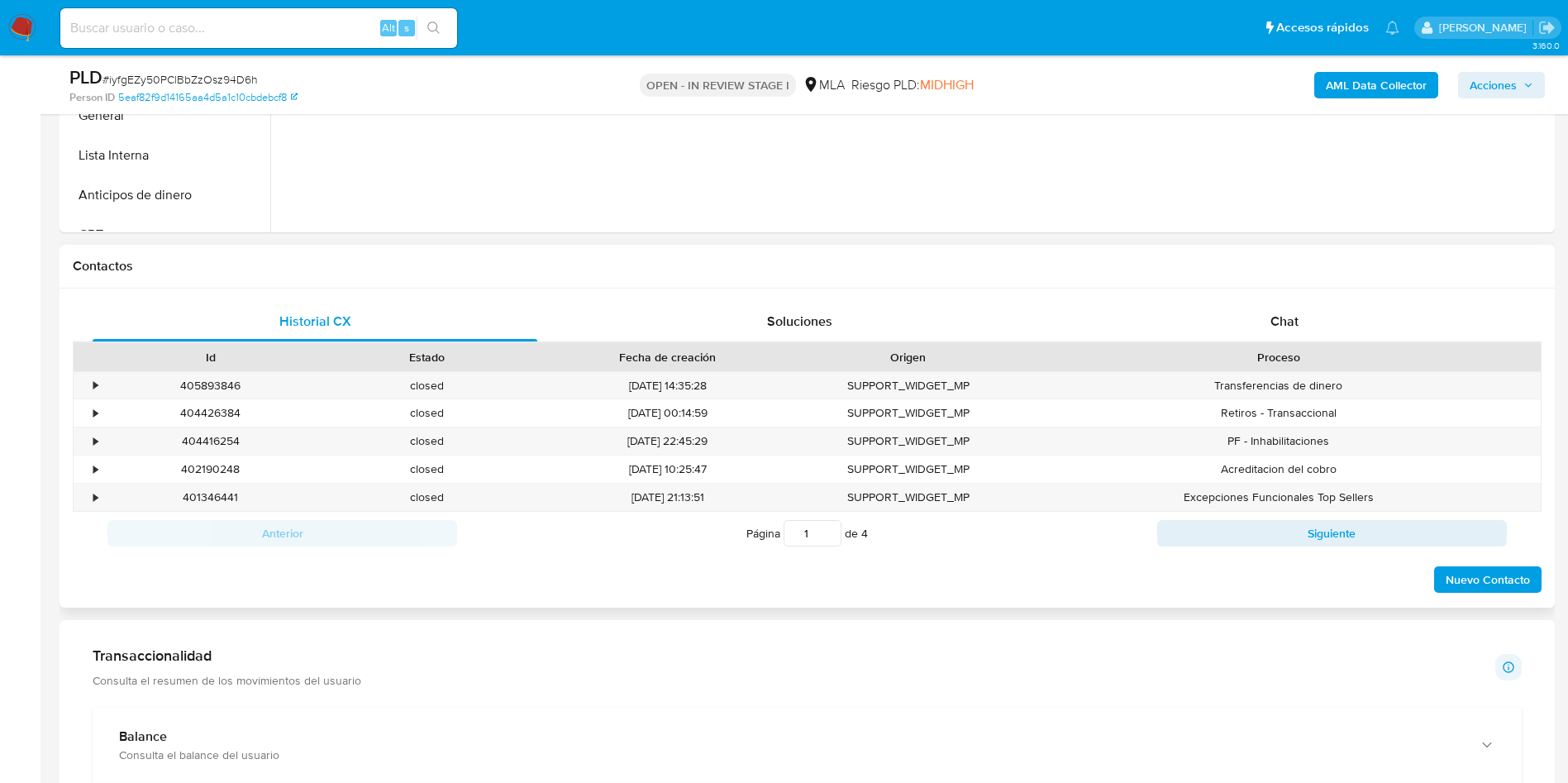
click at [1307, 348] on div "Proceso" at bounding box center [1279, 356] width 501 height 17
click at [1312, 303] on div "Chat" at bounding box center [1284, 321] width 445 height 40
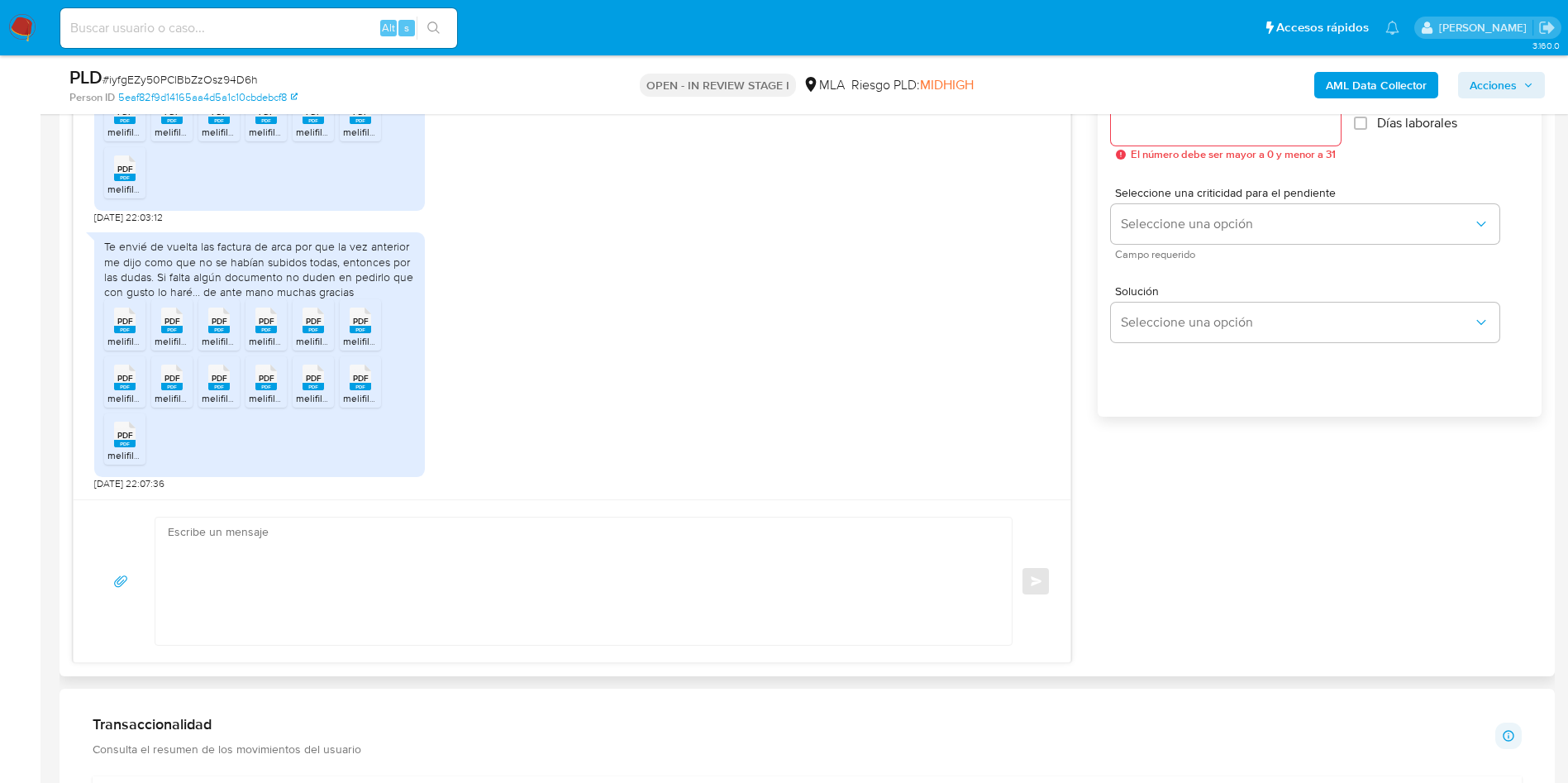
scroll to position [992, 0]
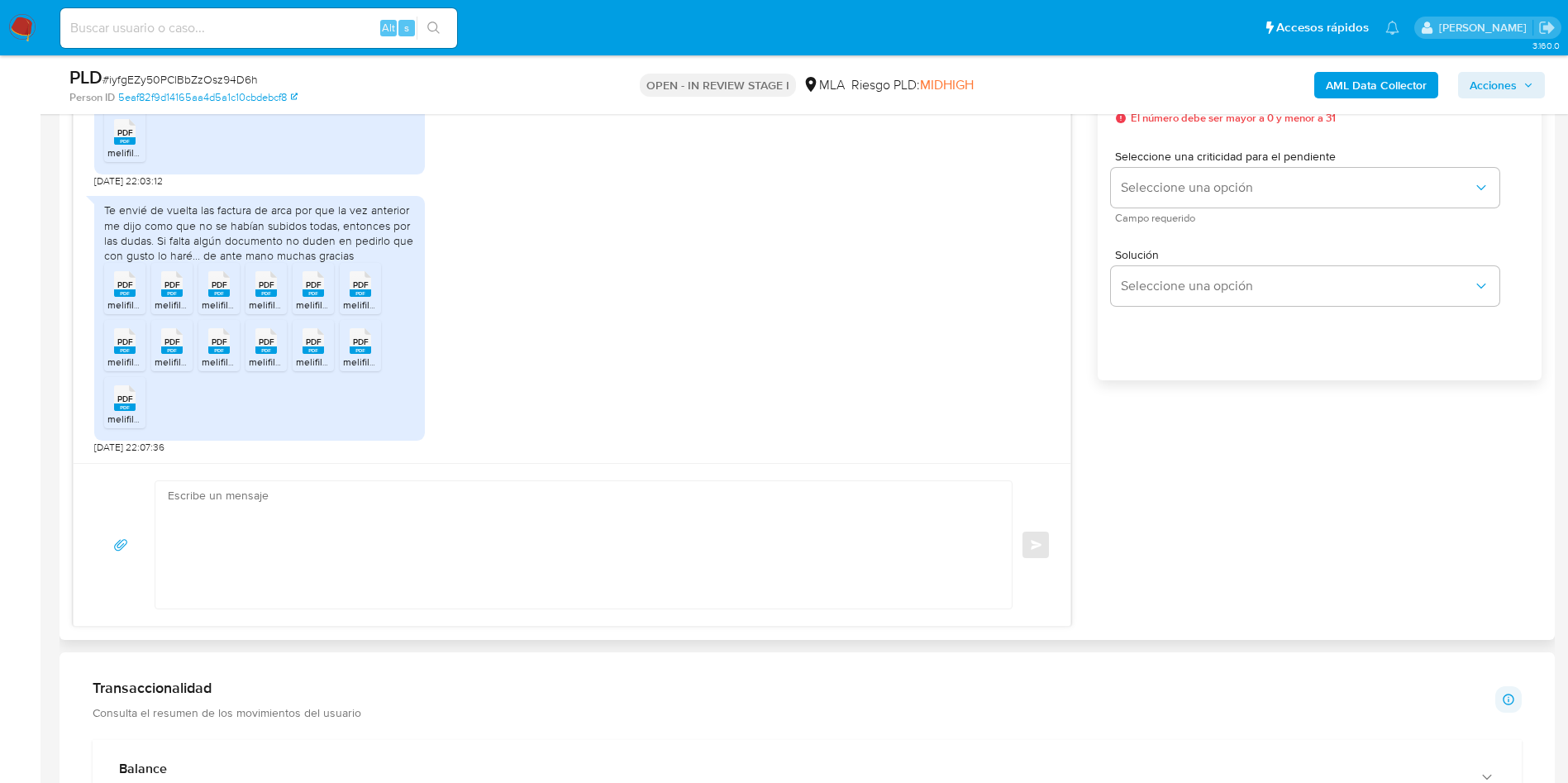
click at [547, 537] on textarea at bounding box center [579, 544] width 823 height 127
paste textarea "Hola Magfred, Muchas gracias por tu respuesta. No obstante, necesitamos que nos…"
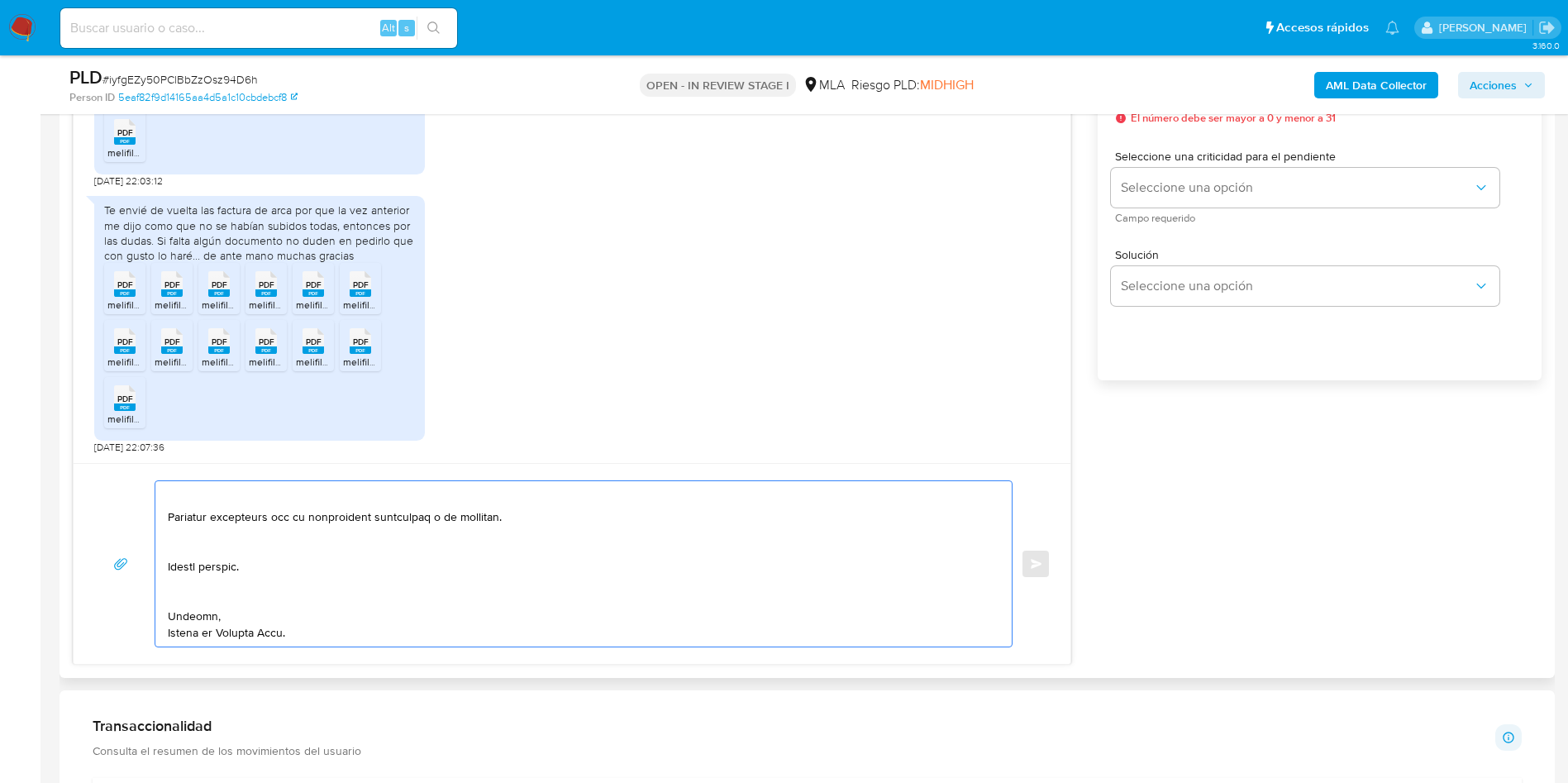
click at [248, 591] on textarea at bounding box center [579, 564] width 823 height 165
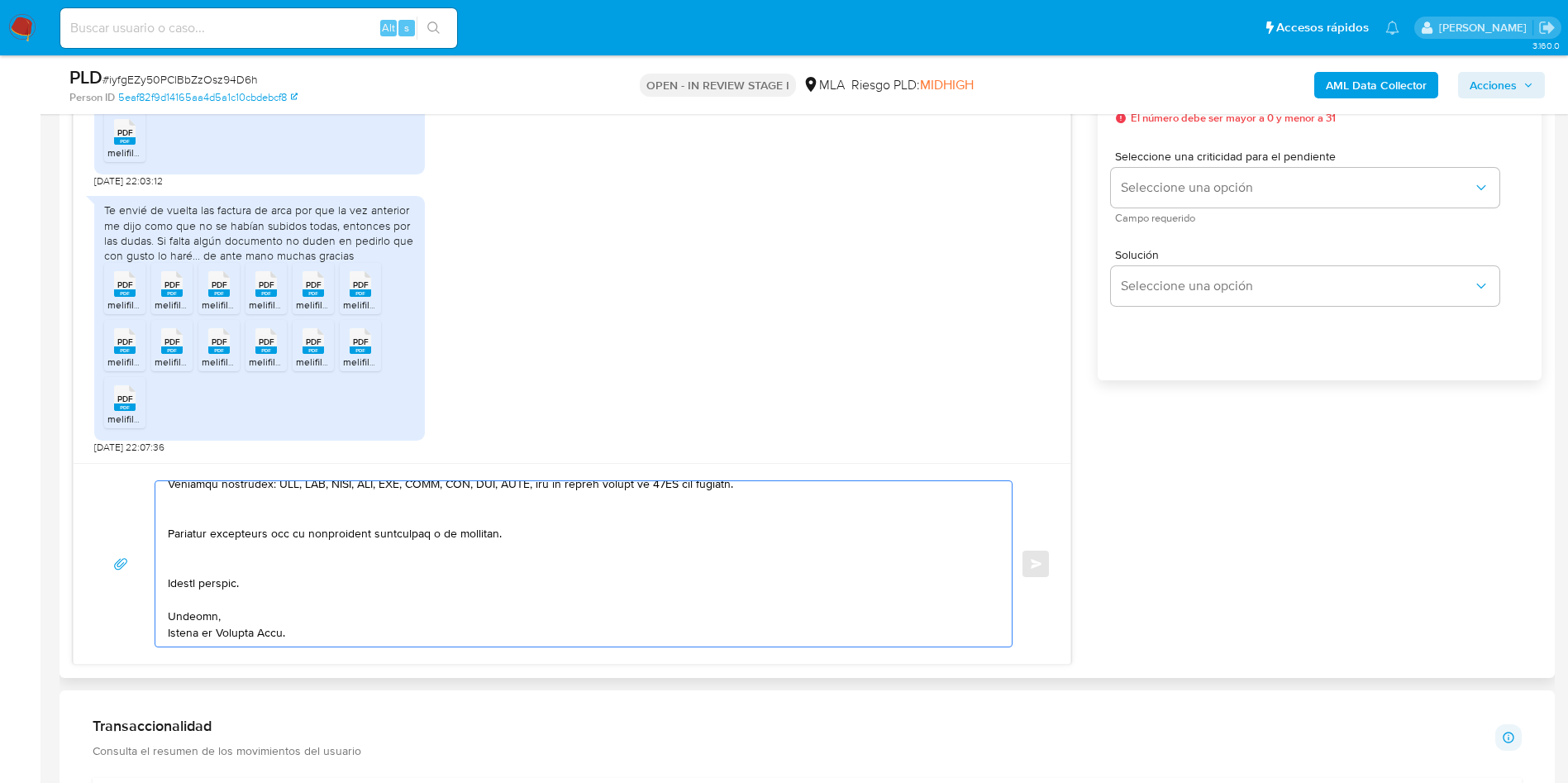
click at [226, 564] on textarea at bounding box center [579, 564] width 823 height 165
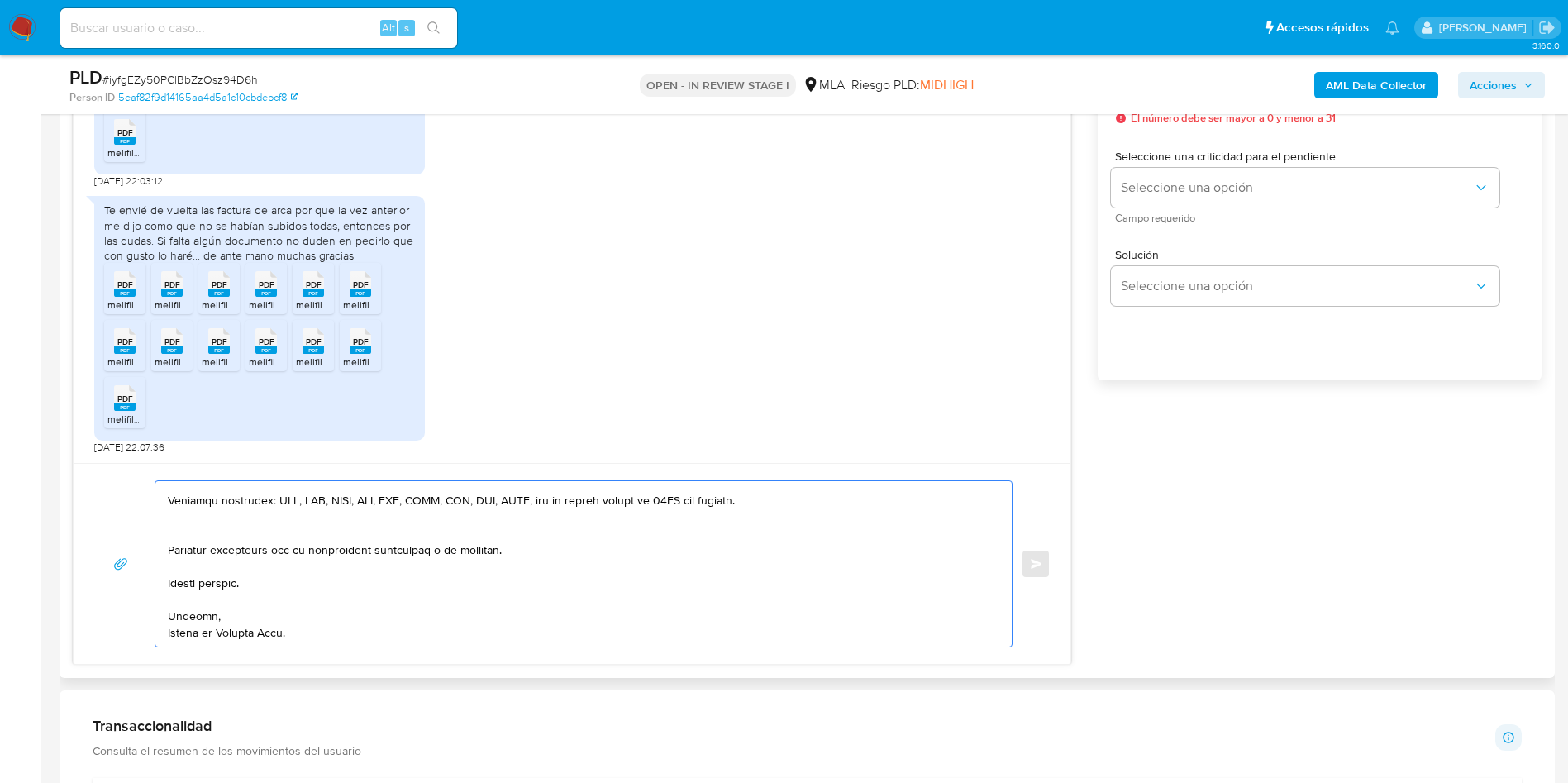
click at [210, 540] on textarea at bounding box center [579, 564] width 823 height 165
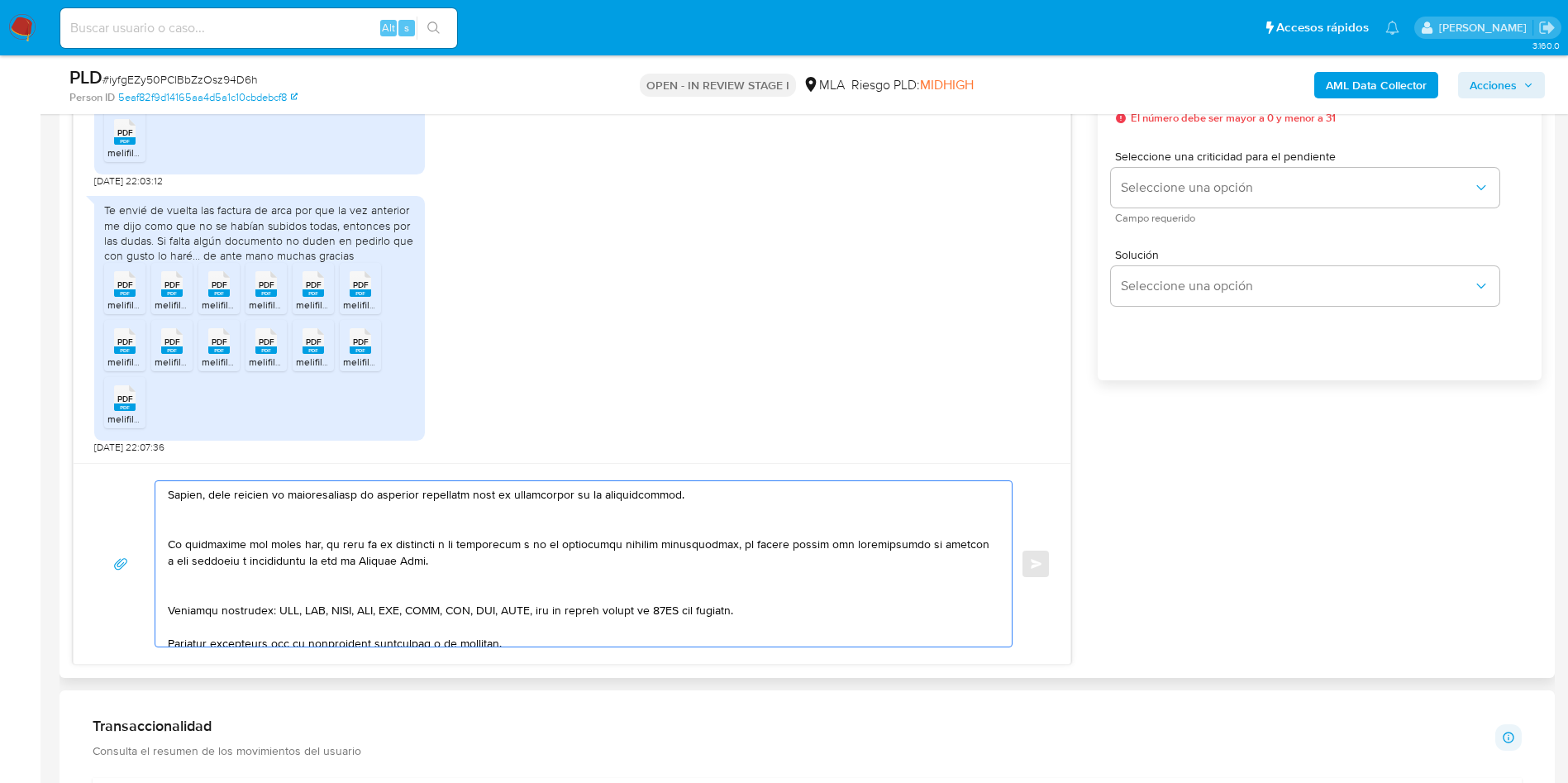
scroll to position [300, 0]
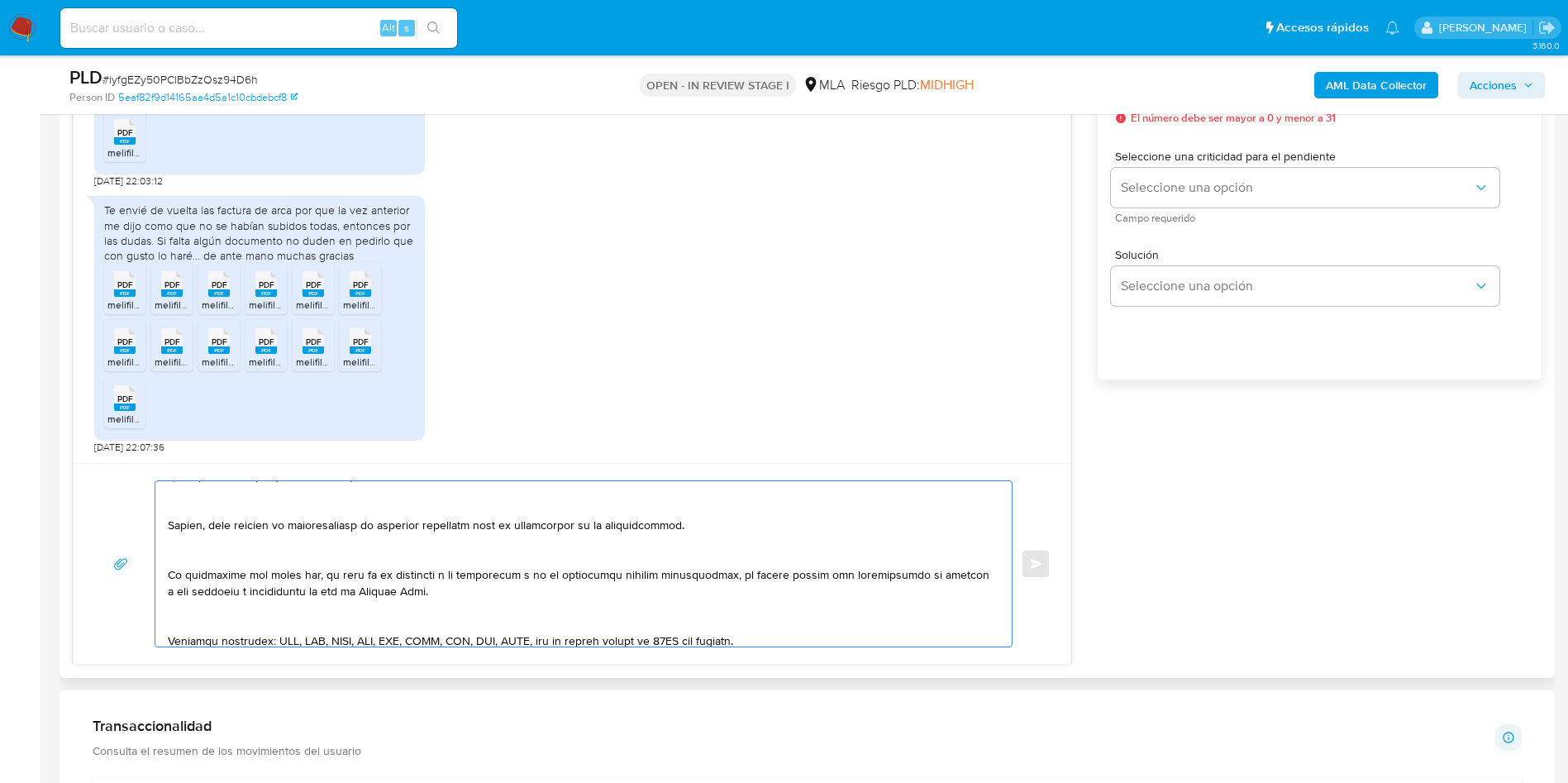
click at [201, 630] on textarea at bounding box center [579, 564] width 823 height 165
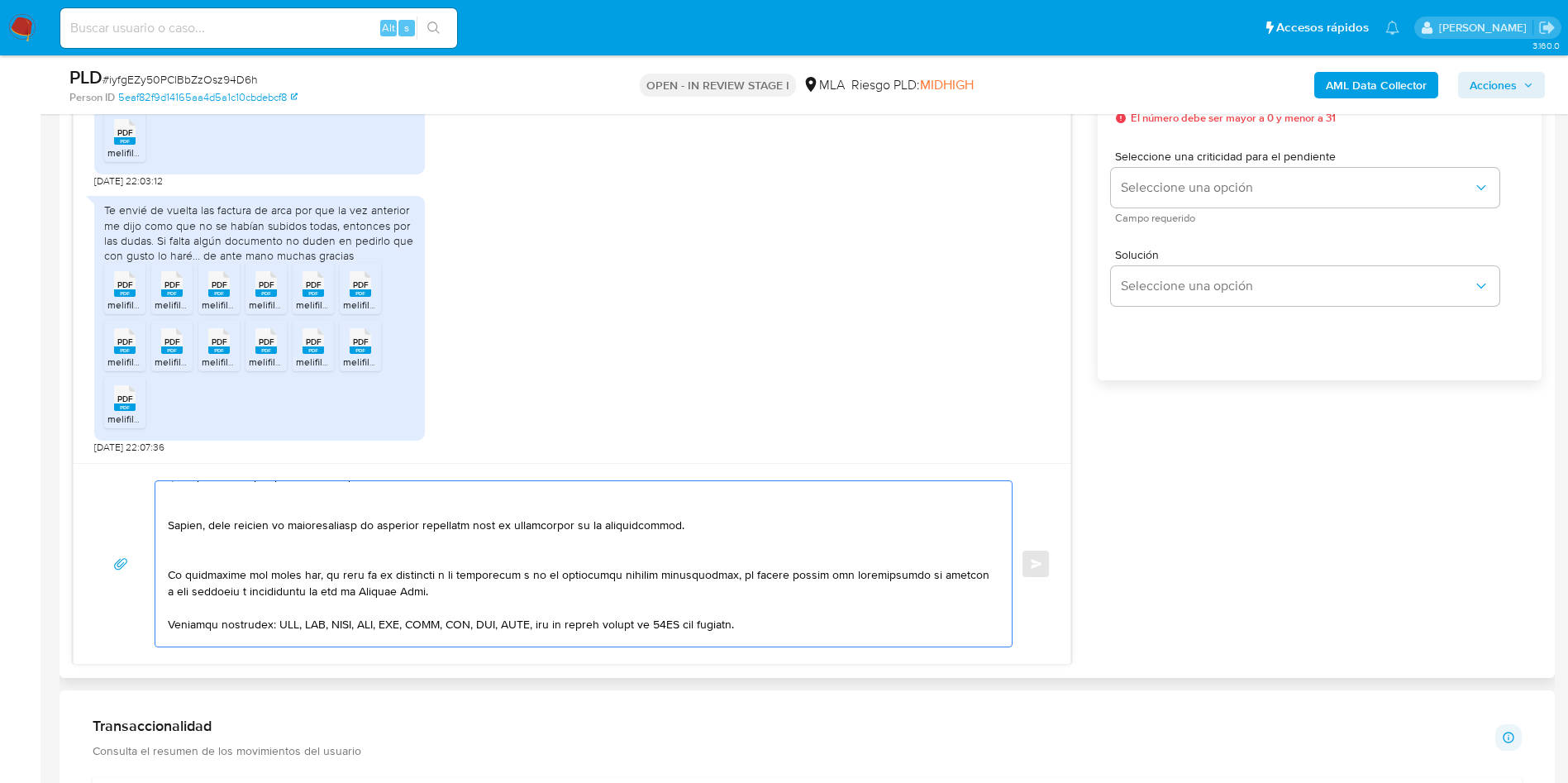
click at [208, 554] on textarea at bounding box center [579, 564] width 823 height 165
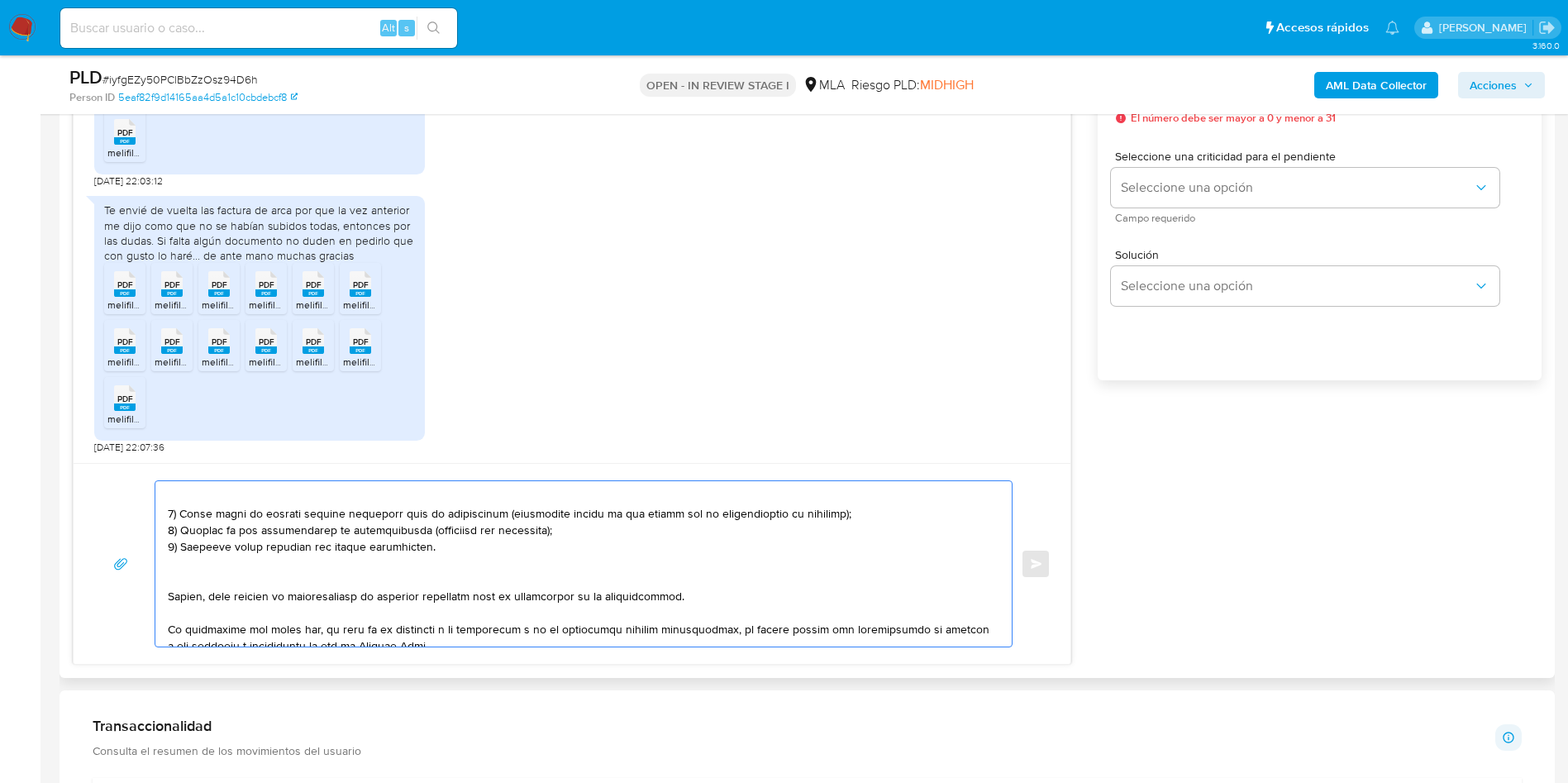
scroll to position [177, 0]
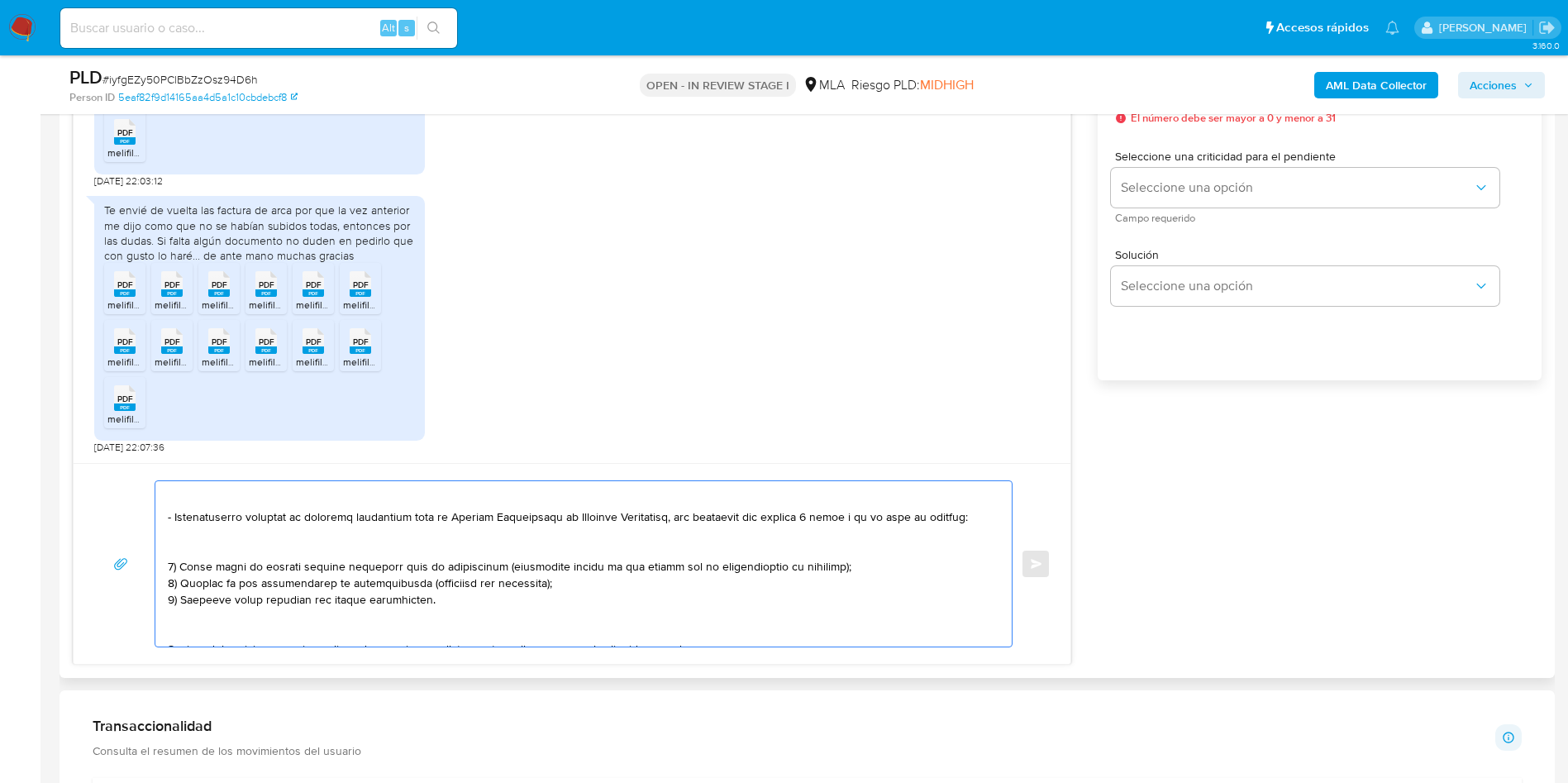
click at [197, 637] on textarea at bounding box center [579, 564] width 823 height 165
click at [212, 547] on textarea at bounding box center [579, 564] width 823 height 165
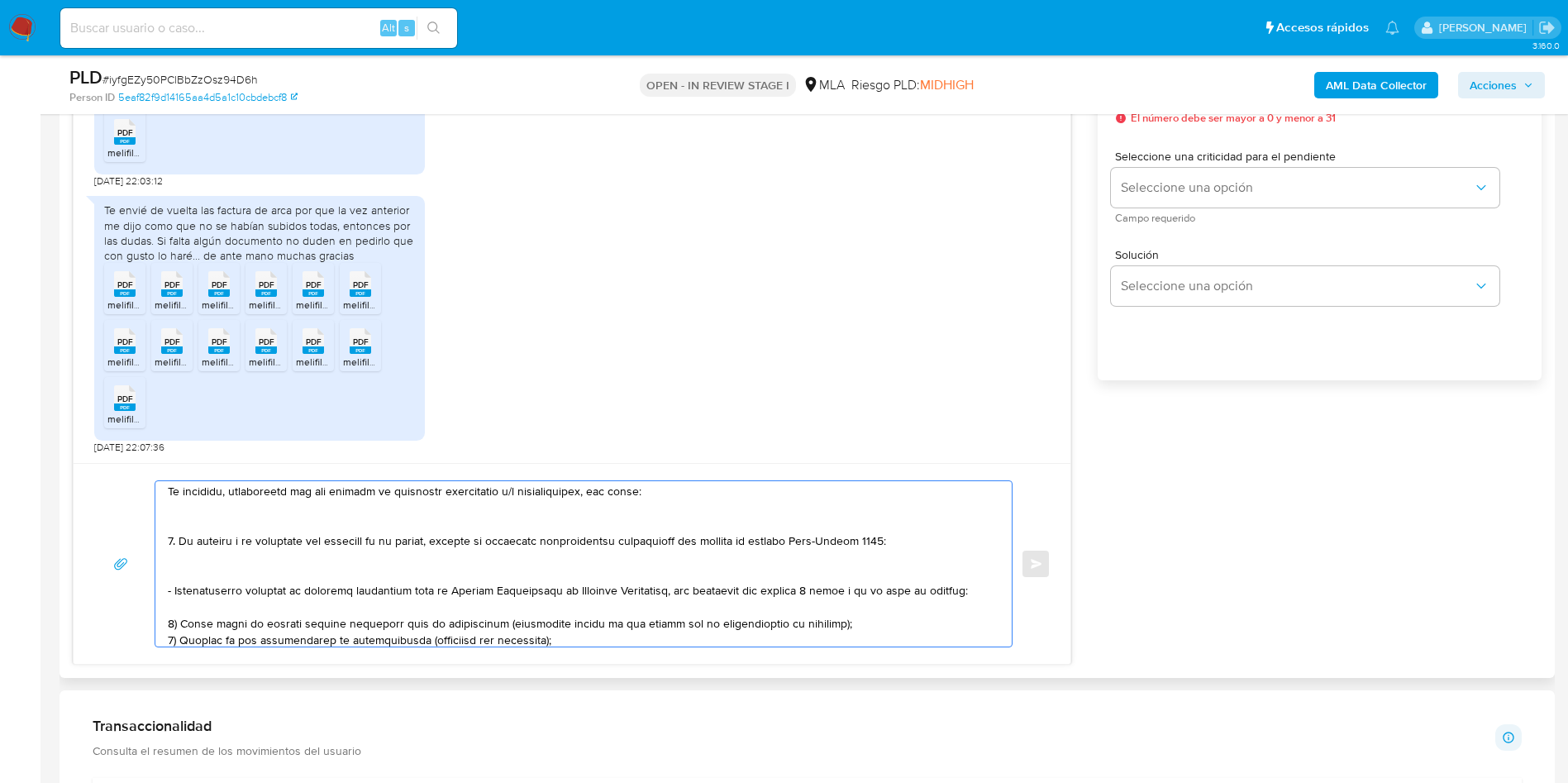
scroll to position [53, 0]
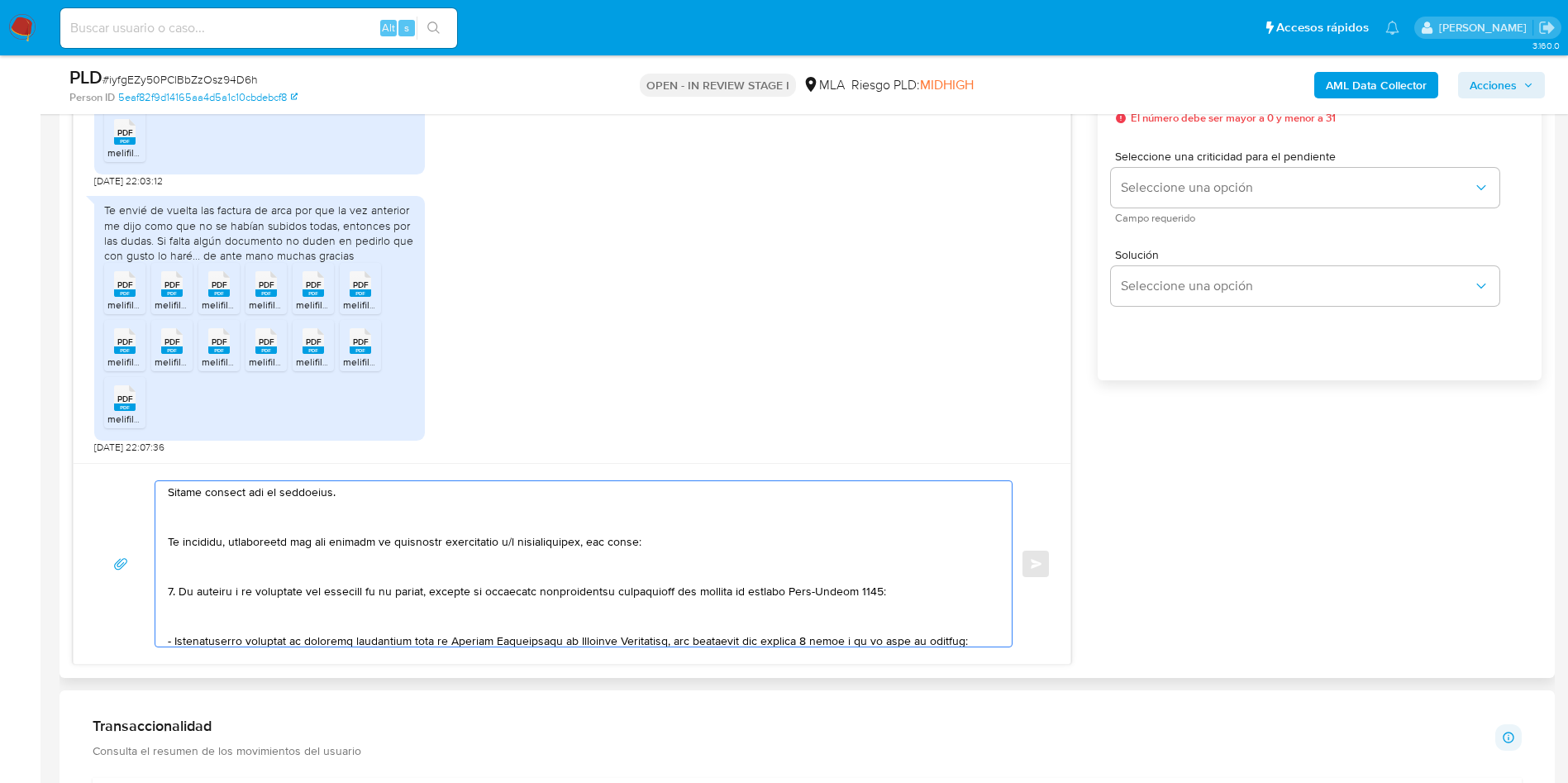
click at [199, 623] on textarea at bounding box center [579, 564] width 823 height 165
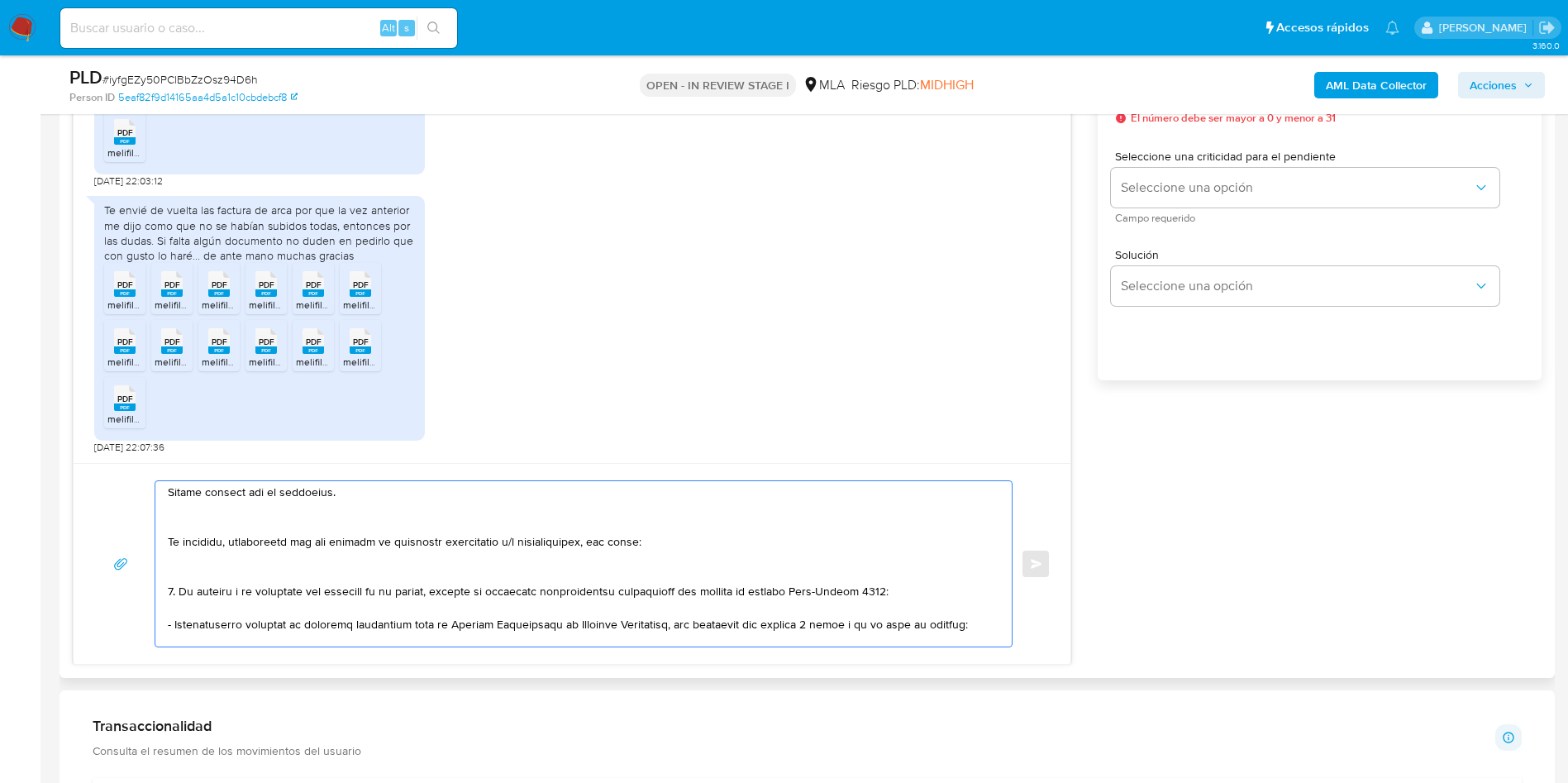
click at [202, 578] on textarea at bounding box center [579, 564] width 823 height 165
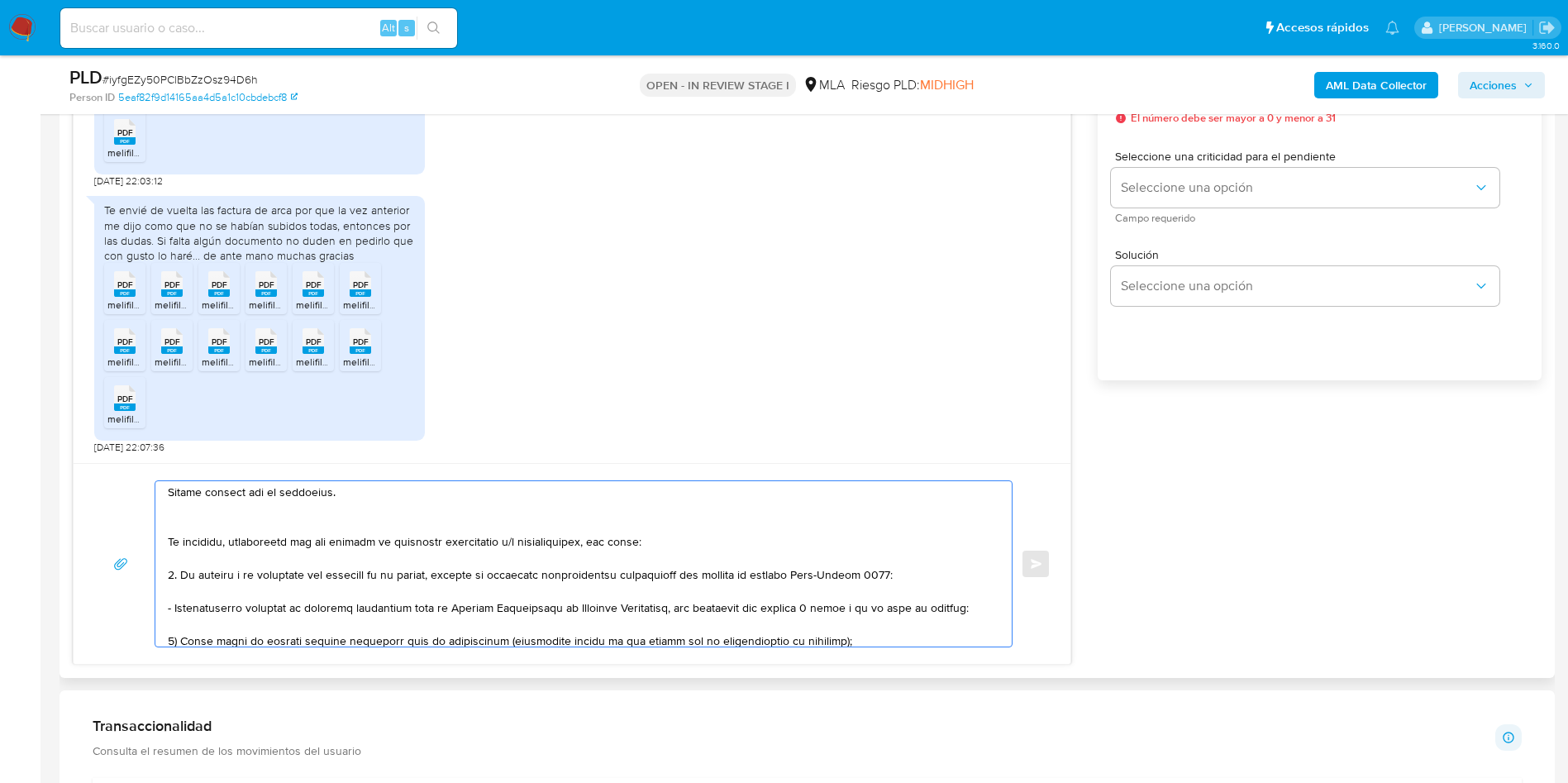
click at [204, 518] on textarea at bounding box center [579, 564] width 823 height 165
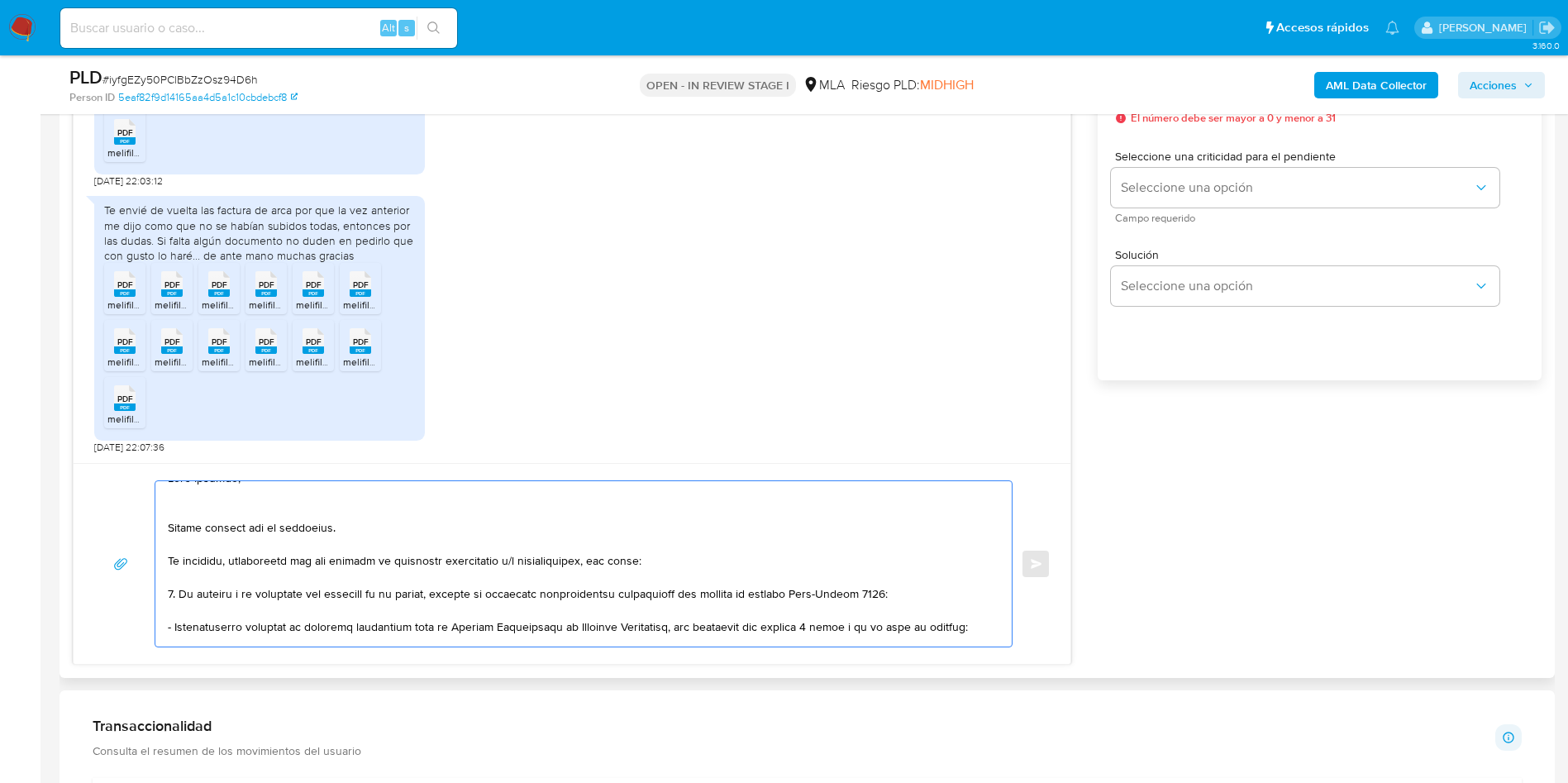
scroll to position [0, 0]
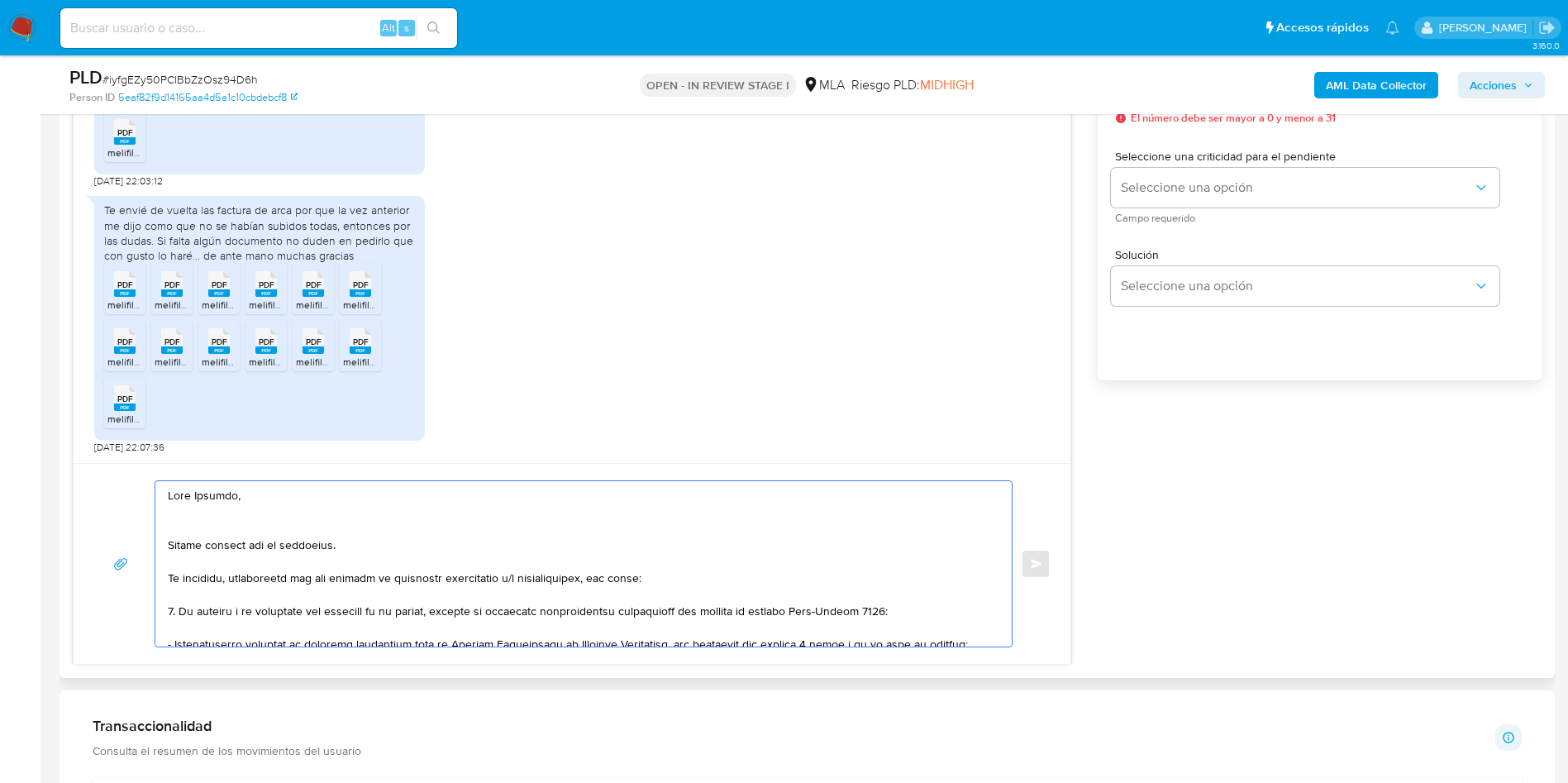
click at [210, 534] on textarea at bounding box center [579, 564] width 823 height 165
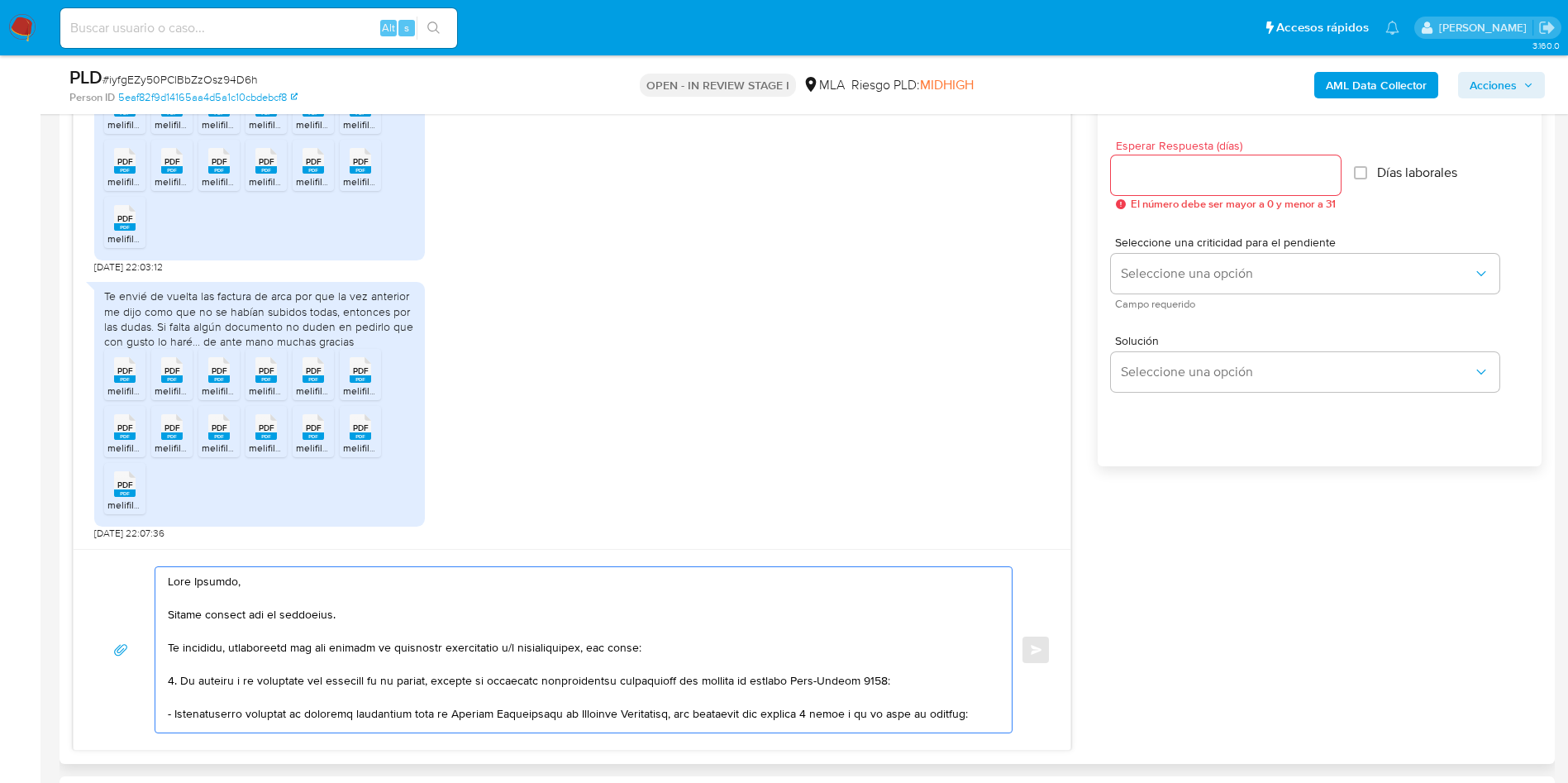
scroll to position [867, 0]
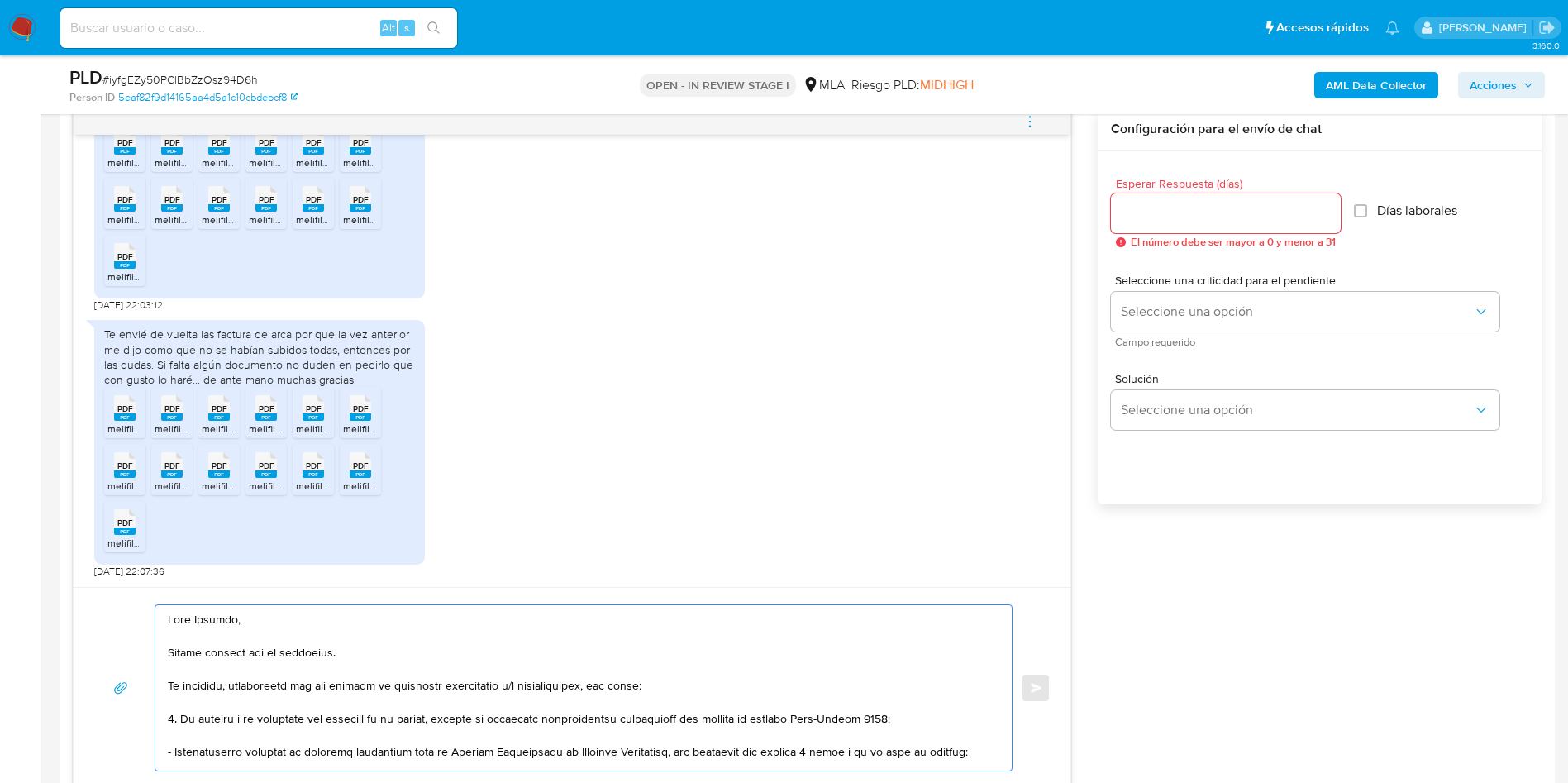
type textarea "Hola Magfred, Muchas gracias por tu respuesta. No obstante, necesitamos que nos…"
click at [1181, 213] on input "Esperar Respuesta (días)" at bounding box center [1226, 213] width 230 height 22
type input "3"
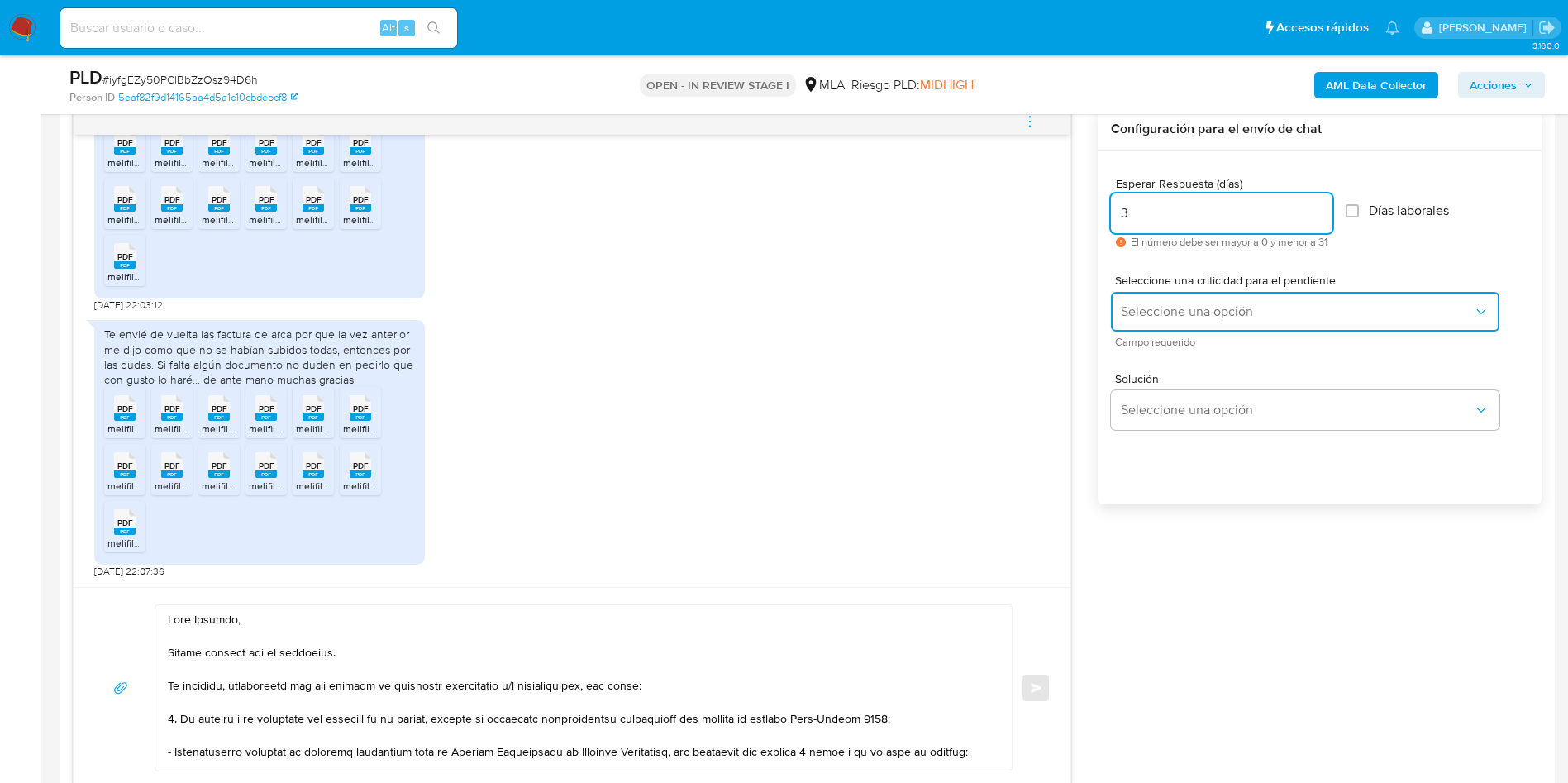
click at [1139, 303] on span "Seleccione una opción" at bounding box center [1297, 311] width 352 height 17
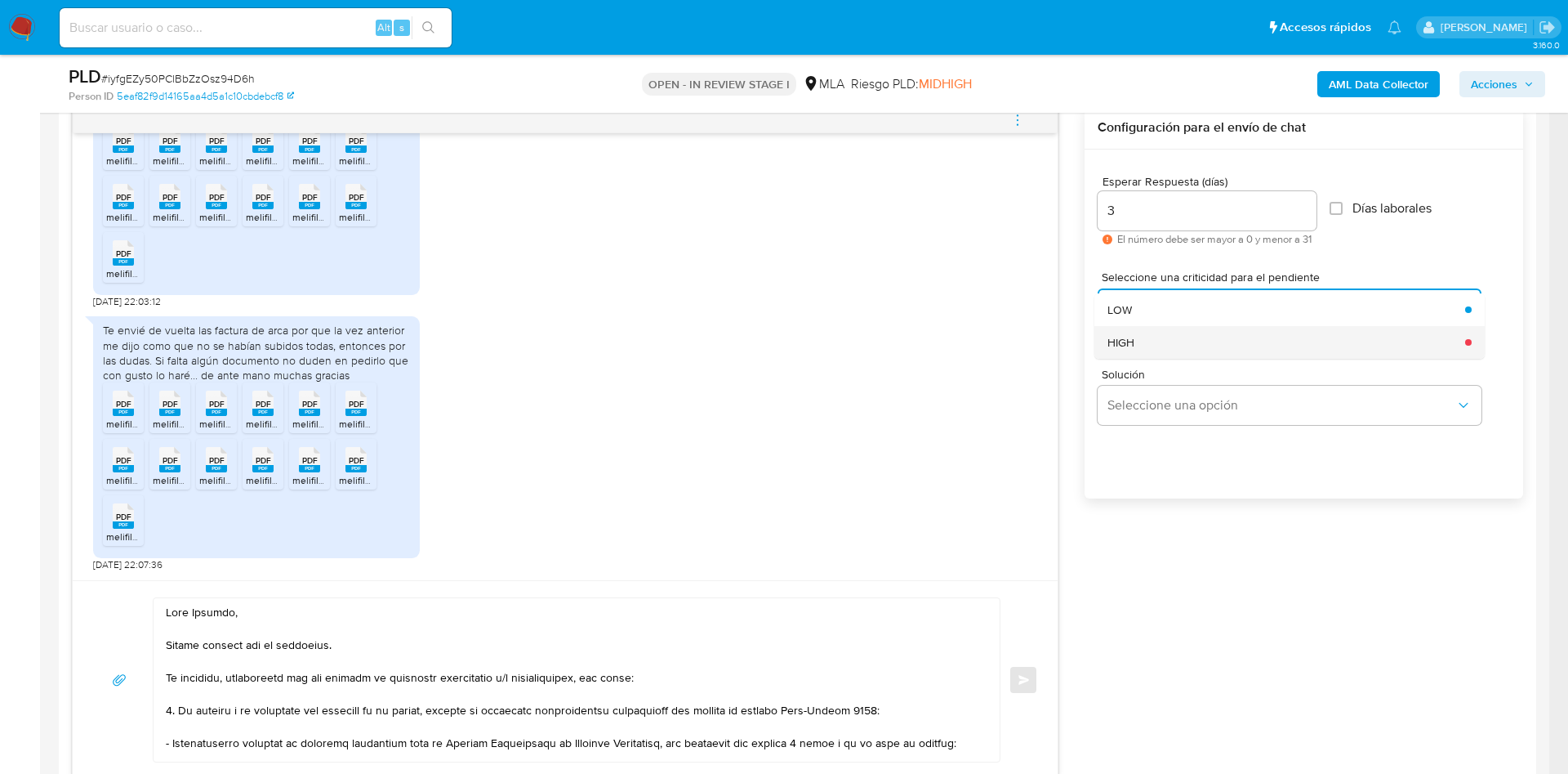
click at [1138, 350] on div "HIGH" at bounding box center [1281, 343] width 348 height 33
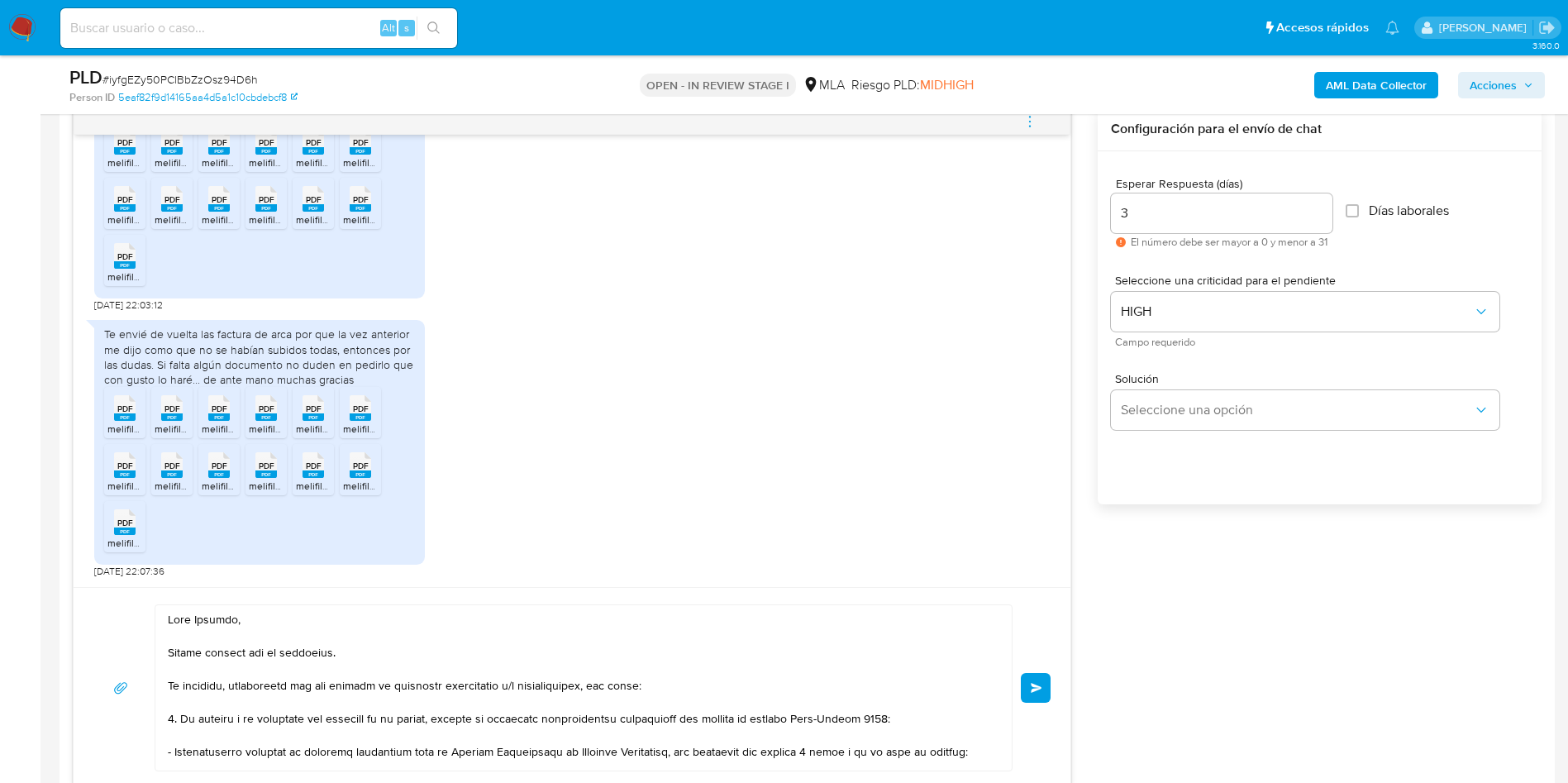
click at [1137, 608] on div "17/07/2025 19:56:02 Envio: 1 Declaración de actividad 2 Acuse cedular, DJ cedul…" at bounding box center [808, 448] width 1469 height 681
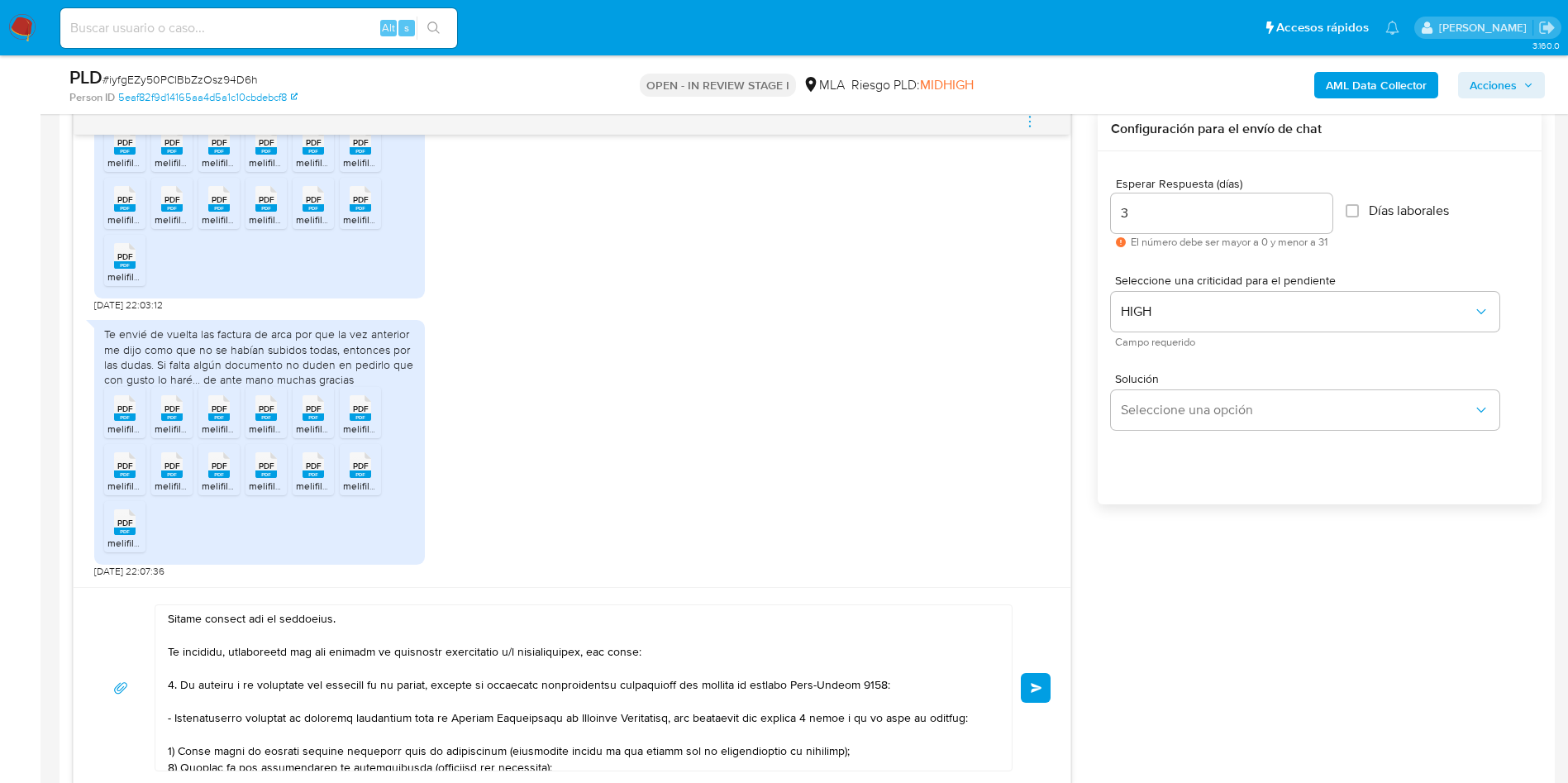
scroll to position [0, 0]
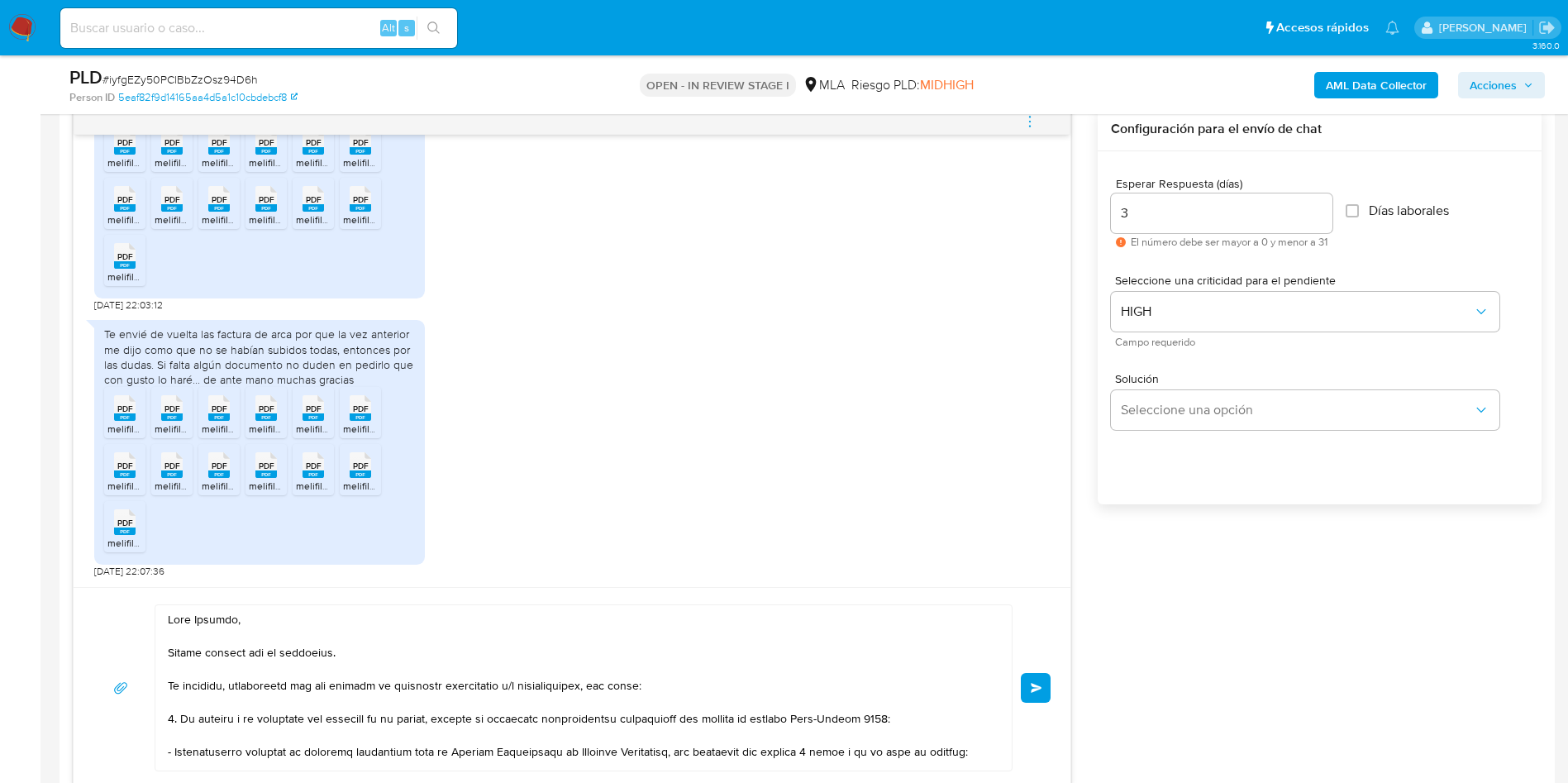
click at [1042, 683] on span "Enviar" at bounding box center [1036, 687] width 11 height 10
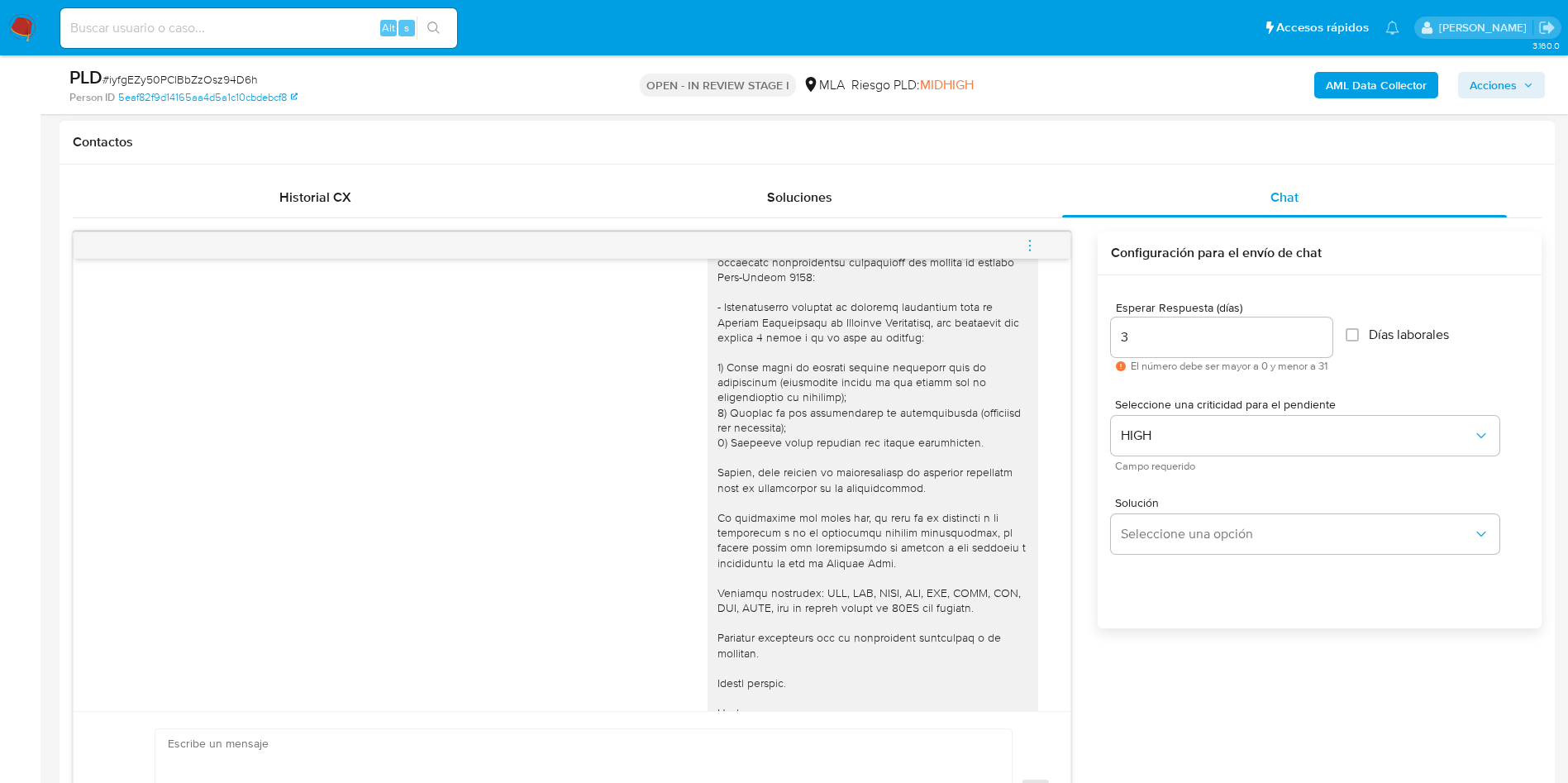
scroll to position [1737, 0]
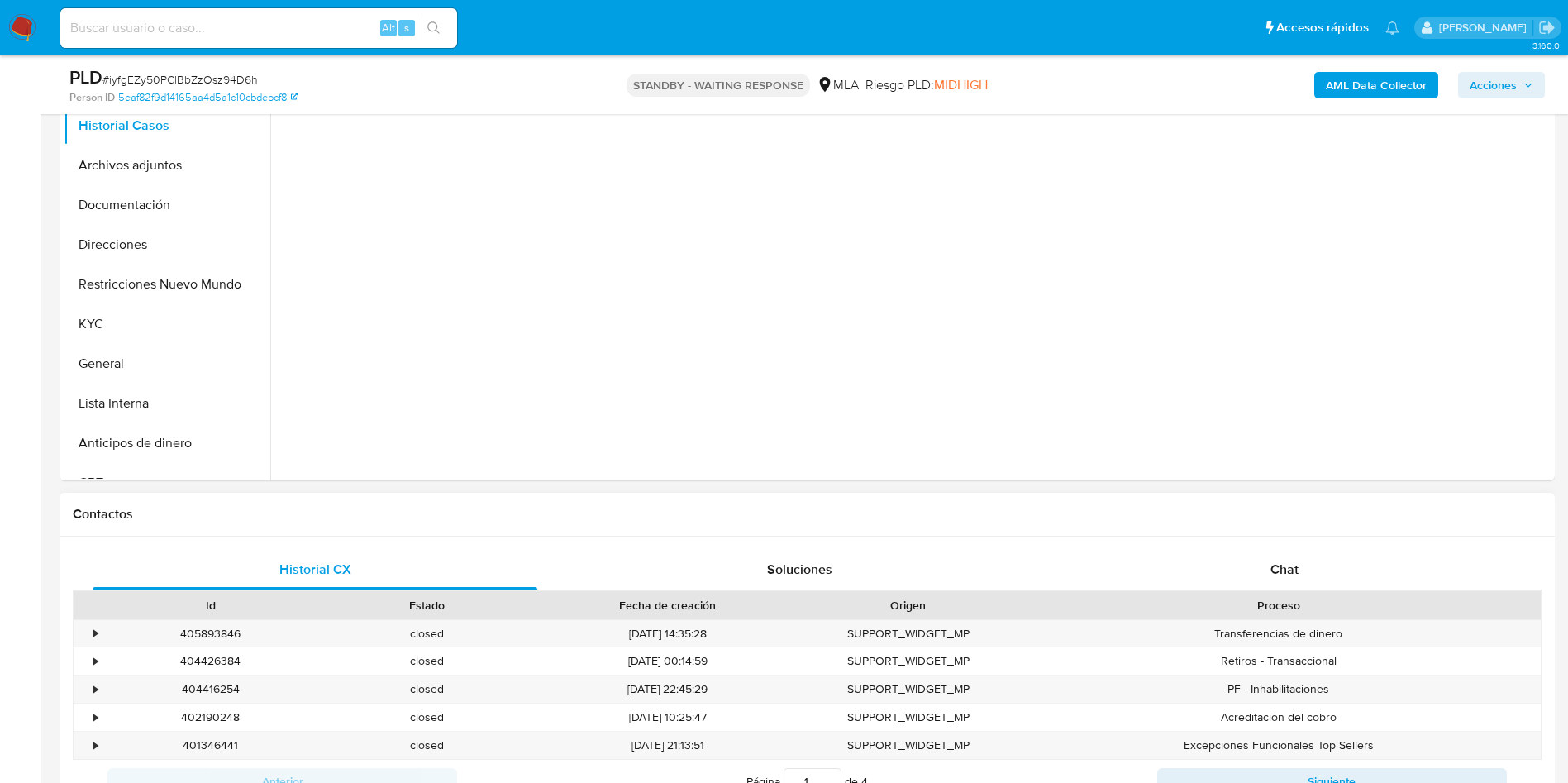
select select "10"
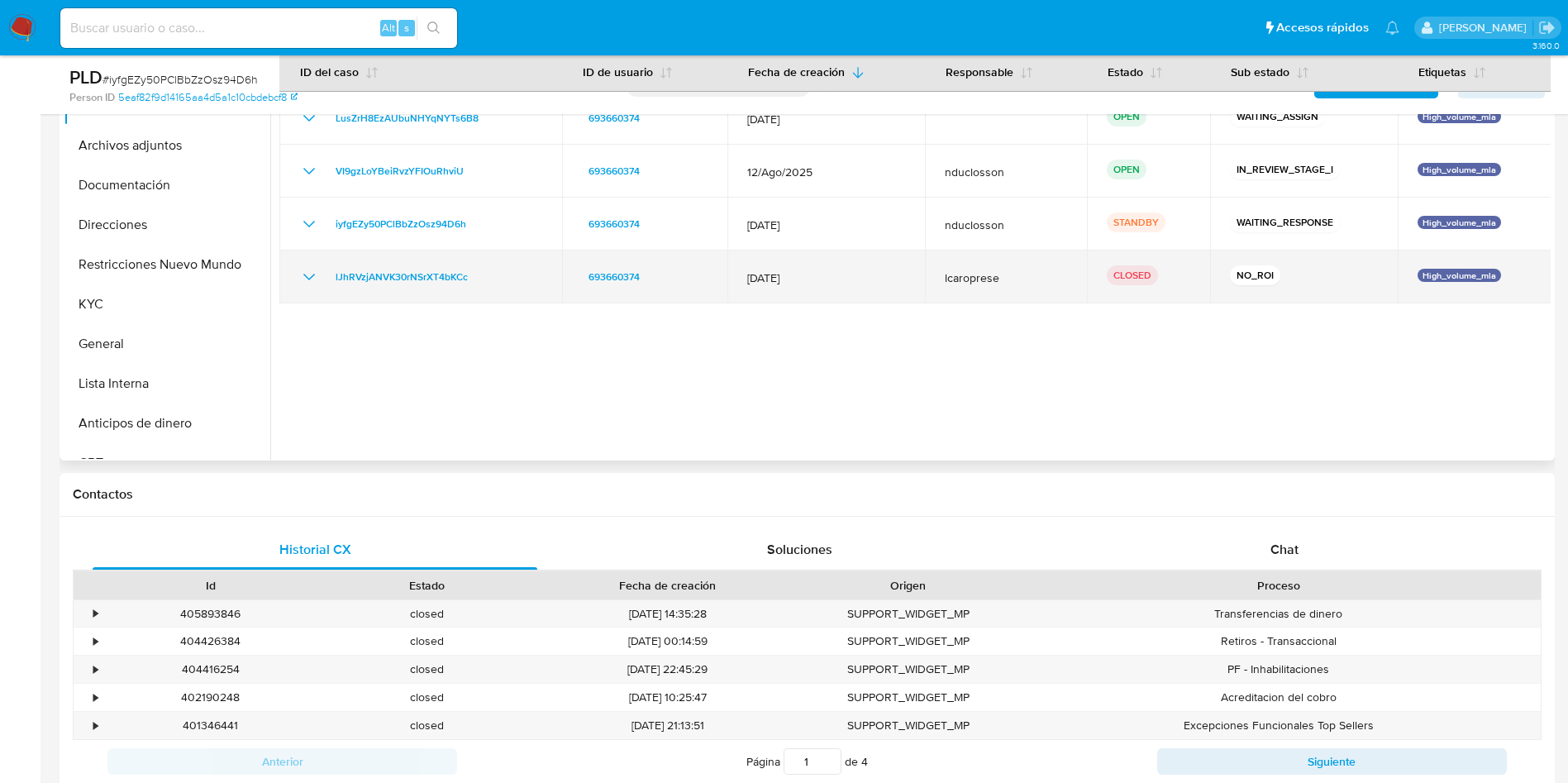
scroll to position [496, 0]
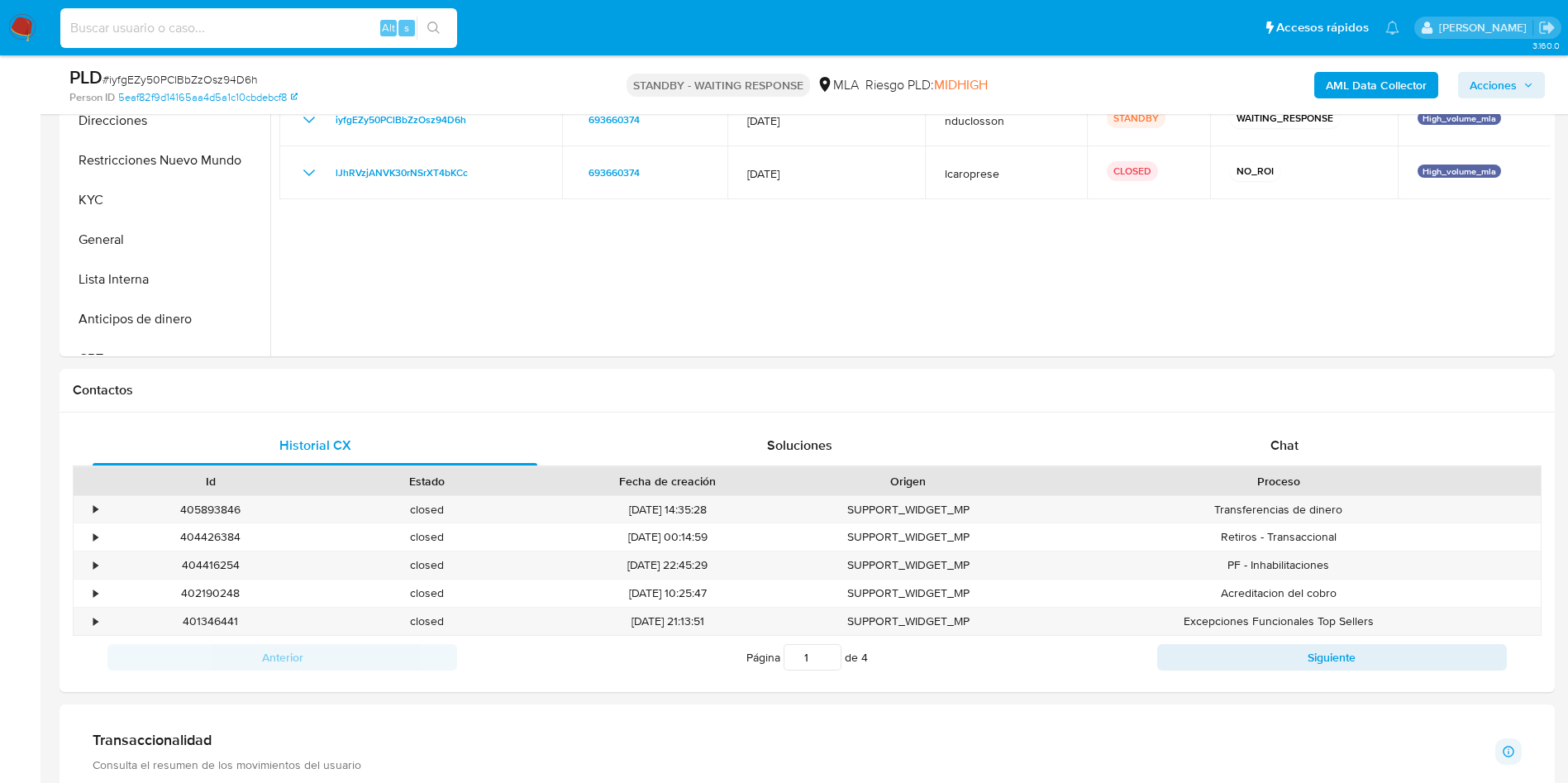
click at [253, 20] on input at bounding box center [259, 28] width 397 height 22
paste input "qx6GfqRGyER1bAluTAuWlza9"
type input "qx6GfqRGyER1bAluTAuWlza9"
click at [422, 24] on button "search-icon" at bounding box center [433, 28] width 34 height 24
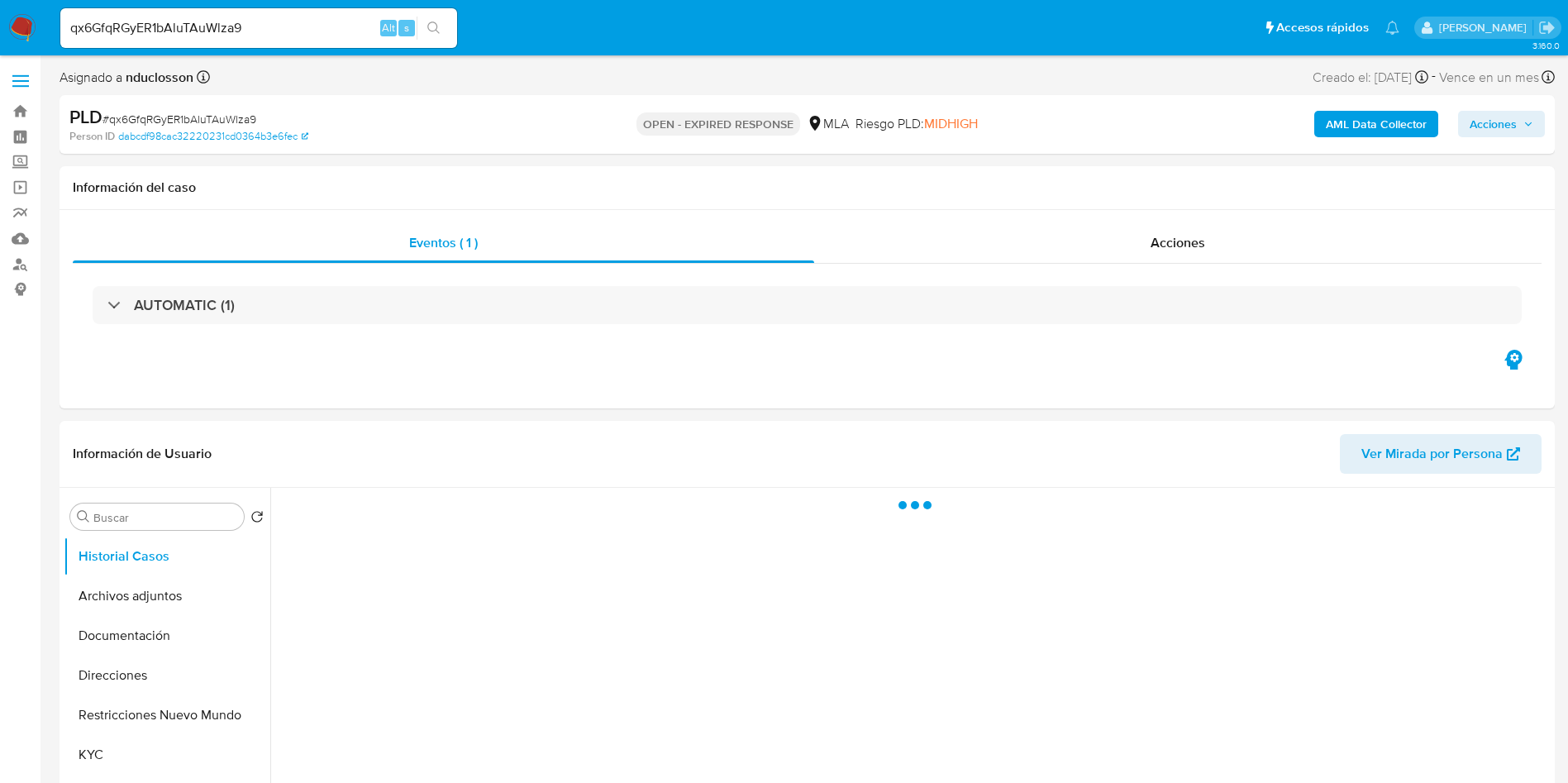
select select "10"
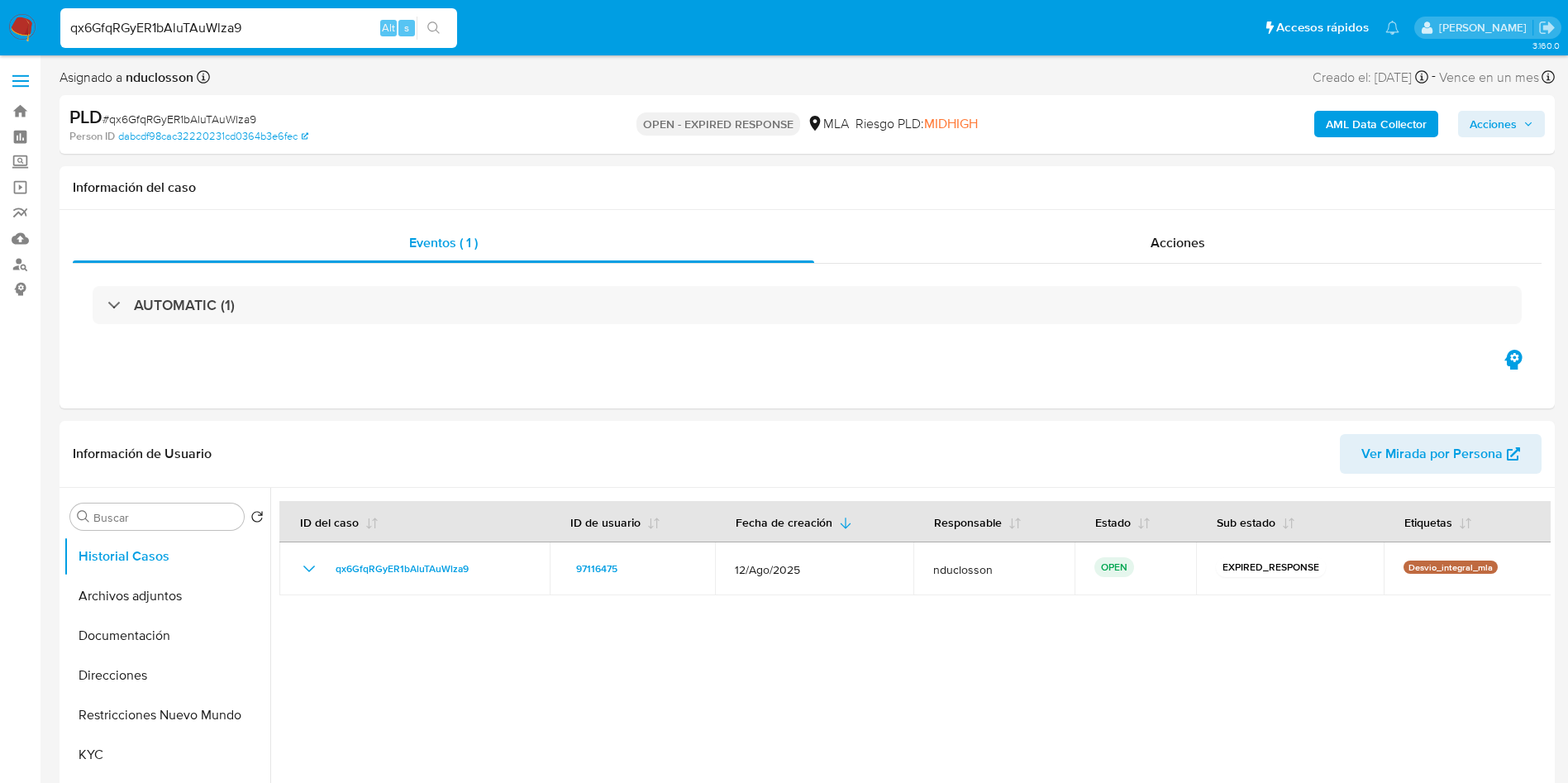
click at [142, 18] on input "qx6GfqRGyER1bAluTAuWlza9" at bounding box center [259, 28] width 397 height 22
click at [446, 28] on button "search-icon" at bounding box center [433, 28] width 34 height 24
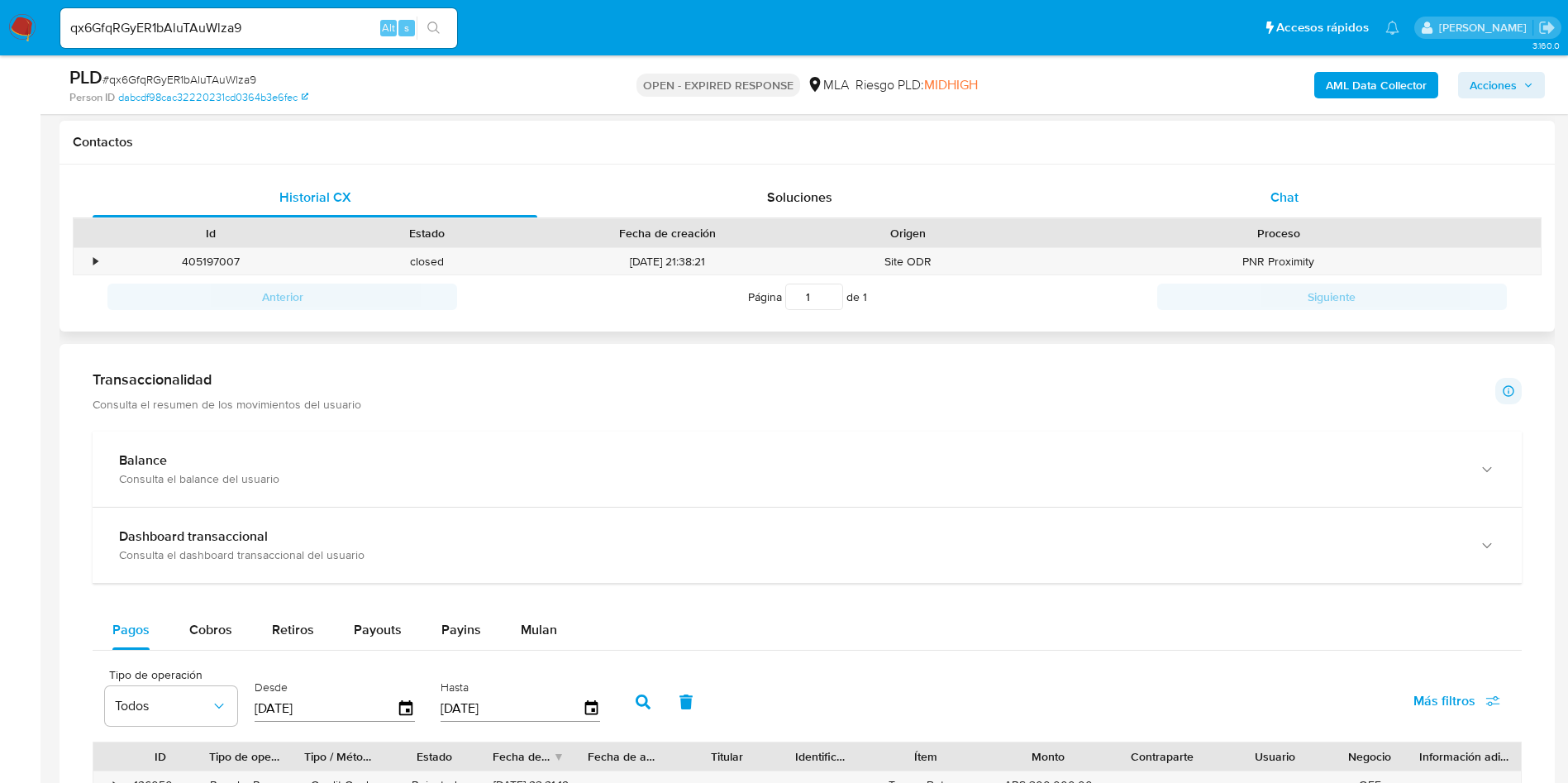
click at [1194, 190] on div "Chat" at bounding box center [1284, 198] width 445 height 40
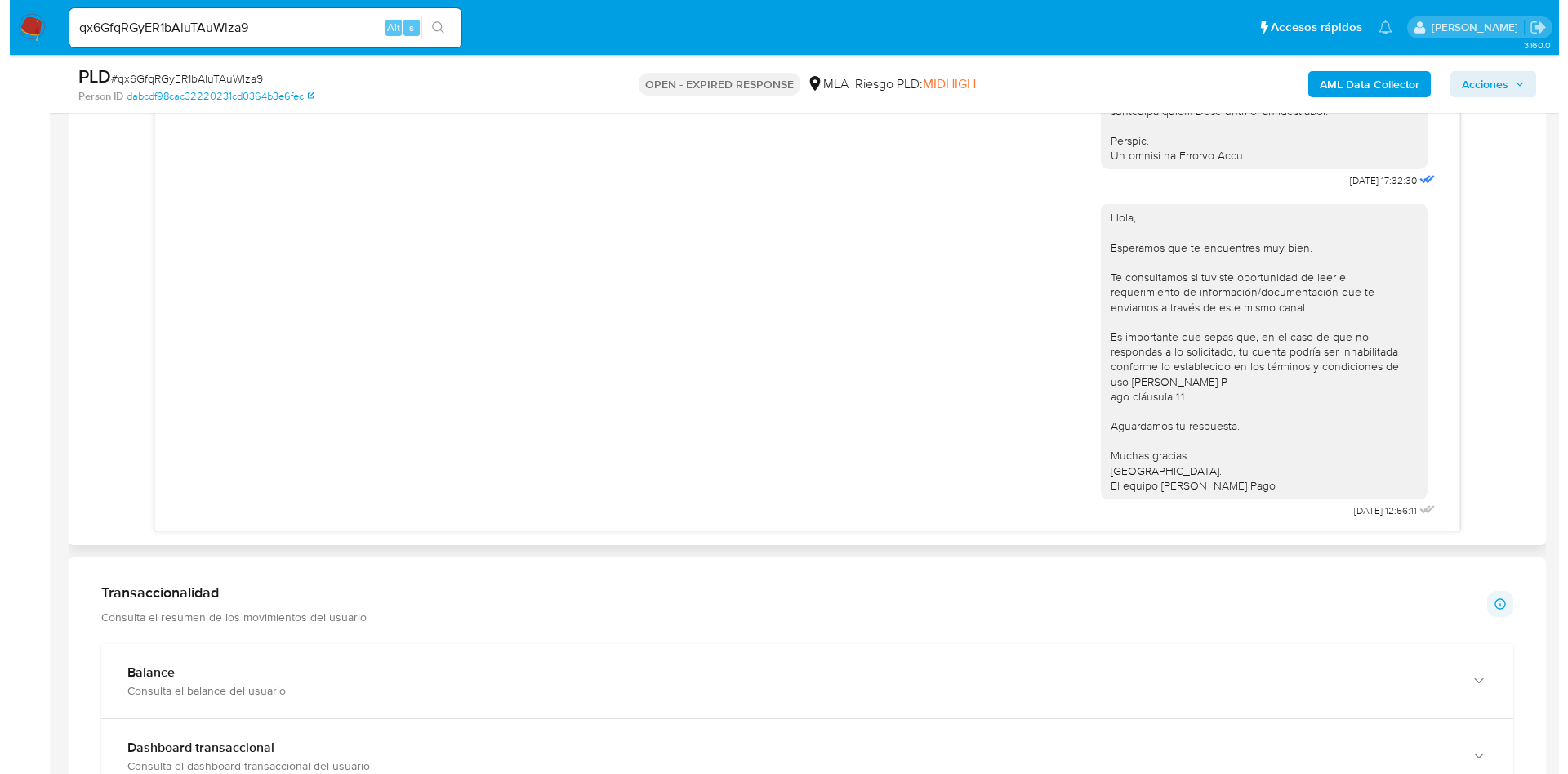
scroll to position [858, 0]
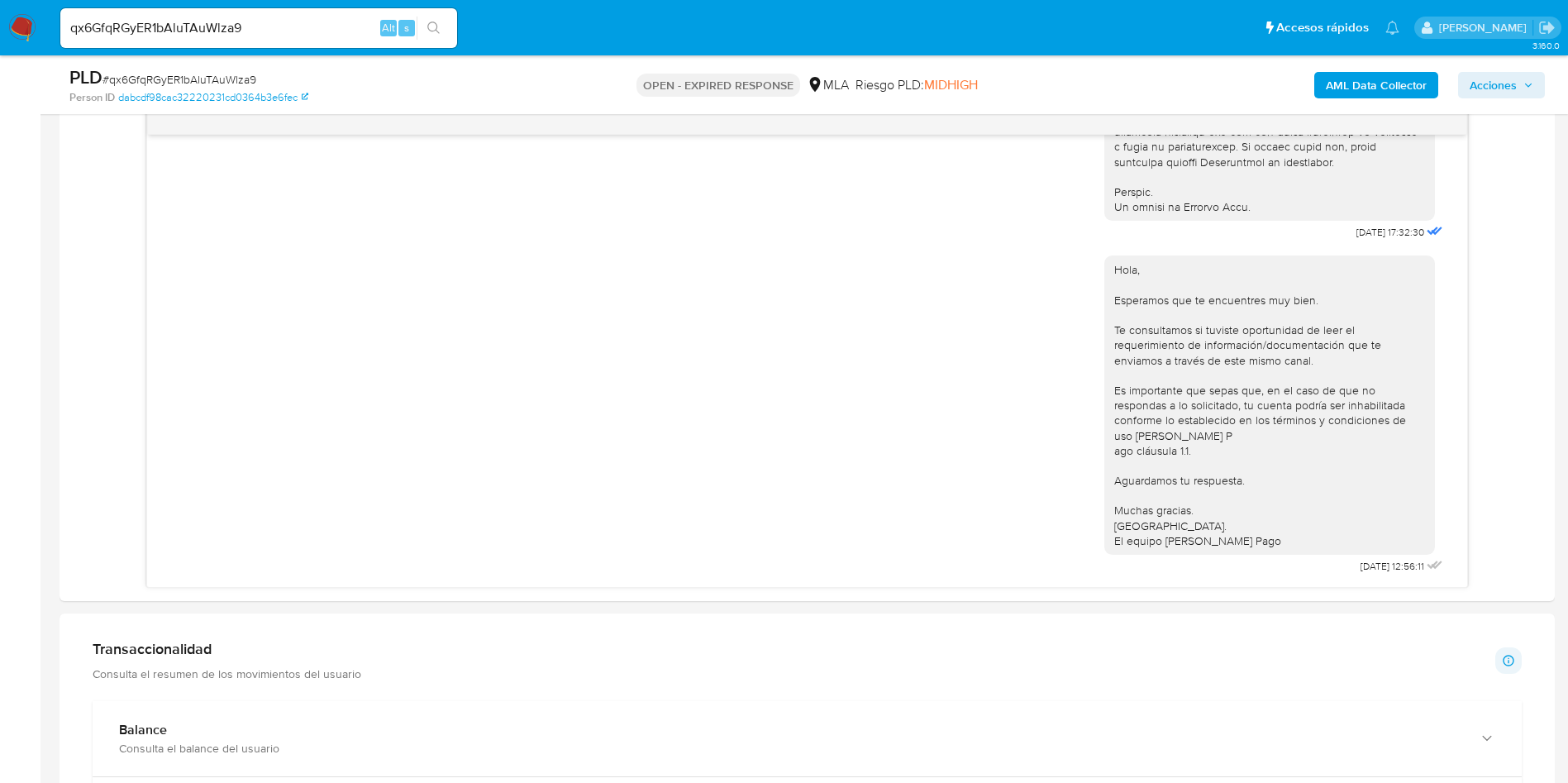
click at [1359, 83] on b "AML Data Collector" at bounding box center [1376, 85] width 101 height 26
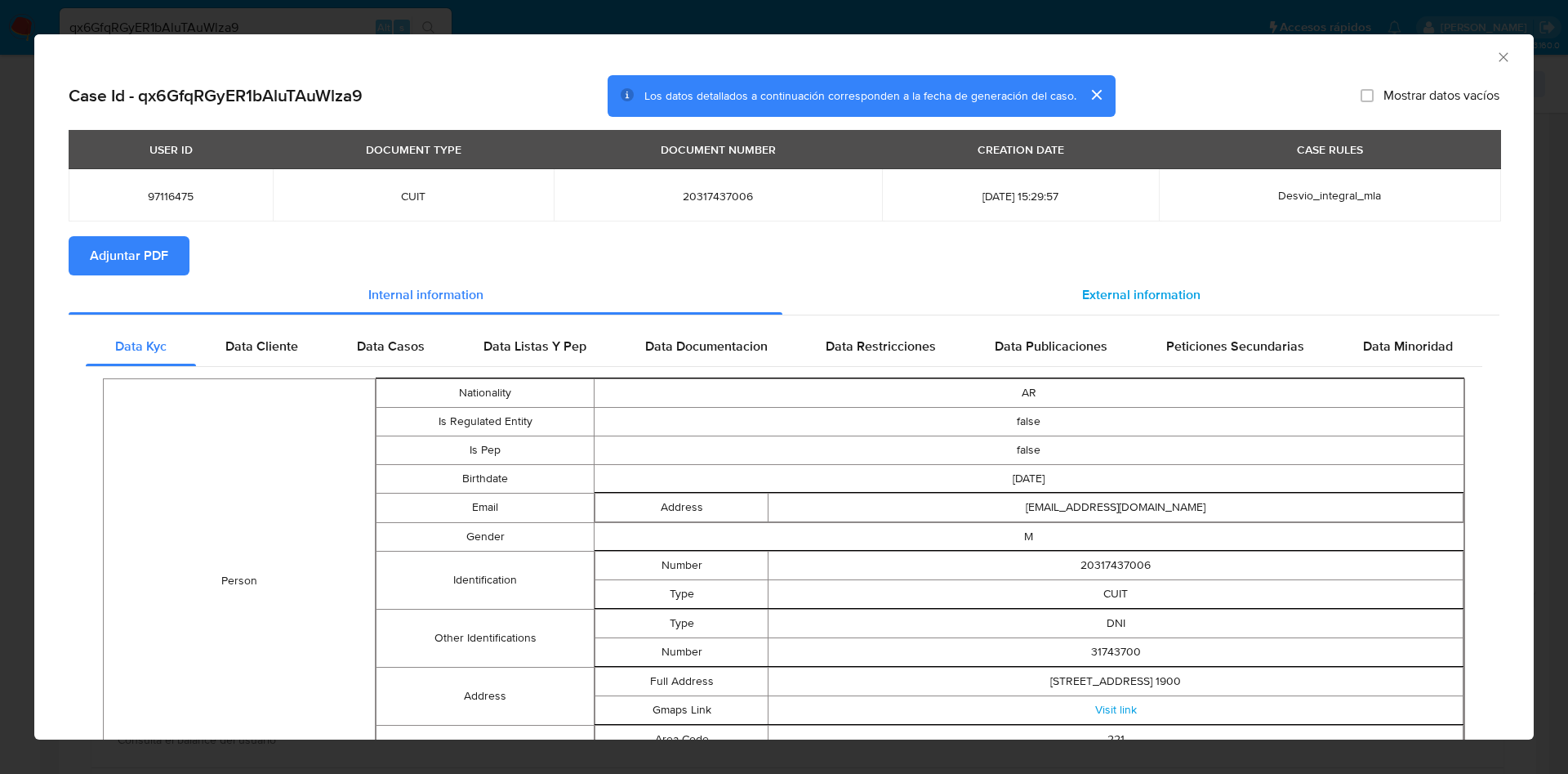
click at [1046, 278] on div "External information" at bounding box center [1140, 295] width 717 height 40
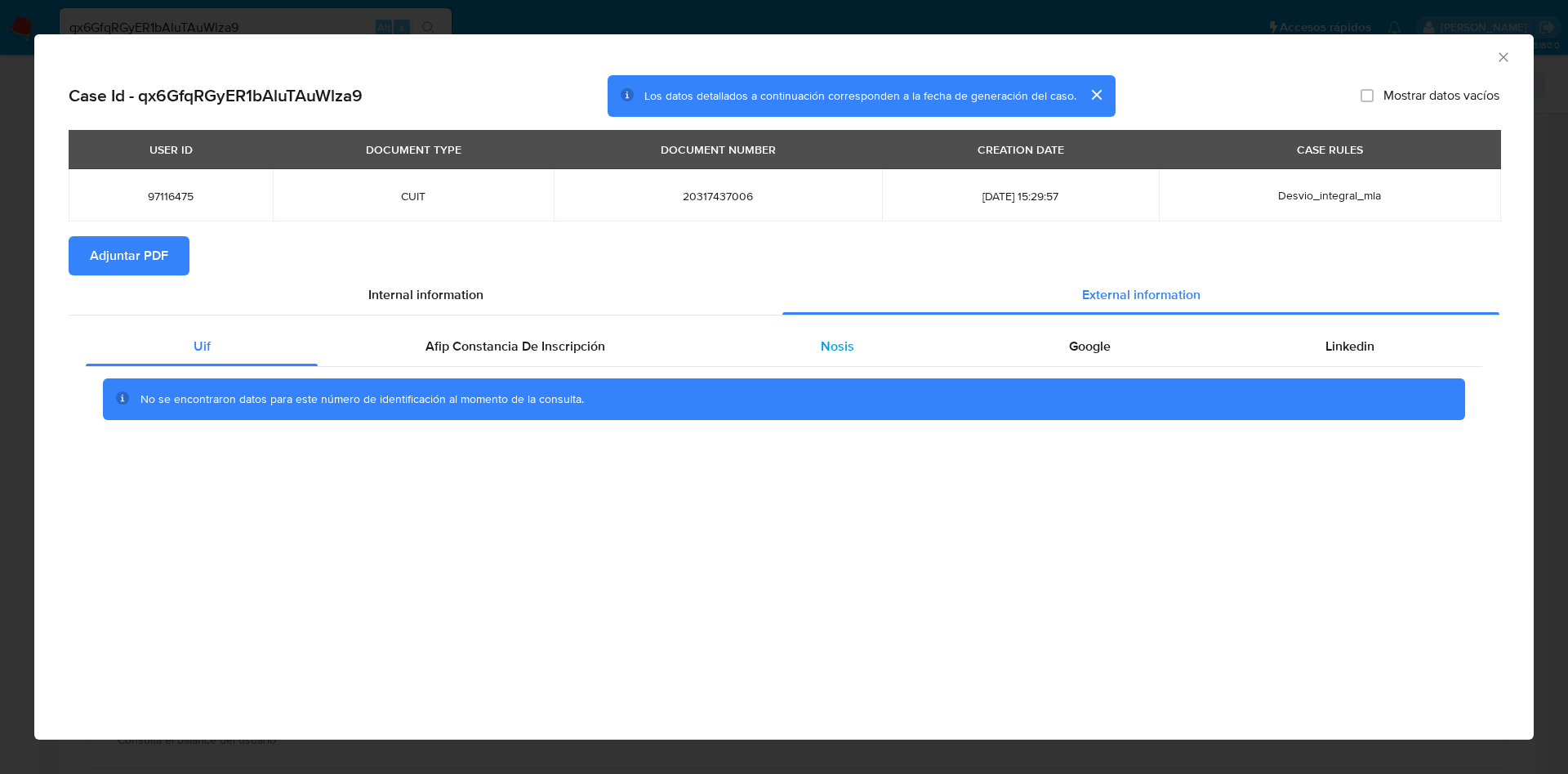
click at [799, 350] on div "Nosis" at bounding box center [836, 347] width 248 height 40
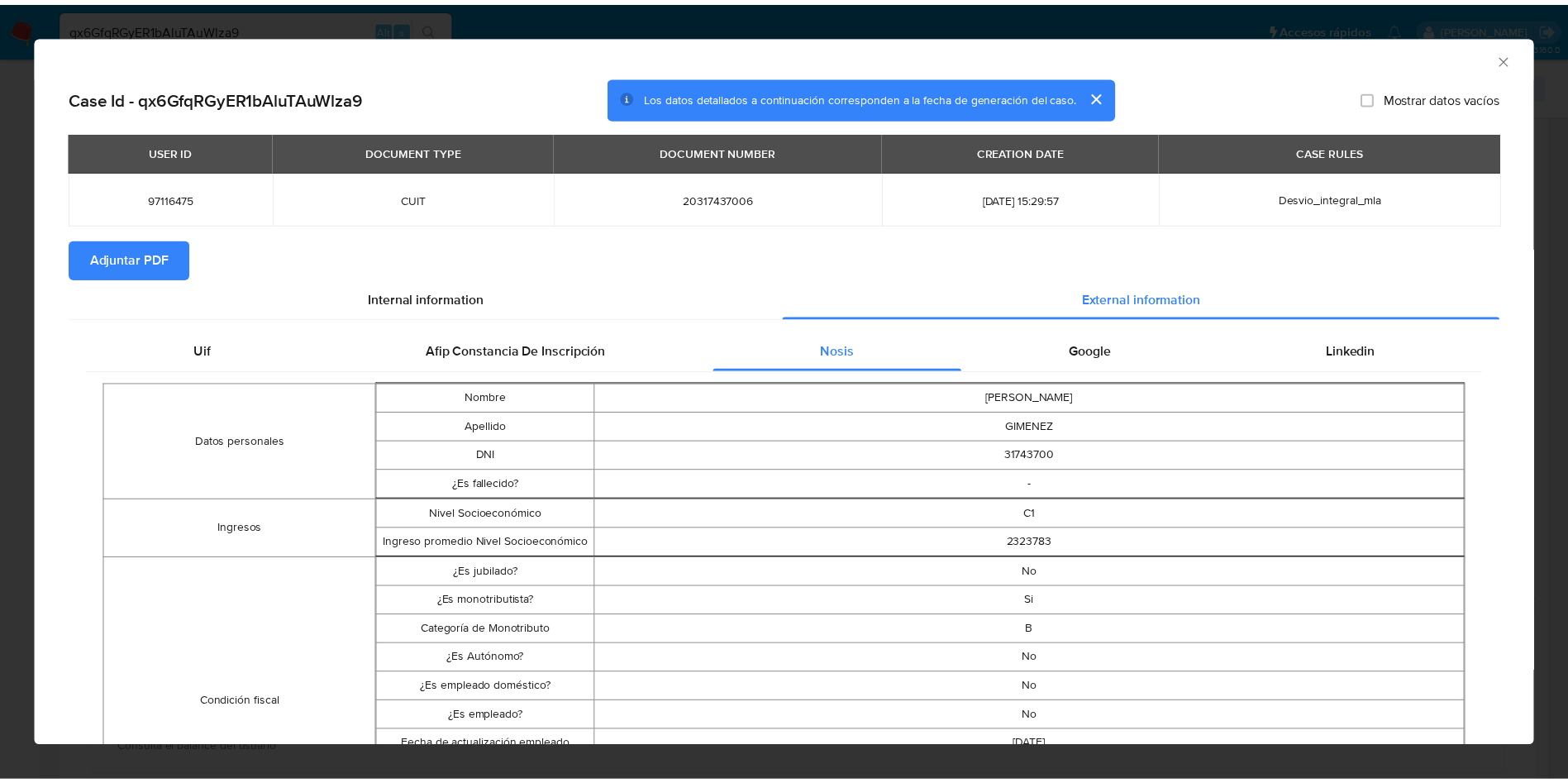
scroll to position [121, 0]
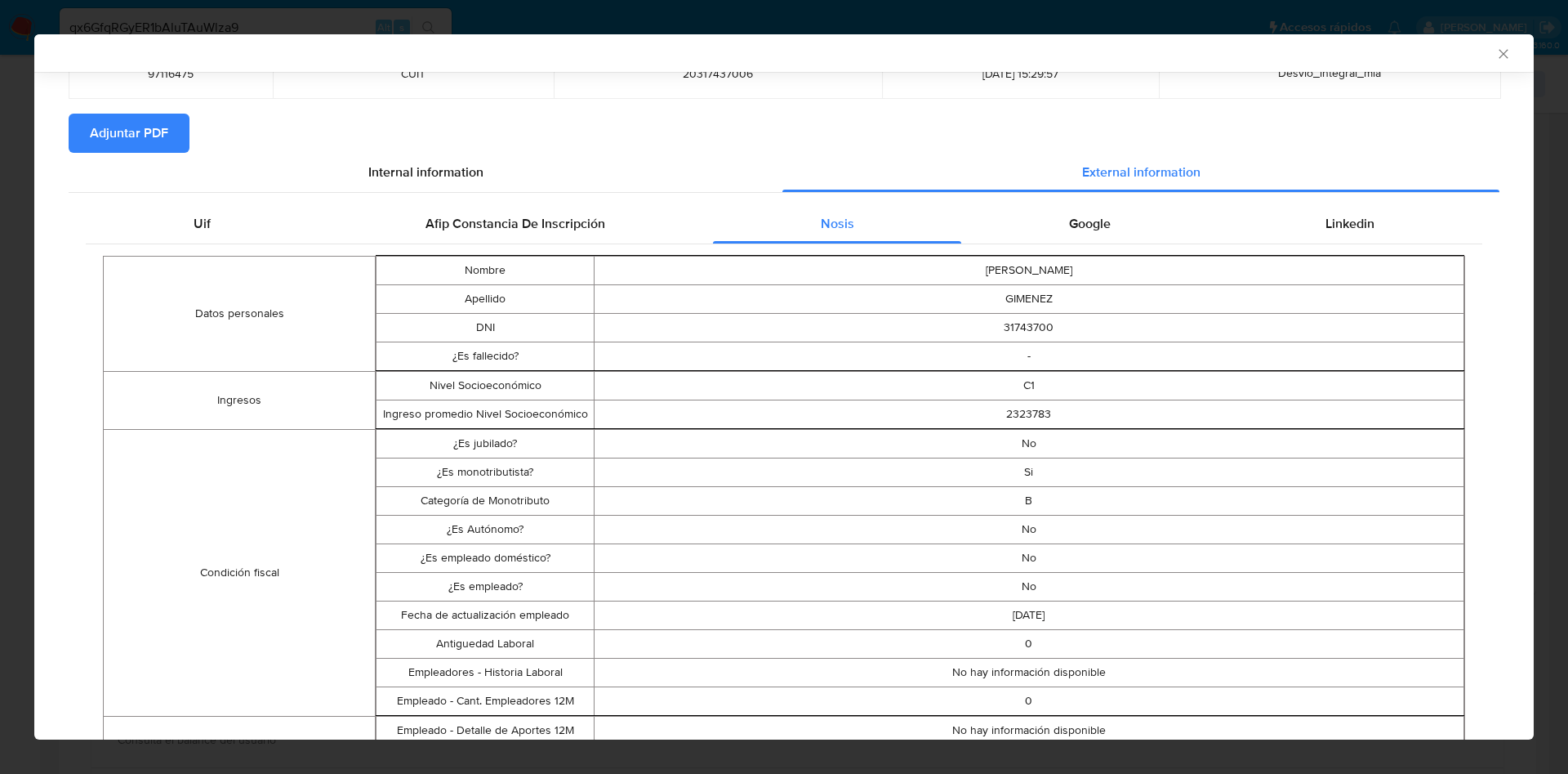
click at [20, 316] on div "AML Data Collector Case Id - qx6GfqRGyER1bAluTAuWlza9 Los datos detallados a co…" at bounding box center [784, 387] width 1568 height 774
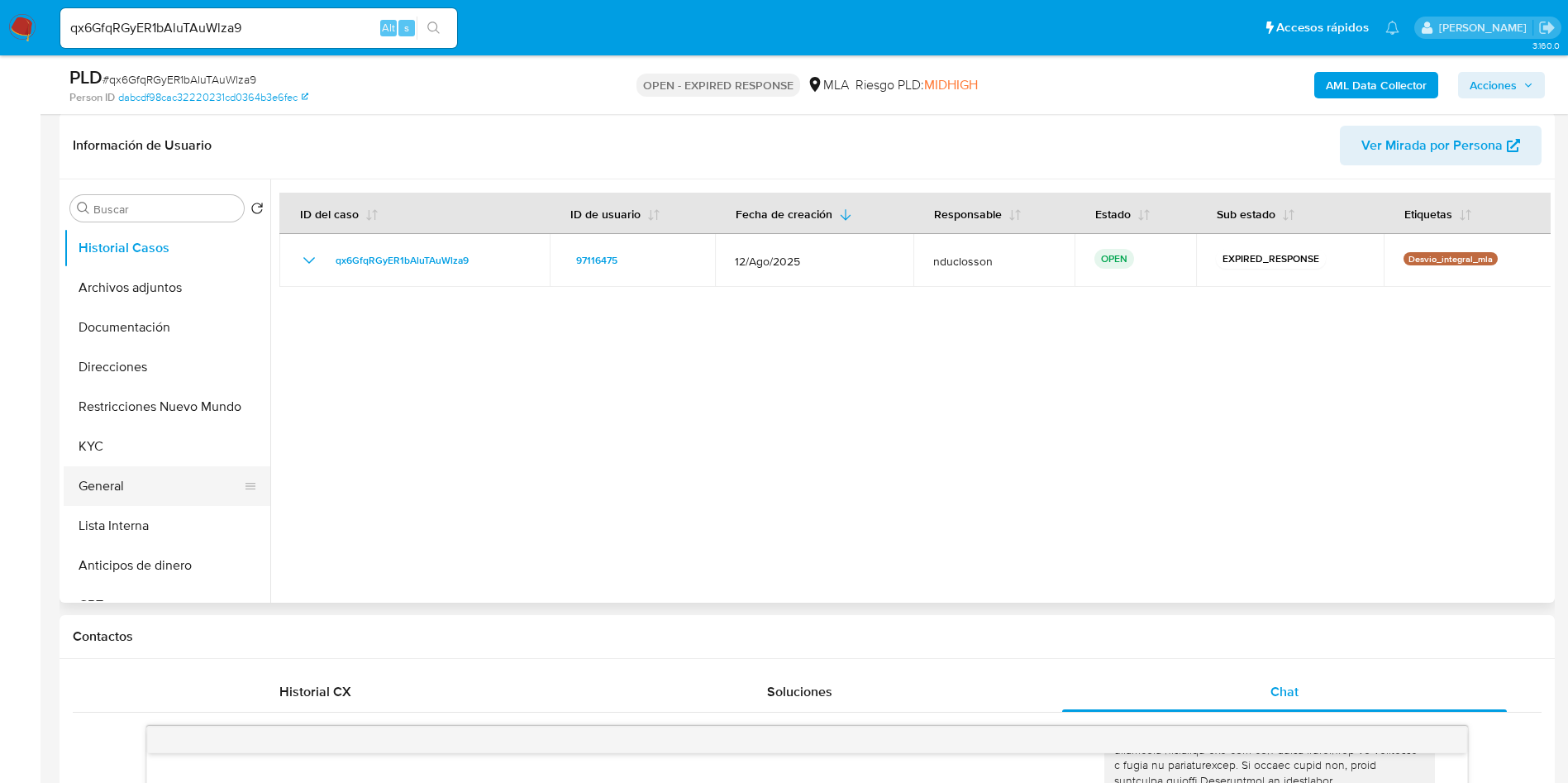
scroll to position [248, 0]
click at [116, 362] on button "Direcciones" at bounding box center [160, 368] width 193 height 40
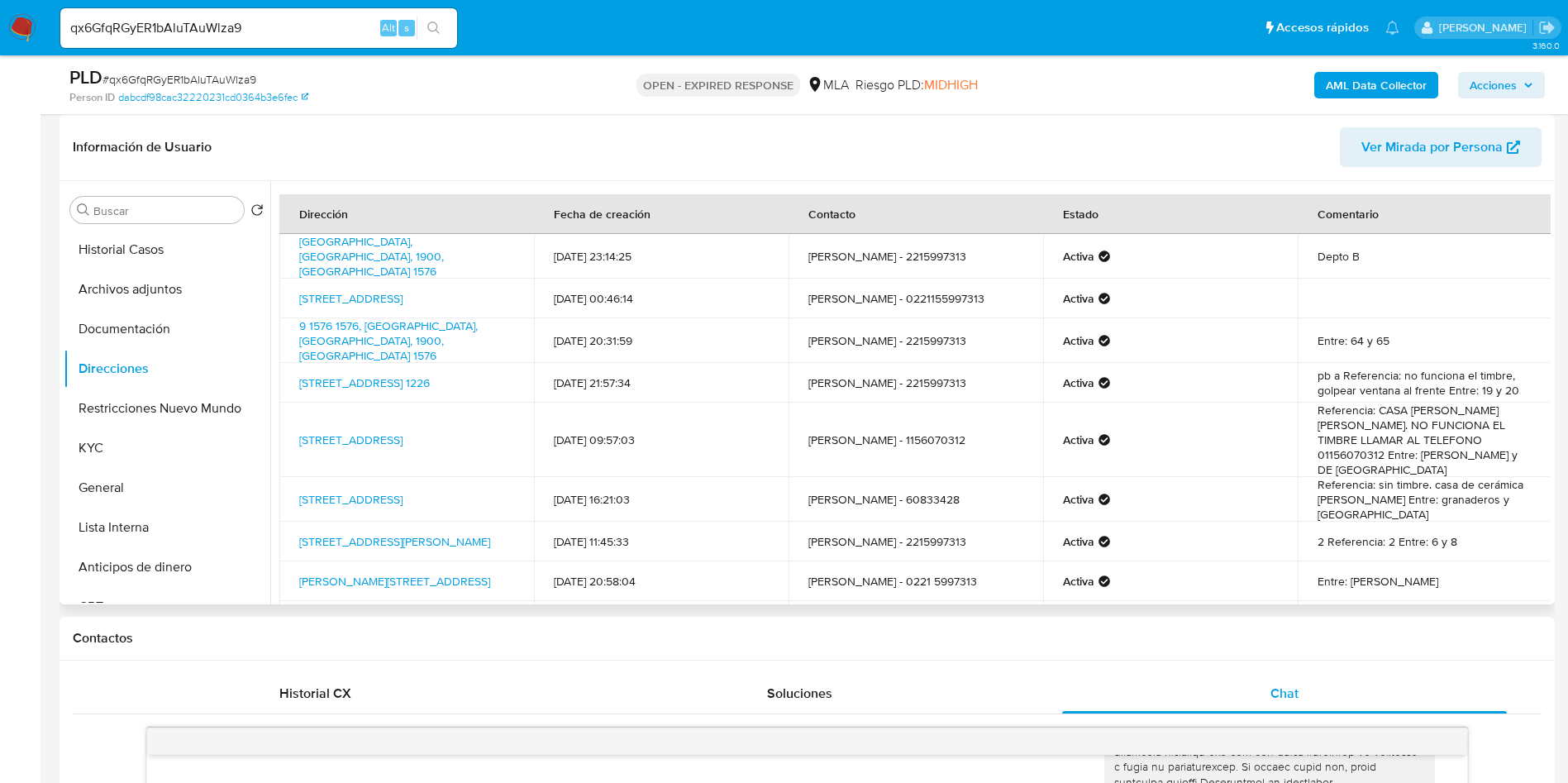
scroll to position [121, 0]
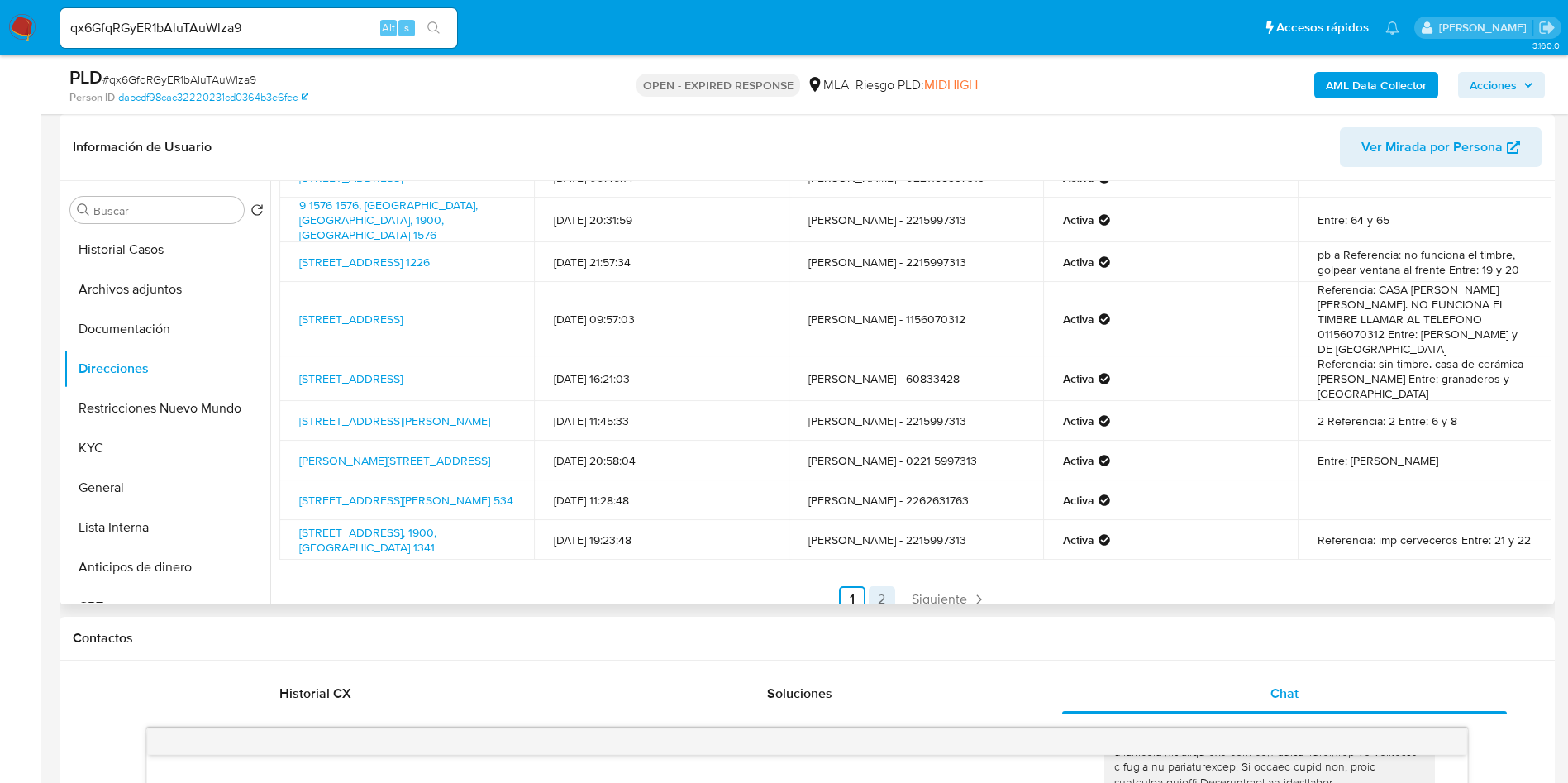
click at [875, 586] on link "2" at bounding box center [882, 599] width 26 height 26
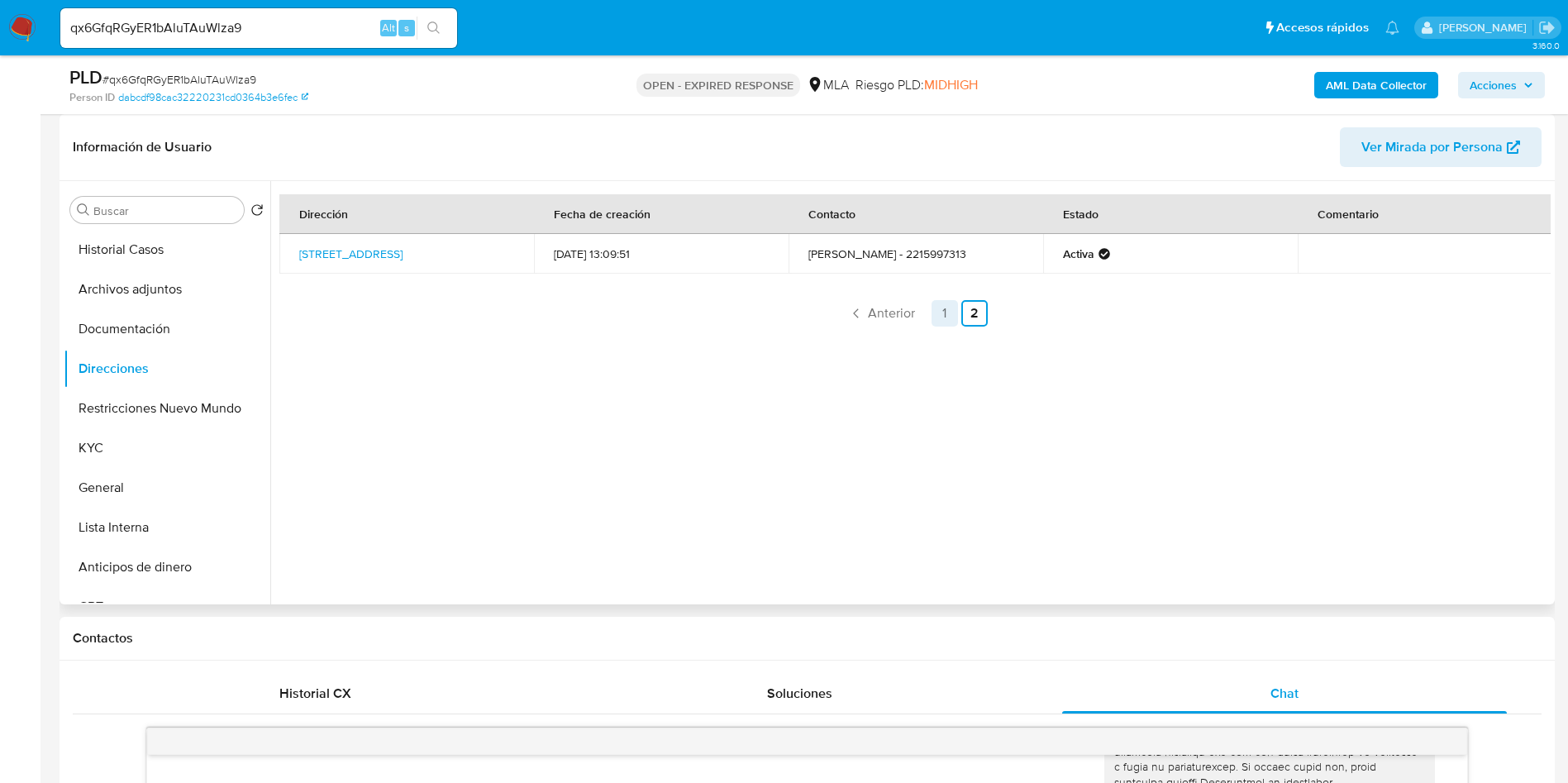
click at [947, 318] on link "1" at bounding box center [945, 313] width 26 height 26
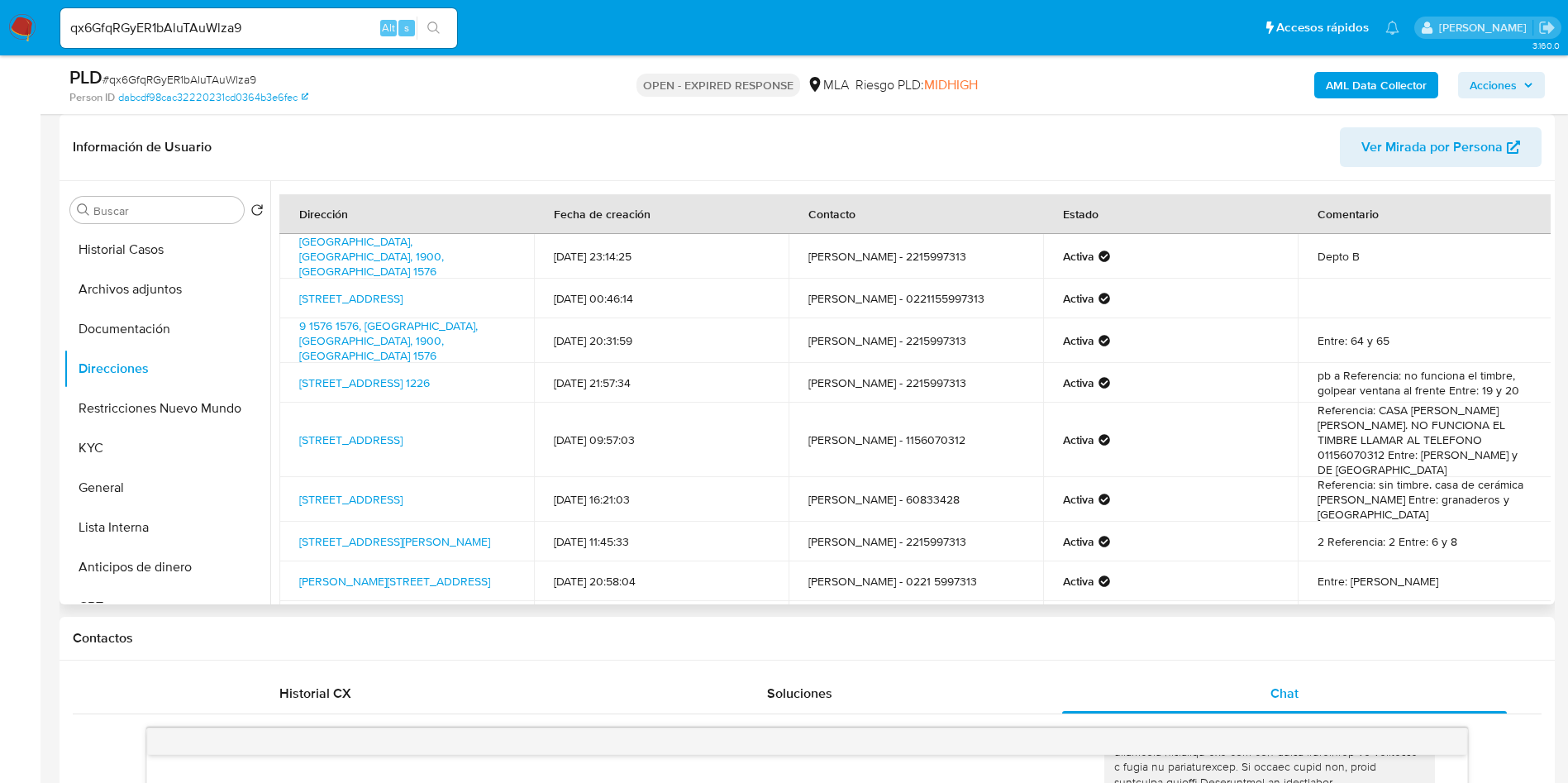
scroll to position [121, 0]
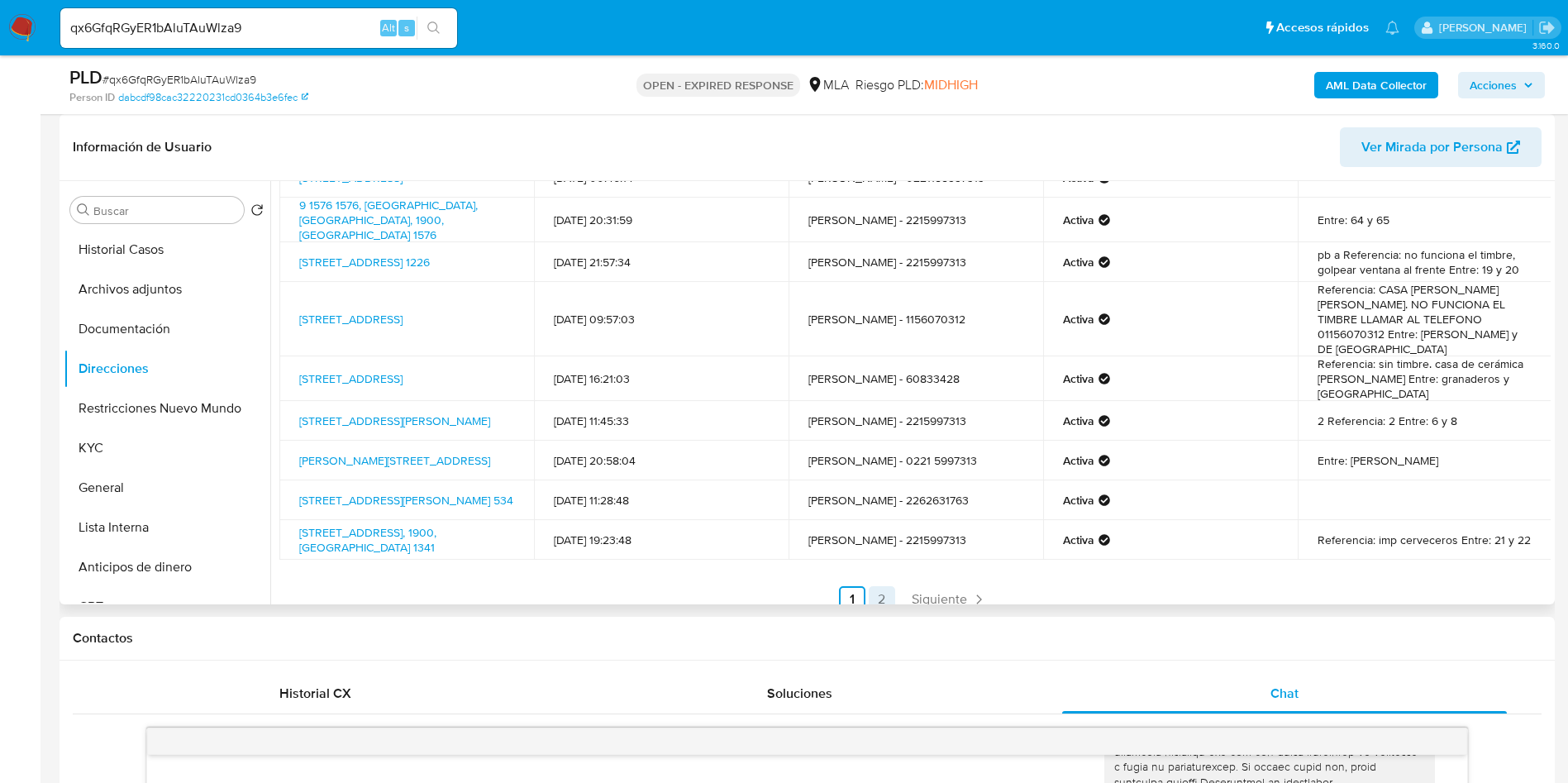
click at [881, 586] on link "2" at bounding box center [882, 599] width 26 height 26
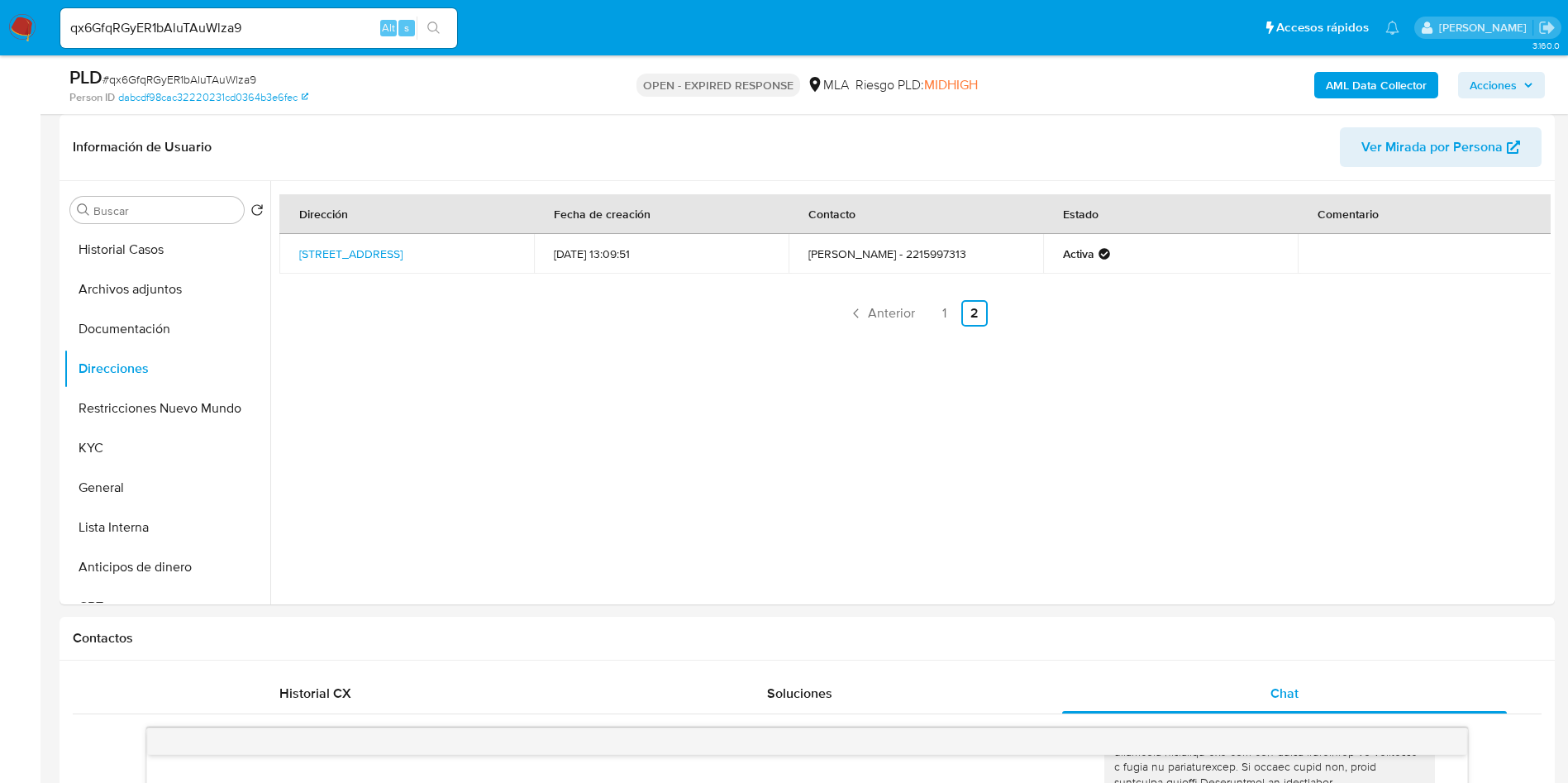
click at [228, 76] on span "# qx6GfqRGyER1bAluTAuWlza9" at bounding box center [179, 79] width 154 height 17
copy span "qx6GfqRGyER1bAluTAuWlza9"
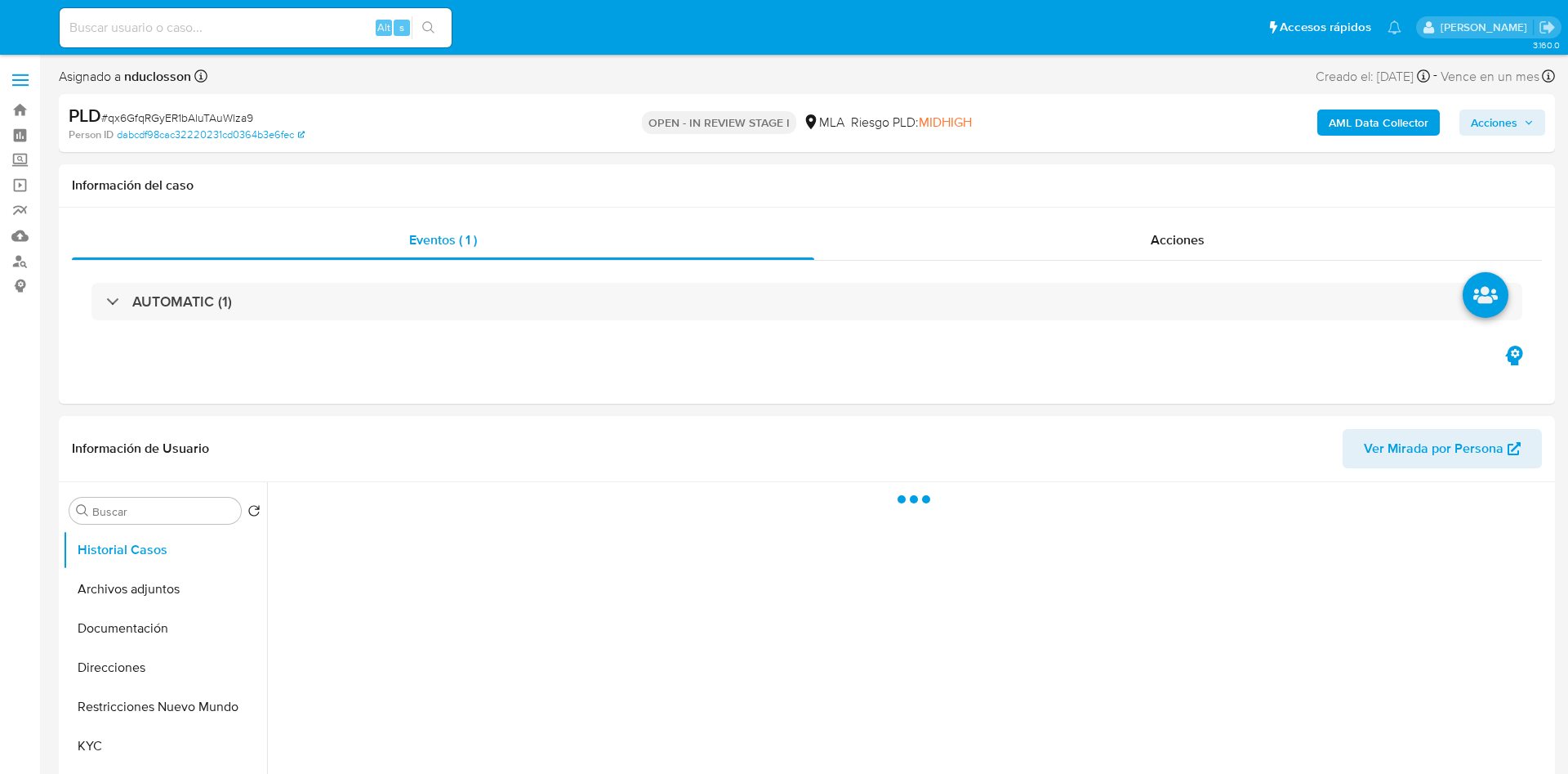
select select "10"
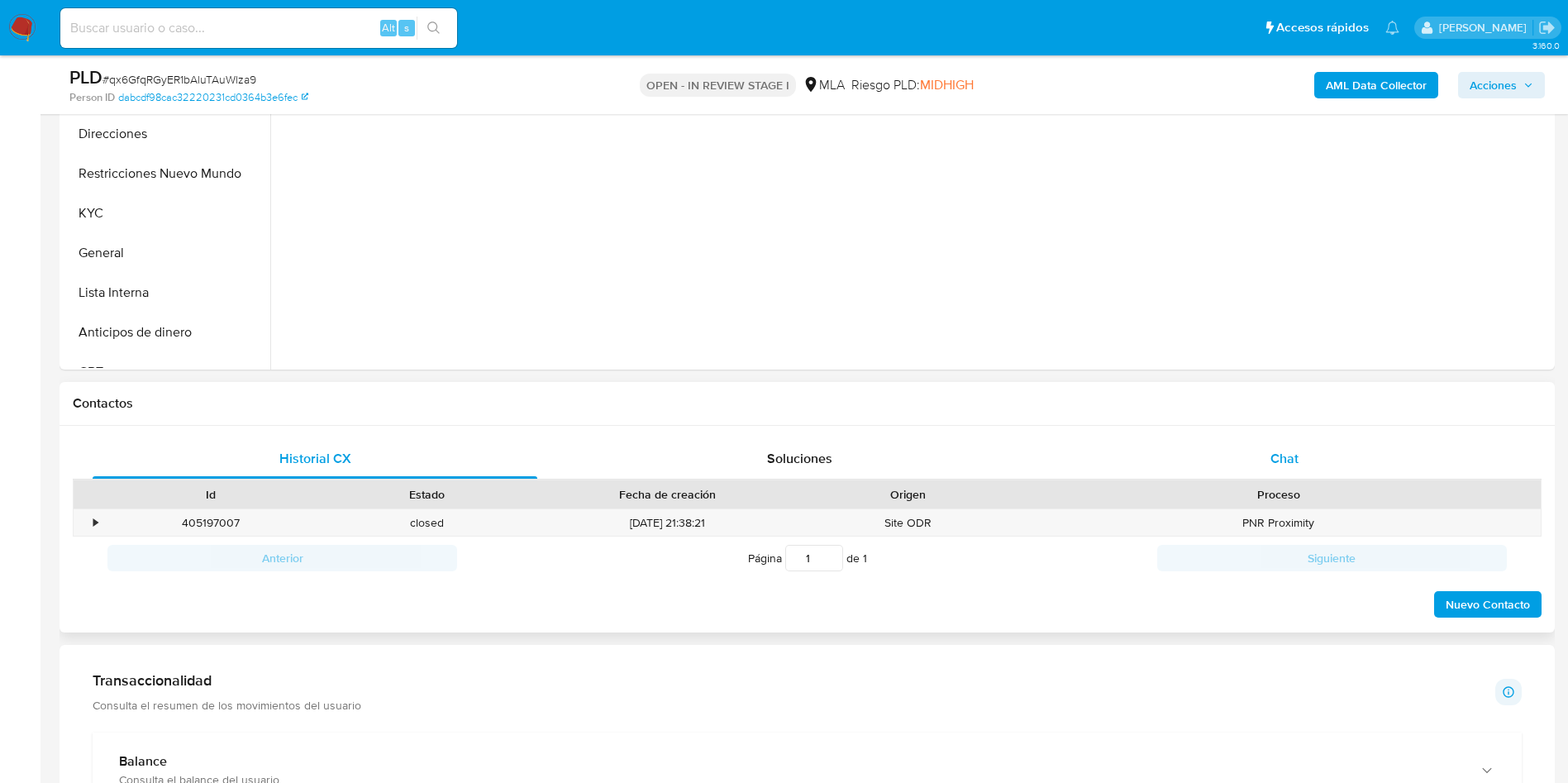
scroll to position [620, 0]
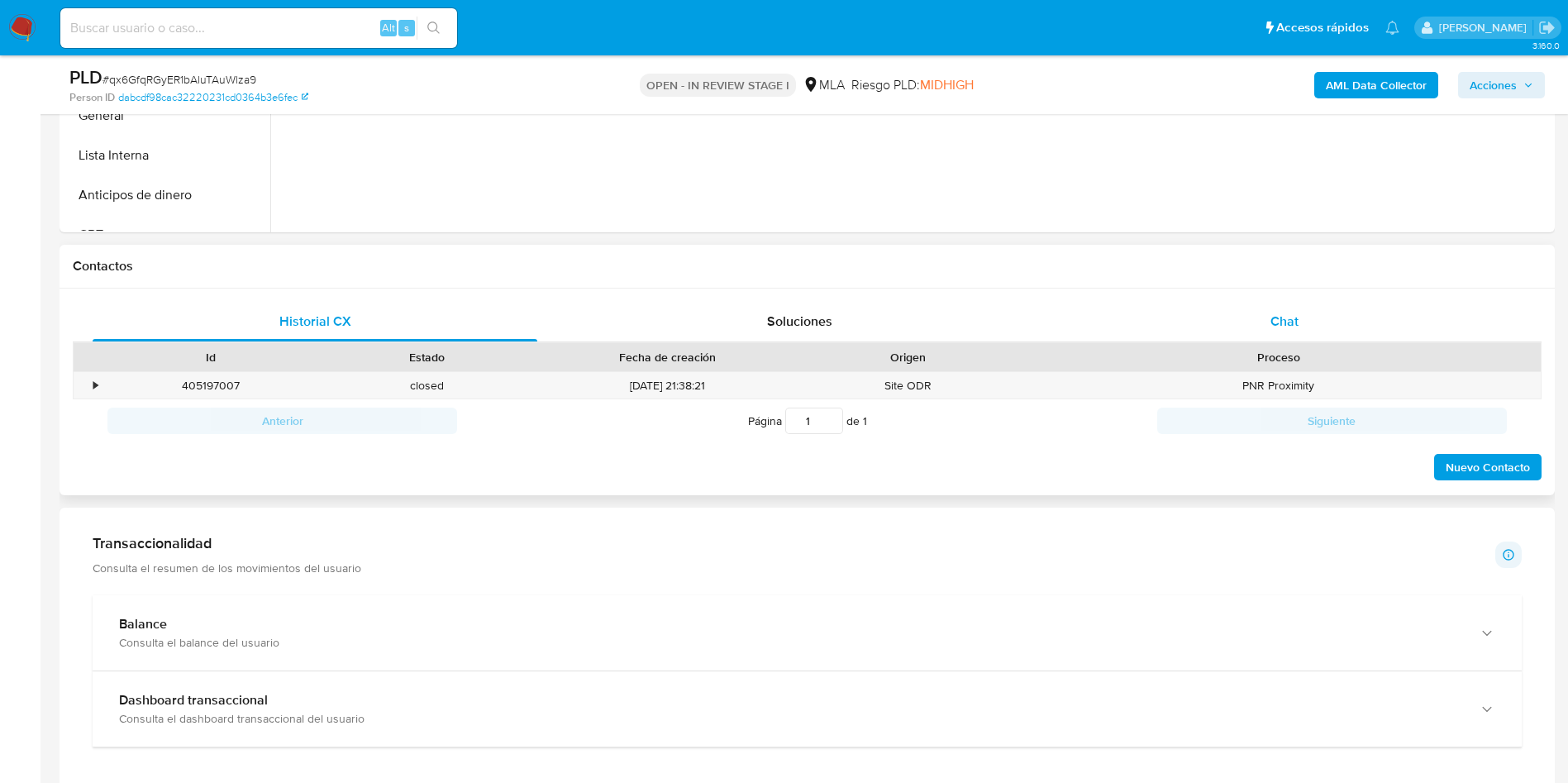
click at [1260, 336] on div "Chat" at bounding box center [1284, 321] width 445 height 40
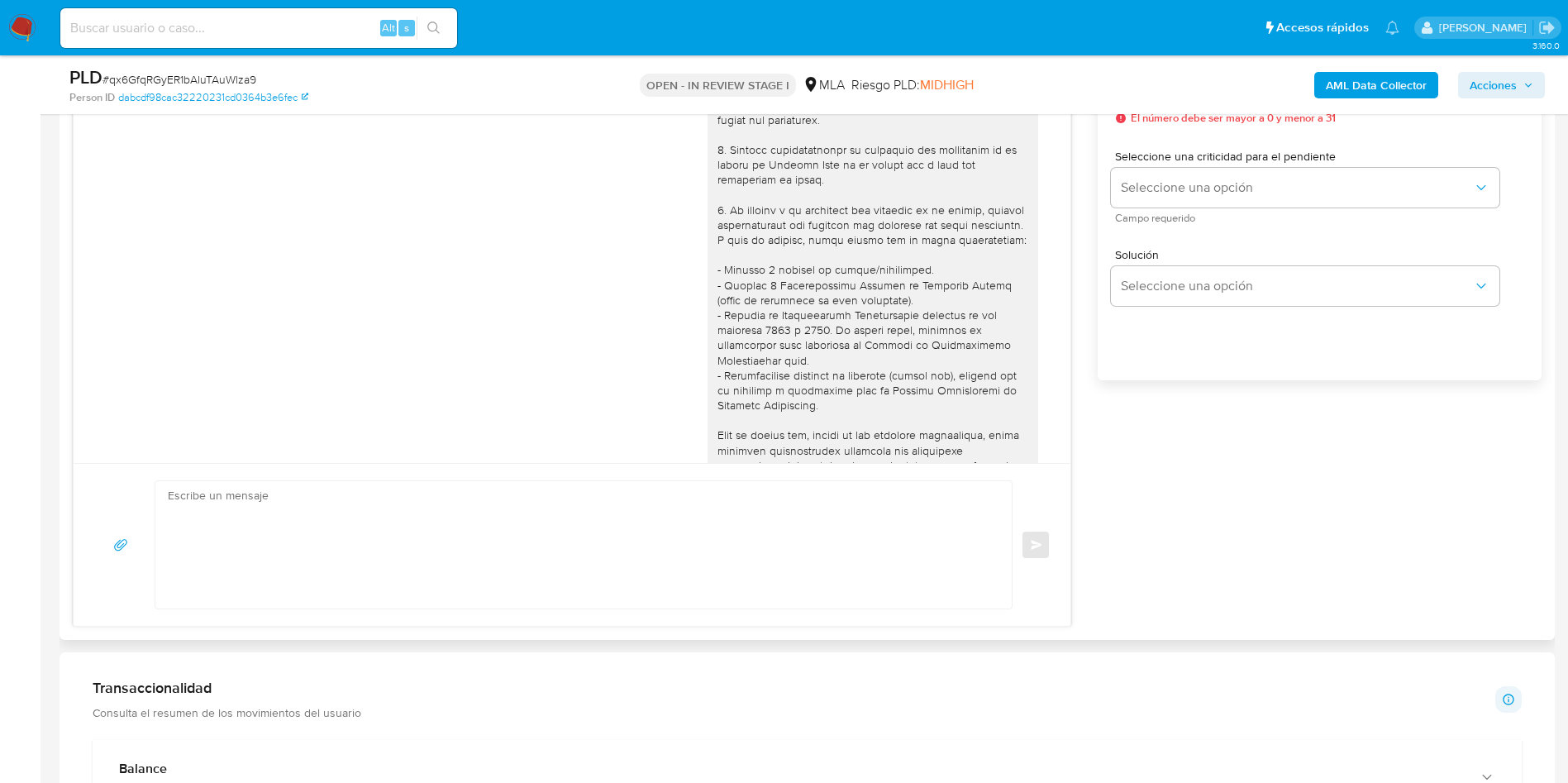
scroll to position [848, 0]
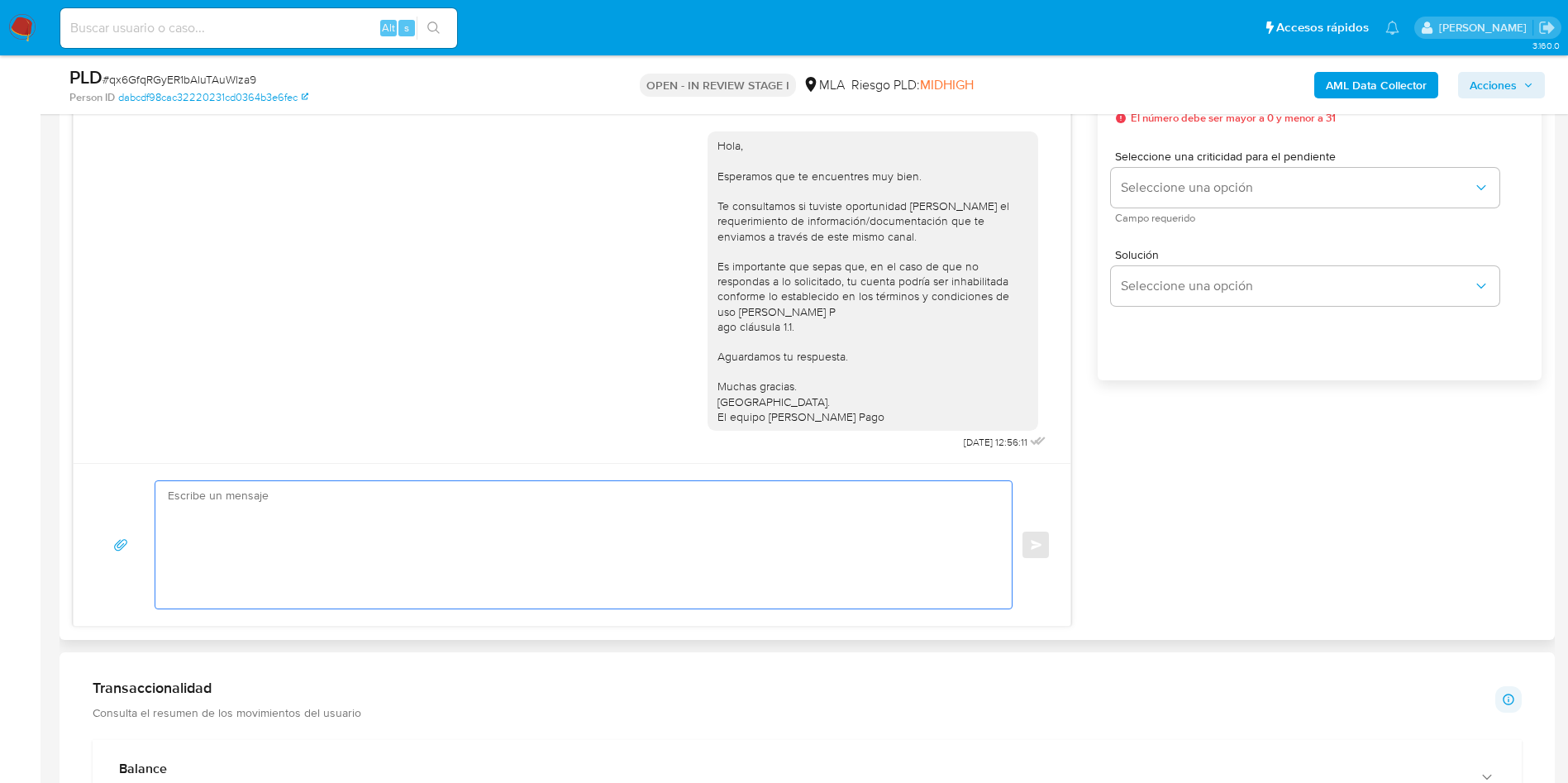
click at [543, 528] on textarea at bounding box center [579, 544] width 823 height 127
paste textarea "Lore Ipsumd, Si ametcon ad eli seddoeiusmo temporincid ut la etdolo ma Aliquae …"
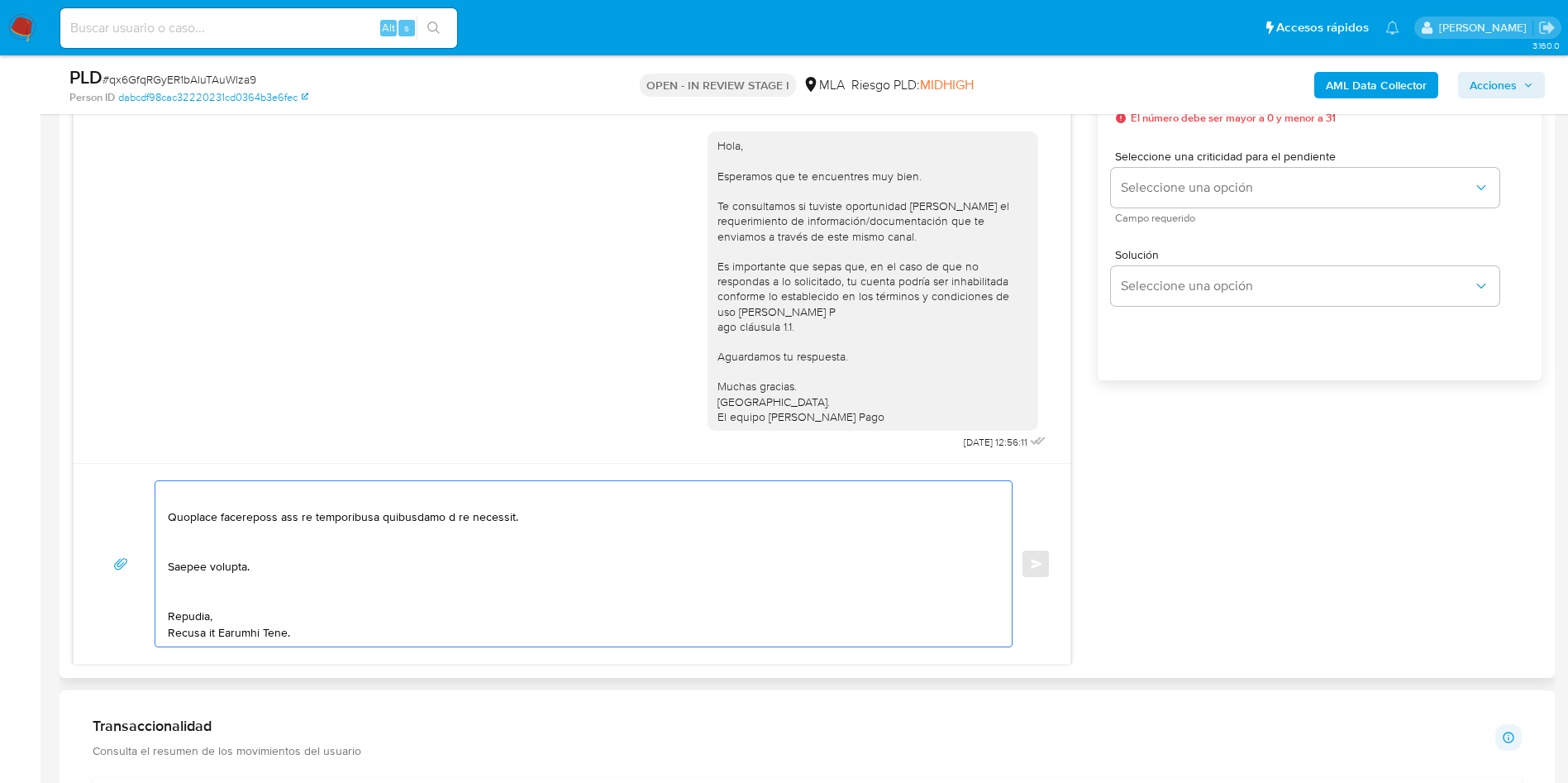
click at [217, 604] on textarea at bounding box center [579, 564] width 823 height 165
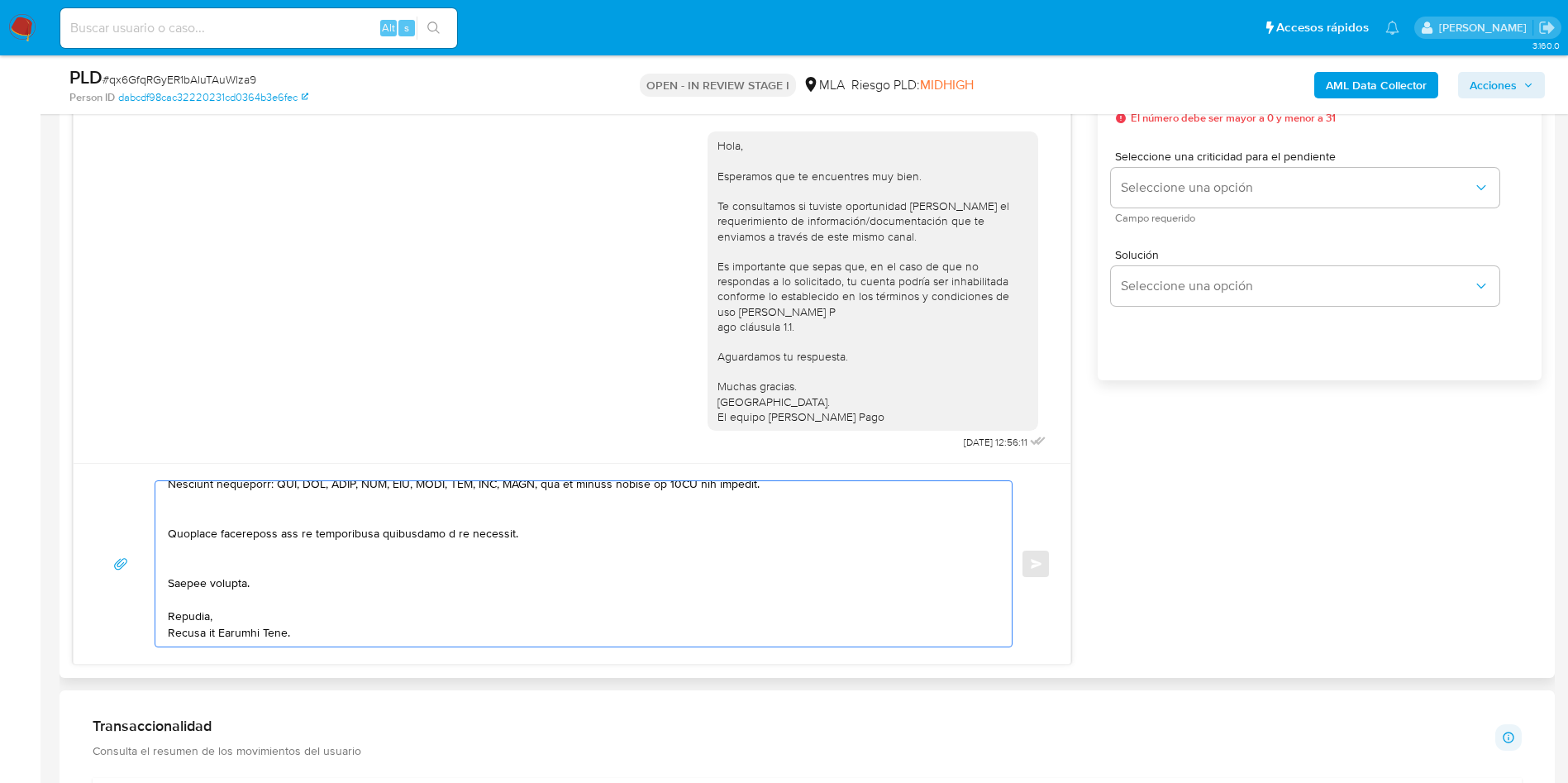
drag, startPoint x: 185, startPoint y: 564, endPoint x: 184, endPoint y: 545, distance: 19.0
click at [184, 564] on textarea at bounding box center [579, 564] width 823 height 165
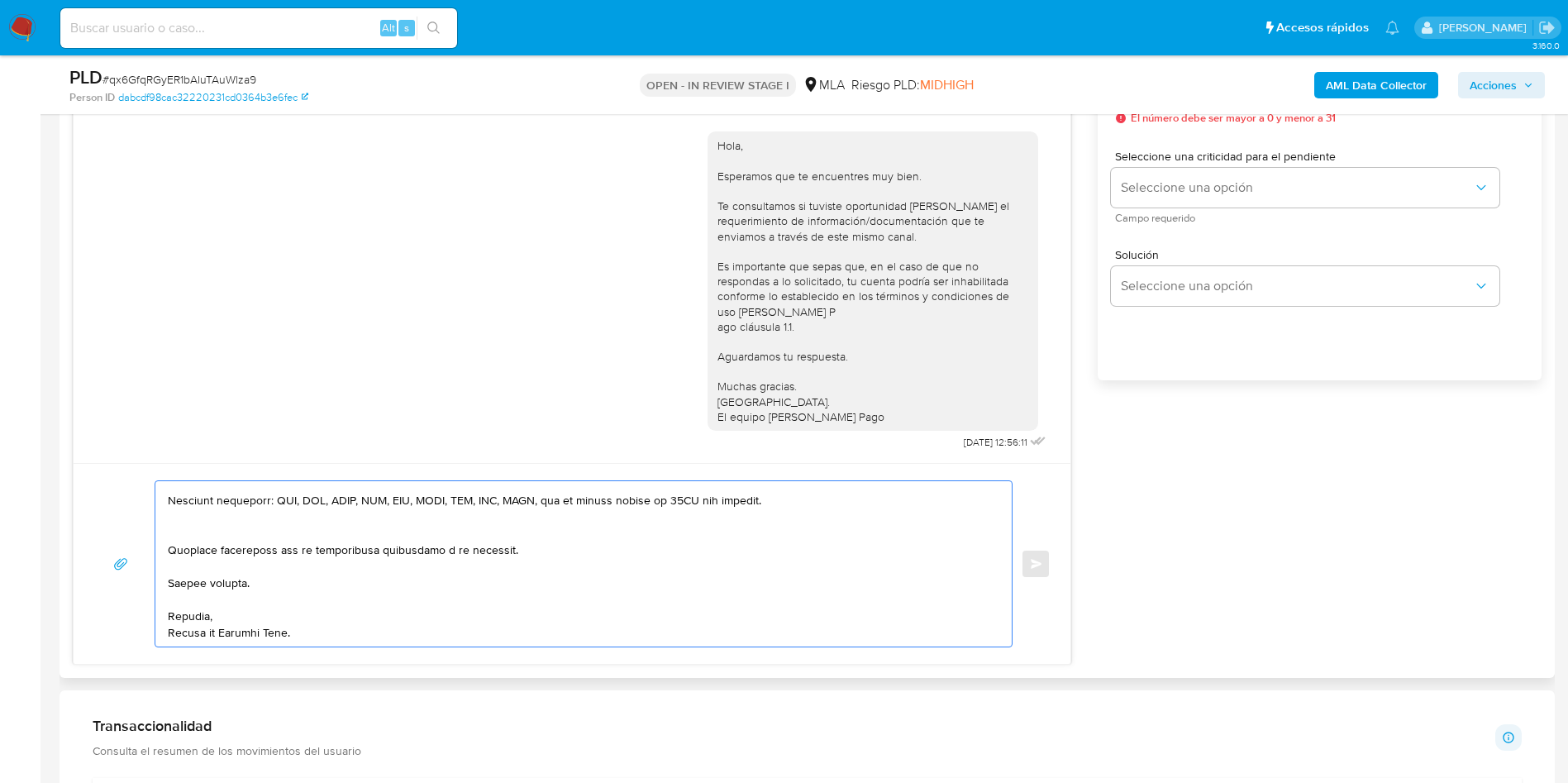
click at [185, 537] on textarea at bounding box center [579, 564] width 823 height 165
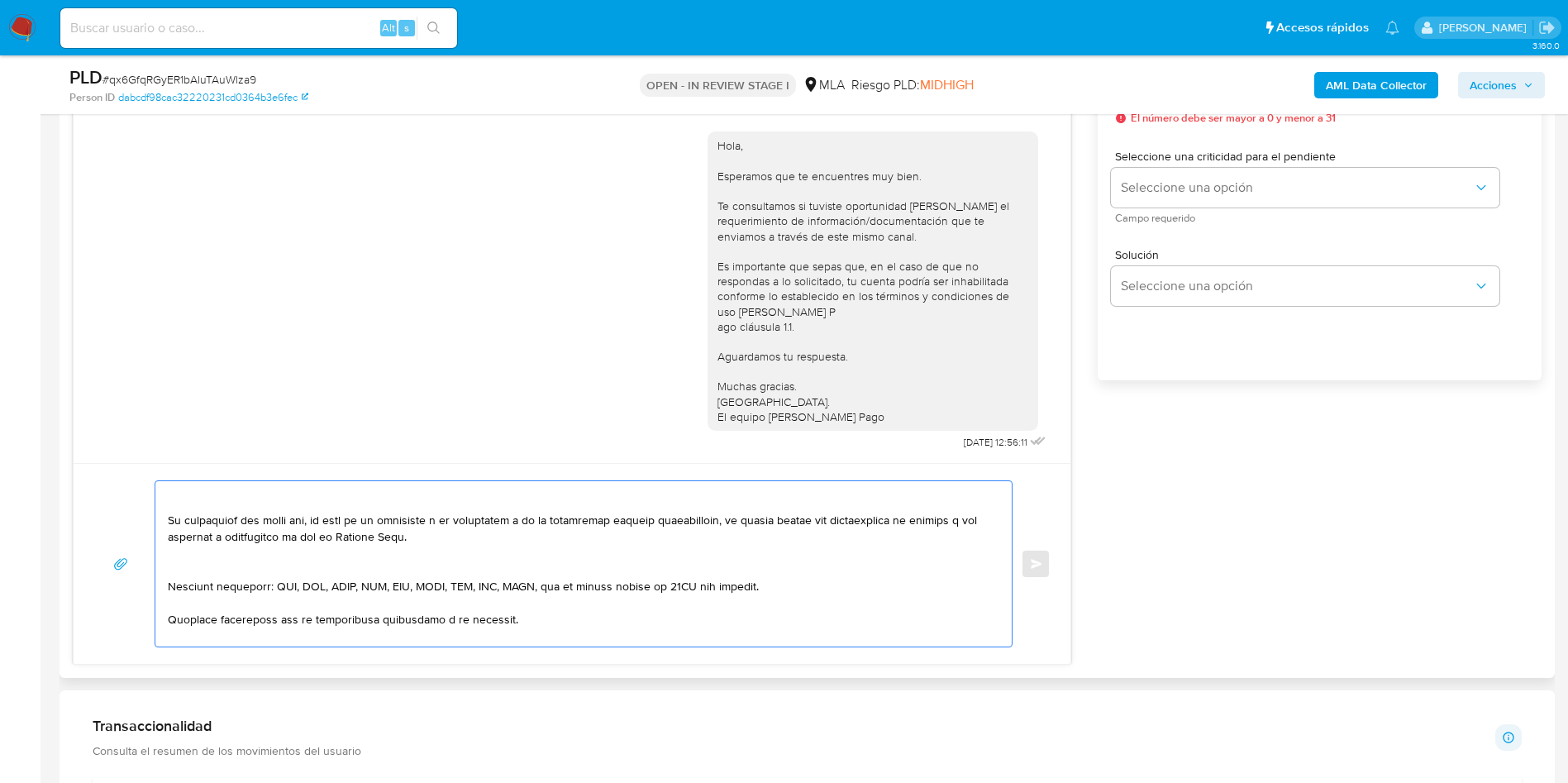
scroll to position [350, 0]
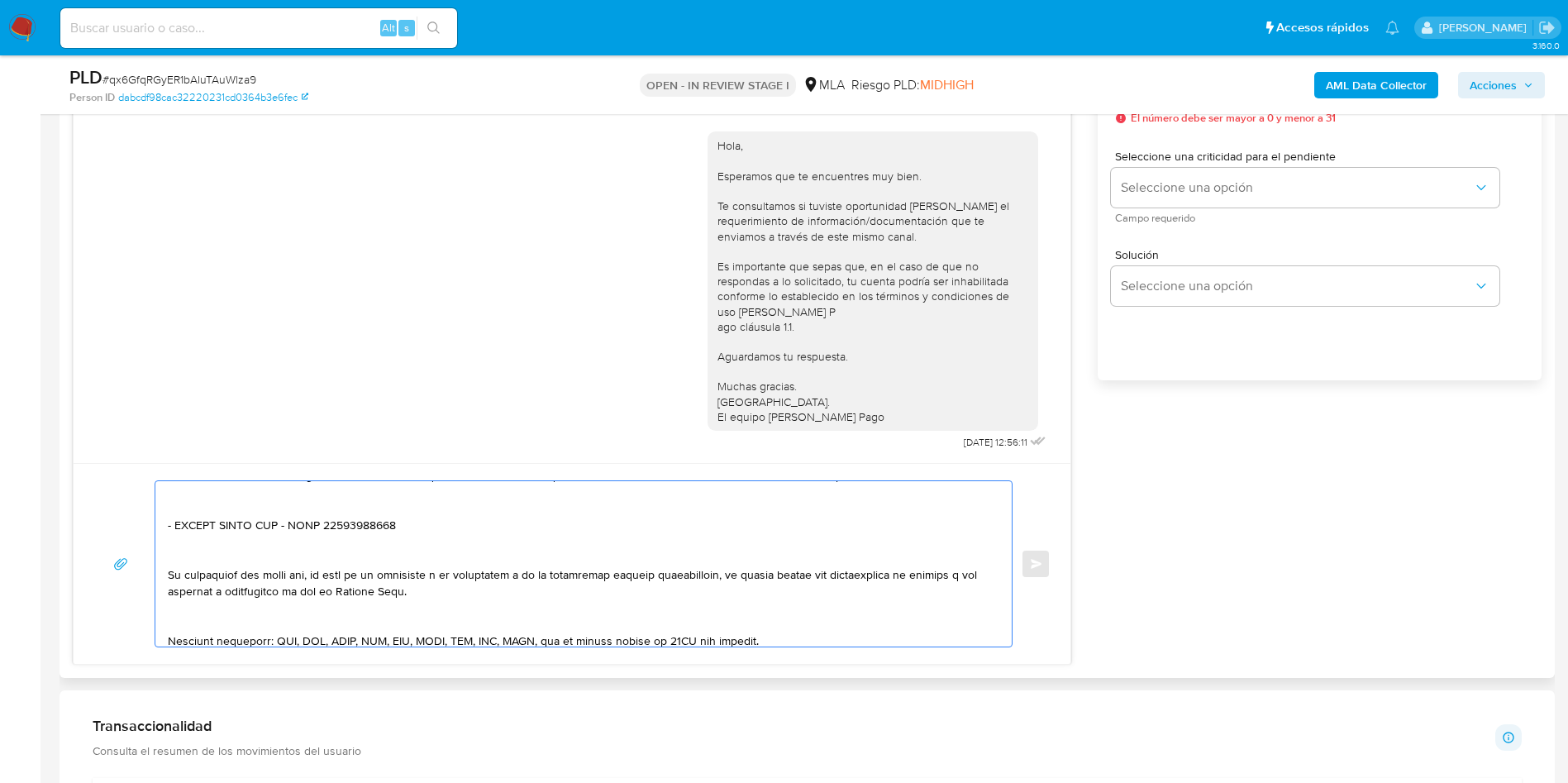
click at [193, 623] on textarea at bounding box center [579, 564] width 823 height 165
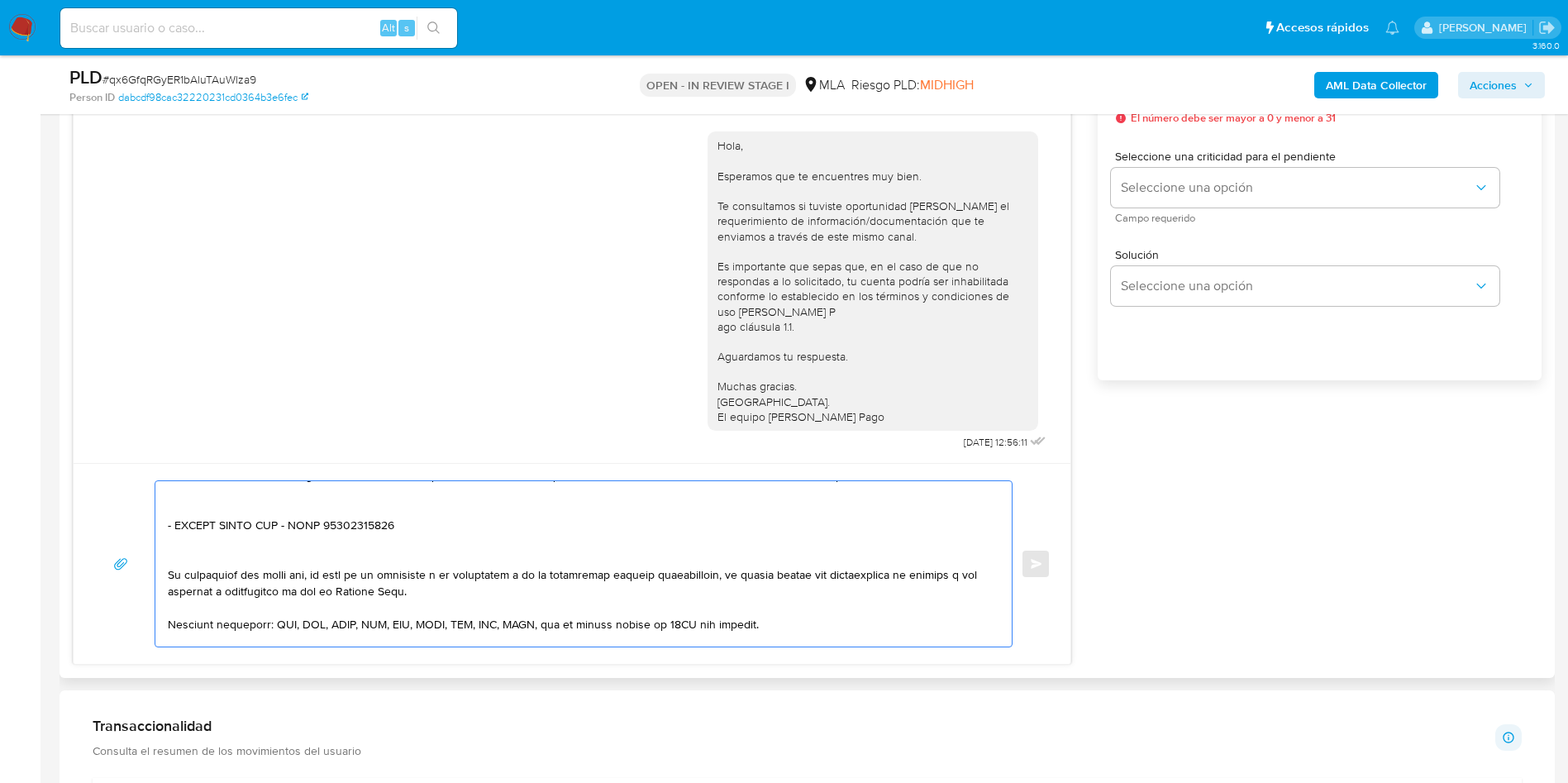
click at [177, 563] on textarea at bounding box center [579, 564] width 823 height 165
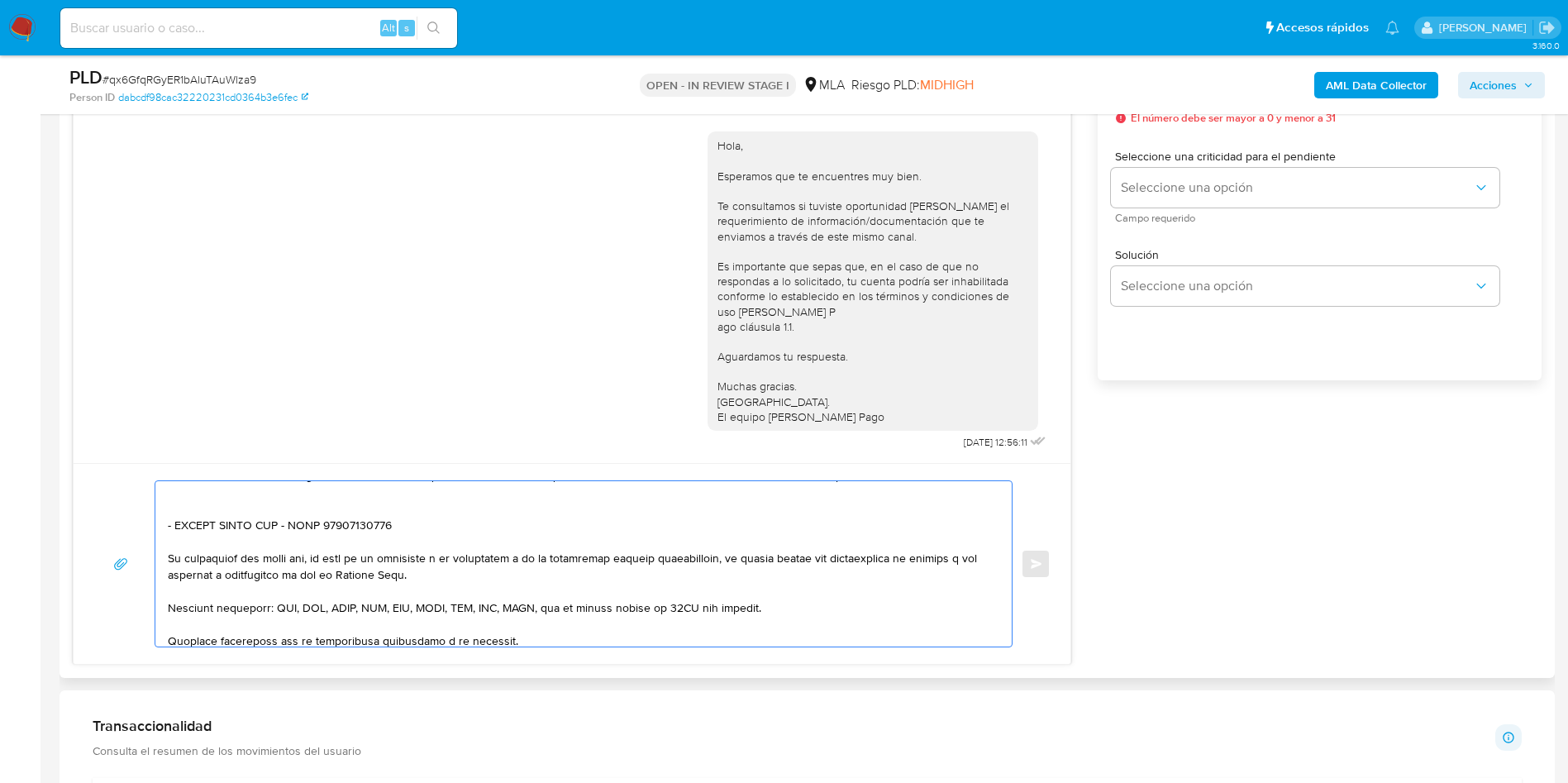
click at [191, 515] on textarea at bounding box center [579, 564] width 823 height 165
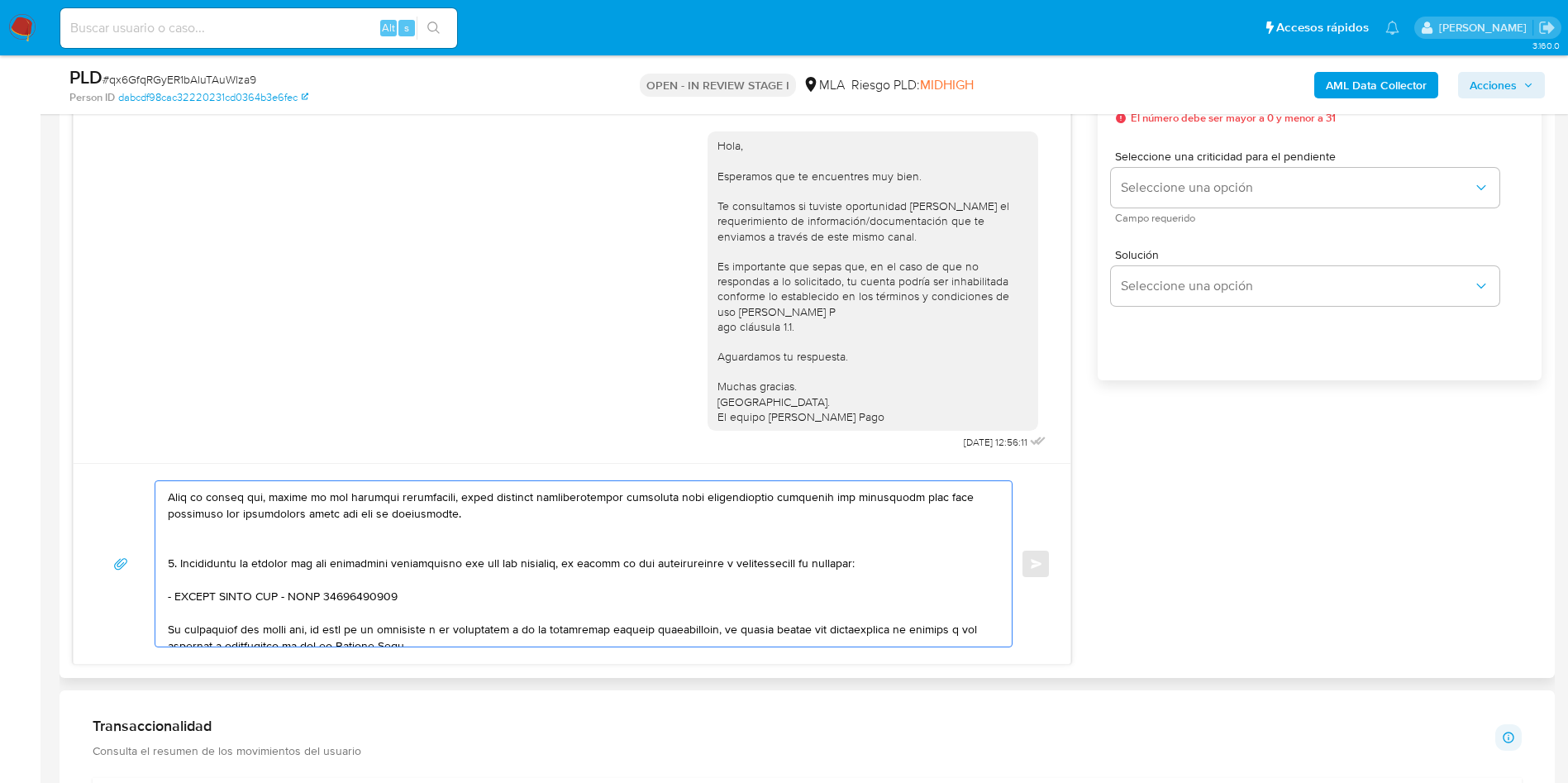
scroll to position [226, 0]
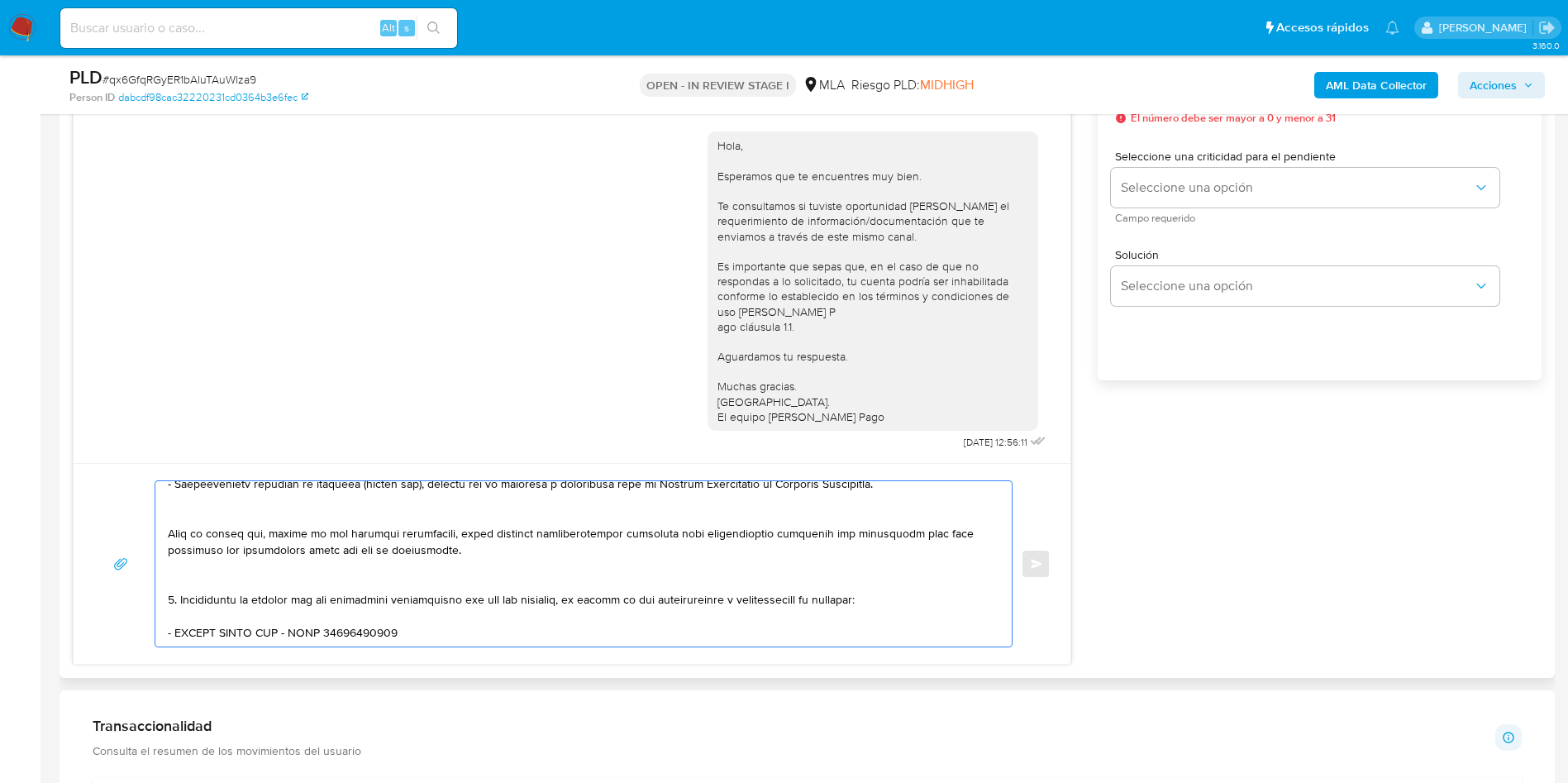
click at [203, 577] on textarea at bounding box center [579, 564] width 823 height 165
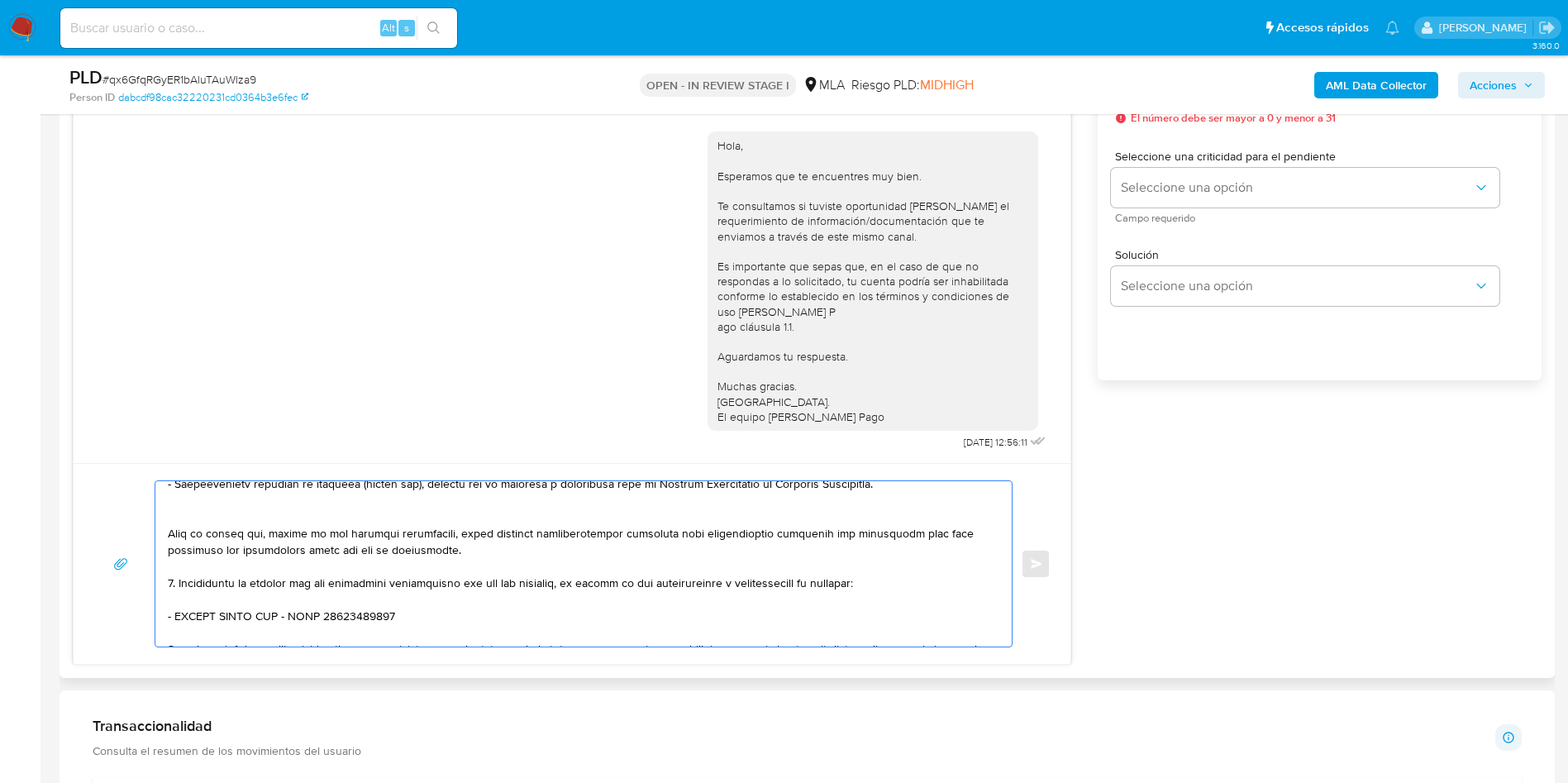
click at [195, 509] on textarea at bounding box center [579, 564] width 823 height 165
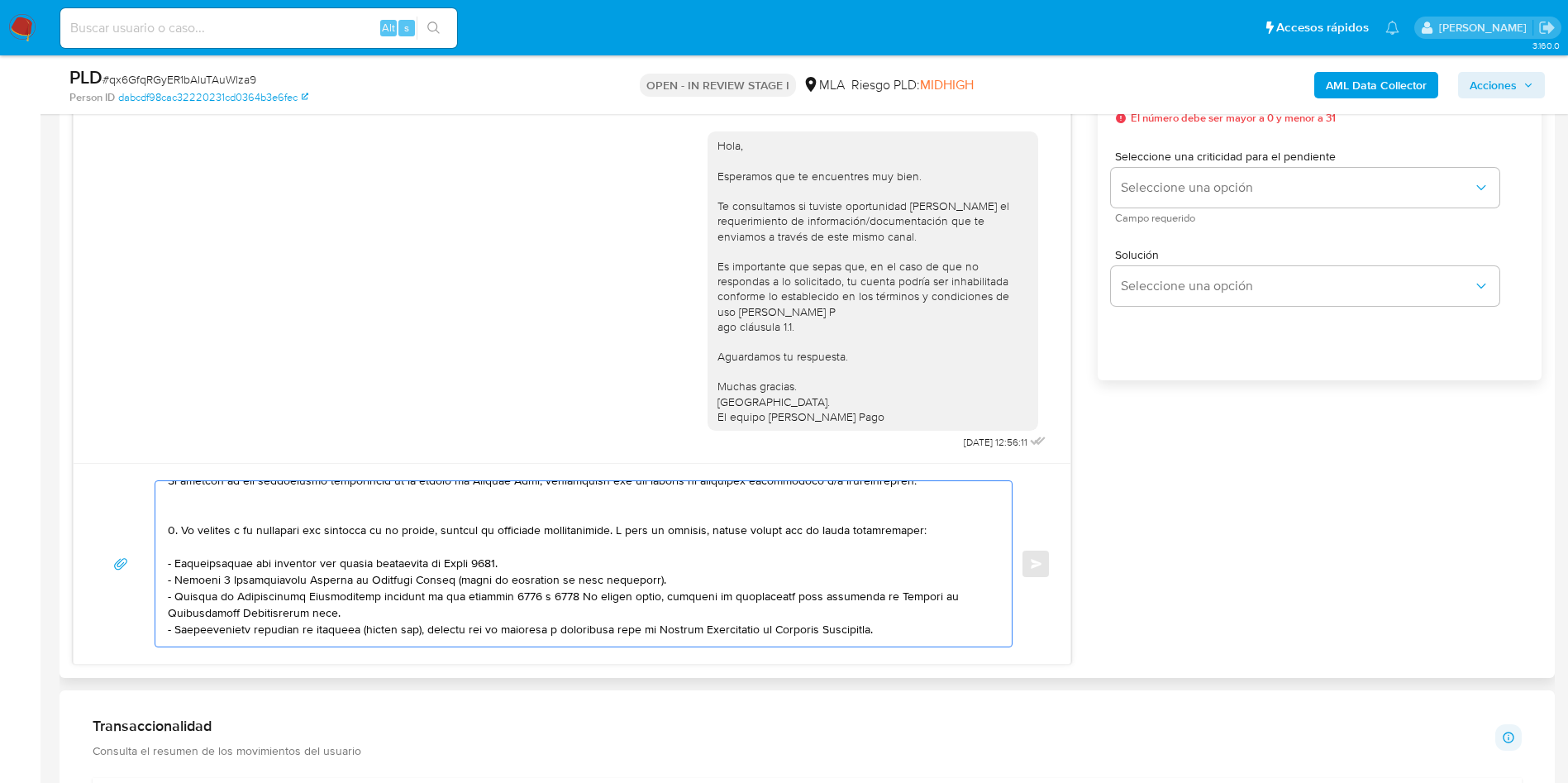
scroll to position [0, 0]
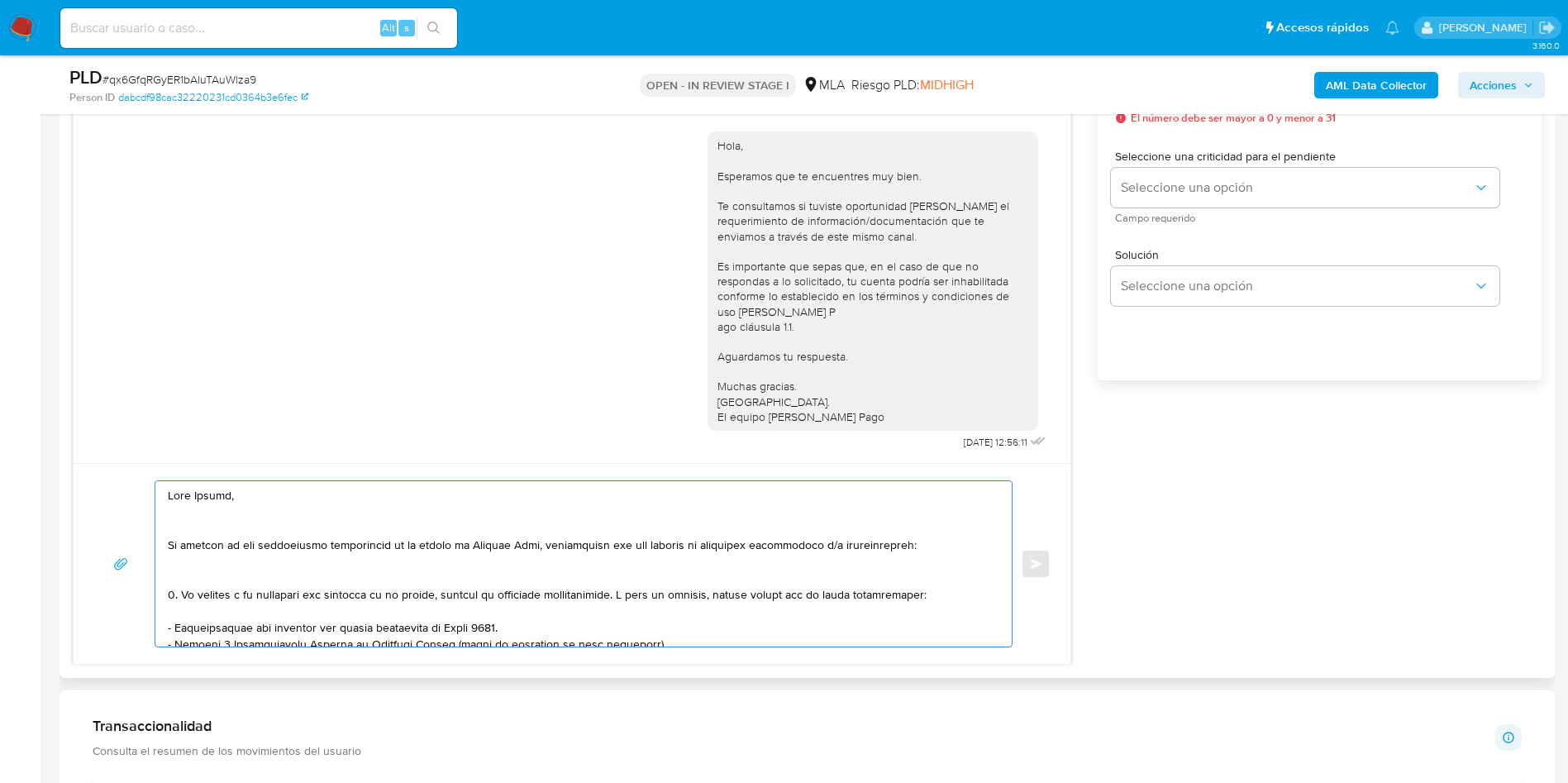
click at [200, 572] on textarea at bounding box center [579, 564] width 823 height 165
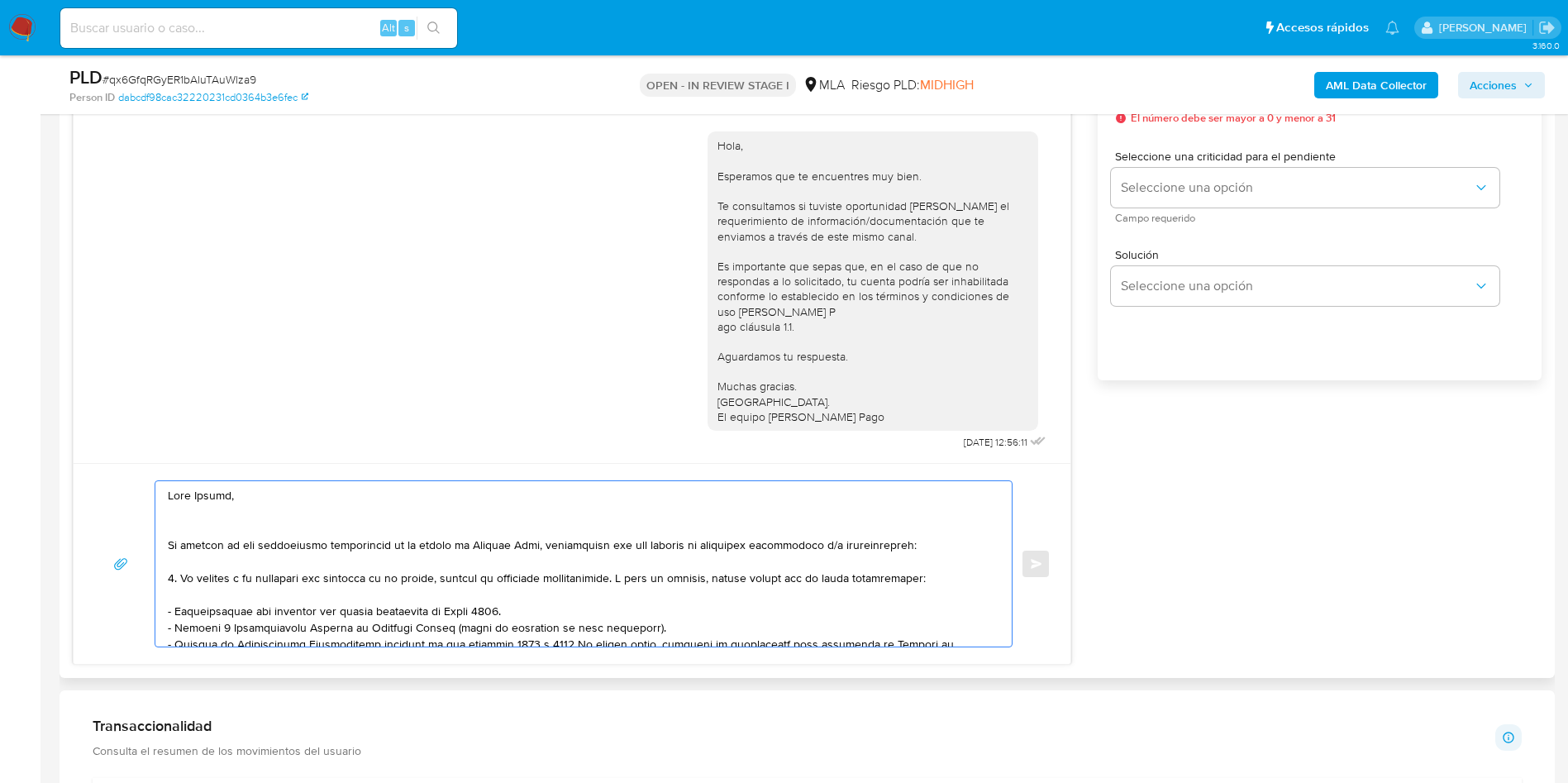
click at [193, 523] on textarea at bounding box center [579, 564] width 823 height 165
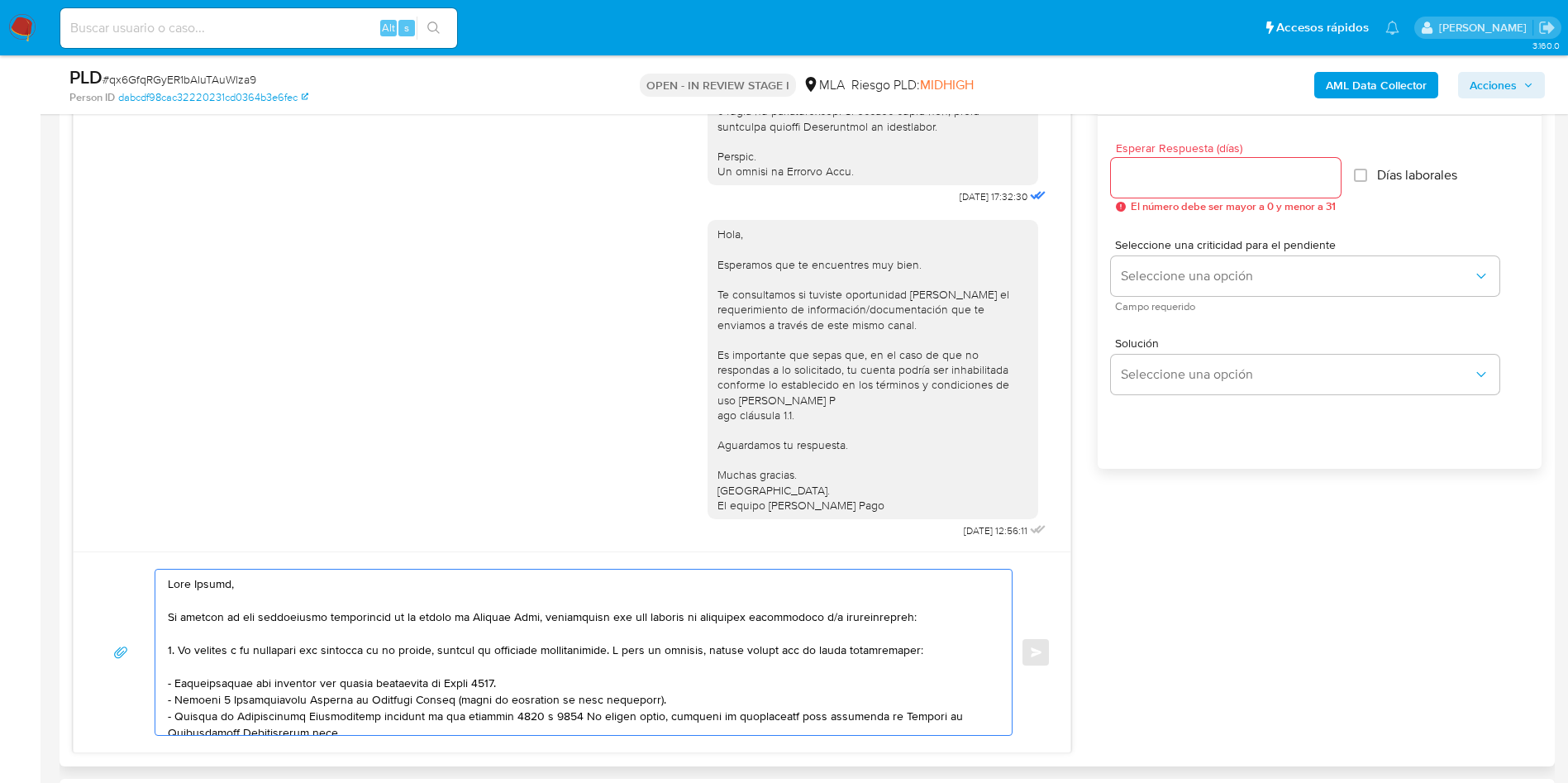
scroll to position [867, 0]
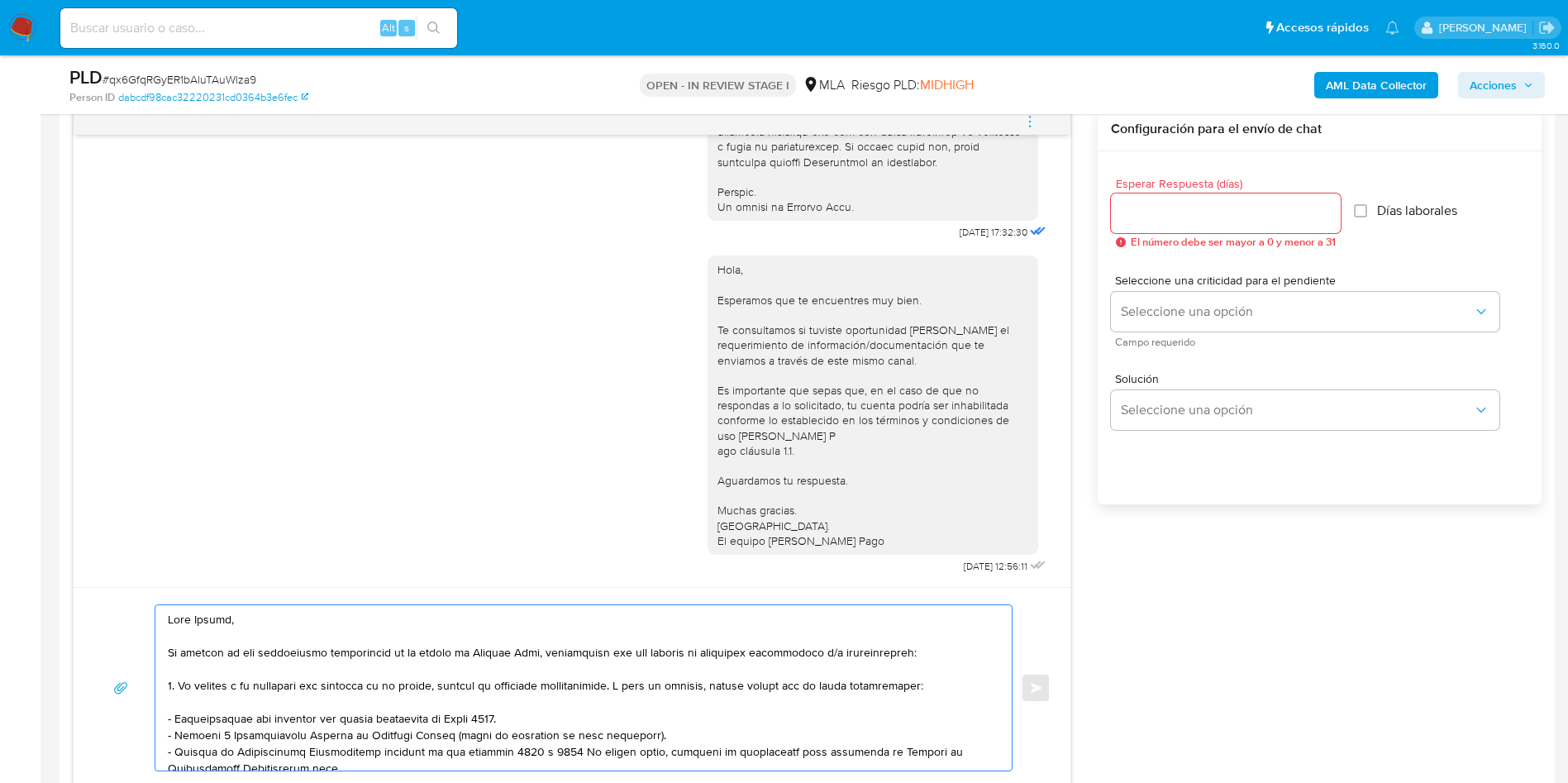
type textarea "Hola Matias, En función de las operaciones registradas en tu cuenta de Mercado …"
drag, startPoint x: 1194, startPoint y: 216, endPoint x: 1193, endPoint y: 226, distance: 10.0
click at [1194, 216] on input "Esperar Respuesta (días)" at bounding box center [1226, 213] width 230 height 22
type input "1"
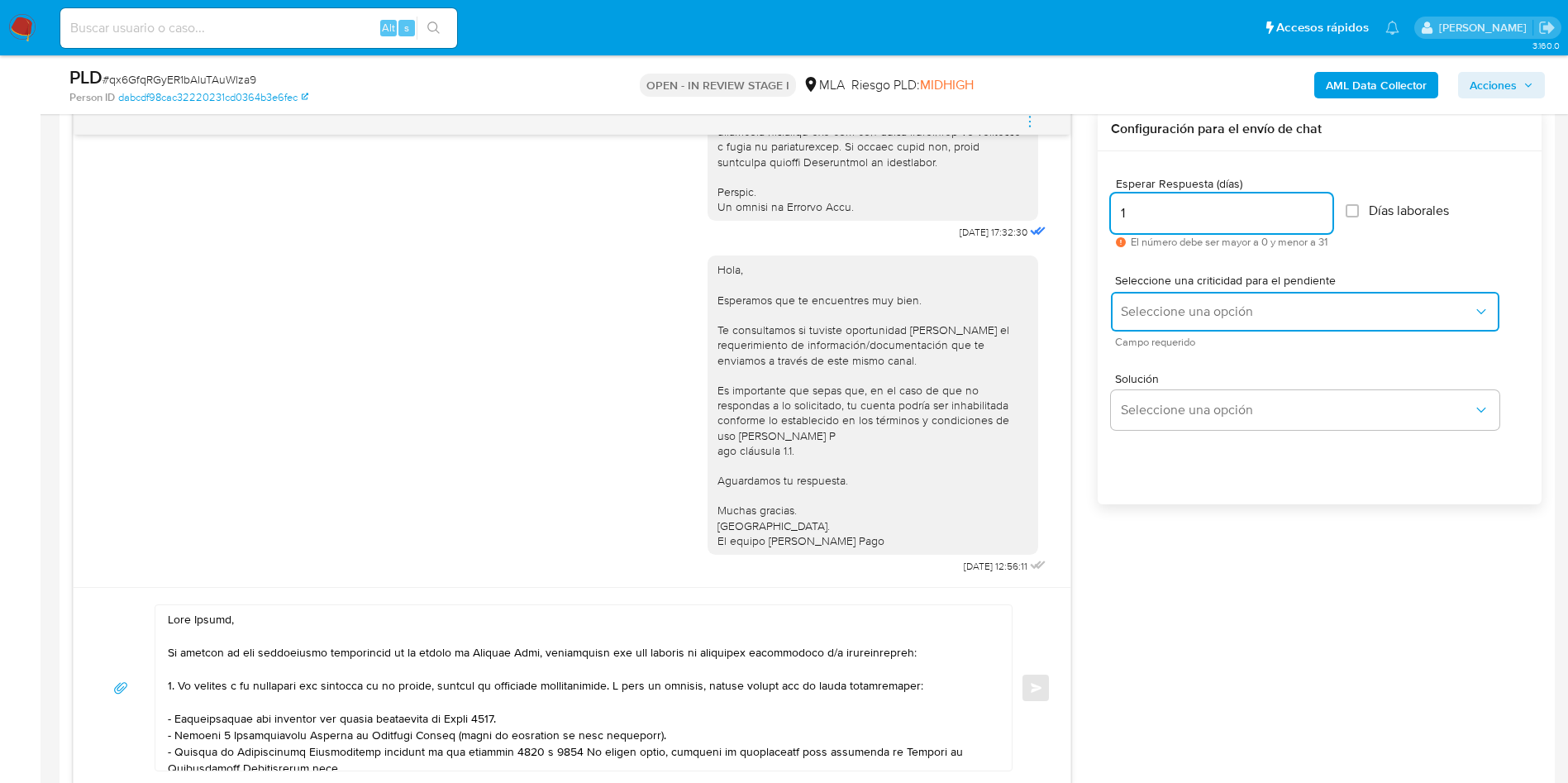
click at [1184, 303] on span "Seleccione una opción" at bounding box center [1297, 311] width 352 height 17
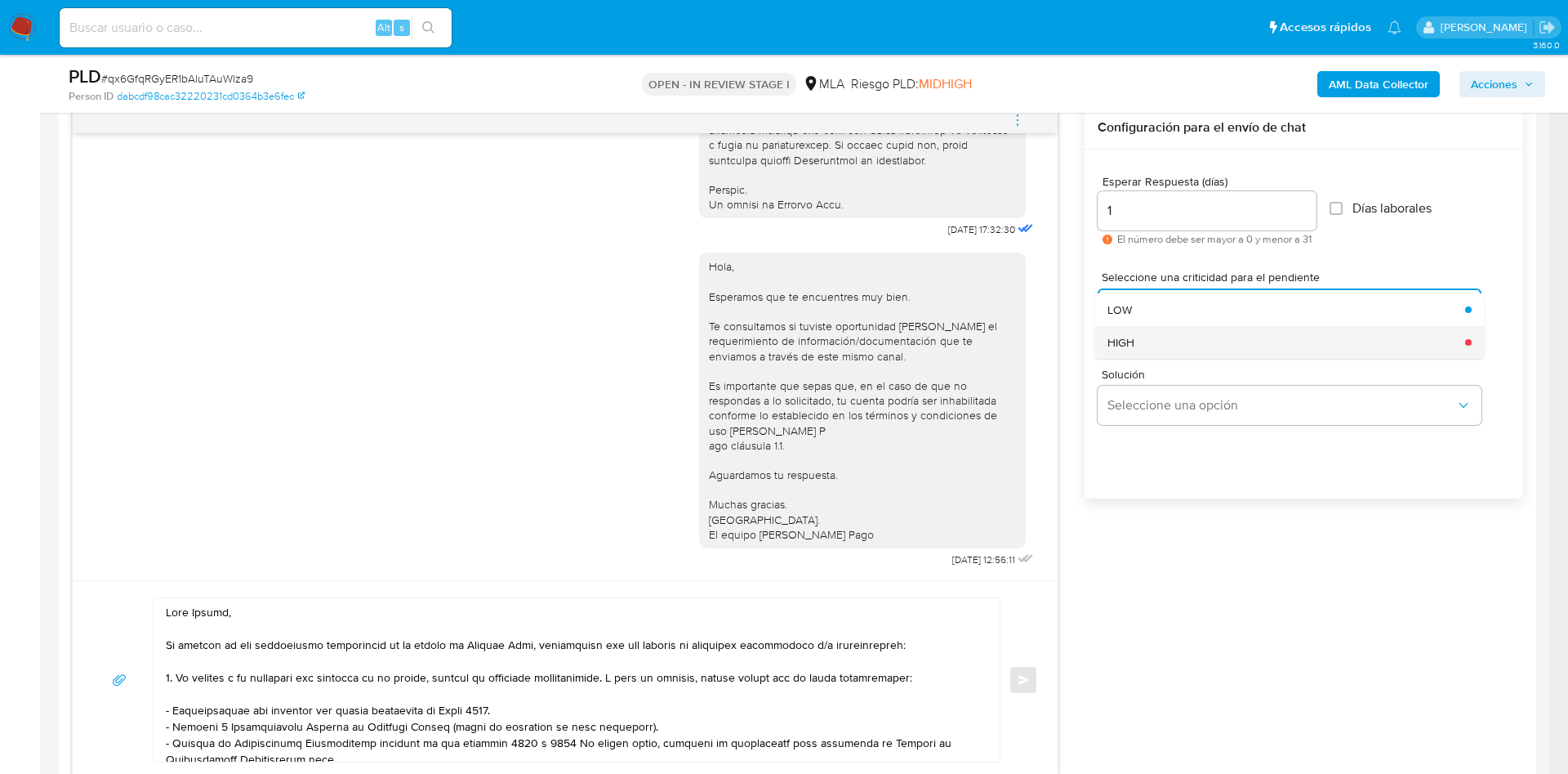
click at [1149, 345] on div "HIGH" at bounding box center [1281, 343] width 348 height 33
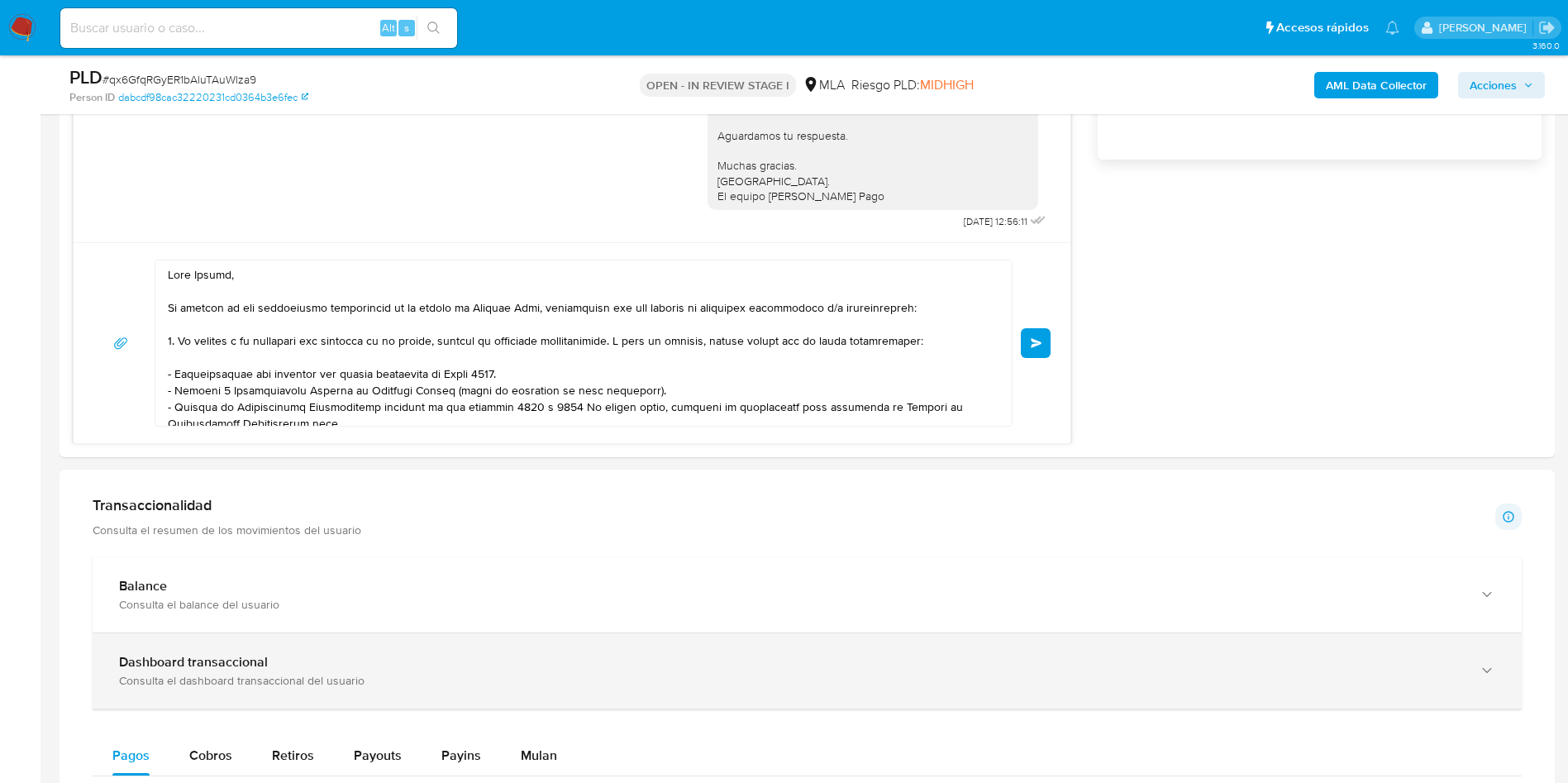
scroll to position [1364, 0]
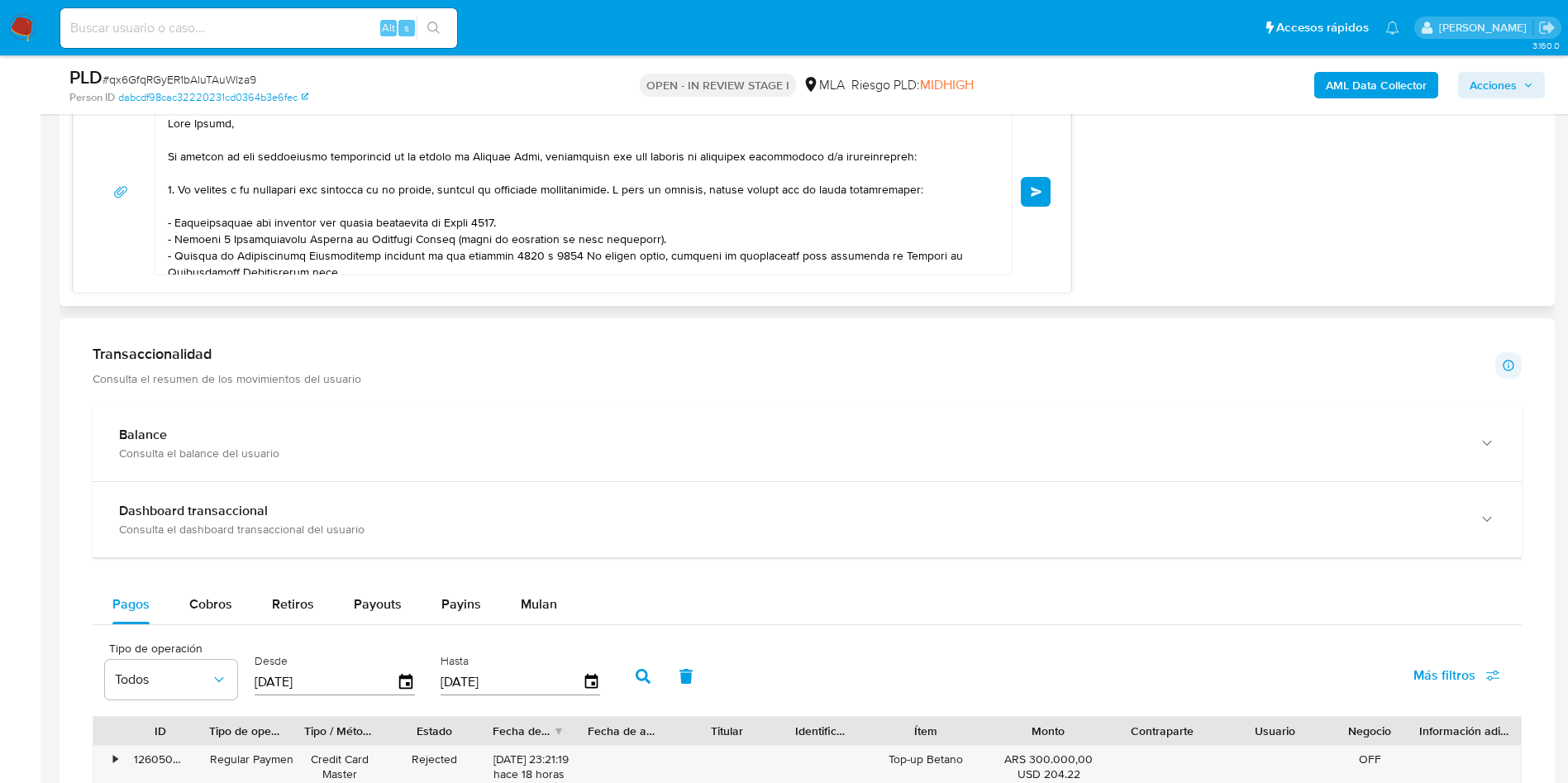
click at [1046, 187] on button "Enviar" at bounding box center [1036, 192] width 30 height 30
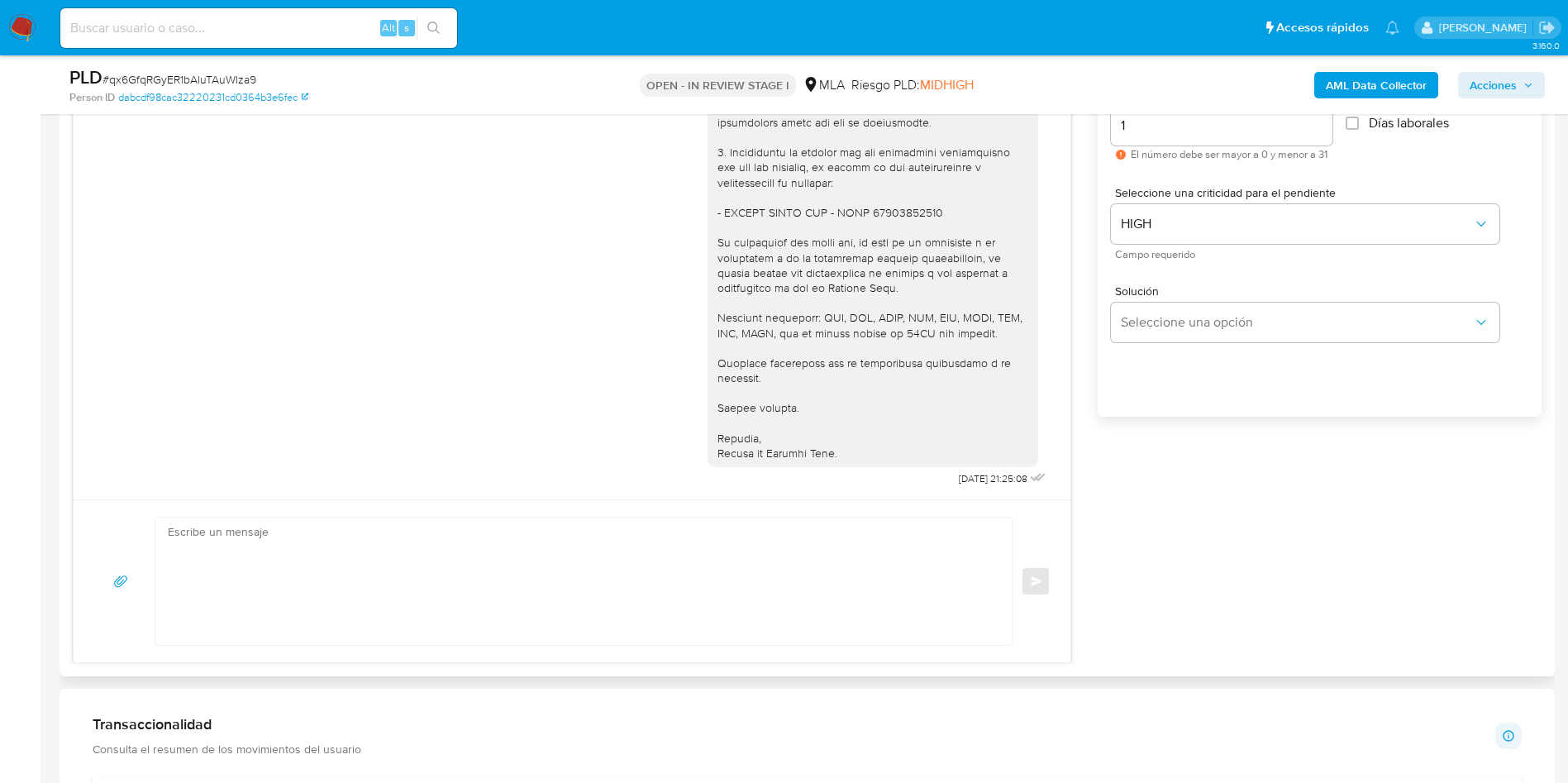
scroll to position [867, 0]
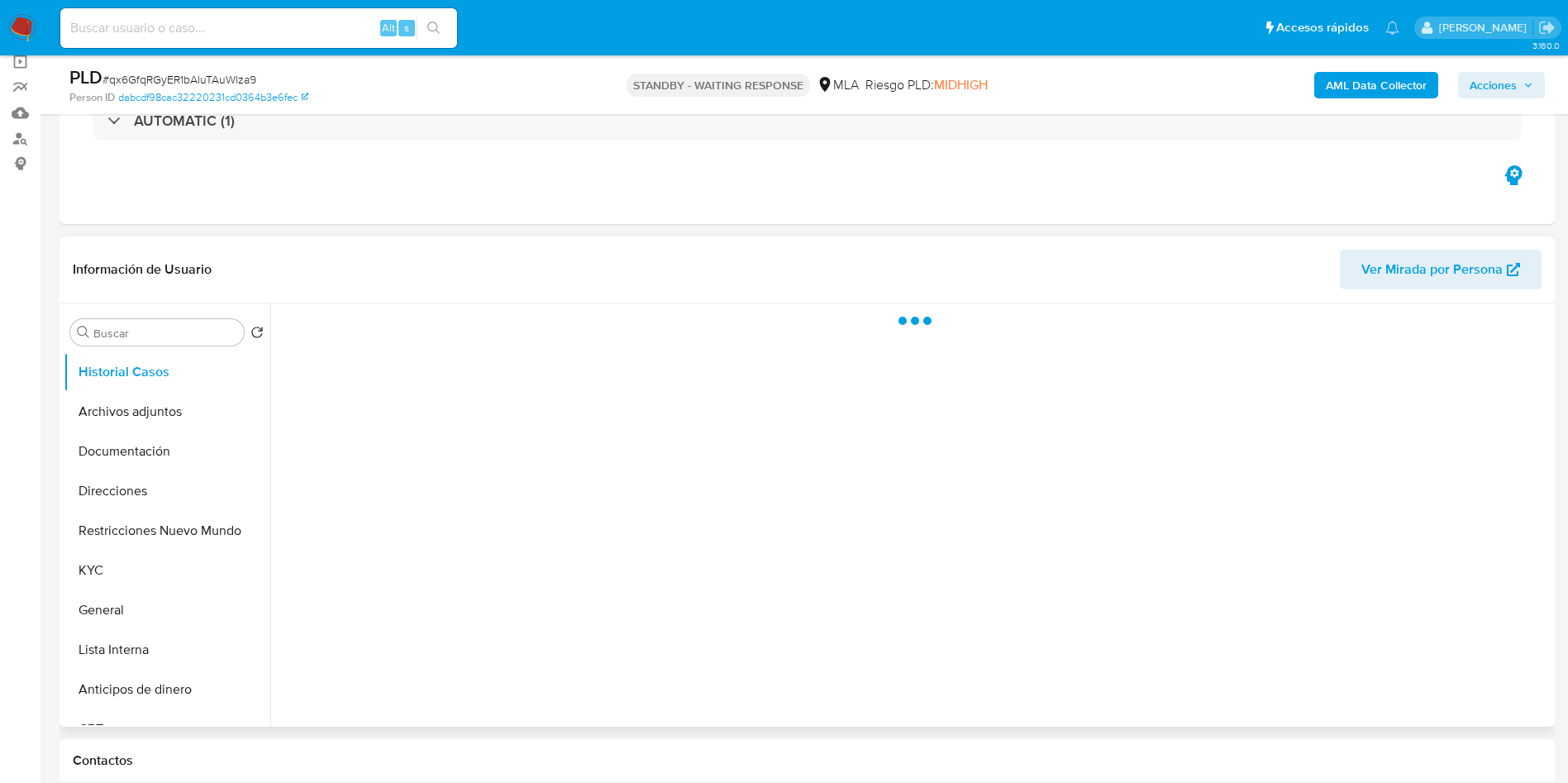
scroll to position [248, 0]
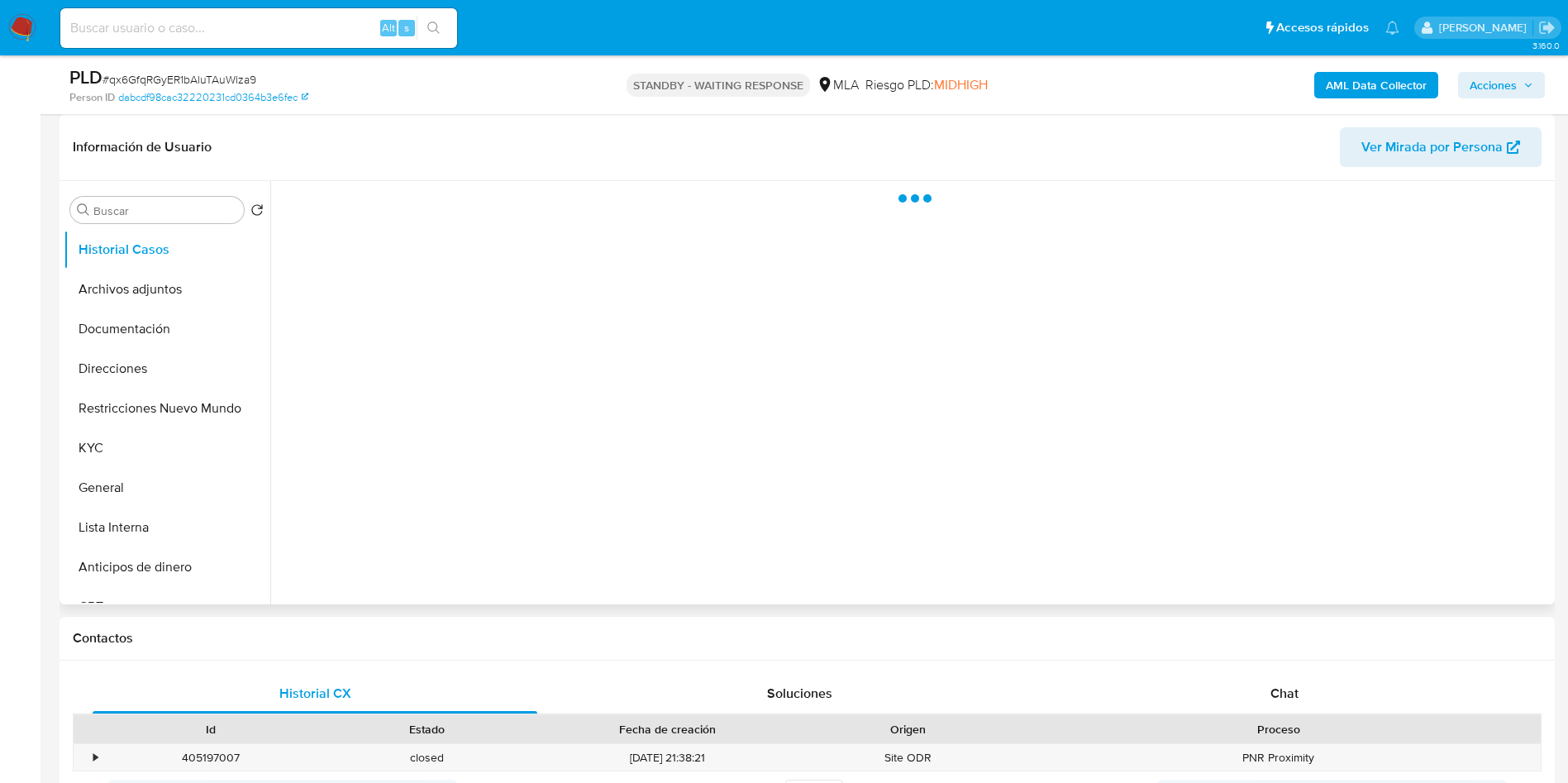
select select "10"
